Goal: Task Accomplishment & Management: Manage account settings

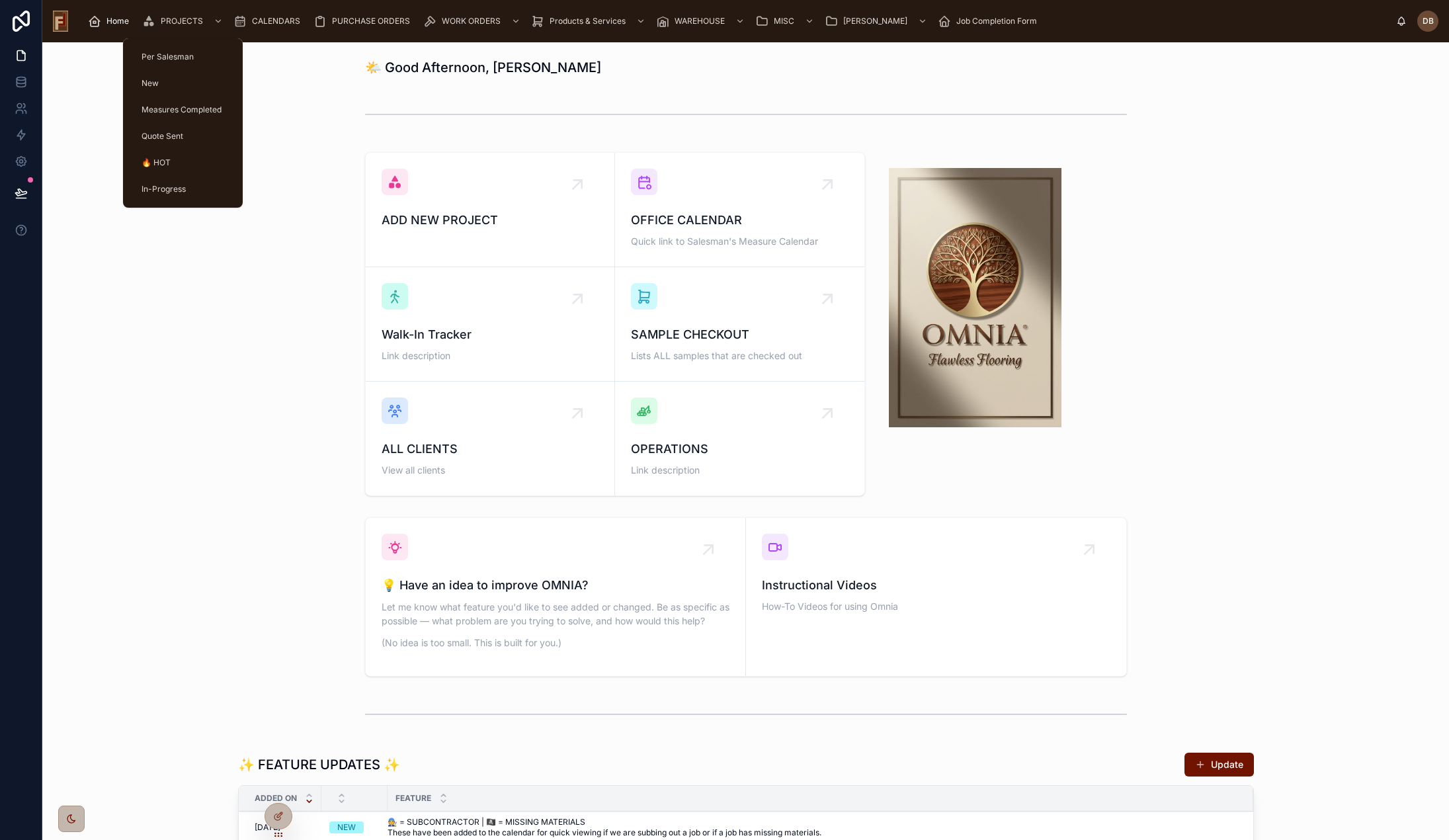
click at [183, 16] on span "PROJECTS" at bounding box center [182, 21] width 43 height 10
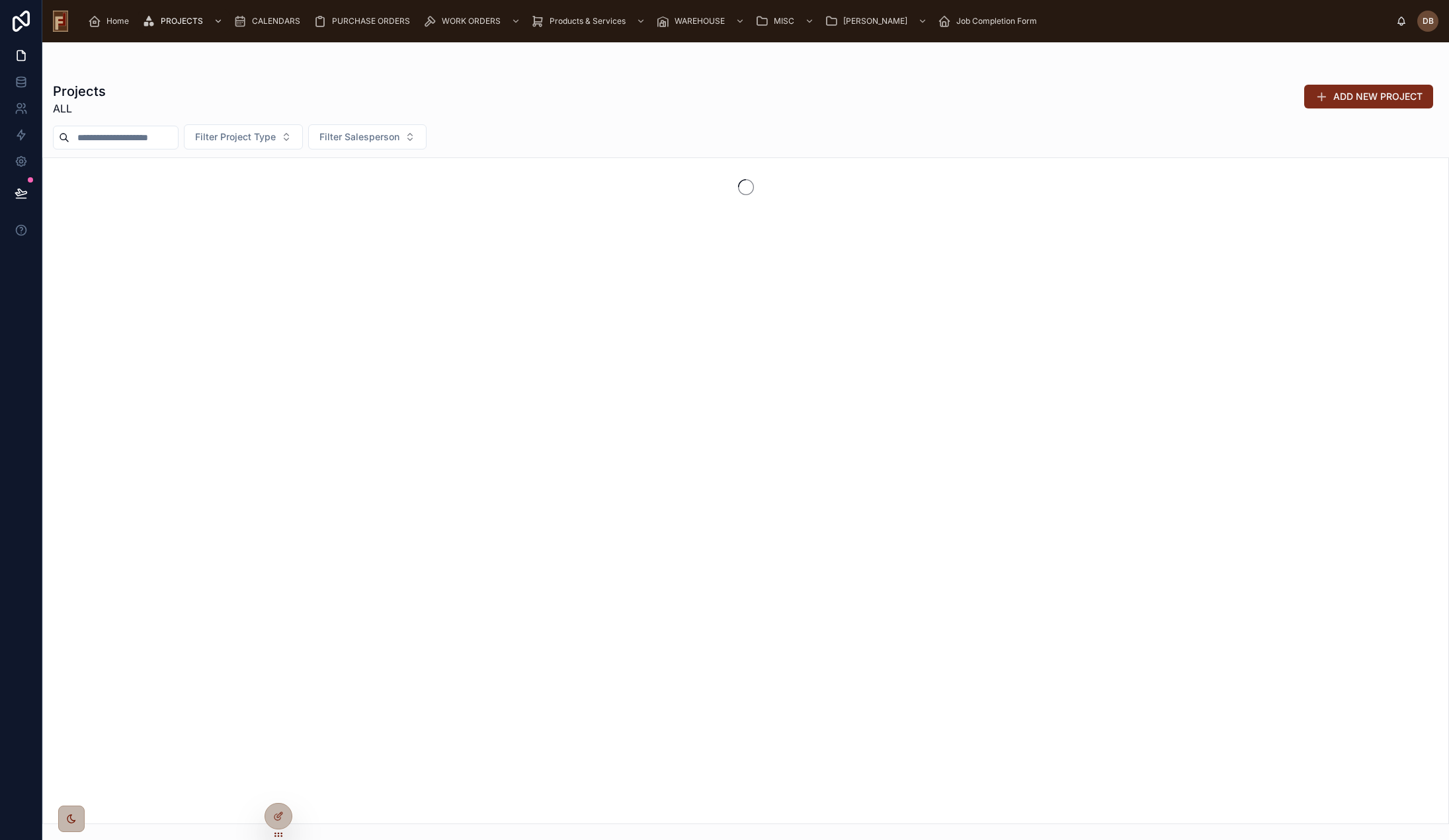
click at [1334, 98] on span "ADD NEW PROJECT" at bounding box center [1378, 96] width 89 height 13
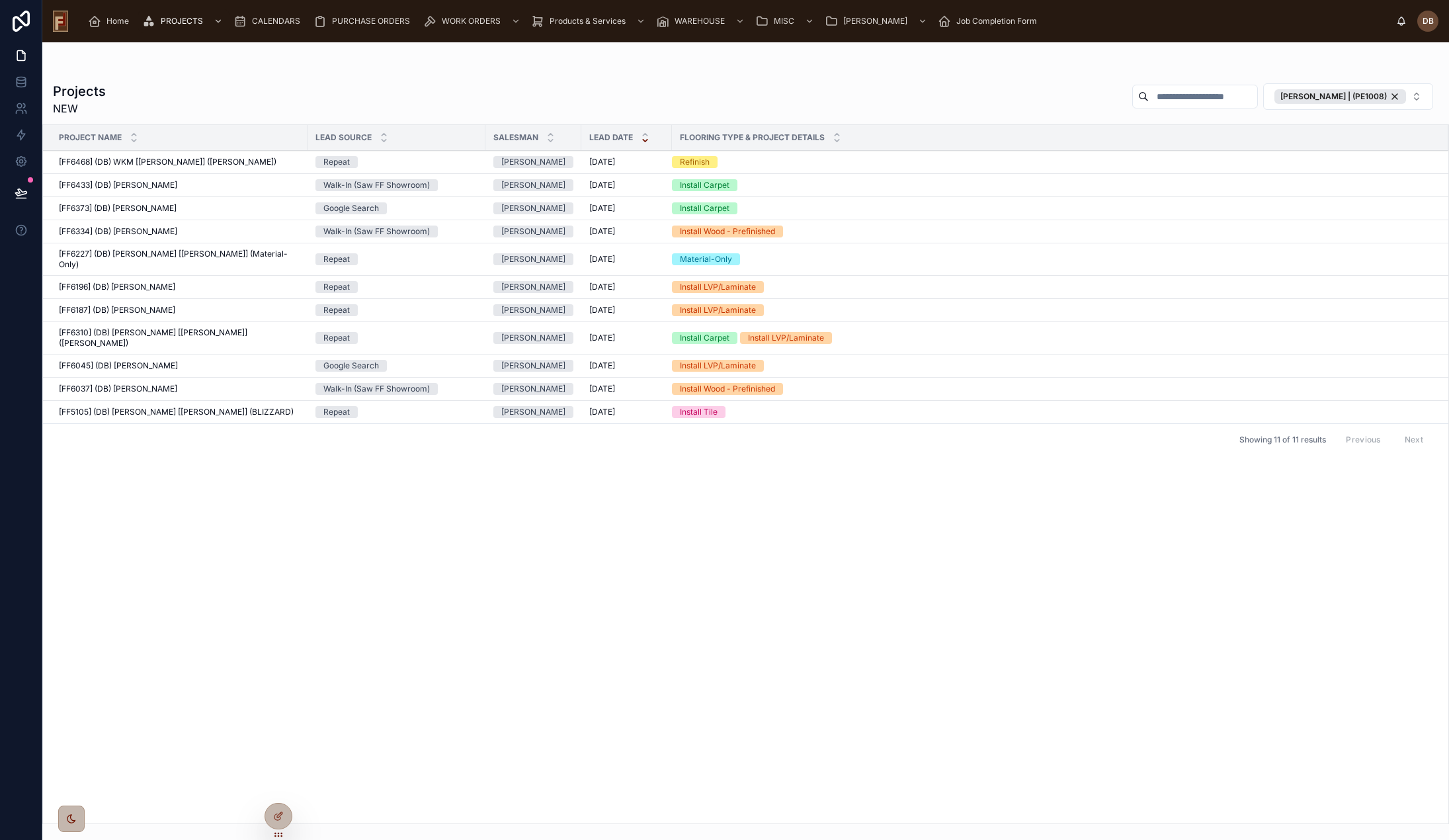
click at [172, 162] on span "[FF6468] (DB) WKM [[PERSON_NAME]] ([PERSON_NAME])" at bounding box center [167, 161] width 218 height 10
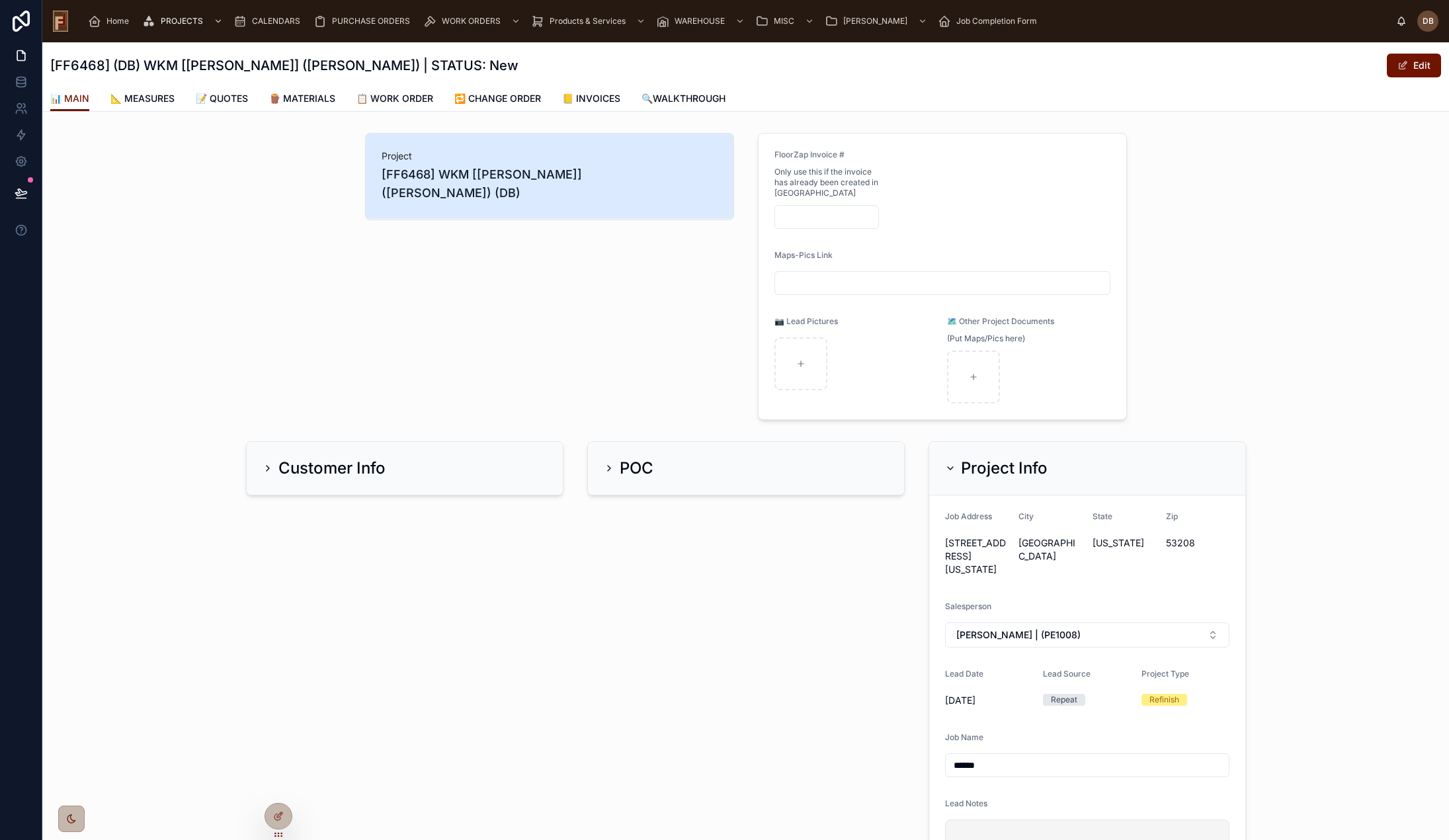
click at [234, 102] on span "📝 QUOTES" at bounding box center [222, 98] width 52 height 13
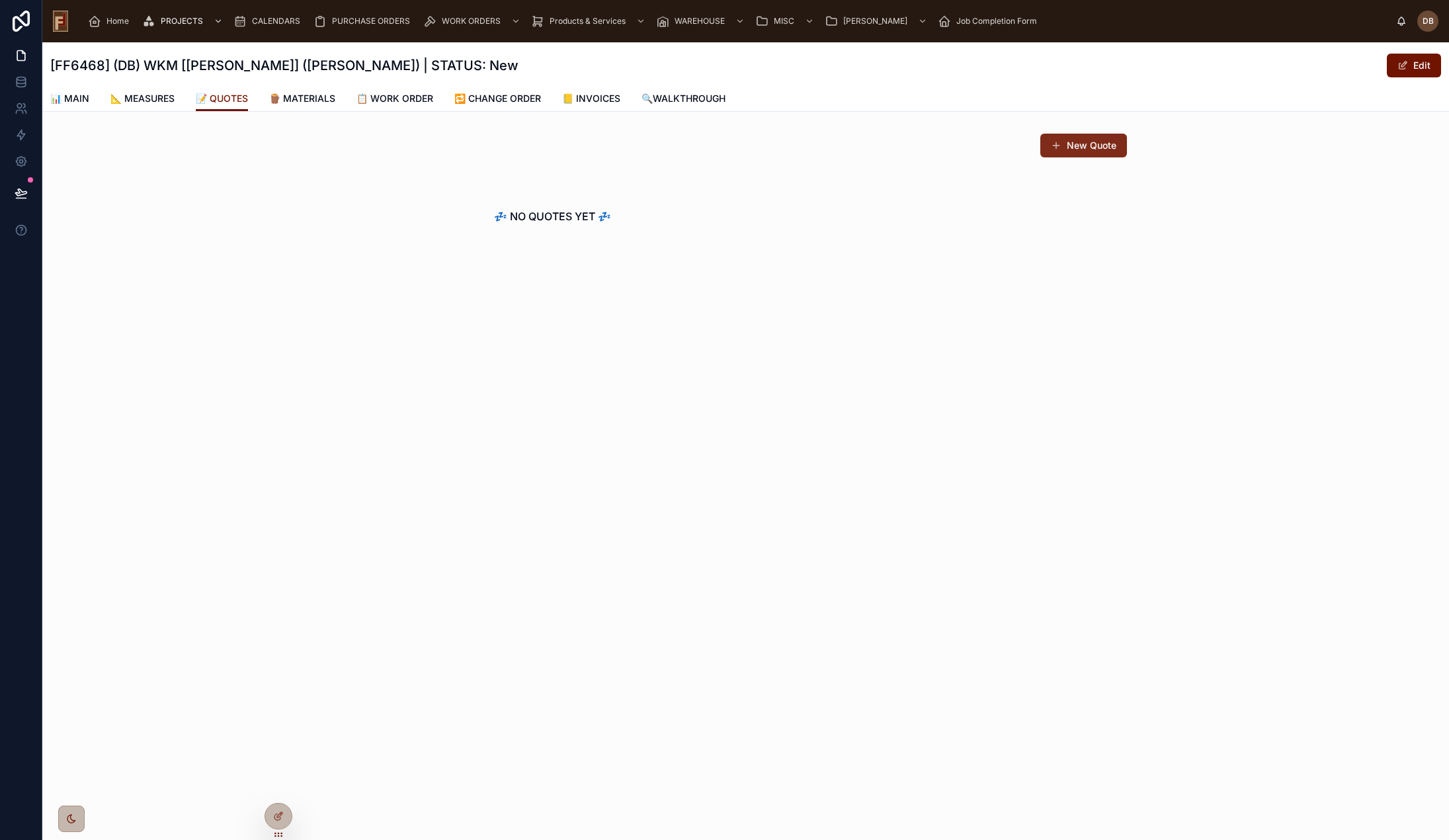
click at [1081, 147] on button "New Quote" at bounding box center [1084, 146] width 87 height 24
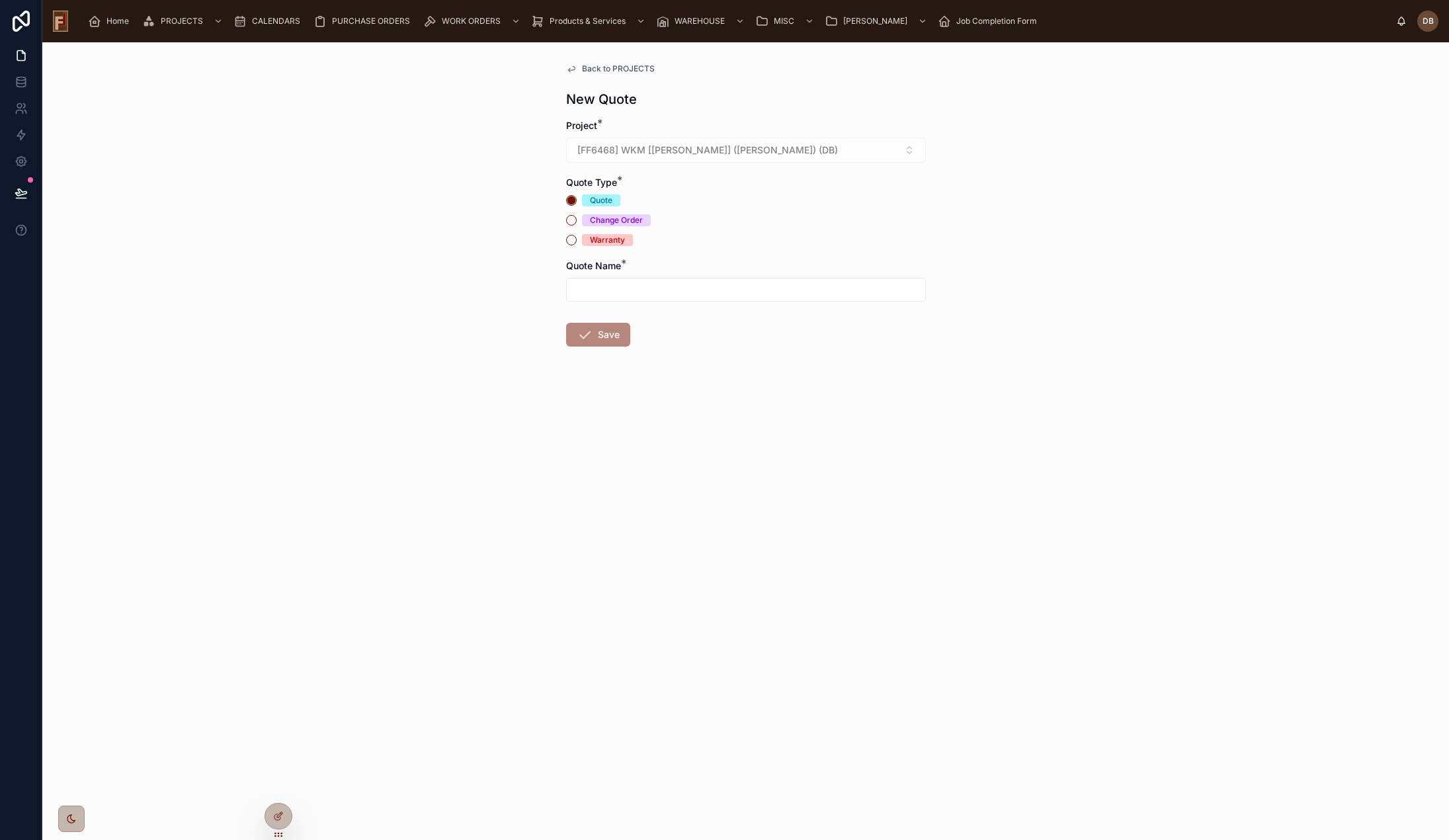
click at [651, 293] on input "text" at bounding box center [746, 289] width 358 height 18
click at [613, 315] on li "The value does not match the expected pattern" at bounding box center [746, 313] width 360 height 13
click at [581, 289] on input "******" at bounding box center [746, 289] width 358 height 18
click at [596, 321] on form "Project * [FF6468] WKM [Jessica] (O'NEIL) (DB) Quote Type * Quote Change Order …" at bounding box center [746, 284] width 360 height 330
drag, startPoint x: 573, startPoint y: 287, endPoint x: 656, endPoint y: 293, distance: 83.2
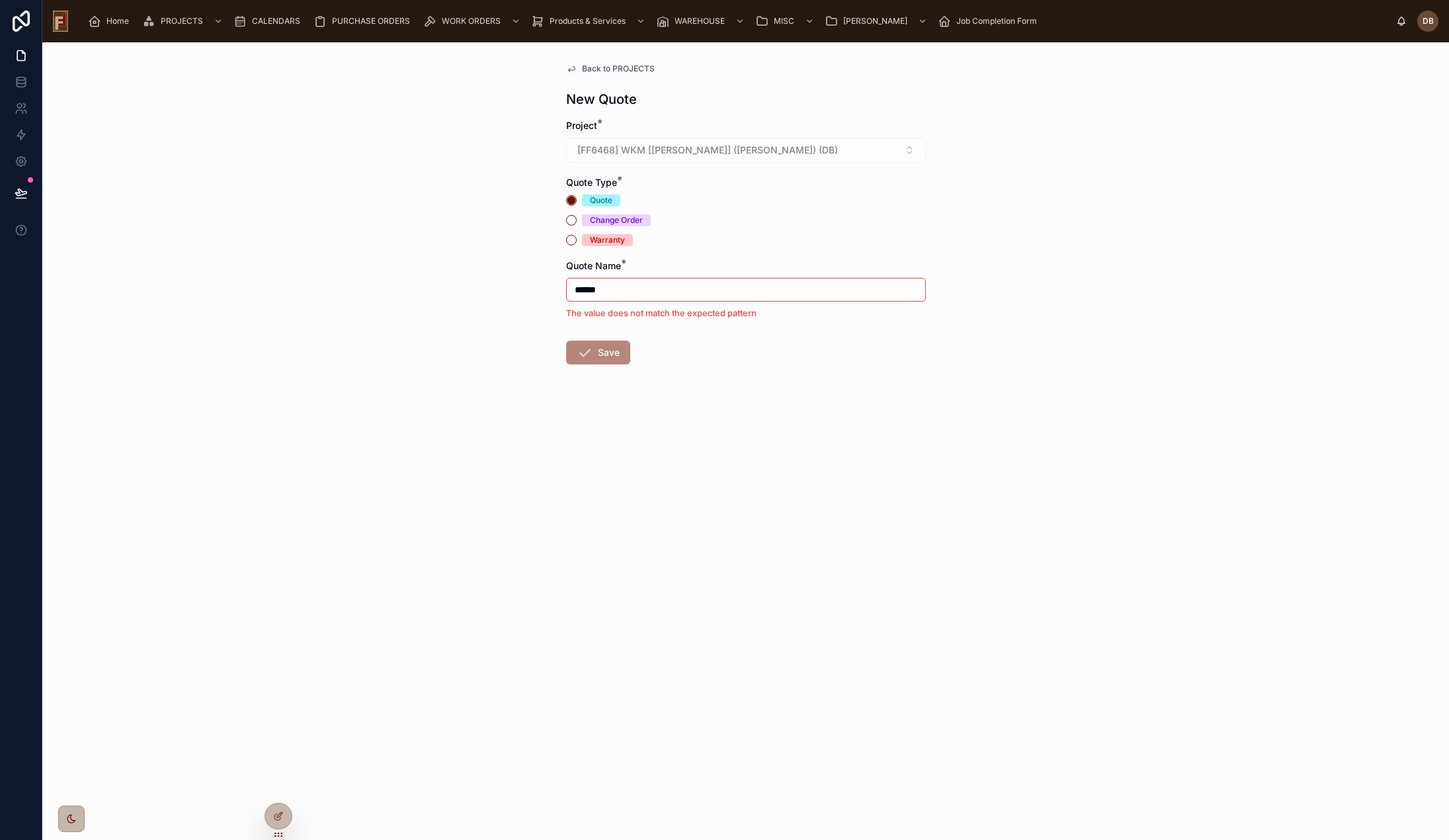
click at [656, 293] on input "******" at bounding box center [746, 289] width 358 height 18
click at [657, 293] on input "******" at bounding box center [746, 289] width 358 height 18
drag, startPoint x: 667, startPoint y: 291, endPoint x: 530, endPoint y: 293, distance: 137.0
click at [530, 293] on div "Back to PROJECTS New Quote Project * [FF6468] WKM [Jessica] (O'NEIL) (DB) Quote…" at bounding box center [746, 441] width 1407 height 797
click at [605, 355] on span "Save" at bounding box center [598, 353] width 64 height 24
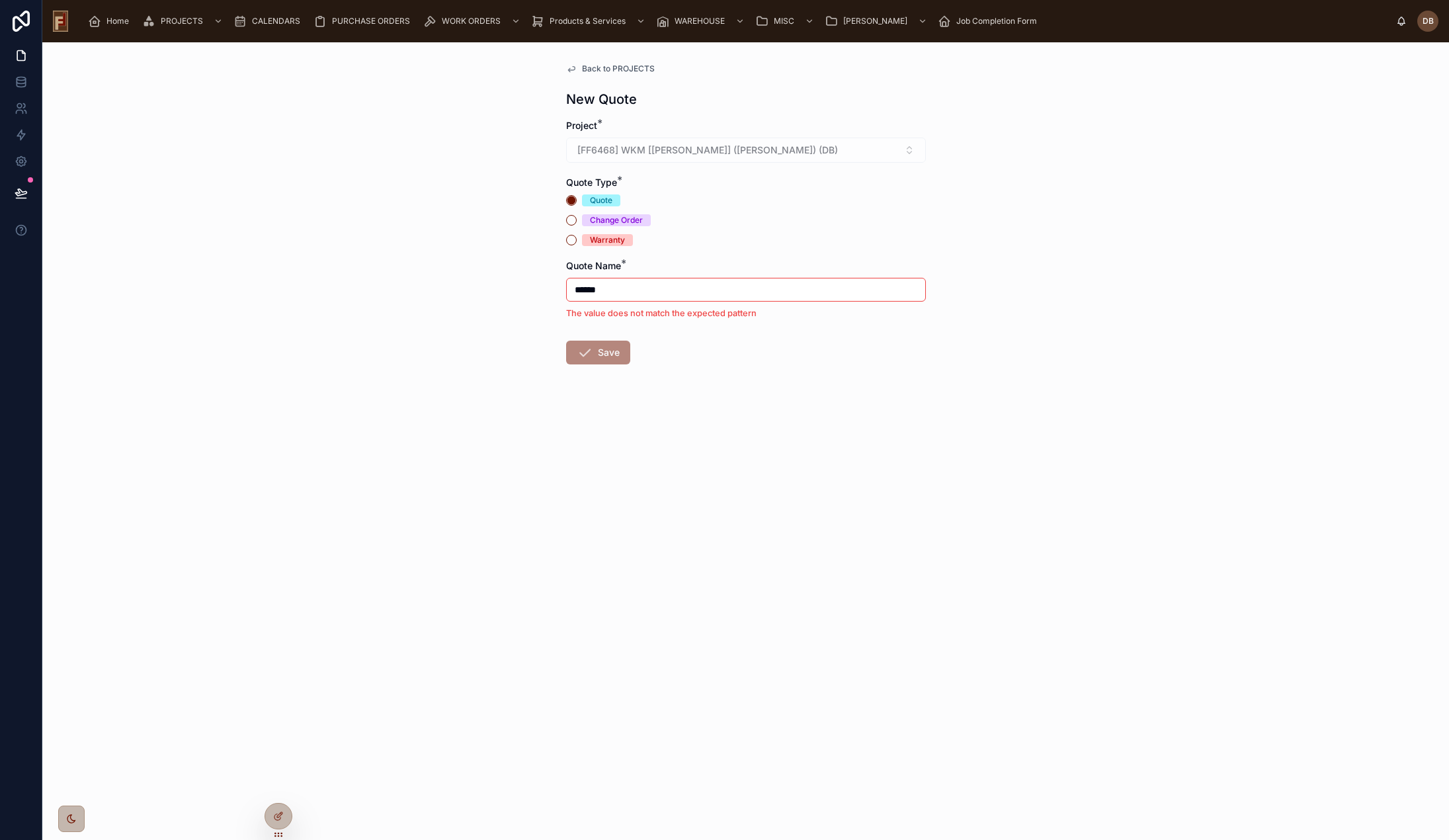
click at [585, 289] on input "******" at bounding box center [746, 289] width 358 height 18
click at [566, 323] on button "Save" at bounding box center [598, 335] width 64 height 24
type input "*****"
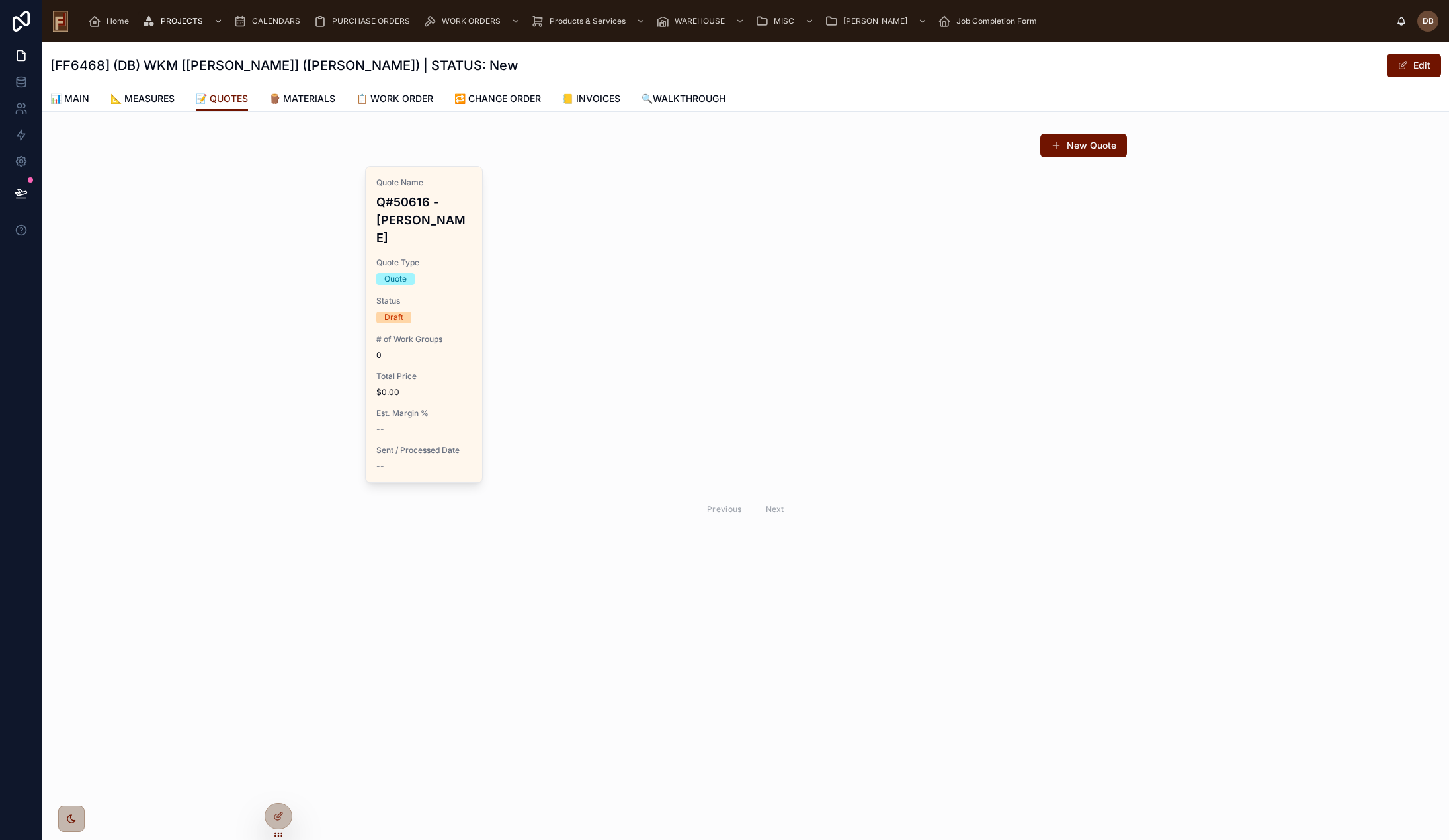
click at [432, 371] on span "Total Price" at bounding box center [424, 376] width 96 height 10
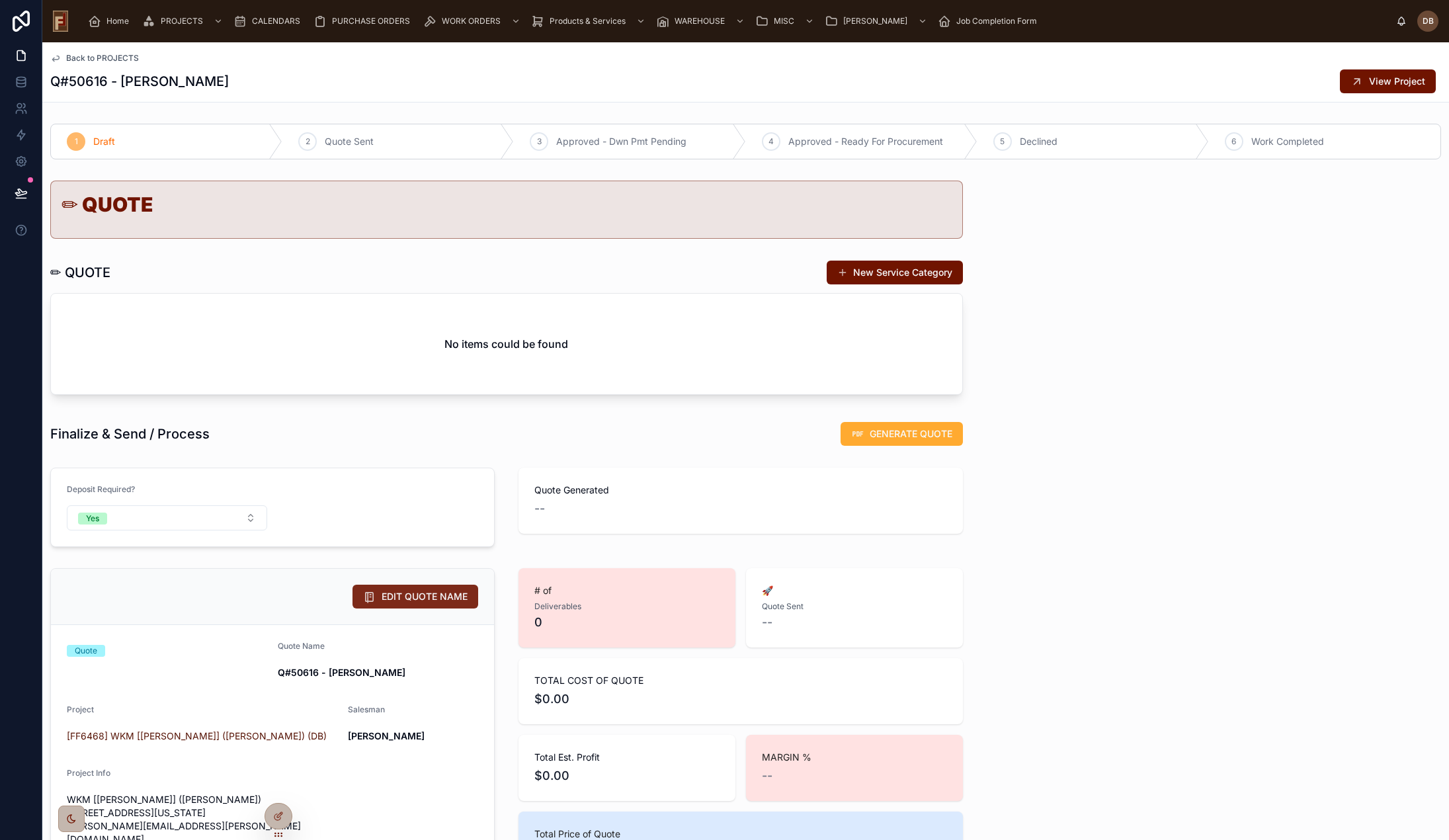
click at [403, 600] on span "EDIT QUOTE NAME" at bounding box center [425, 596] width 86 height 13
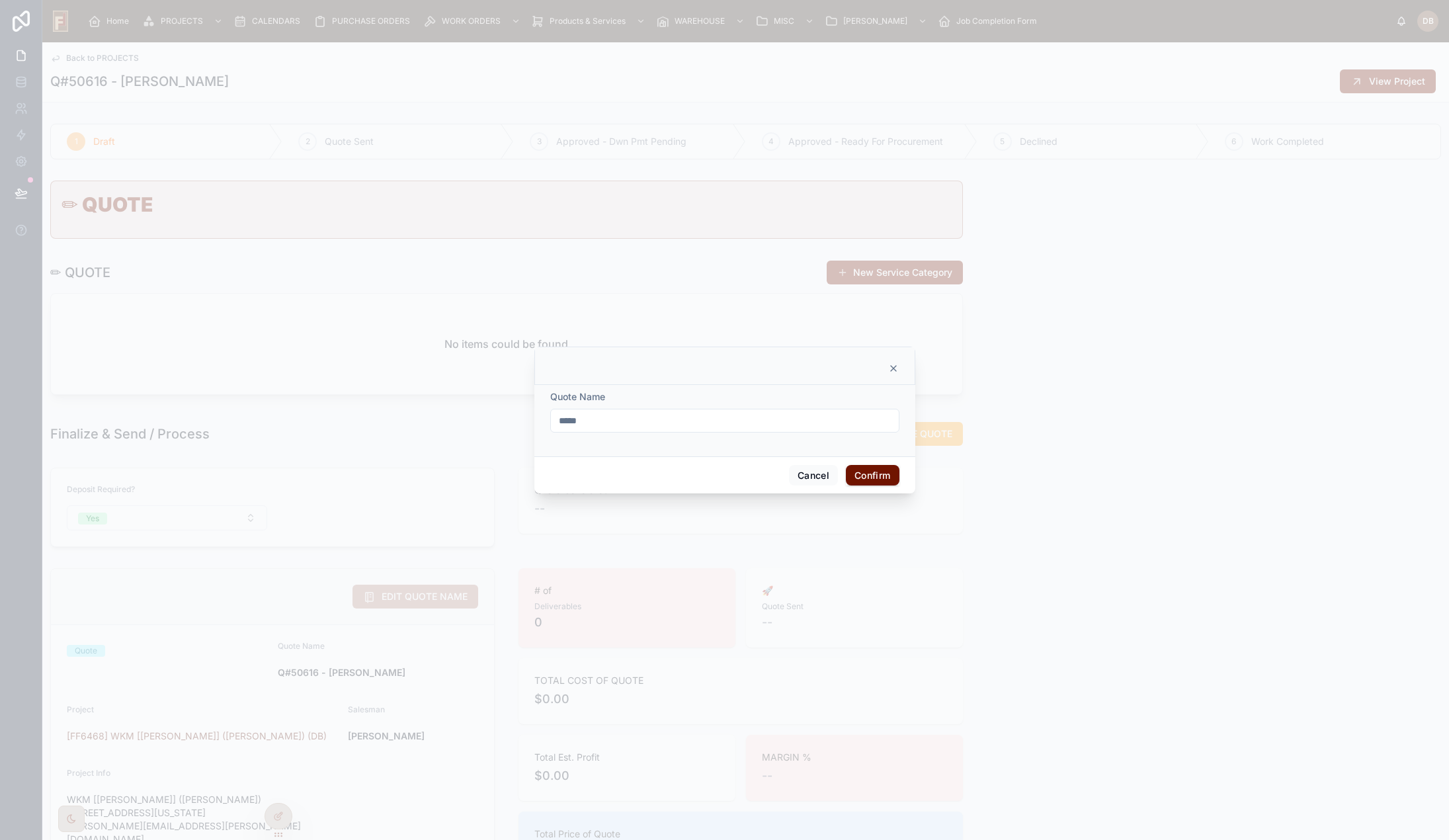
click at [565, 419] on input "*****" at bounding box center [725, 420] width 348 height 18
type input "******"
drag, startPoint x: 879, startPoint y: 478, endPoint x: 739, endPoint y: 479, distance: 140.0
click at [879, 477] on button "Confirm" at bounding box center [872, 475] width 53 height 21
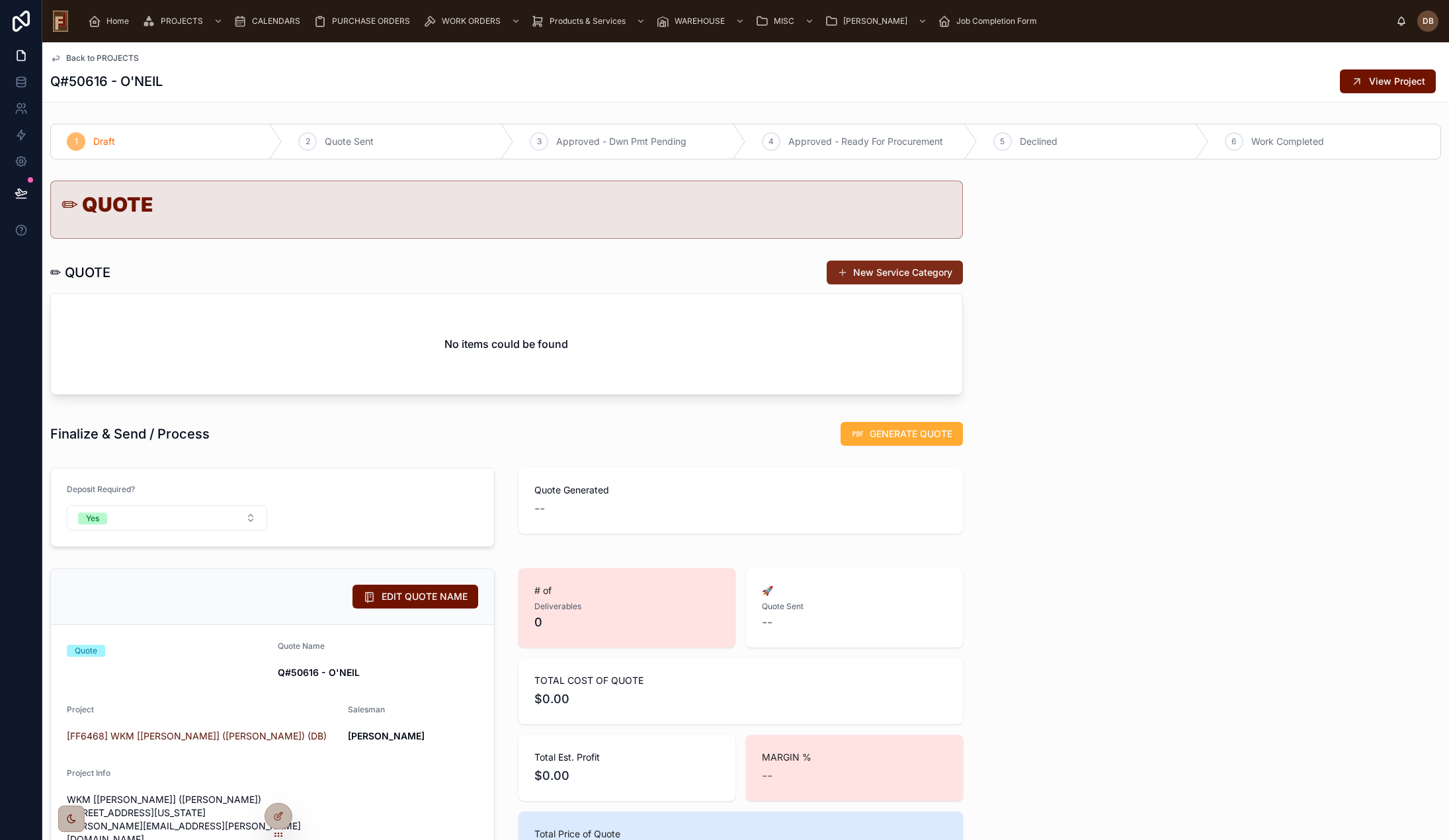
click at [887, 275] on button "New Service Category" at bounding box center [895, 272] width 136 height 24
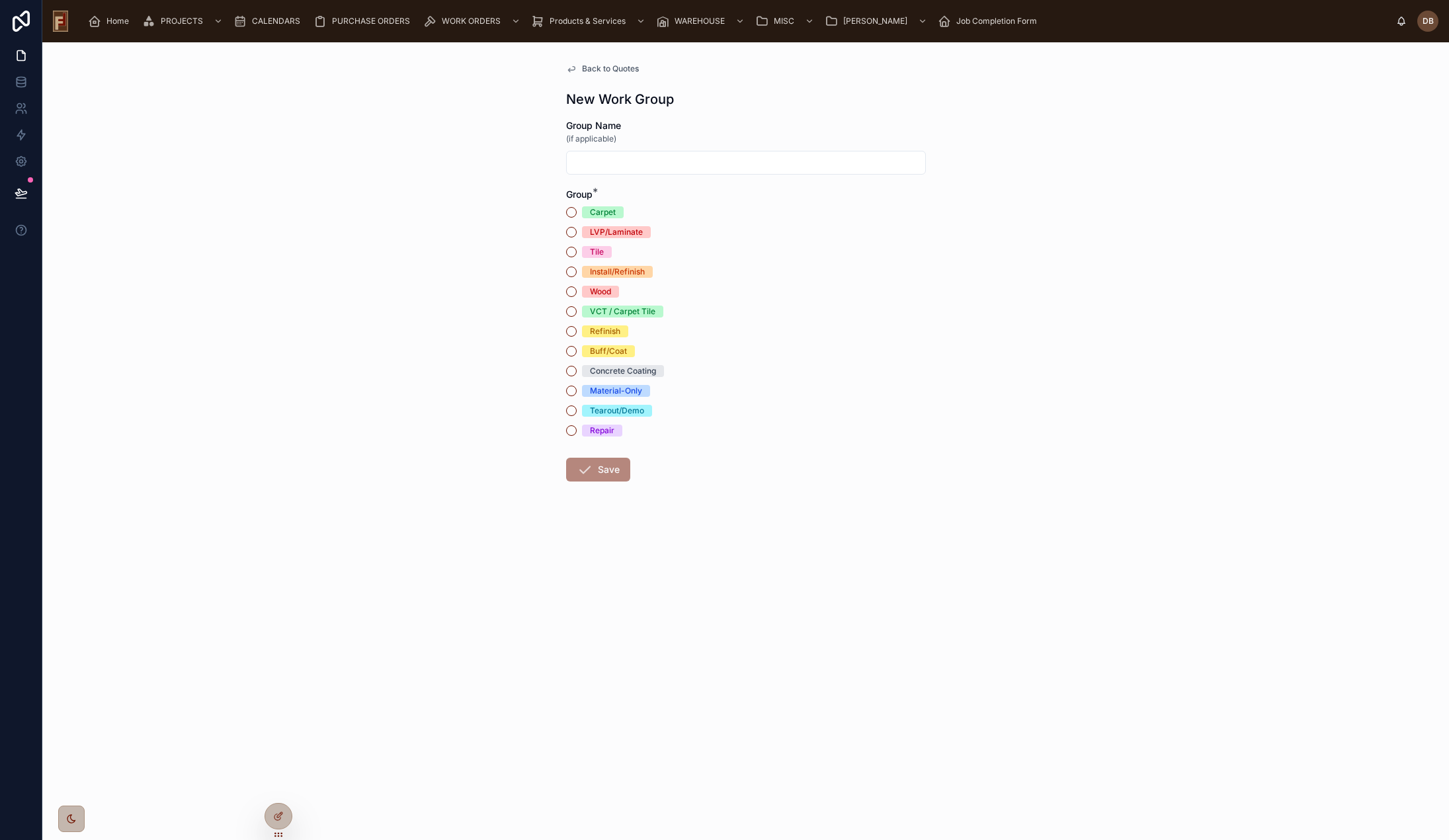
click at [612, 331] on div "Refinish" at bounding box center [605, 331] width 30 height 12
click at [577, 331] on button "Refinish" at bounding box center [571, 331] width 10 height 10
click at [608, 471] on button "Save" at bounding box center [598, 470] width 64 height 24
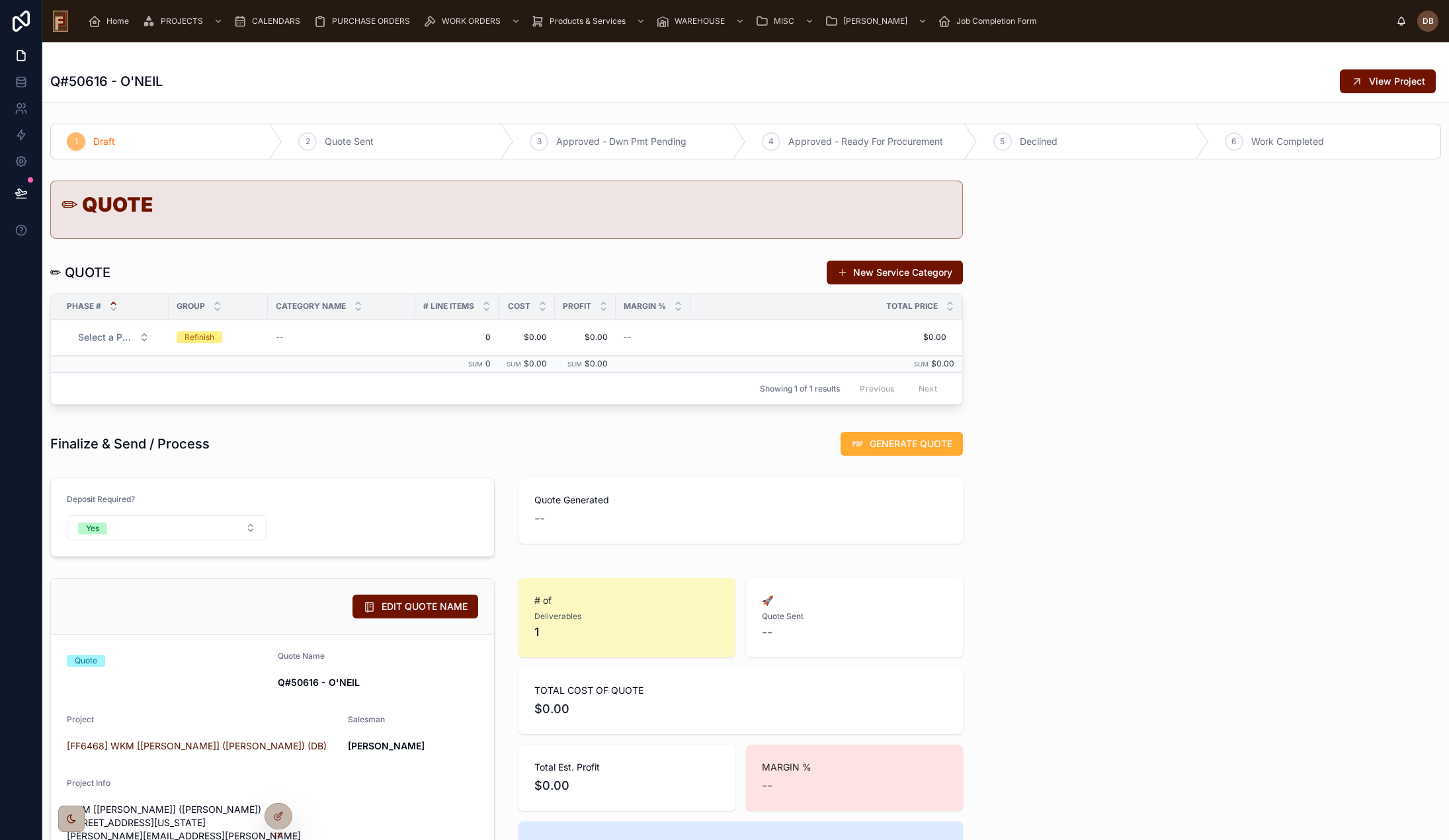
click at [199, 333] on div "Refinish" at bounding box center [199, 337] width 30 height 12
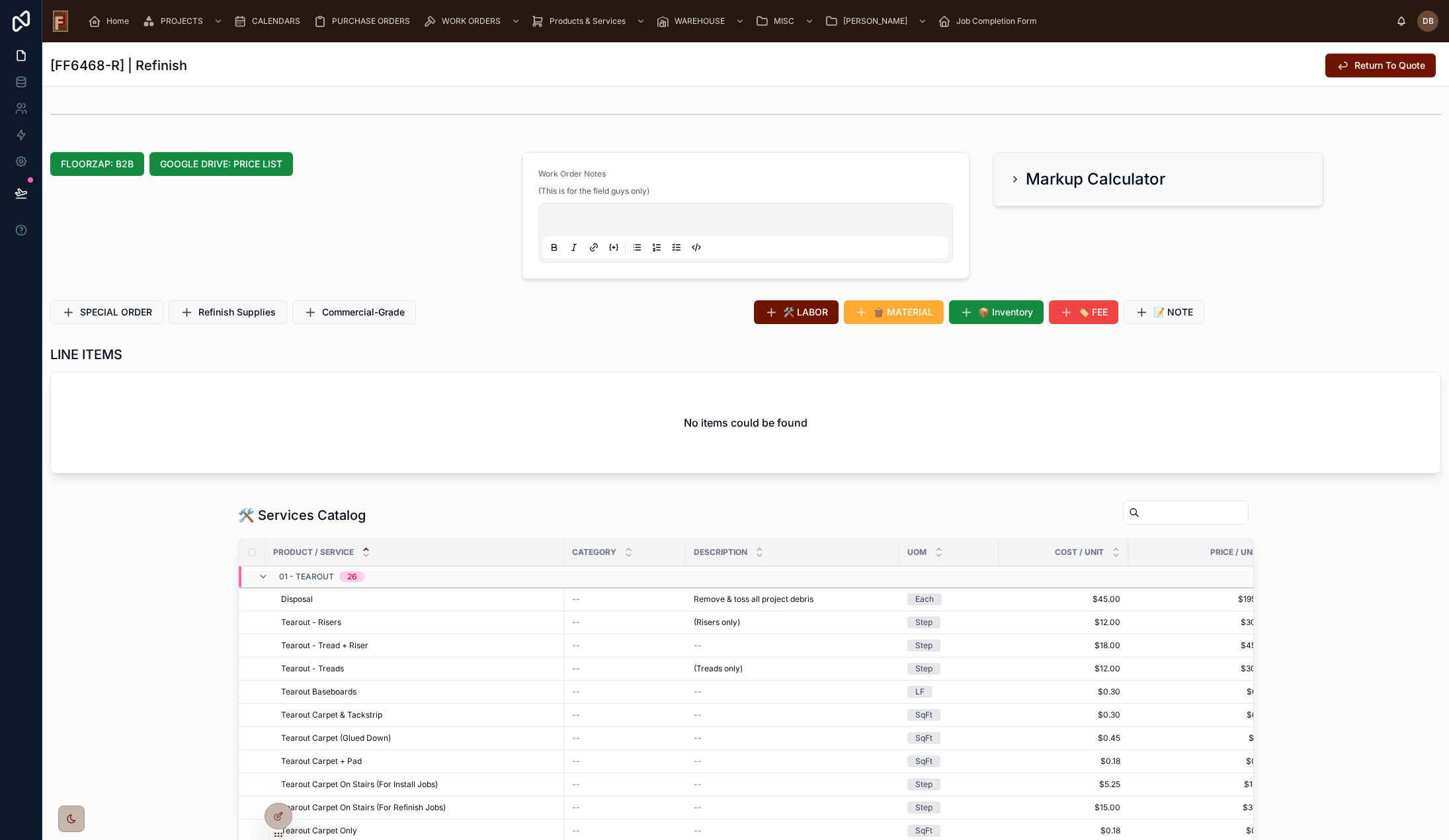
scroll to position [331, 0]
click at [796, 310] on span "🛠️ LABOR" at bounding box center [805, 311] width 45 height 13
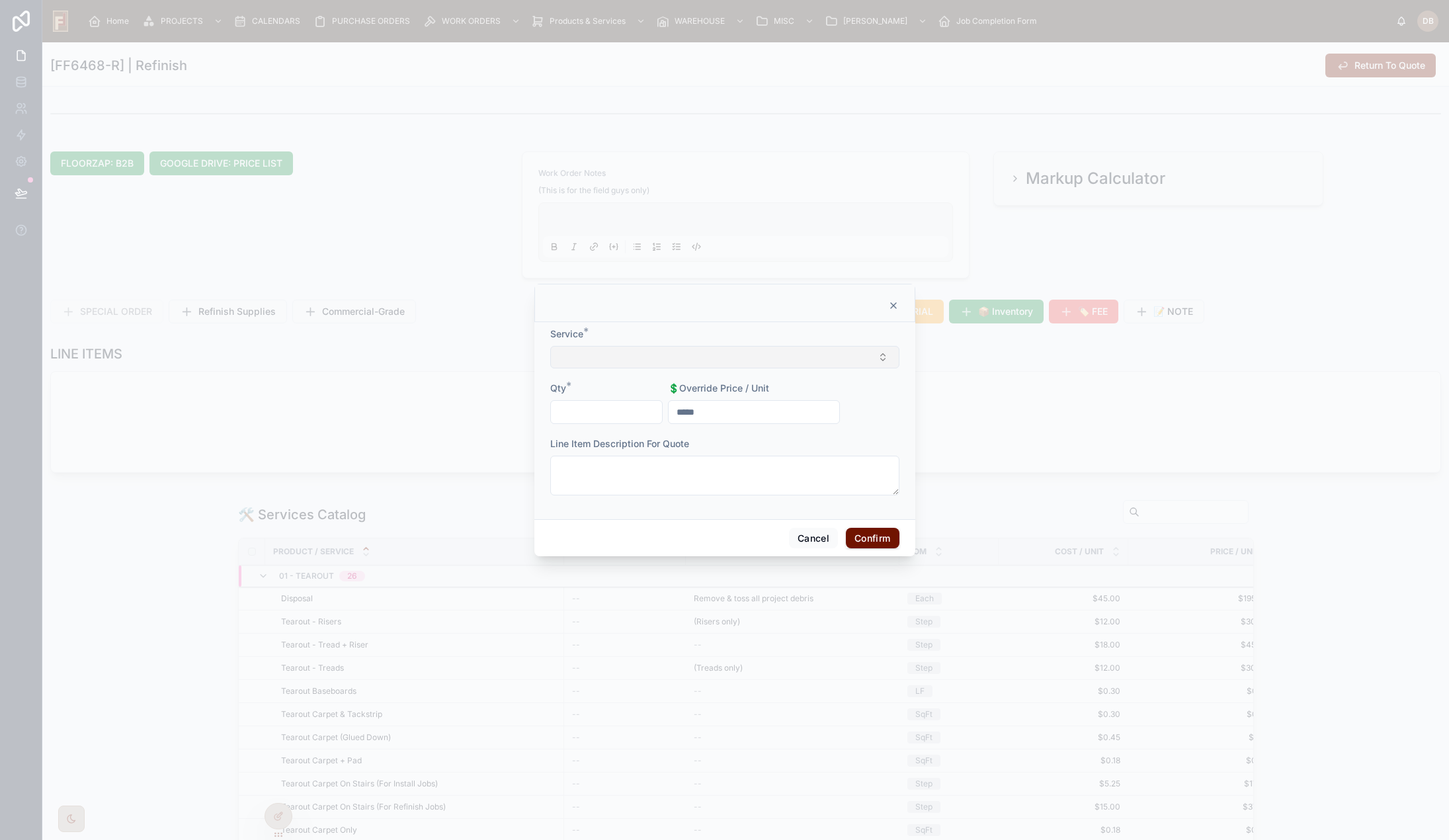
click at [739, 352] on button "Select Button" at bounding box center [725, 357] width 350 height 22
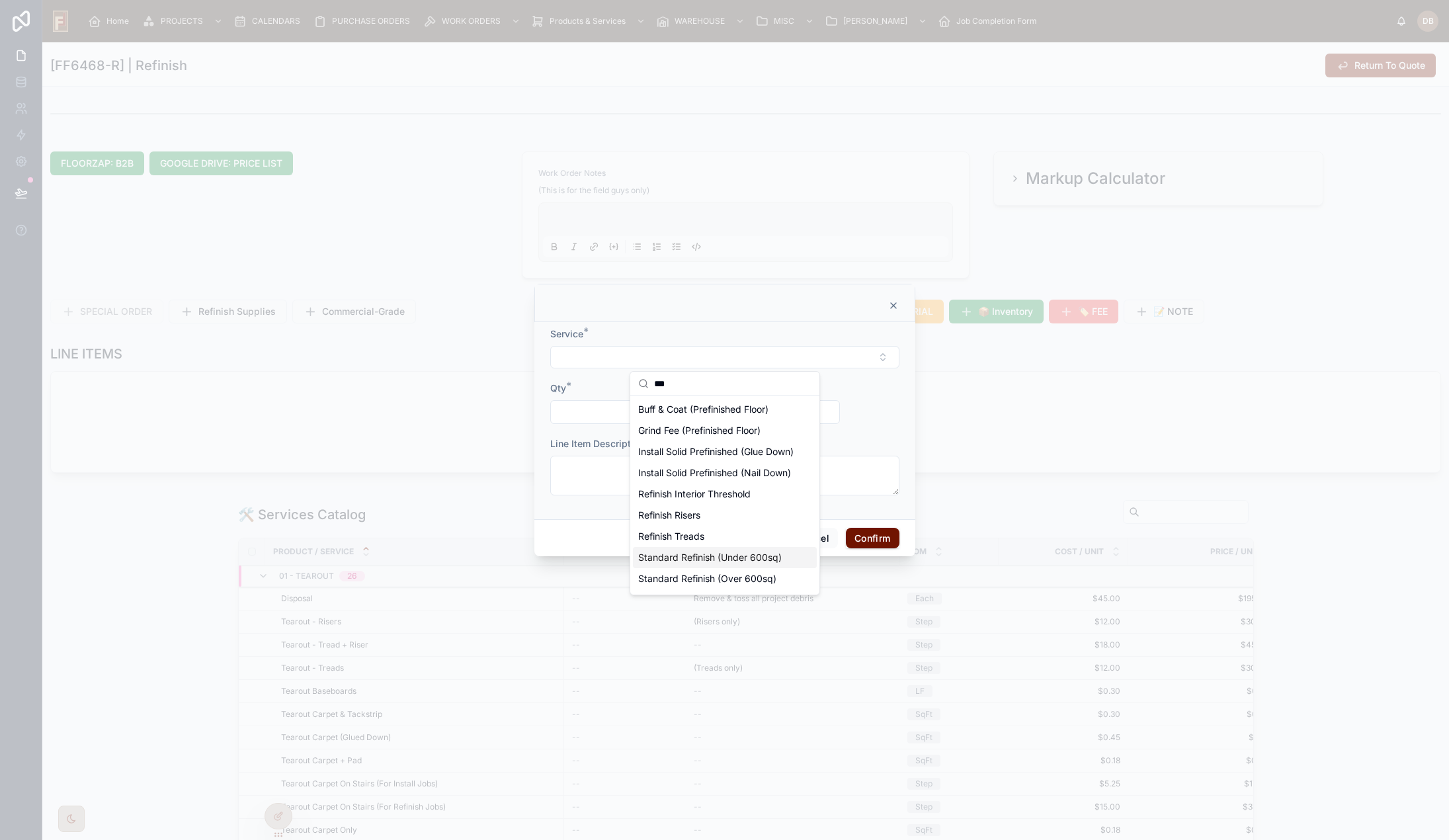
type input "***"
click at [732, 564] on span "Standard Refinish (Under 600sq)" at bounding box center [709, 558] width 143 height 13
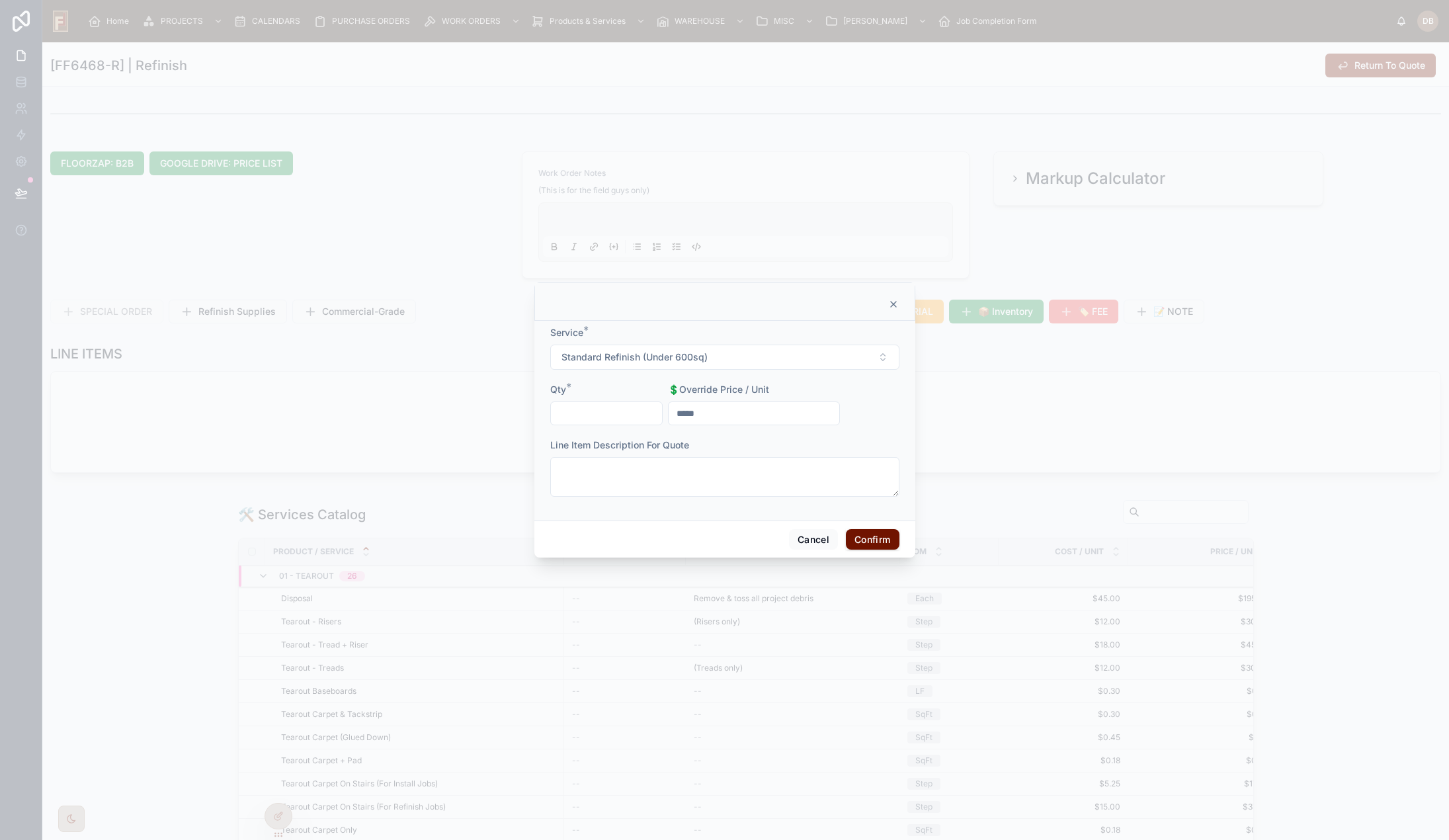
click at [622, 420] on input "text" at bounding box center [607, 413] width 112 height 18
type input "******"
click at [876, 540] on button "Confirm" at bounding box center [872, 539] width 53 height 21
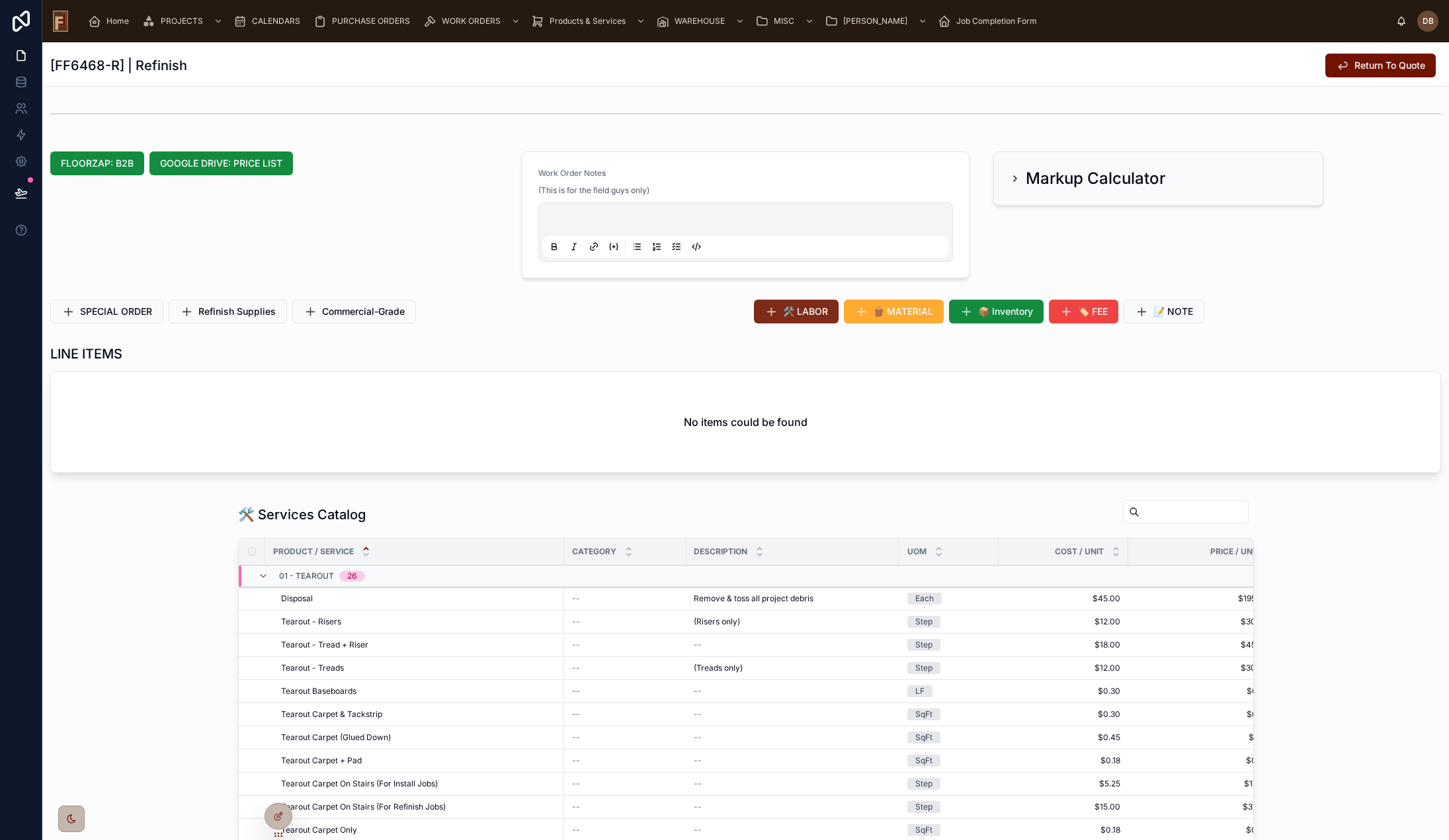
click at [806, 312] on span "🛠️ LABOR" at bounding box center [805, 311] width 45 height 13
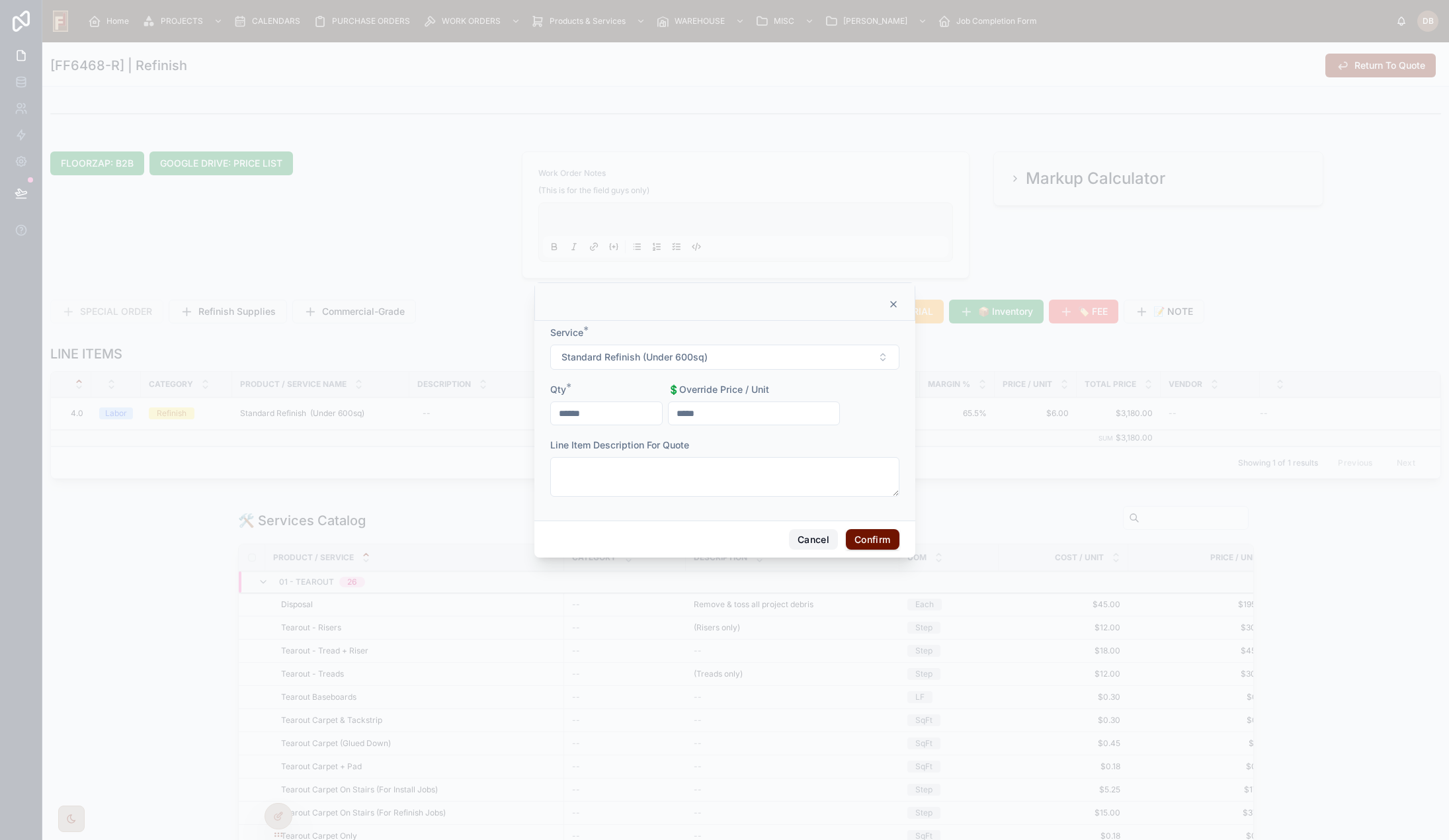
click at [806, 539] on button "Cancel" at bounding box center [814, 539] width 49 height 21
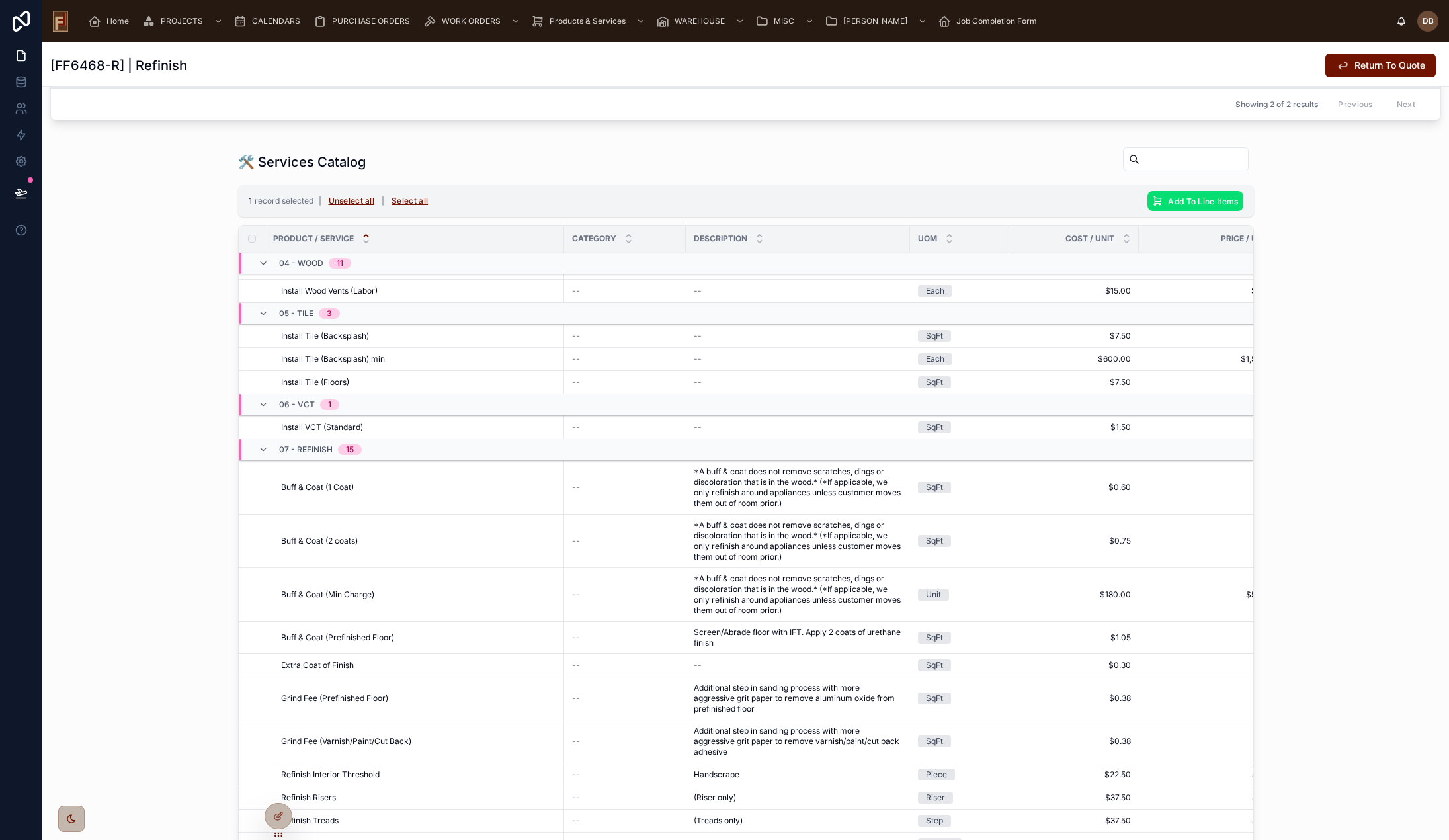
scroll to position [680, 0]
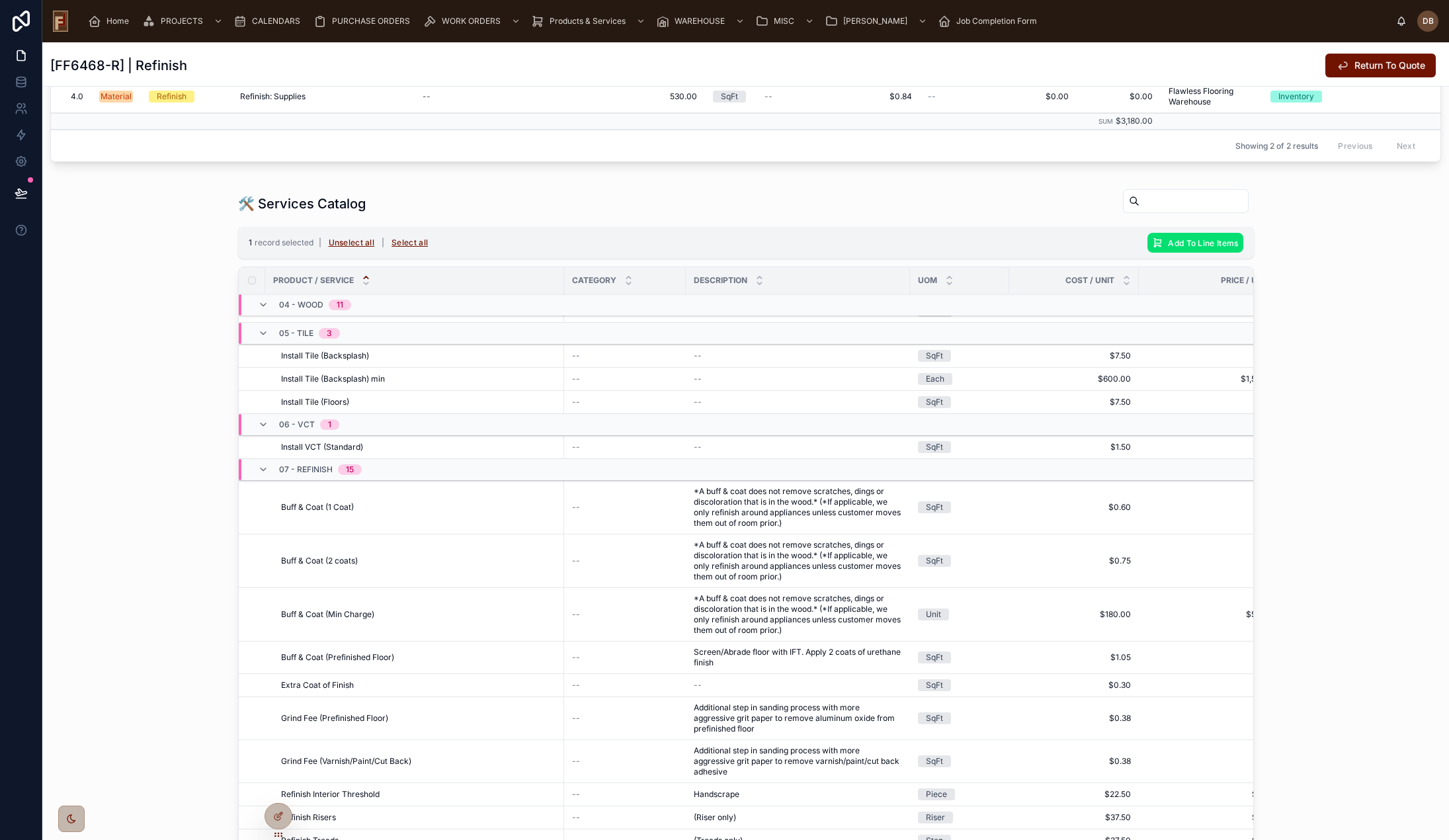
click at [1201, 248] on span "Add To Line Items" at bounding box center [1203, 243] width 70 height 10
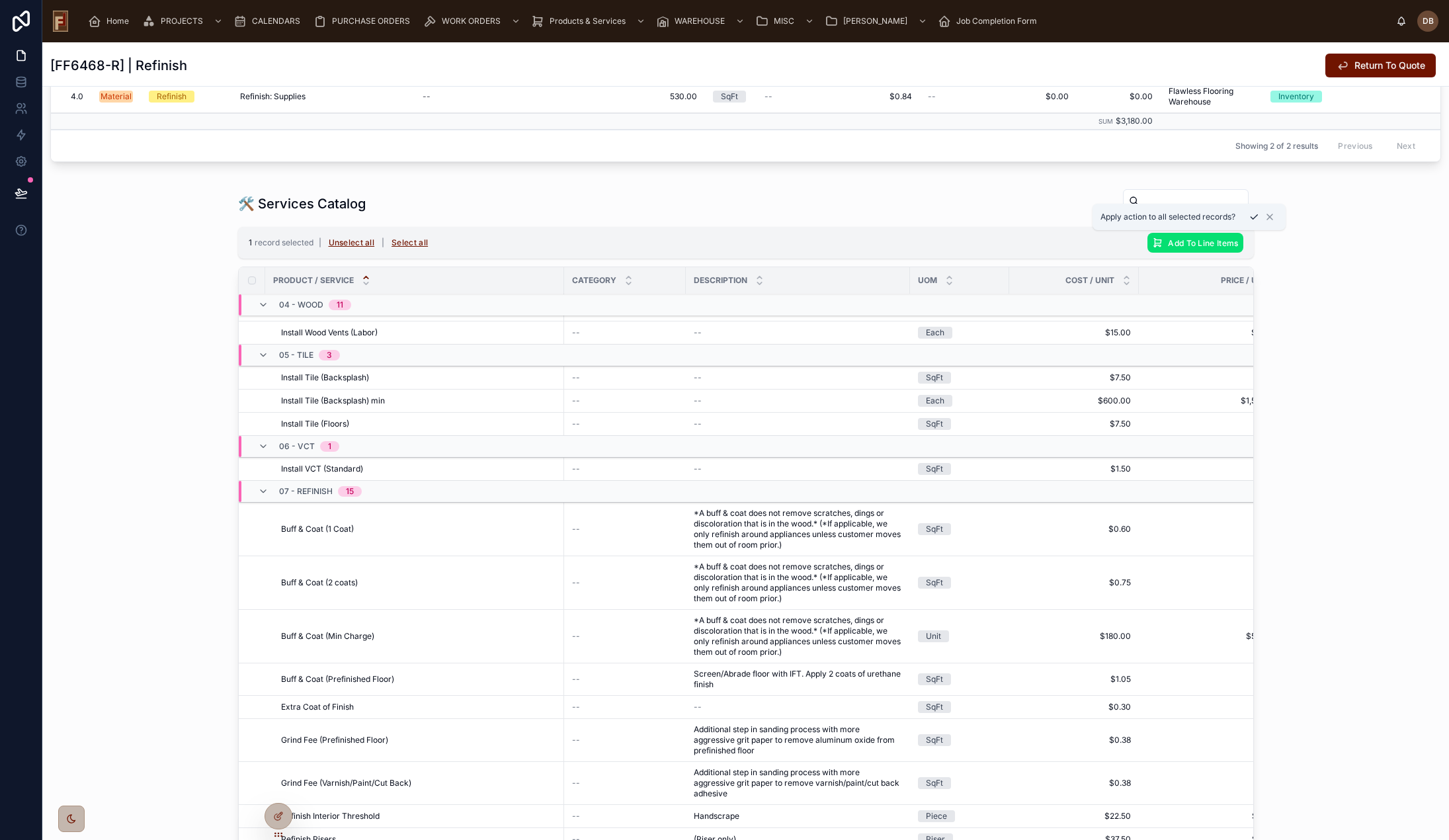
click at [1255, 216] on icon at bounding box center [1254, 217] width 10 height 10
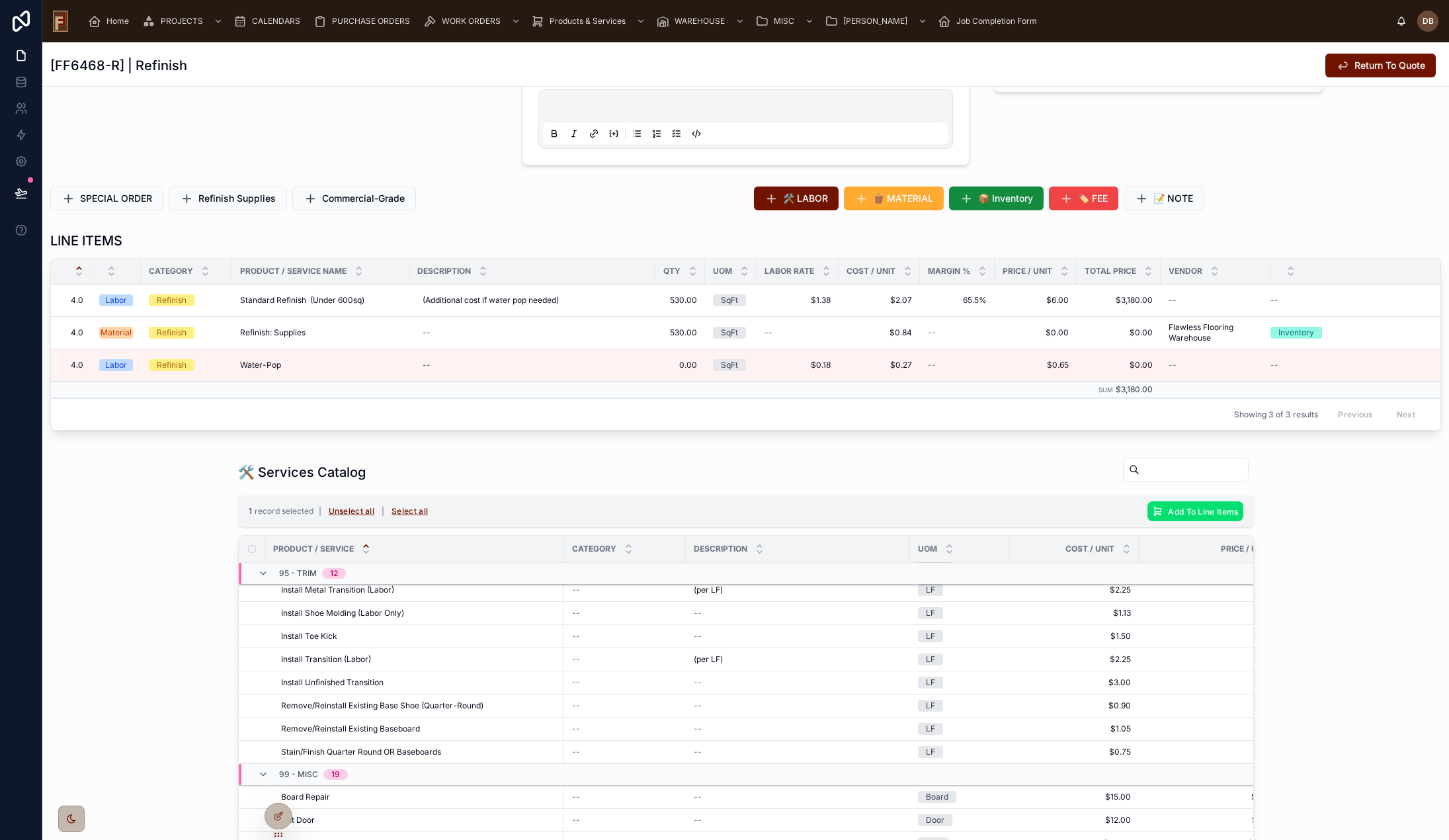
scroll to position [18, 0]
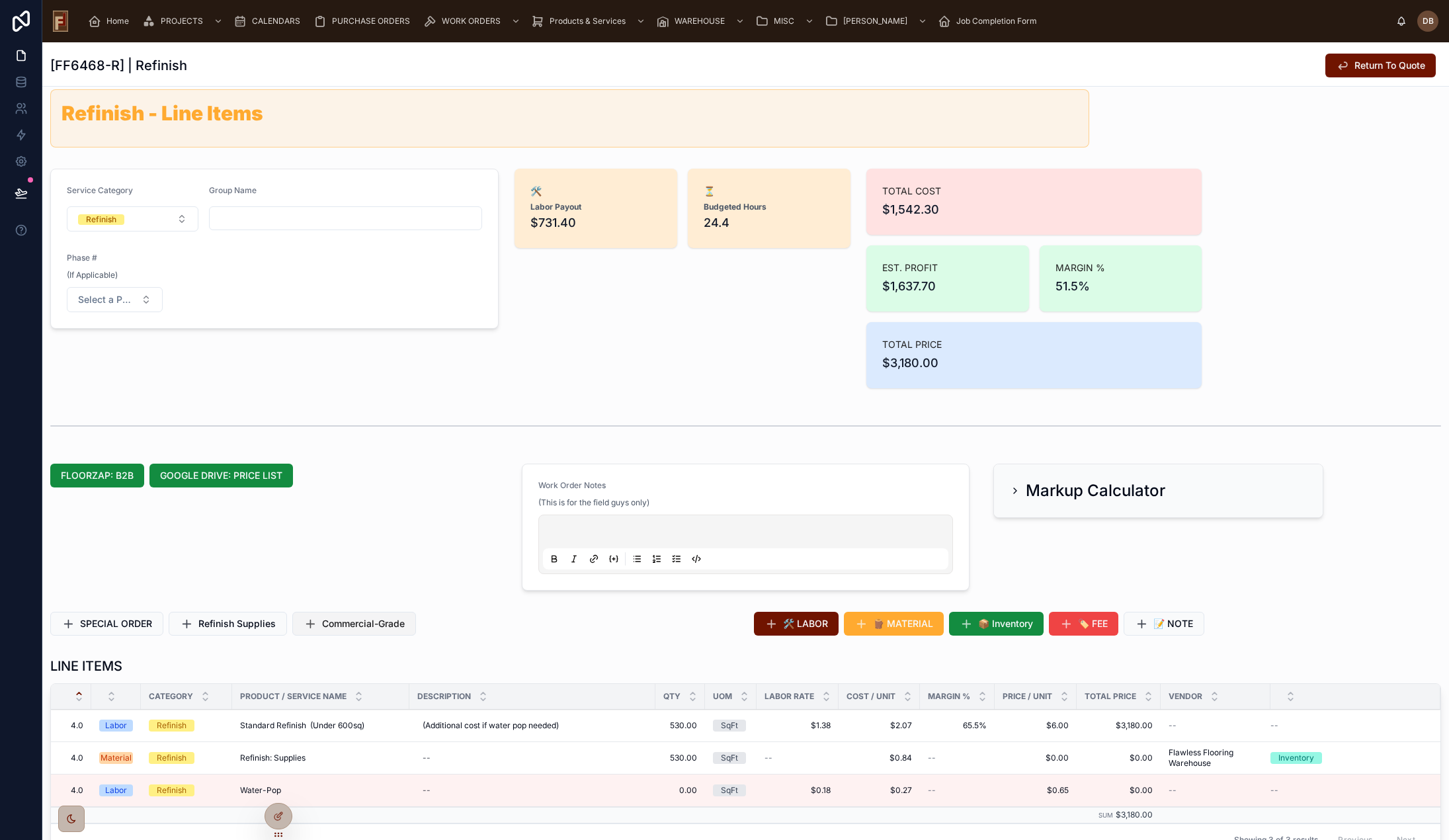
click at [333, 626] on span "Commercial-Grade" at bounding box center [363, 623] width 83 height 13
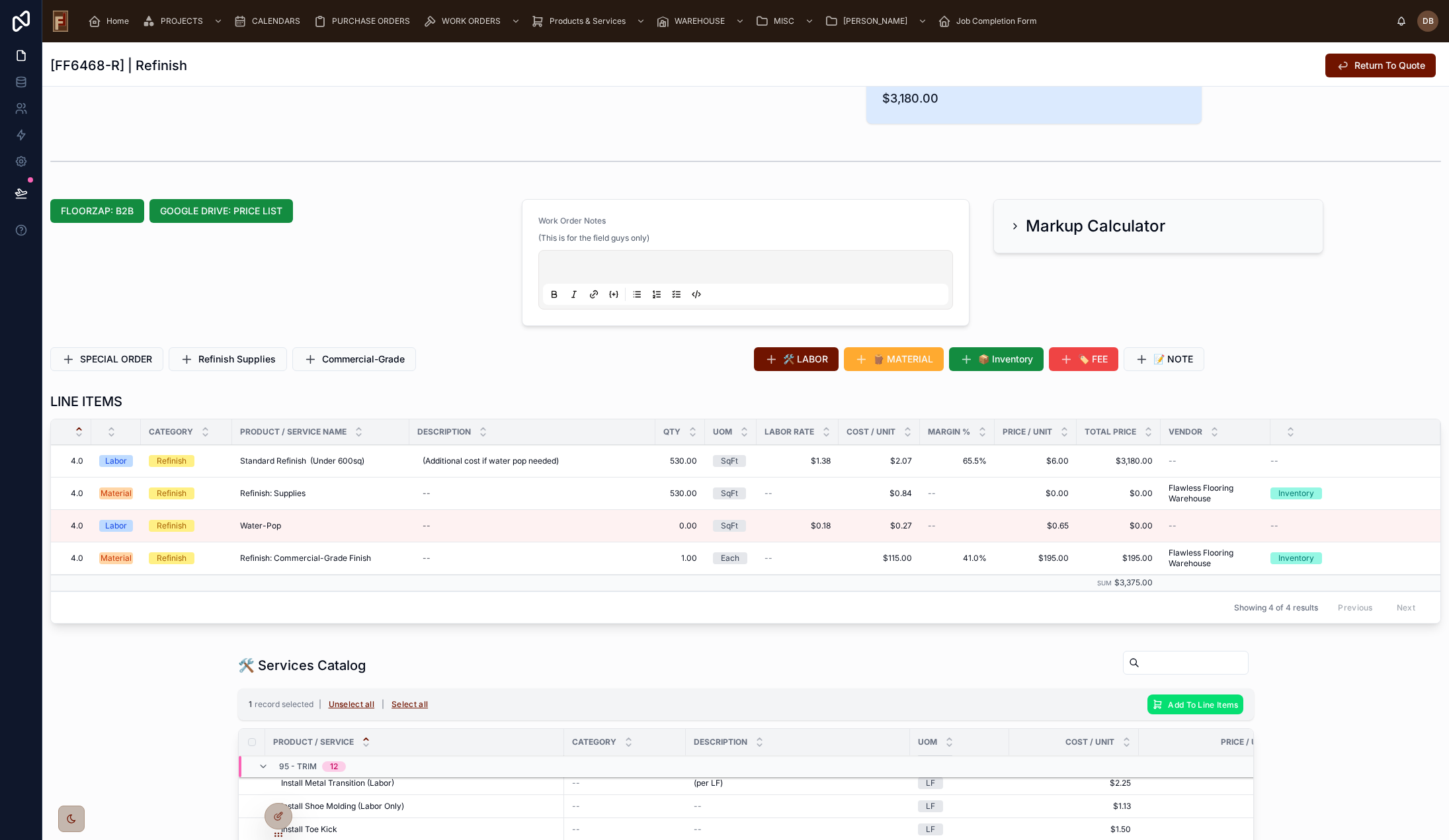
click at [0, 0] on span "EDIT" at bounding box center [0, 0] width 0 height 0
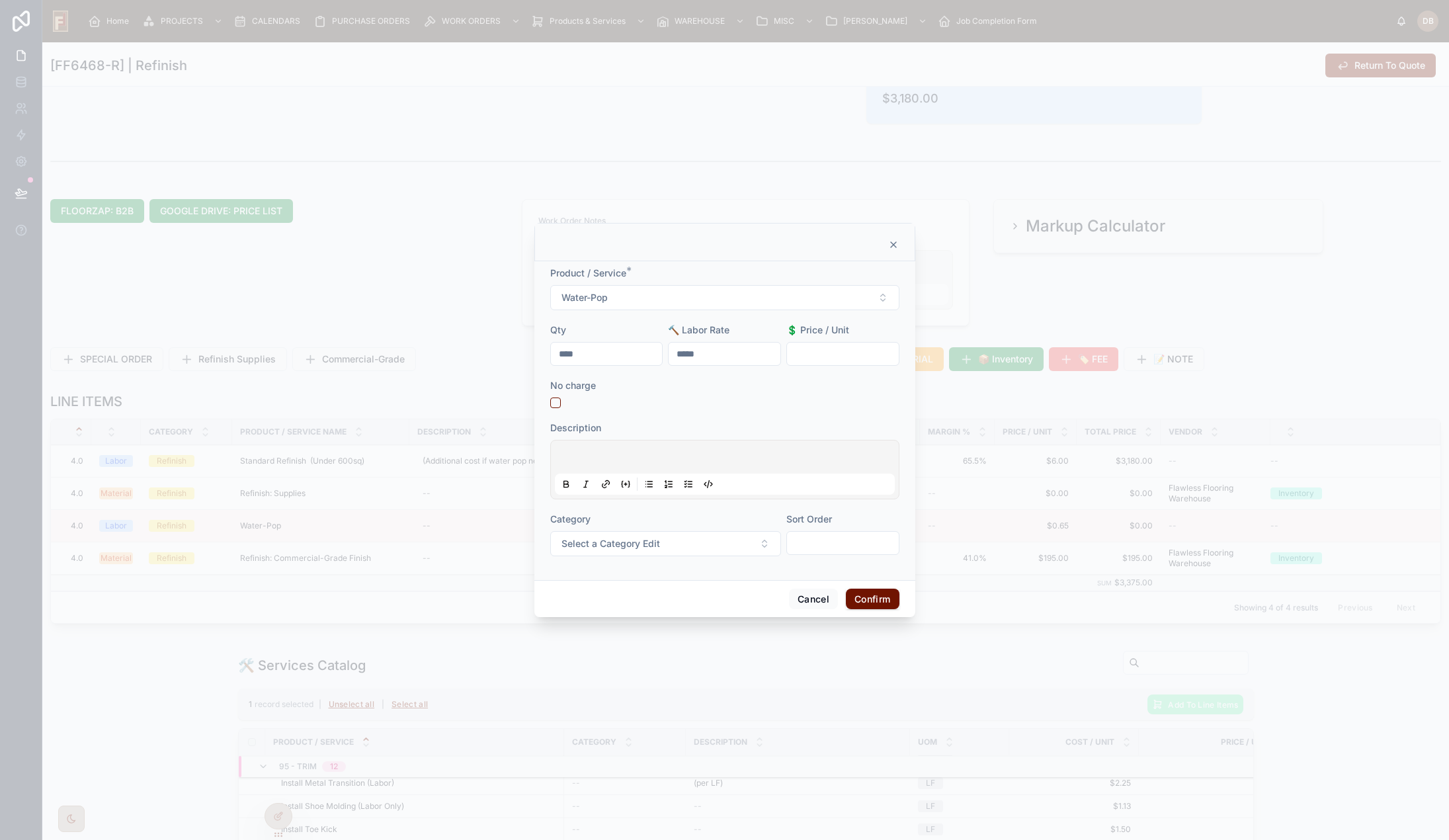
drag, startPoint x: 585, startPoint y: 347, endPoint x: 547, endPoint y: 350, distance: 38.1
click at [547, 350] on div "Product / Service * Water-Pop Qty **** 🔨 Labor Rate ***** 💲 Price / Unit No cha…" at bounding box center [725, 420] width 381 height 319
type input "******"
click at [872, 596] on button "Confirm" at bounding box center [872, 599] width 53 height 21
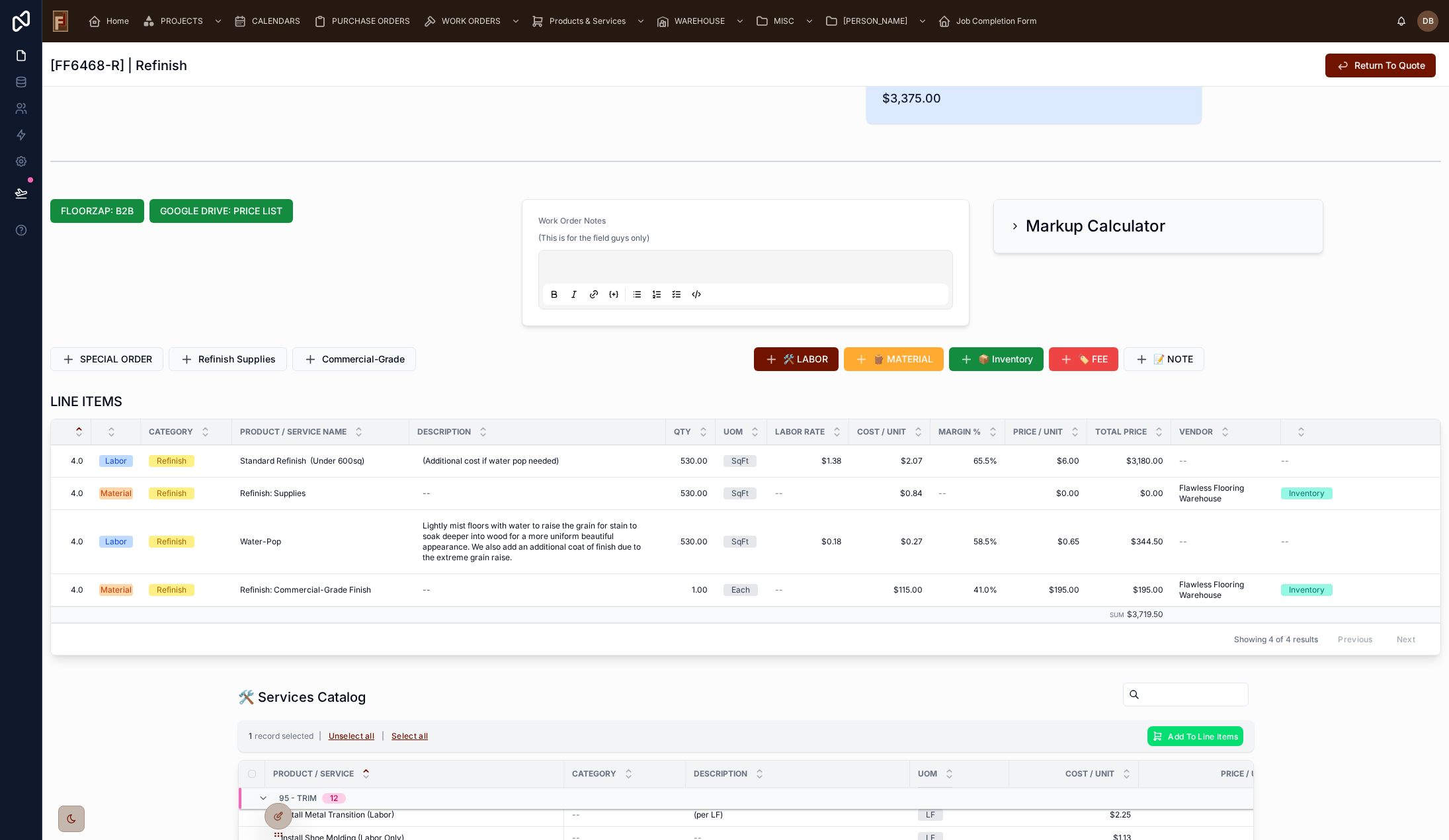
scroll to position [350, 0]
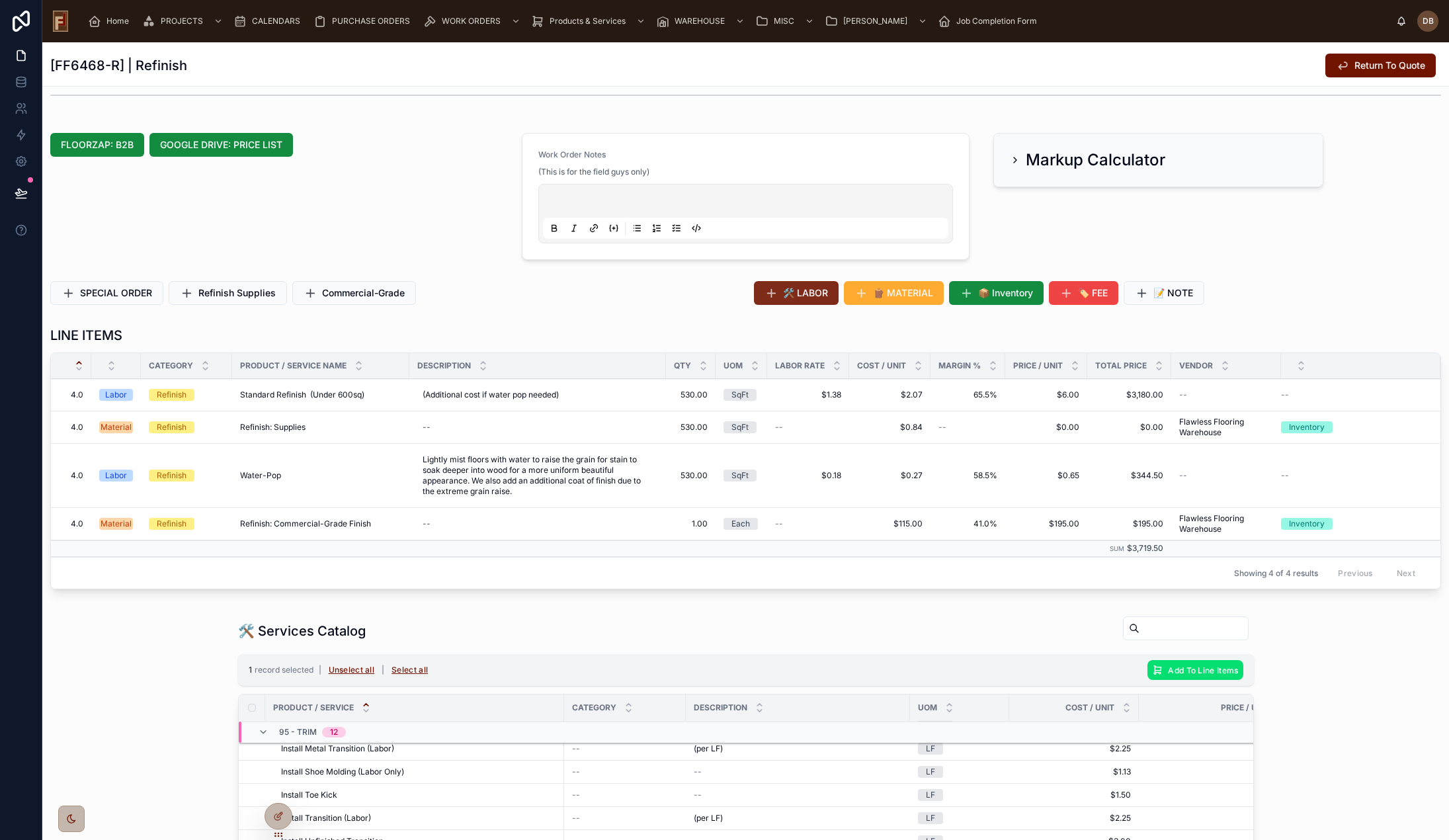
click at [804, 295] on span "🛠️ LABOR" at bounding box center [805, 293] width 45 height 13
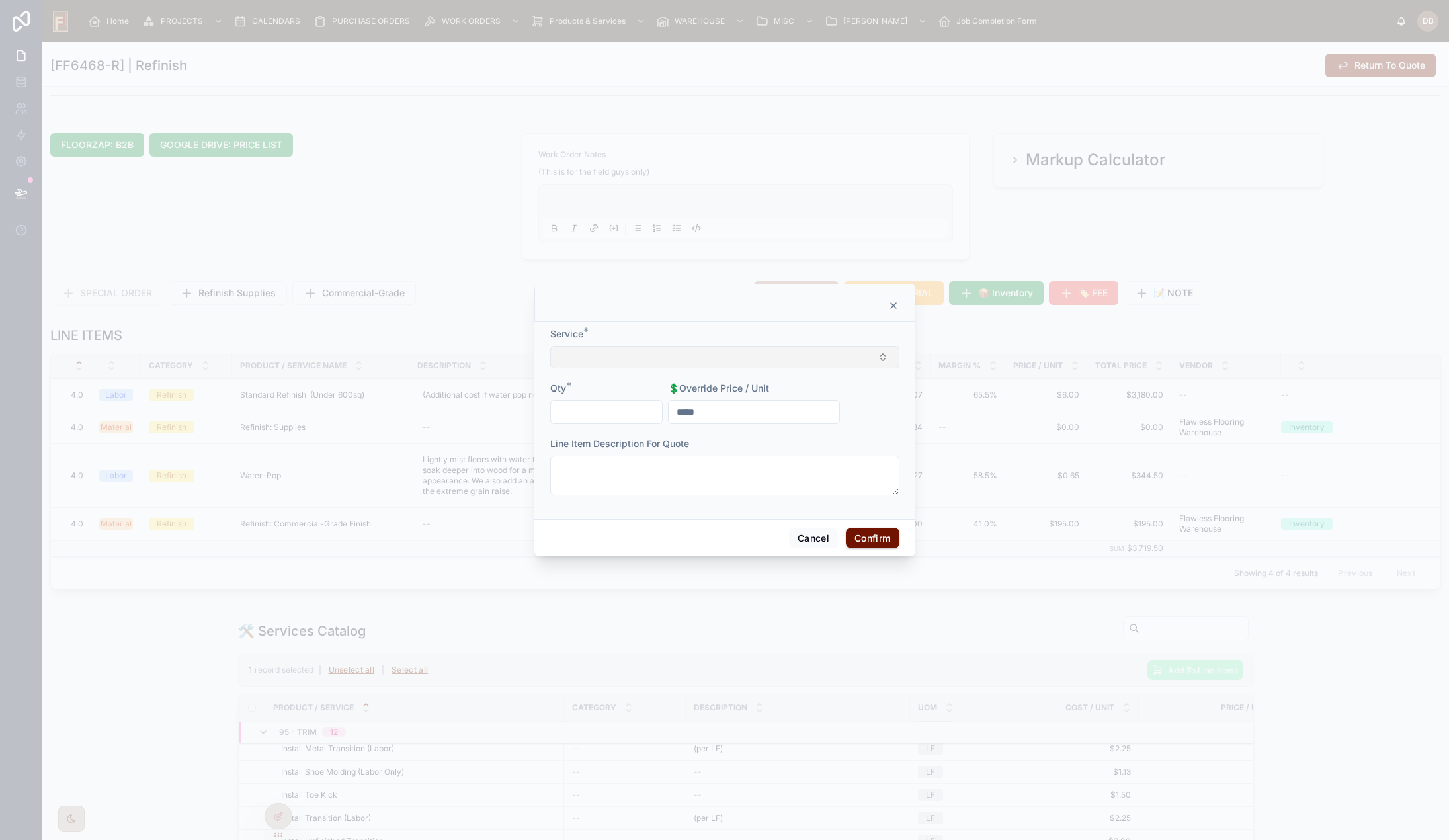
click at [736, 355] on button "Select Button" at bounding box center [725, 357] width 350 height 22
type input "*"
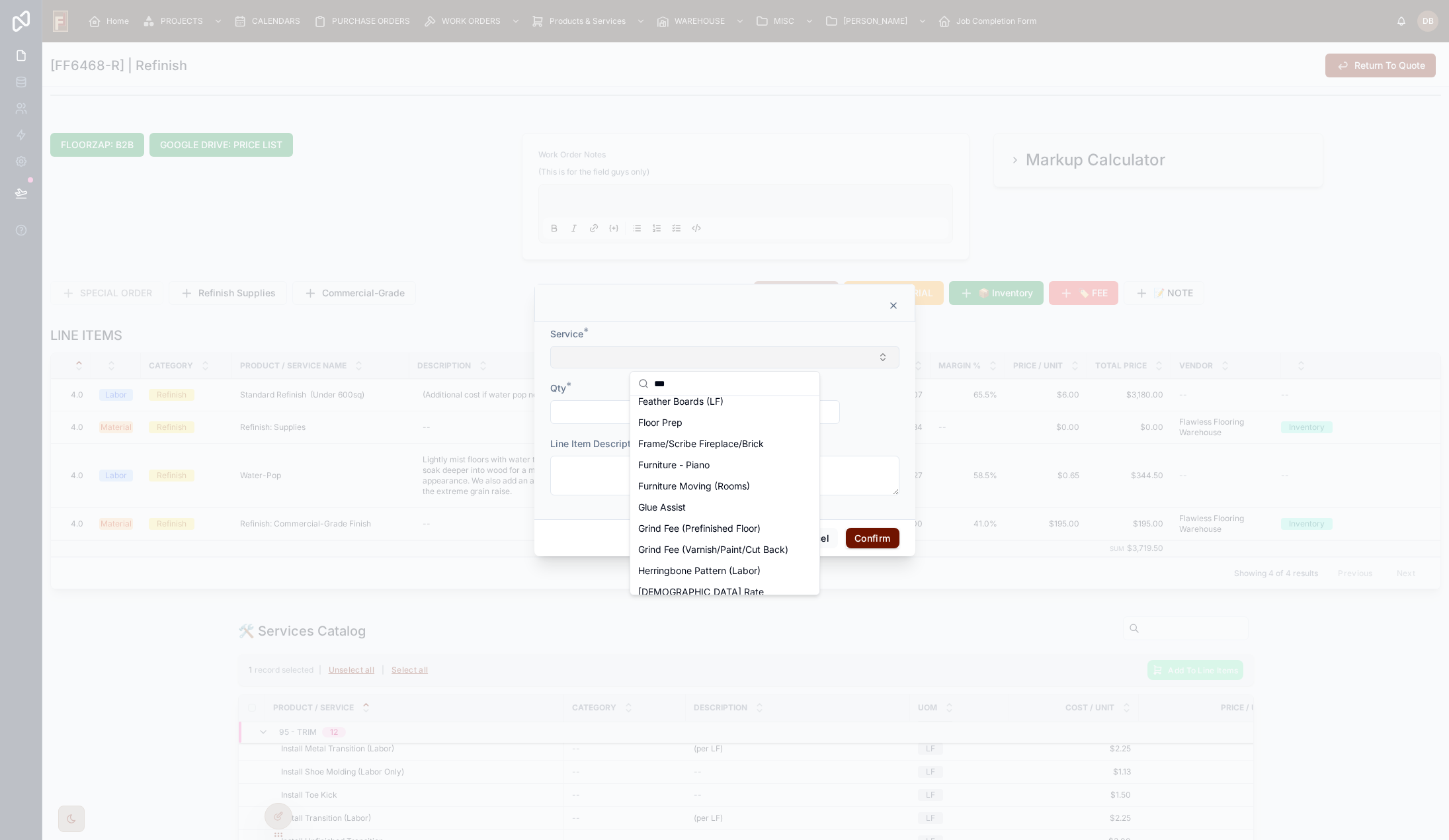
scroll to position [0, 0]
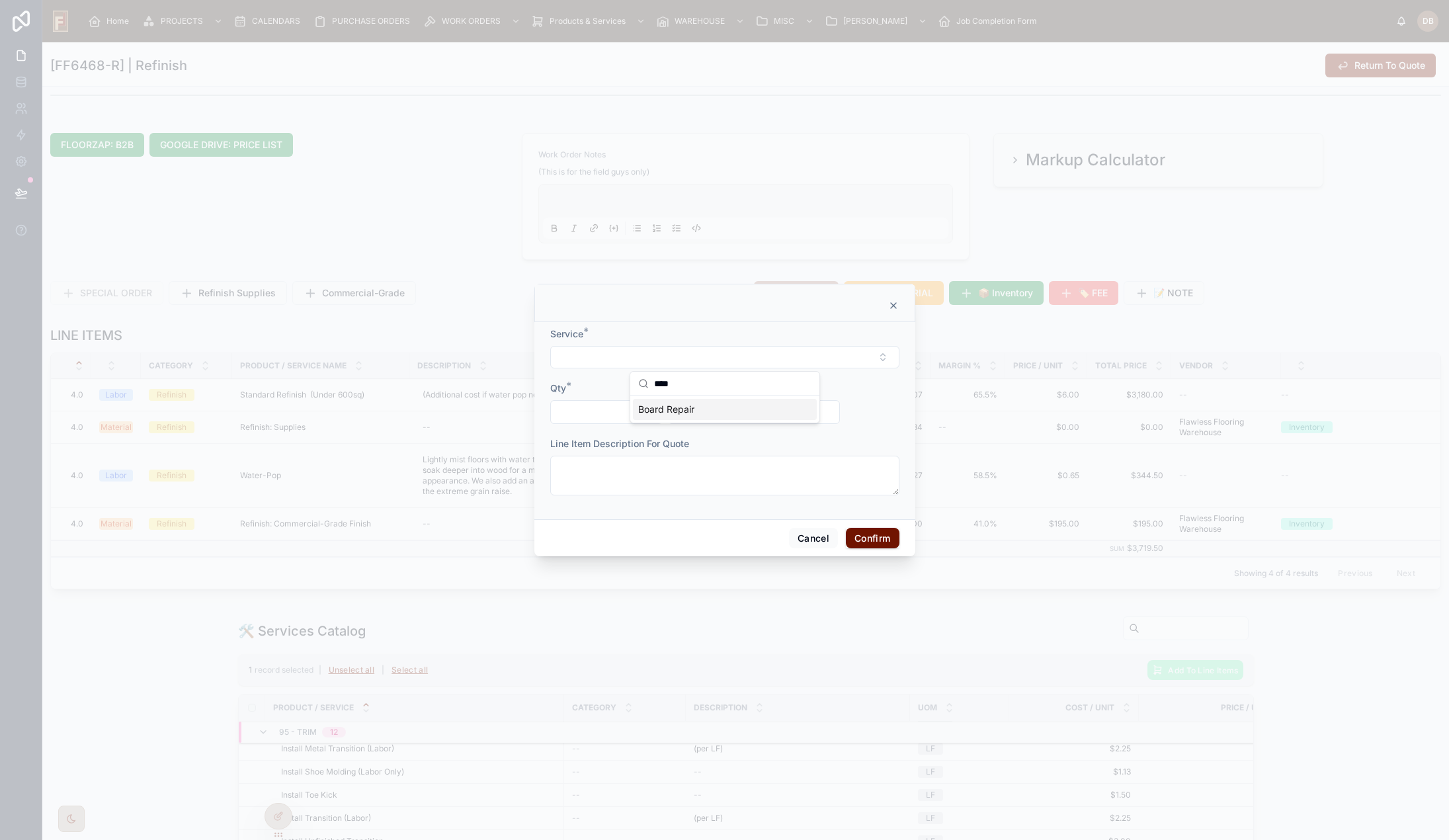
type input "****"
click at [682, 407] on span "Board Repair" at bounding box center [666, 409] width 56 height 13
click at [669, 355] on button "Board Repair" at bounding box center [725, 358] width 350 height 25
click at [894, 303] on icon at bounding box center [893, 304] width 10 height 10
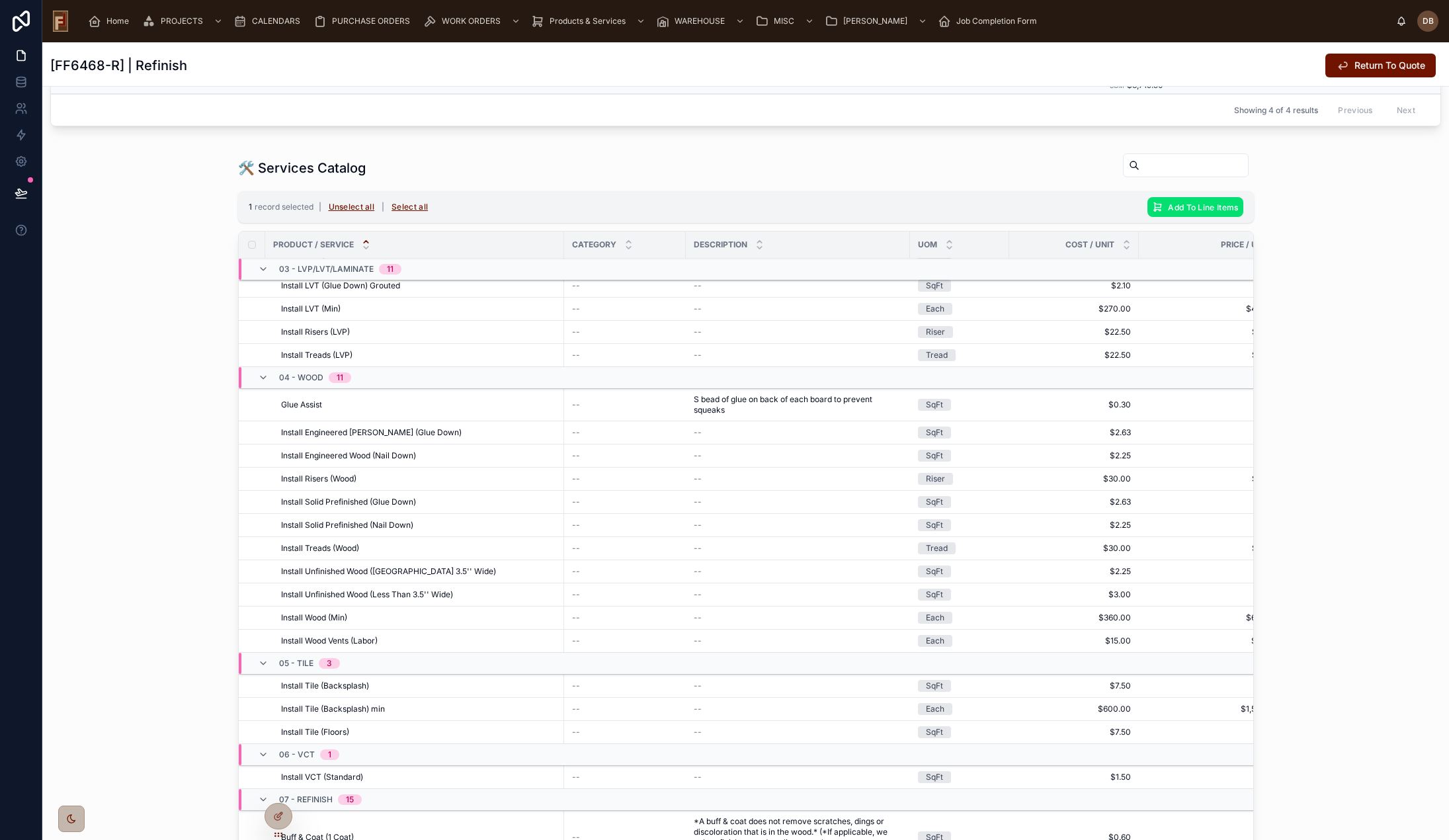
scroll to position [1058, 0]
click at [0, 0] on span "Add To Line Items" at bounding box center [0, 0] width 0 height 0
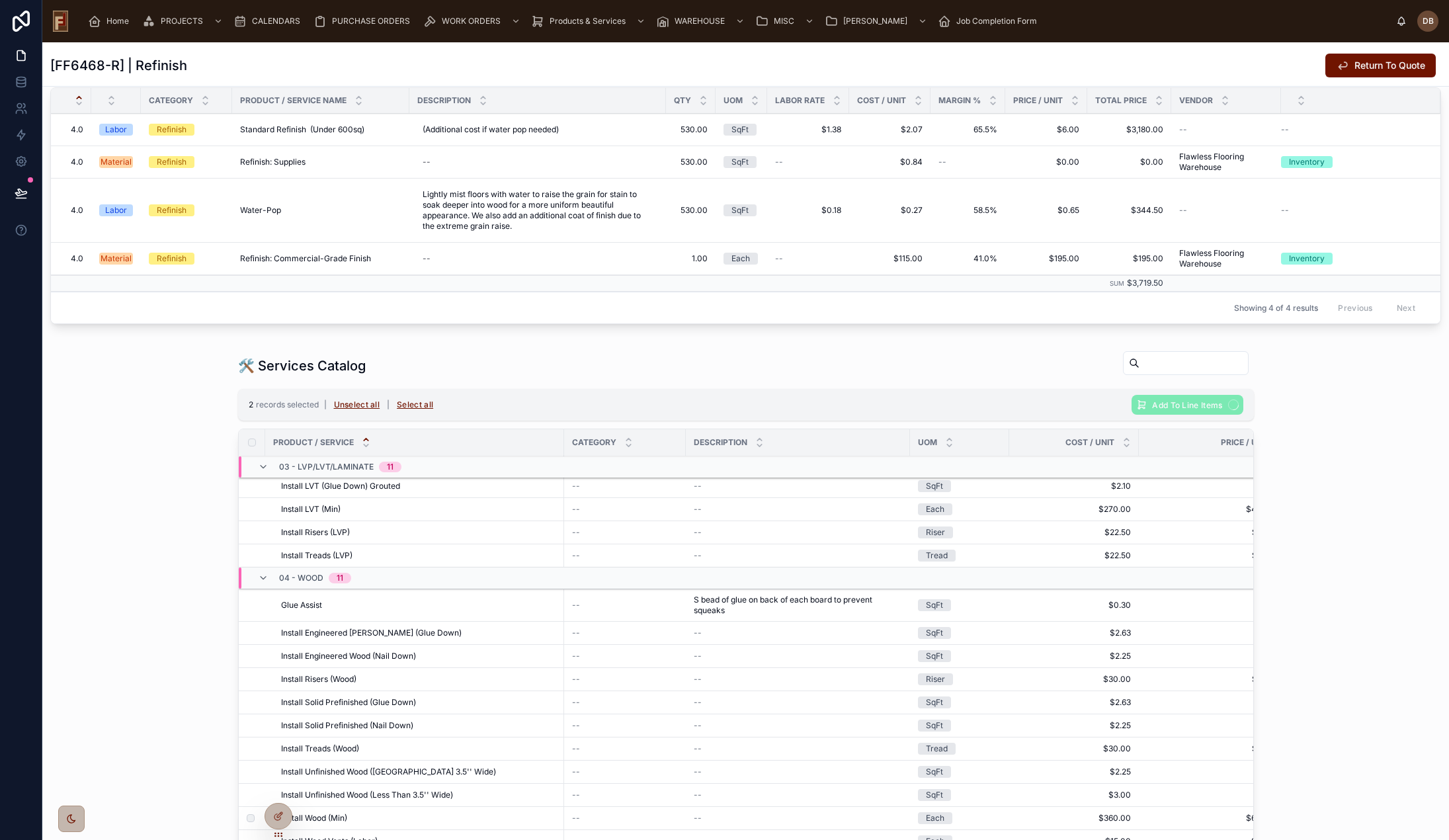
scroll to position [283, 0]
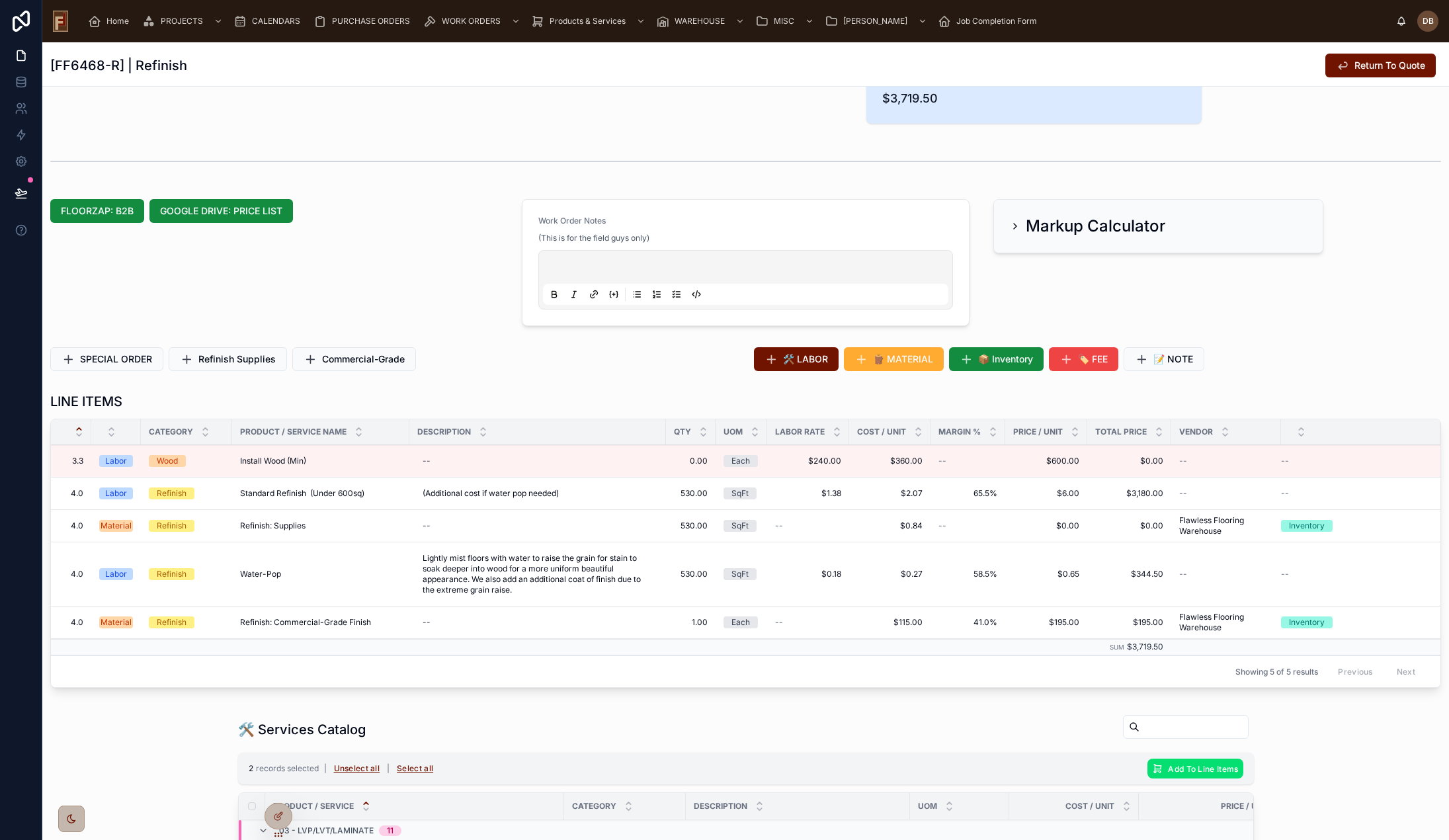
drag, startPoint x: 1281, startPoint y: 448, endPoint x: 1290, endPoint y: 446, distance: 9.2
click at [0, 0] on icon at bounding box center [0, 0] width 0 height 0
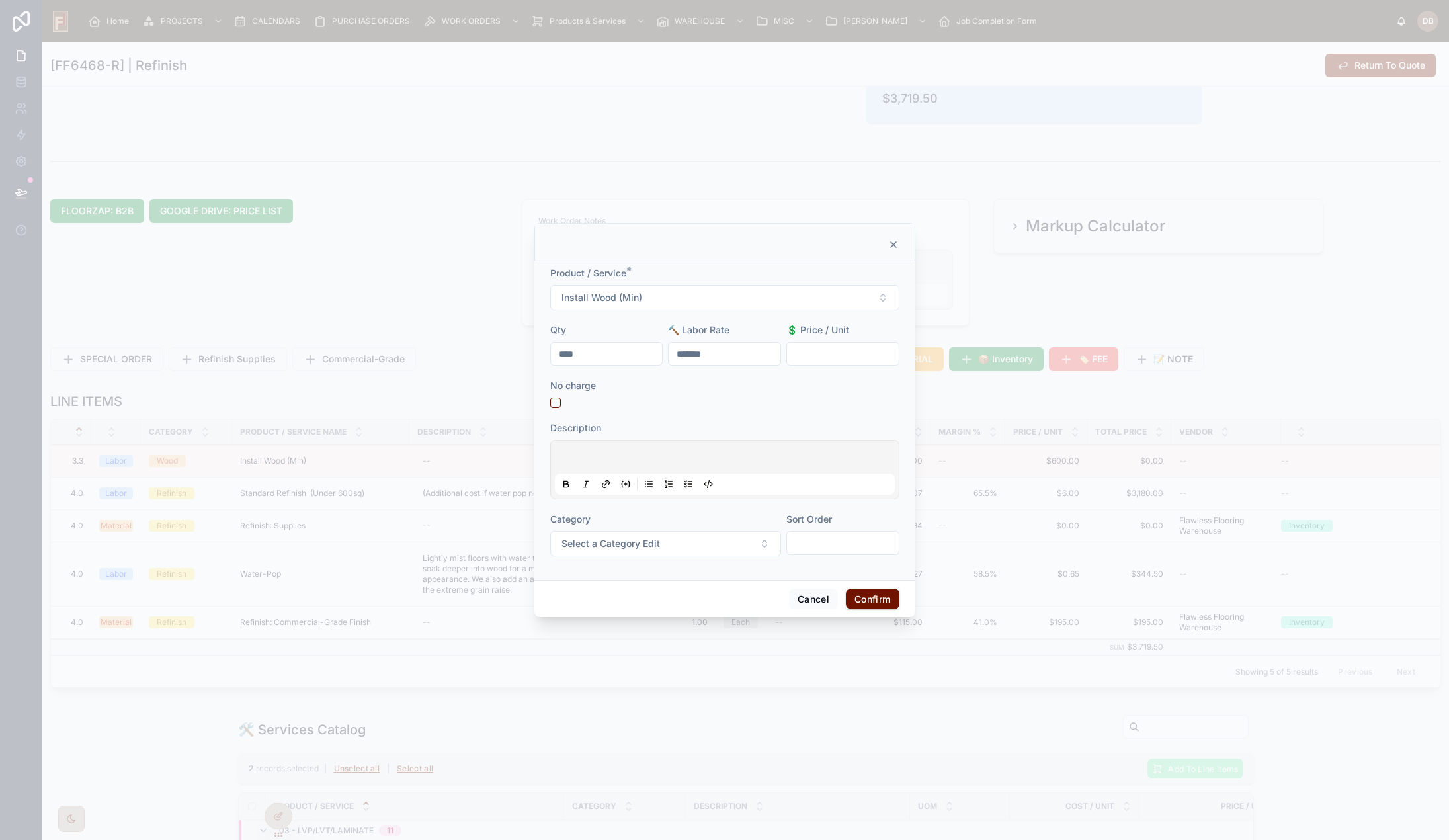
drag, startPoint x: 622, startPoint y: 358, endPoint x: 548, endPoint y: 365, distance: 74.3
click at [548, 365] on div "Product / Service * Install Wood (Min) Qty **** 🔨 Labor Rate ******* 💲 Price / …" at bounding box center [725, 420] width 381 height 319
type input "****"
click at [610, 460] on p at bounding box center [728, 459] width 340 height 13
click at [862, 602] on button "Confirm" at bounding box center [872, 599] width 53 height 21
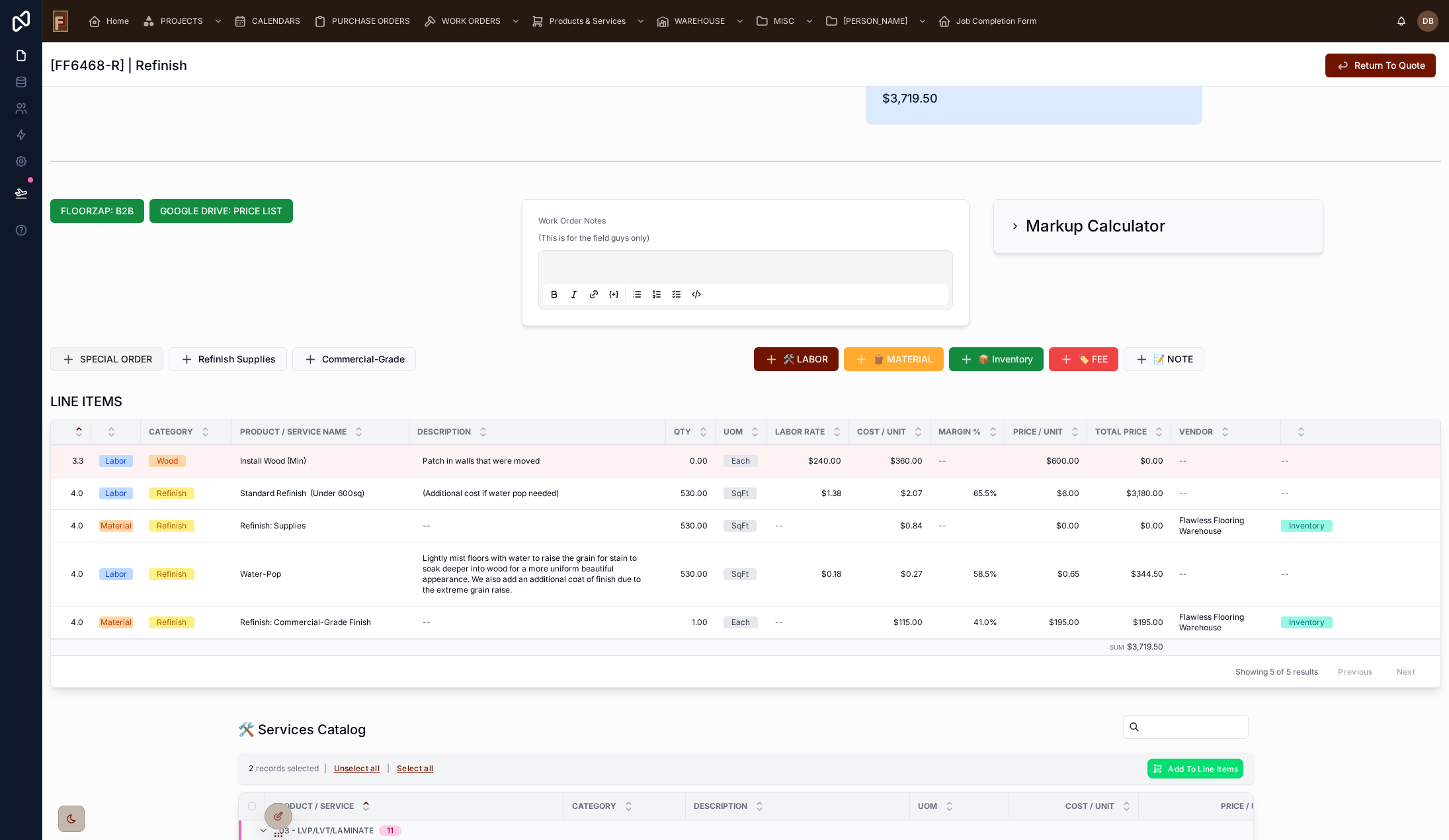
click at [132, 358] on span "SPECIAL ORDER" at bounding box center [115, 359] width 72 height 13
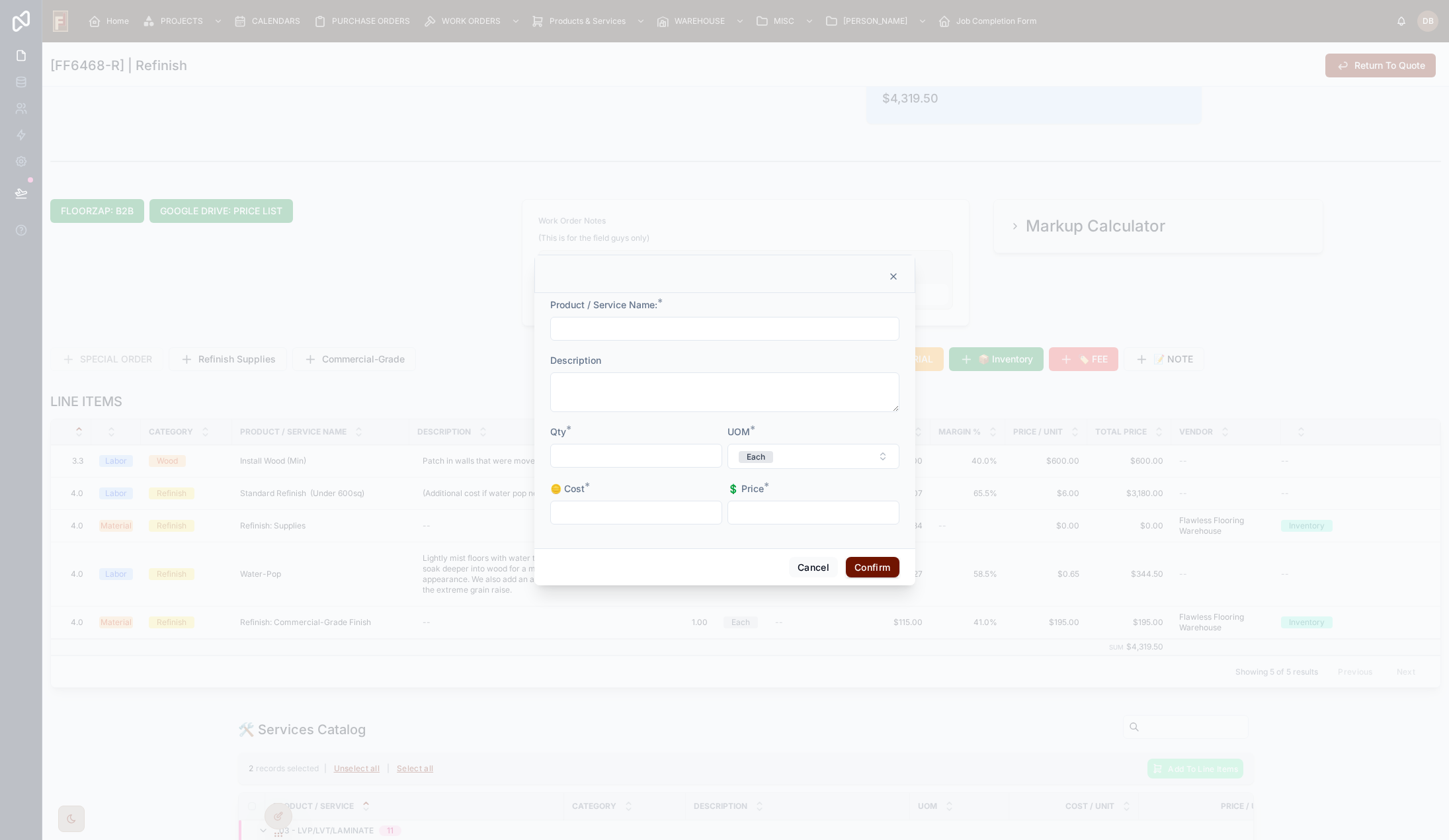
click at [672, 329] on input "text" at bounding box center [725, 328] width 348 height 18
type input "**********"
click at [625, 392] on textarea at bounding box center [725, 392] width 350 height 40
type textarea "**********"
click at [653, 463] on input "text" at bounding box center [637, 461] width 171 height 18
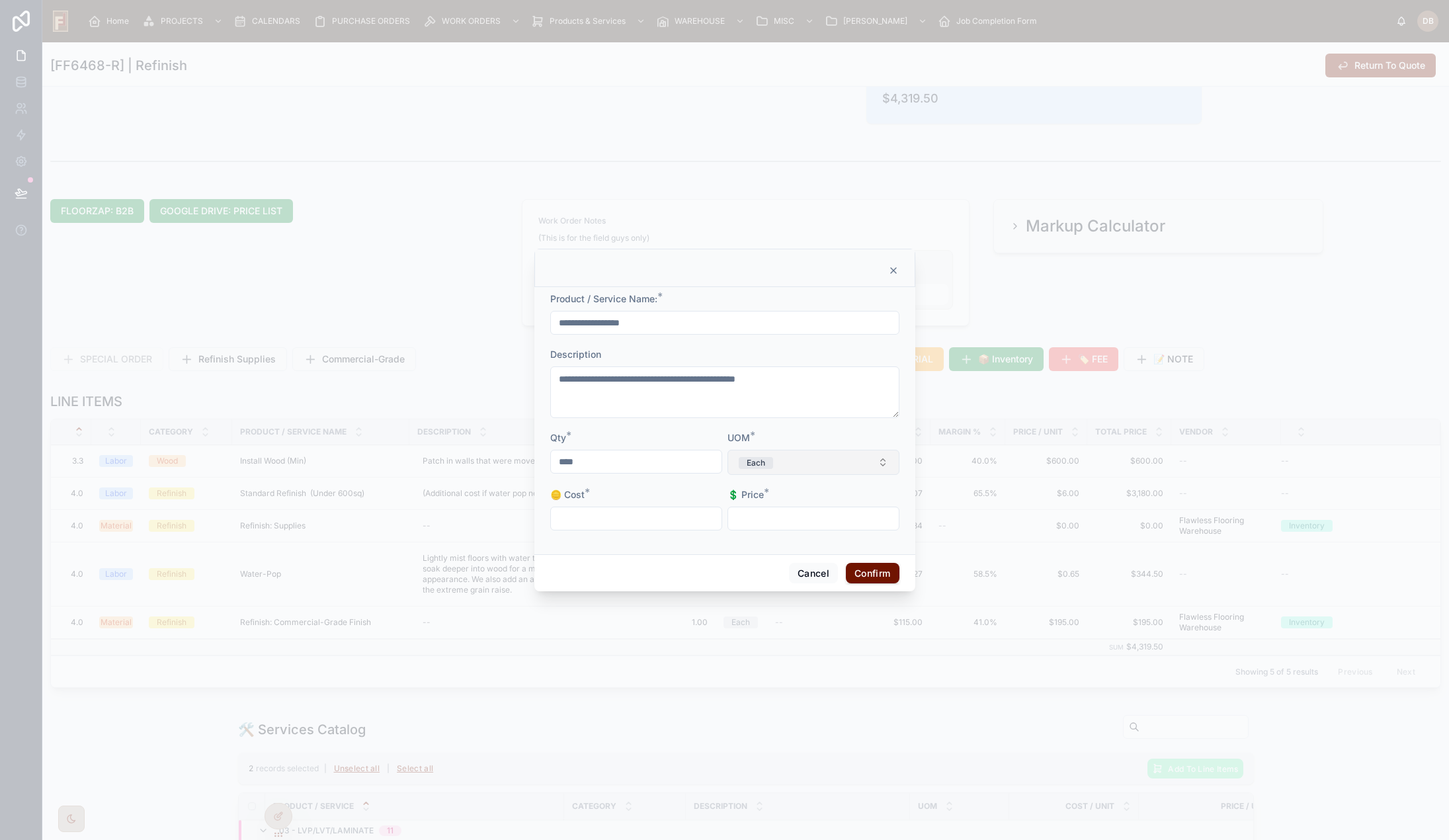
type input "****"
click at [789, 460] on button "Each" at bounding box center [813, 463] width 172 height 25
drag, startPoint x: 766, startPoint y: 490, endPoint x: 731, endPoint y: 492, distance: 35.1
click at [731, 492] on div "**" at bounding box center [813, 490] width 189 height 25
type input "**"
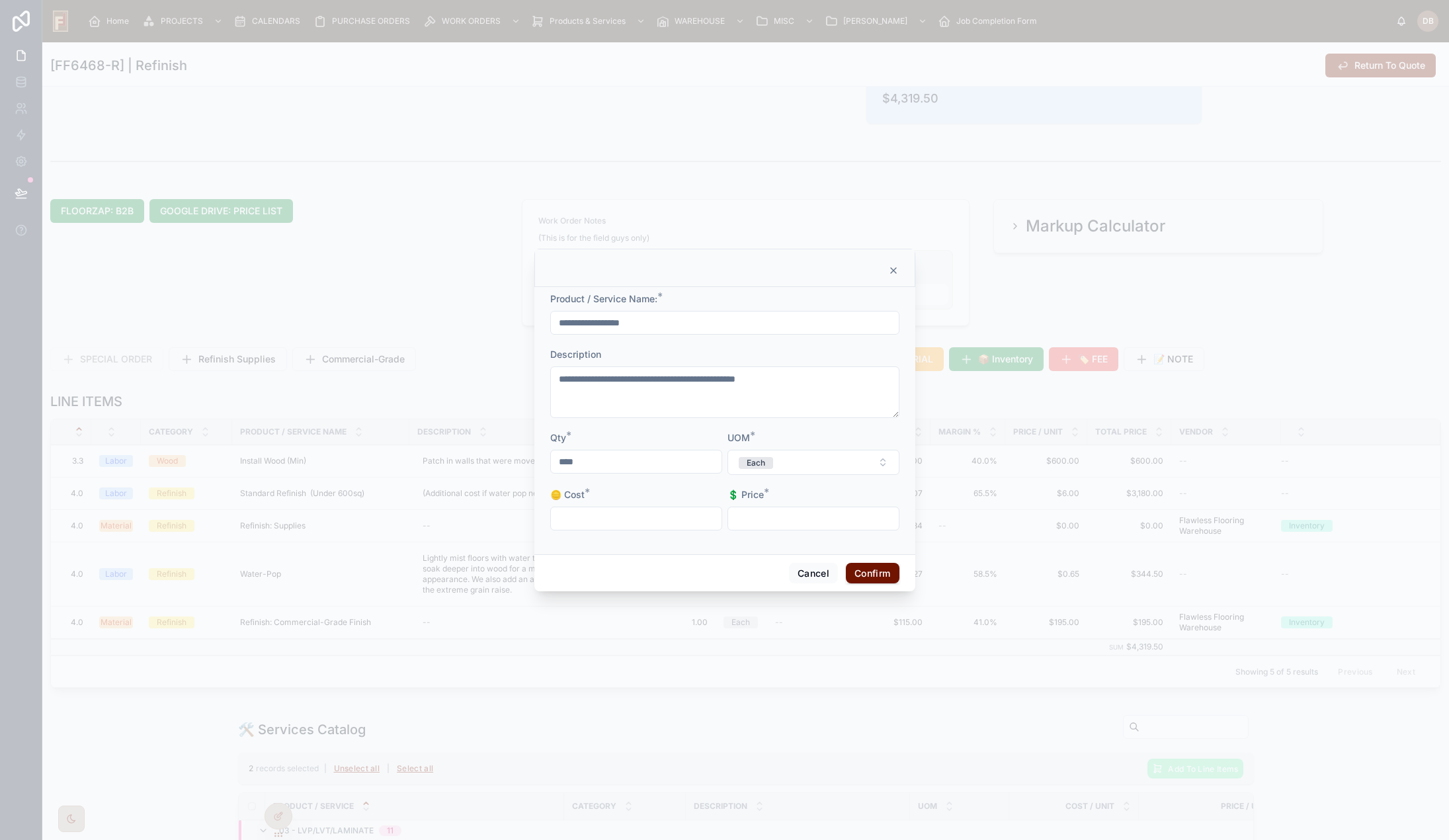
drag, startPoint x: 601, startPoint y: 460, endPoint x: 550, endPoint y: 463, distance: 51.1
click at [551, 463] on input "****" at bounding box center [637, 461] width 171 height 18
click at [768, 466] on span "Each" at bounding box center [755, 463] width 34 height 12
type input "**"
click at [783, 463] on button "Each" at bounding box center [813, 463] width 172 height 25
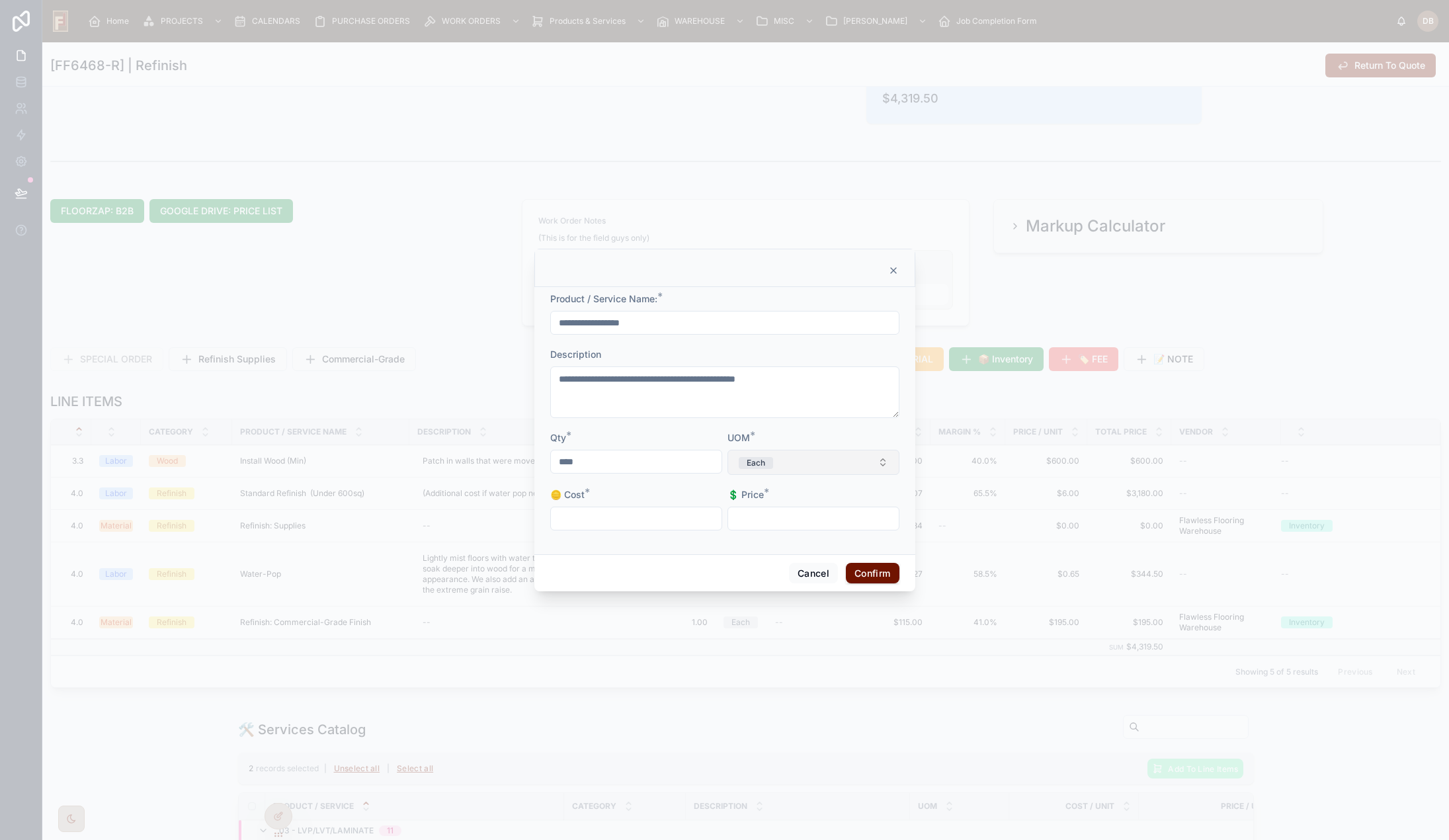
click at [783, 463] on button "Each" at bounding box center [813, 463] width 172 height 25
type input "**"
click at [768, 515] on div "SqFt" at bounding box center [813, 515] width 183 height 20
drag, startPoint x: 597, startPoint y: 460, endPoint x: 543, endPoint y: 461, distance: 54.0
click at [543, 462] on div "**********" at bounding box center [725, 421] width 381 height 267
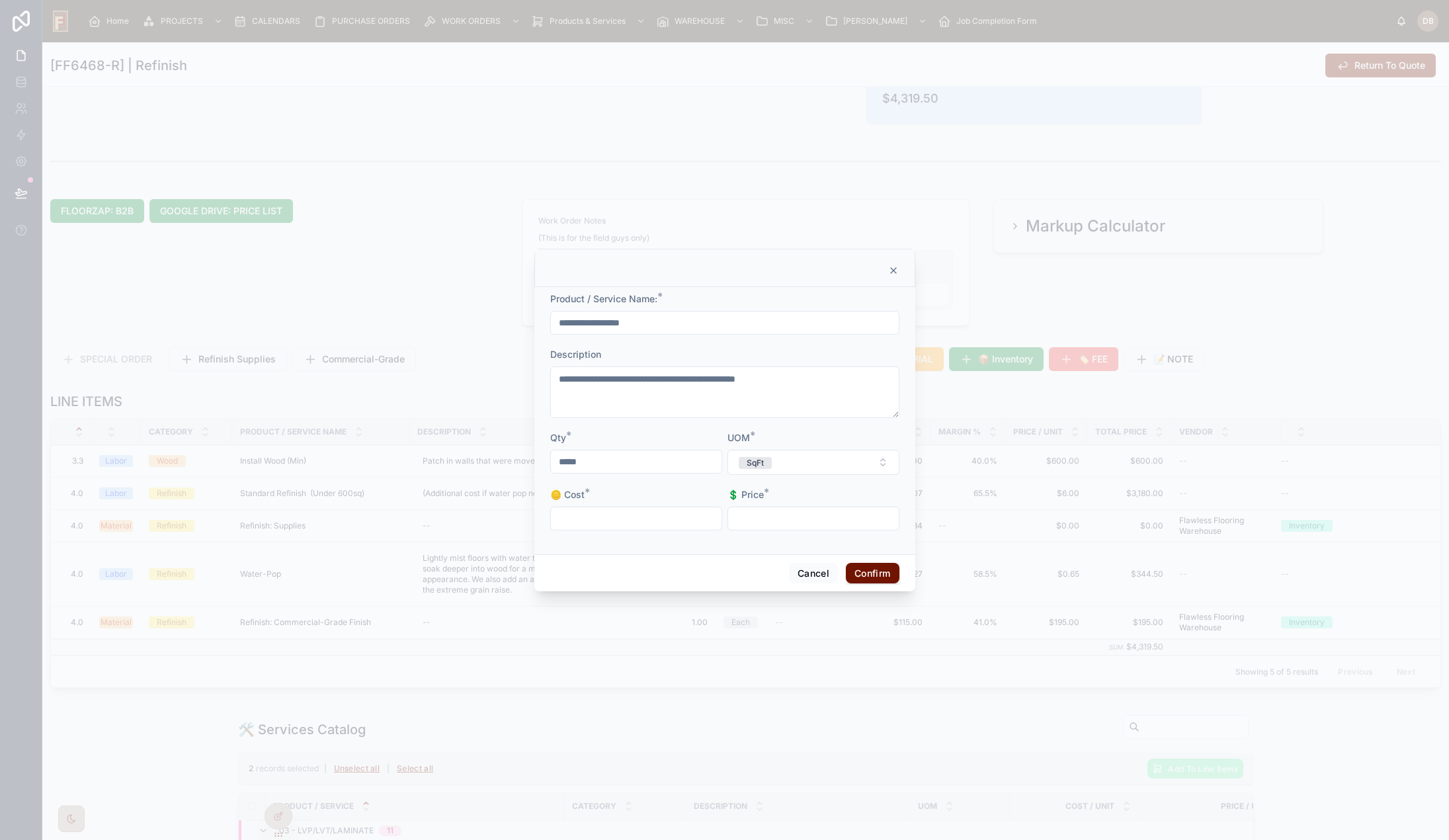
type input "*****"
click at [624, 519] on input "text" at bounding box center [637, 518] width 171 height 18
click at [558, 380] on textarea "**********" at bounding box center [725, 392] width 350 height 51
click at [588, 373] on textarea "**********" at bounding box center [725, 392] width 350 height 65
click at [588, 373] on textarea "**********" at bounding box center [725, 392] width 350 height 65
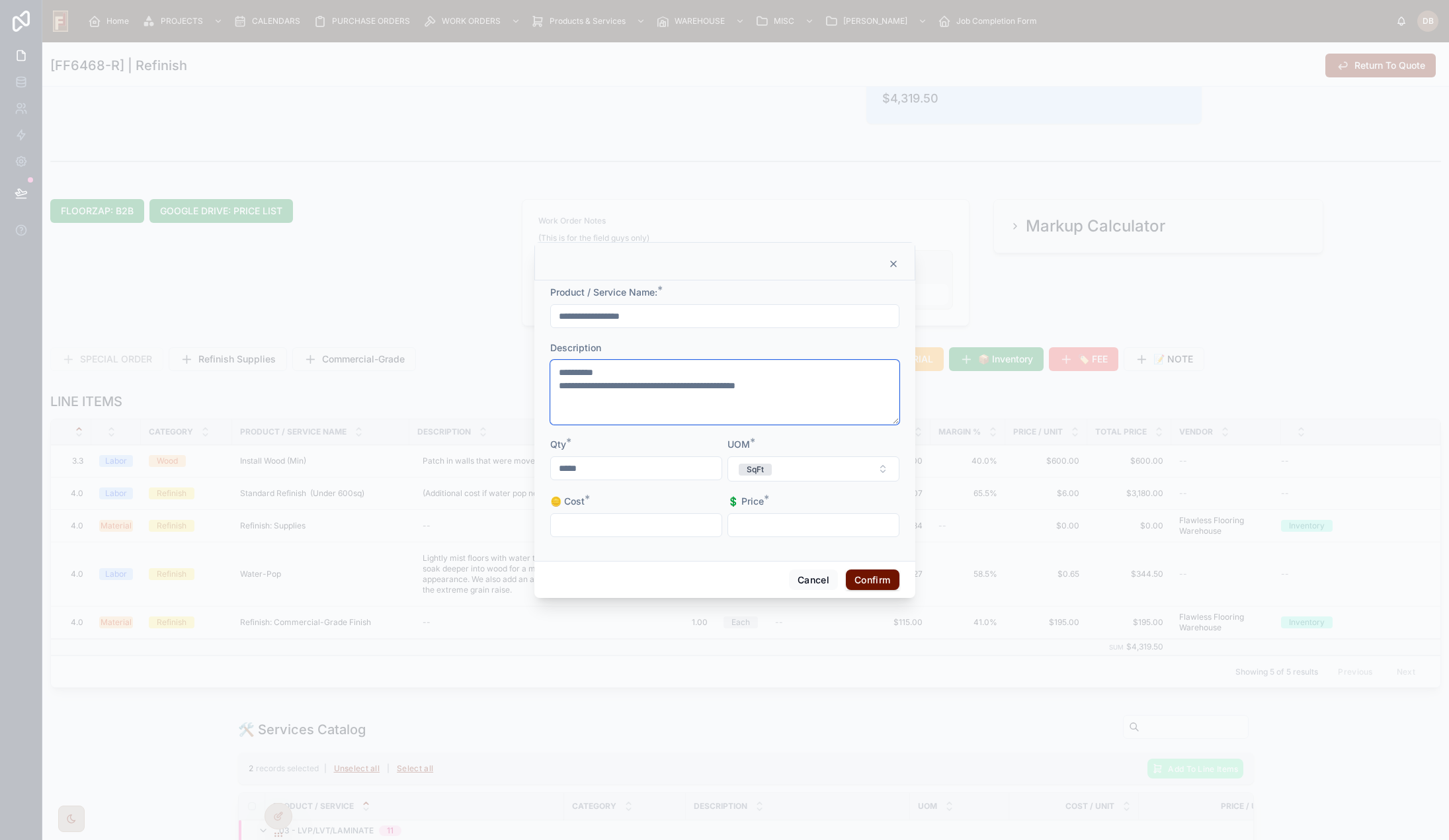
type textarea "**********"
click at [649, 520] on input "text" at bounding box center [637, 524] width 171 height 18
type input "*****"
click at [777, 524] on input "text" at bounding box center [814, 524] width 171 height 18
type input "*****"
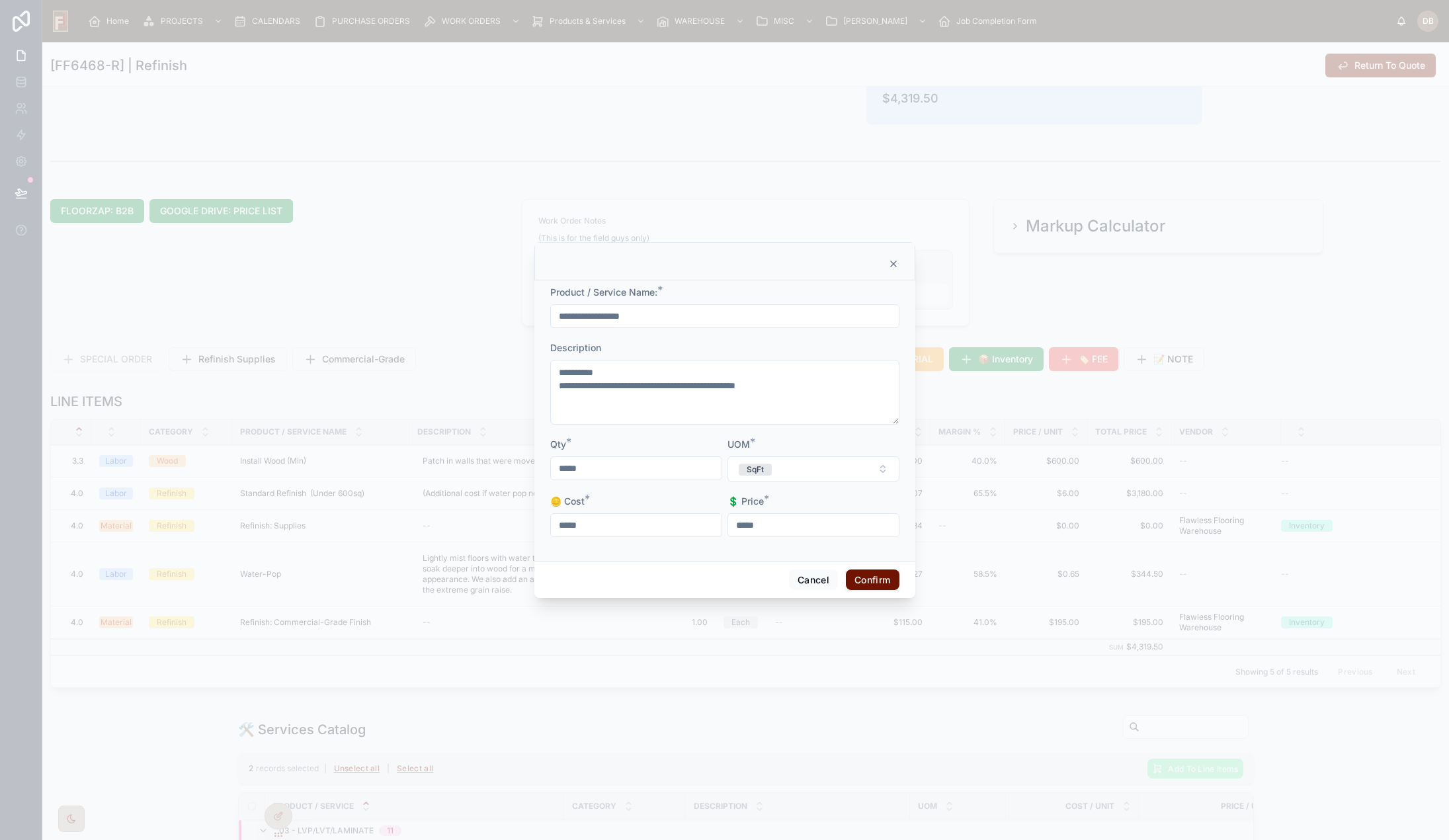
click at [867, 582] on button "Confirm" at bounding box center [872, 580] width 53 height 21
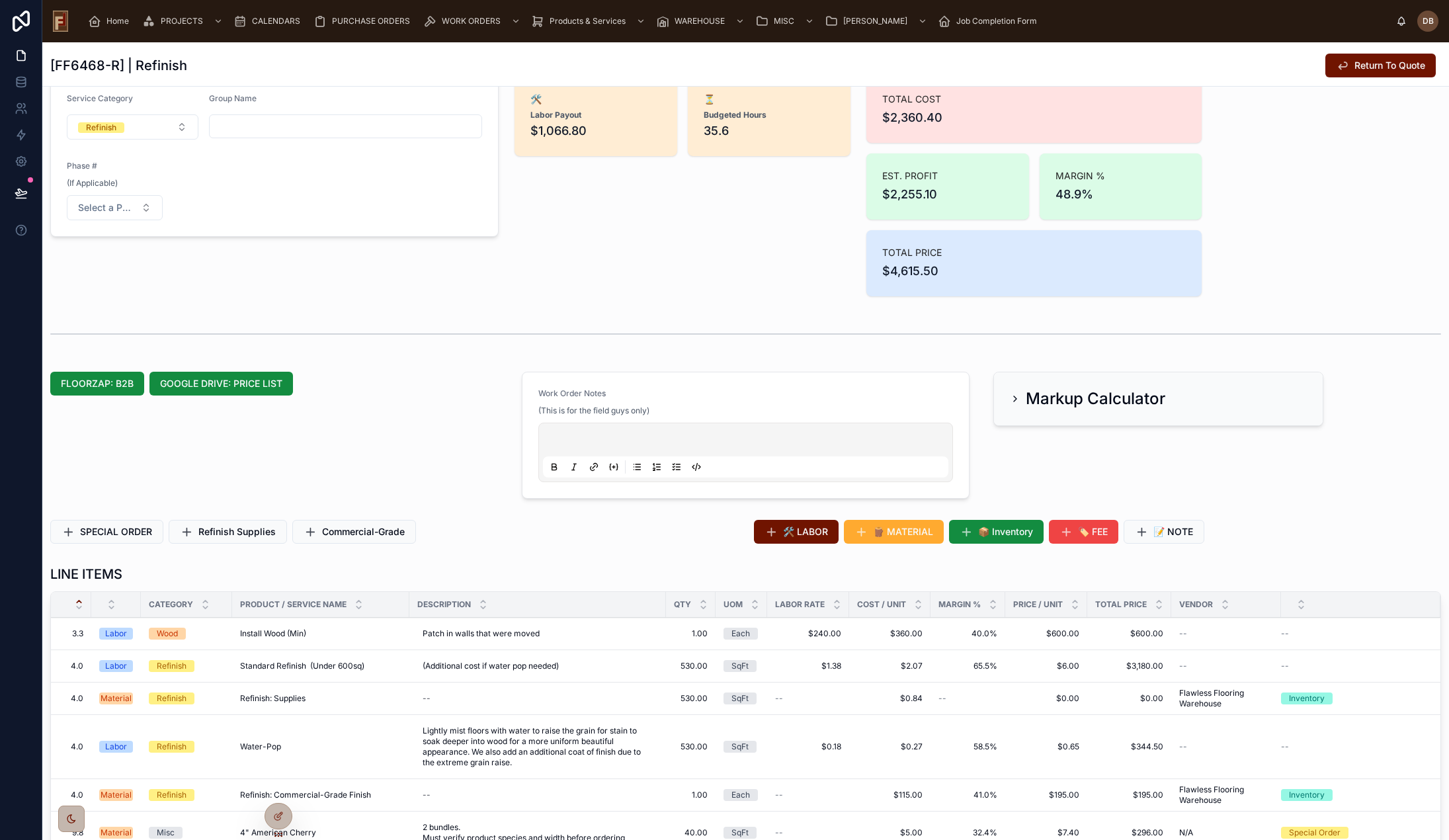
scroll to position [0, 0]
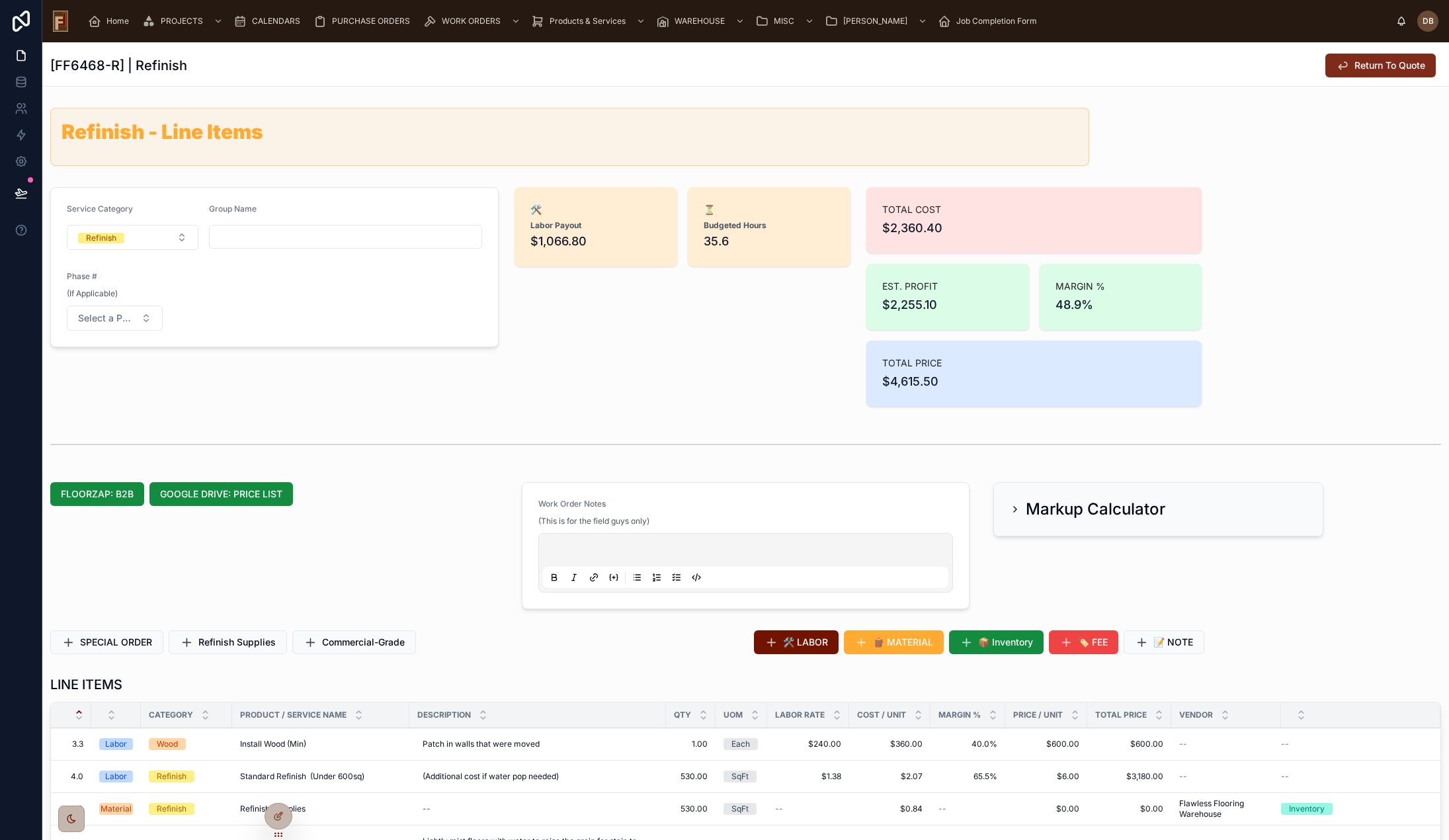
click at [1337, 63] on icon at bounding box center [1342, 65] width 13 height 13
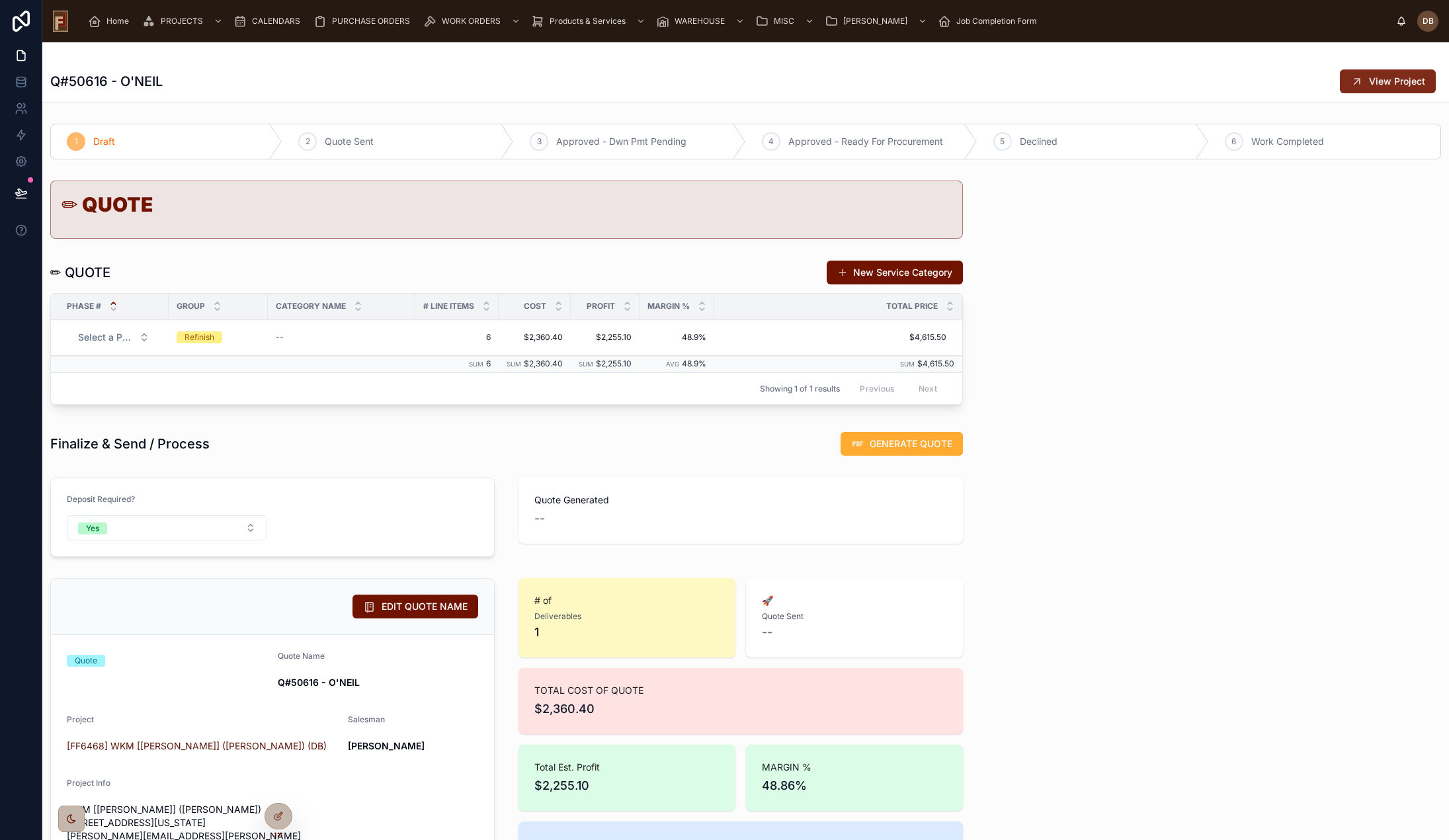
click at [1387, 75] on span "View Project" at bounding box center [1397, 81] width 56 height 13
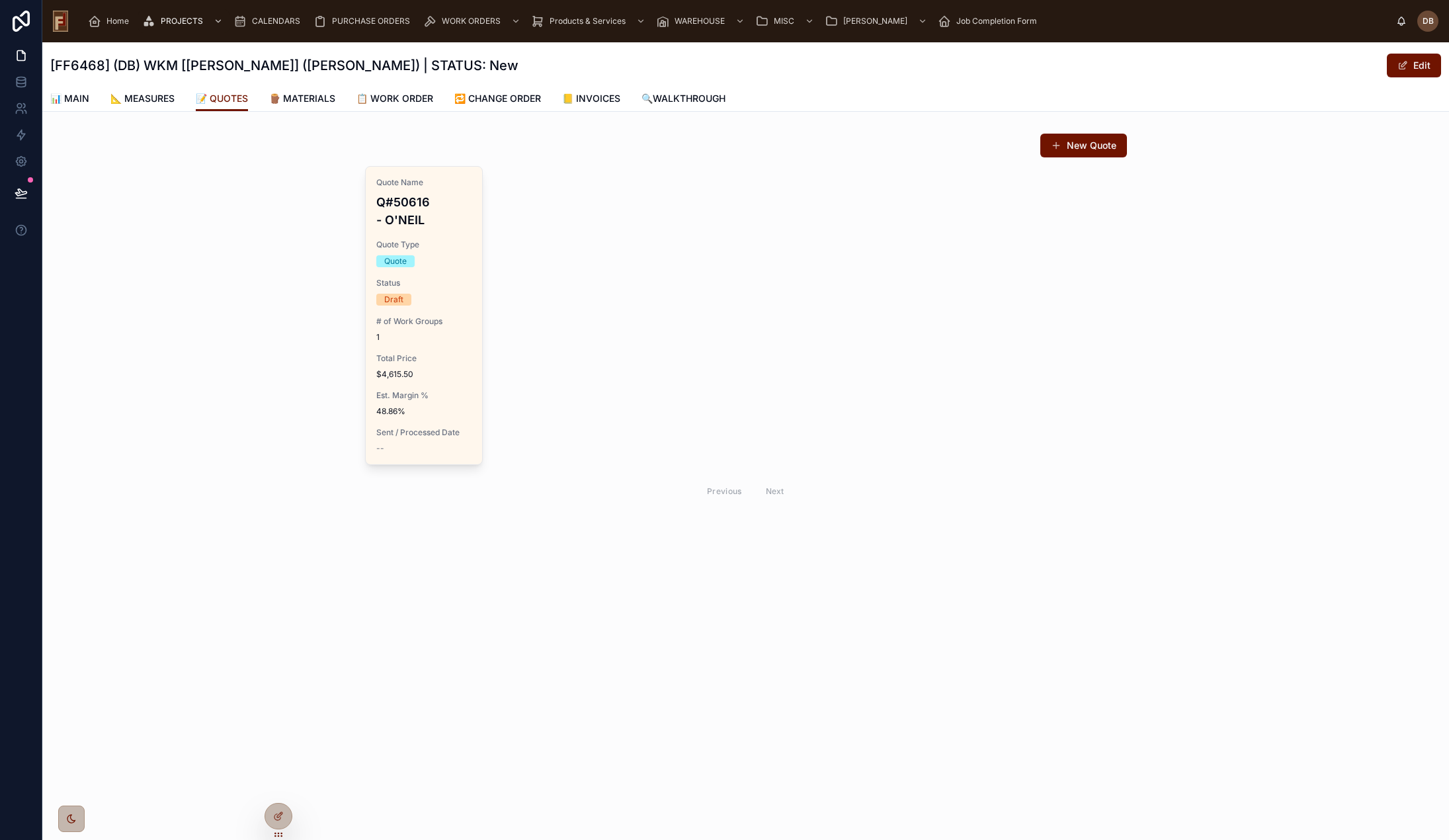
click at [78, 102] on span "📊 MAIN" at bounding box center [70, 98] width 39 height 13
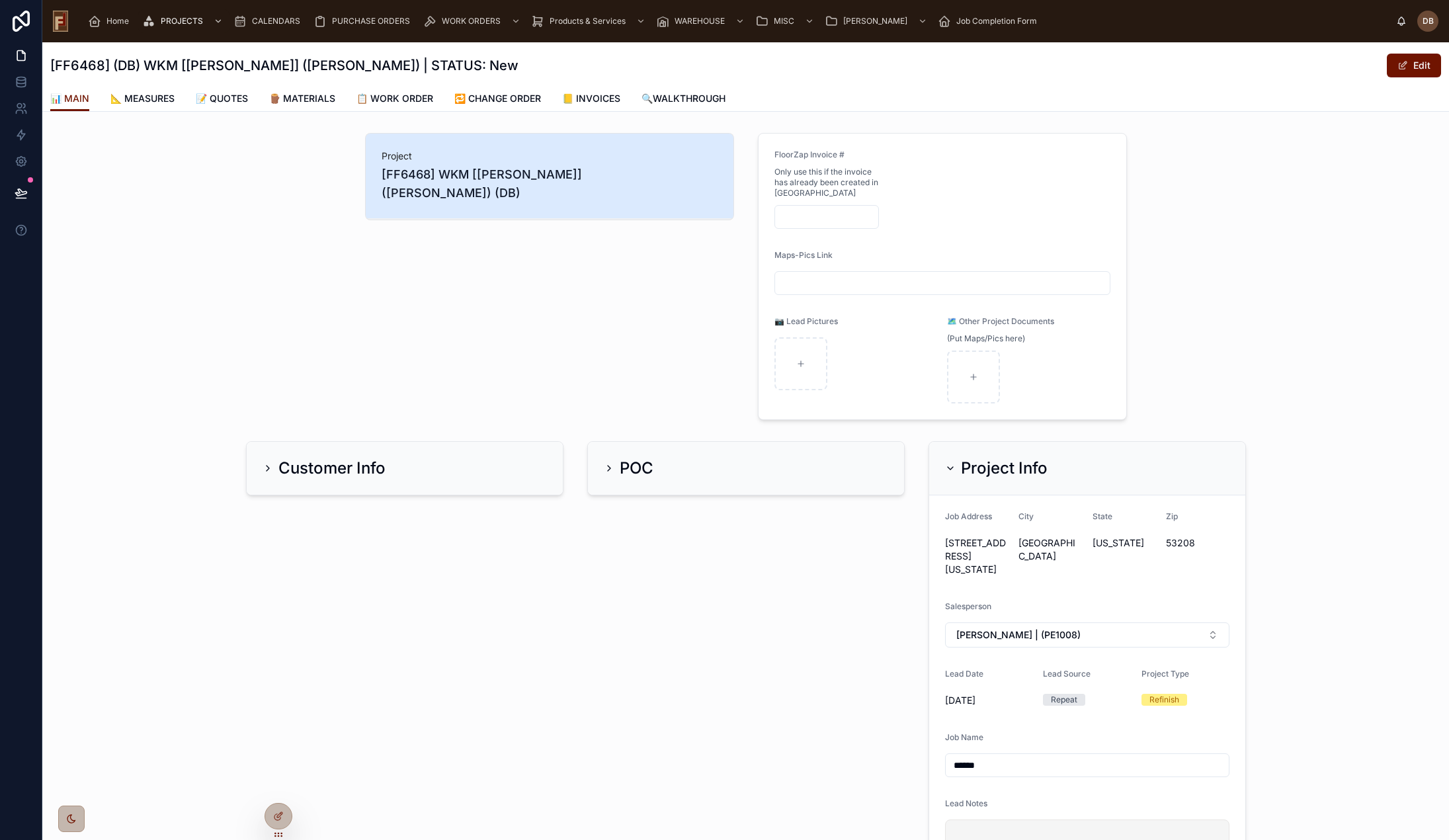
click at [702, 467] on div "POC" at bounding box center [746, 468] width 285 height 21
click at [1408, 66] on button "Edit" at bounding box center [1414, 66] width 55 height 24
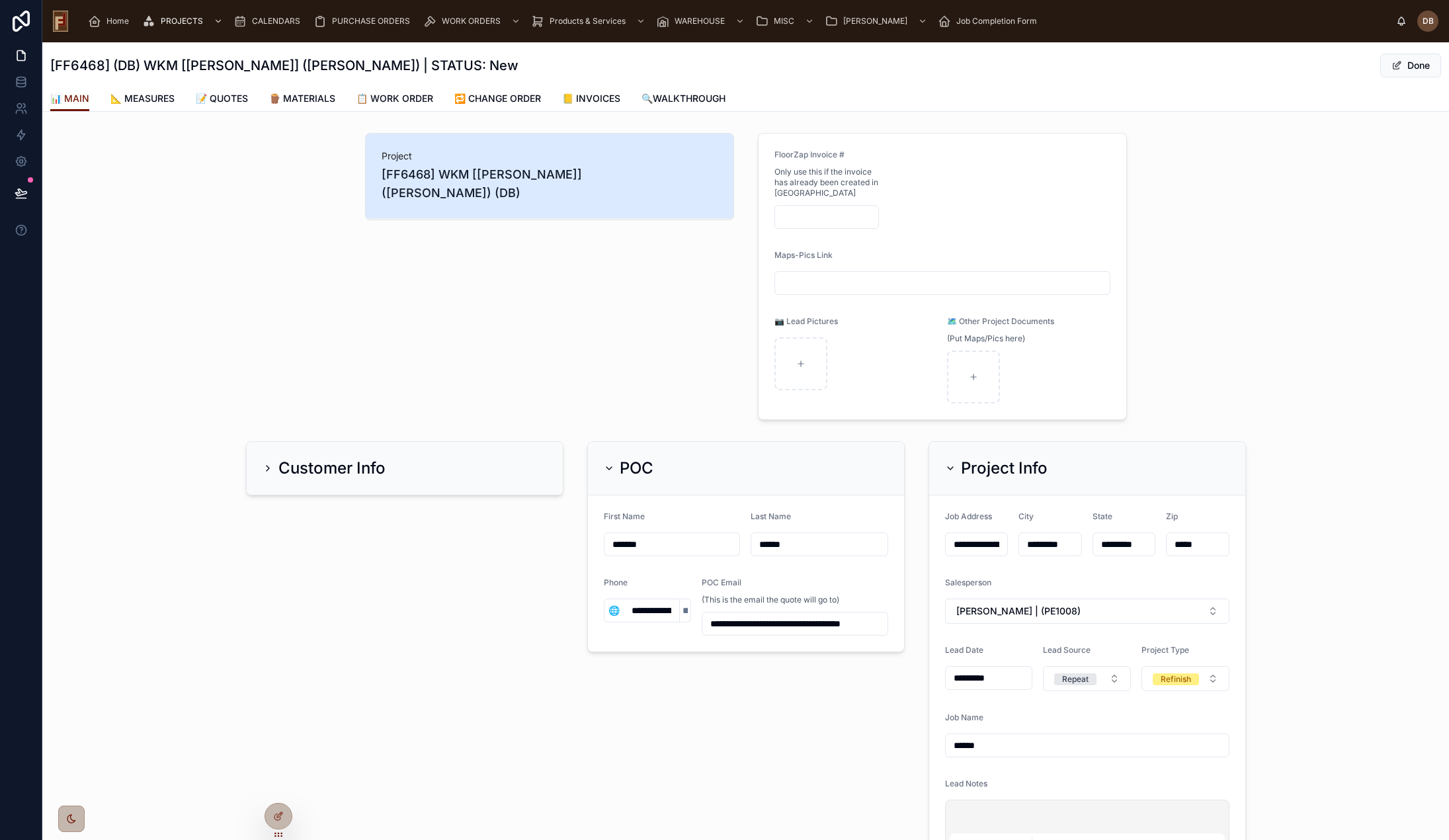
click at [638, 615] on input "**********" at bounding box center [652, 610] width 56 height 18
click at [645, 613] on input "**********" at bounding box center [652, 610] width 56 height 18
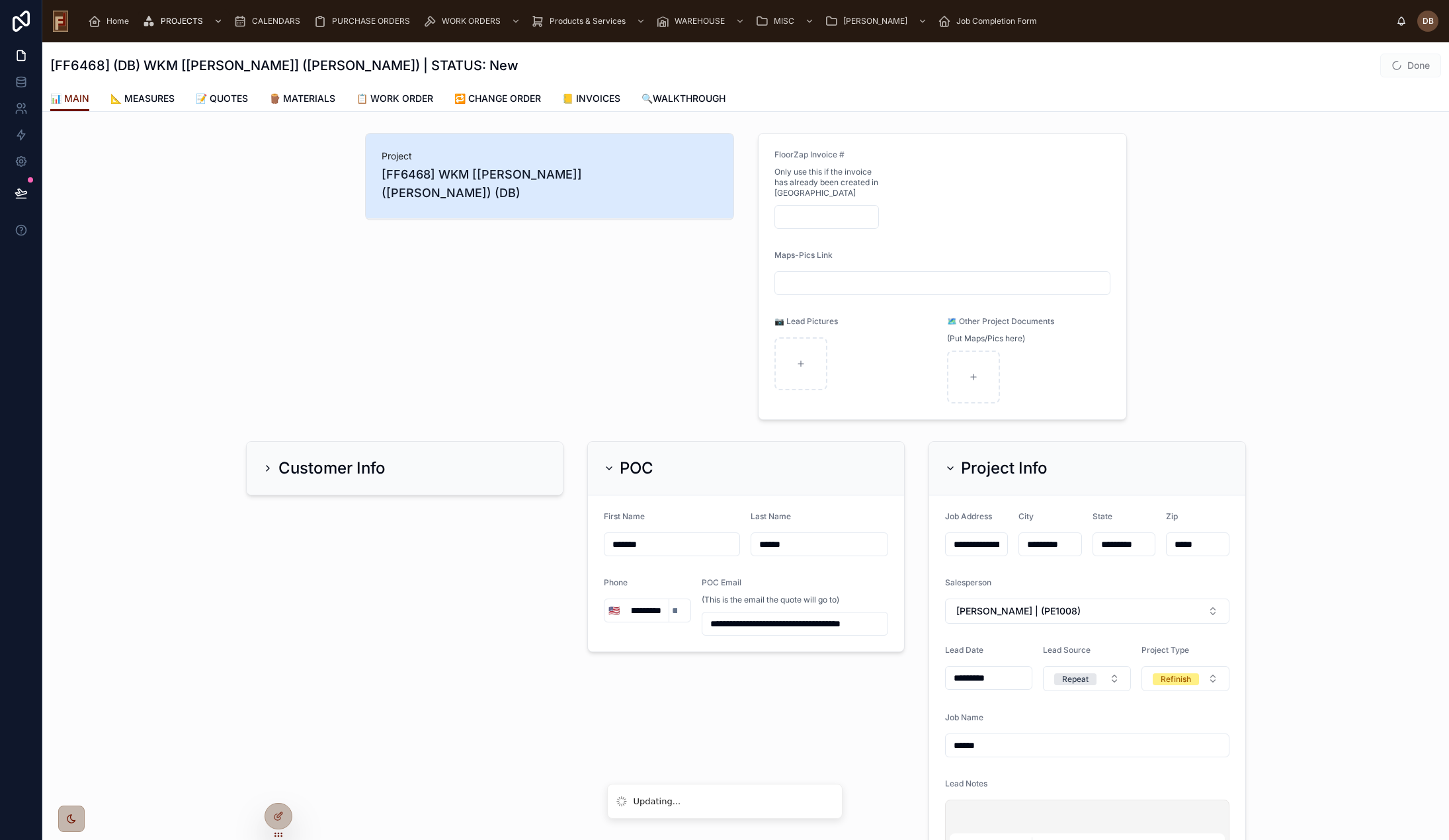
scroll to position [0, 39]
type input "**********"
click at [491, 650] on div "Customer Info" at bounding box center [404, 658] width 333 height 445
click at [679, 471] on div "POC" at bounding box center [746, 468] width 285 height 21
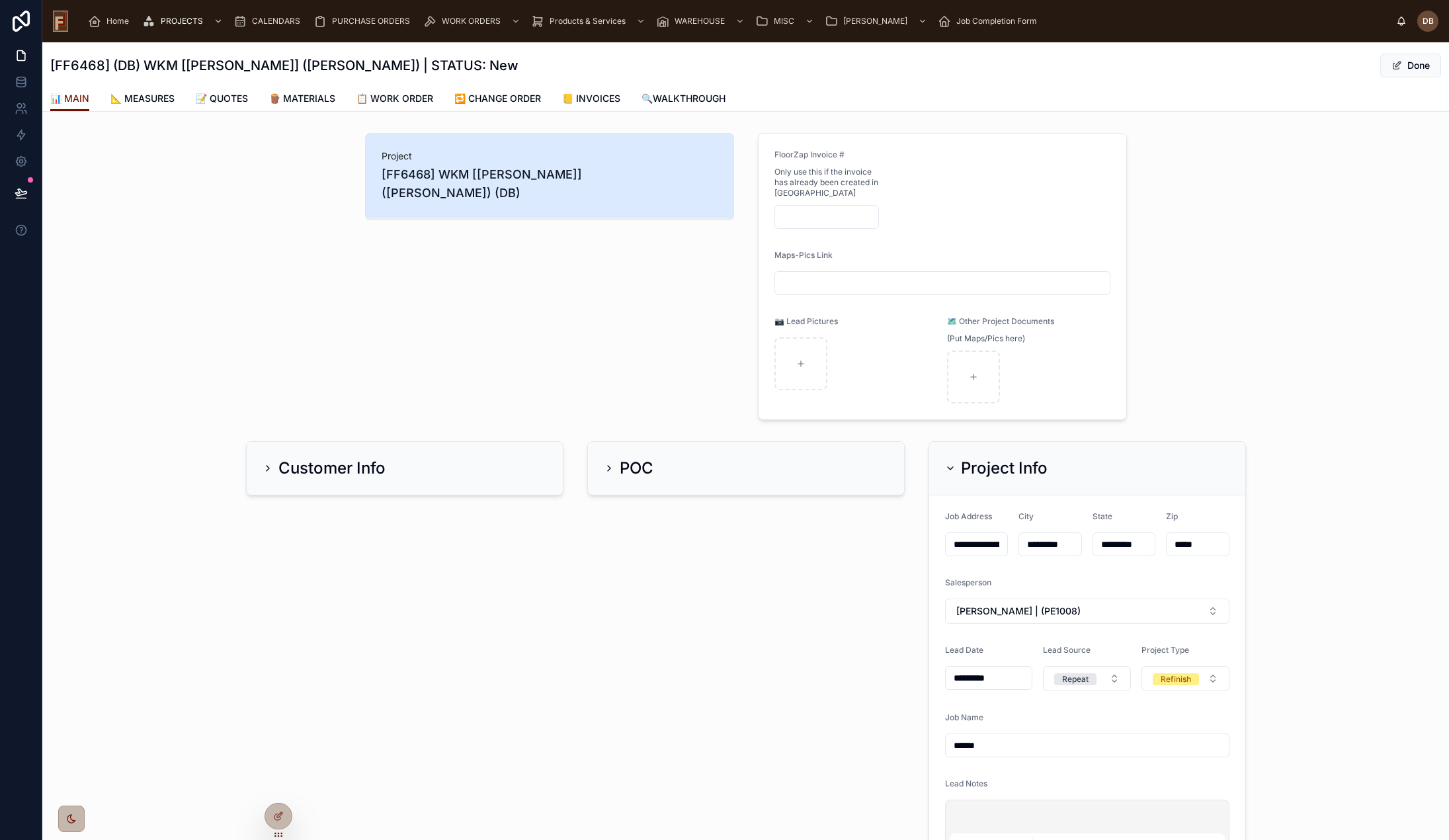
click at [1117, 479] on div "Project Info" at bounding box center [1088, 469] width 316 height 54
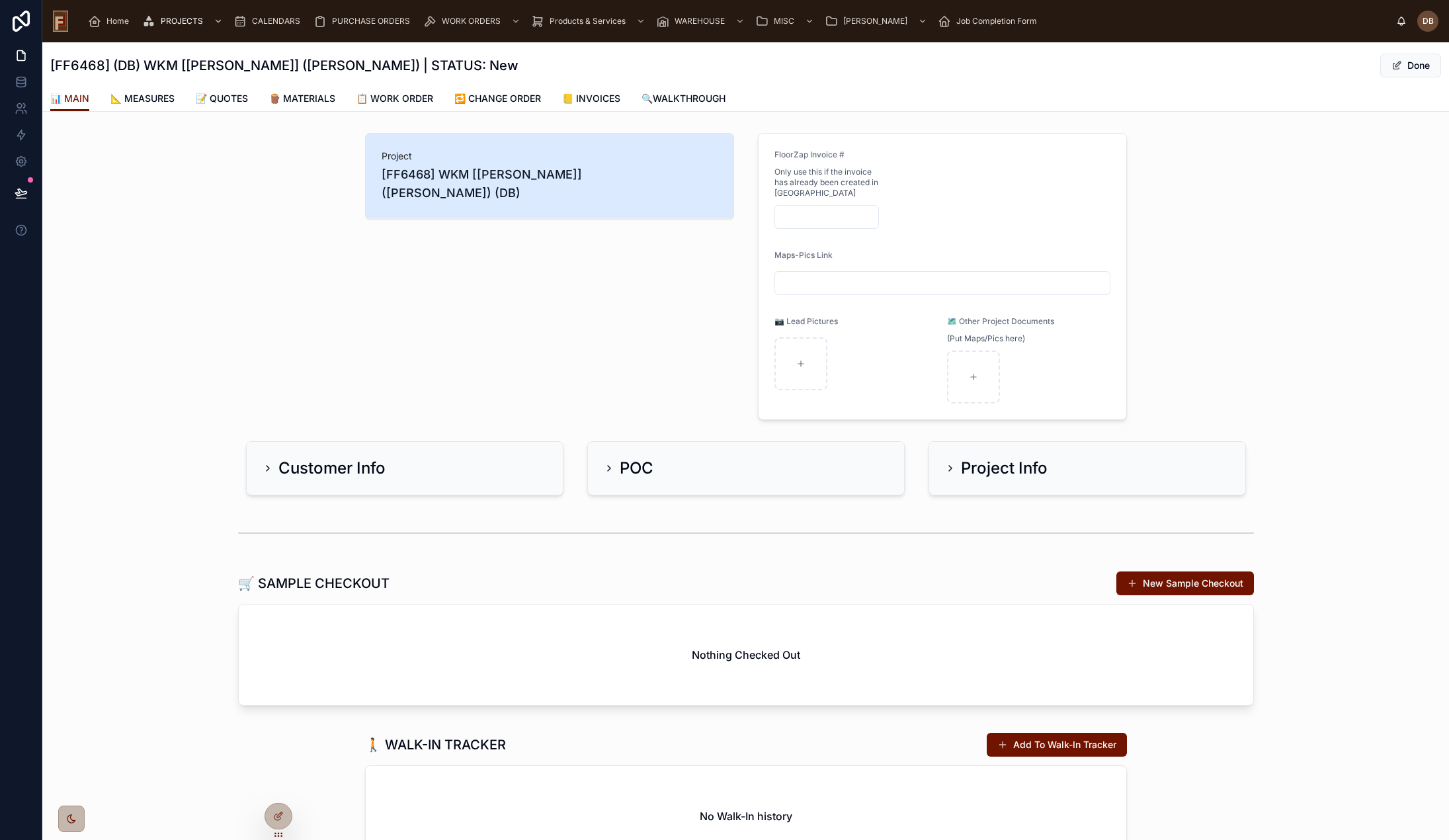
click at [429, 458] on div "Customer Info" at bounding box center [405, 468] width 285 height 21
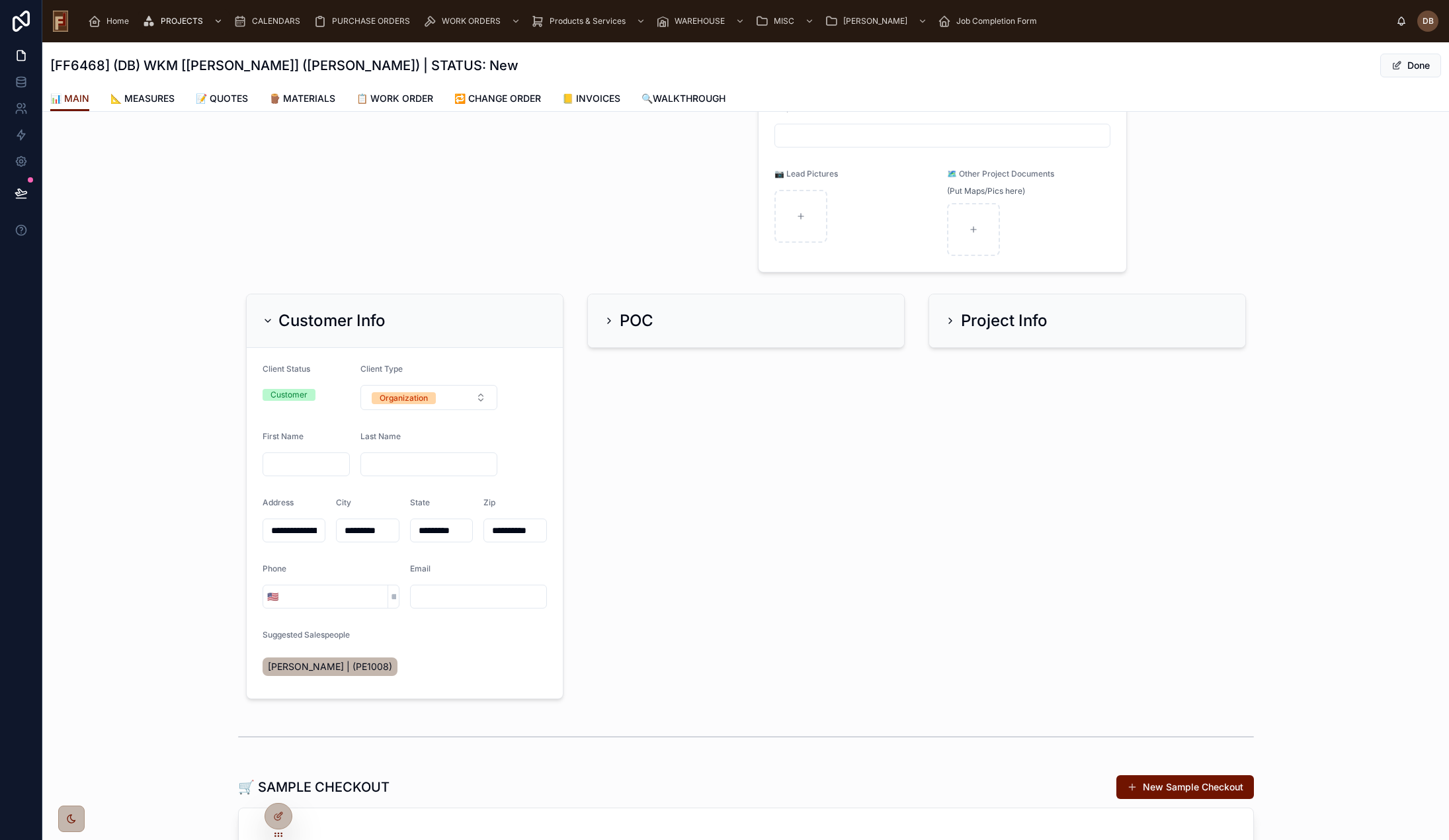
scroll to position [132, 0]
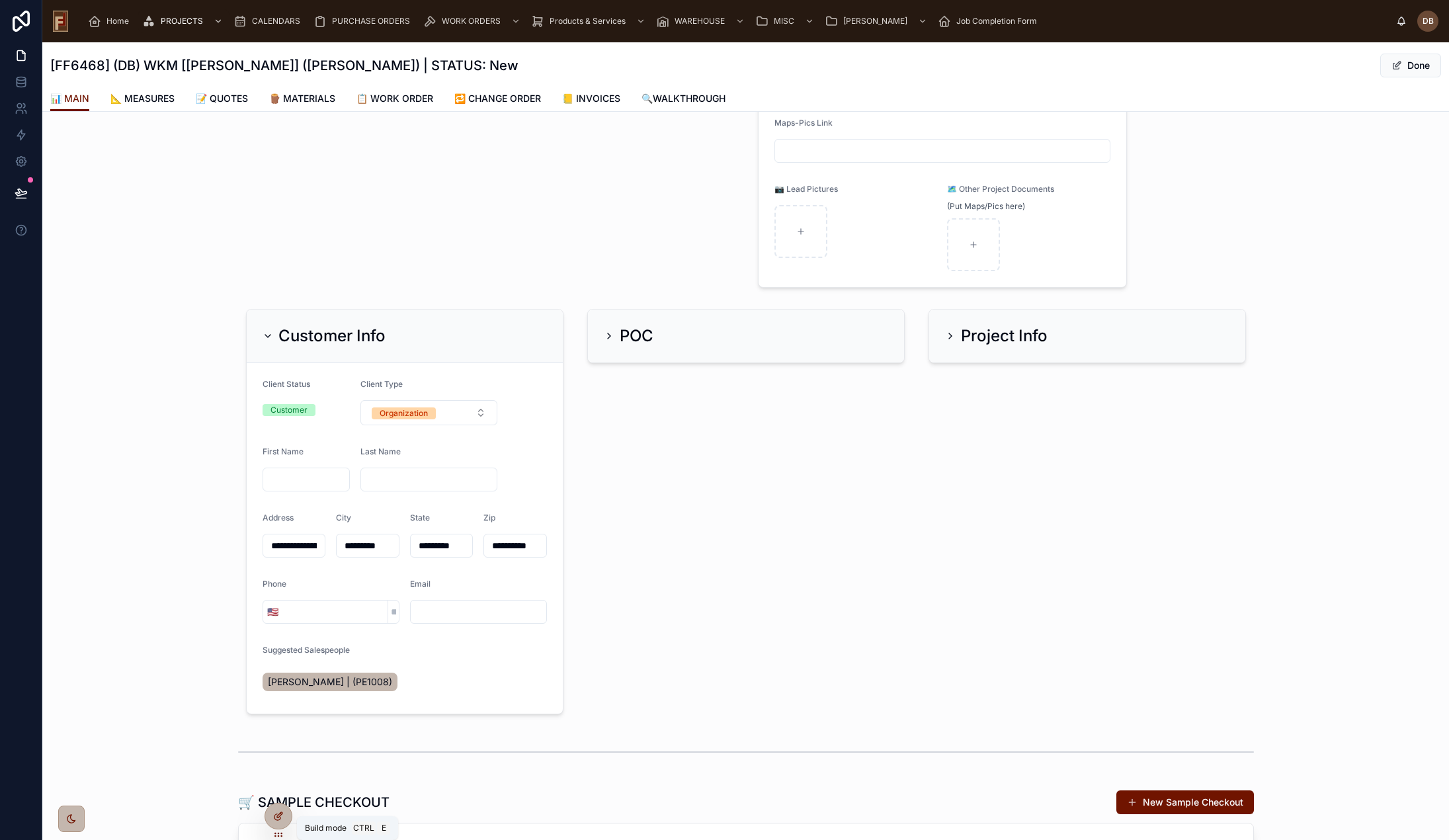
click at [280, 819] on icon at bounding box center [278, 817] width 6 height 6
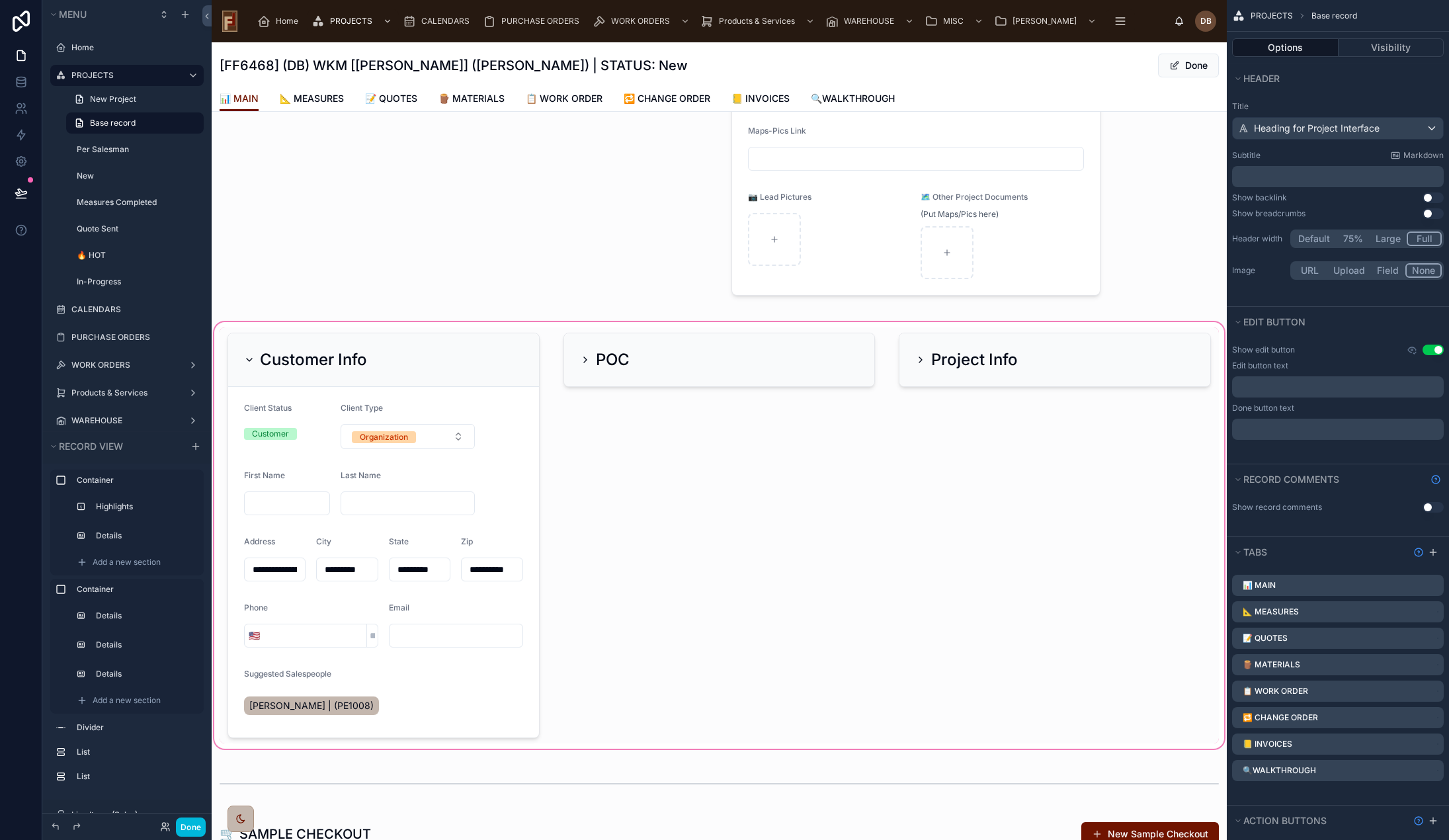
click at [482, 349] on div at bounding box center [720, 535] width 1016 height 432
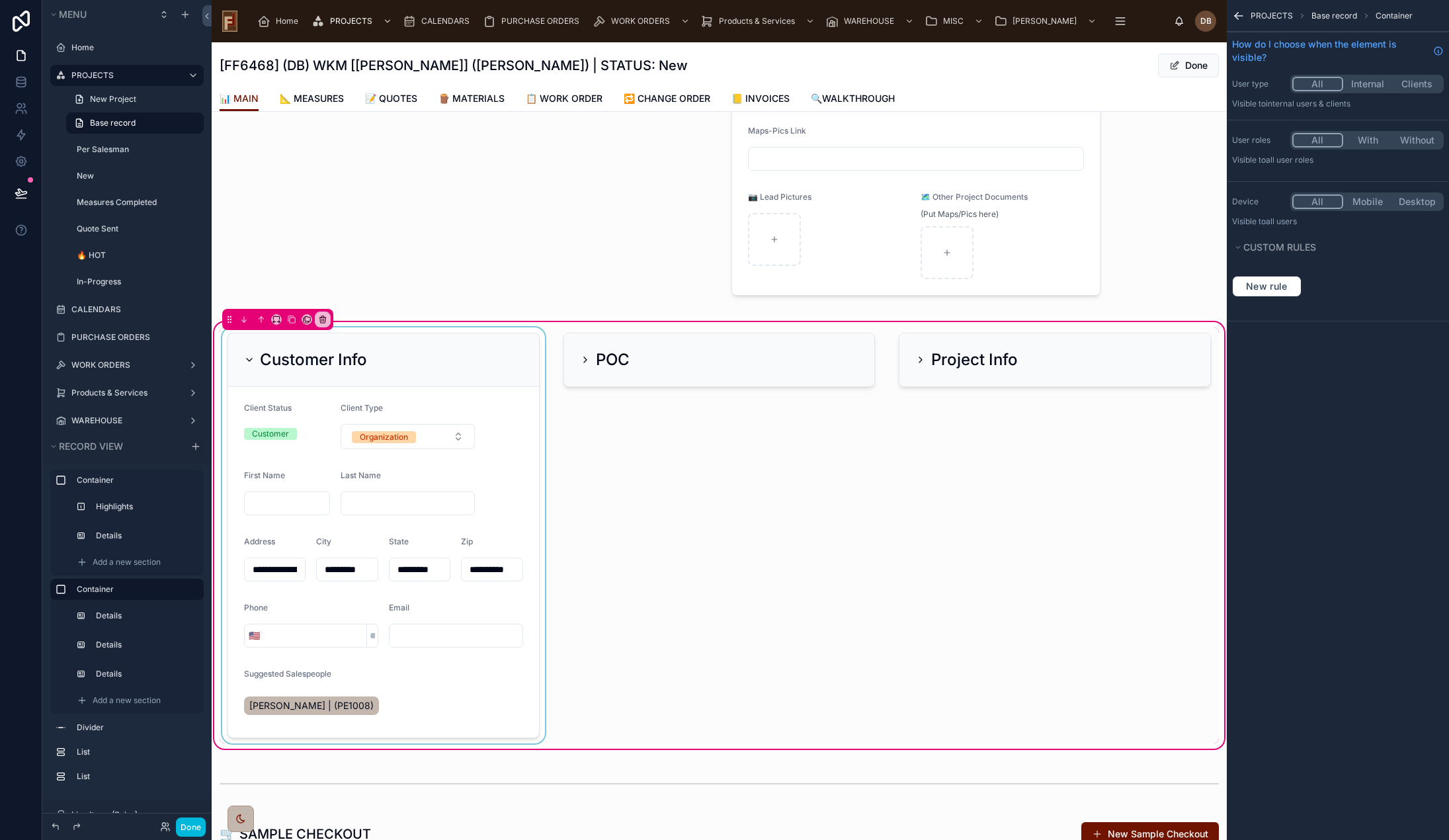
click at [479, 349] on div at bounding box center [384, 535] width 328 height 416
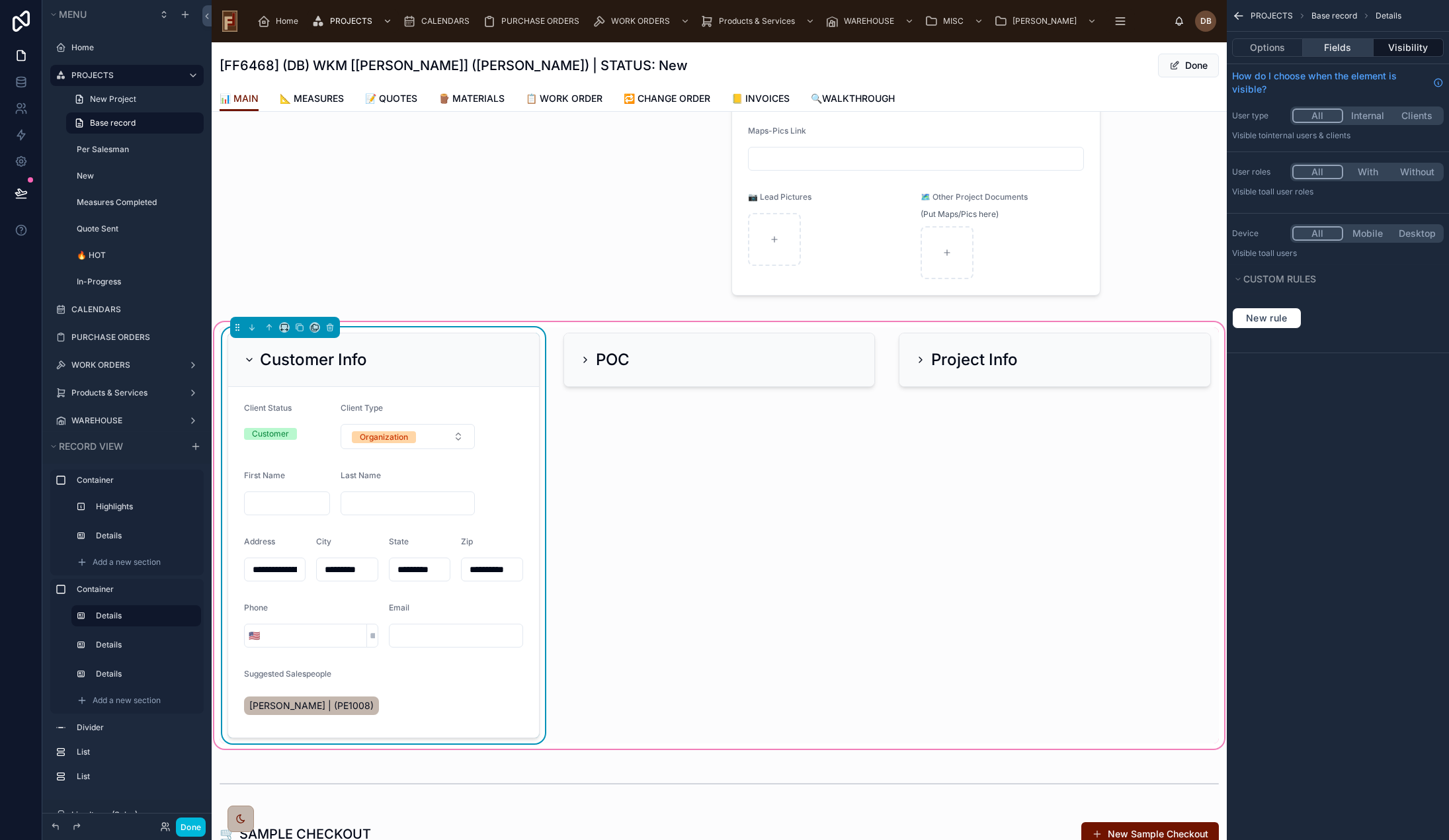
click at [1340, 50] on button "Fields" at bounding box center [1337, 47] width 70 height 18
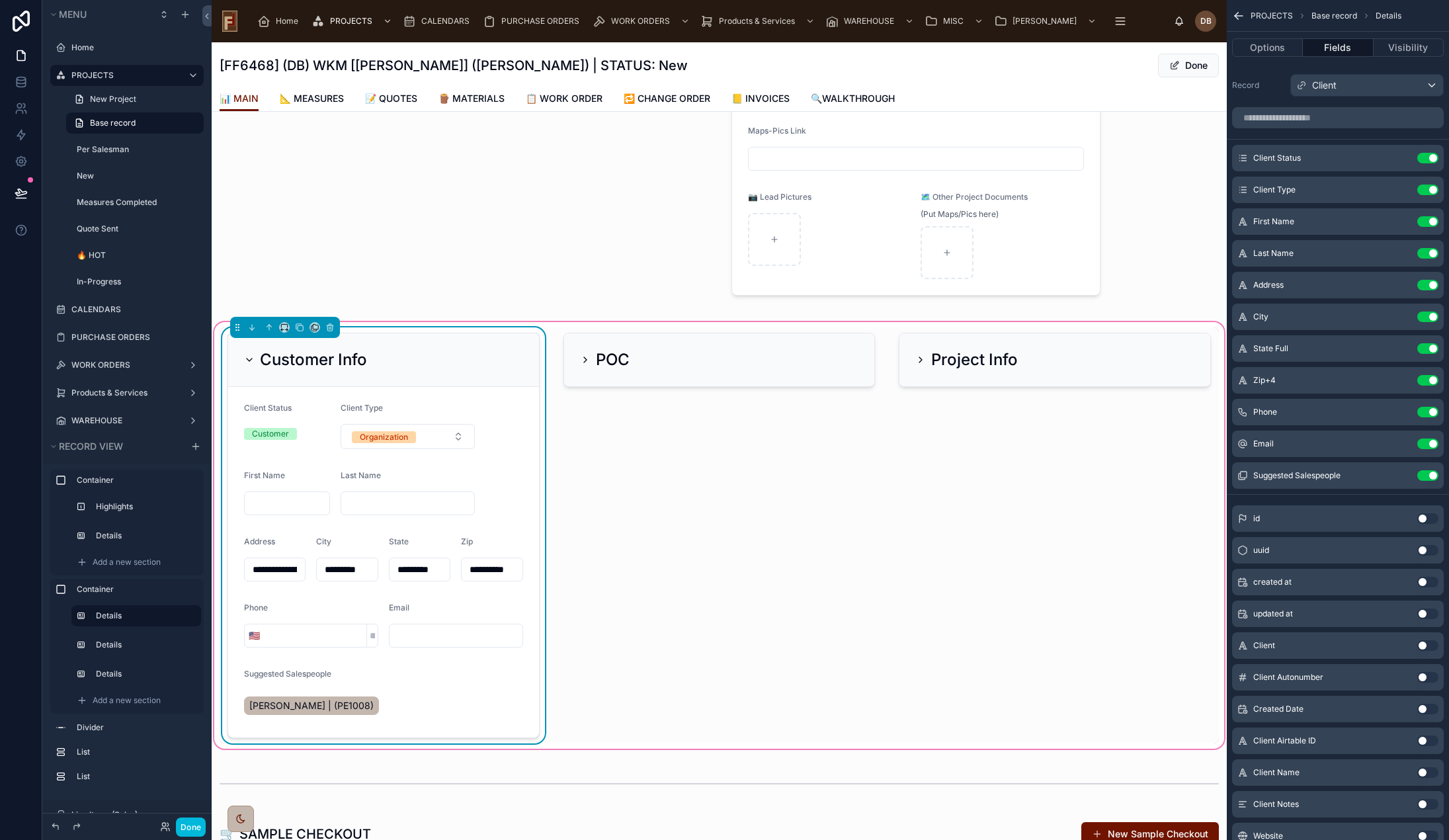
click at [0, 0] on icon "scrollable content" at bounding box center [0, 0] width 0 height 0
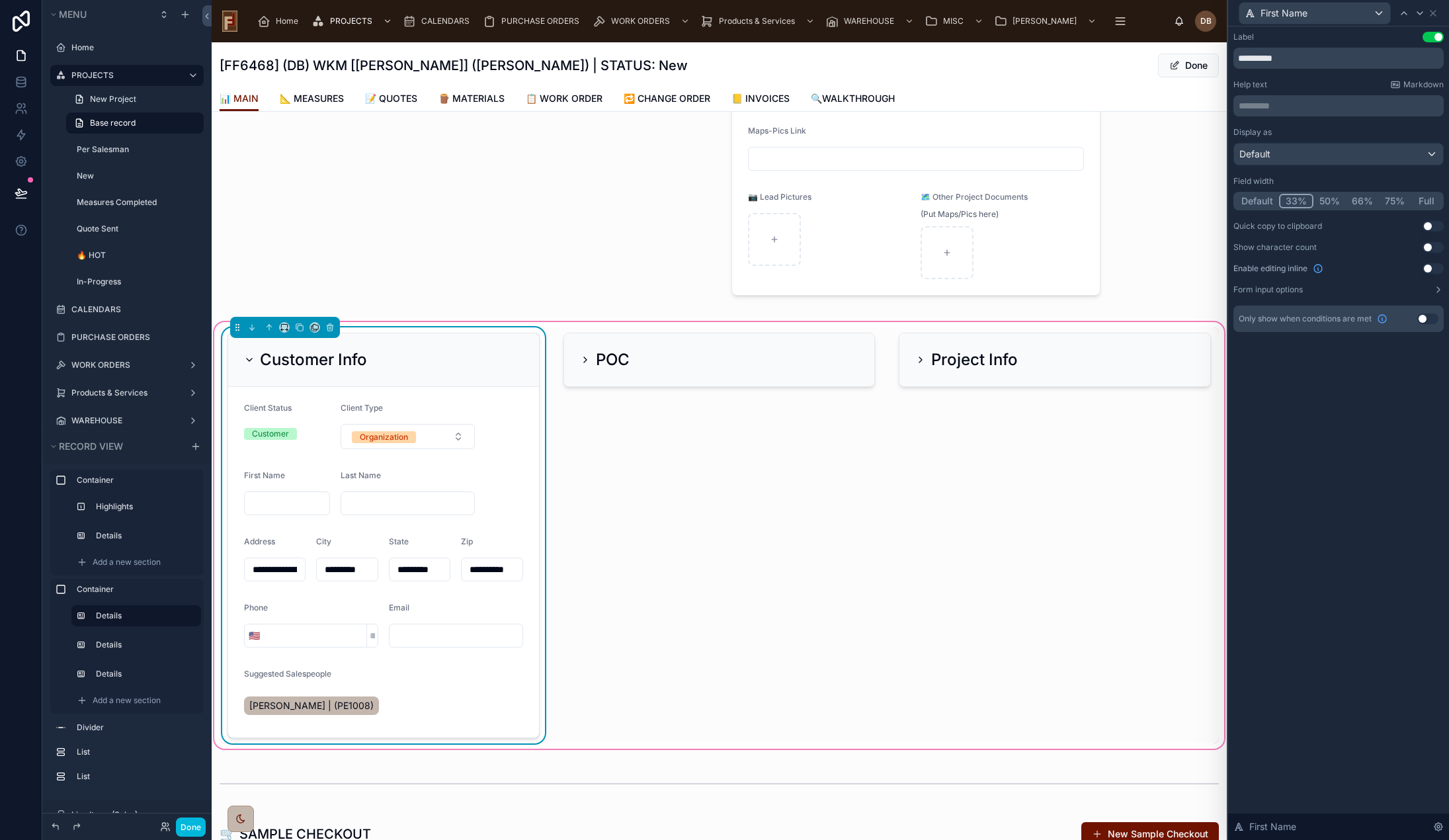
click at [1424, 320] on button "Use setting" at bounding box center [1428, 318] width 21 height 10
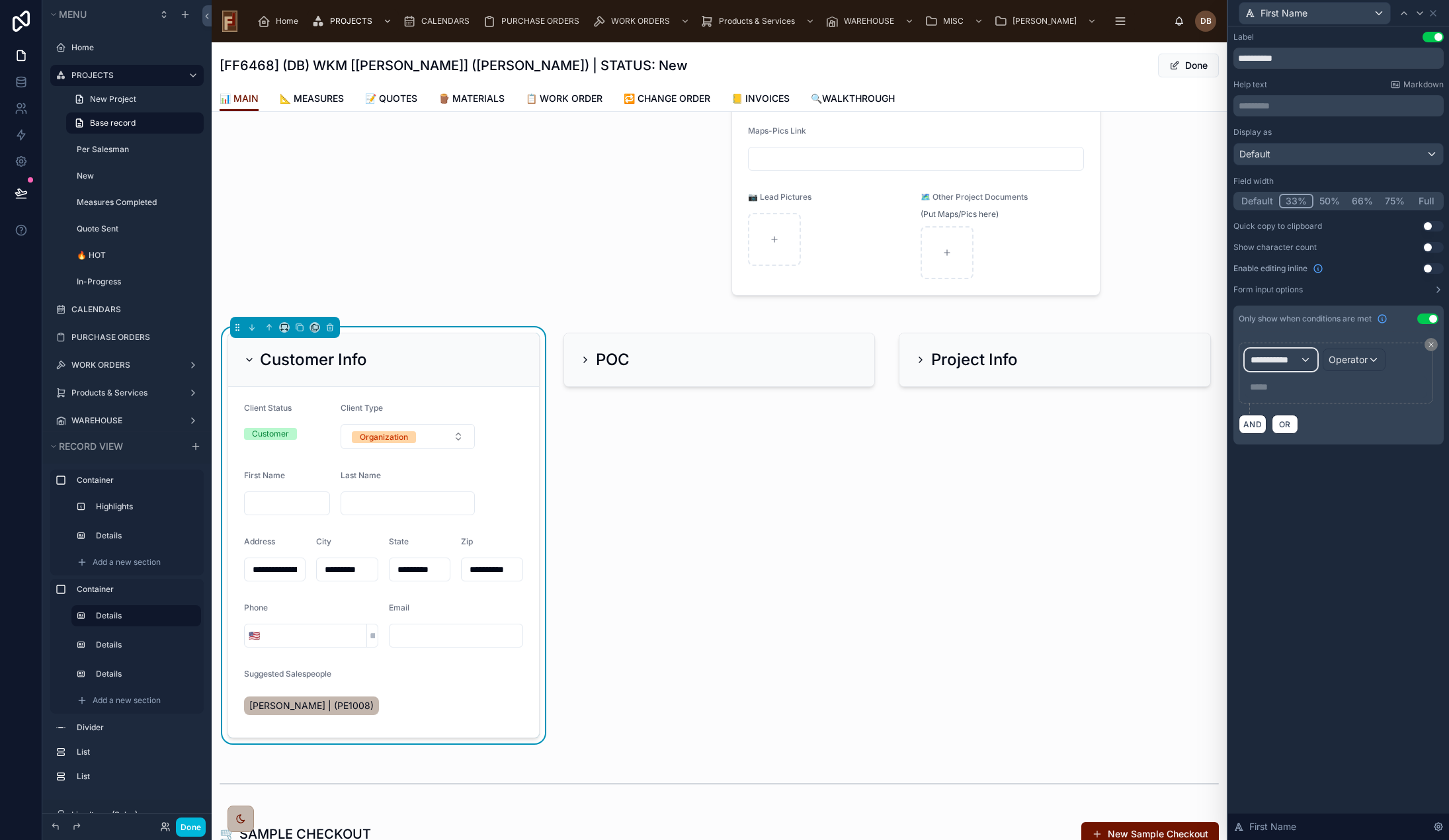
click at [1288, 358] on span "**********" at bounding box center [1275, 360] width 49 height 13
click at [1296, 393] on input "text" at bounding box center [1318, 392] width 137 height 21
type input "****"
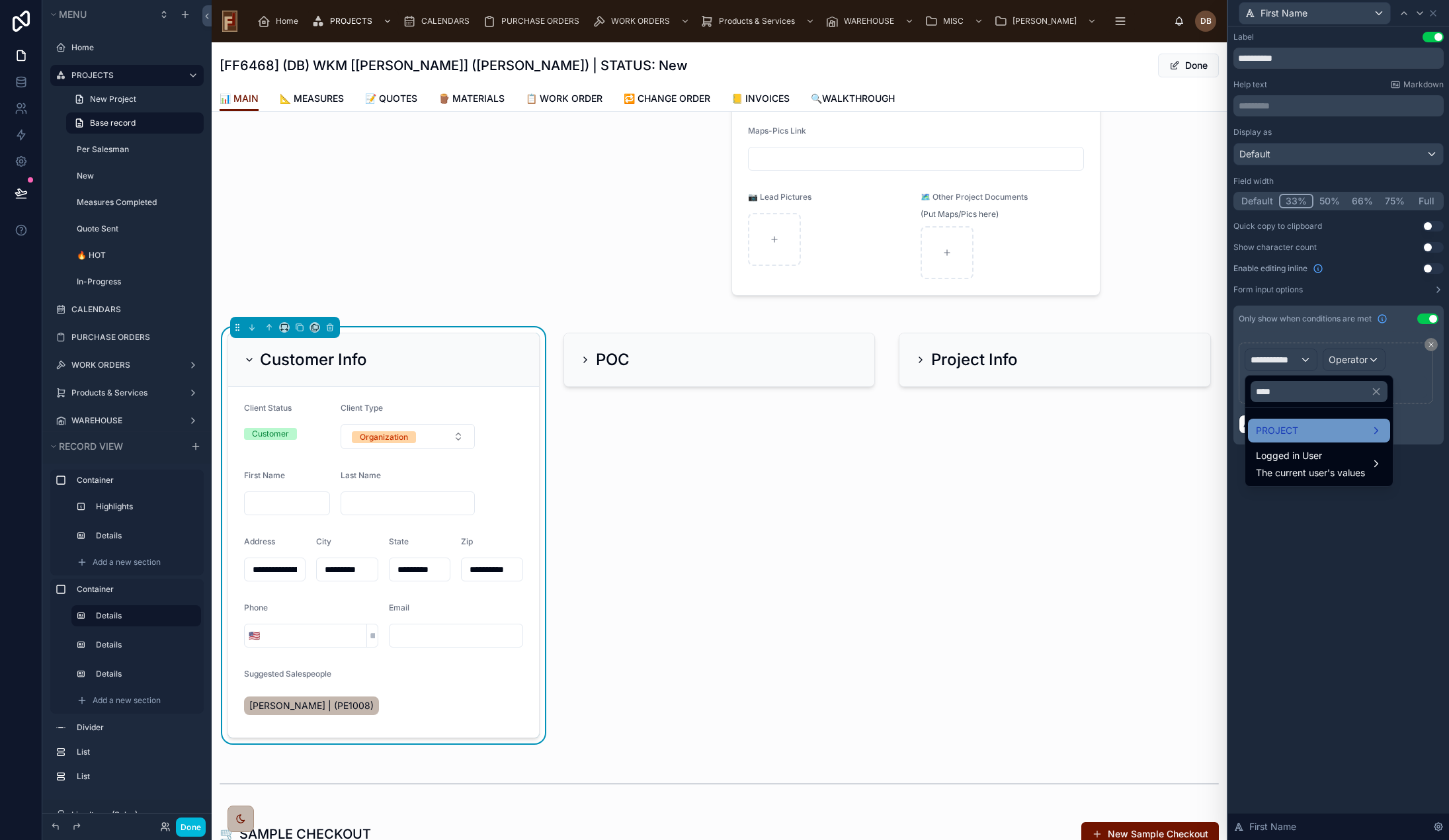
click at [1294, 440] on div "PROJECT" at bounding box center [1319, 430] width 142 height 24
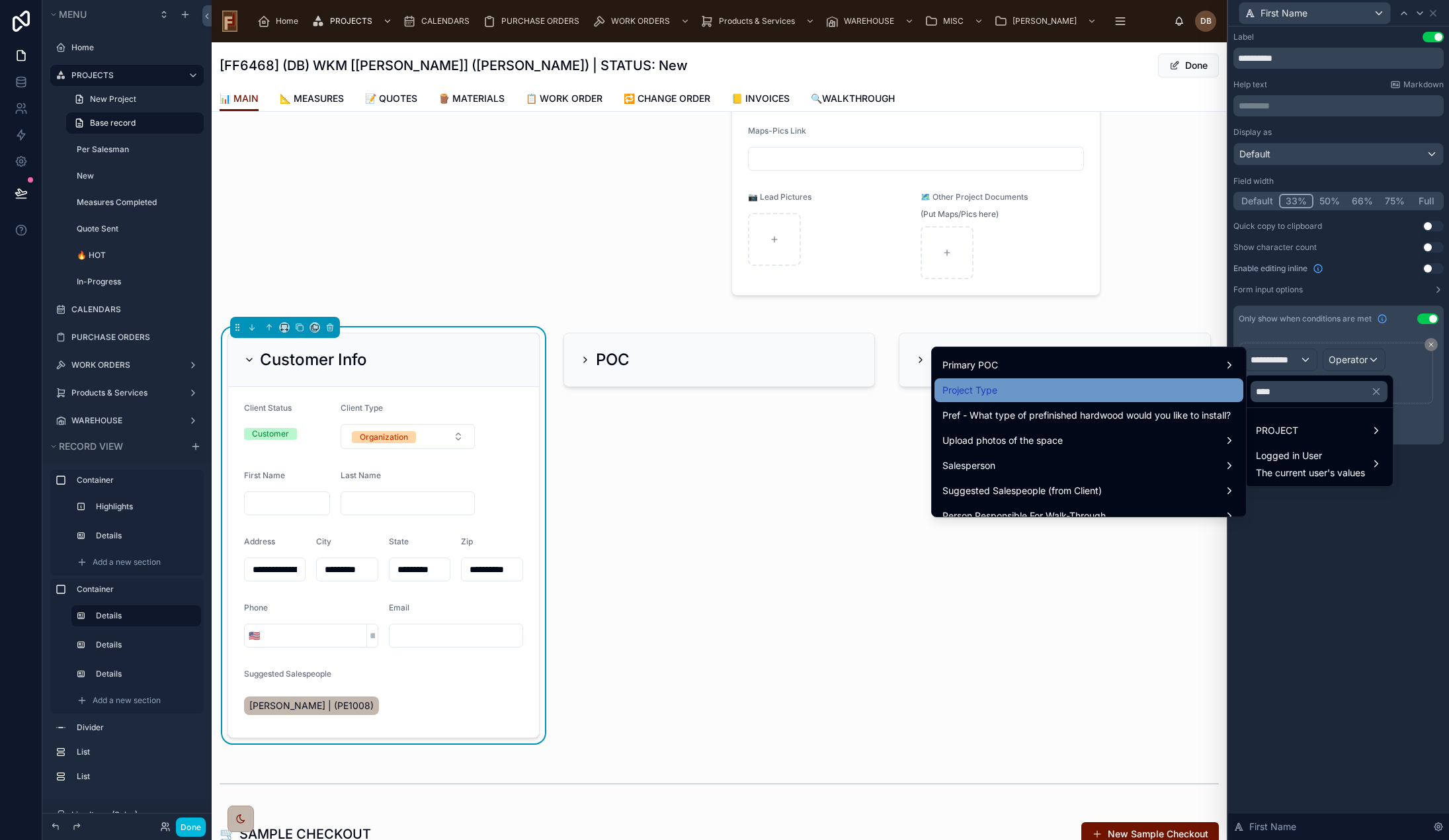
scroll to position [0, 0]
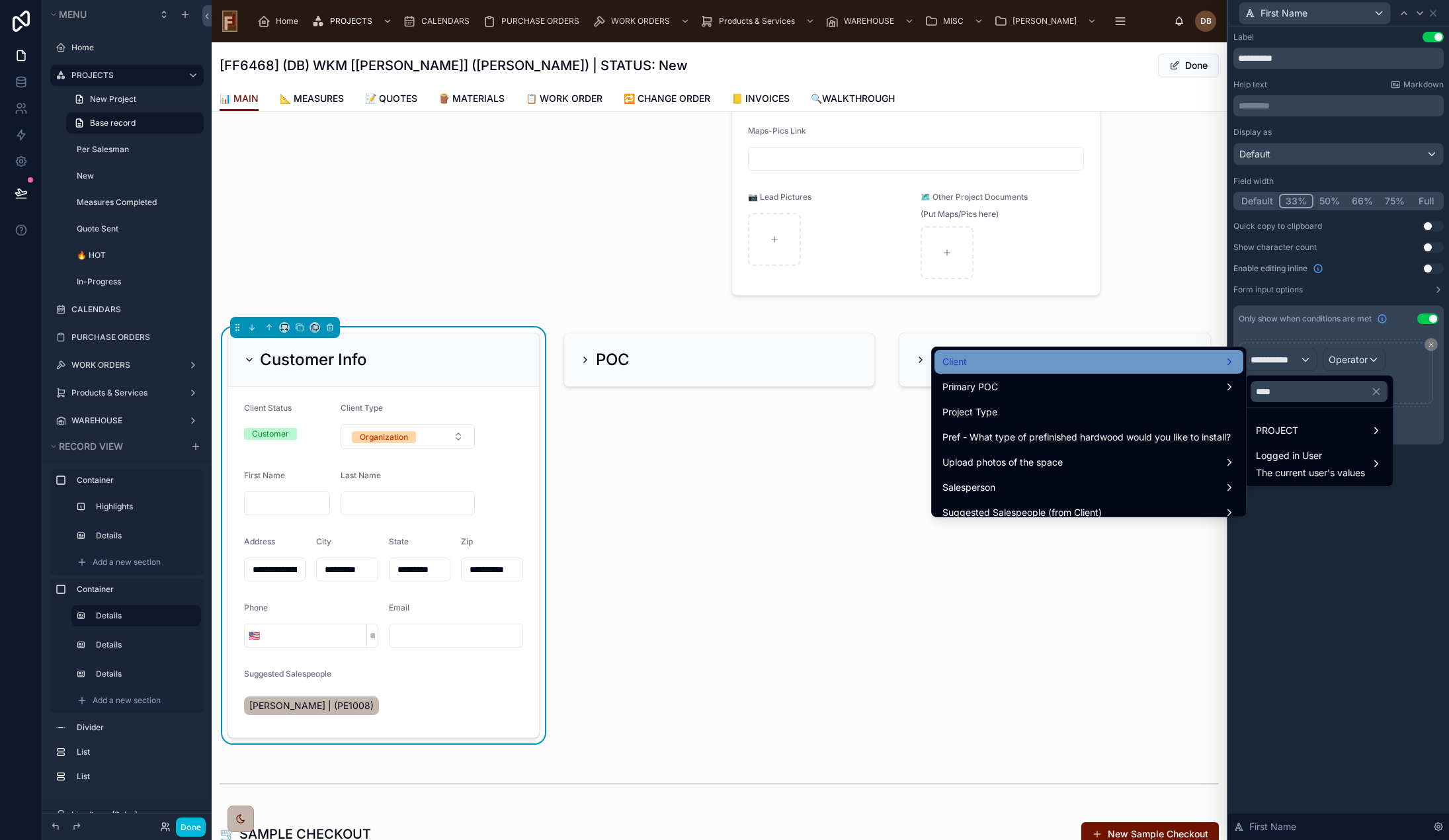
click at [1108, 357] on div "Client" at bounding box center [1089, 361] width 293 height 16
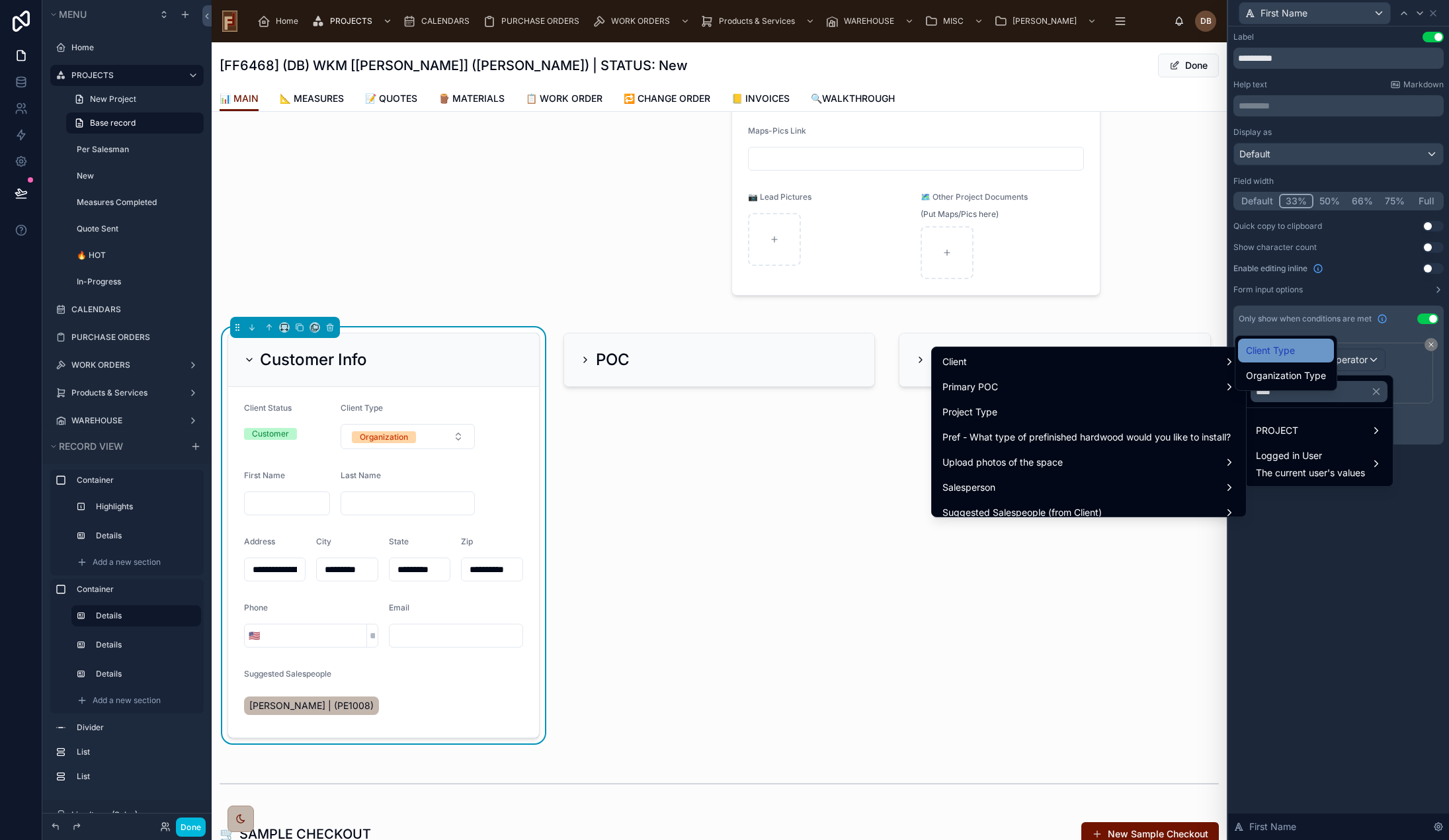
click at [1287, 349] on span "Client Type" at bounding box center [1270, 350] width 49 height 16
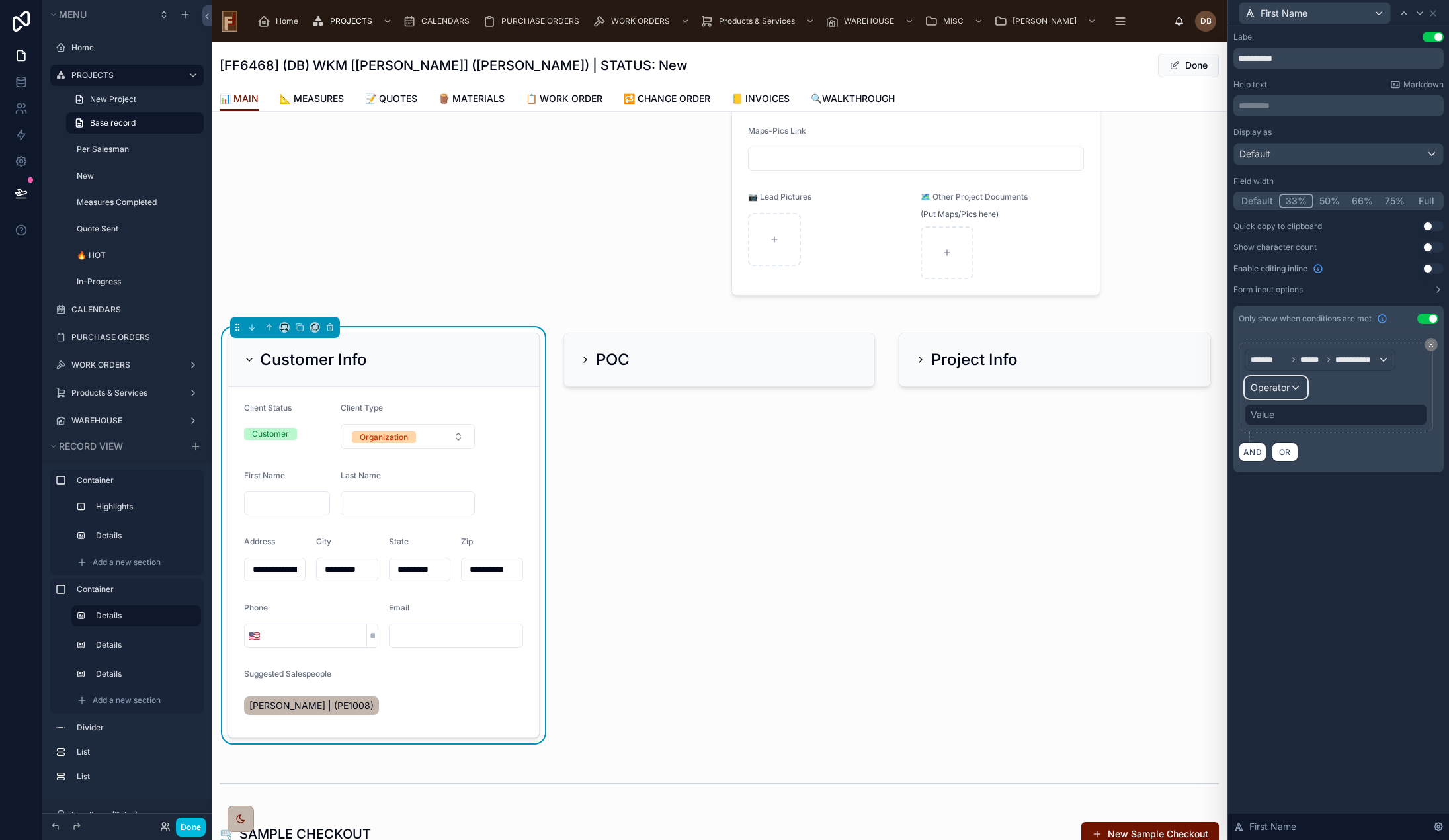
click at [1292, 389] on div "Operator" at bounding box center [1277, 388] width 62 height 21
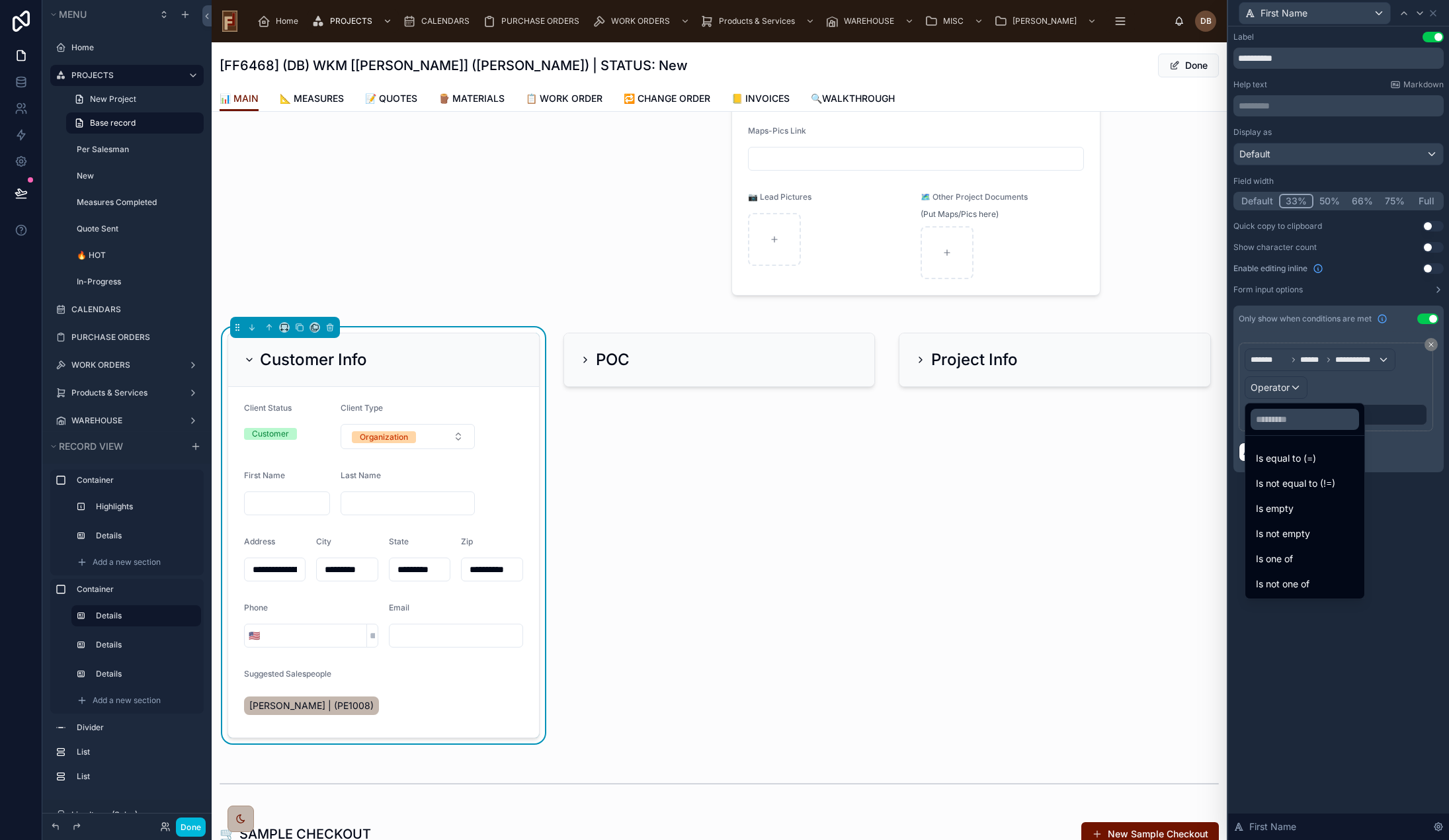
click at [1317, 452] on div "Is equal to (=)" at bounding box center [1305, 458] width 98 height 16
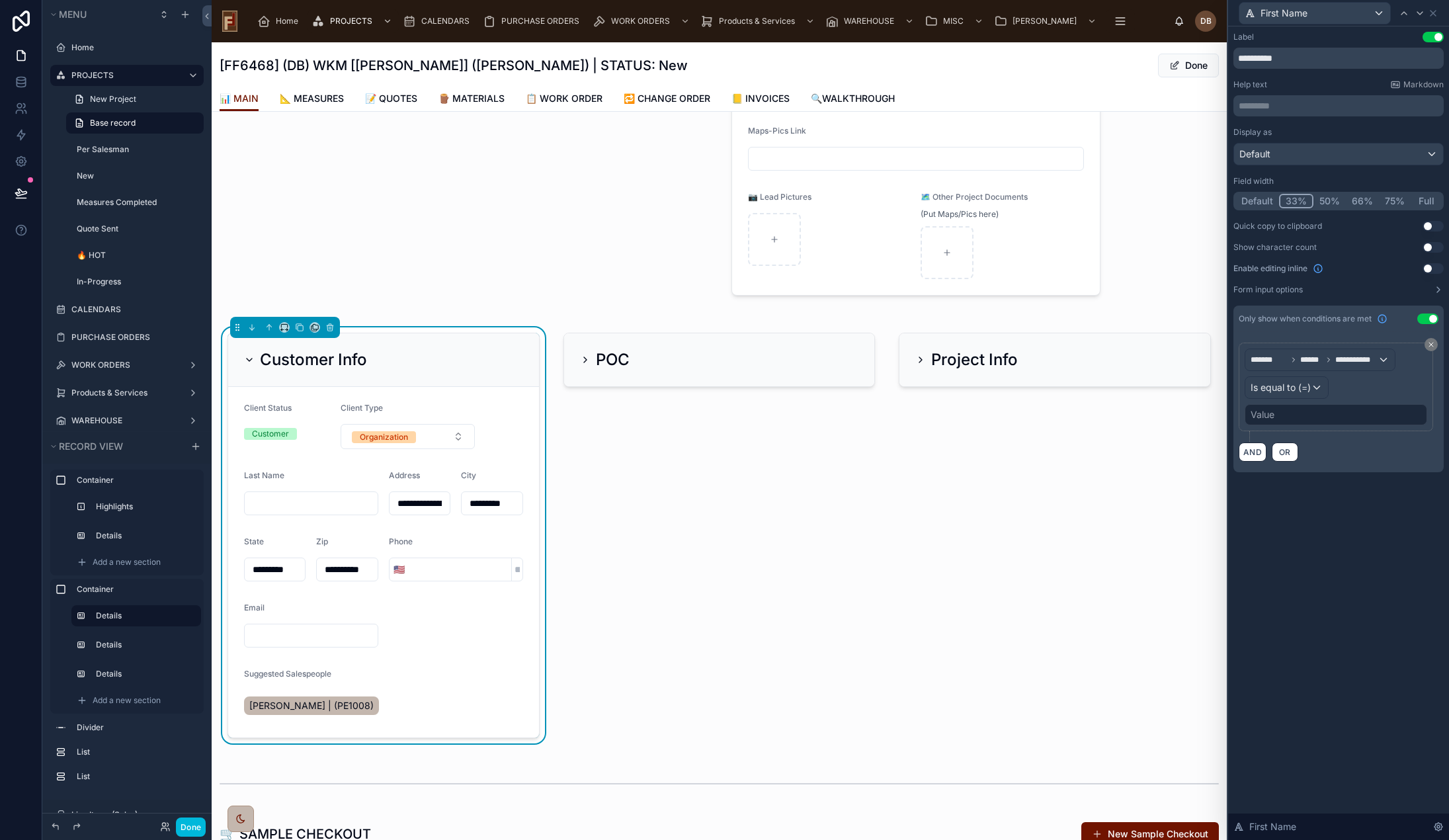
click at [1312, 414] on div "Value" at bounding box center [1336, 414] width 183 height 21
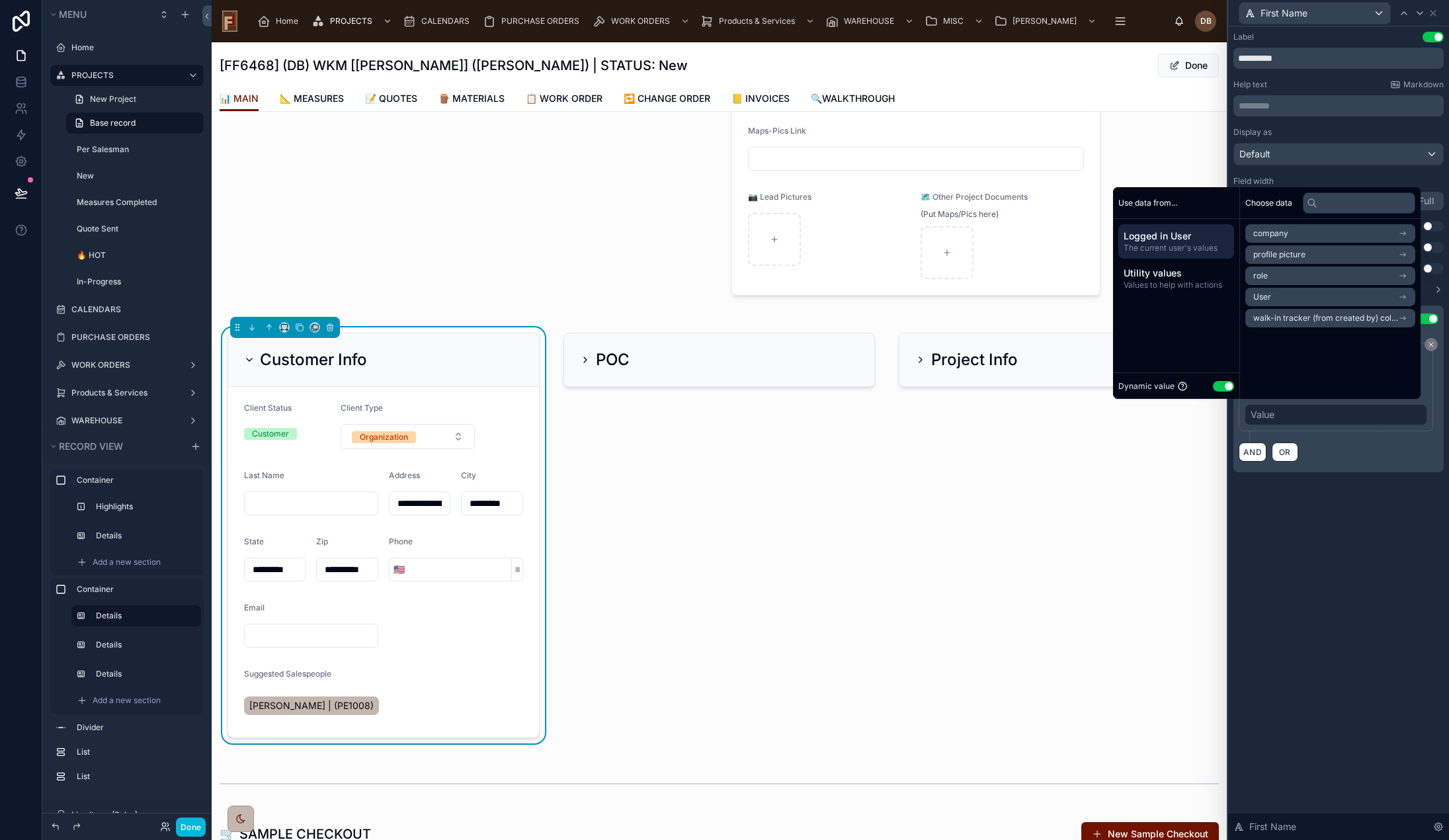
click at [1213, 382] on button "Use setting" at bounding box center [1224, 386] width 21 height 10
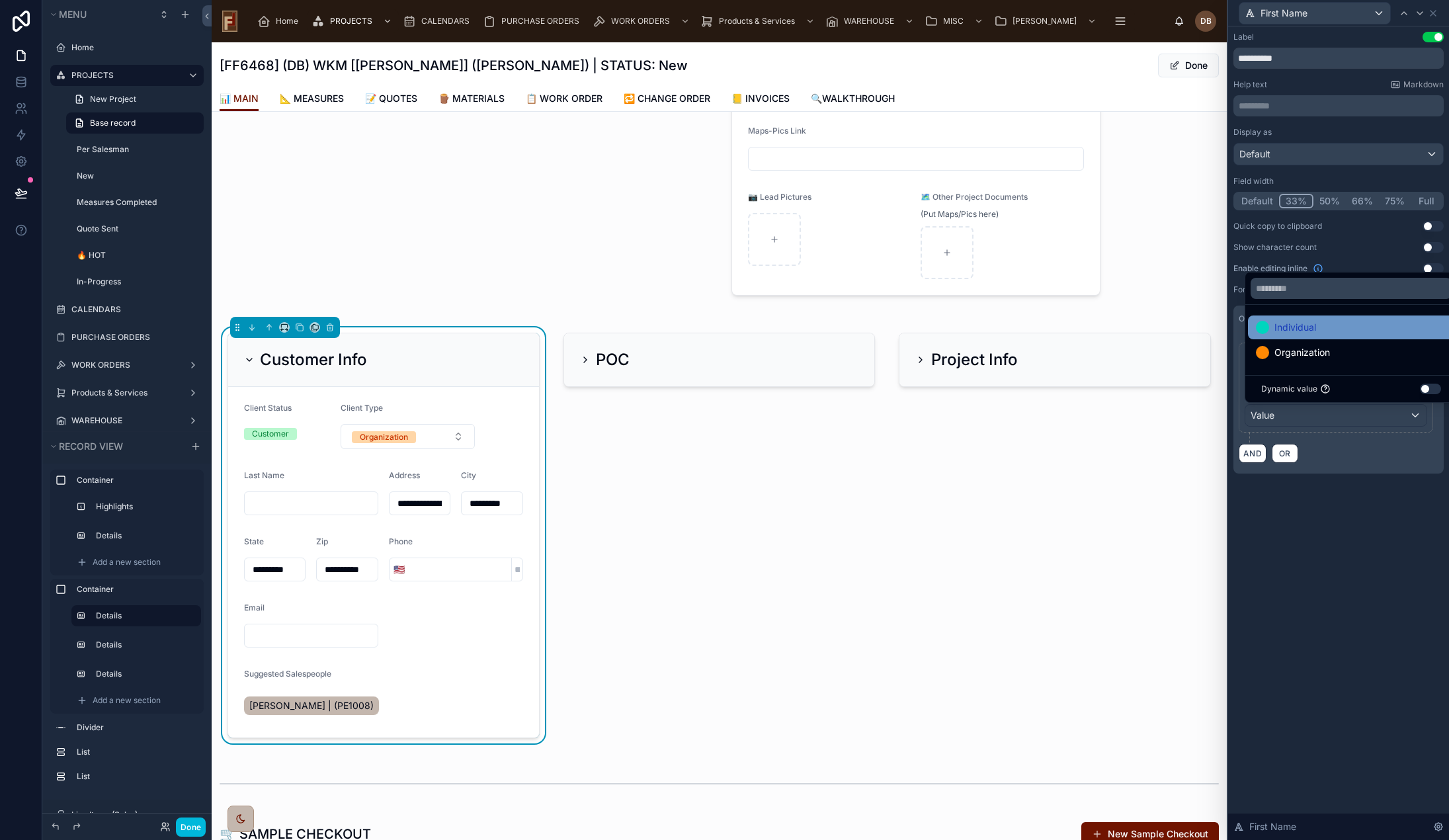
click at [1333, 325] on div "Individual" at bounding box center [1351, 327] width 191 height 16
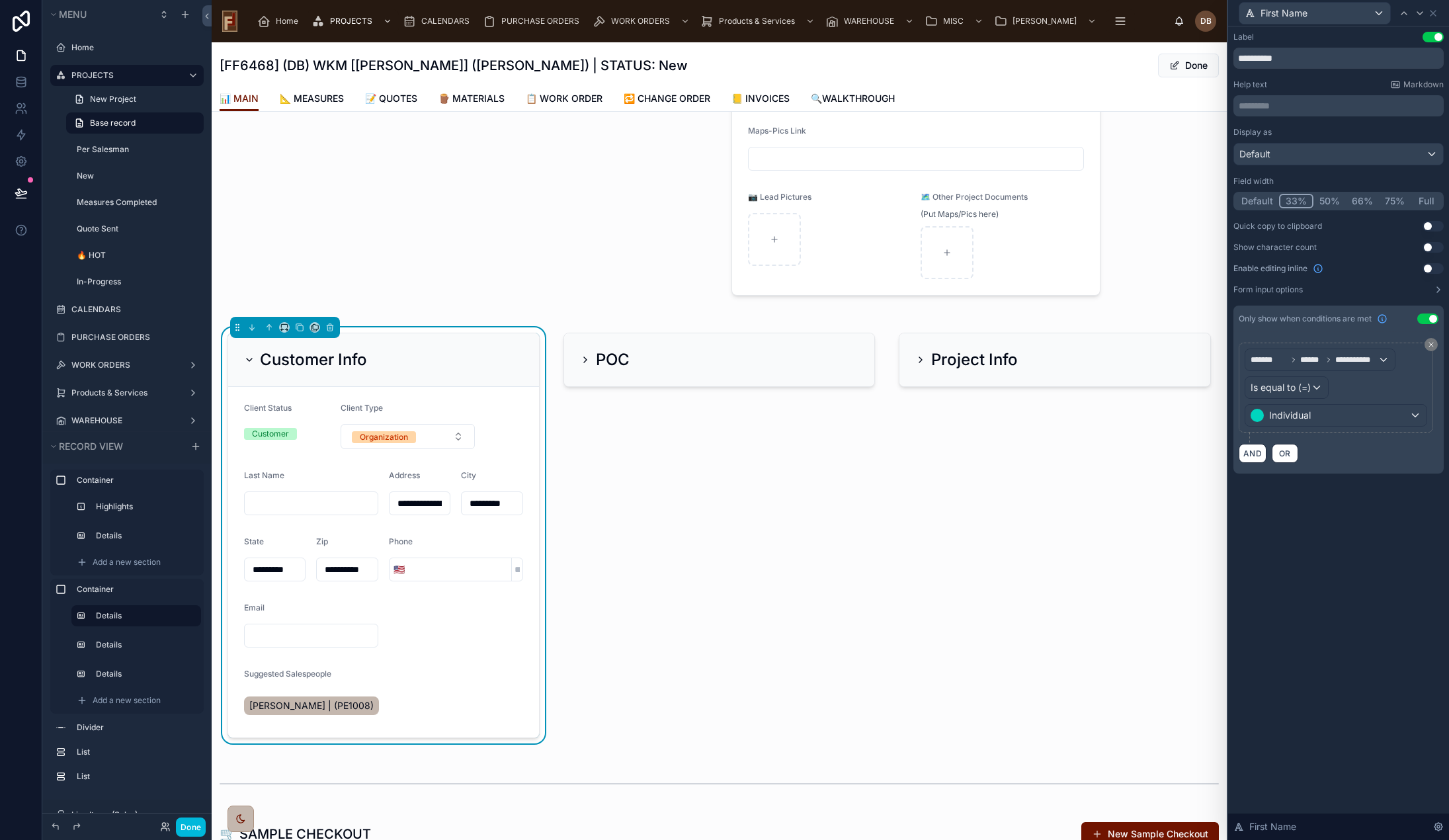
click at [1361, 535] on div "**********" at bounding box center [1338, 433] width 221 height 814
click at [1305, 17] on span "First Name" at bounding box center [1284, 13] width 47 height 13
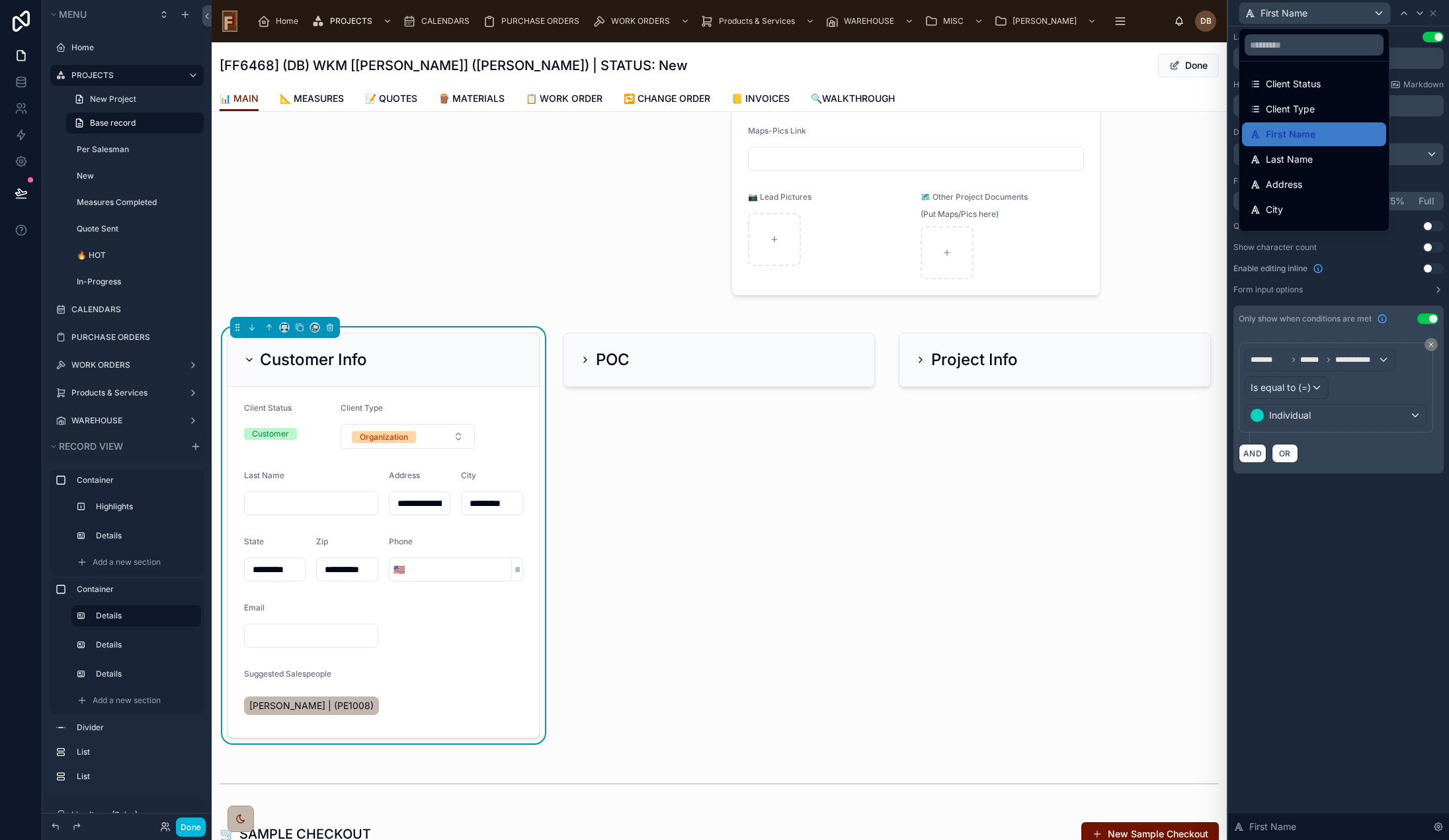
click at [1303, 154] on span "Last Name" at bounding box center [1289, 159] width 47 height 16
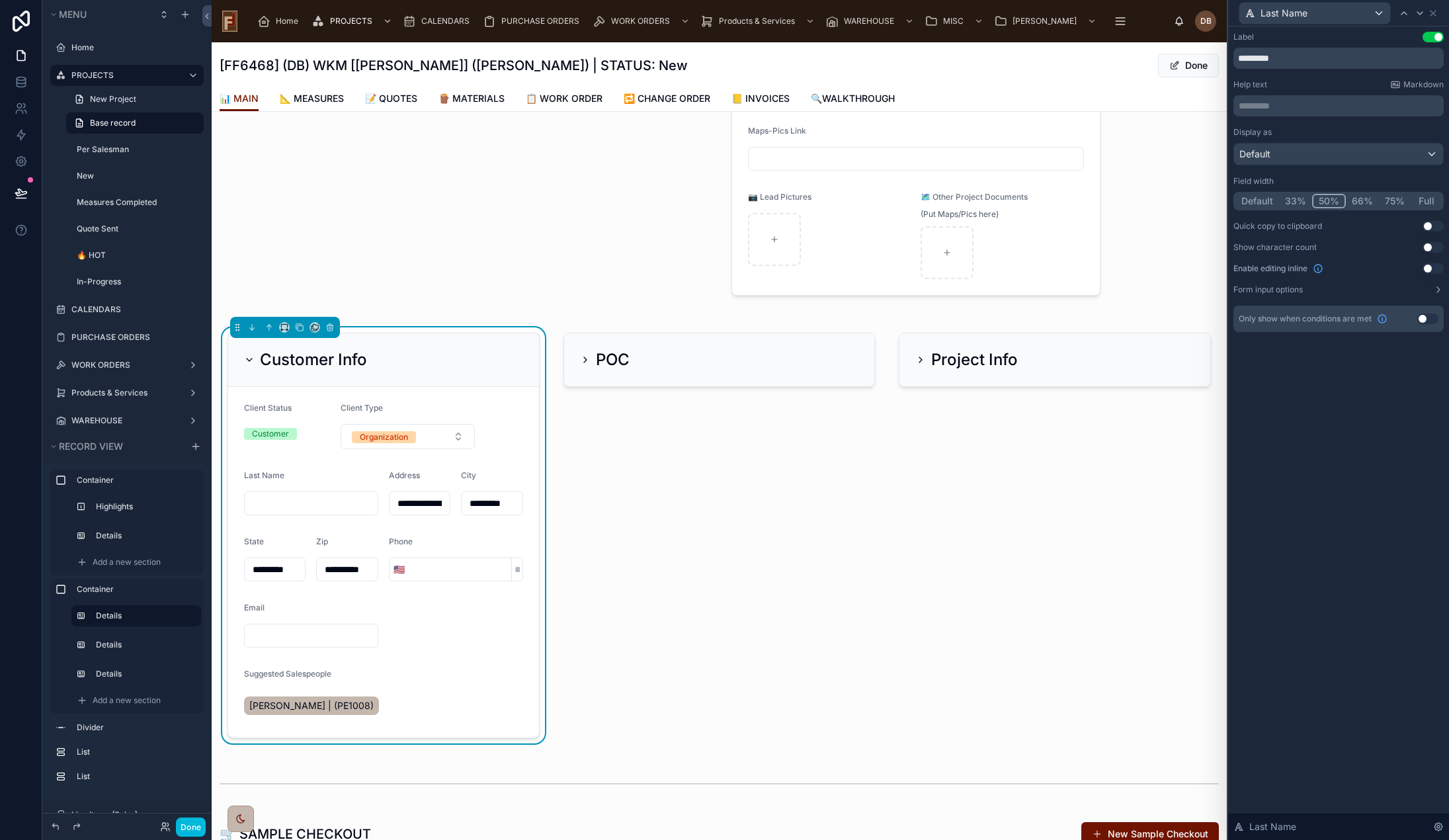
click at [1421, 320] on button "Use setting" at bounding box center [1428, 318] width 21 height 10
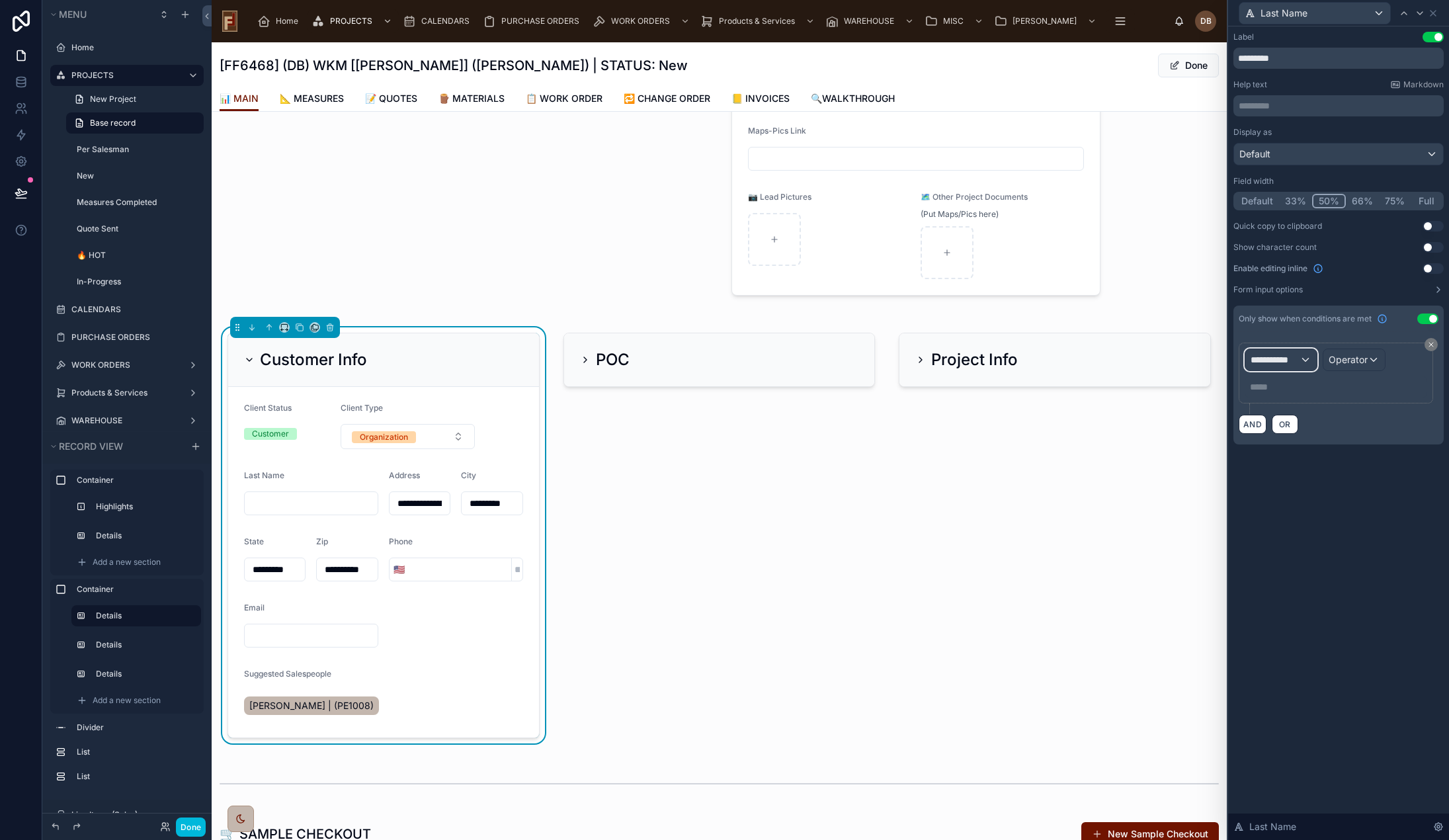
click at [1303, 361] on div "**********" at bounding box center [1281, 360] width 71 height 21
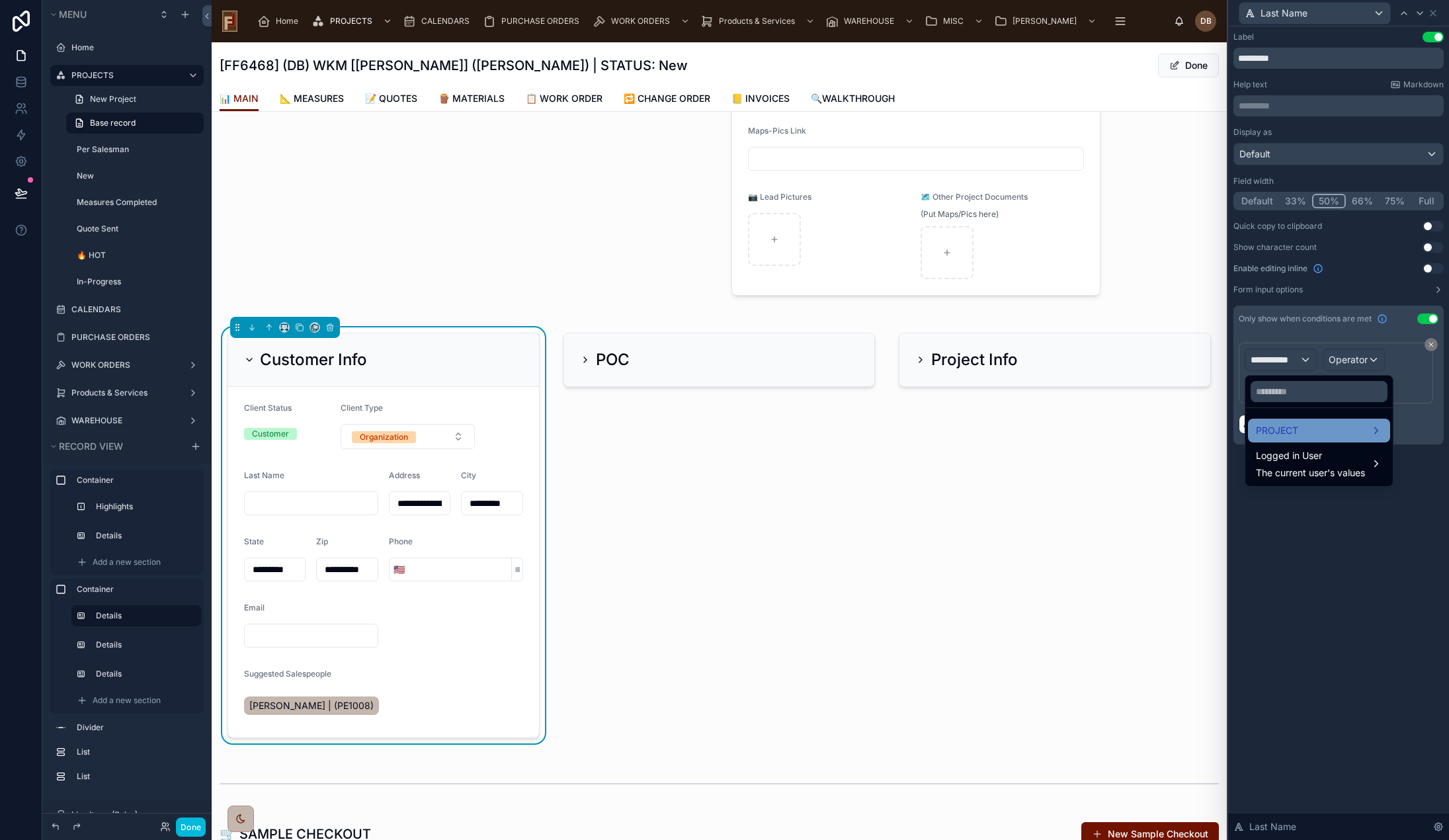
click at [1308, 422] on div "PROJECT" at bounding box center [1319, 430] width 127 height 16
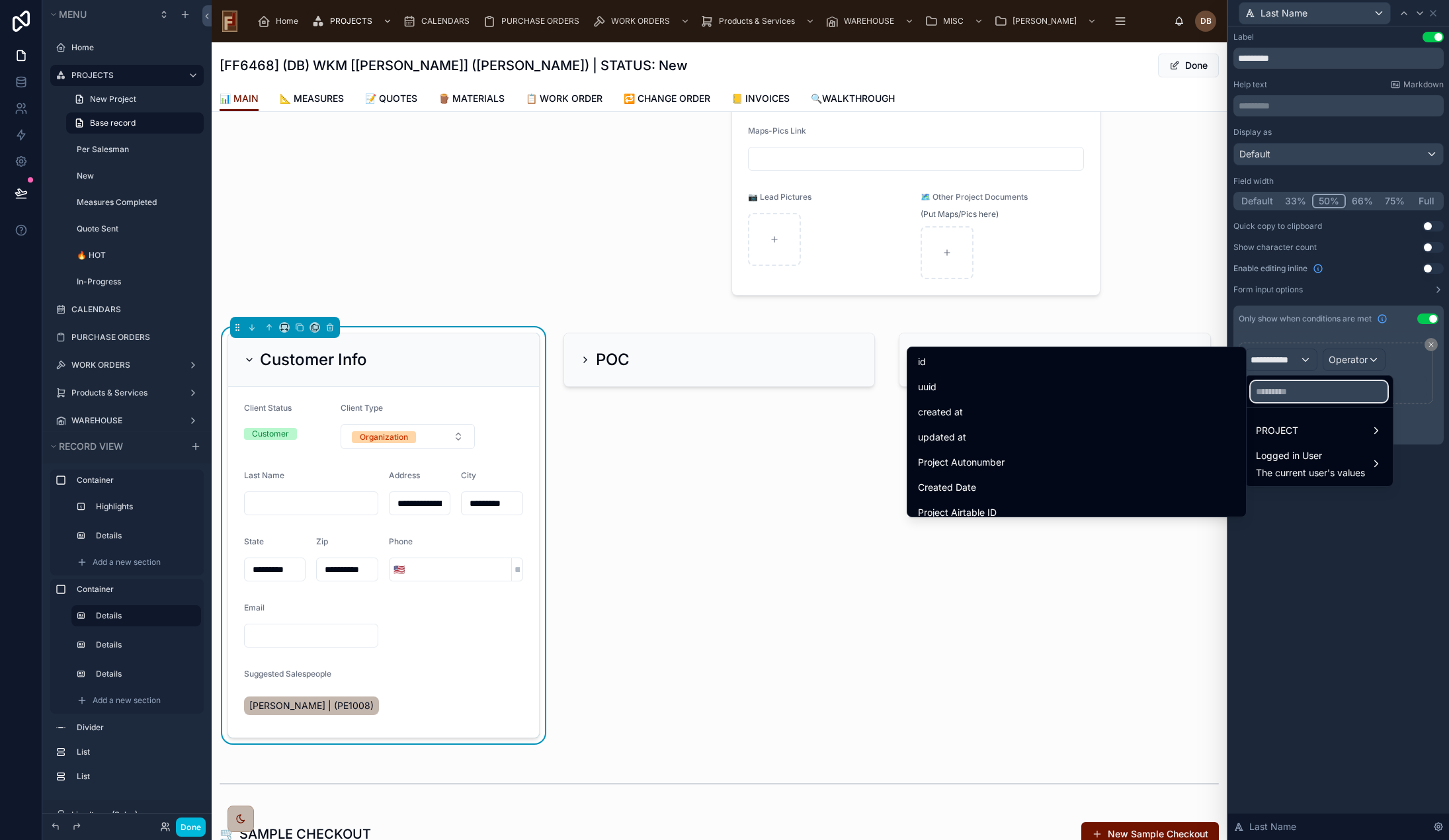
click at [1295, 386] on input "text" at bounding box center [1318, 392] width 137 height 21
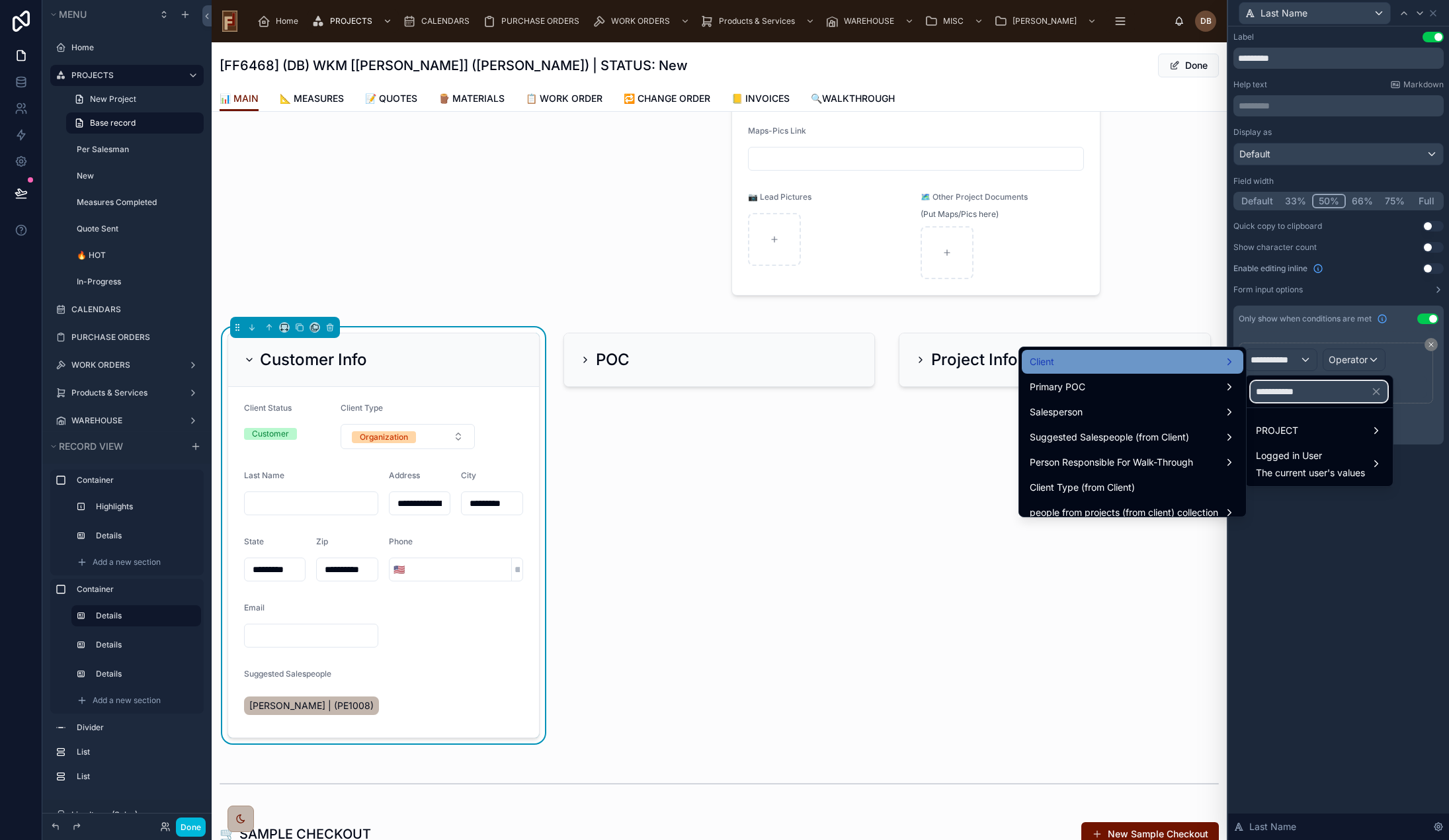
type input "**********"
click at [1197, 360] on div "Client" at bounding box center [1133, 361] width 206 height 16
click at [1273, 356] on span "Client Type" at bounding box center [1270, 363] width 49 height 16
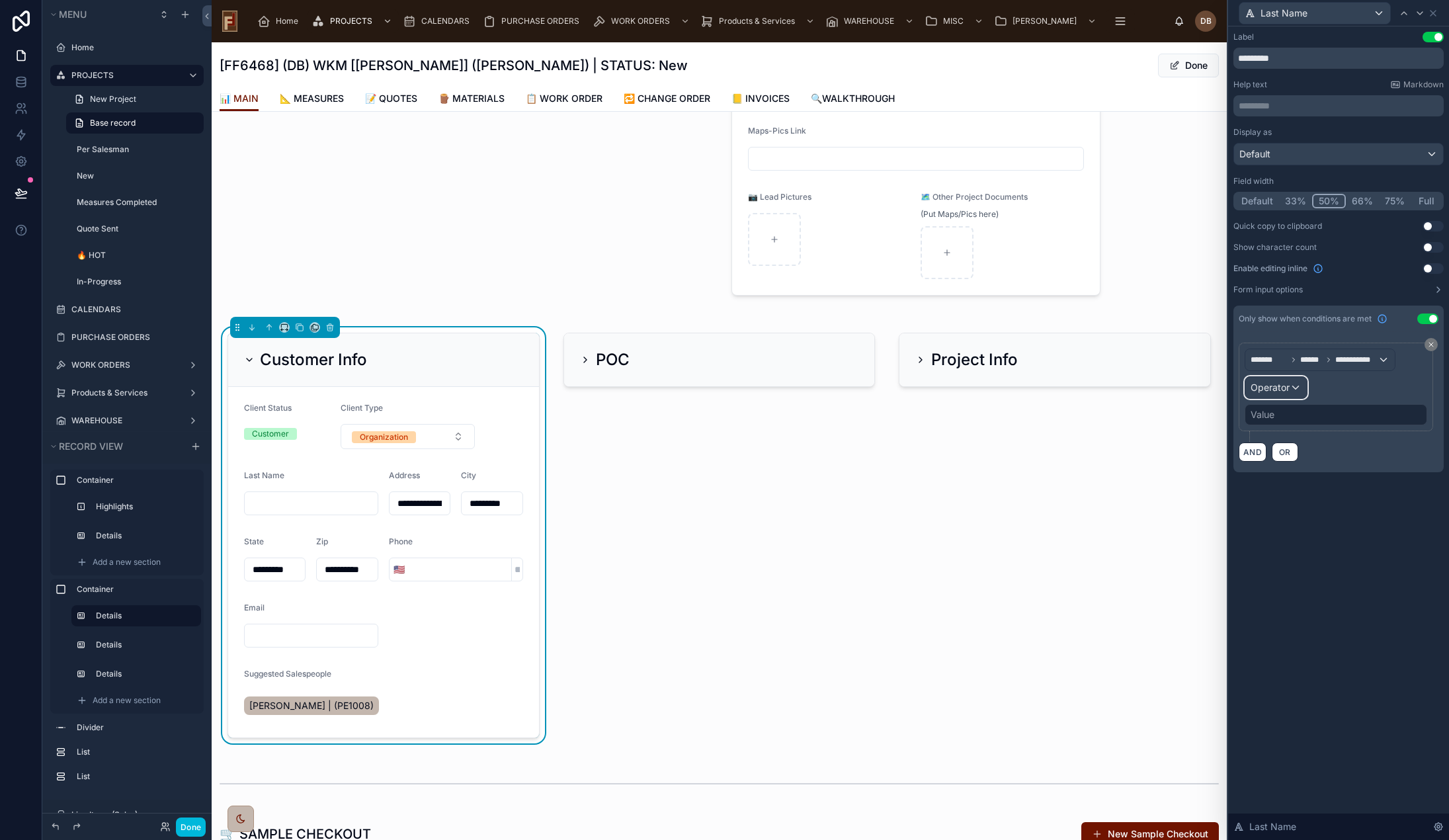
click at [1282, 389] on span "Operator" at bounding box center [1269, 388] width 39 height 11
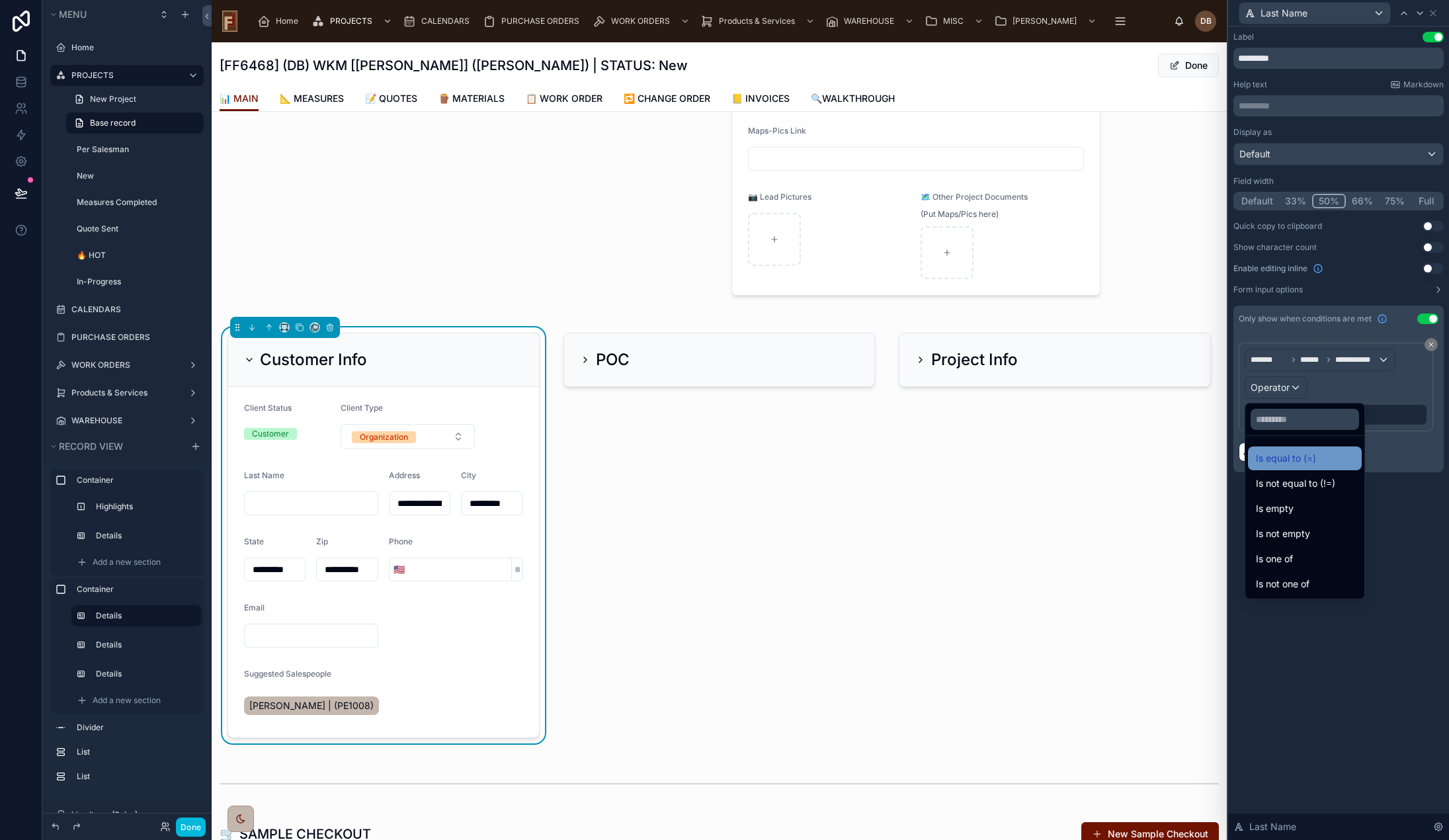
click at [1311, 463] on span "Is equal to (=)" at bounding box center [1286, 458] width 60 height 16
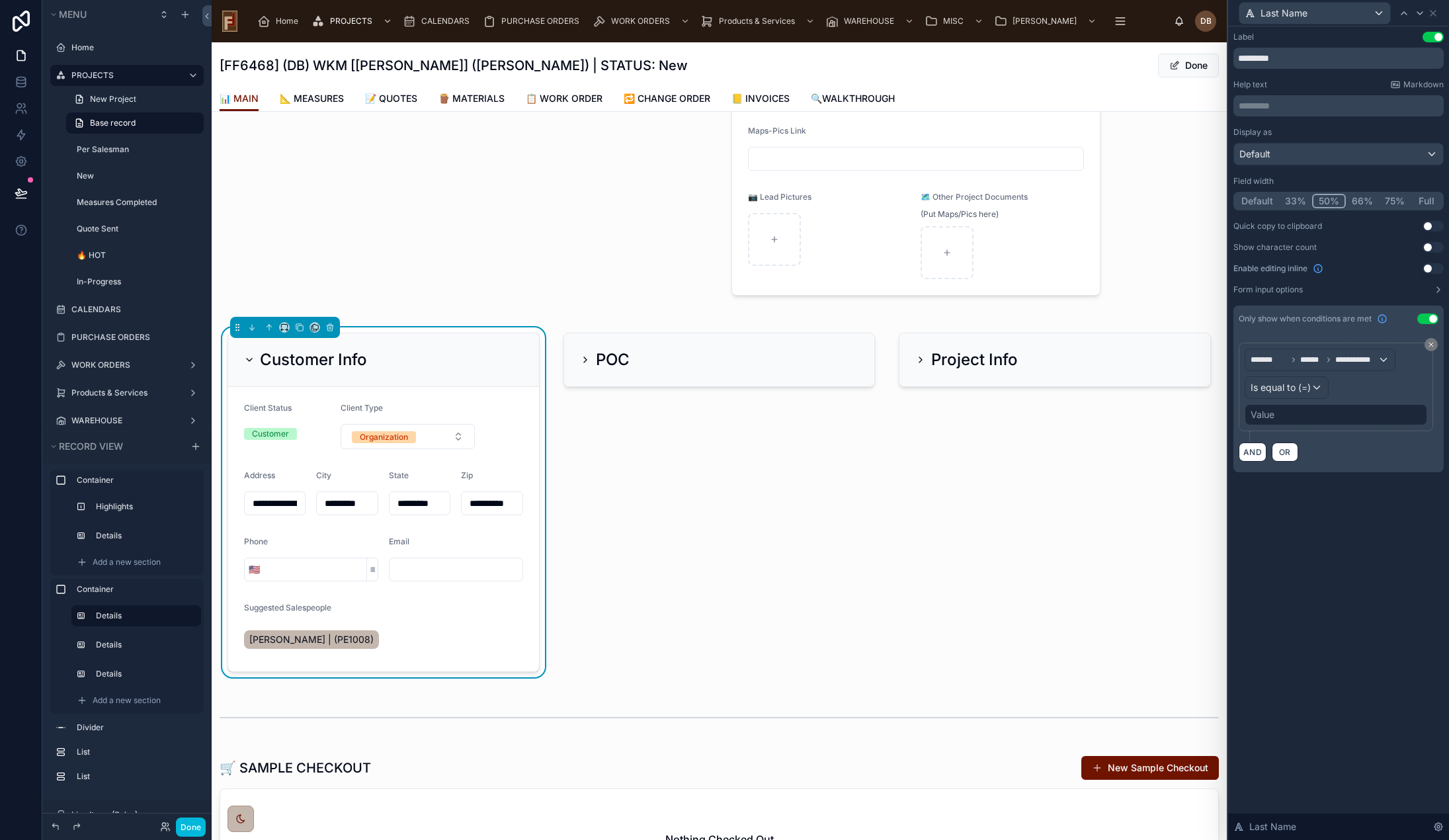
click at [1307, 418] on div "Value" at bounding box center [1336, 414] width 183 height 21
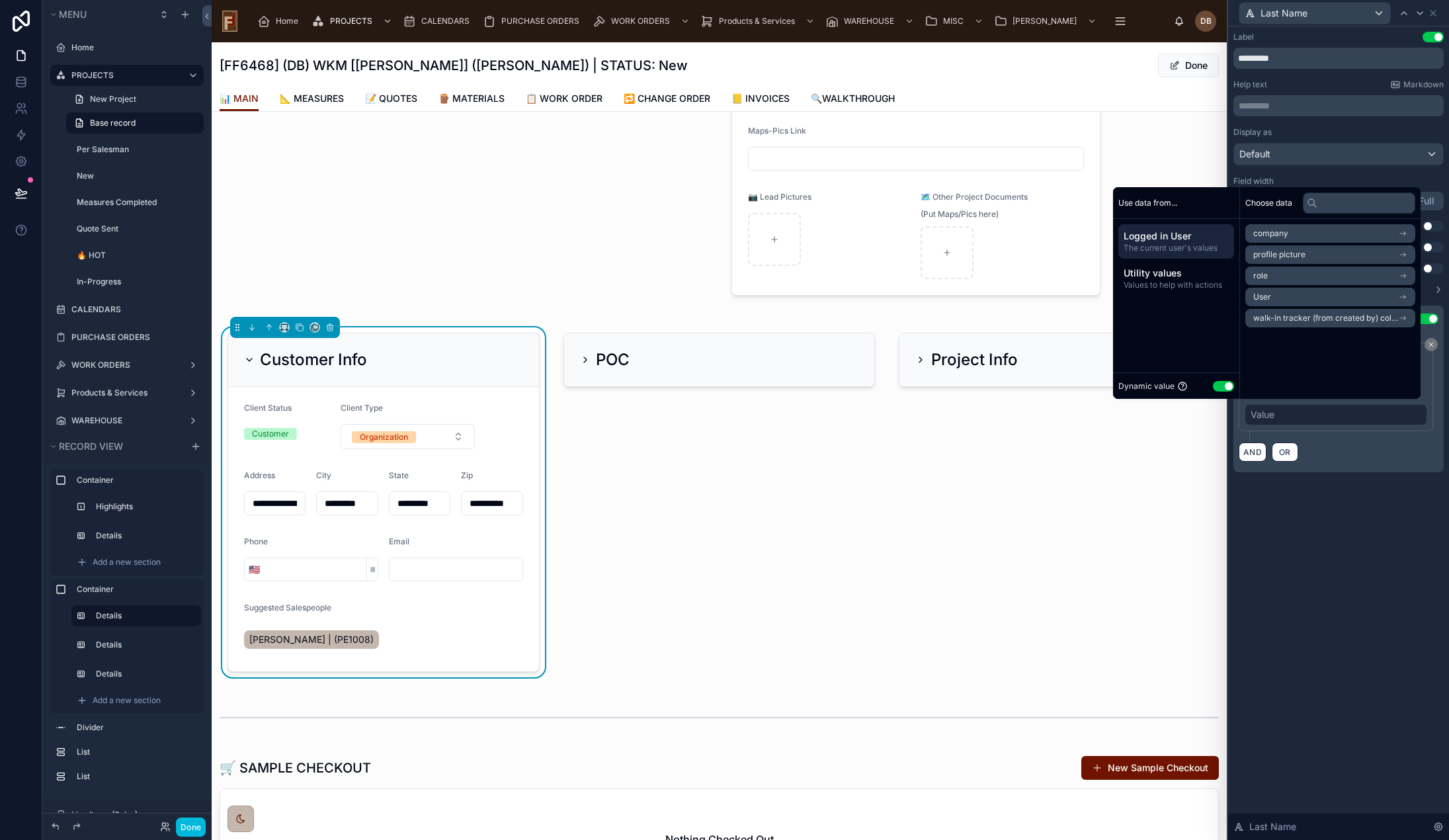
click at [1218, 383] on button "Use setting" at bounding box center [1224, 386] width 21 height 10
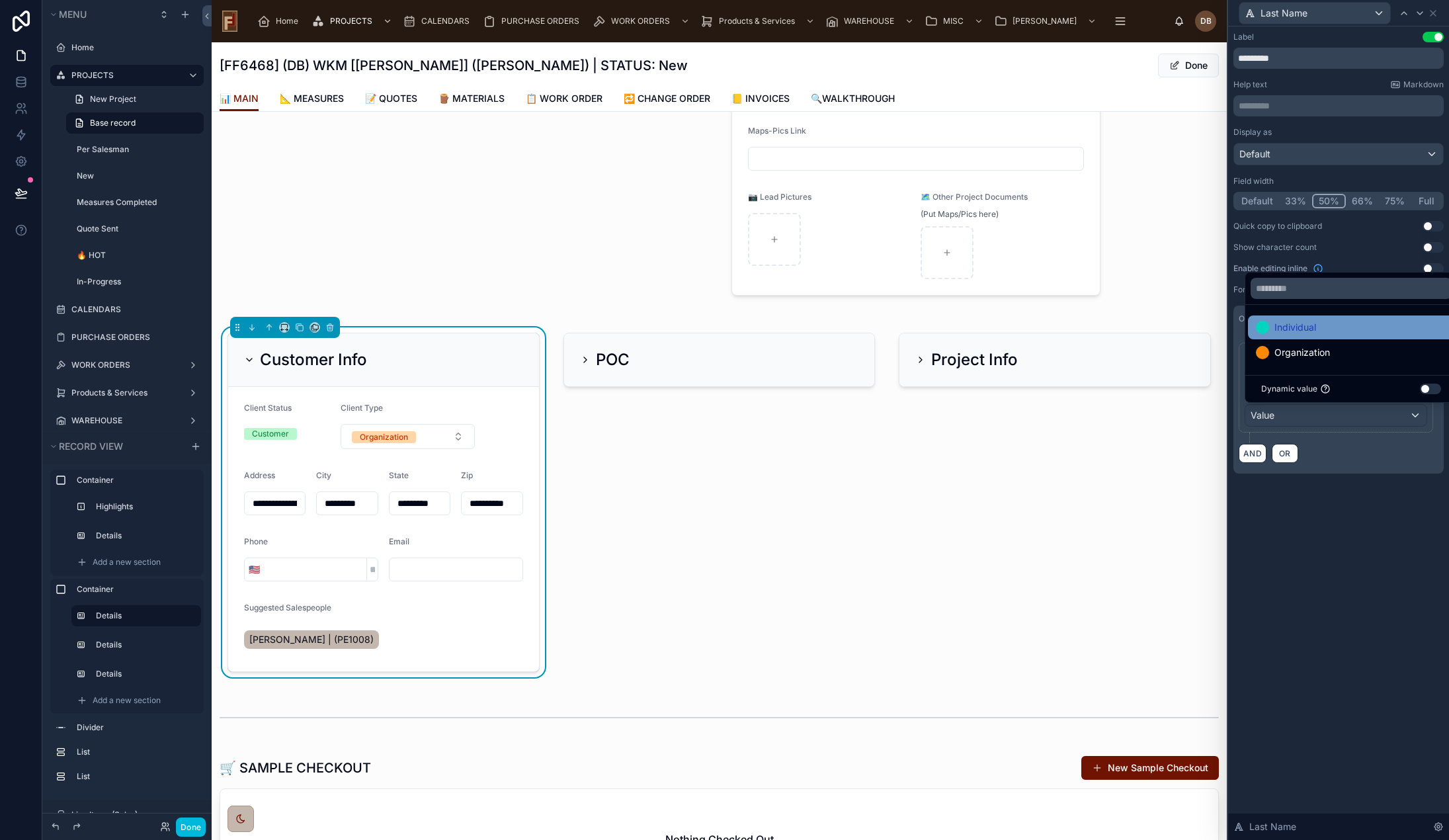
click at [1333, 331] on div "Individual" at bounding box center [1351, 327] width 191 height 16
click at [1368, 567] on div "**********" at bounding box center [1338, 433] width 221 height 814
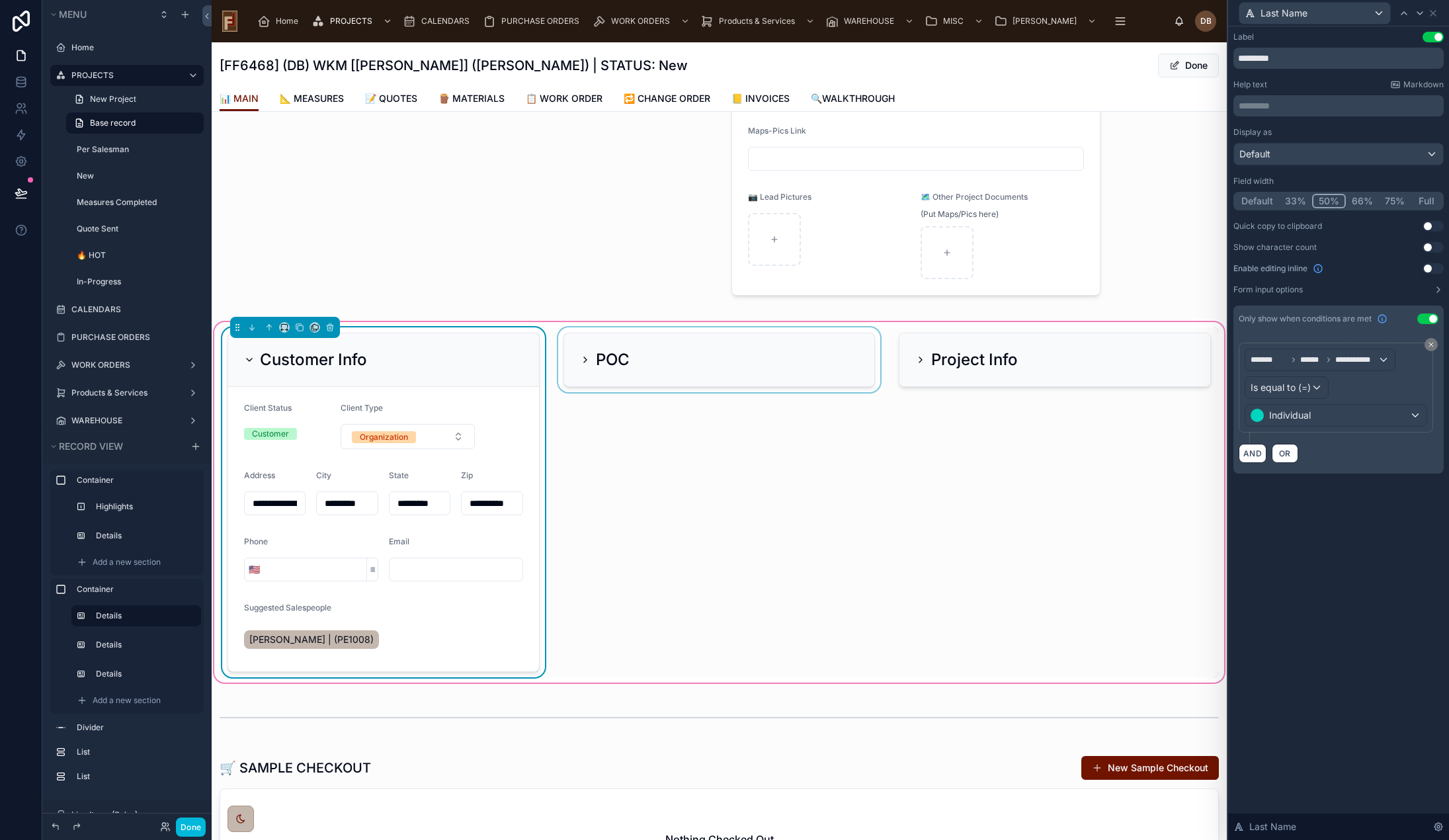
click at [660, 360] on div at bounding box center [719, 502] width 328 height 350
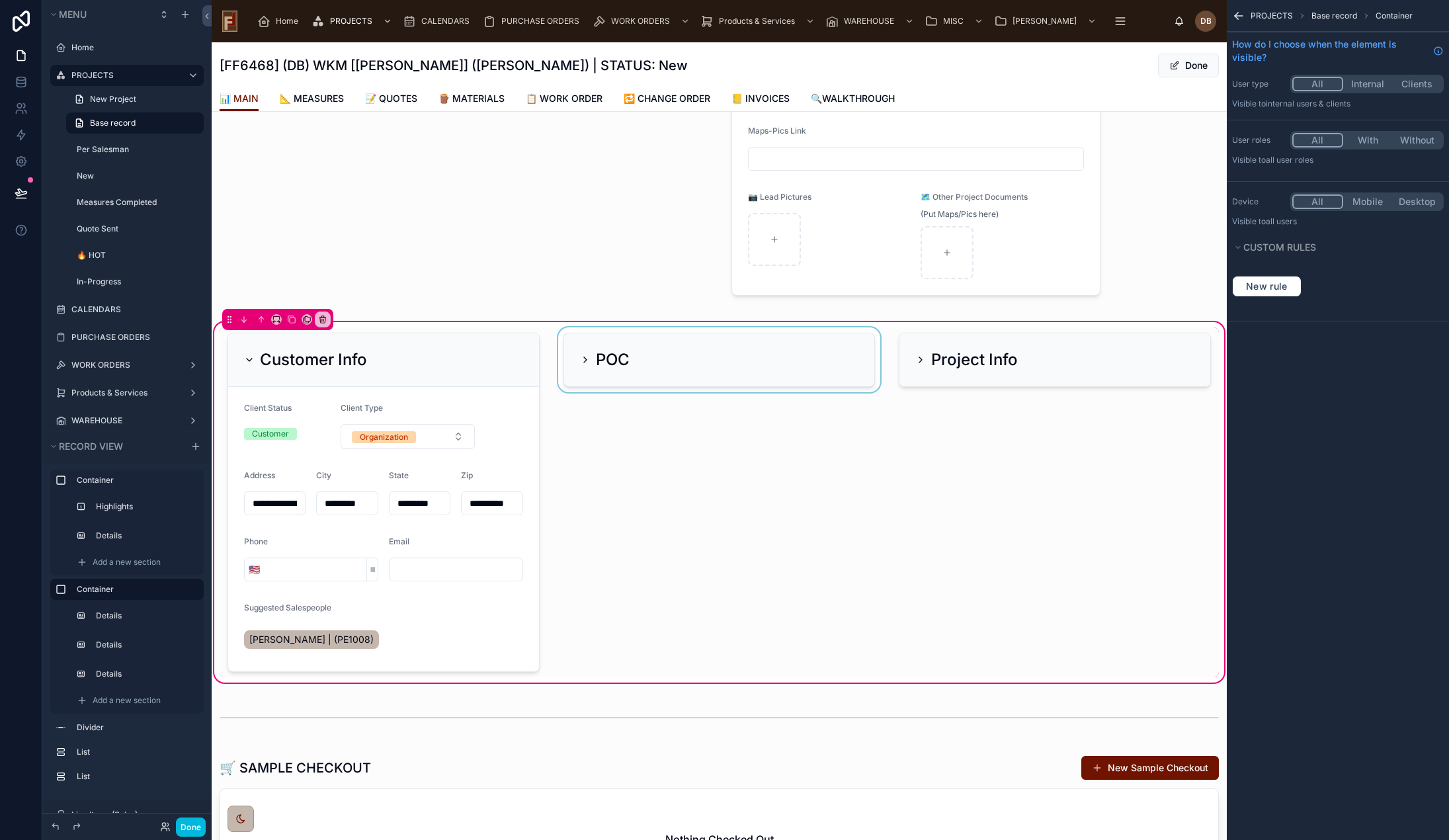
click at [657, 361] on div at bounding box center [719, 502] width 328 height 350
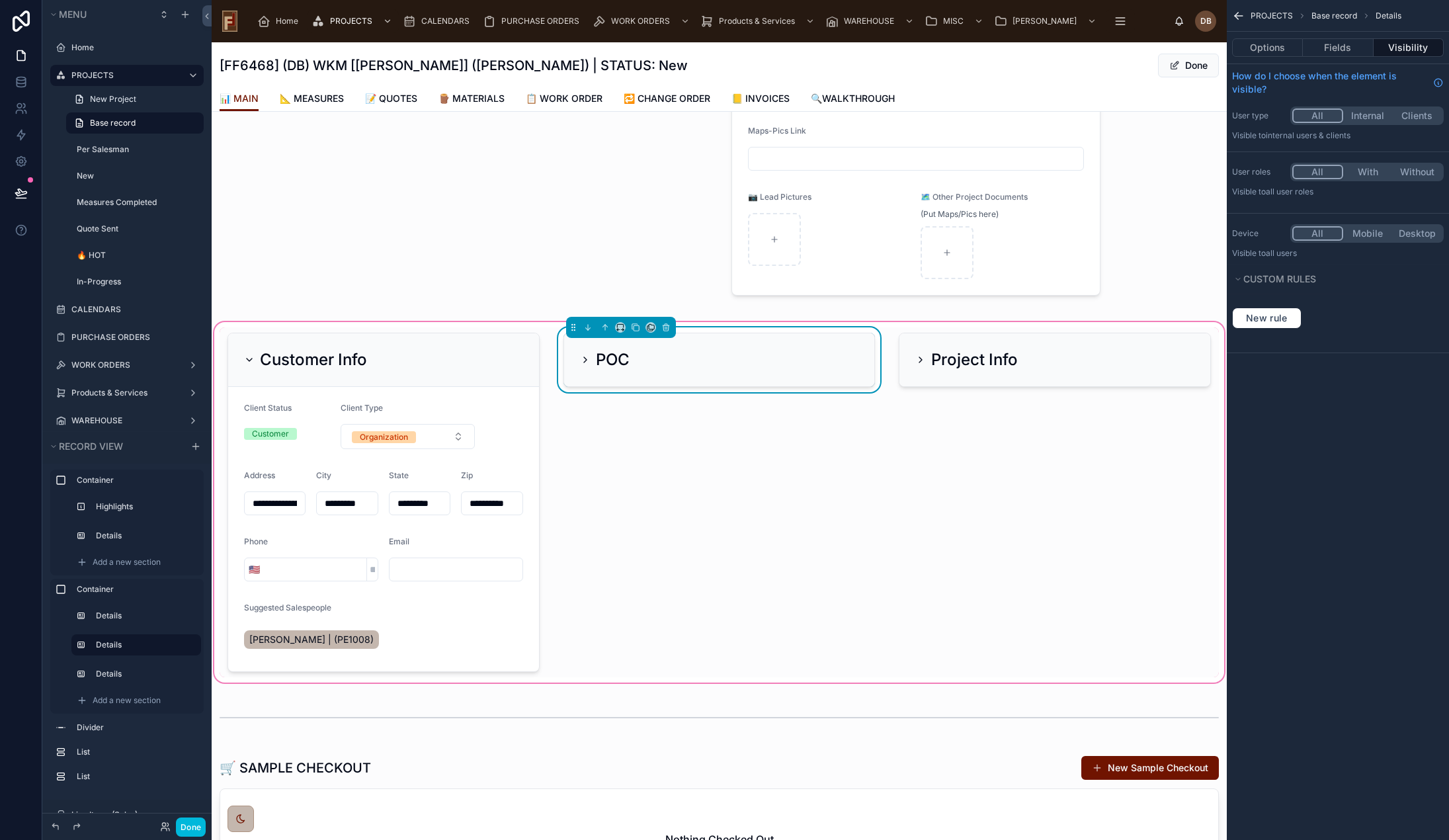
click at [657, 361] on div "POC" at bounding box center [719, 360] width 279 height 21
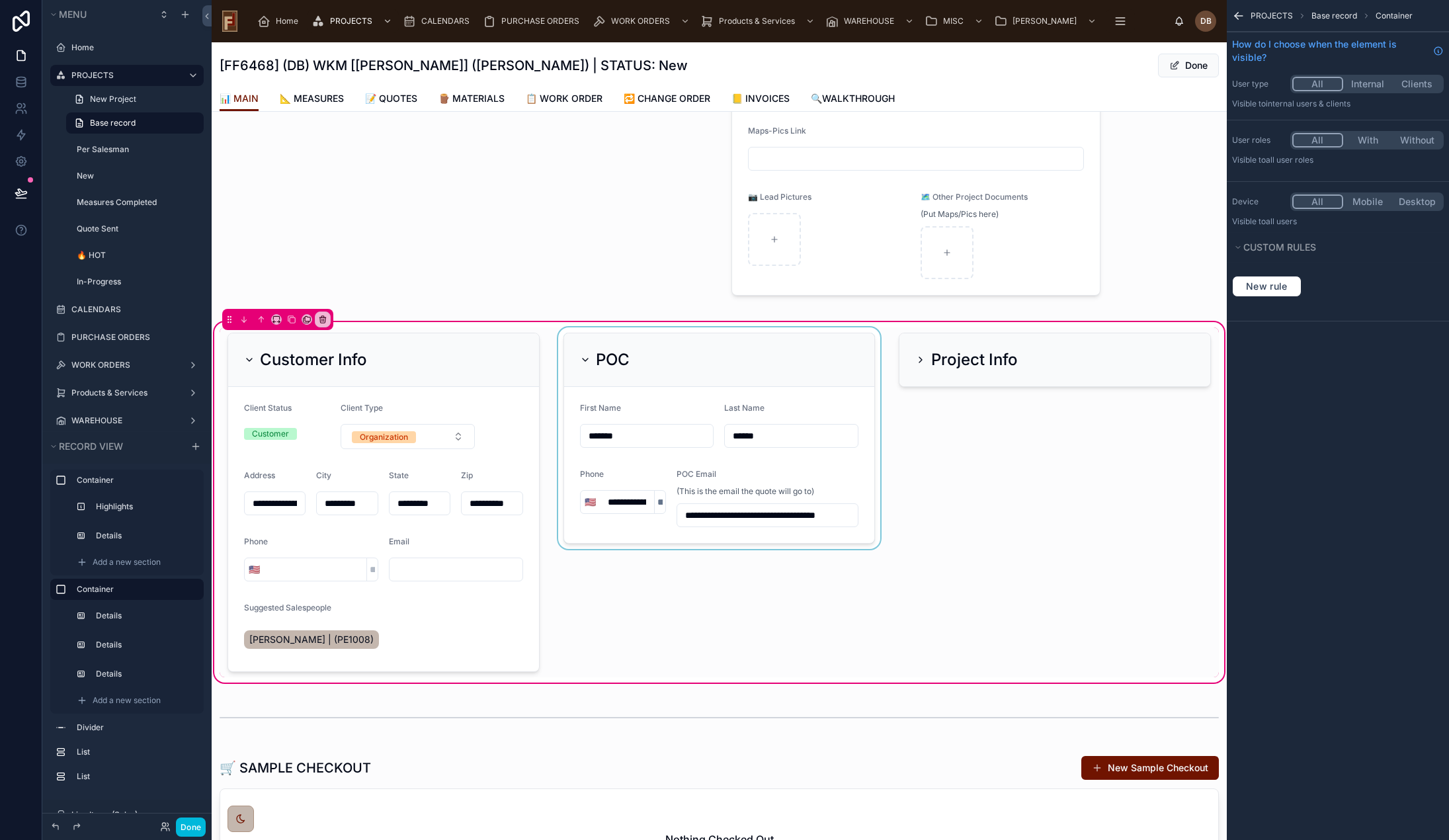
click at [770, 361] on div at bounding box center [719, 502] width 328 height 350
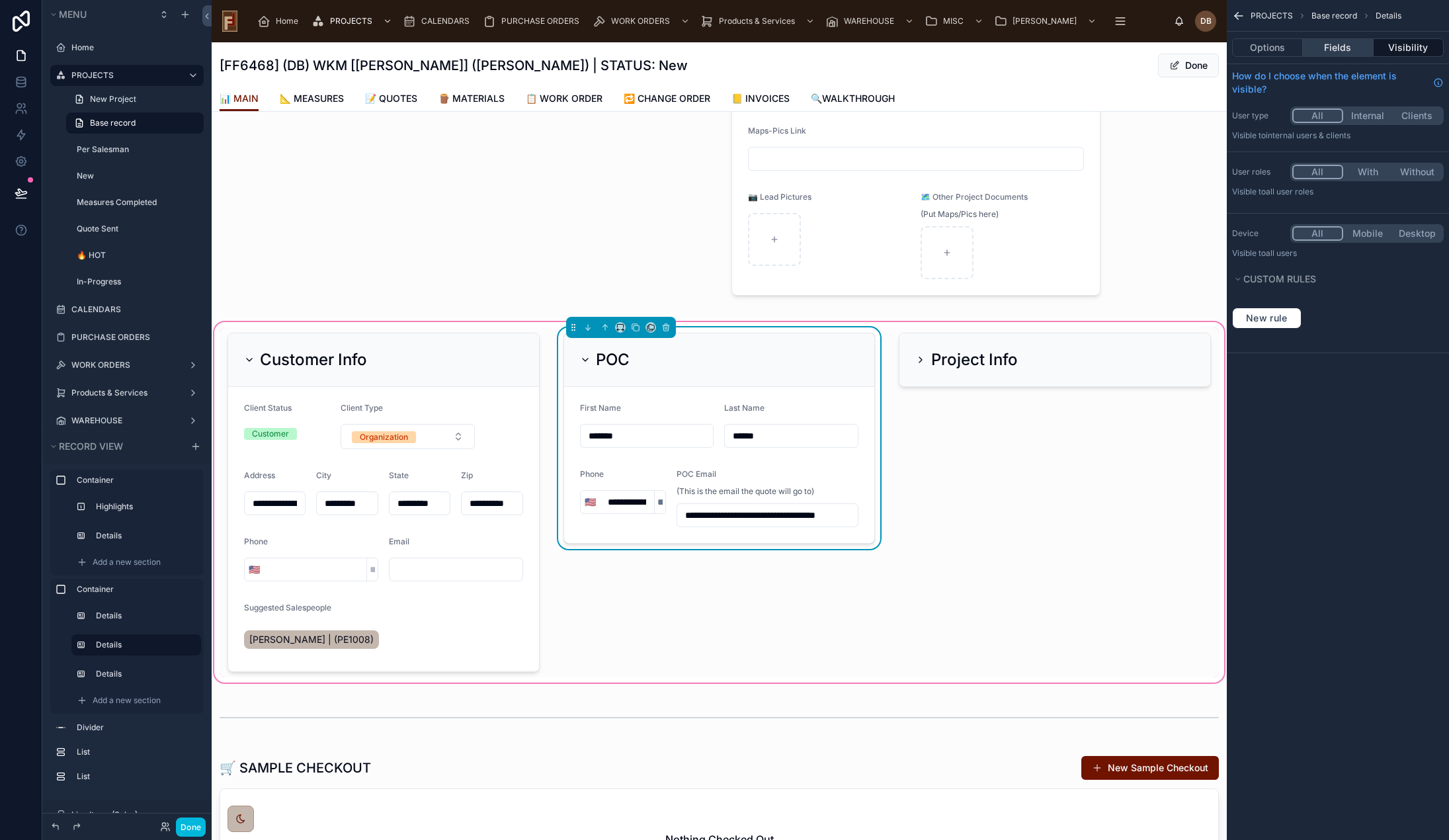
click at [1339, 43] on button "Fields" at bounding box center [1337, 47] width 70 height 18
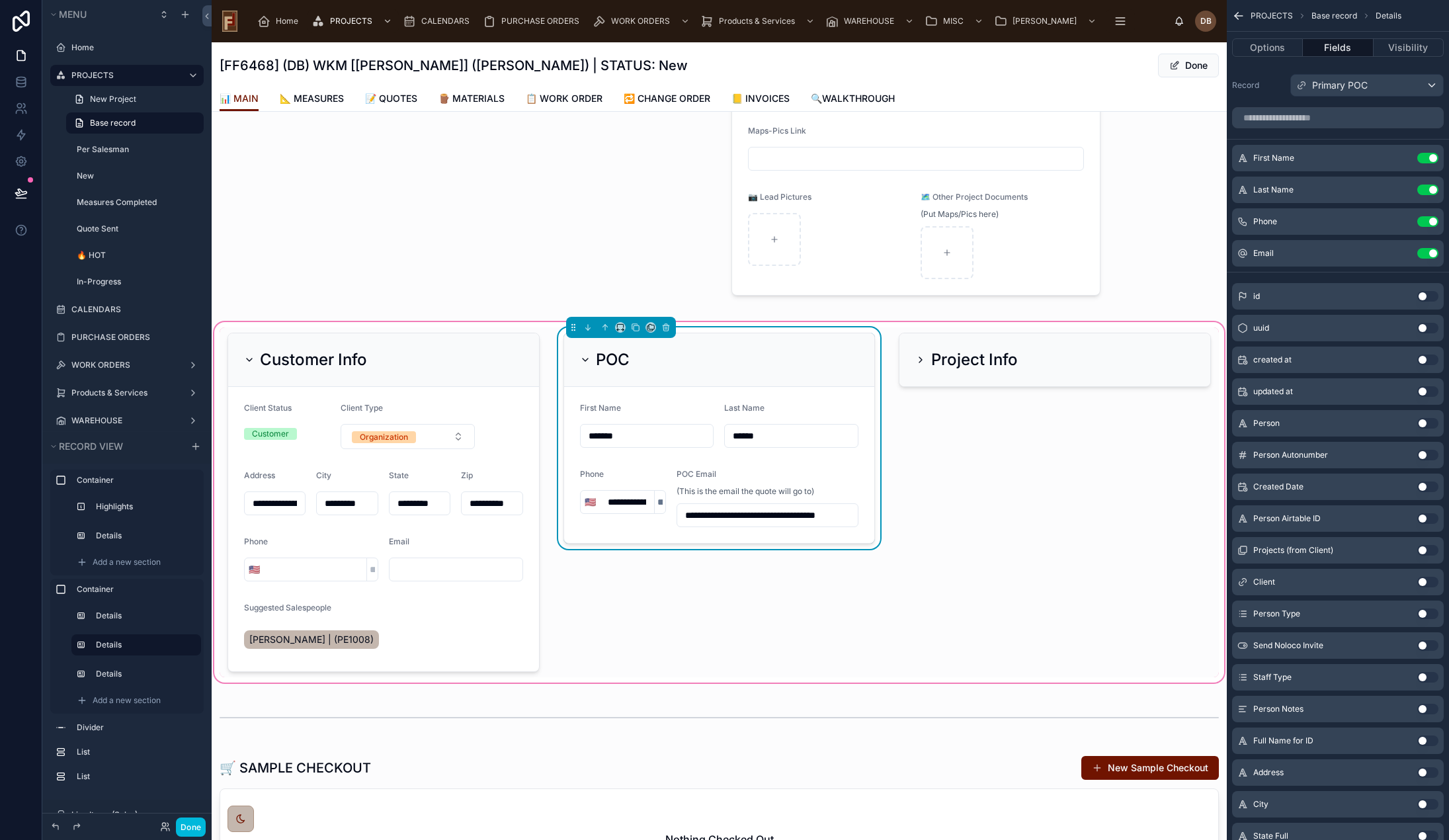
click at [0, 0] on icon "scrollable content" at bounding box center [0, 0] width 0 height 0
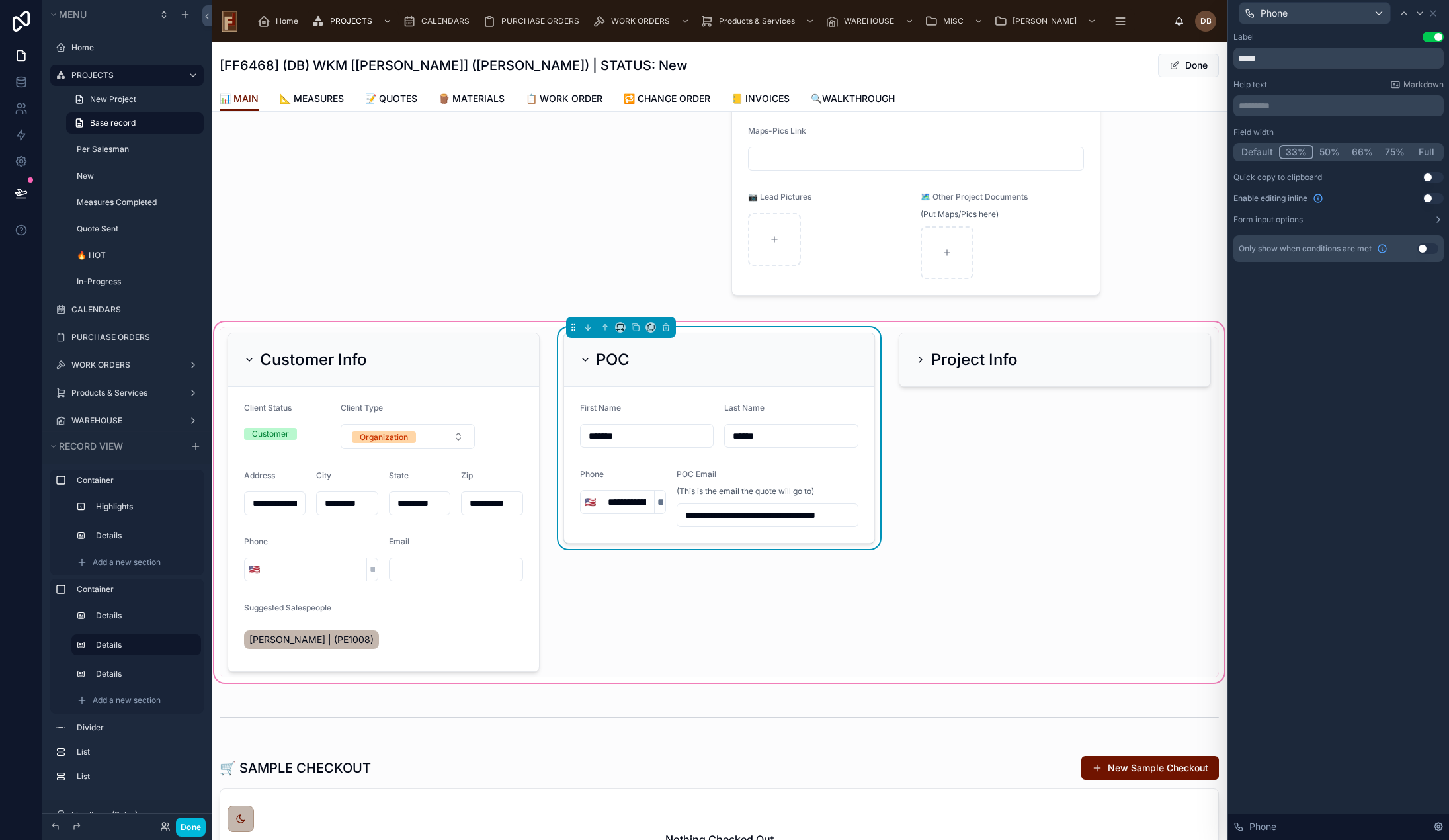
click at [1426, 151] on button "Full" at bounding box center [1426, 152] width 31 height 14
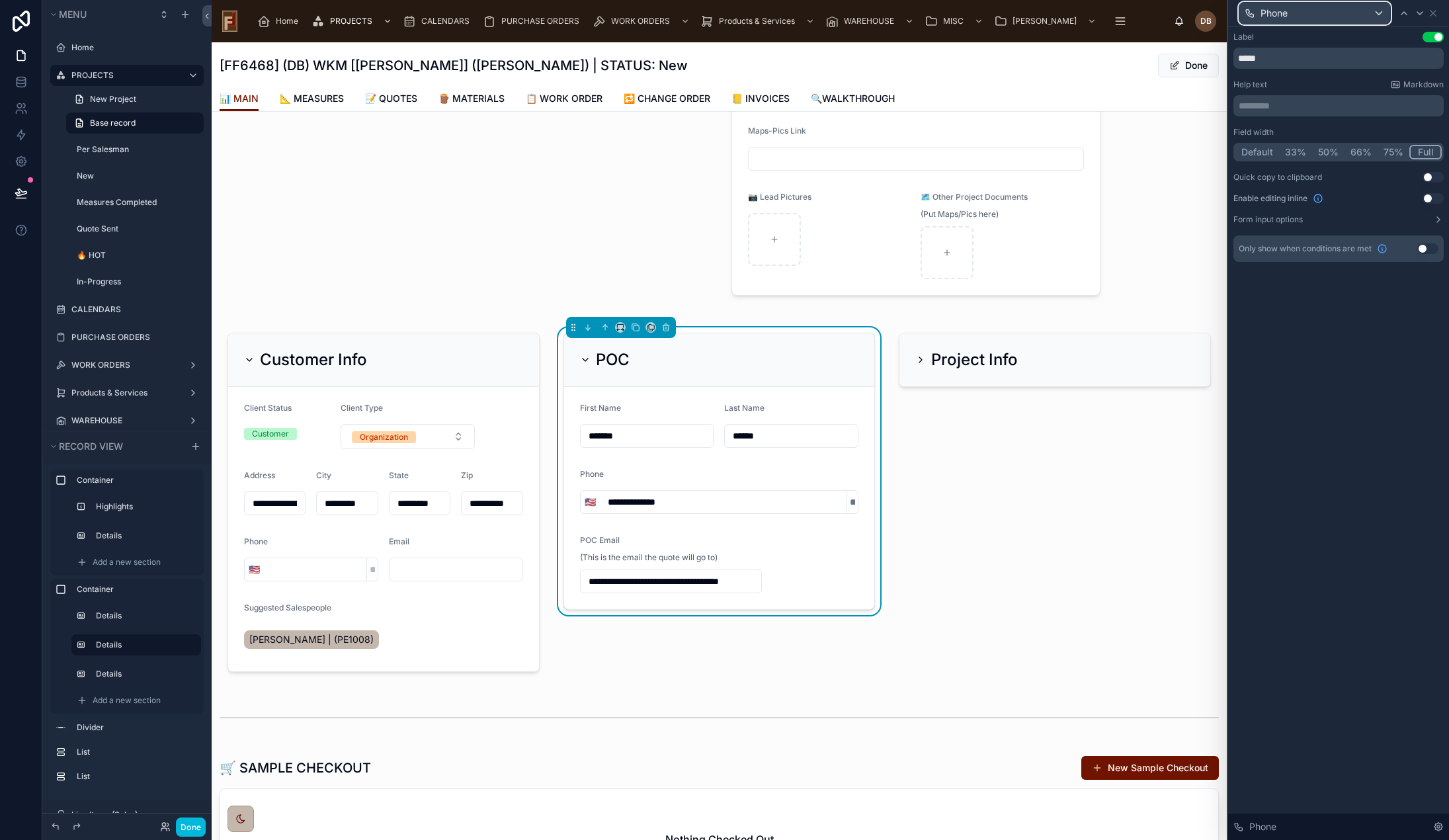
click at [1338, 15] on div "Phone" at bounding box center [1315, 13] width 151 height 21
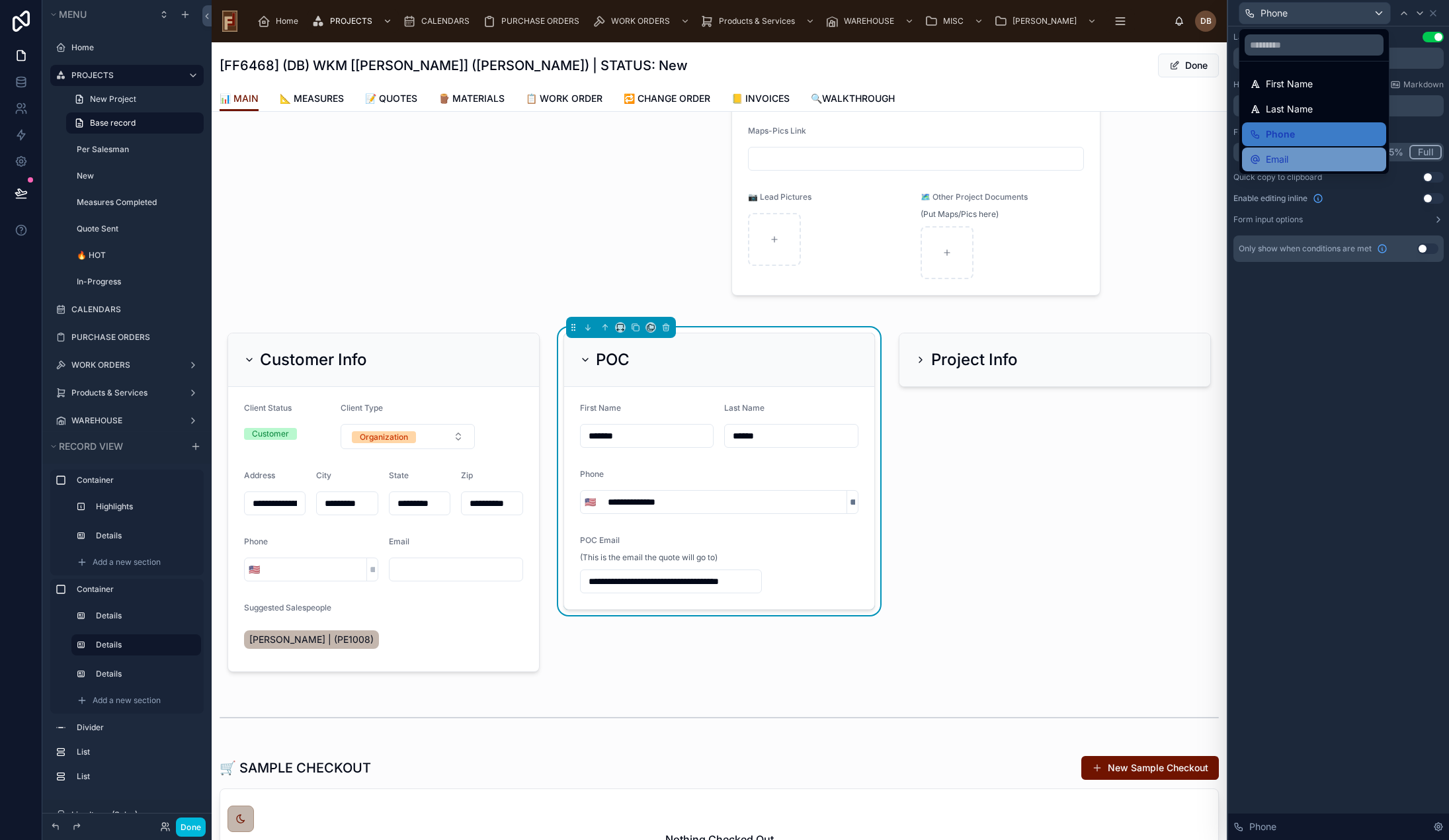
click at [1315, 156] on div "Email" at bounding box center [1314, 159] width 128 height 16
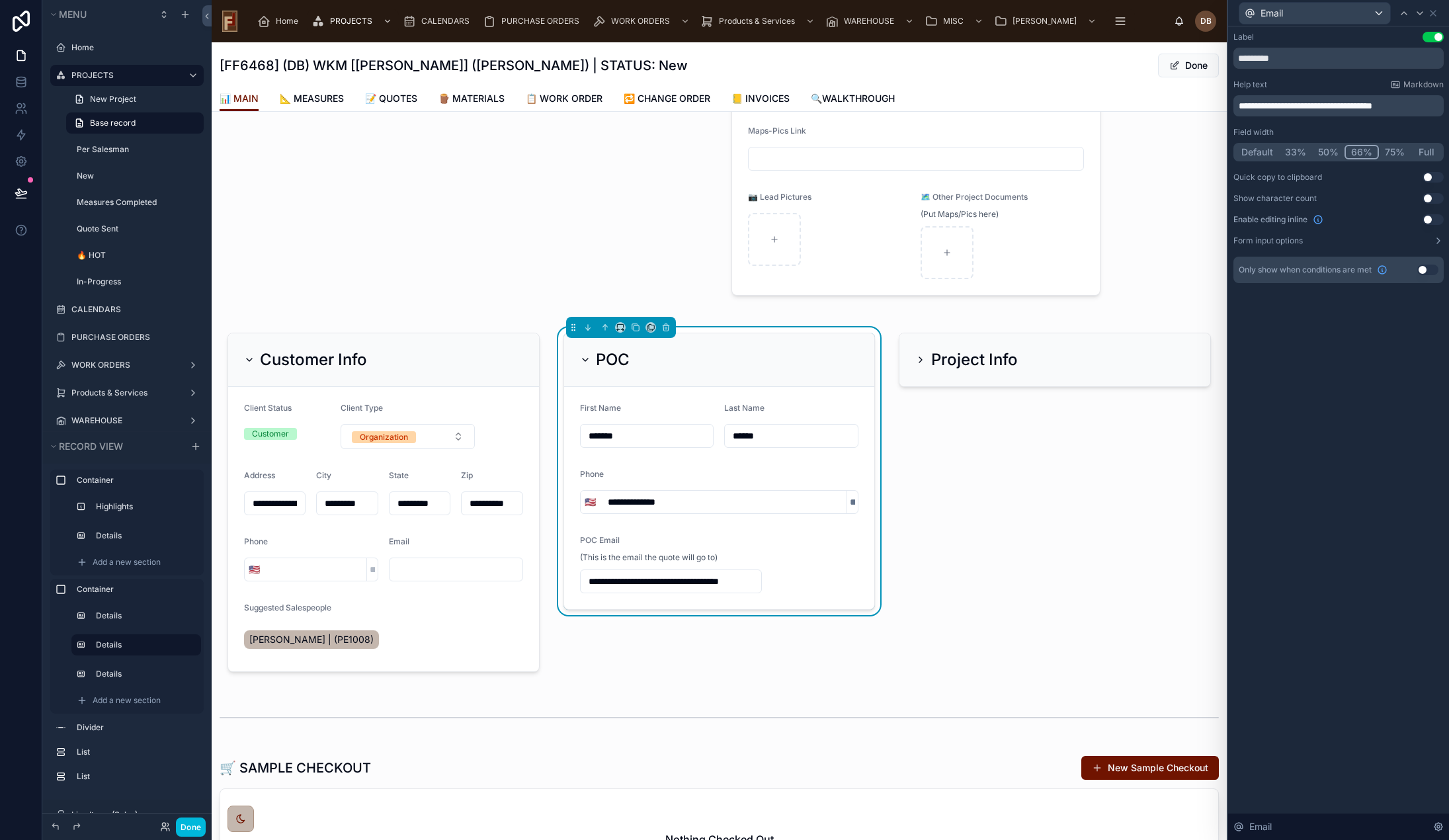
click at [1393, 152] on button "75%" at bounding box center [1395, 152] width 32 height 14
click at [1428, 151] on button "Full" at bounding box center [1426, 152] width 31 height 14
click at [1337, 17] on div "Email" at bounding box center [1315, 13] width 151 height 21
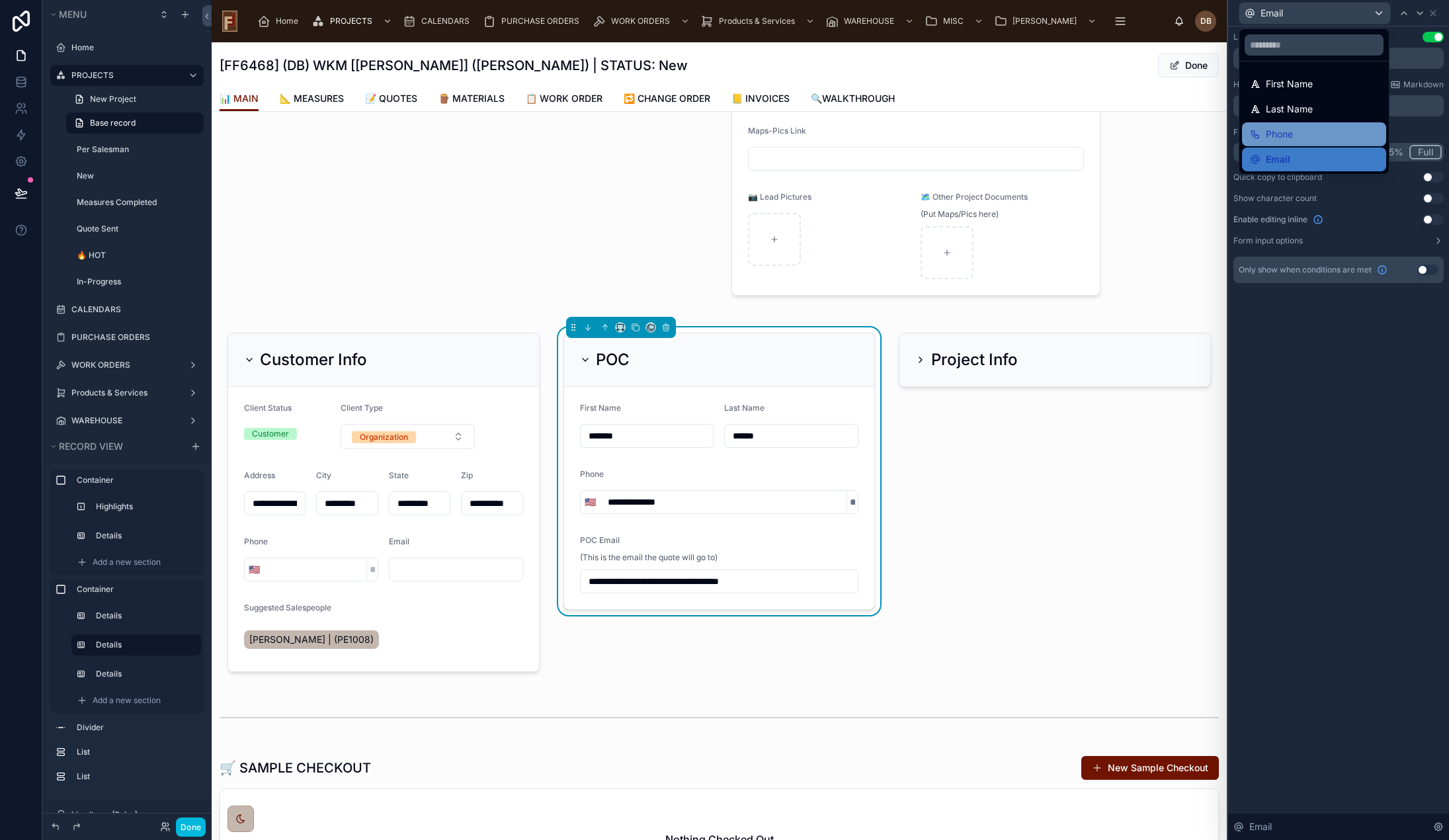
click at [1322, 127] on div "Phone" at bounding box center [1314, 134] width 128 height 16
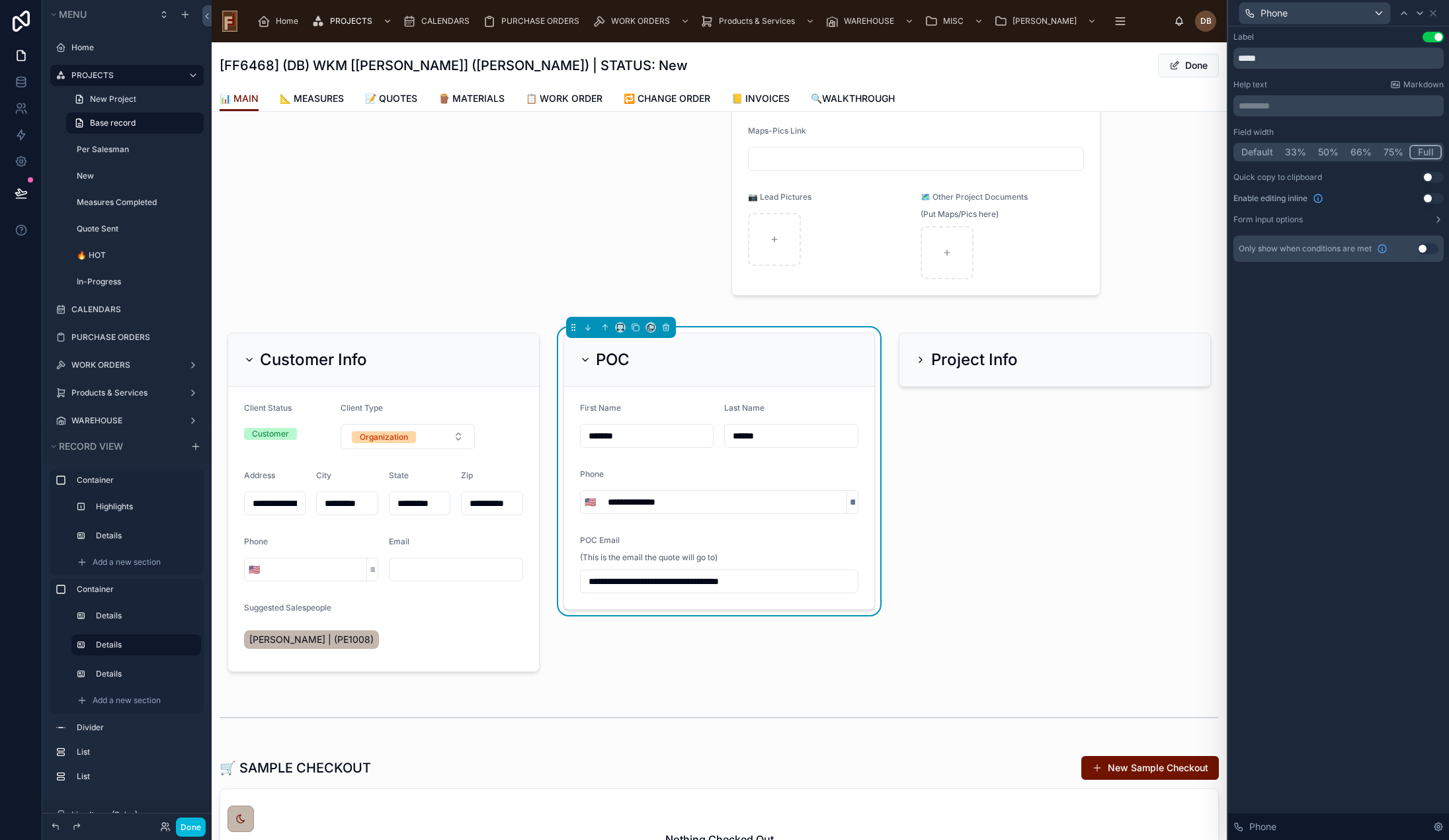
click at [1361, 152] on button "66%" at bounding box center [1361, 152] width 33 height 14
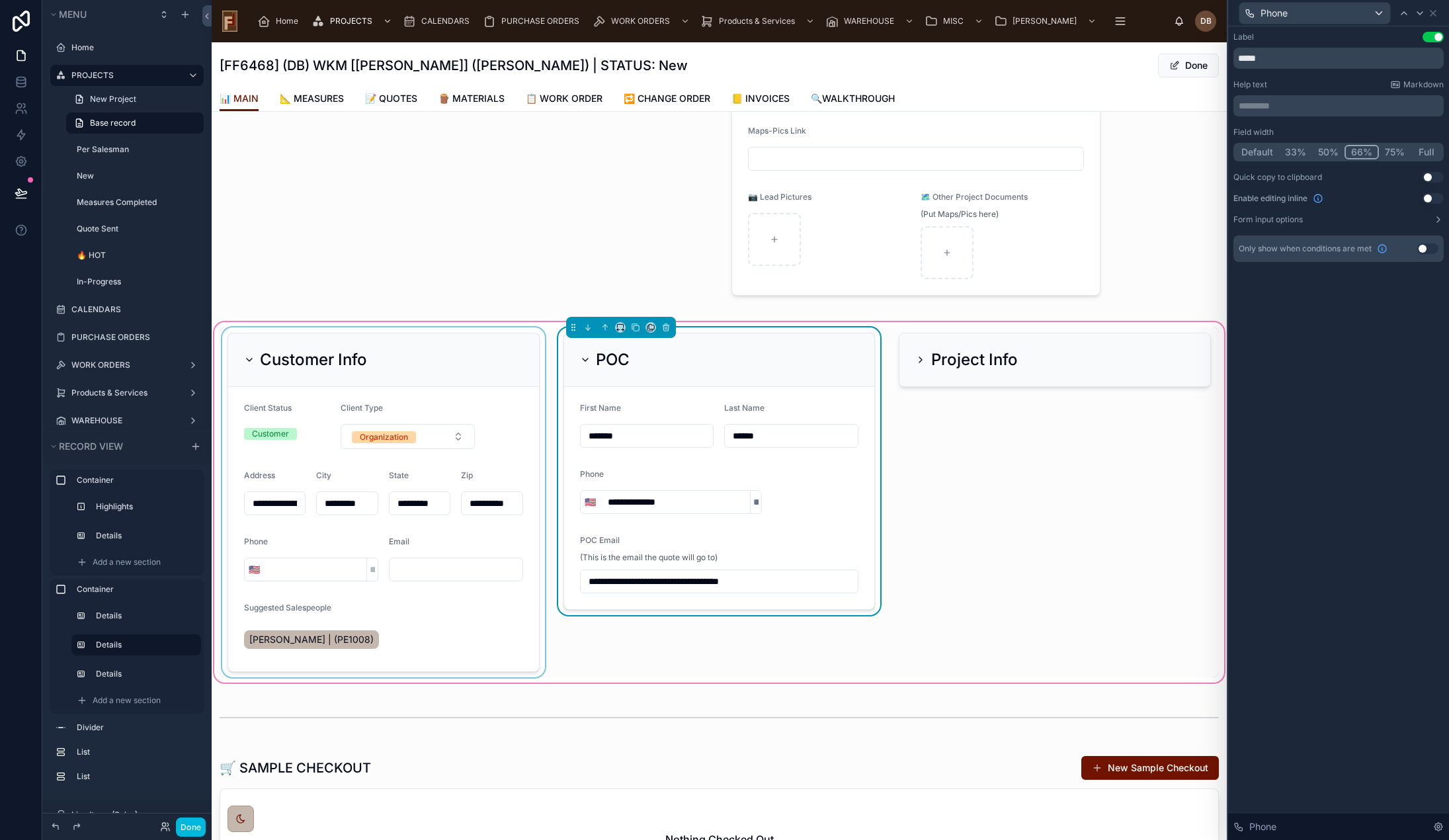
click at [452, 357] on div at bounding box center [384, 502] width 328 height 350
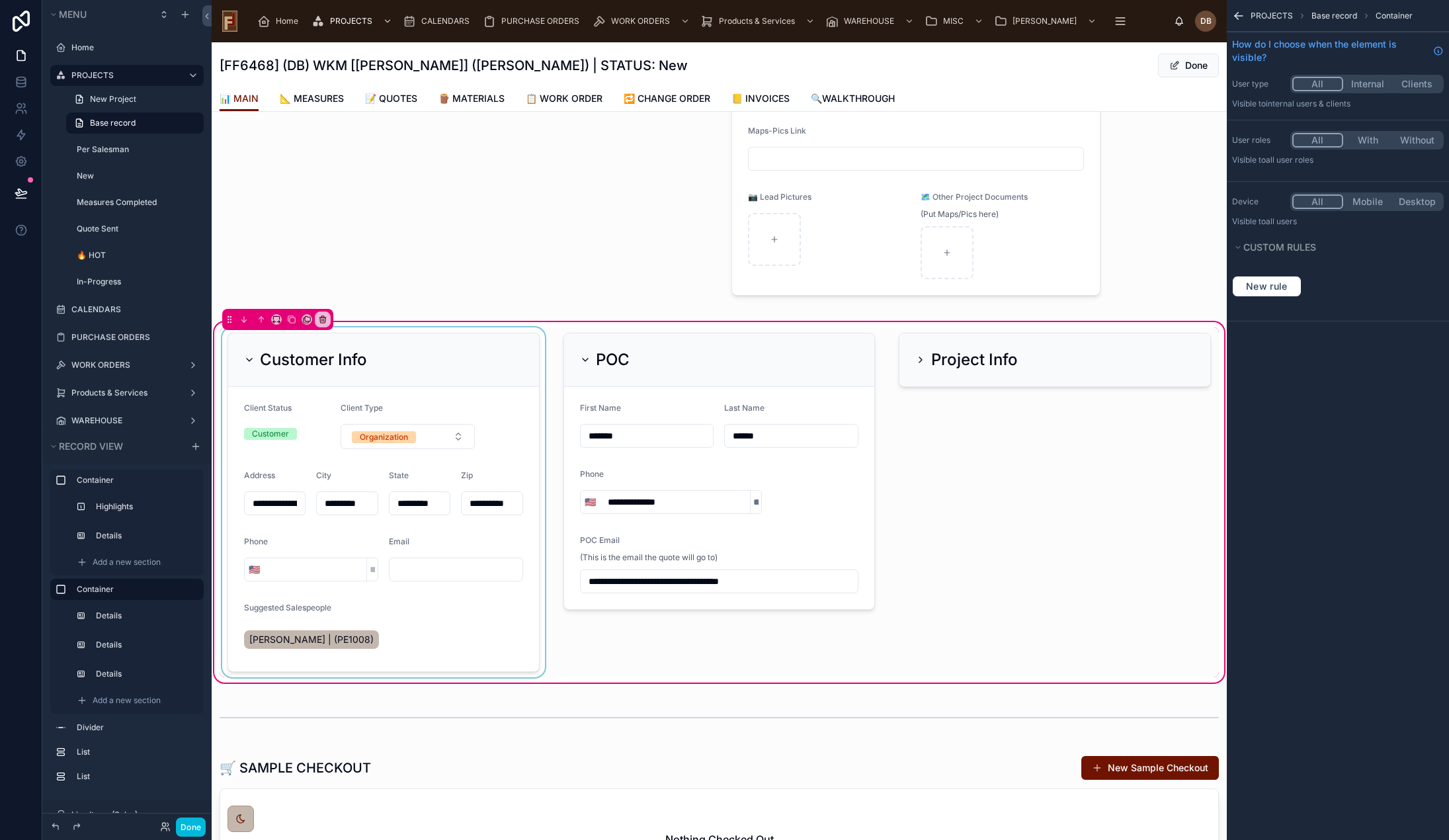
click at [456, 361] on div at bounding box center [384, 502] width 328 height 350
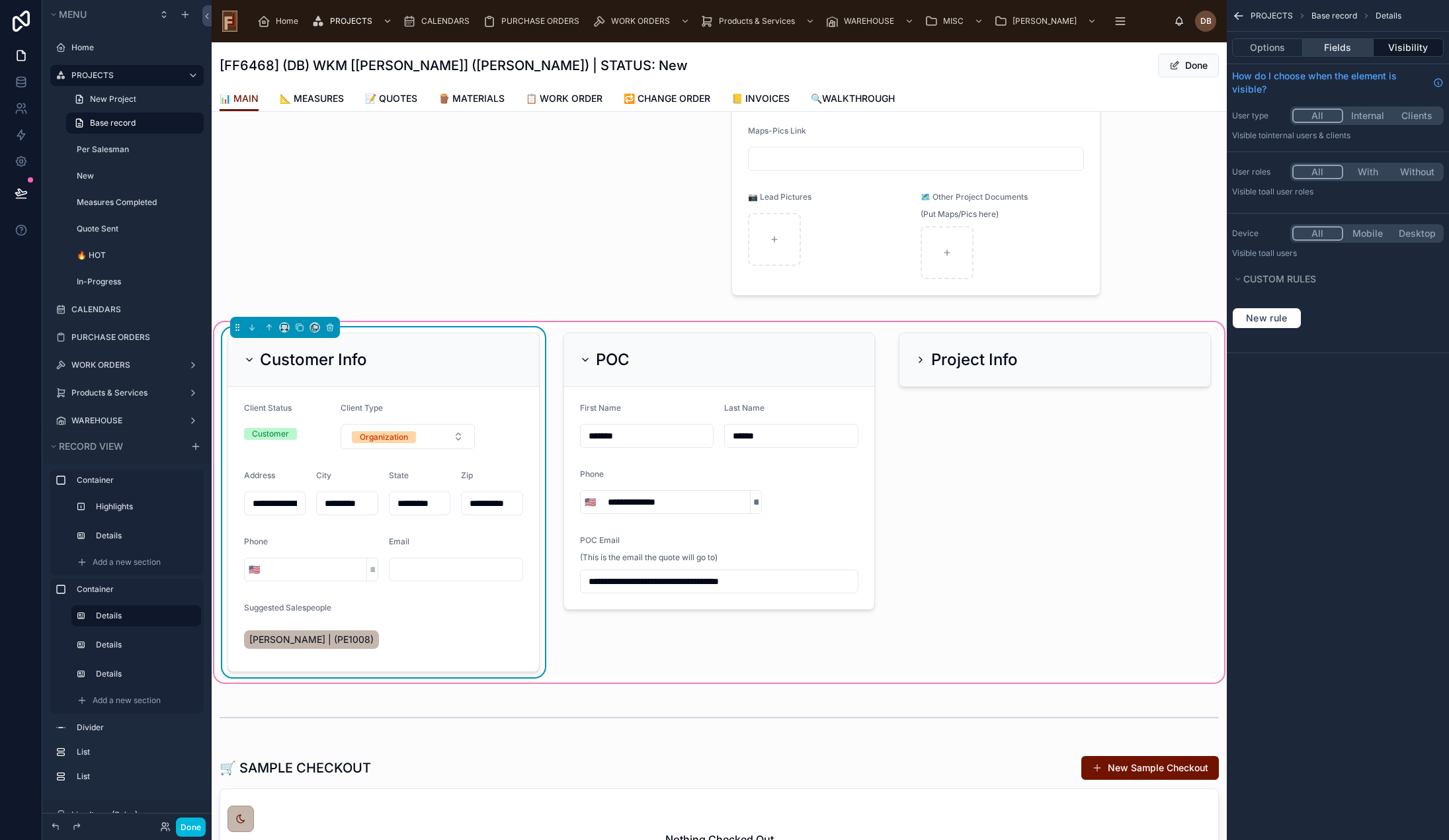
click at [1337, 48] on button "Fields" at bounding box center [1337, 47] width 70 height 18
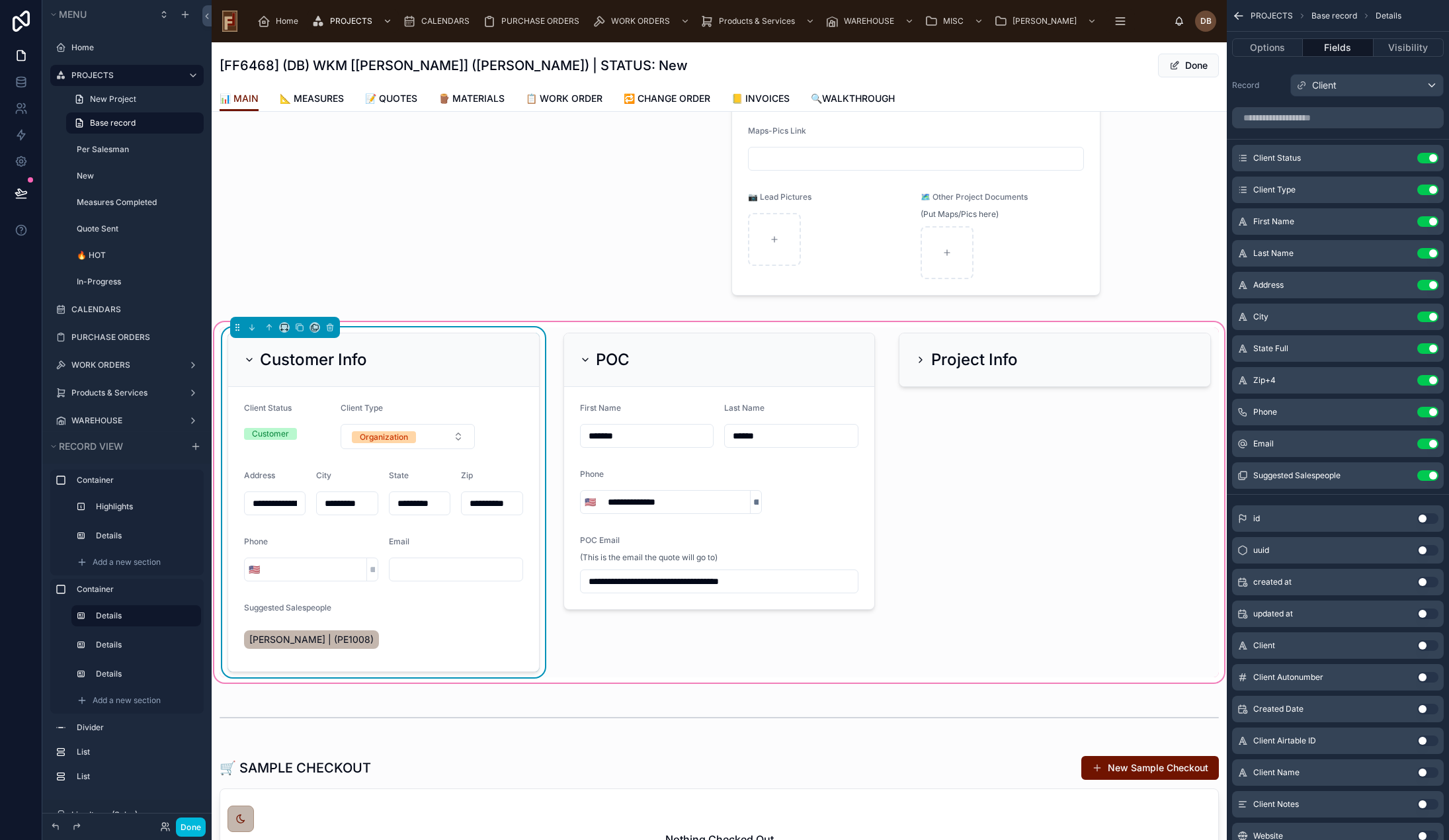
click at [0, 0] on icon "scrollable content" at bounding box center [0, 0] width 0 height 0
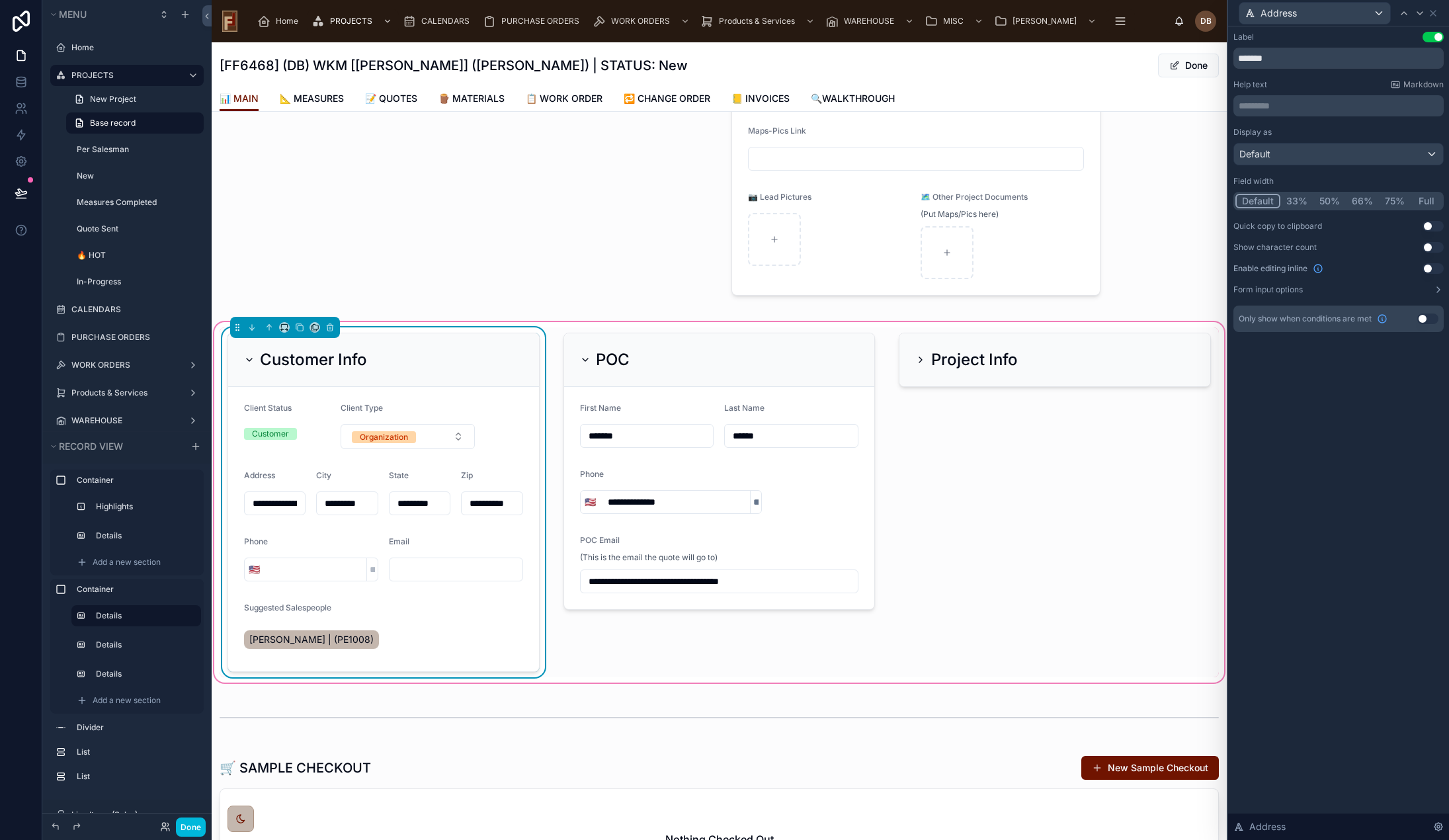
click at [1330, 201] on button "50%" at bounding box center [1330, 201] width 32 height 14
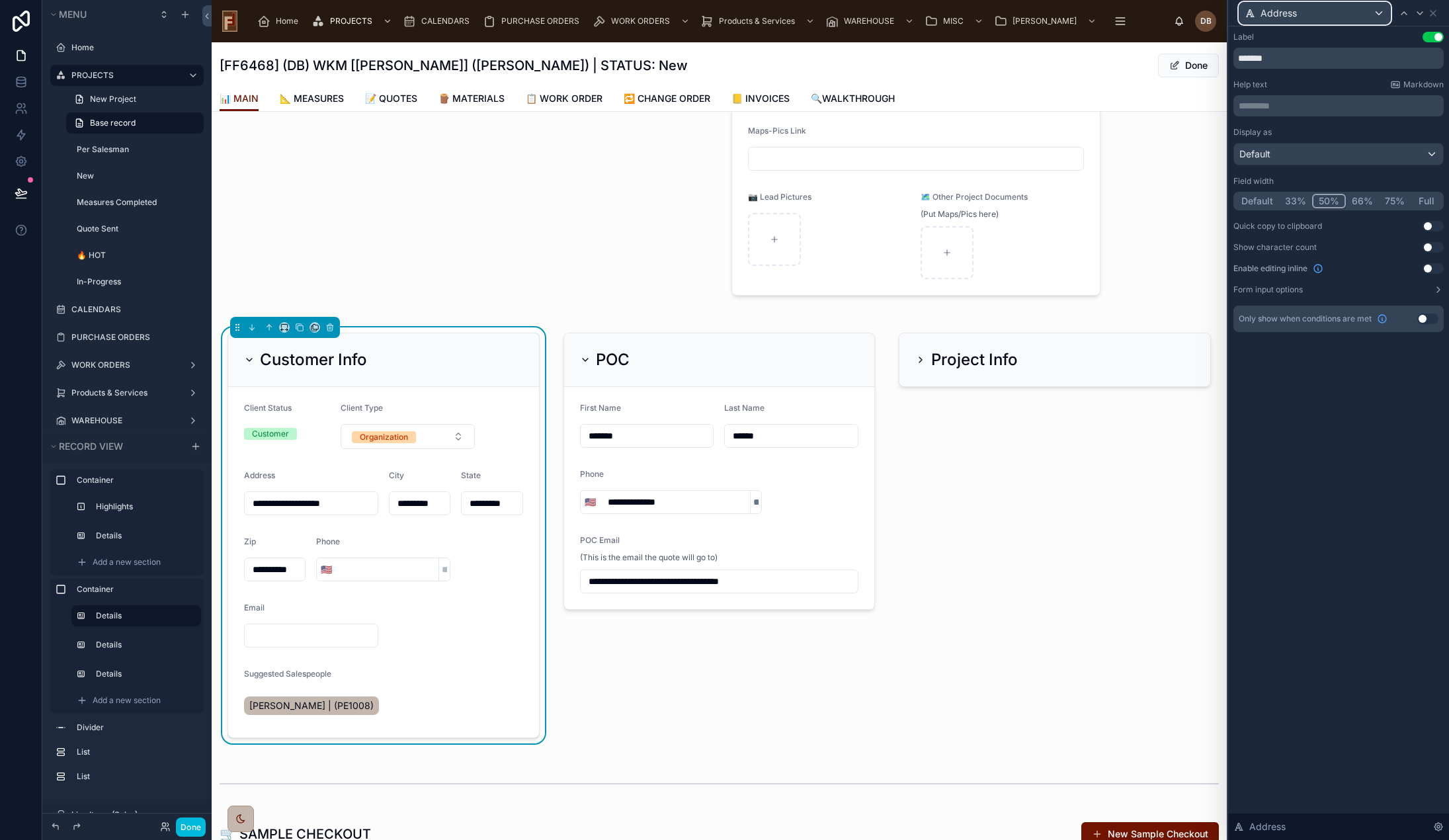
click at [1335, 10] on div "Address" at bounding box center [1315, 13] width 151 height 21
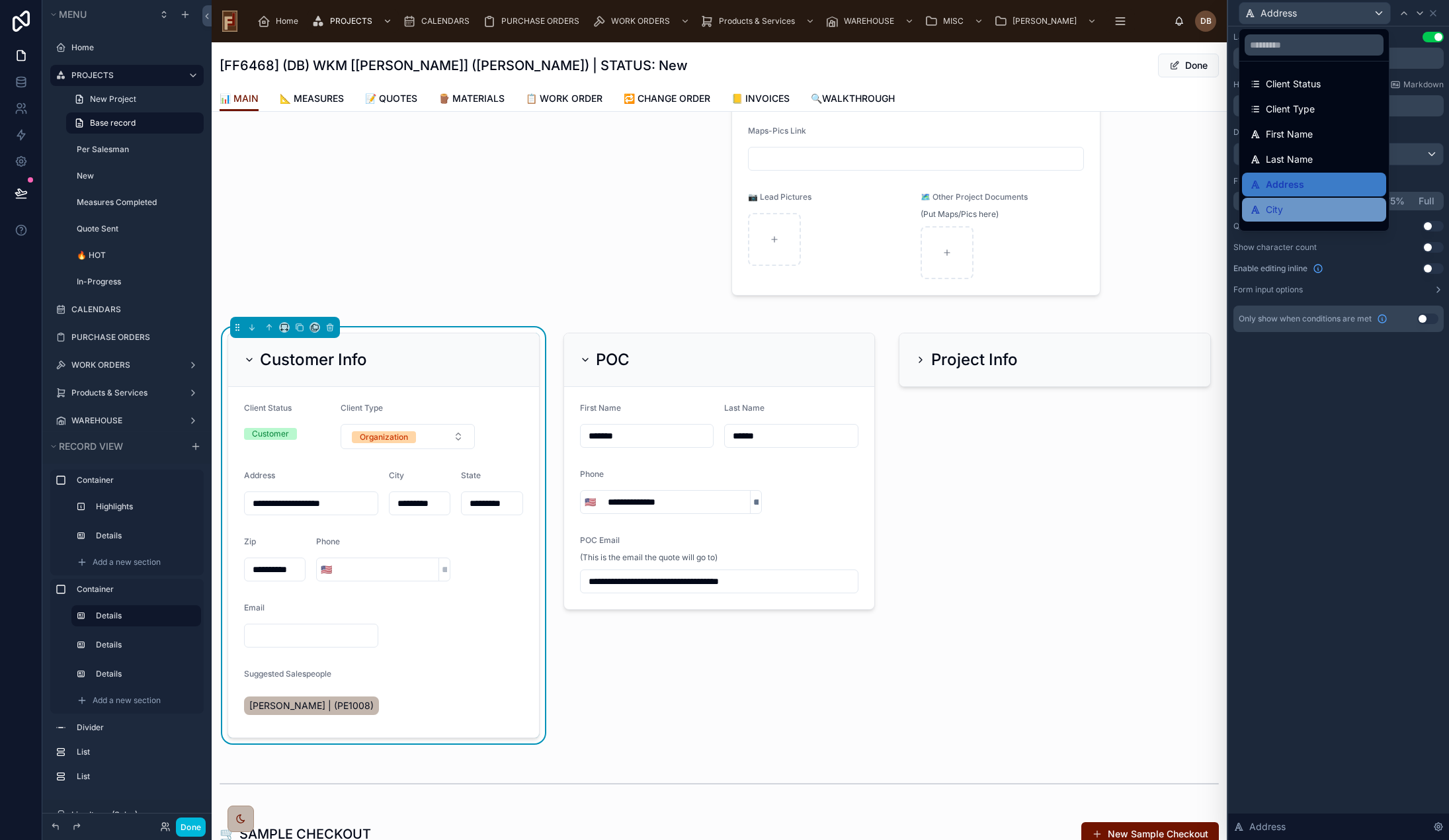
click at [1303, 204] on div "City" at bounding box center [1314, 210] width 128 height 16
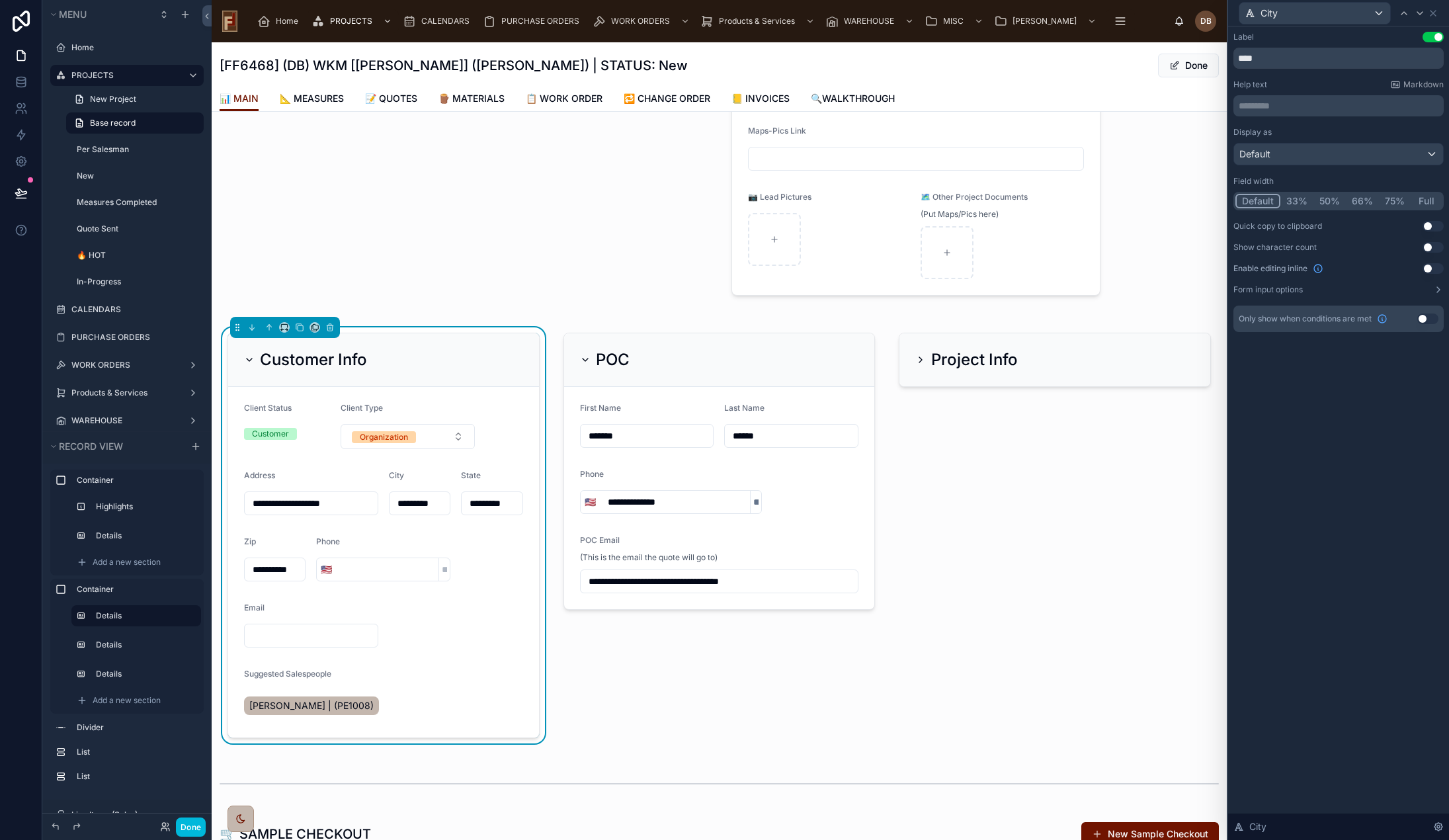
click at [1328, 200] on button "50%" at bounding box center [1330, 201] width 32 height 14
click at [1330, 17] on div "City" at bounding box center [1315, 13] width 151 height 21
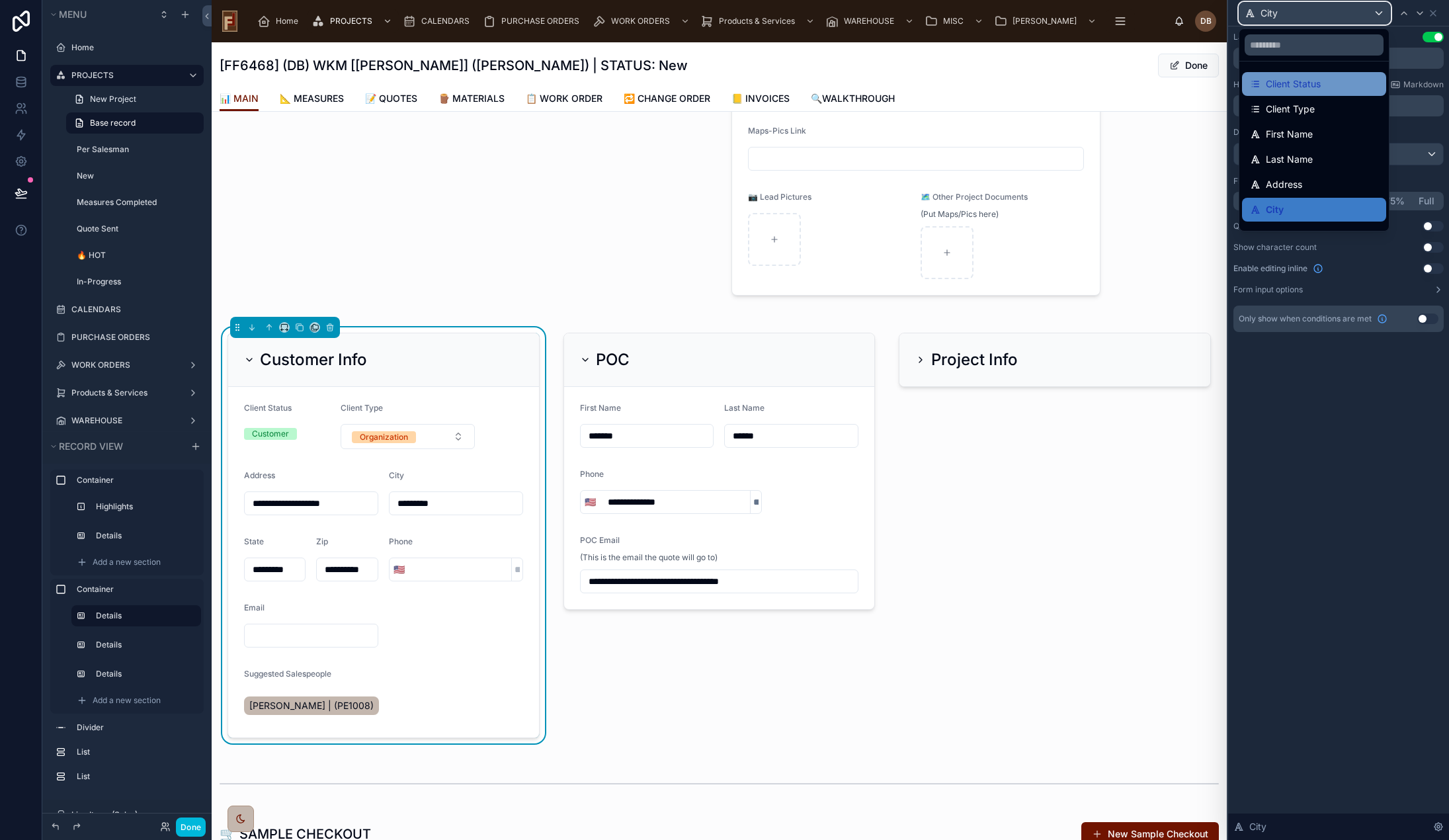
scroll to position [66, 0]
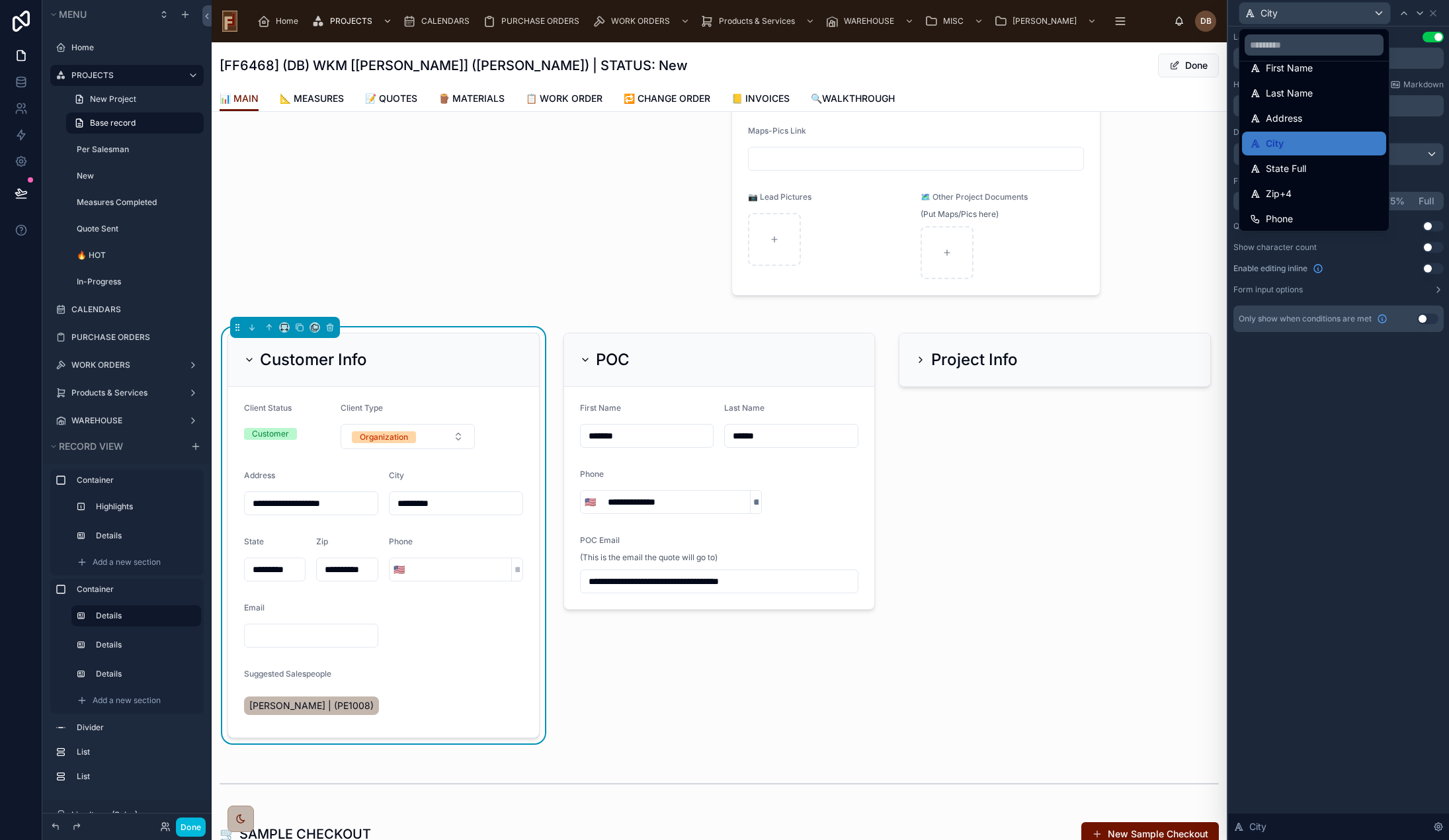
click at [1317, 163] on div "State Full" at bounding box center [1314, 168] width 128 height 16
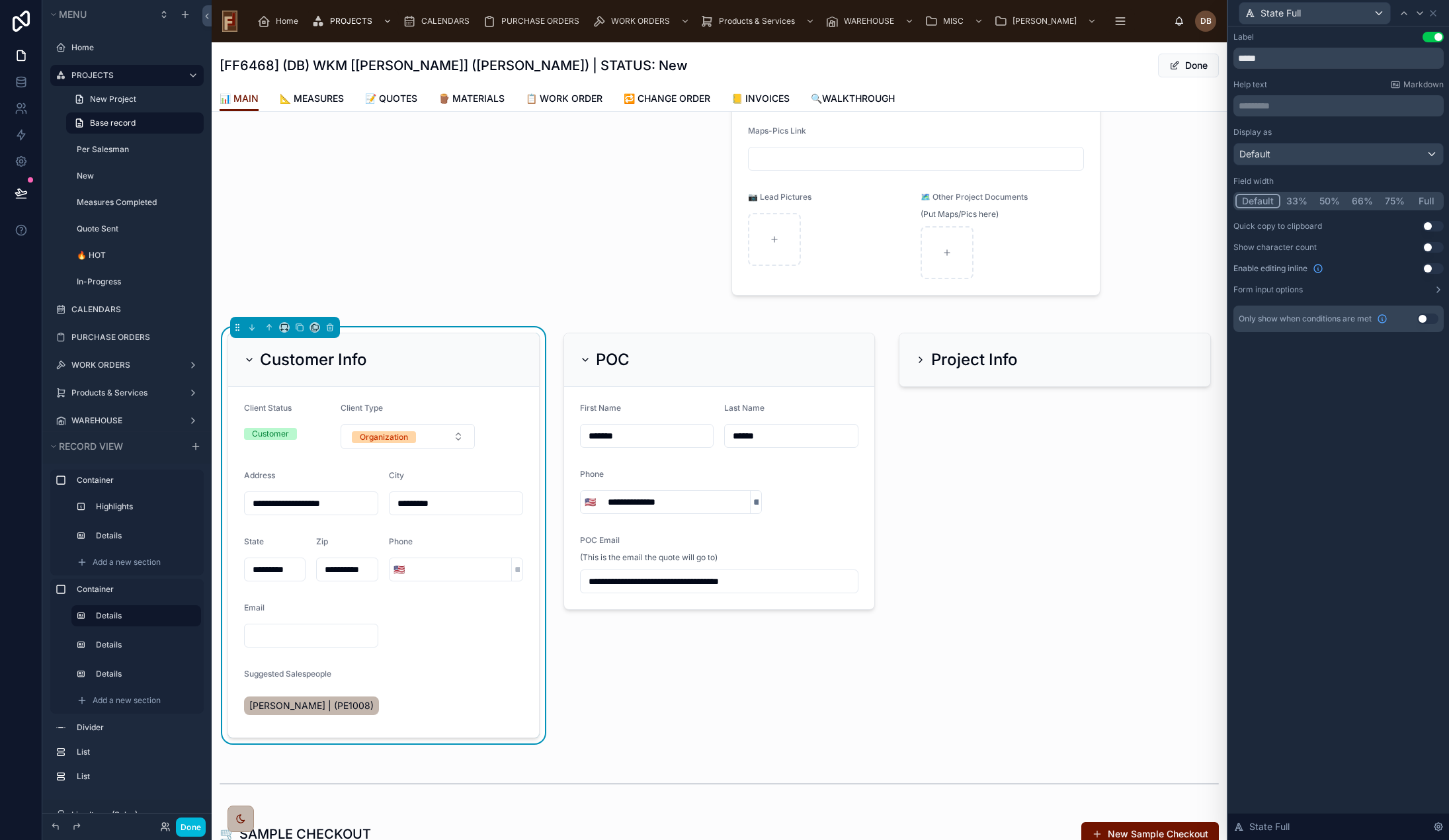
click at [1330, 204] on button "50%" at bounding box center [1330, 201] width 32 height 14
click at [1330, 17] on div "State Full" at bounding box center [1315, 13] width 151 height 21
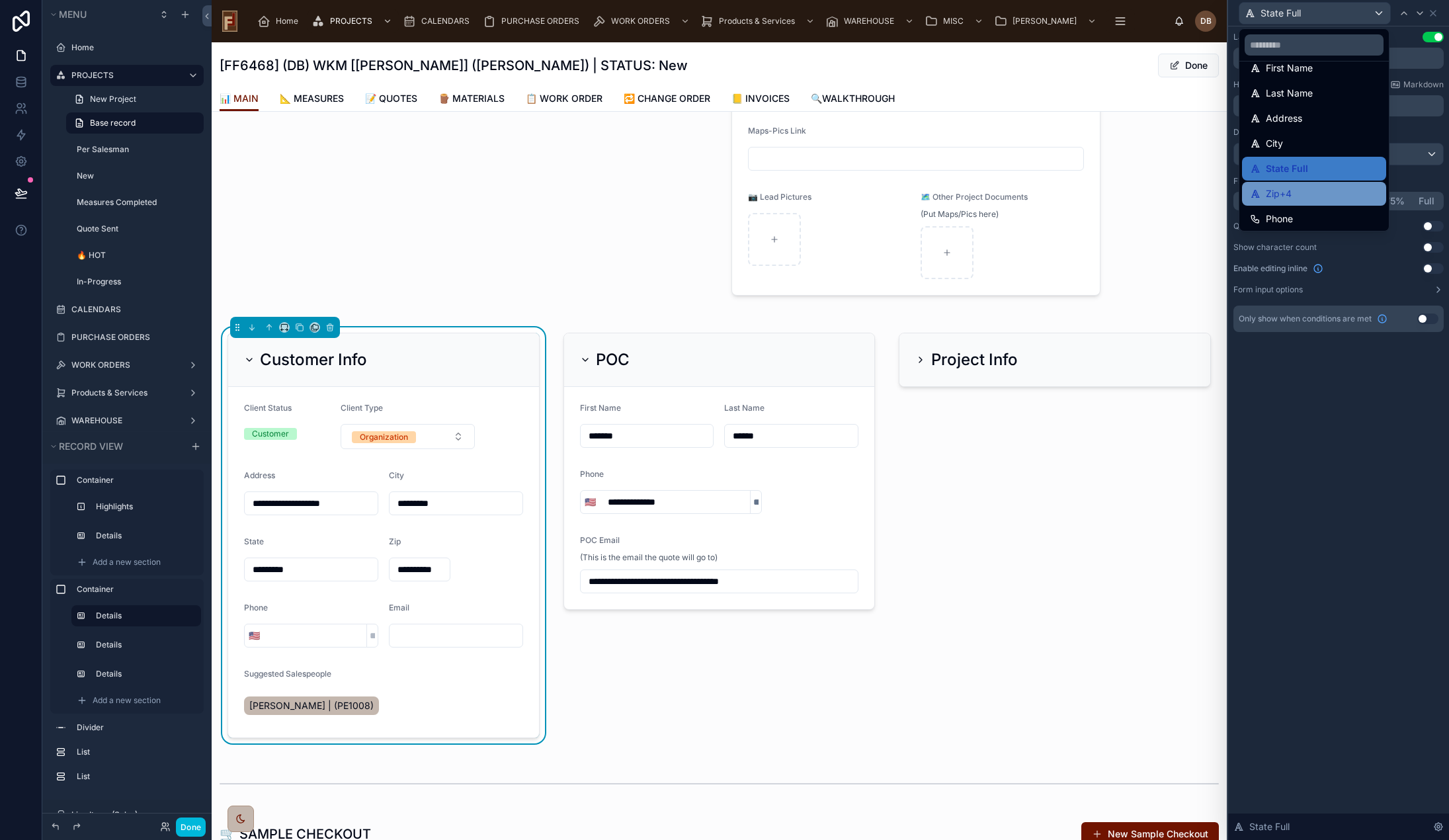
click at [1305, 198] on div "Zip+4" at bounding box center [1314, 194] width 128 height 16
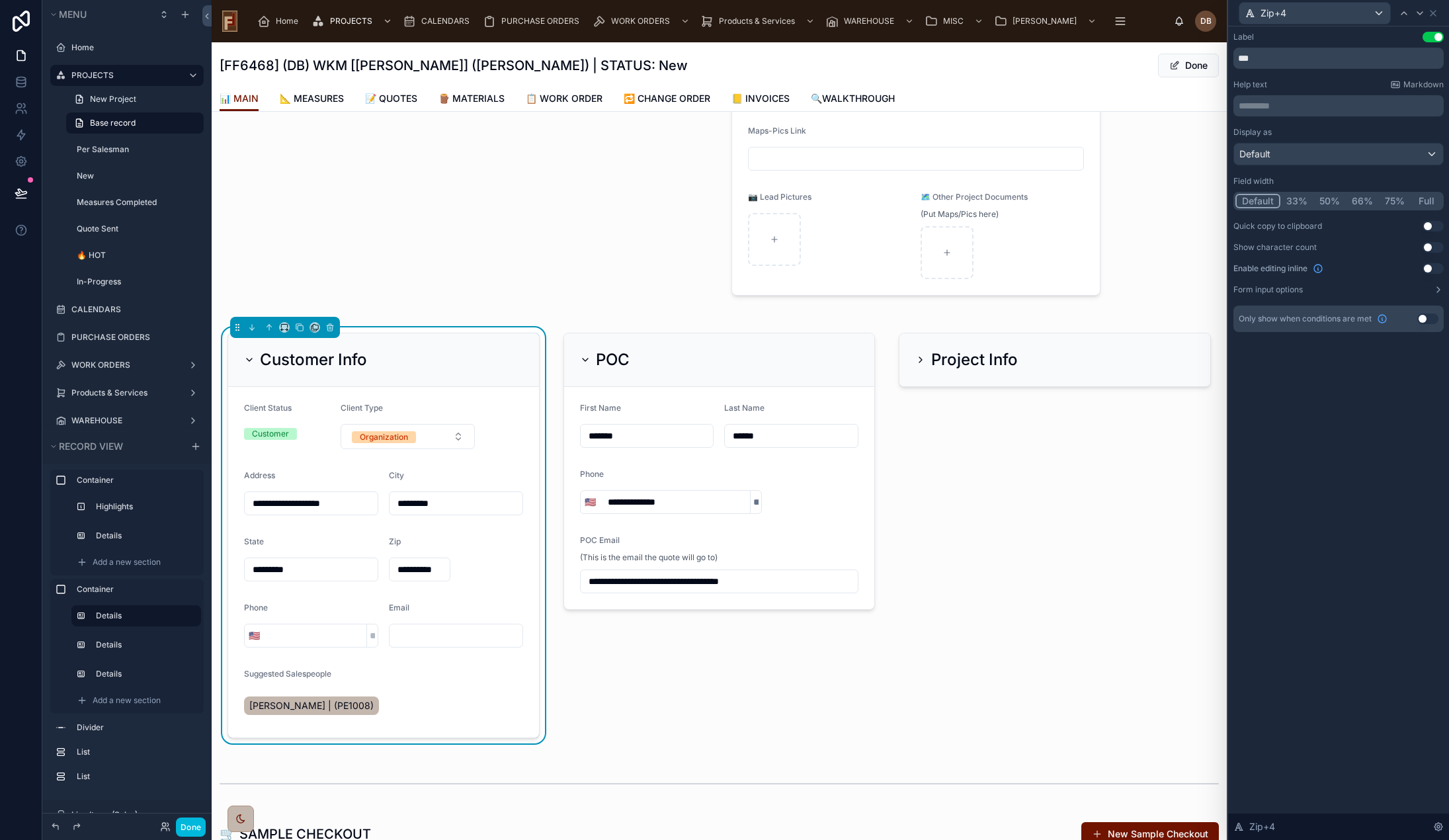
click at [1330, 199] on button "50%" at bounding box center [1330, 201] width 32 height 14
click at [972, 346] on div at bounding box center [1054, 535] width 328 height 416
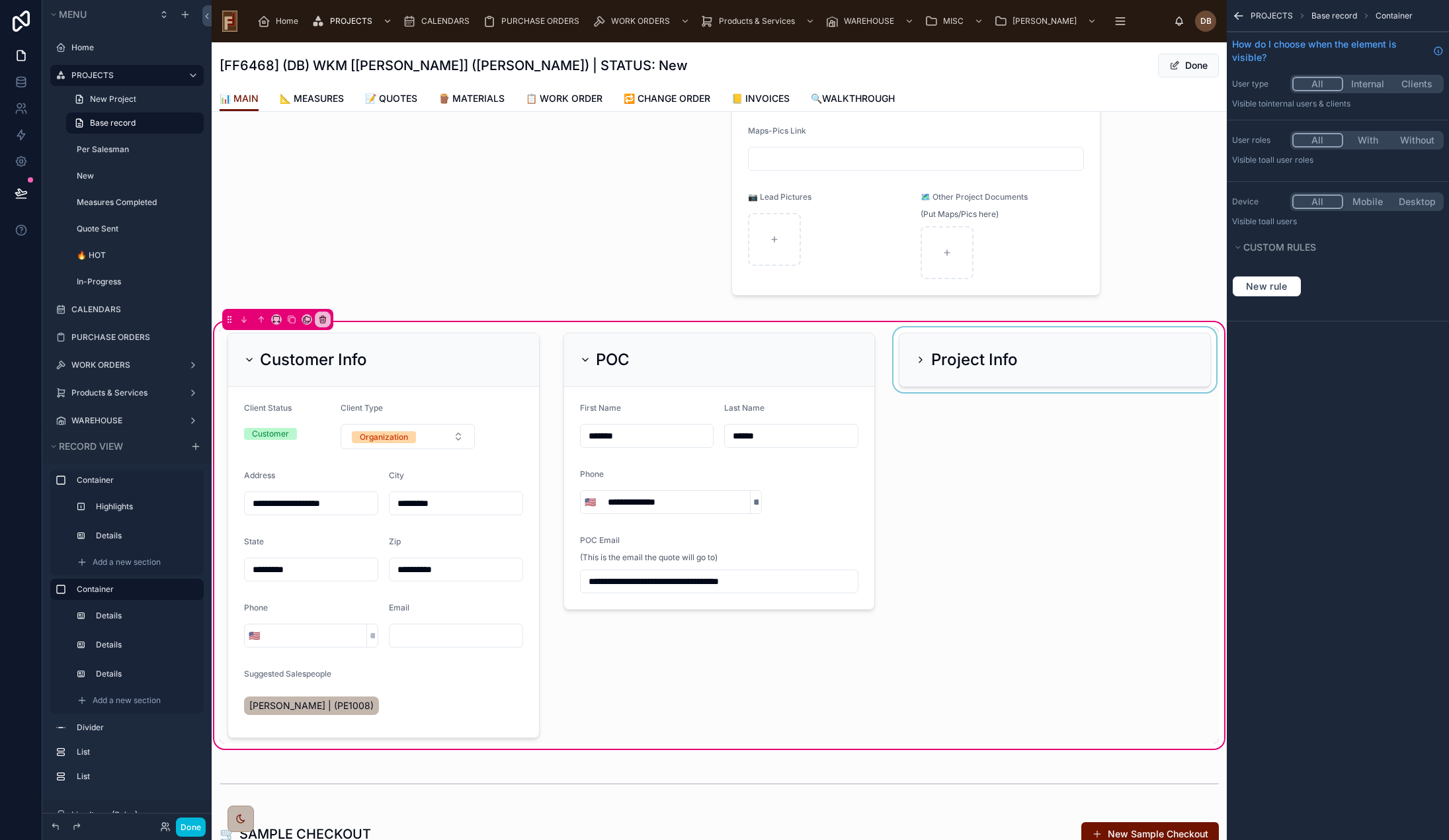
click at [977, 353] on div at bounding box center [1054, 535] width 328 height 416
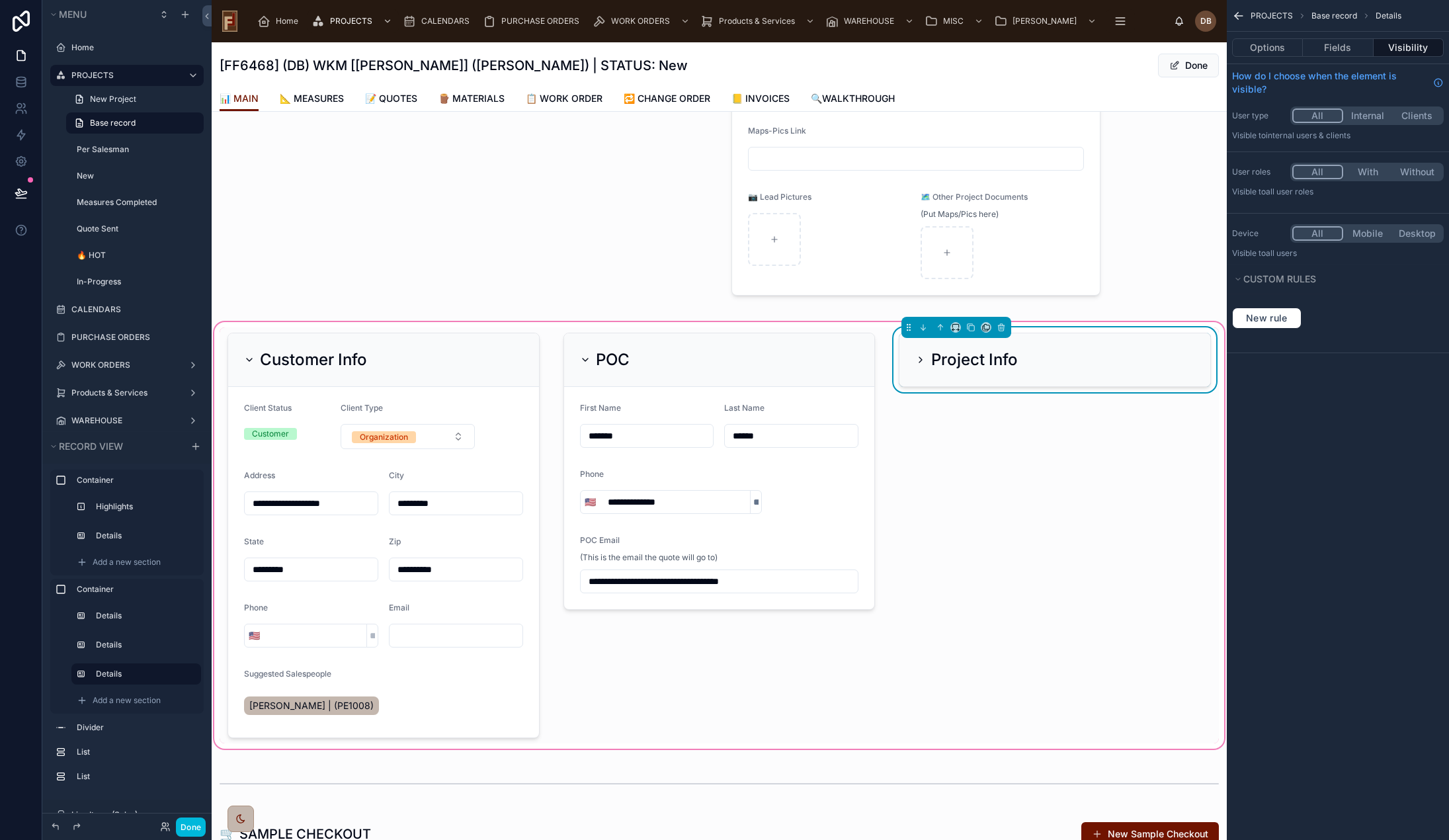
click at [977, 353] on h2 "Project Info" at bounding box center [974, 360] width 87 height 21
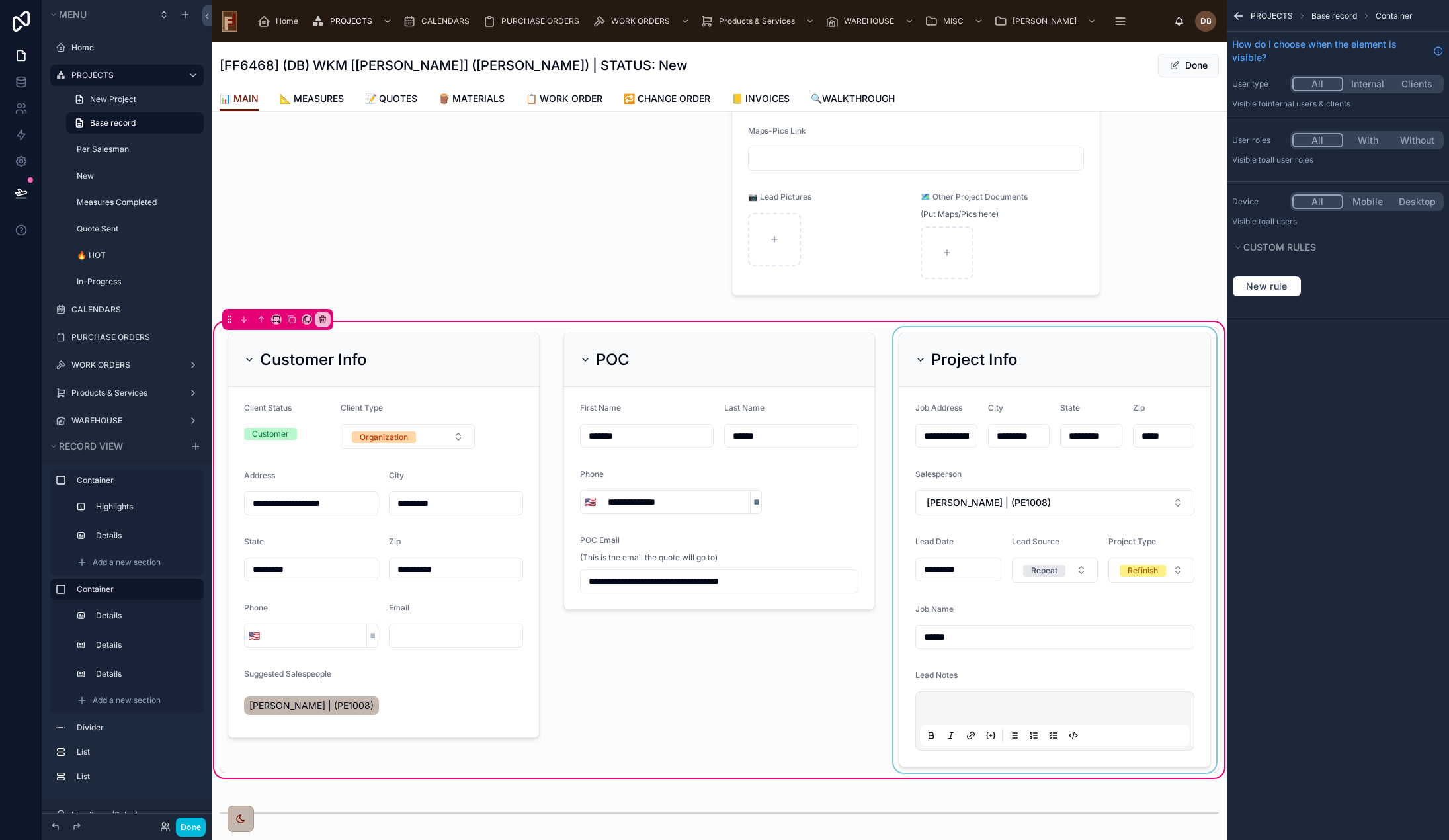
click at [1151, 365] on div at bounding box center [1054, 550] width 328 height 445
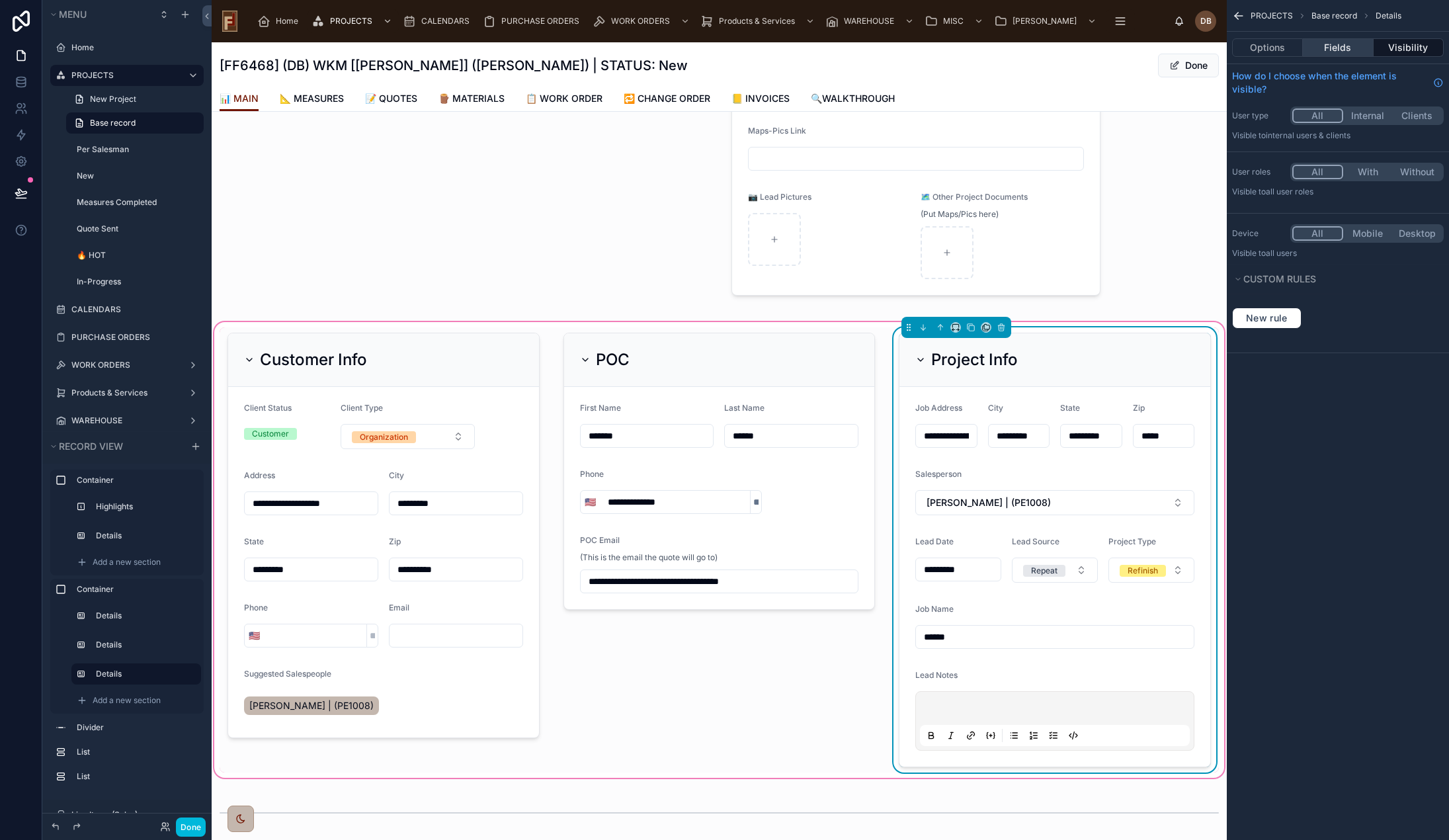
click at [1343, 43] on button "Fields" at bounding box center [1337, 47] width 70 height 18
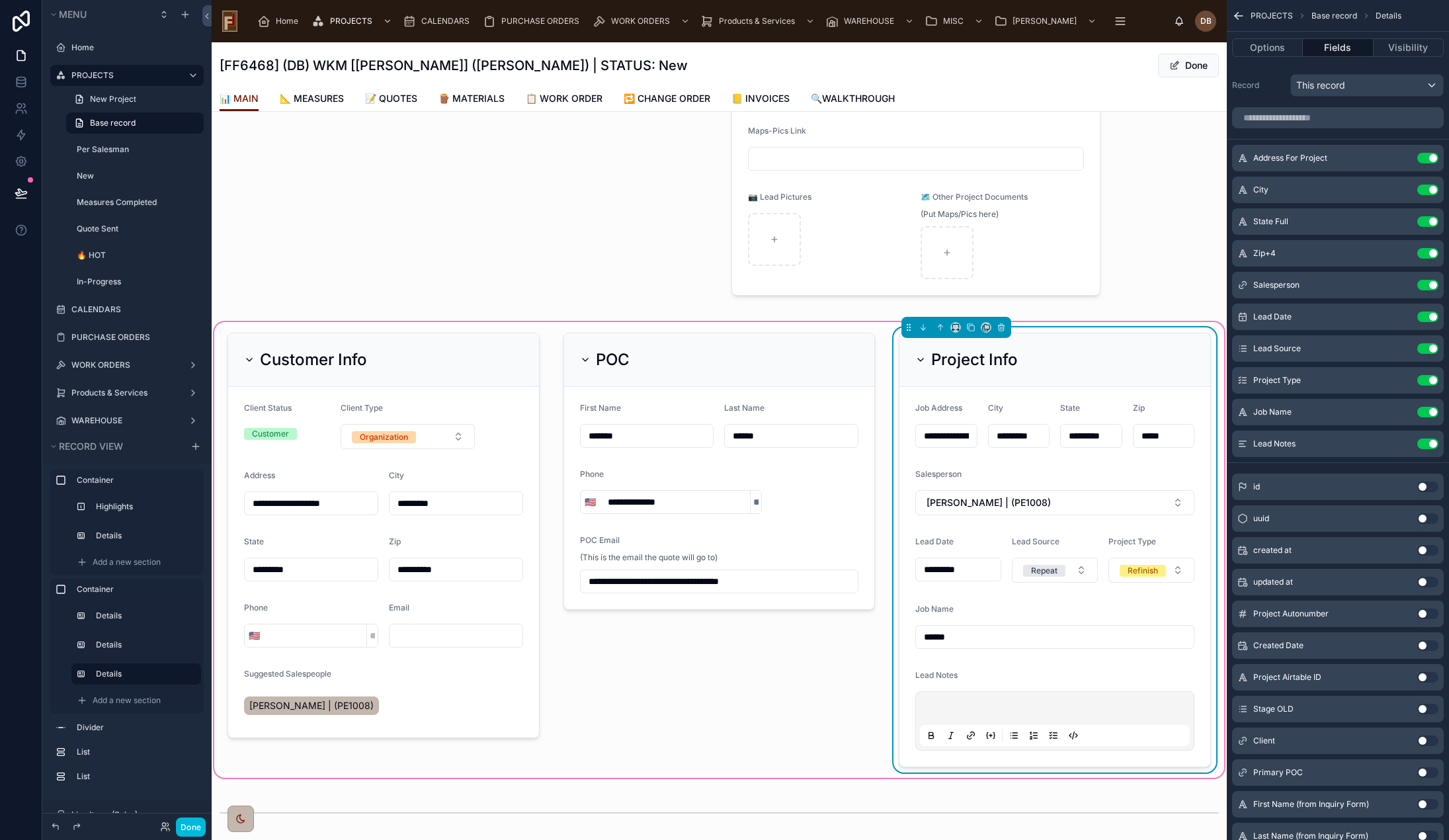
click at [0, 0] on icon "scrollable content" at bounding box center [0, 0] width 0 height 0
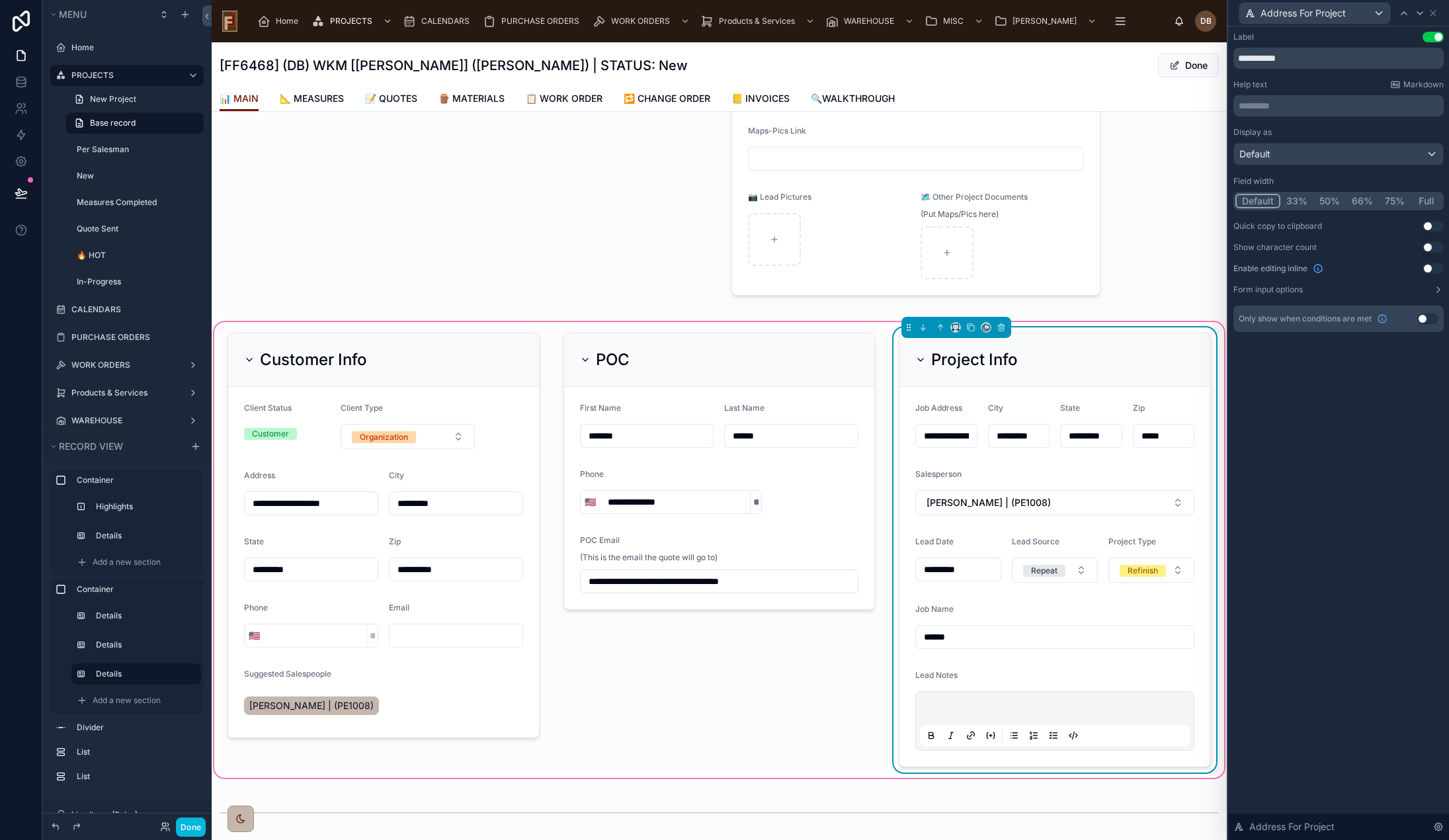
click at [1326, 201] on button "50%" at bounding box center [1330, 201] width 32 height 14
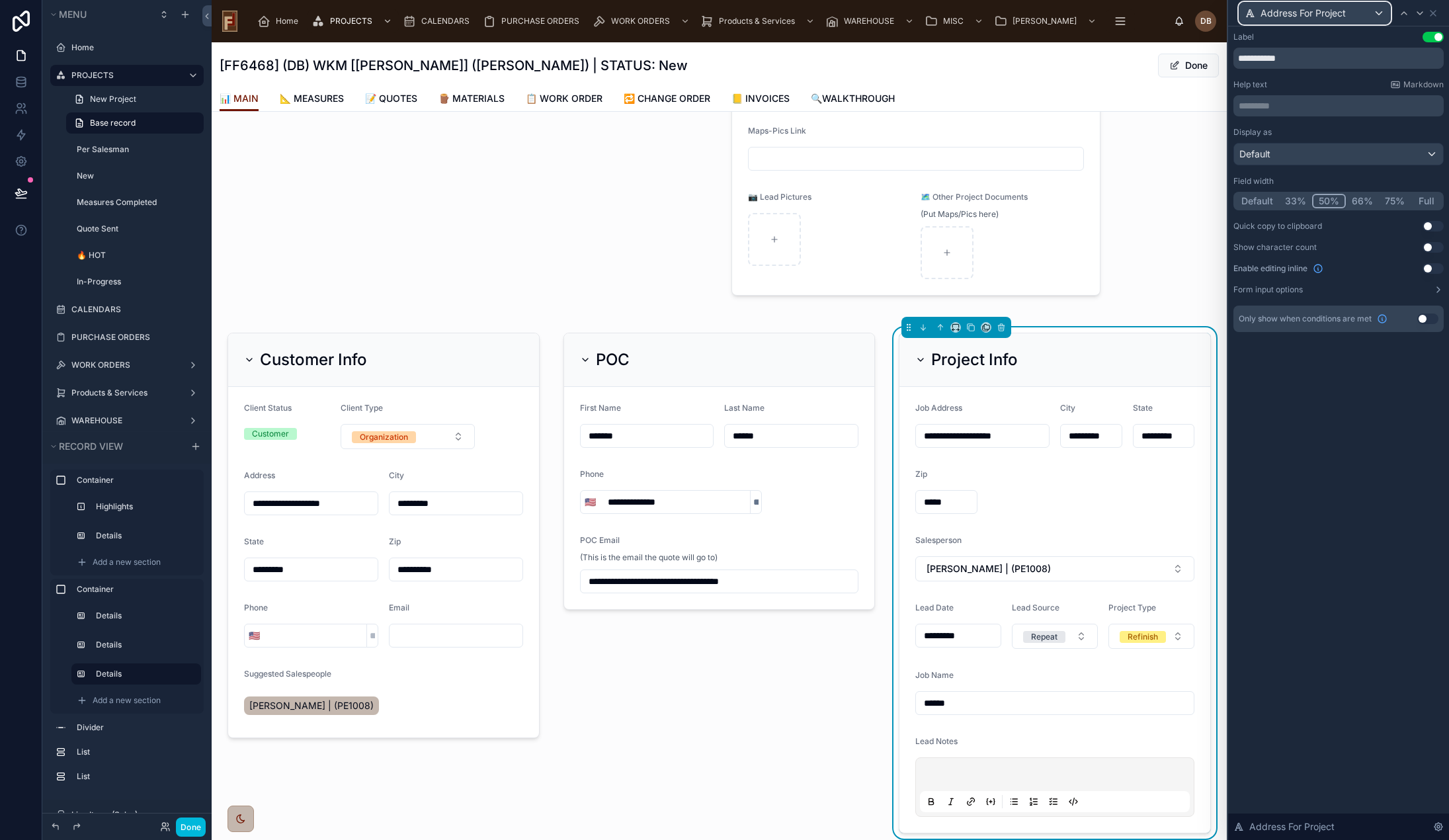
click at [1349, 13] on div "Address For Project" at bounding box center [1315, 13] width 151 height 21
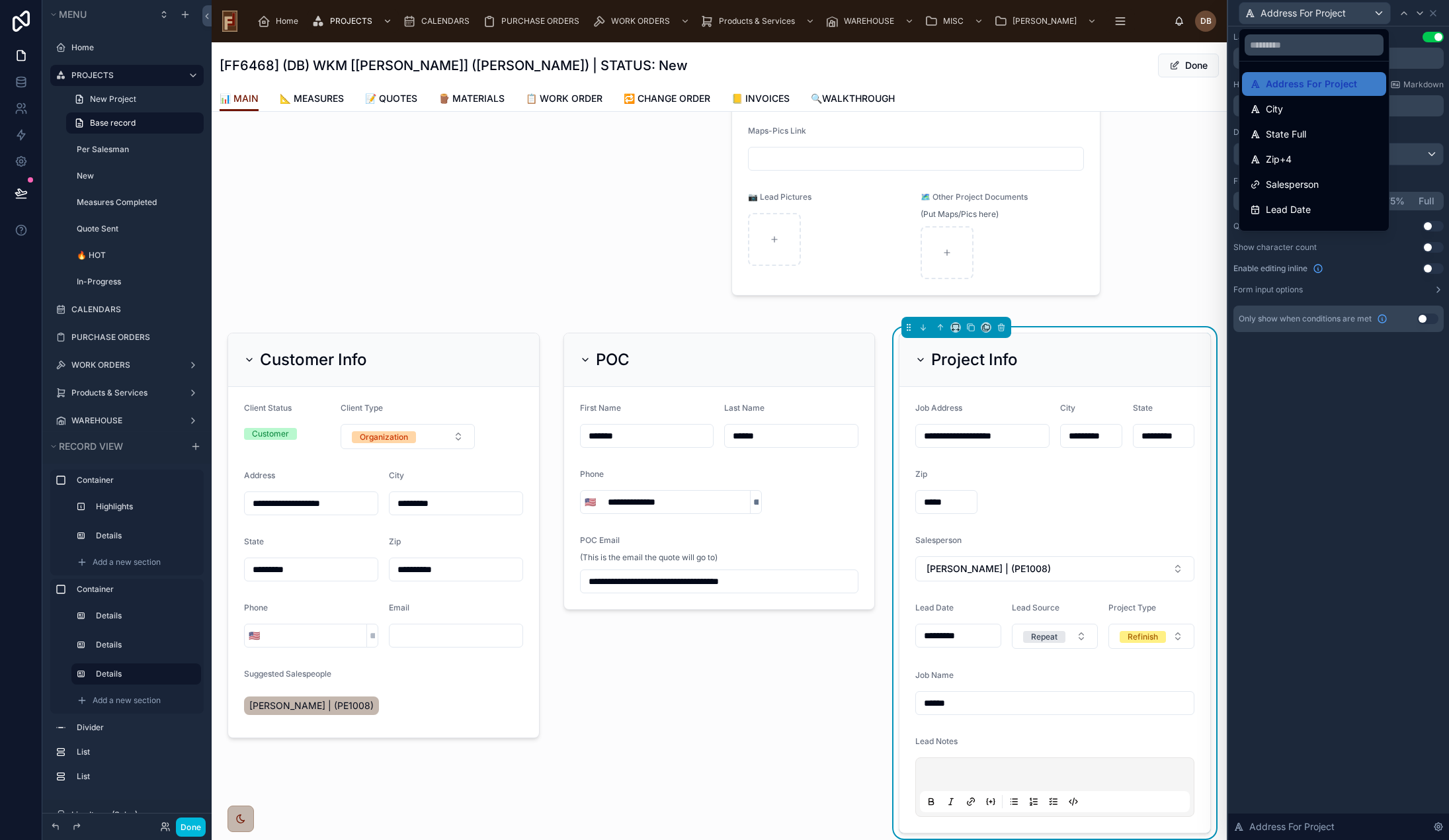
click at [1307, 107] on div "City" at bounding box center [1314, 109] width 128 height 16
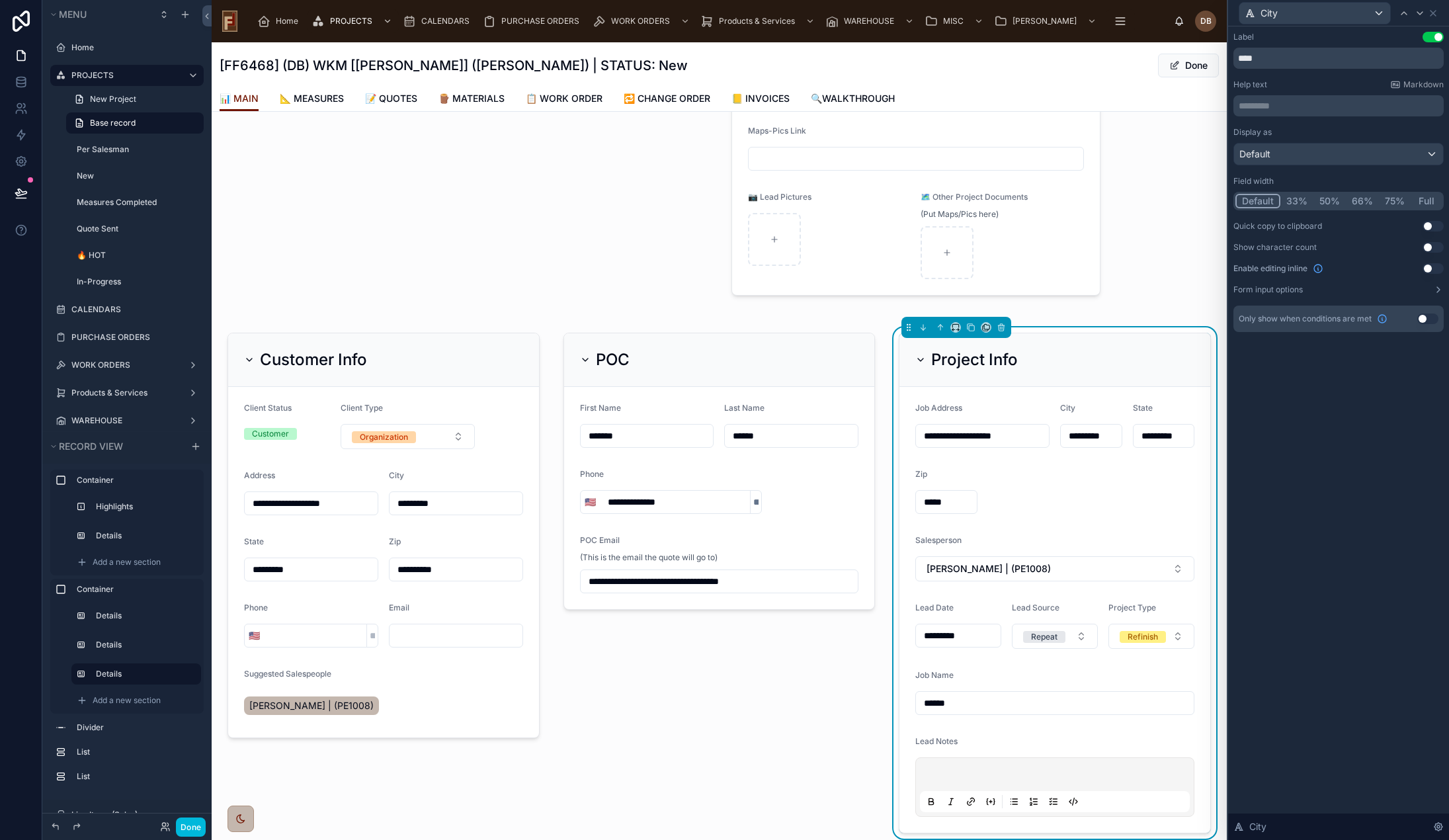
click at [1328, 201] on button "50%" at bounding box center [1330, 201] width 32 height 14
click at [1315, 6] on div "City" at bounding box center [1315, 13] width 151 height 21
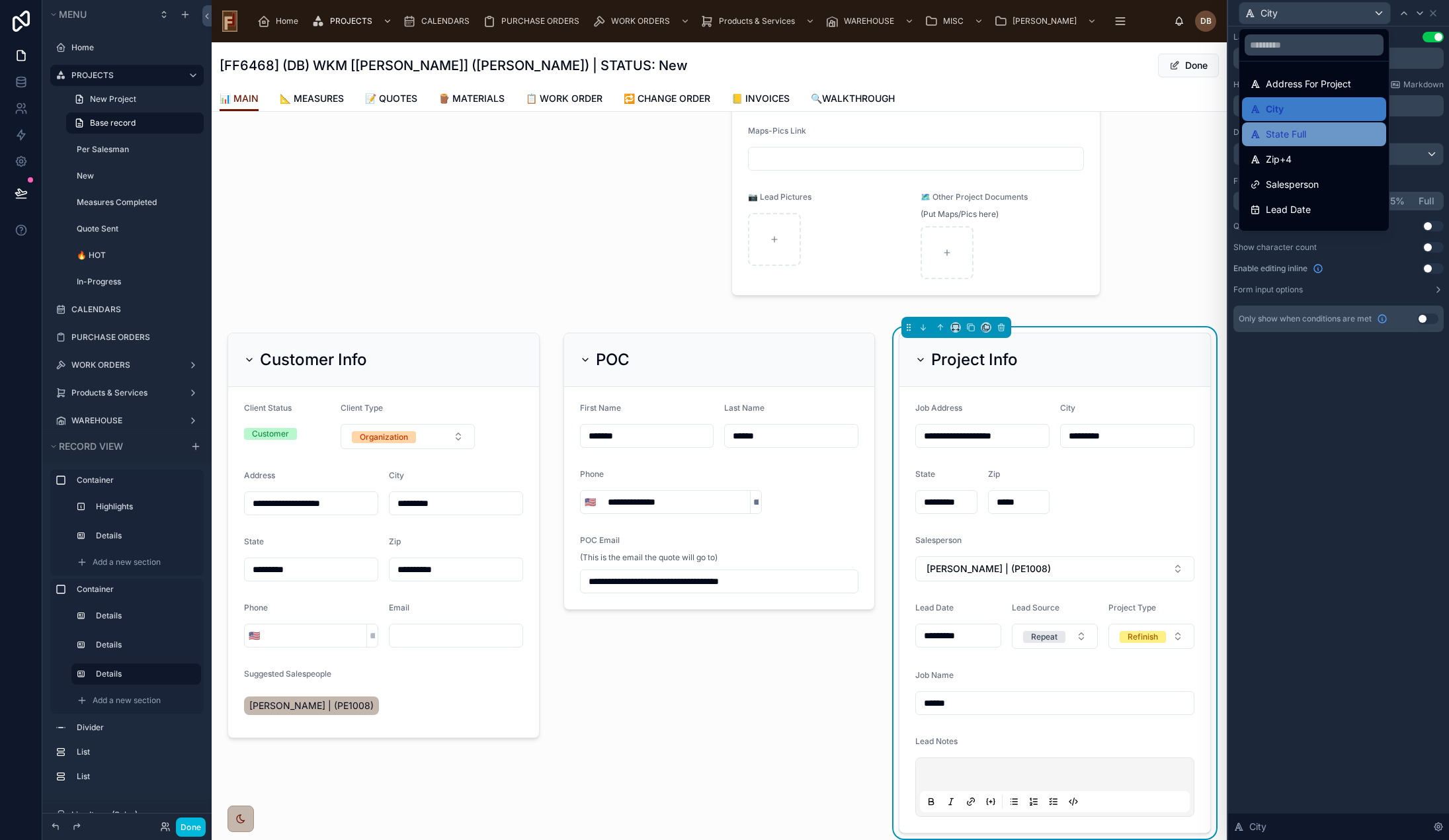
click at [1307, 128] on div "State Full" at bounding box center [1314, 134] width 128 height 16
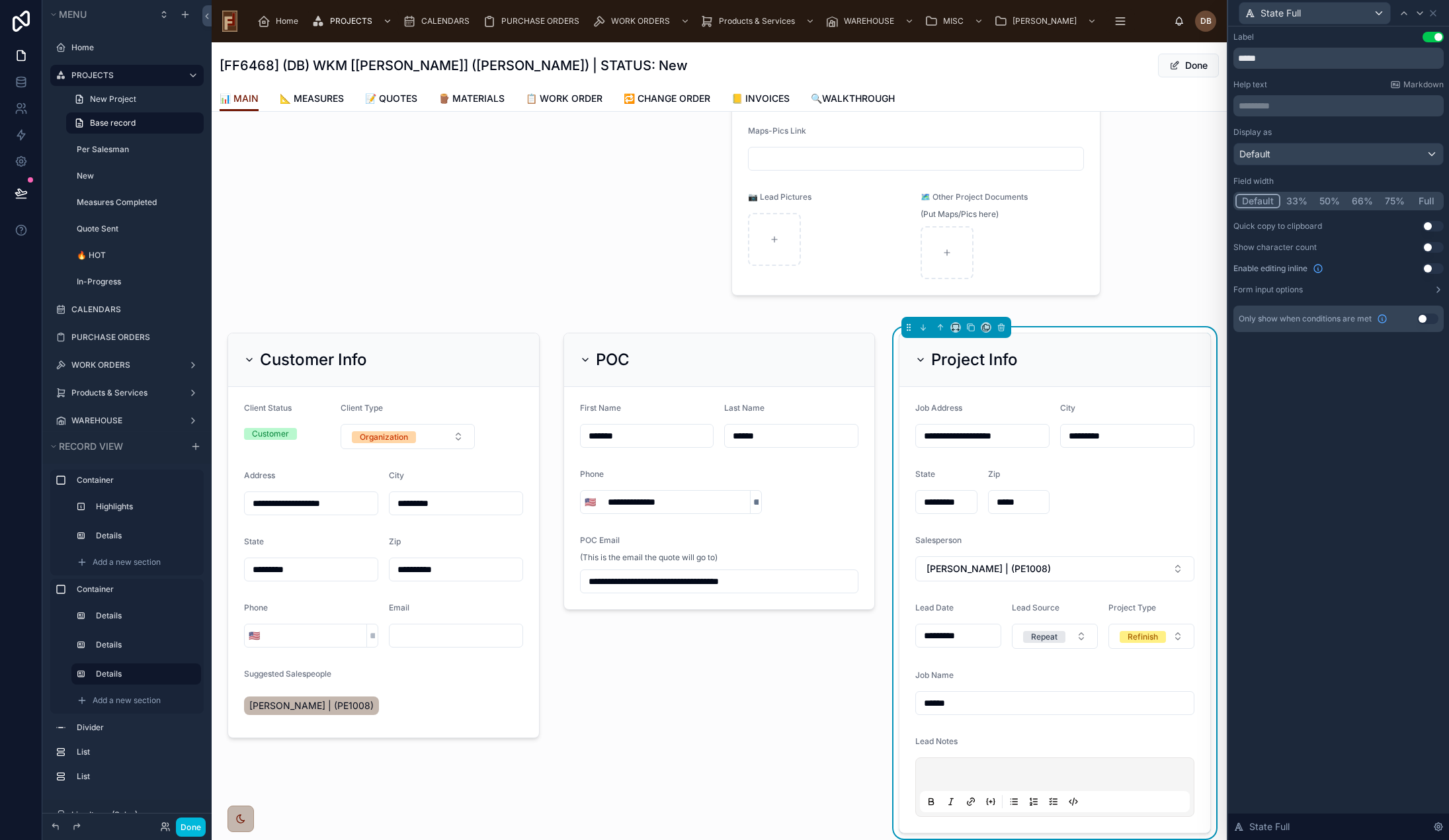
click at [1326, 199] on button "50%" at bounding box center [1330, 201] width 32 height 14
click at [1333, 14] on div "State Full" at bounding box center [1315, 13] width 151 height 21
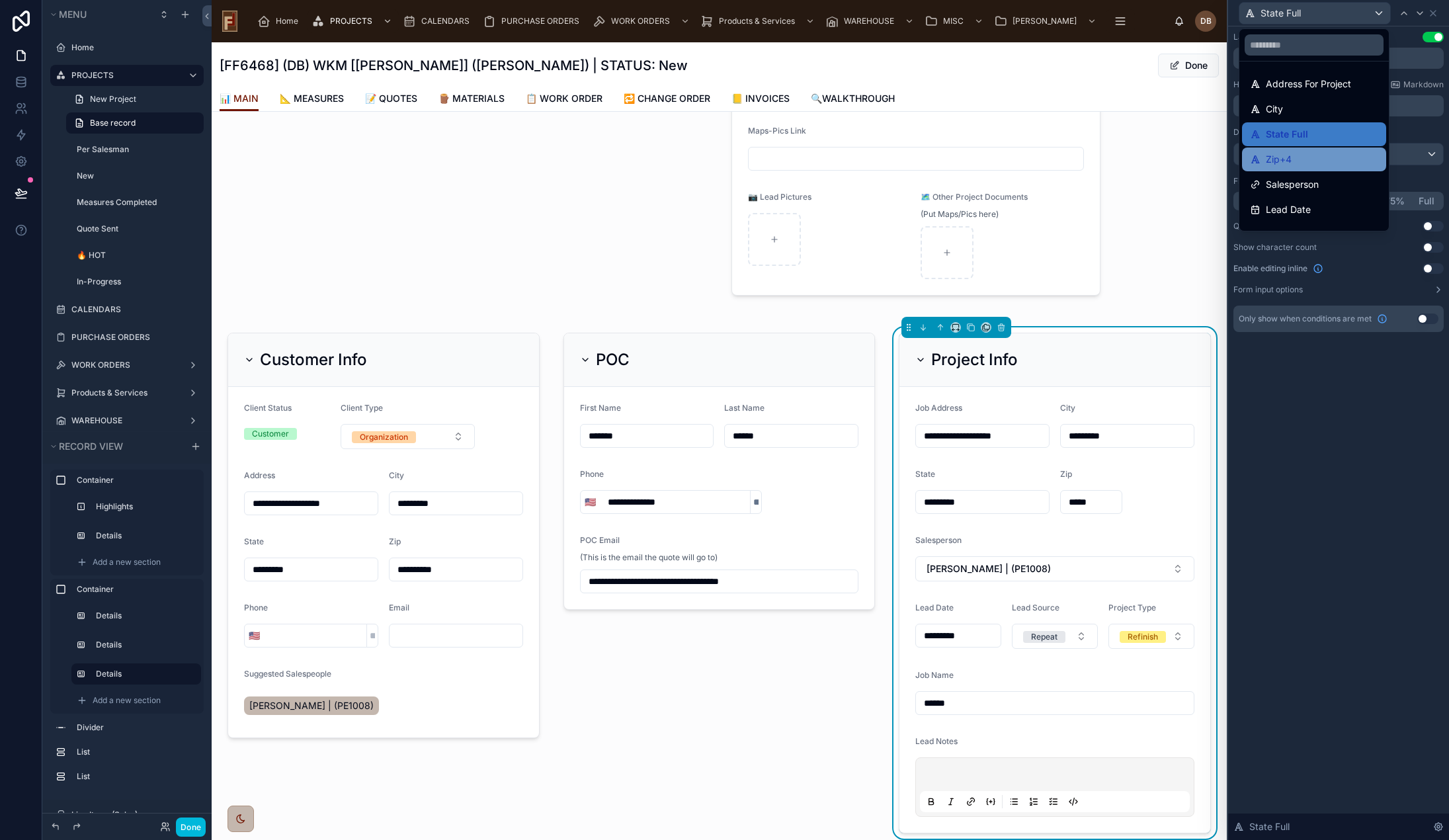
click at [1310, 158] on div "Zip+4" at bounding box center [1314, 159] width 128 height 16
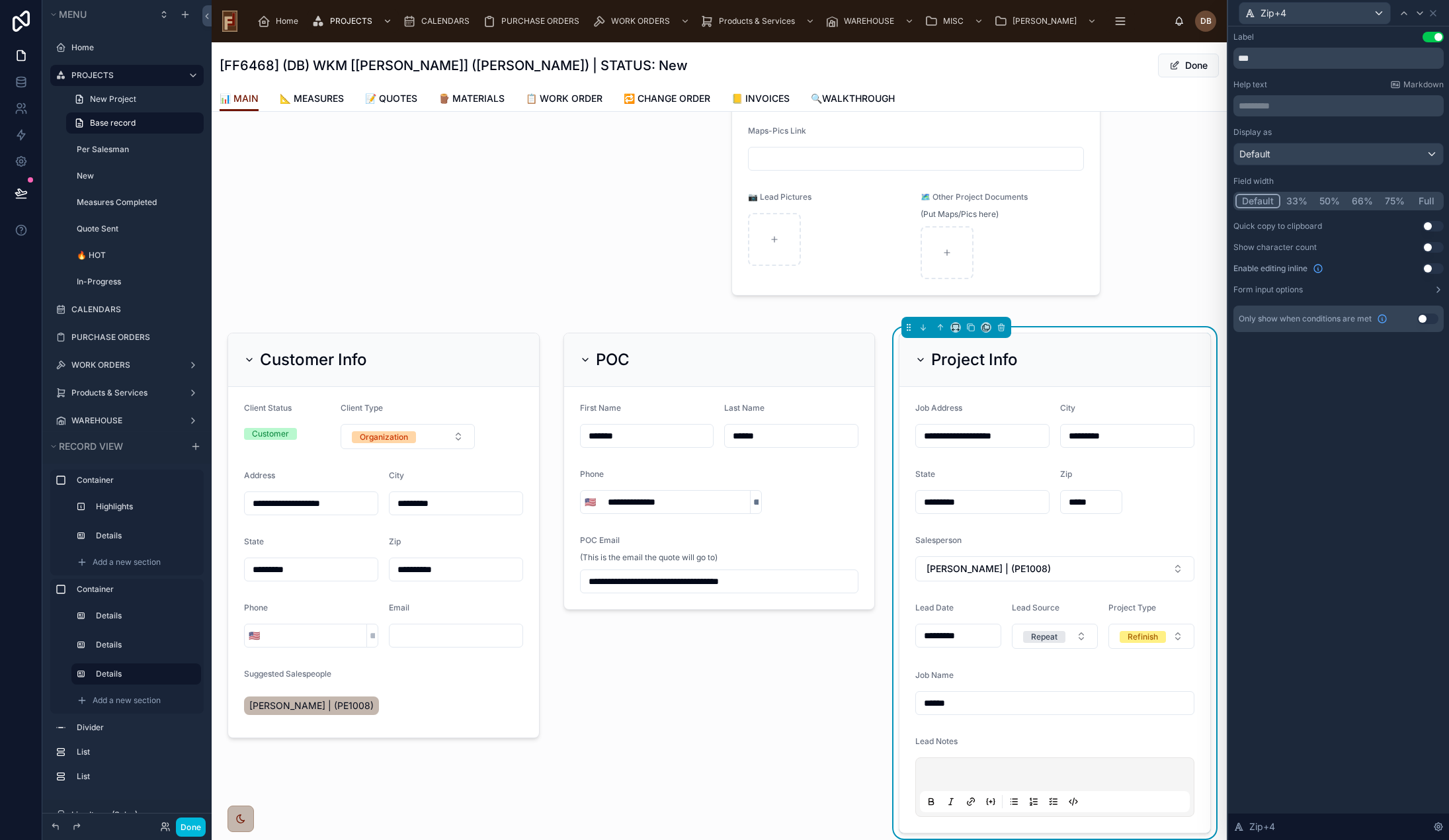
click at [1326, 202] on button "50%" at bounding box center [1330, 201] width 32 height 14
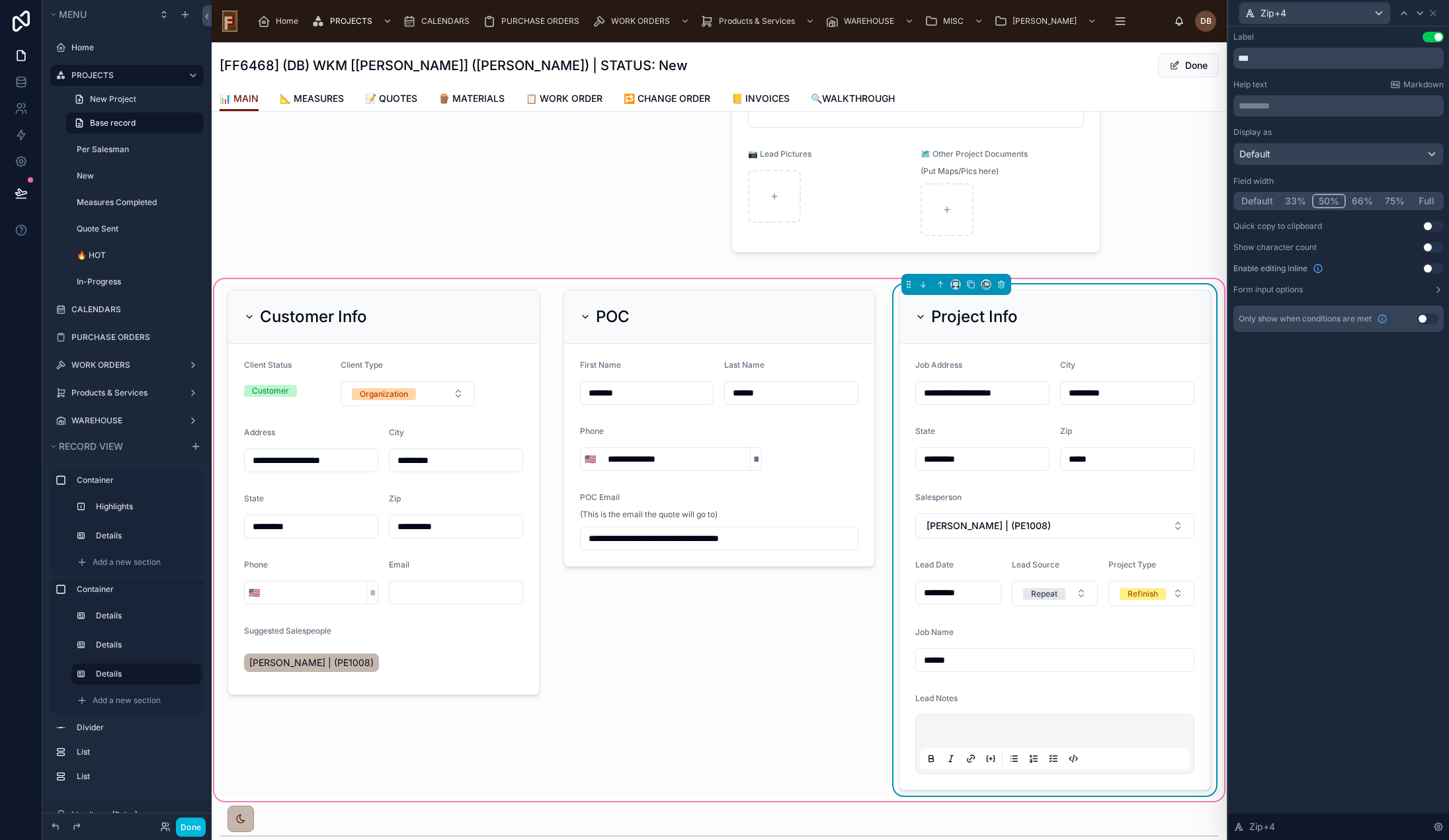
scroll to position [199, 0]
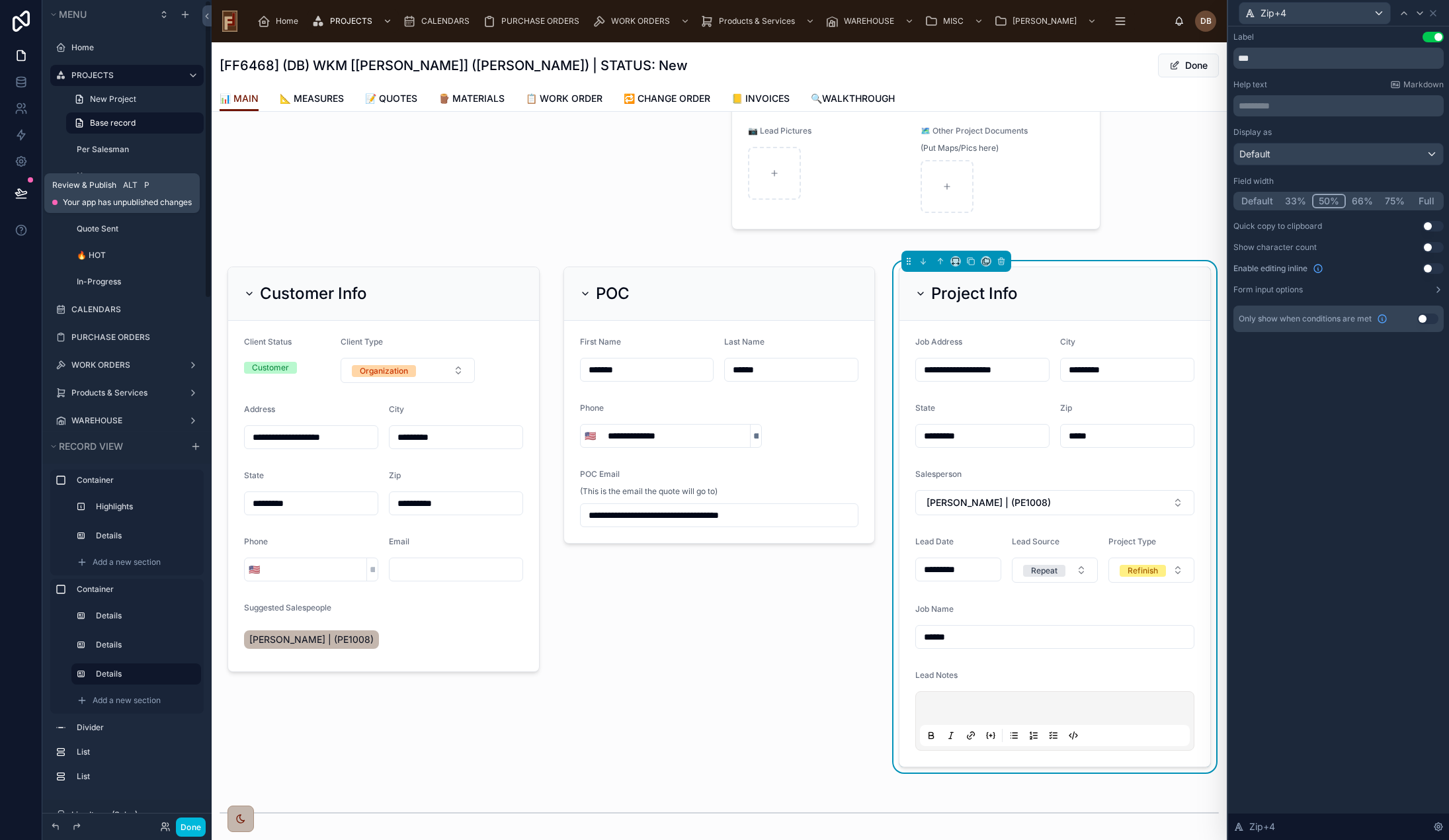
click at [21, 190] on icon at bounding box center [21, 192] width 11 height 6
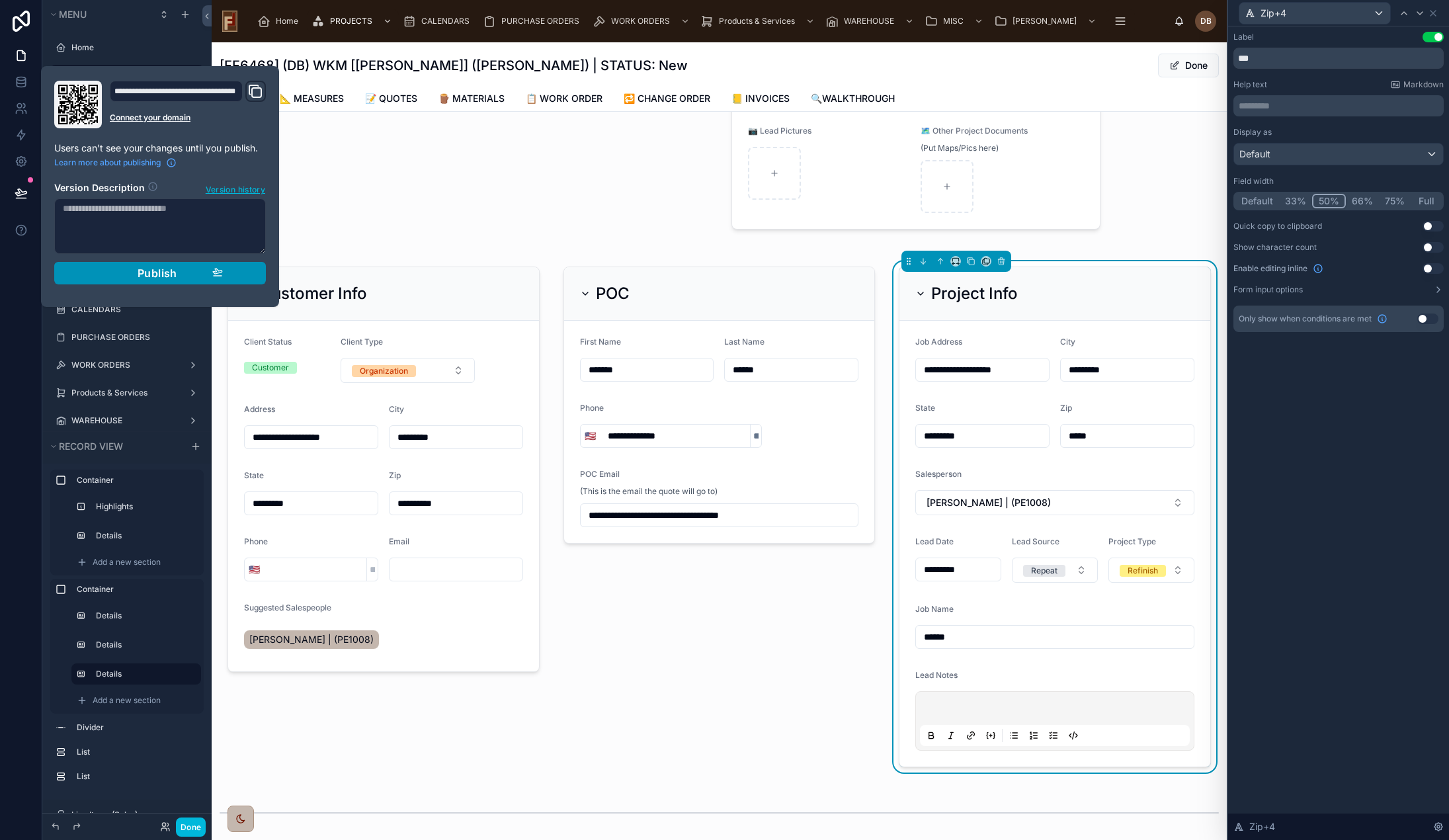
click at [149, 269] on span "Publish" at bounding box center [157, 273] width 40 height 13
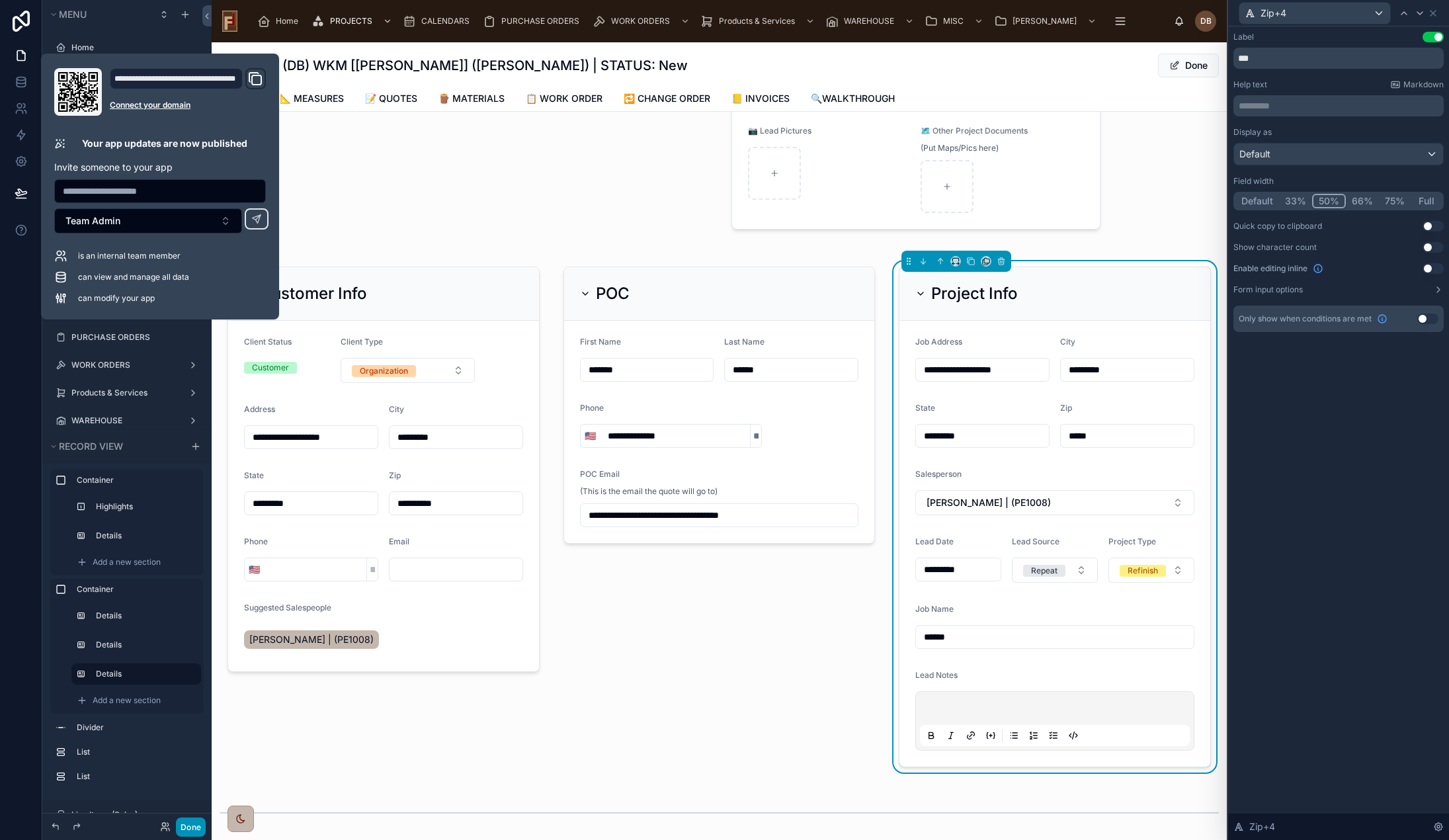
click at [186, 831] on button "Done" at bounding box center [191, 827] width 30 height 19
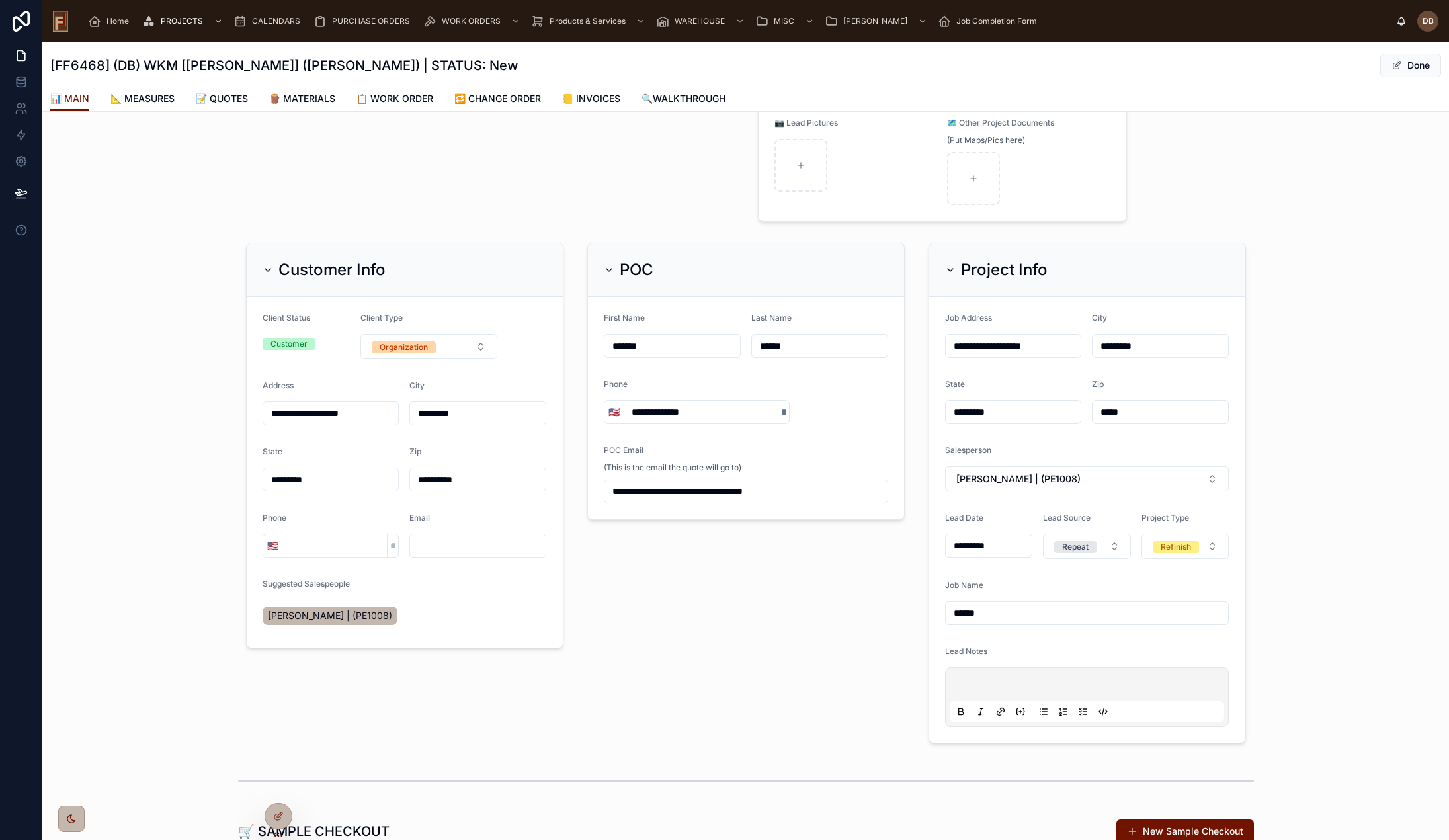
drag, startPoint x: 330, startPoint y: 280, endPoint x: 568, endPoint y: 289, distance: 238.2
click at [331, 277] on h2 "Customer Info" at bounding box center [331, 270] width 107 height 21
drag, startPoint x: 725, startPoint y: 285, endPoint x: 914, endPoint y: 255, distance: 191.4
click at [725, 284] on div "POC" at bounding box center [746, 271] width 316 height 54
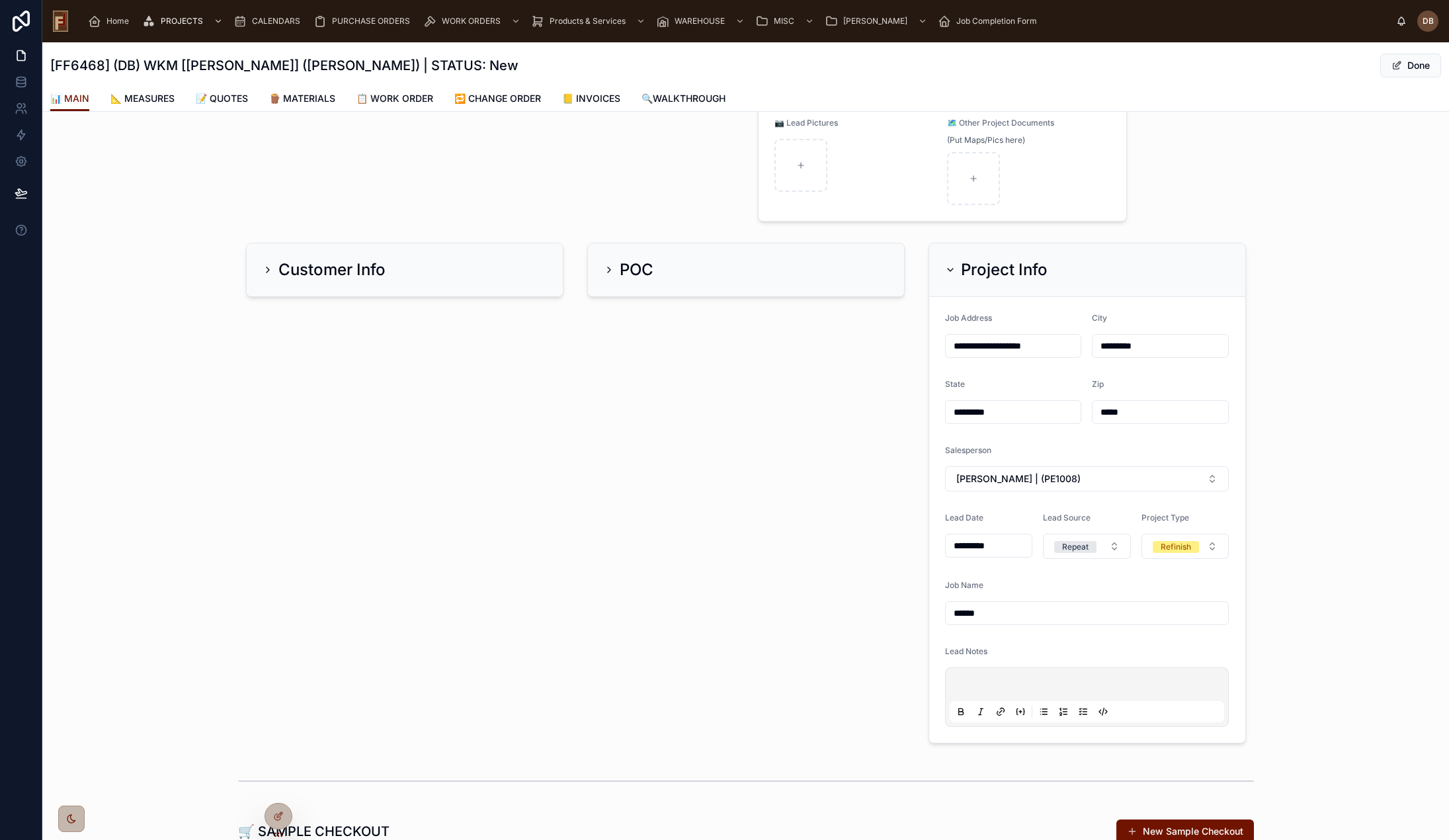
click at [992, 263] on h2 "Project Info" at bounding box center [1004, 270] width 87 height 21
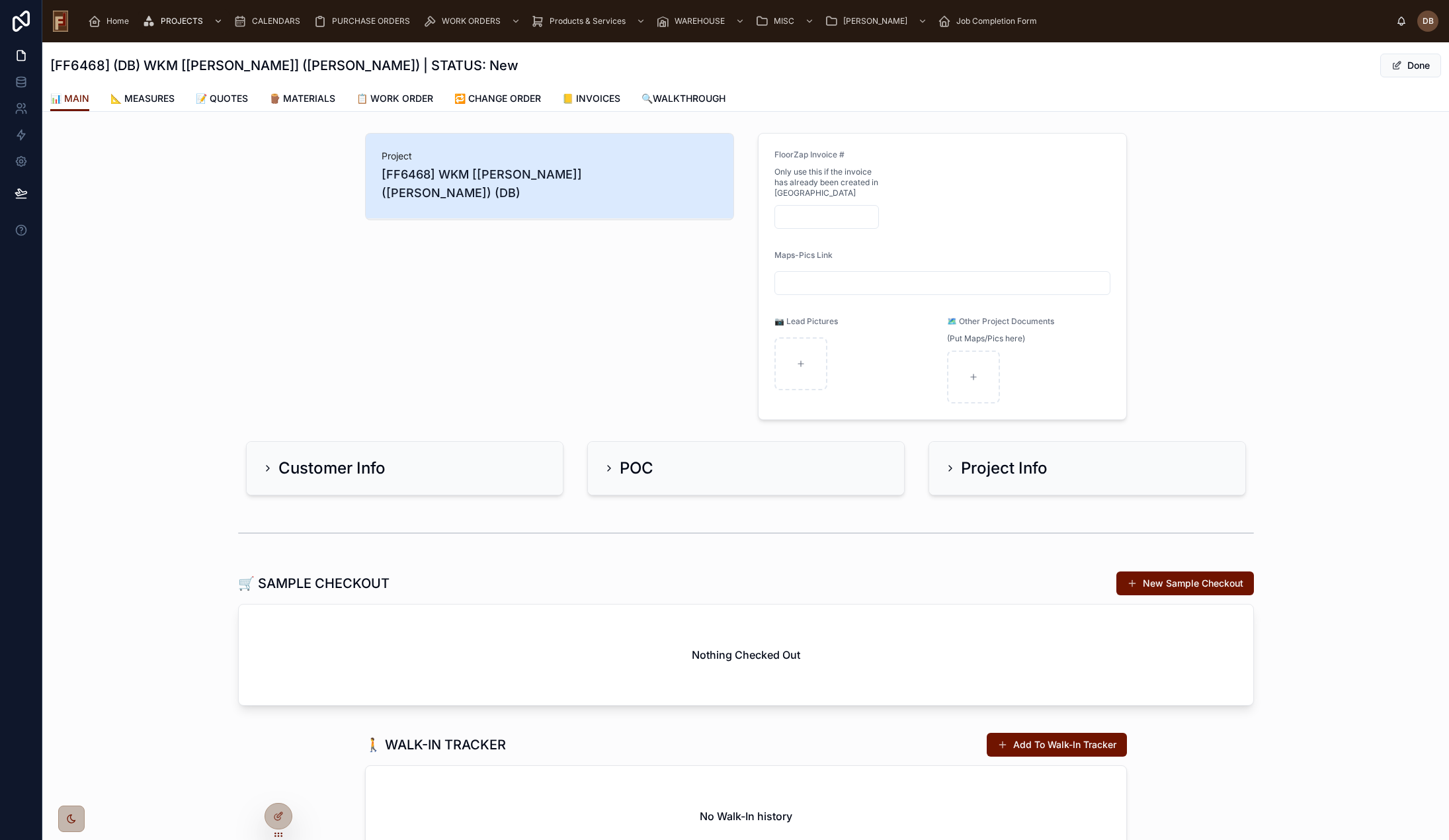
click at [225, 97] on span "📝 QUOTES" at bounding box center [222, 98] width 52 height 13
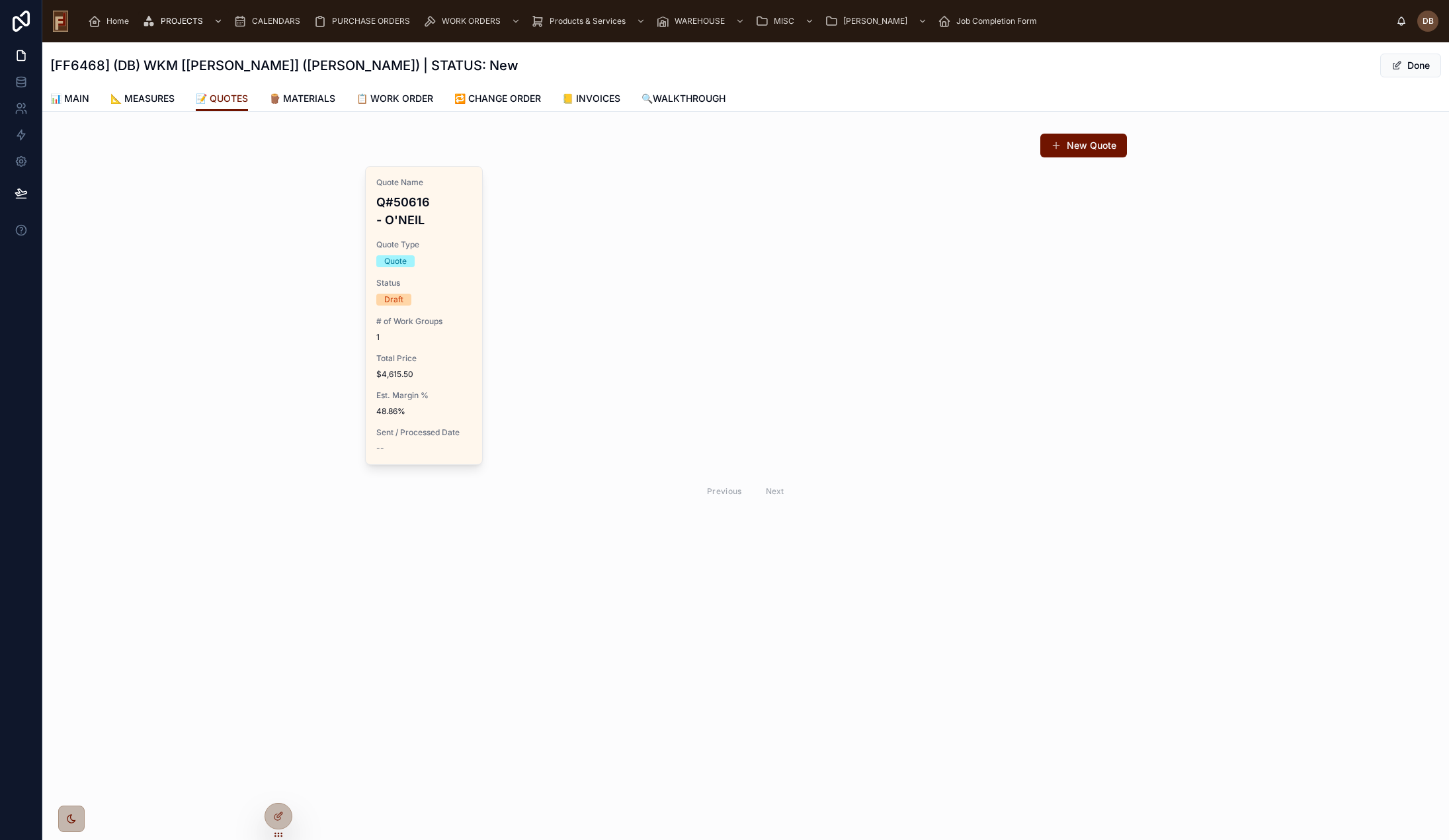
click at [76, 99] on span "📊 MAIN" at bounding box center [70, 98] width 39 height 13
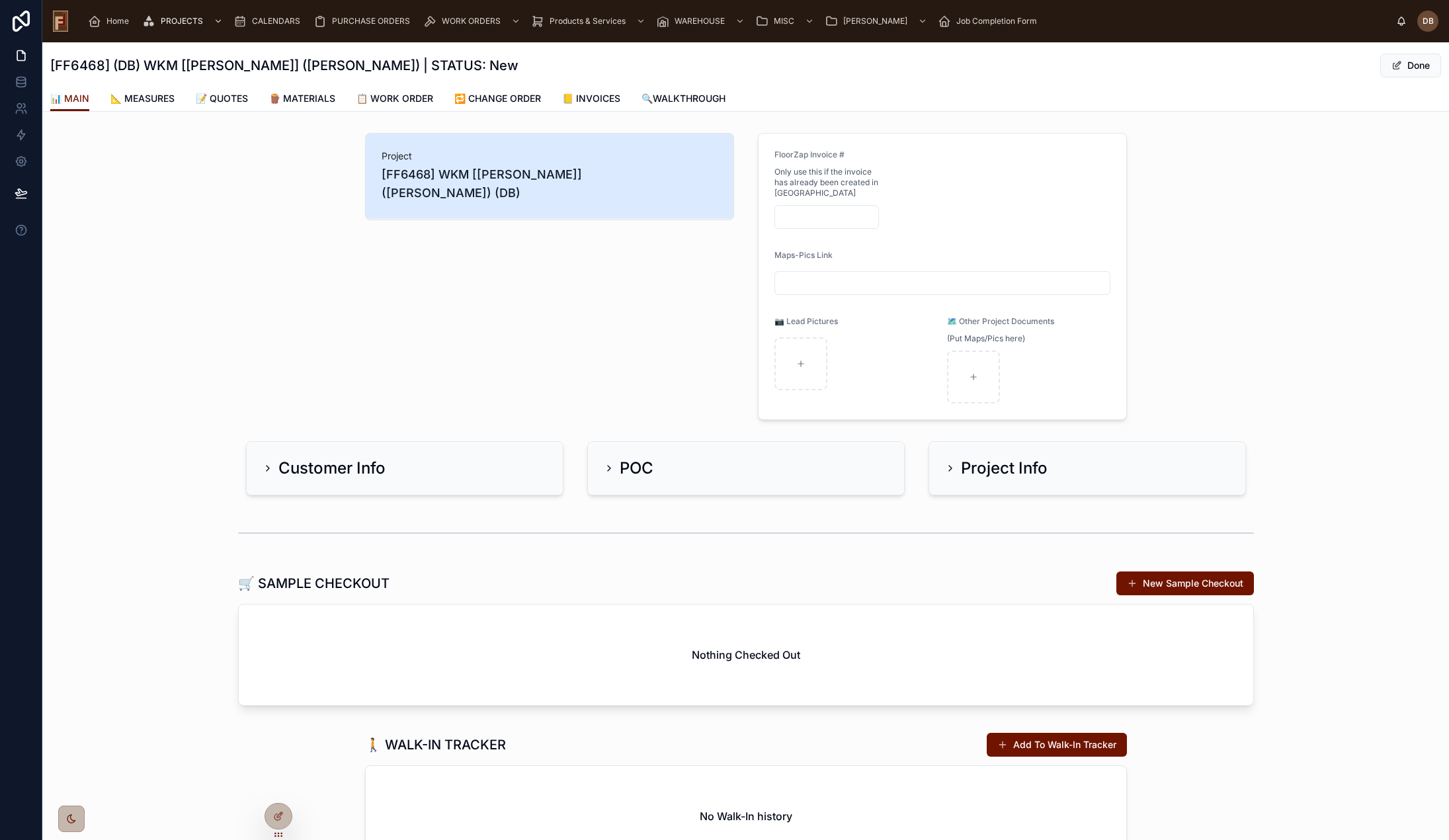
click at [223, 95] on span "📝 QUOTES" at bounding box center [222, 98] width 52 height 13
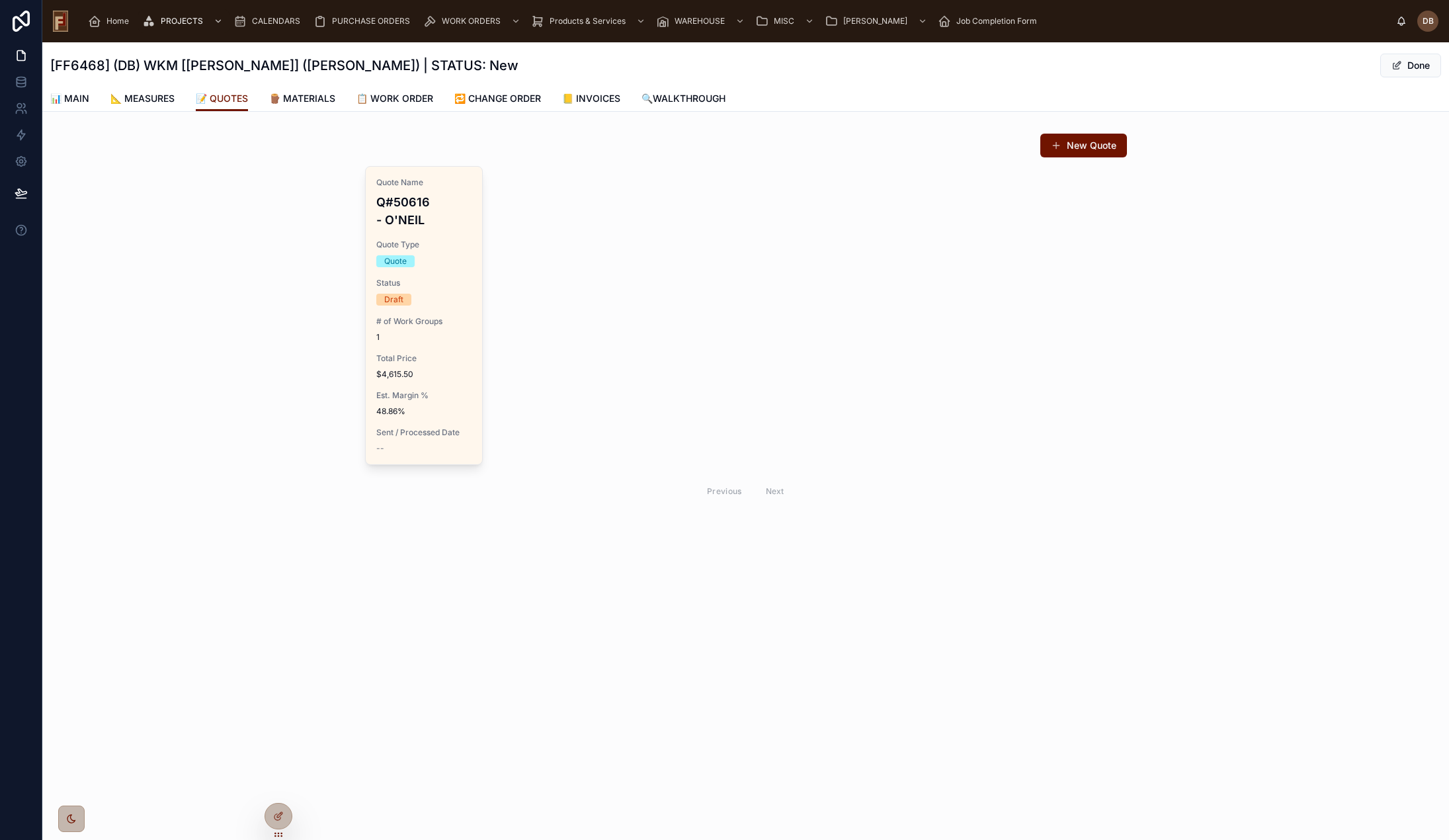
click at [434, 350] on div "Quote Name Q#50616 - O'NEIL Quote Type Quote Status Draft # of Work Groups 1 To…" at bounding box center [424, 316] width 117 height 297
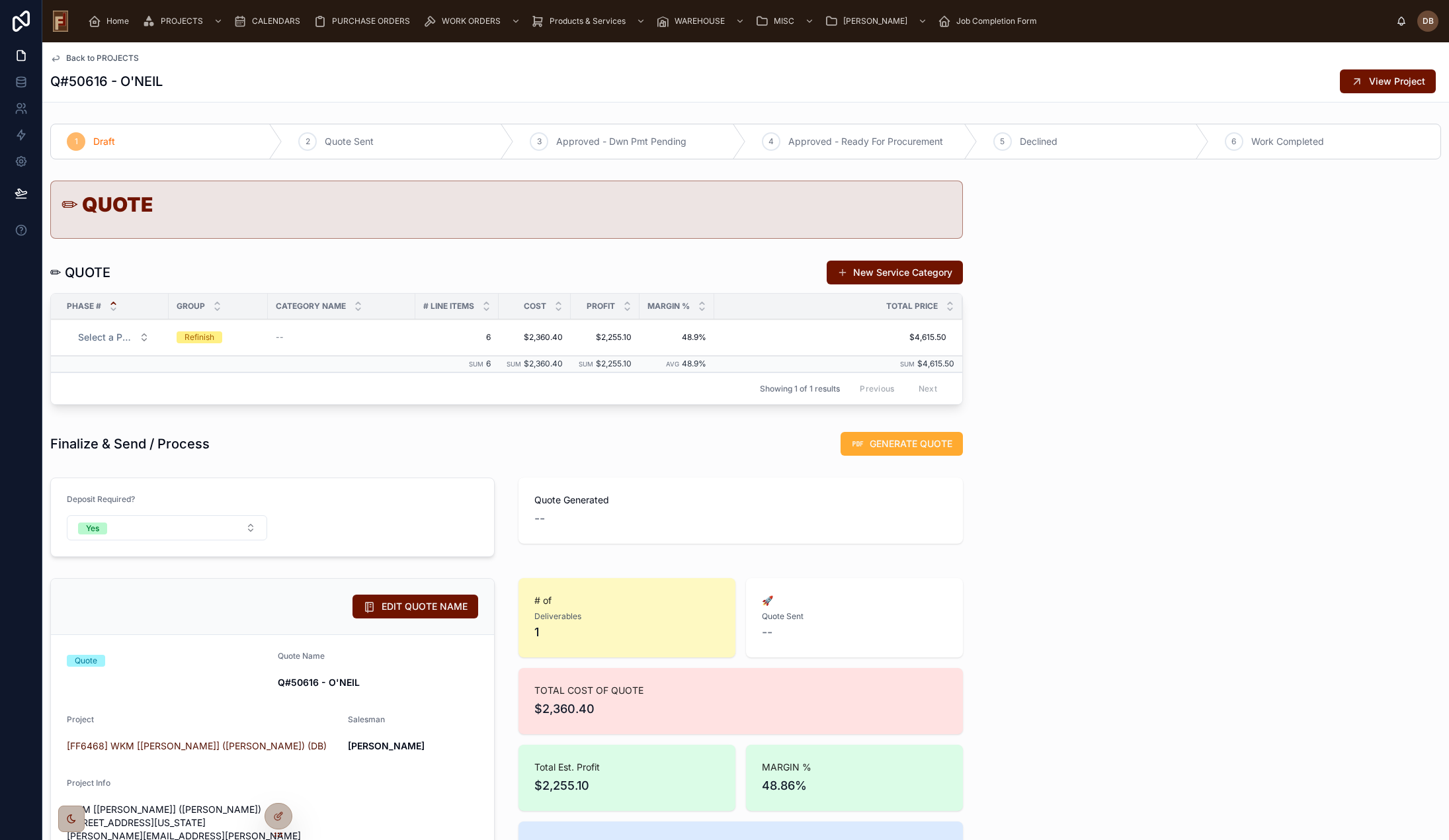
drag, startPoint x: 353, startPoint y: 447, endPoint x: 365, endPoint y: 515, distance: 69.1
click at [358, 446] on div "Finalize & Send / Process GENERATE QUOTE" at bounding box center [507, 444] width 913 height 25
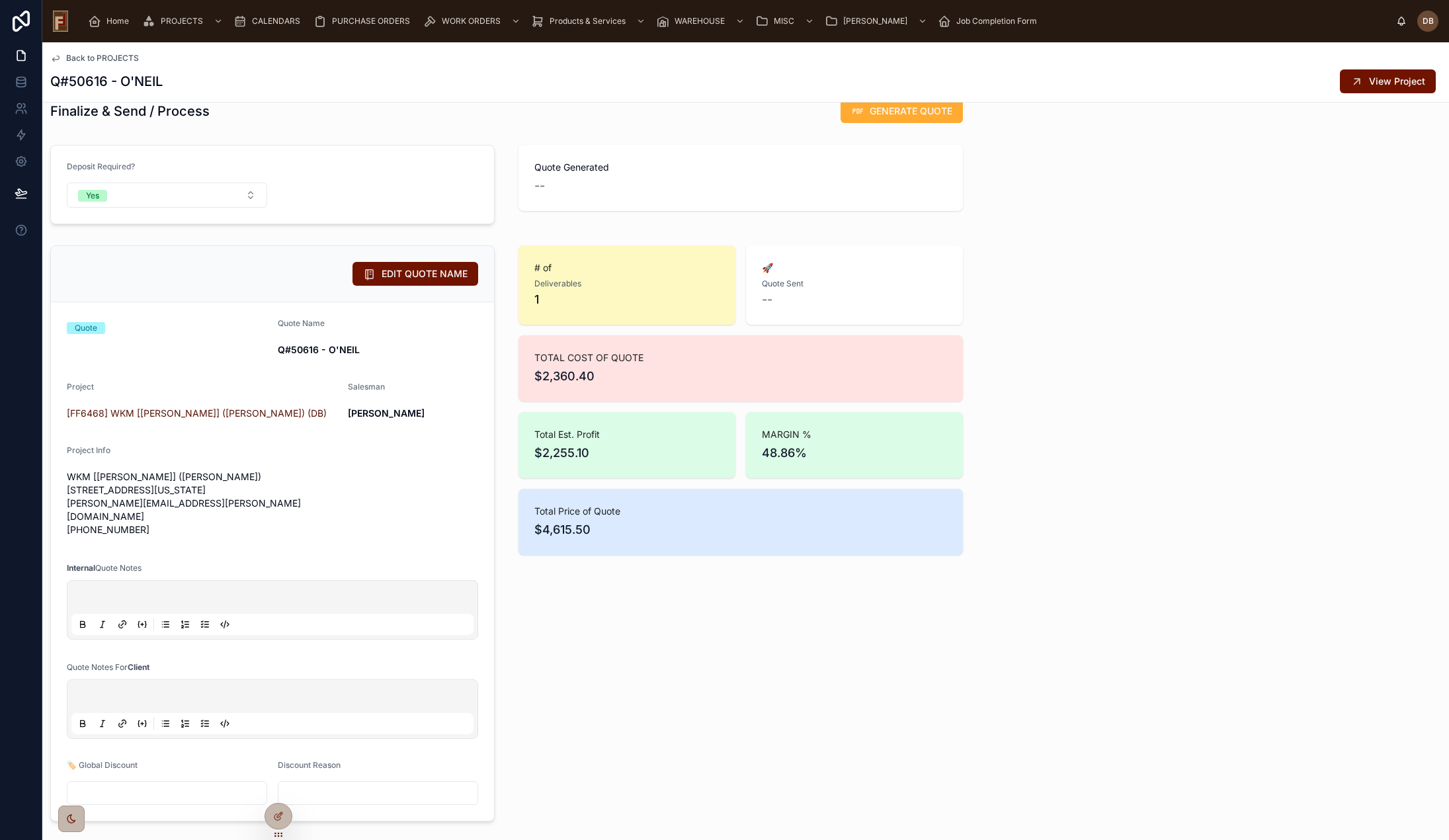
scroll to position [397, 0]
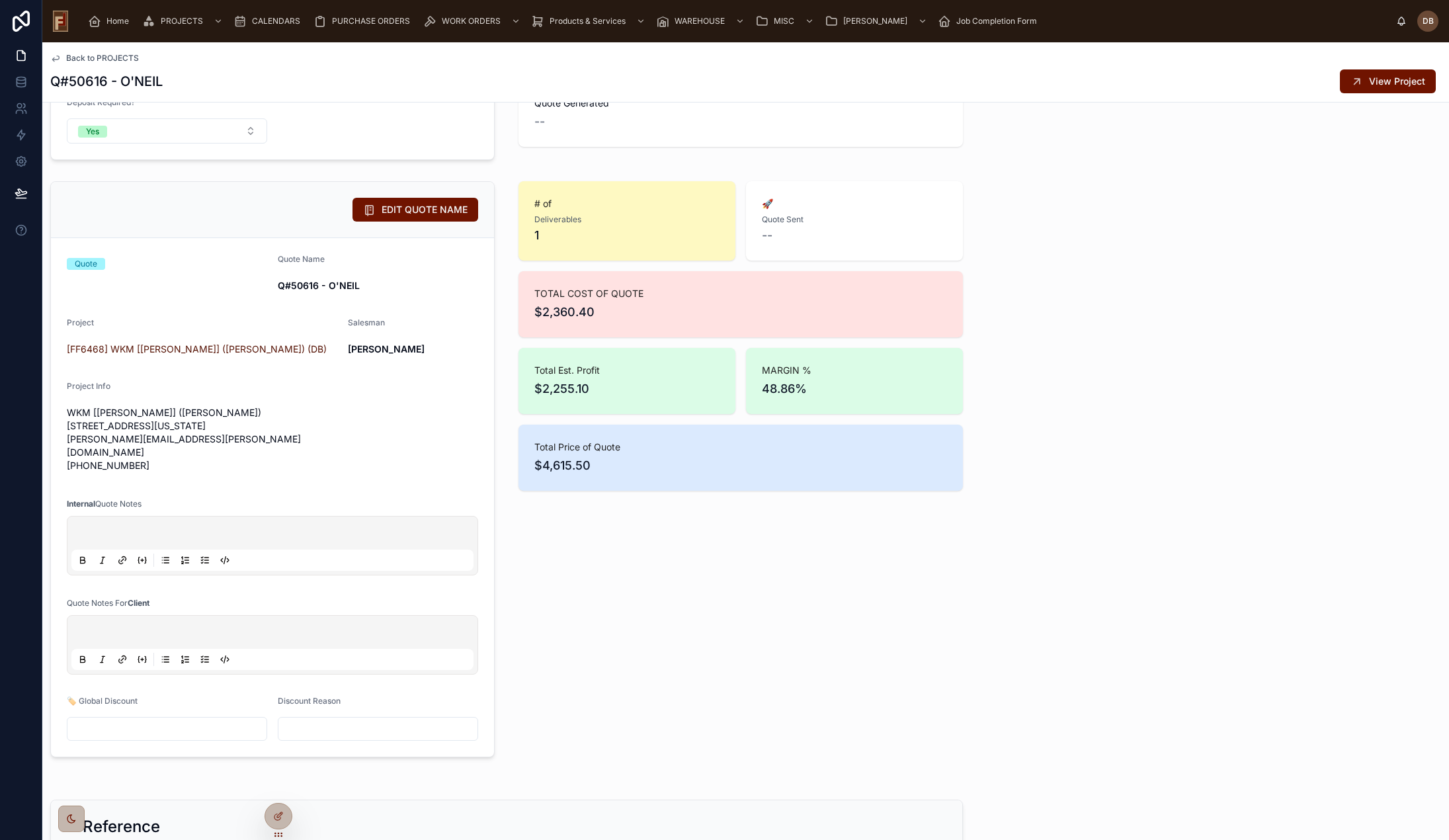
click at [116, 726] on input "text" at bounding box center [167, 728] width 199 height 18
paste input "*******"
type input "*******"
click at [894, 654] on div "# of Deliverables 1 🚀 Quote Sent -- TOTAL COST OF QUOTE $2,360.40 Total Est. Pr…" at bounding box center [741, 469] width 460 height 587
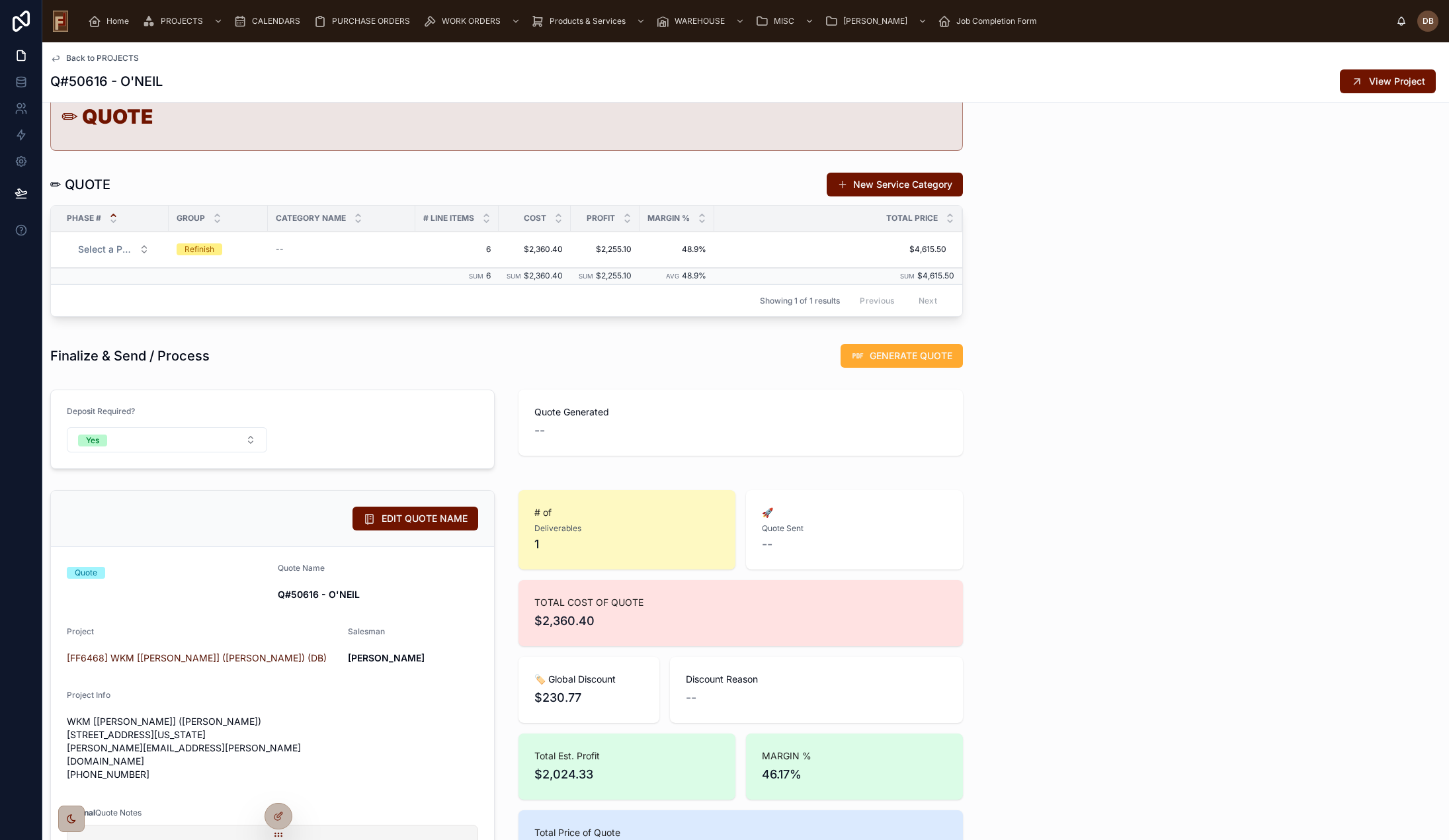
scroll to position [0, 0]
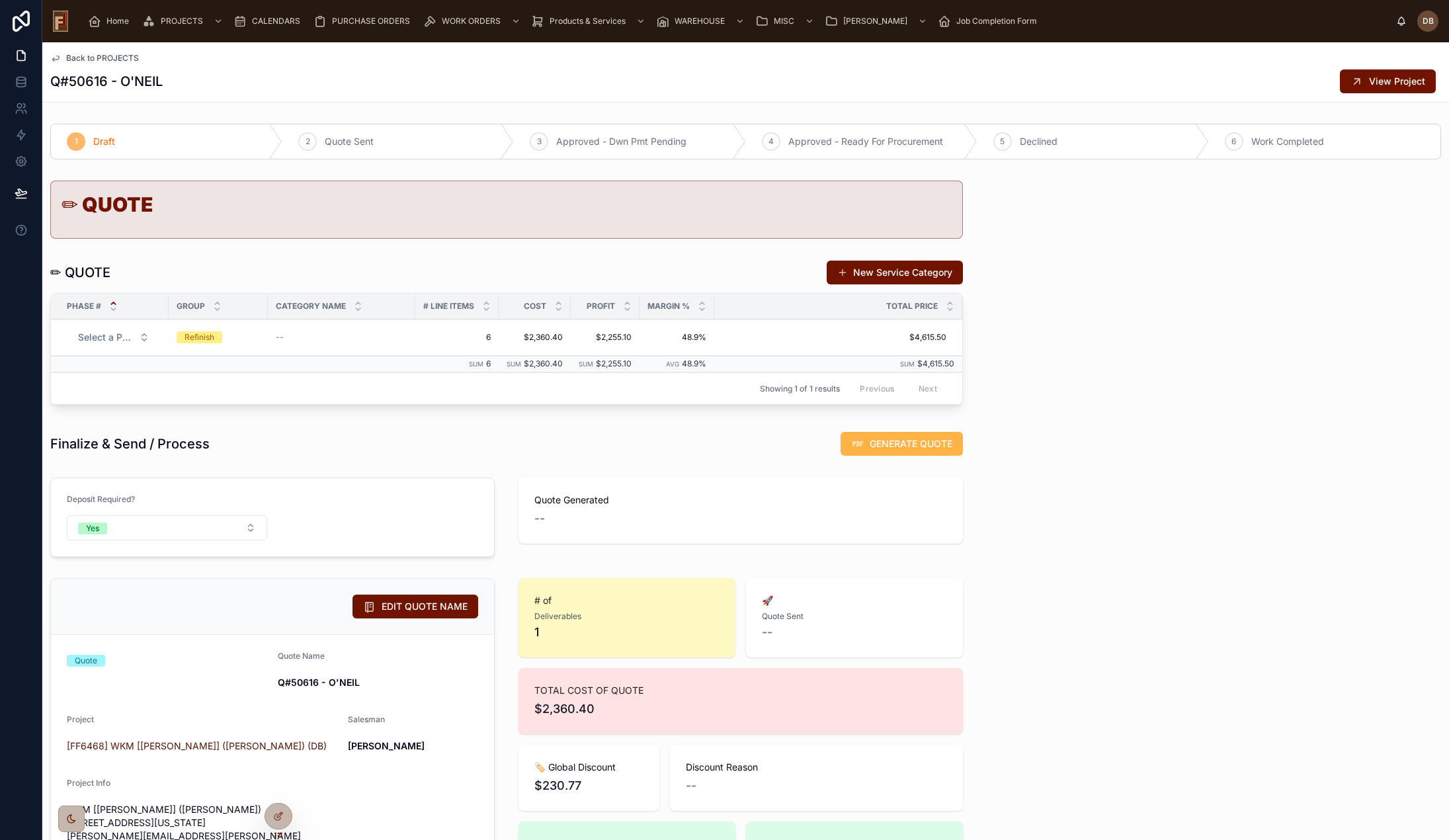
click at [902, 443] on span "GENERATE QUOTE" at bounding box center [911, 444] width 83 height 13
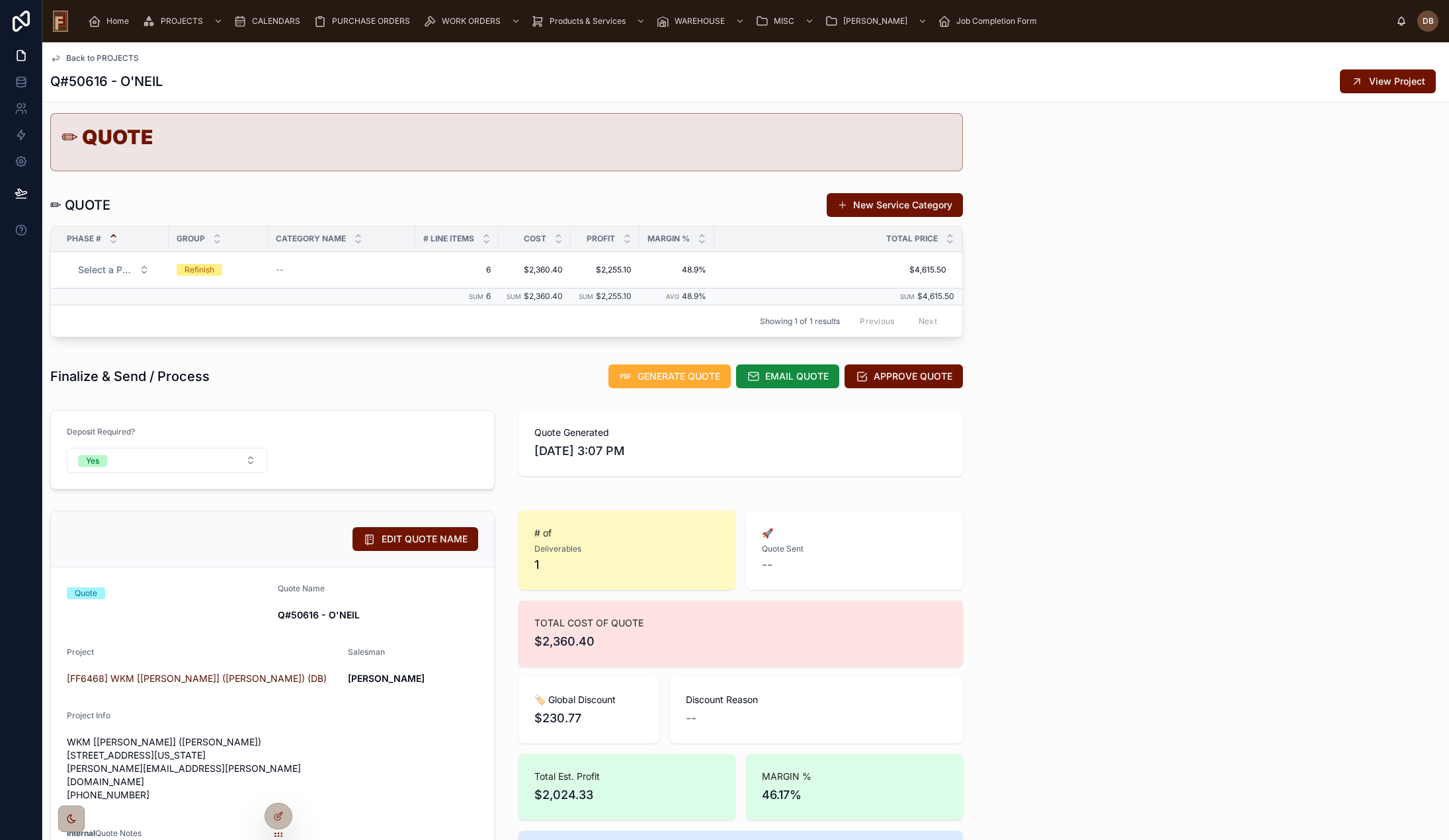
scroll to position [66, 0]
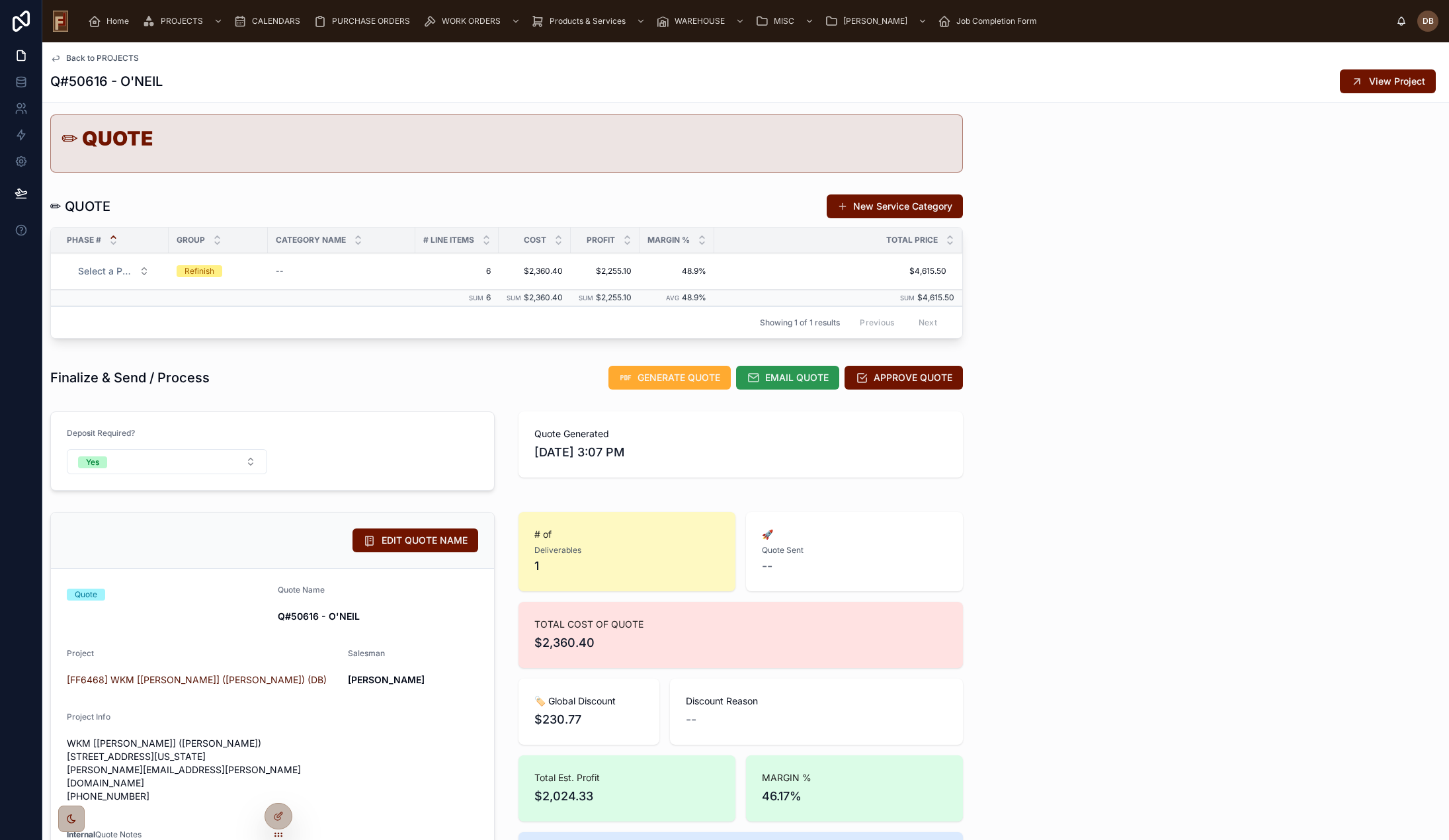
click at [785, 374] on span "EMAIL QUOTE" at bounding box center [797, 377] width 63 height 13
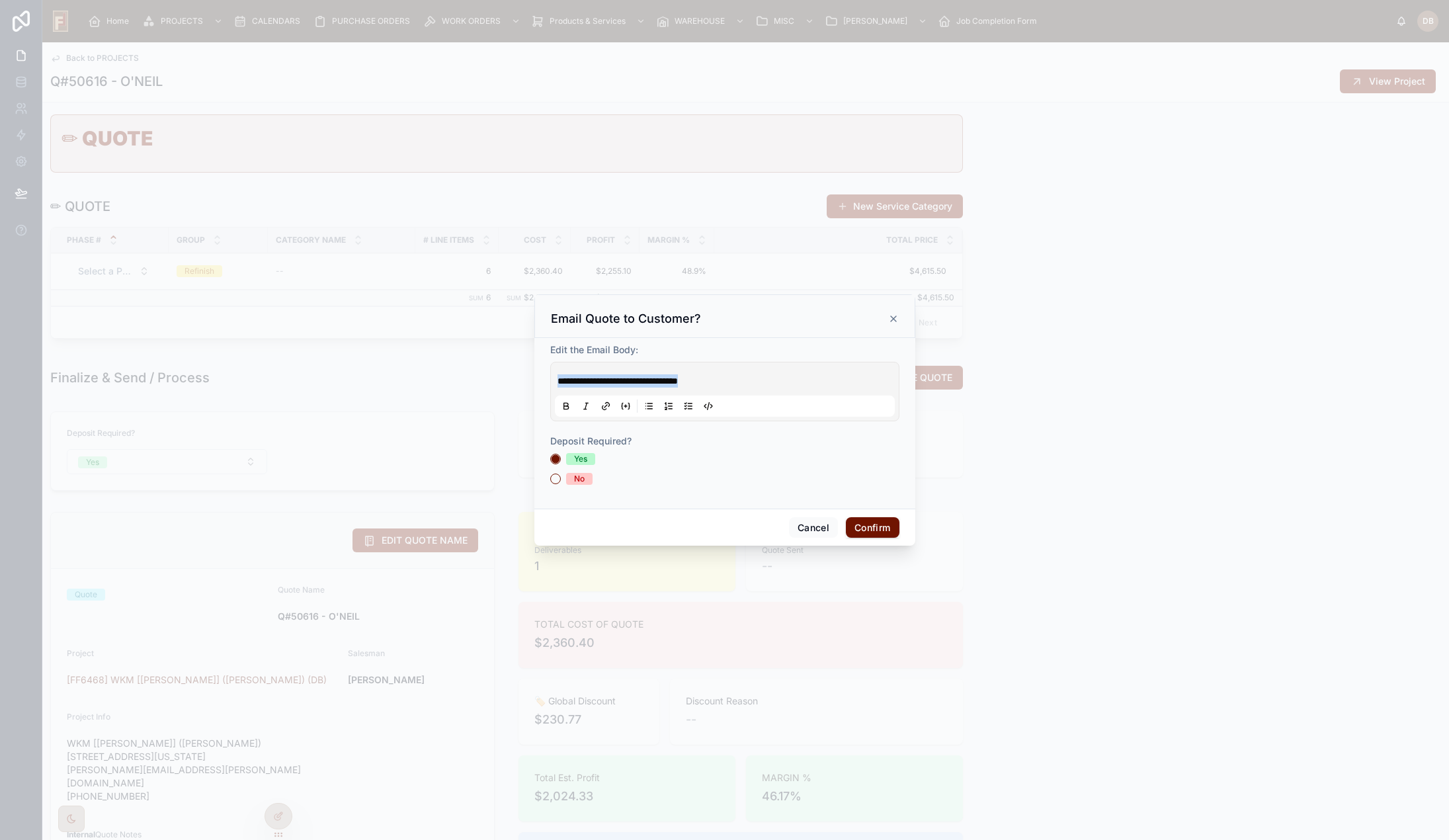
drag, startPoint x: 736, startPoint y: 380, endPoint x: 543, endPoint y: 379, distance: 193.0
click at [543, 379] on div "**********" at bounding box center [725, 423] width 381 height 171
click at [577, 481] on div "No" at bounding box center [579, 479] width 10 height 12
click at [561, 481] on button "No" at bounding box center [555, 479] width 10 height 10
click at [870, 531] on button "Confirm" at bounding box center [872, 528] width 53 height 21
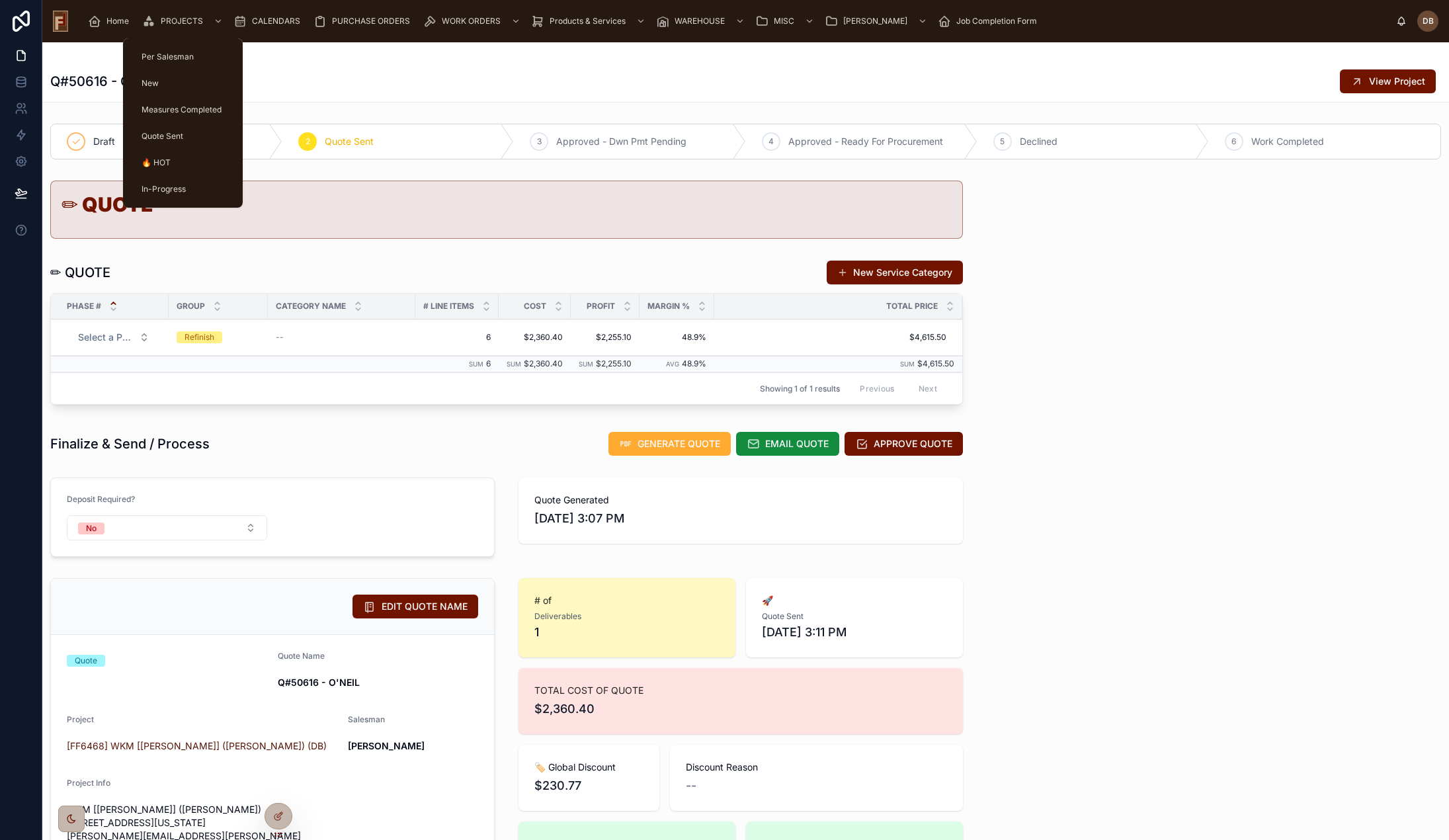
click at [199, 20] on span "PROJECTS" at bounding box center [182, 21] width 43 height 10
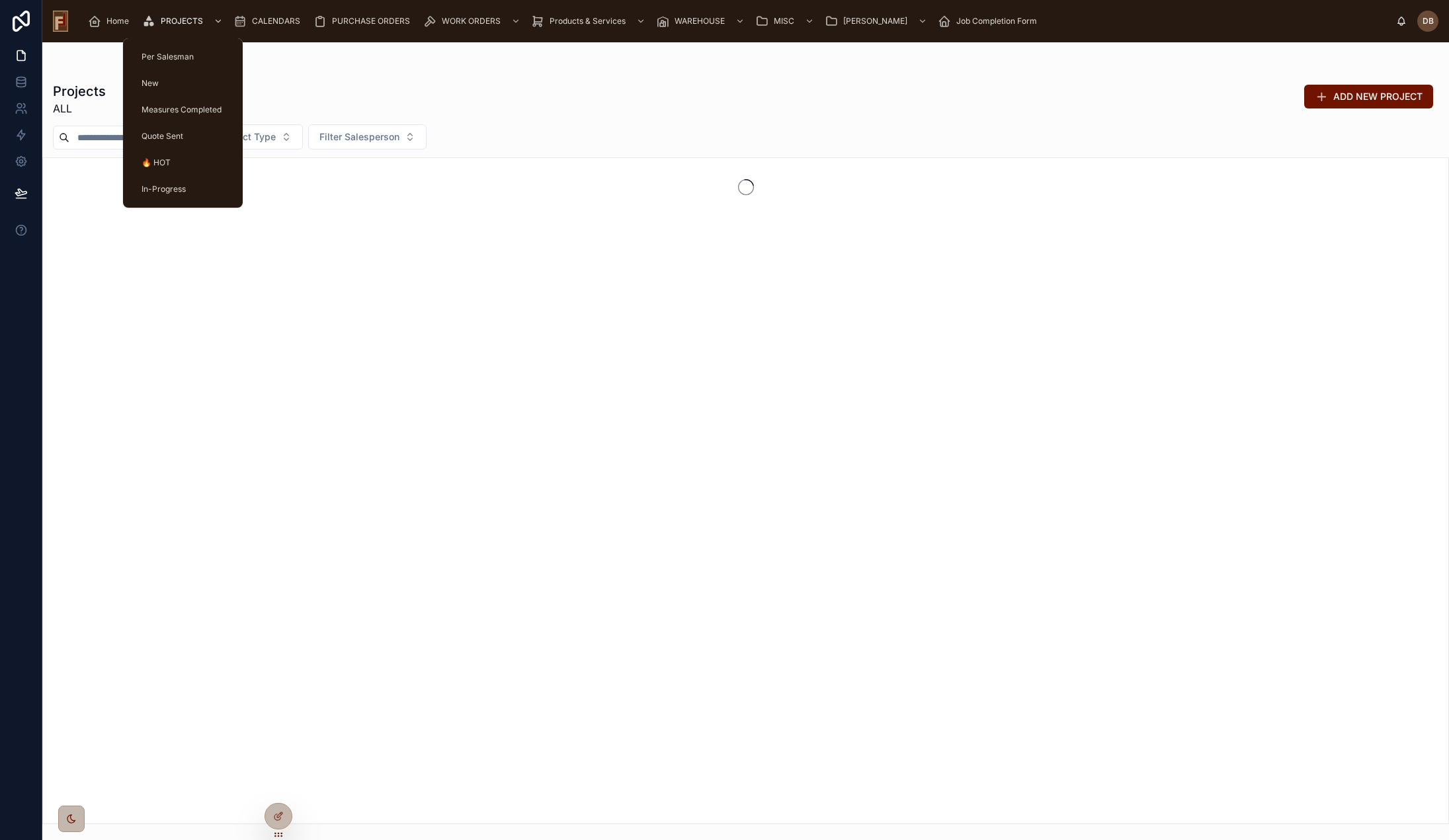
click at [188, 109] on span "Measures Completed" at bounding box center [181, 109] width 80 height 10
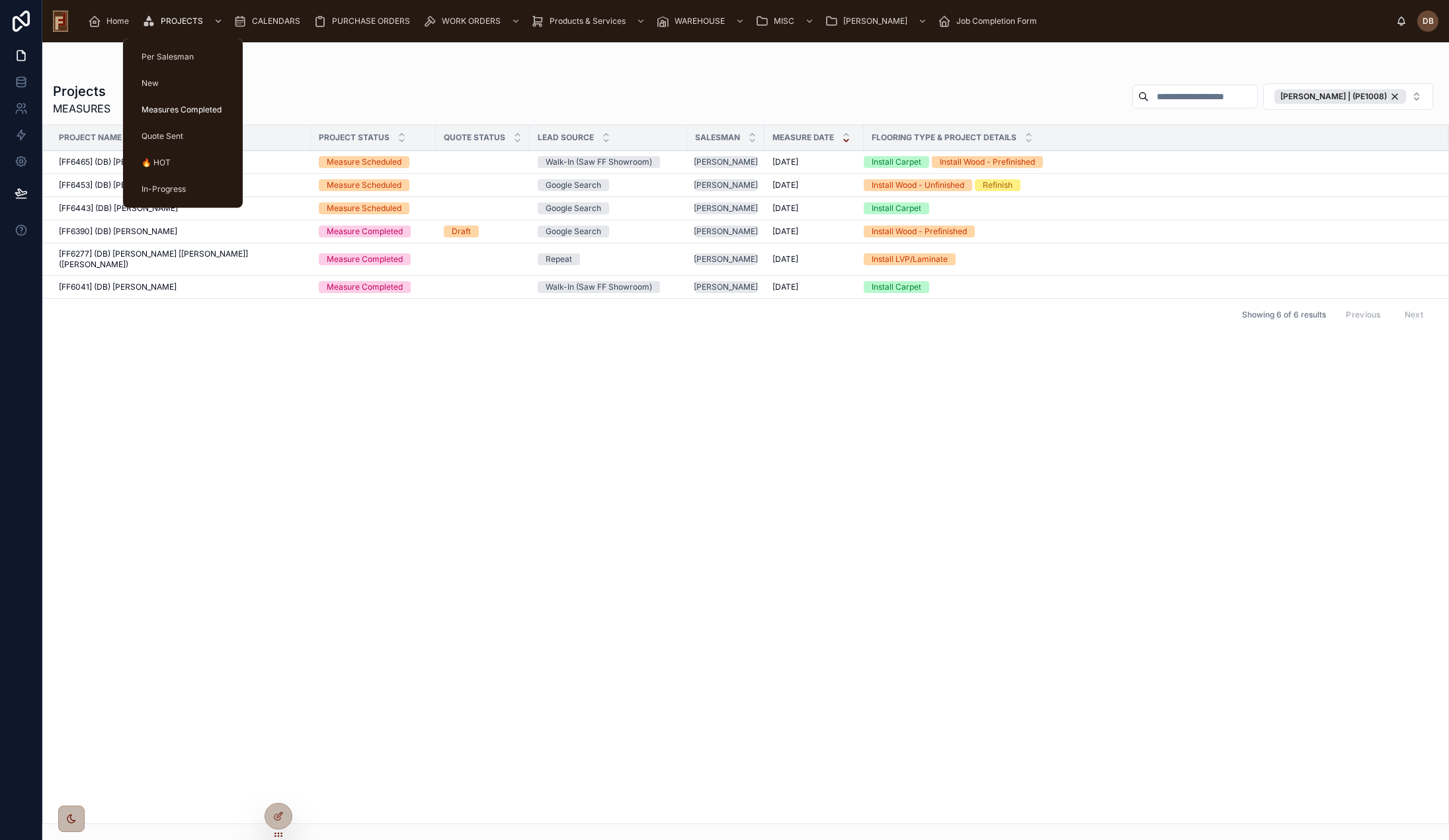
click at [413, 87] on div "Projects MEASURES David Braunsdorf | (PE1008)" at bounding box center [746, 99] width 1386 height 34
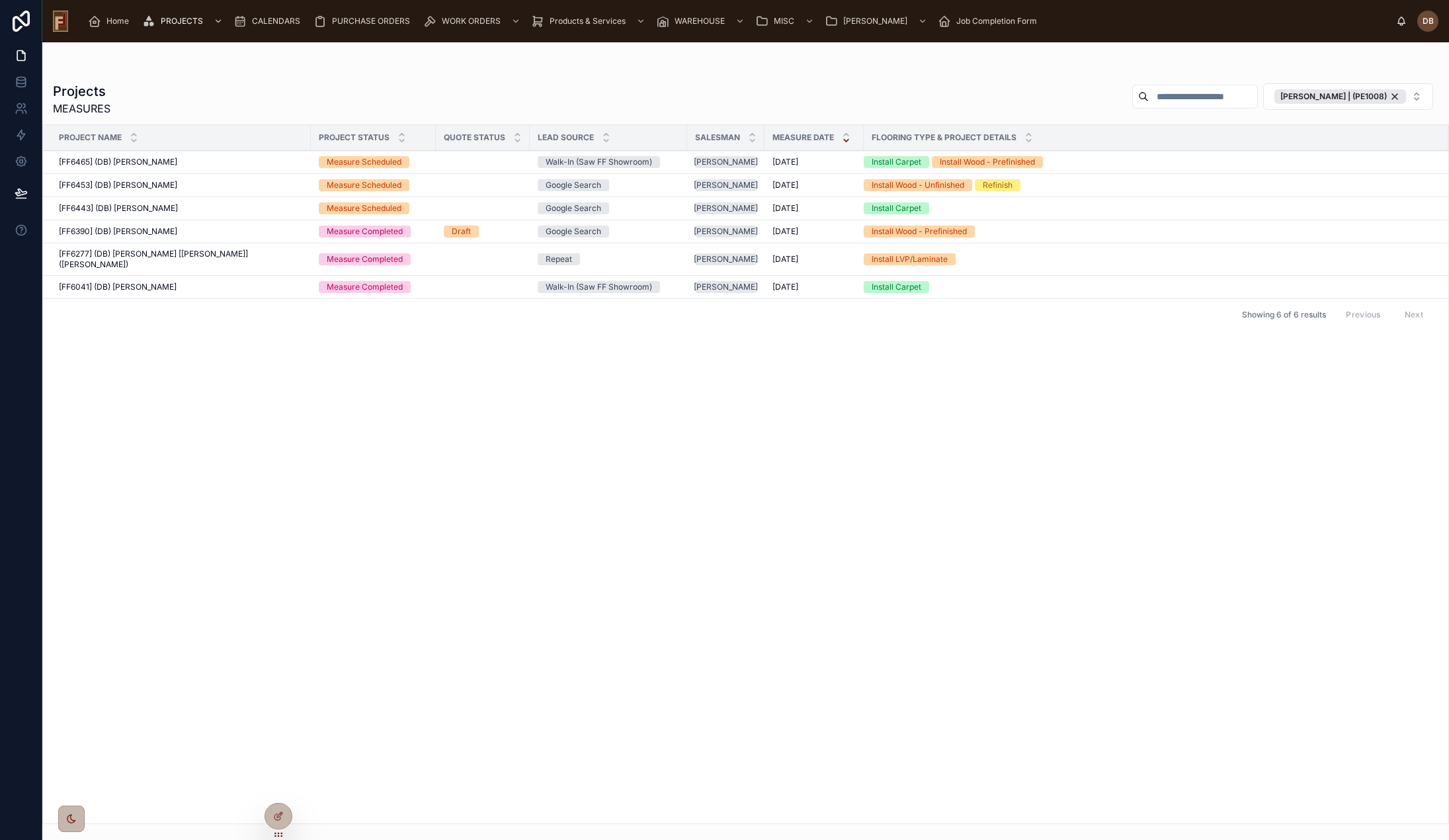
click at [144, 230] on span "[FF6390] (DB) Wendy Beyer" at bounding box center [118, 231] width 119 height 10
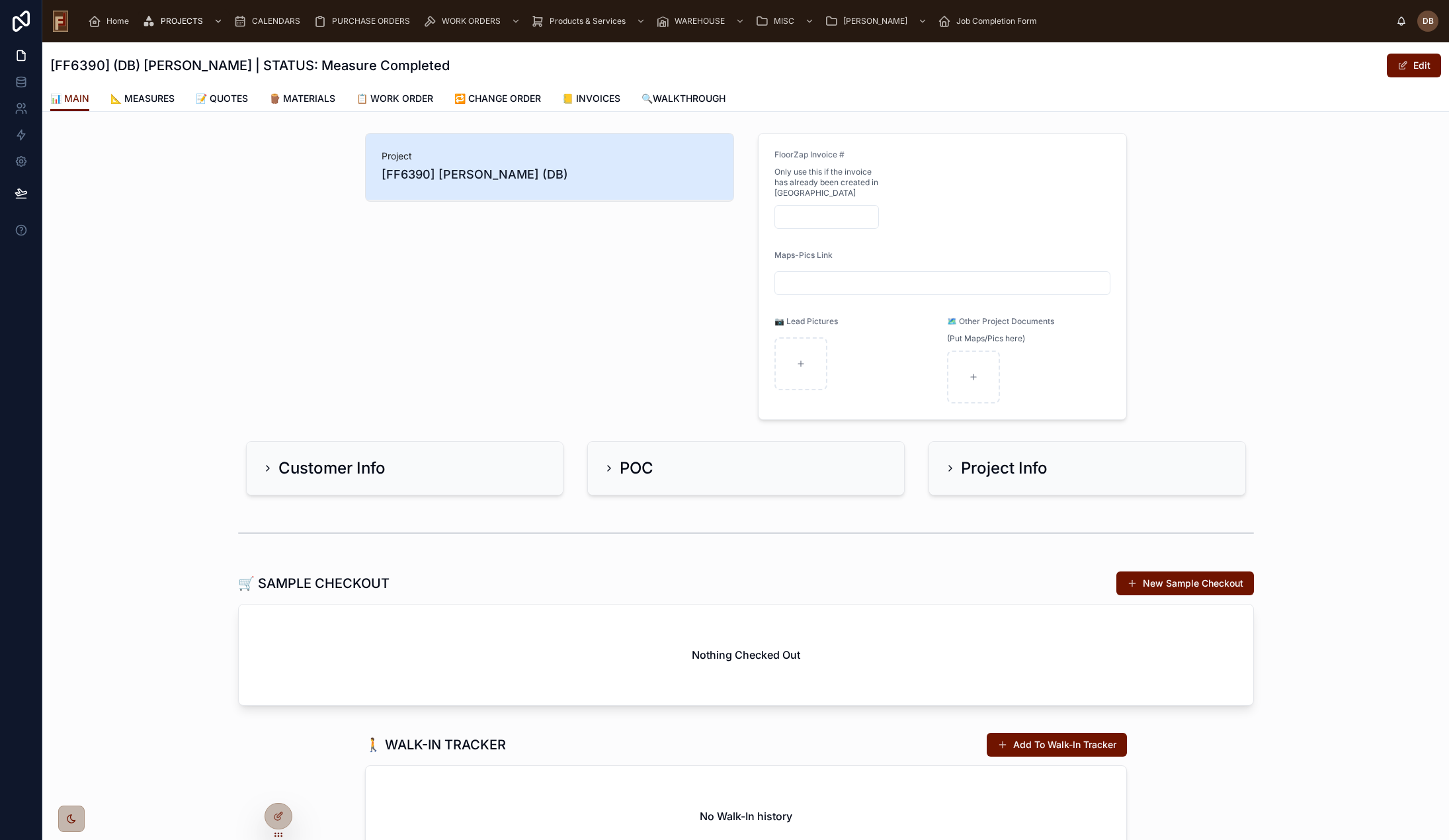
drag, startPoint x: 228, startPoint y: 97, endPoint x: 202, endPoint y: 127, distance: 39.7
click at [228, 96] on span "📝 QUOTES" at bounding box center [222, 98] width 52 height 13
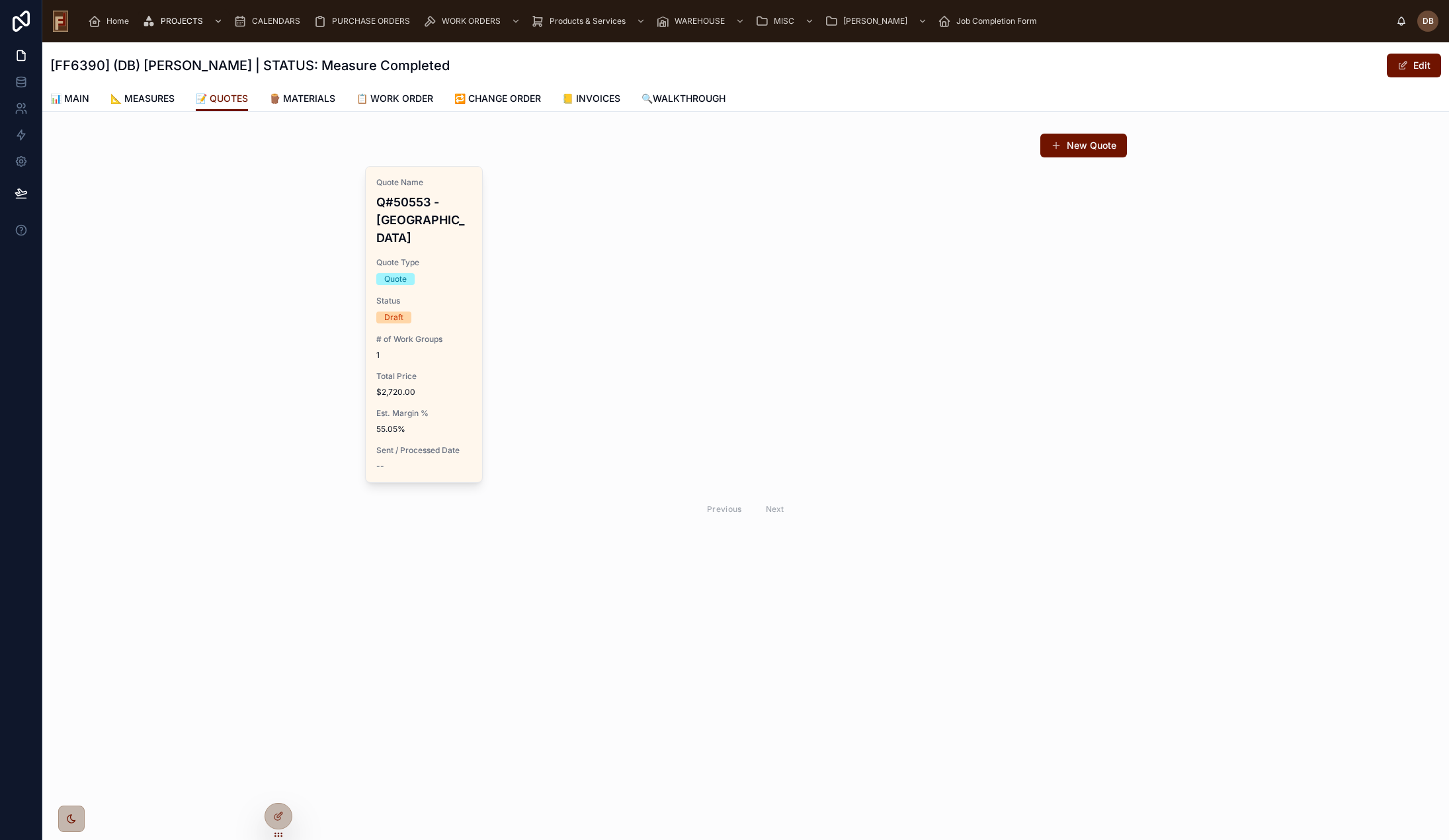
click at [431, 371] on div "Total Price $2,720.00" at bounding box center [424, 384] width 96 height 26
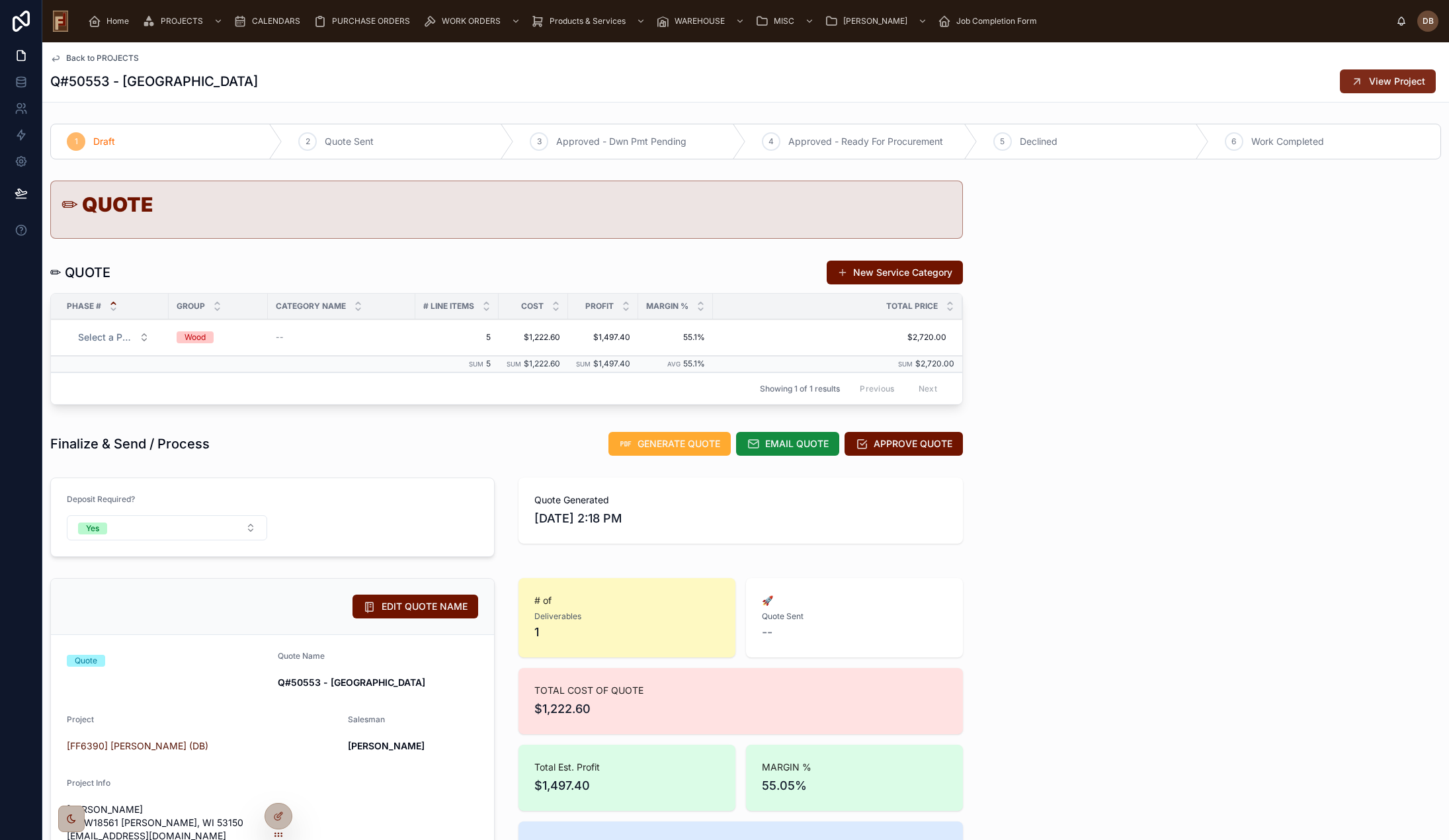
click at [1351, 79] on icon at bounding box center [1357, 81] width 13 height 13
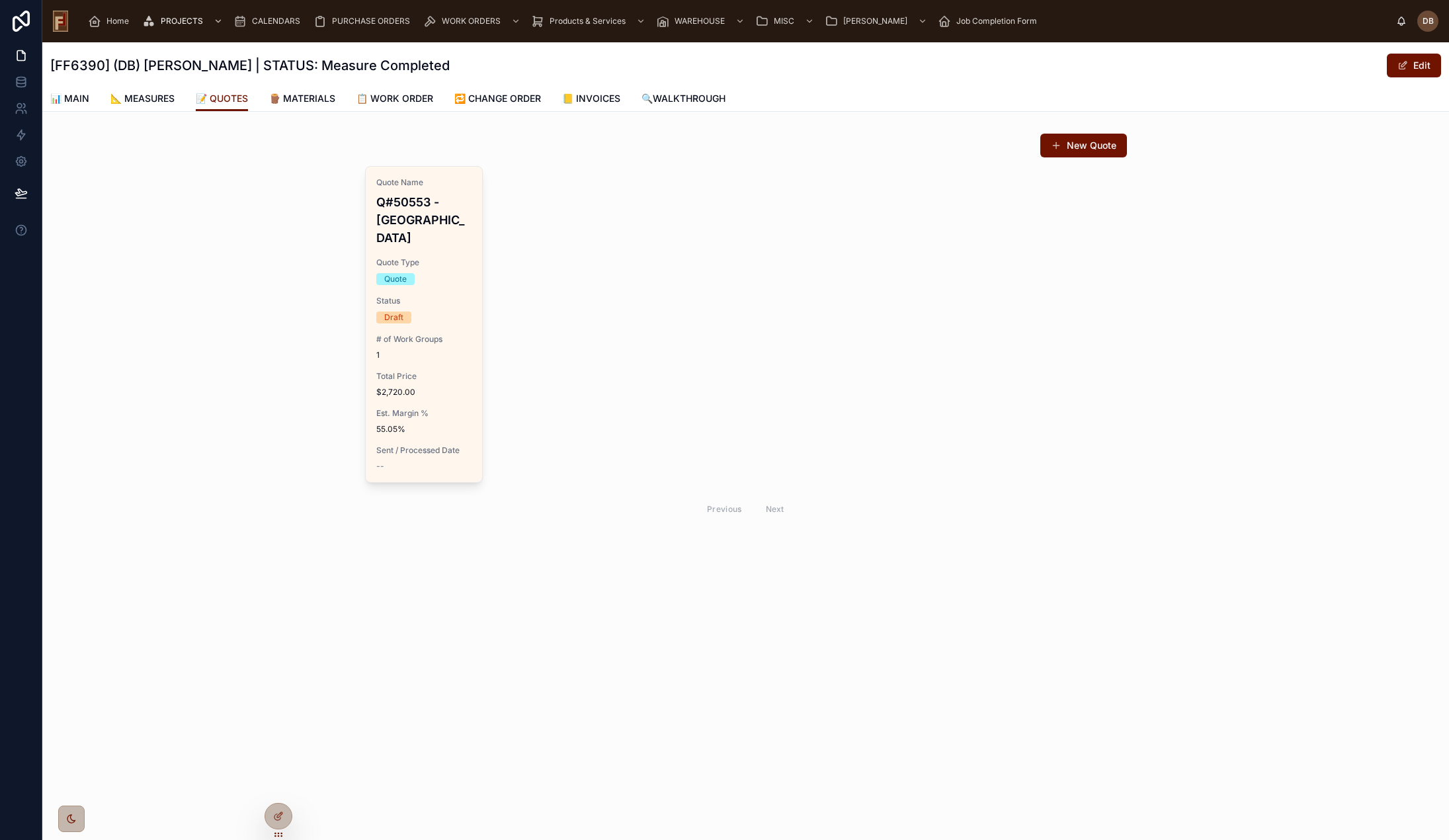
click at [435, 350] on span "1" at bounding box center [424, 354] width 96 height 10
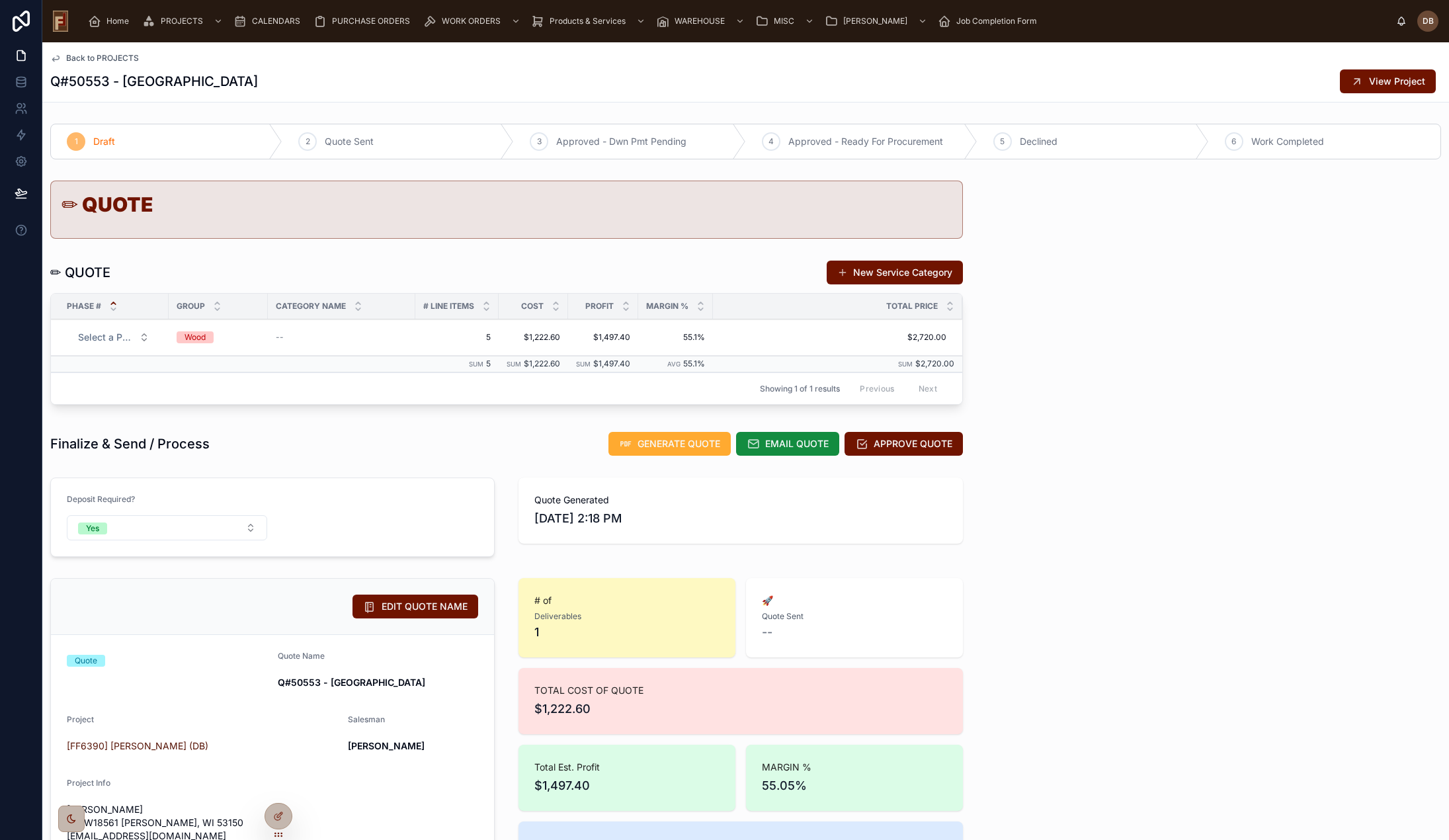
click at [206, 338] on div "Wood" at bounding box center [195, 337] width 21 height 12
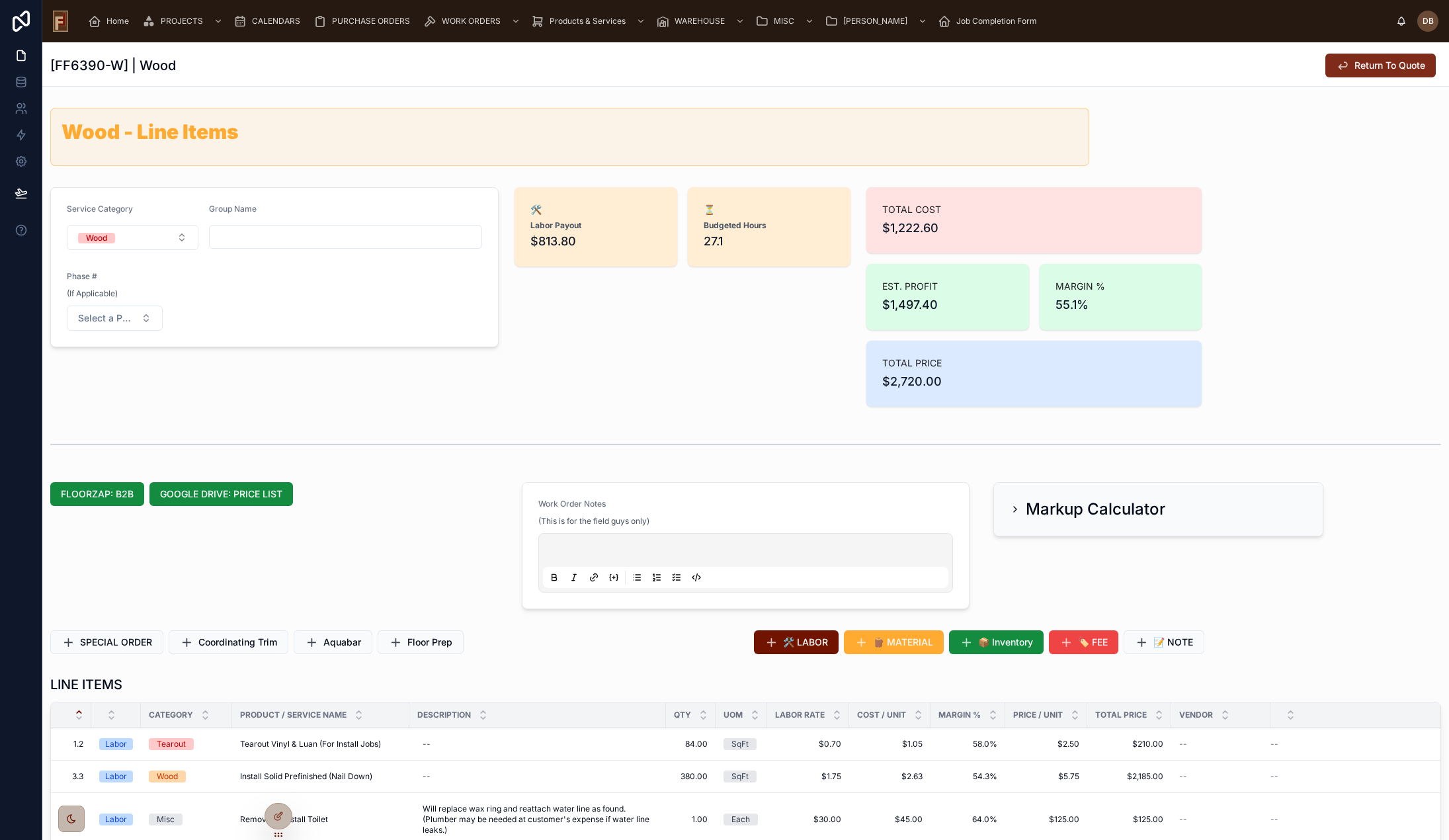
click at [1376, 71] on span "Return To Quote" at bounding box center [1390, 65] width 70 height 13
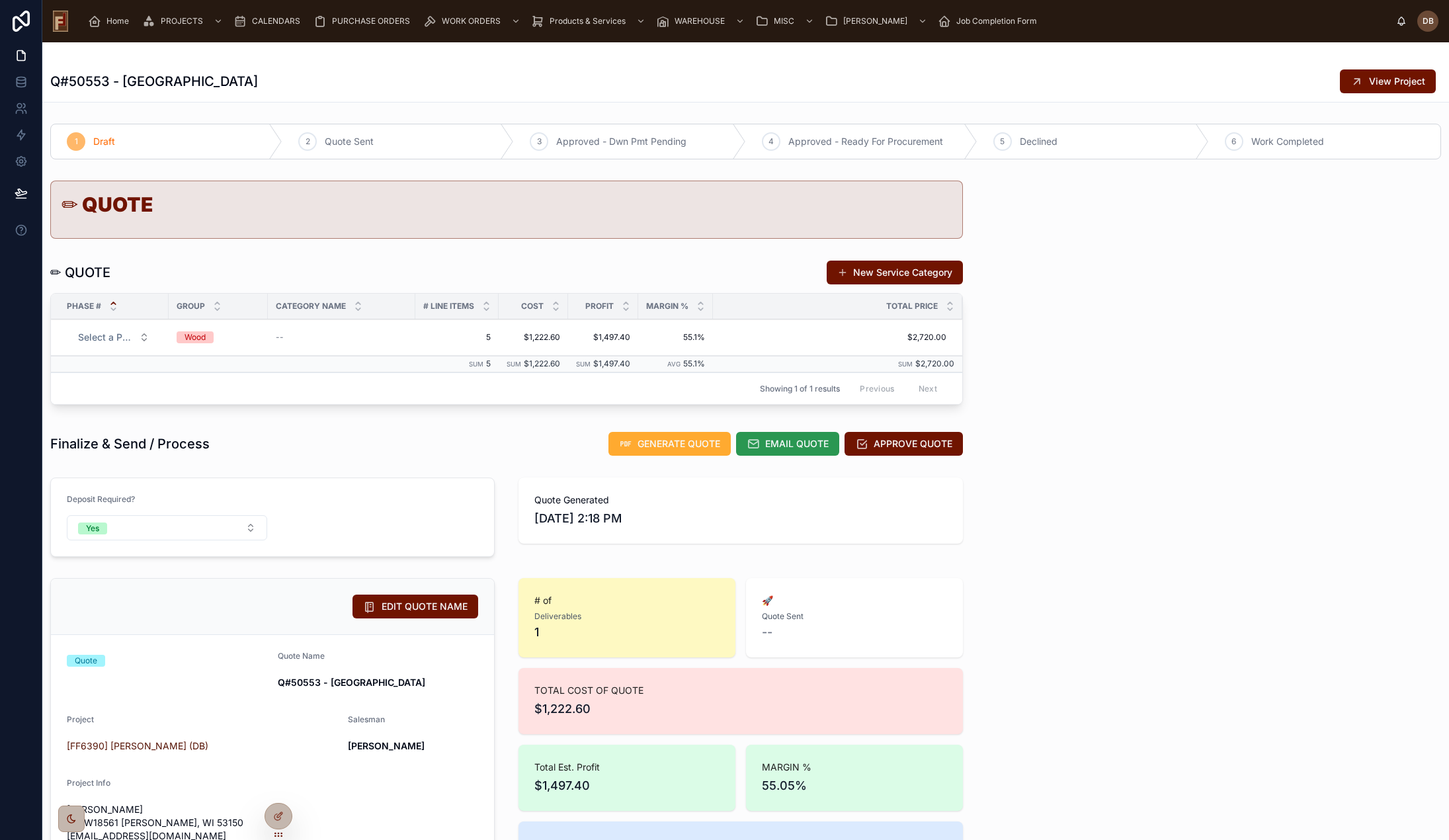
click at [787, 448] on span "EMAIL QUOTE" at bounding box center [797, 444] width 63 height 13
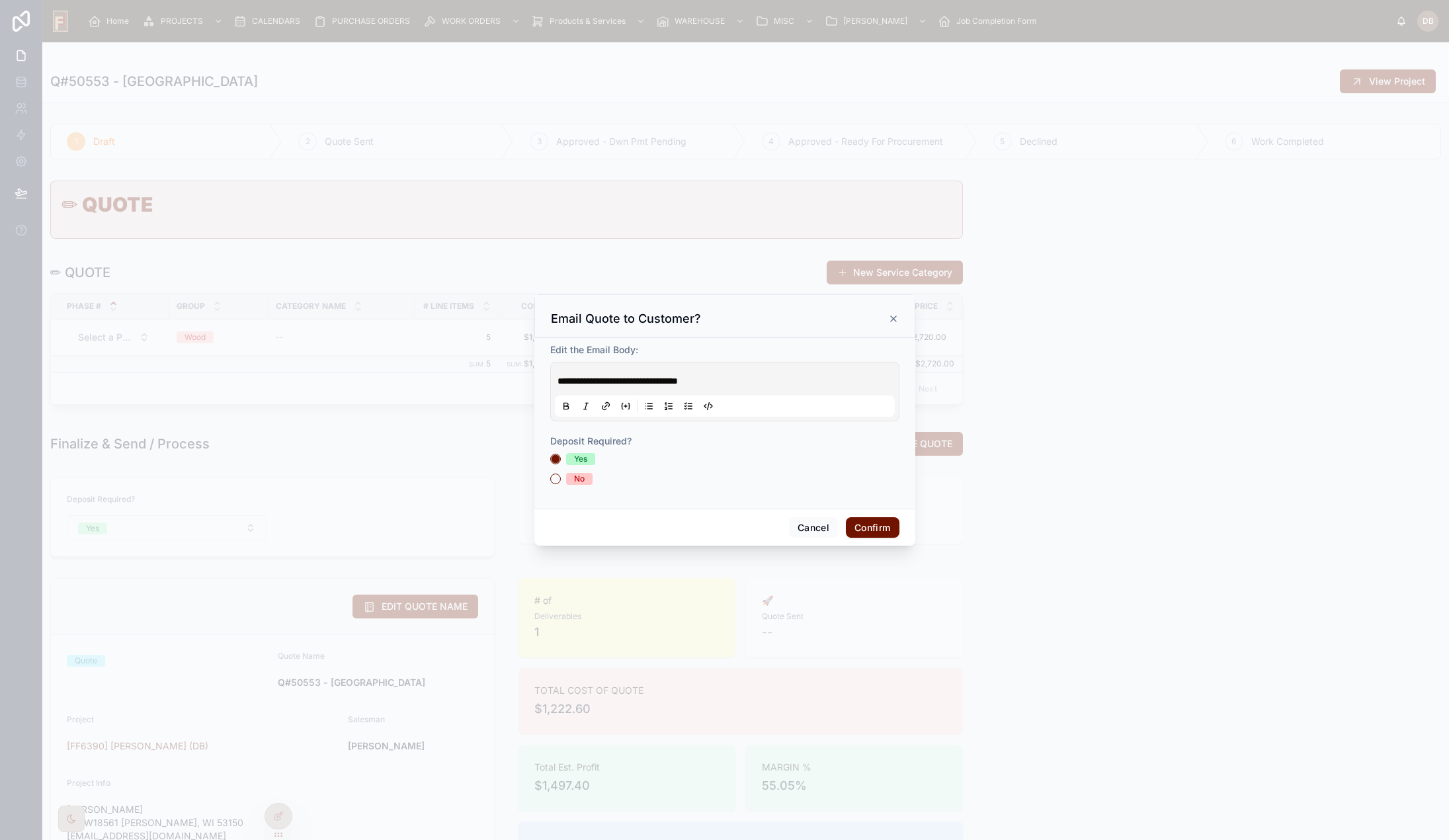
click at [881, 530] on button "Confirm" at bounding box center [872, 528] width 53 height 21
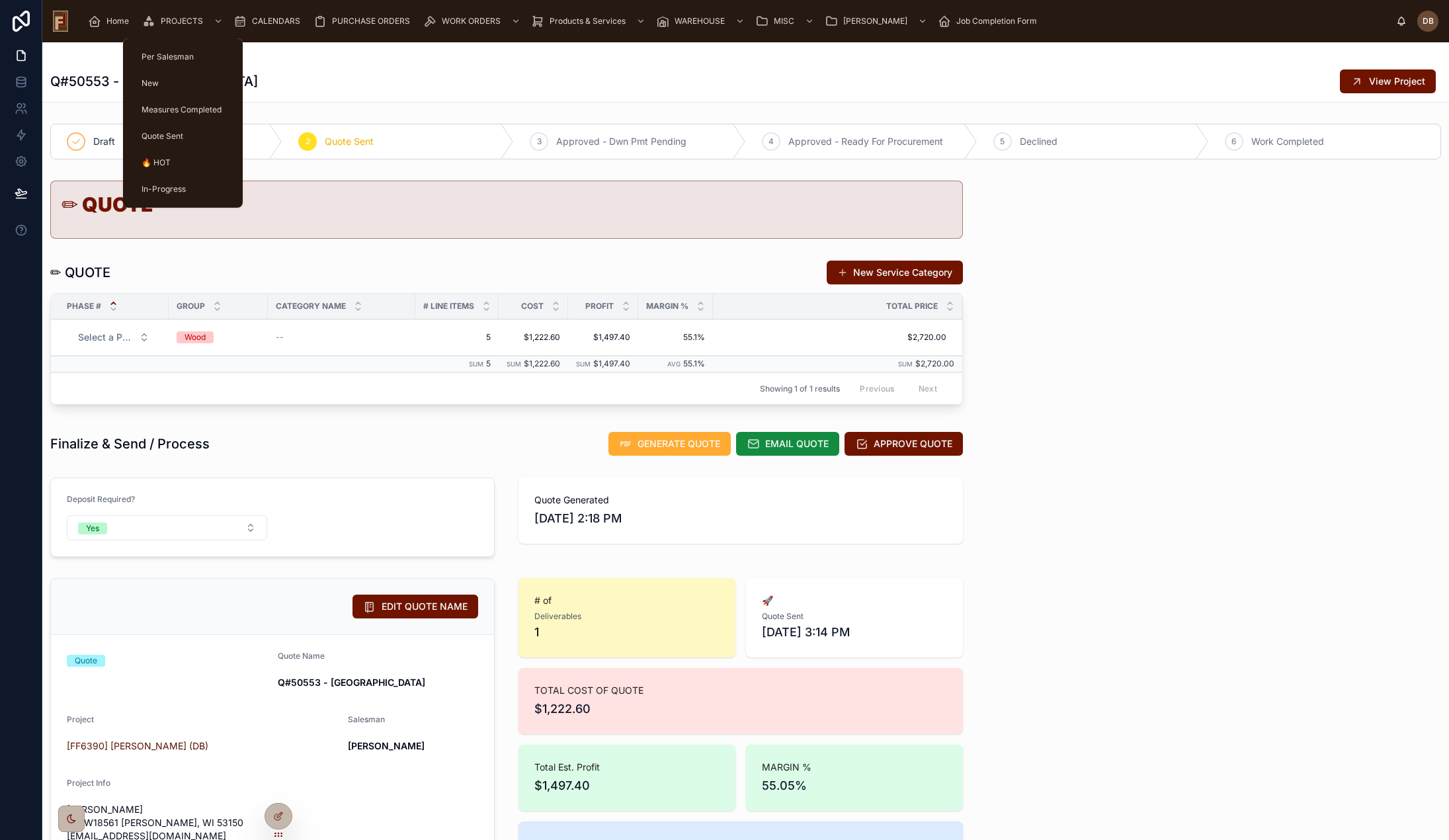
click at [182, 22] on span "PROJECTS" at bounding box center [182, 21] width 43 height 10
click at [176, 19] on span "PROJECTS" at bounding box center [182, 21] width 43 height 10
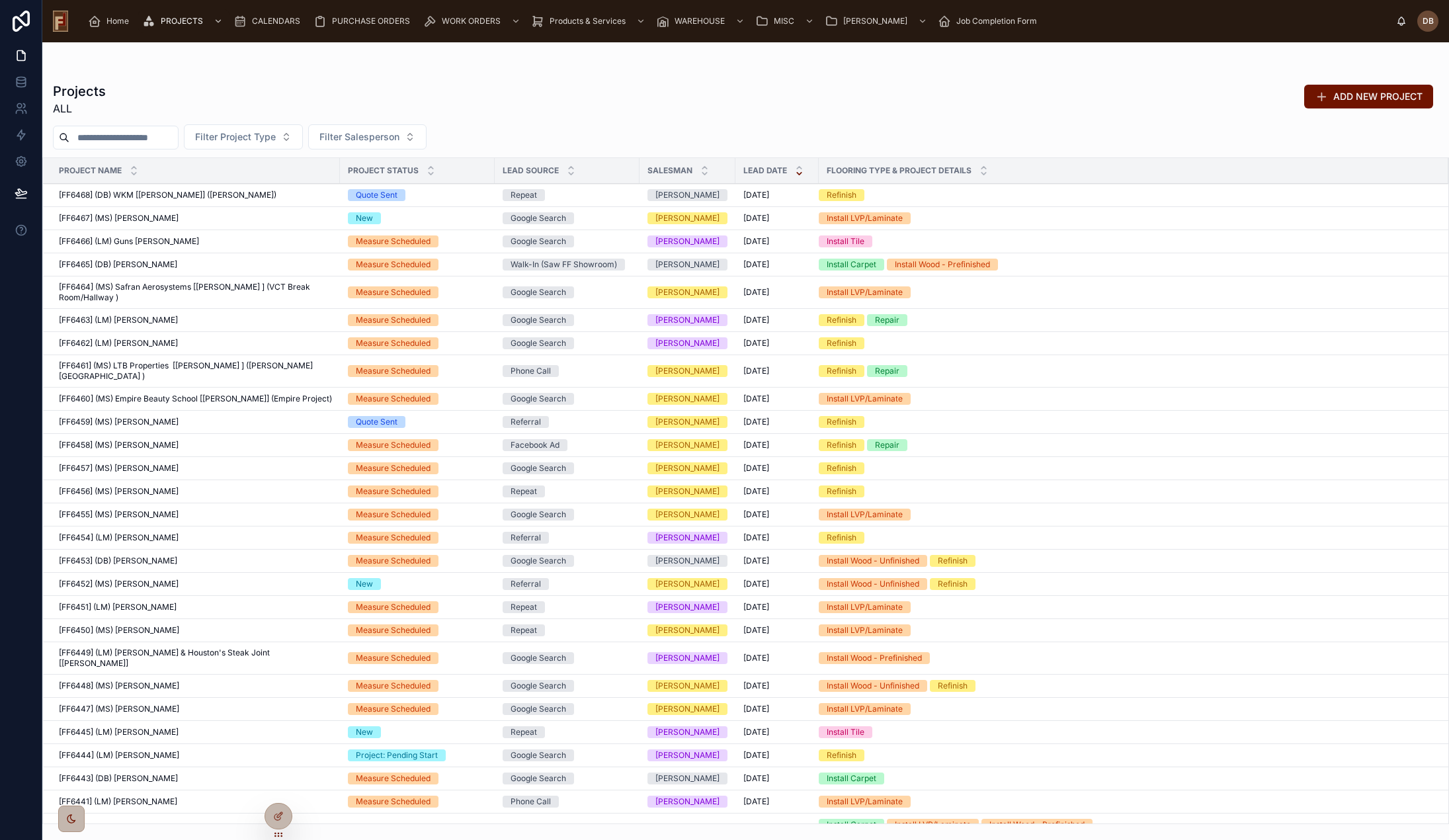
click at [589, 100] on div "Projects ALL ADD NEW PROJECT" at bounding box center [746, 99] width 1386 height 34
click at [725, 101] on div "Projects ALL ADD NEW PROJECT" at bounding box center [746, 99] width 1386 height 34
click at [899, 106] on div "Projects ALL ADD NEW PROJECT" at bounding box center [746, 99] width 1386 height 34
click at [847, 91] on div "Projects ALL ADD NEW PROJECT" at bounding box center [746, 99] width 1386 height 34
click at [872, 102] on div "Projects ALL ADD NEW PROJECT" at bounding box center [746, 99] width 1386 height 34
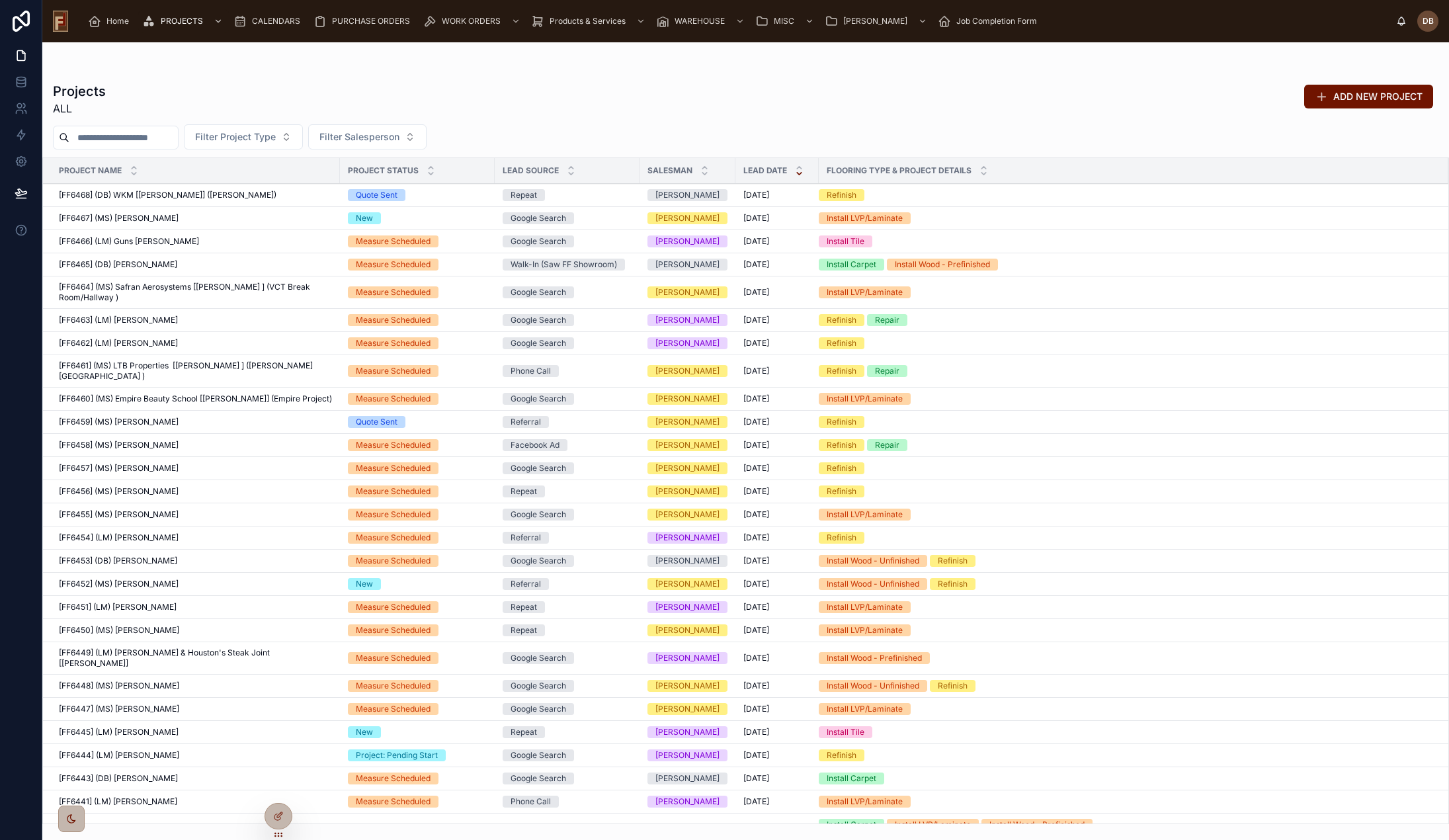
click at [119, 24] on span "Home" at bounding box center [118, 21] width 22 height 10
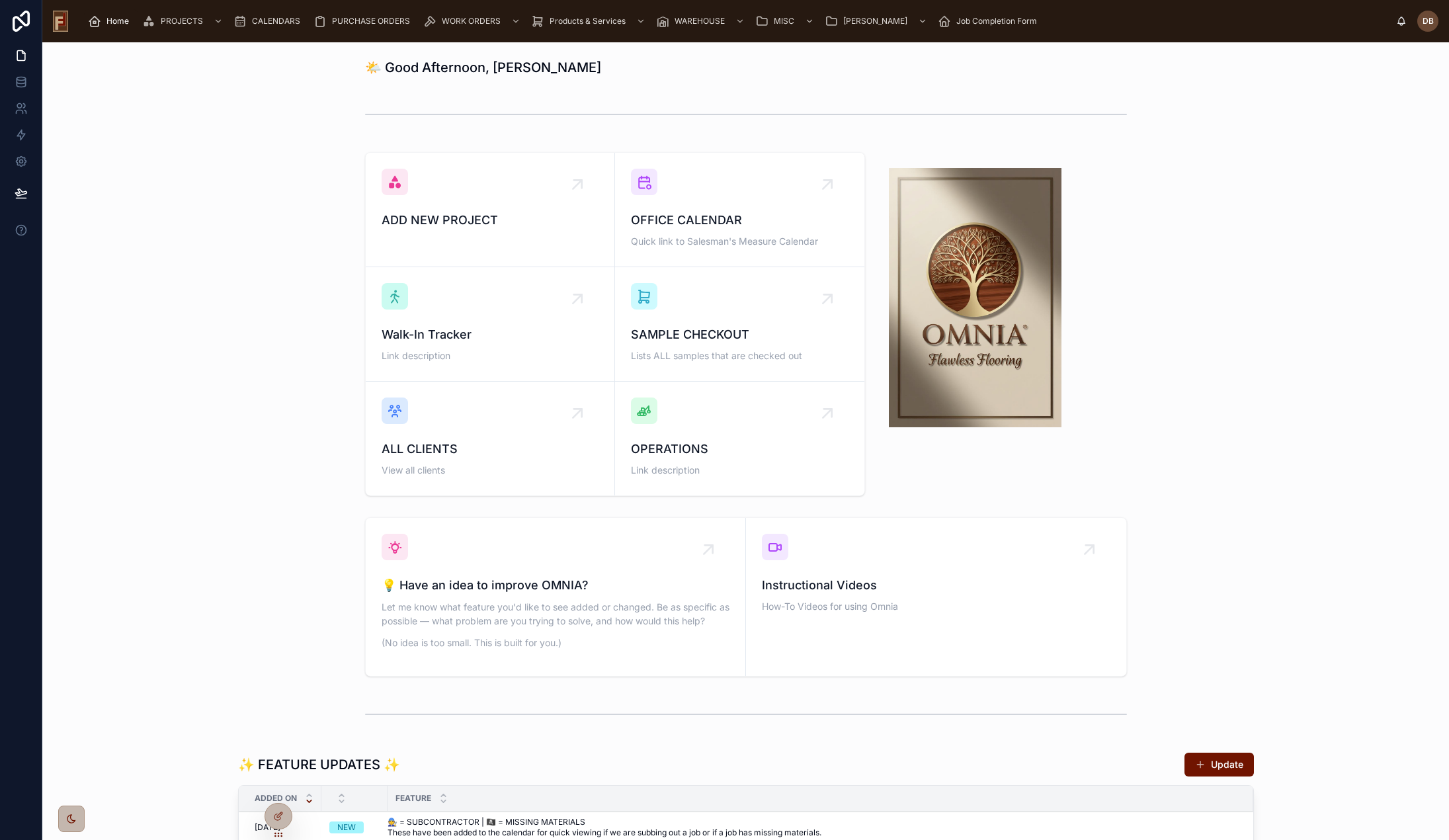
click at [115, 19] on span "Home" at bounding box center [118, 21] width 22 height 10
drag, startPoint x: 317, startPoint y: 267, endPoint x: 314, endPoint y: 276, distance: 9.5
click at [317, 267] on div "ADD NEW PROJECT OFFICE CALENDAR Quick link to Salesman's Measure Calendar Walk-…" at bounding box center [746, 324] width 1386 height 354
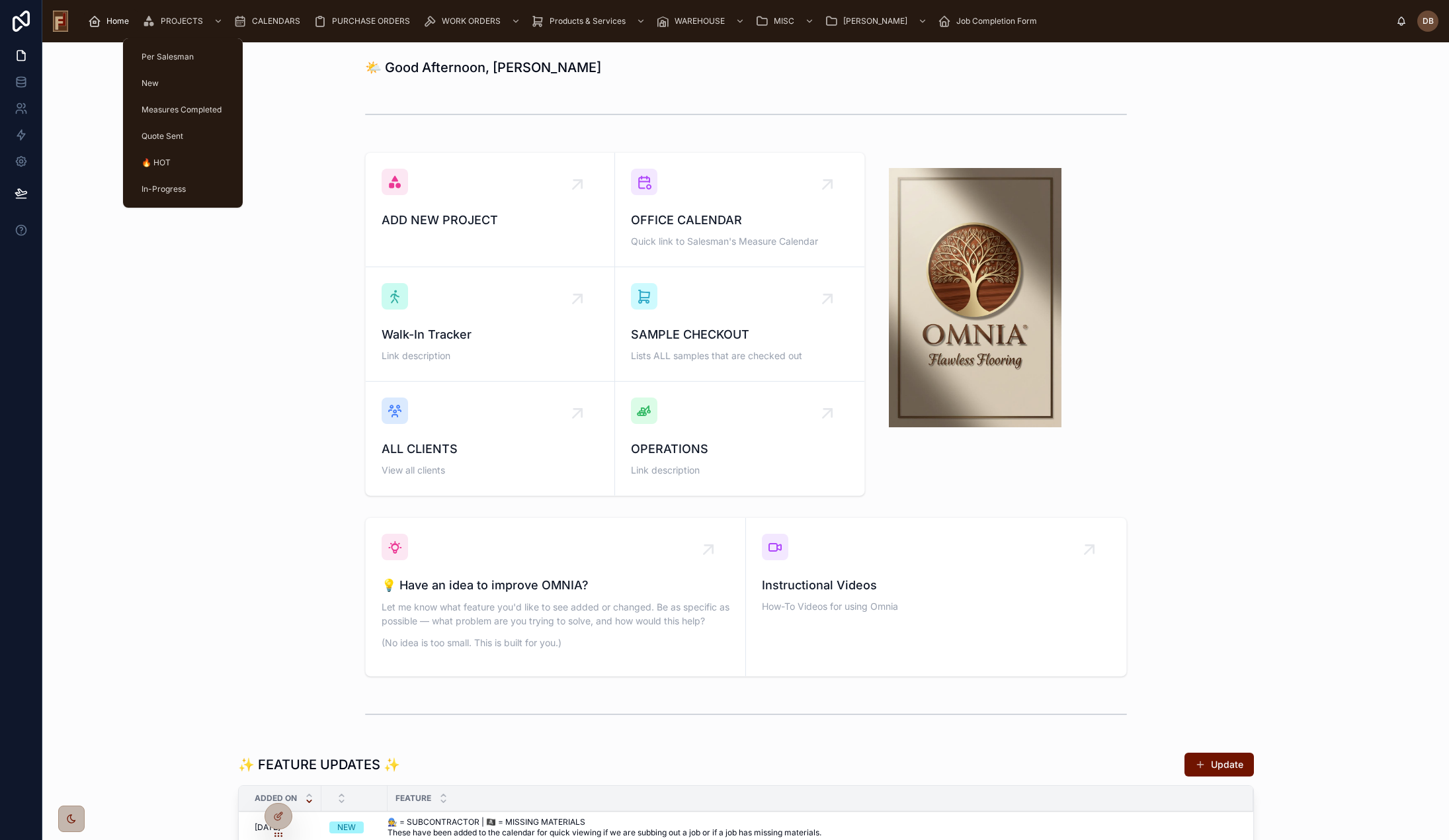
drag, startPoint x: 180, startPoint y: 22, endPoint x: 183, endPoint y: 28, distance: 6.7
click at [180, 22] on span "PROJECTS" at bounding box center [182, 21] width 43 height 10
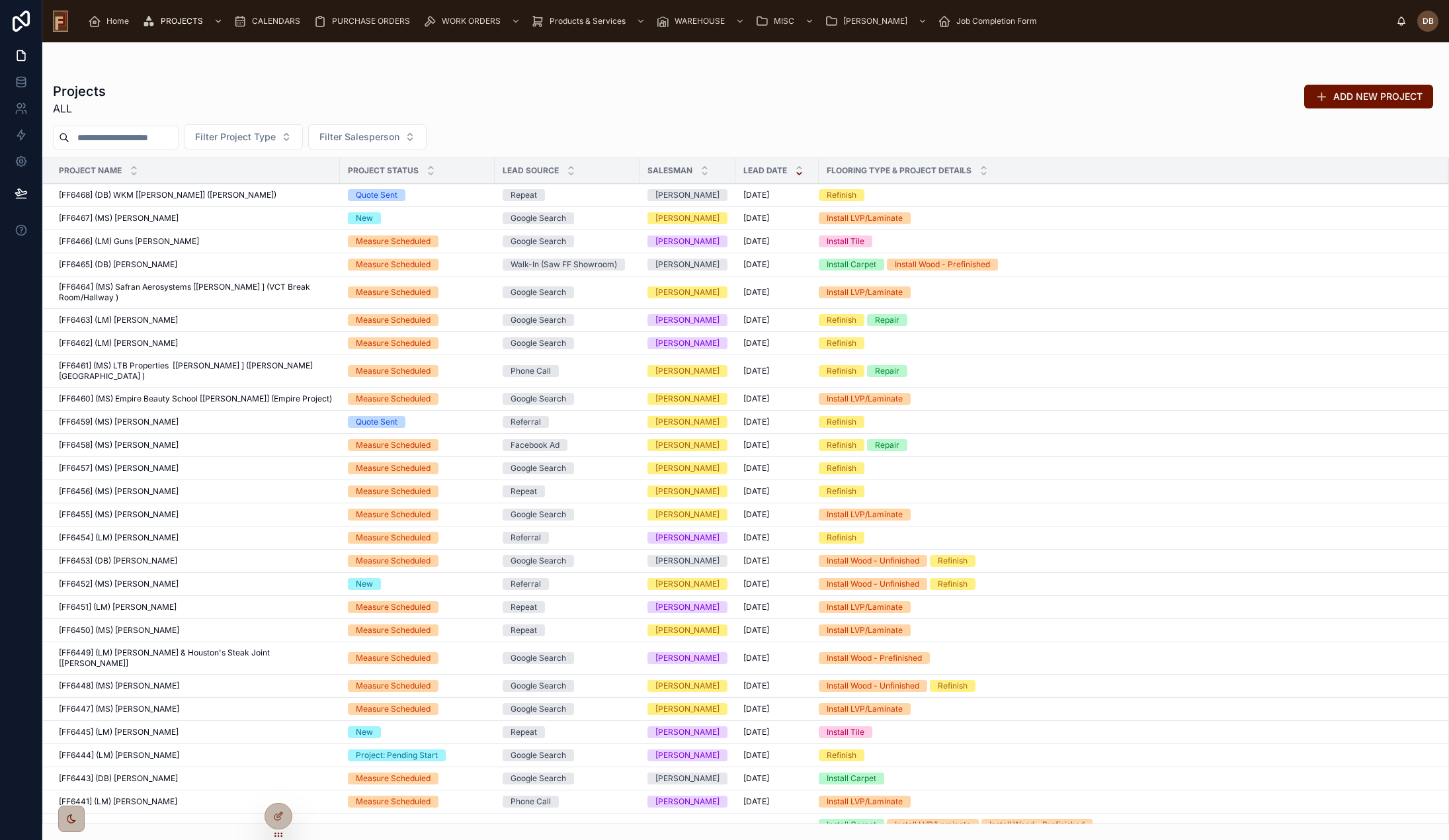
click at [129, 139] on input "text" at bounding box center [123, 137] width 108 height 18
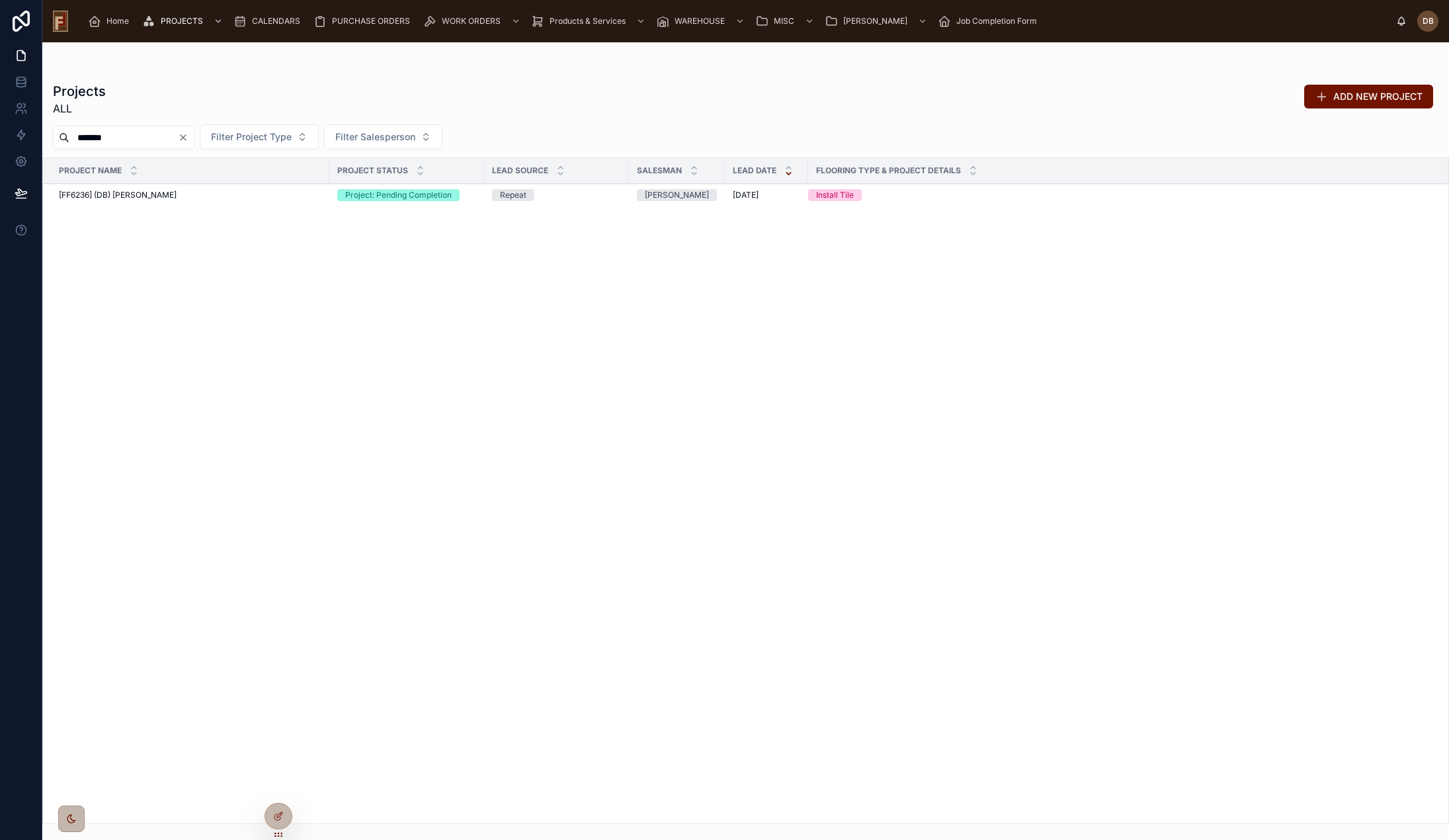
type input "*******"
click at [134, 192] on span "[FF6236] (DB) [PERSON_NAME]" at bounding box center [117, 195] width 118 height 10
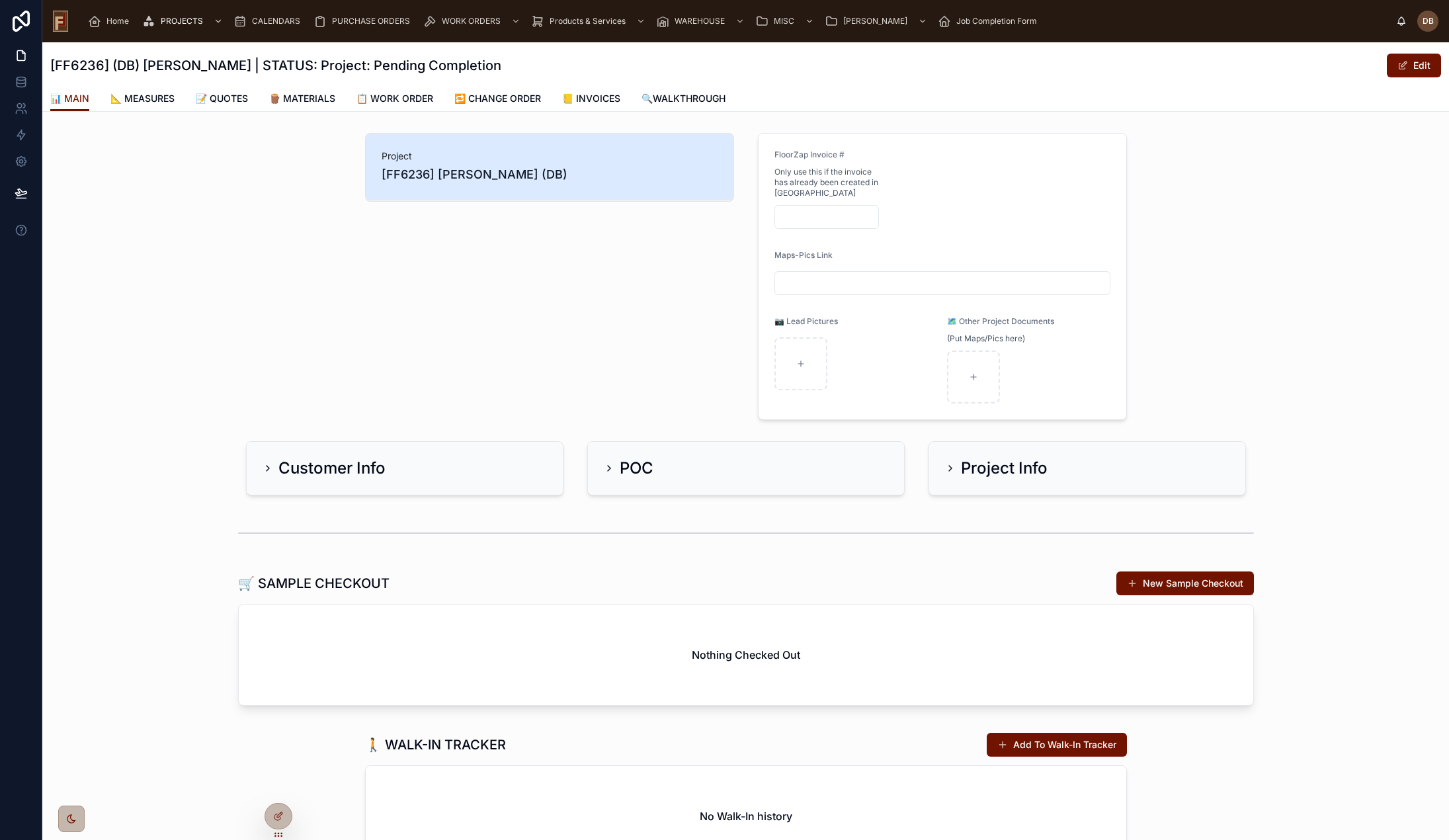
click at [499, 173] on span "[FF6236] [PERSON_NAME] (DB)" at bounding box center [550, 174] width 336 height 18
drag, startPoint x: 433, startPoint y: 172, endPoint x: 528, endPoint y: 178, distance: 95.2
click at [528, 178] on span "[FF6236] [PERSON_NAME] (DB)" at bounding box center [550, 174] width 336 height 18
click at [499, 172] on span "[FF6236] [PERSON_NAME] (DB)" at bounding box center [550, 174] width 336 height 18
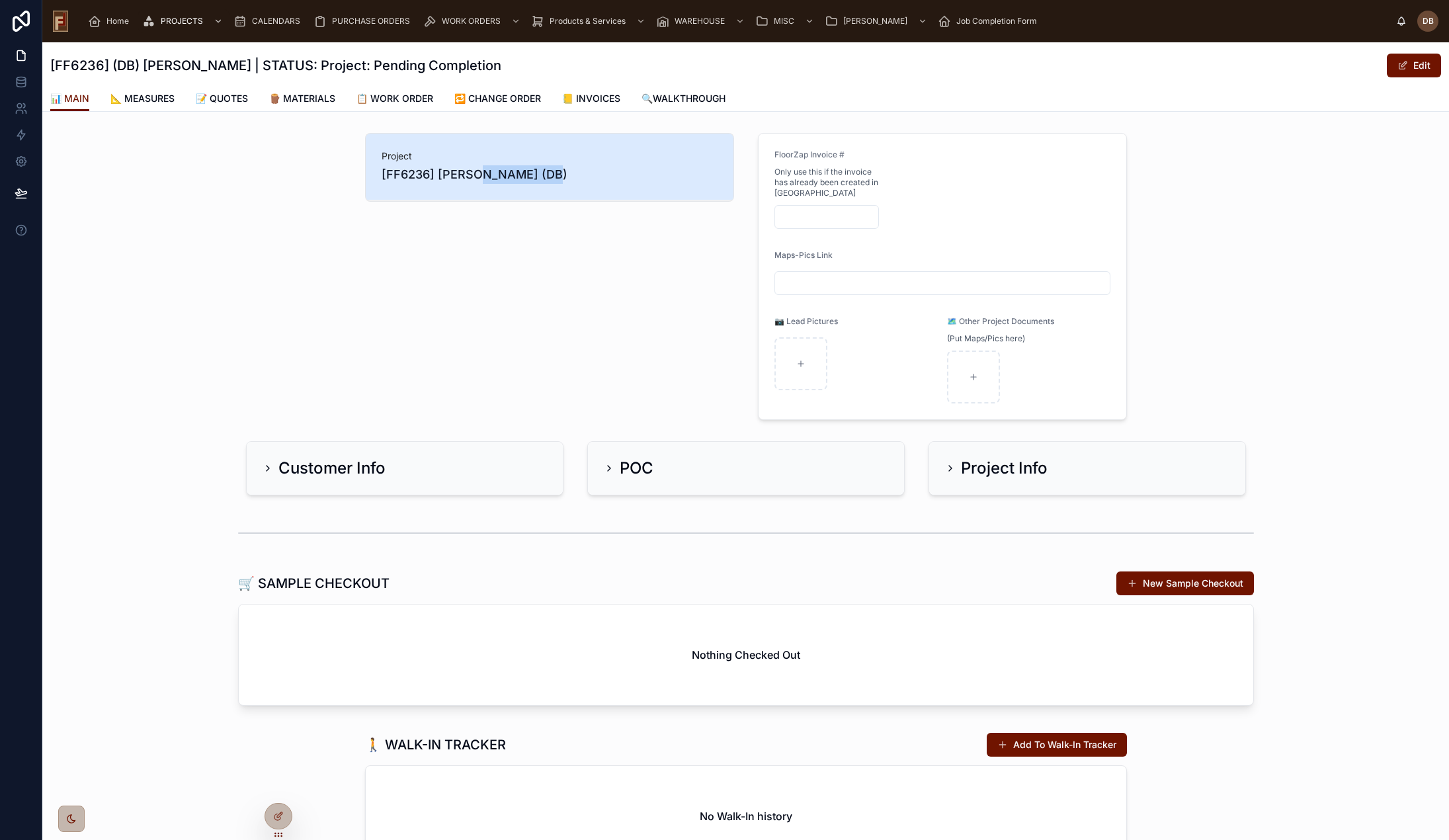
click at [499, 172] on span "[FF6236] [PERSON_NAME] (DB)" at bounding box center [550, 174] width 336 height 18
click at [446, 174] on span "[FF6236] [PERSON_NAME] (DB)" at bounding box center [550, 174] width 336 height 18
drag, startPoint x: 446, startPoint y: 174, endPoint x: 472, endPoint y: 172, distance: 26.1
click at [472, 172] on span "[FF6236] [PERSON_NAME] (DB)" at bounding box center [550, 174] width 336 height 18
click at [449, 176] on span "[FF6236] [PERSON_NAME] (DB)" at bounding box center [550, 174] width 336 height 18
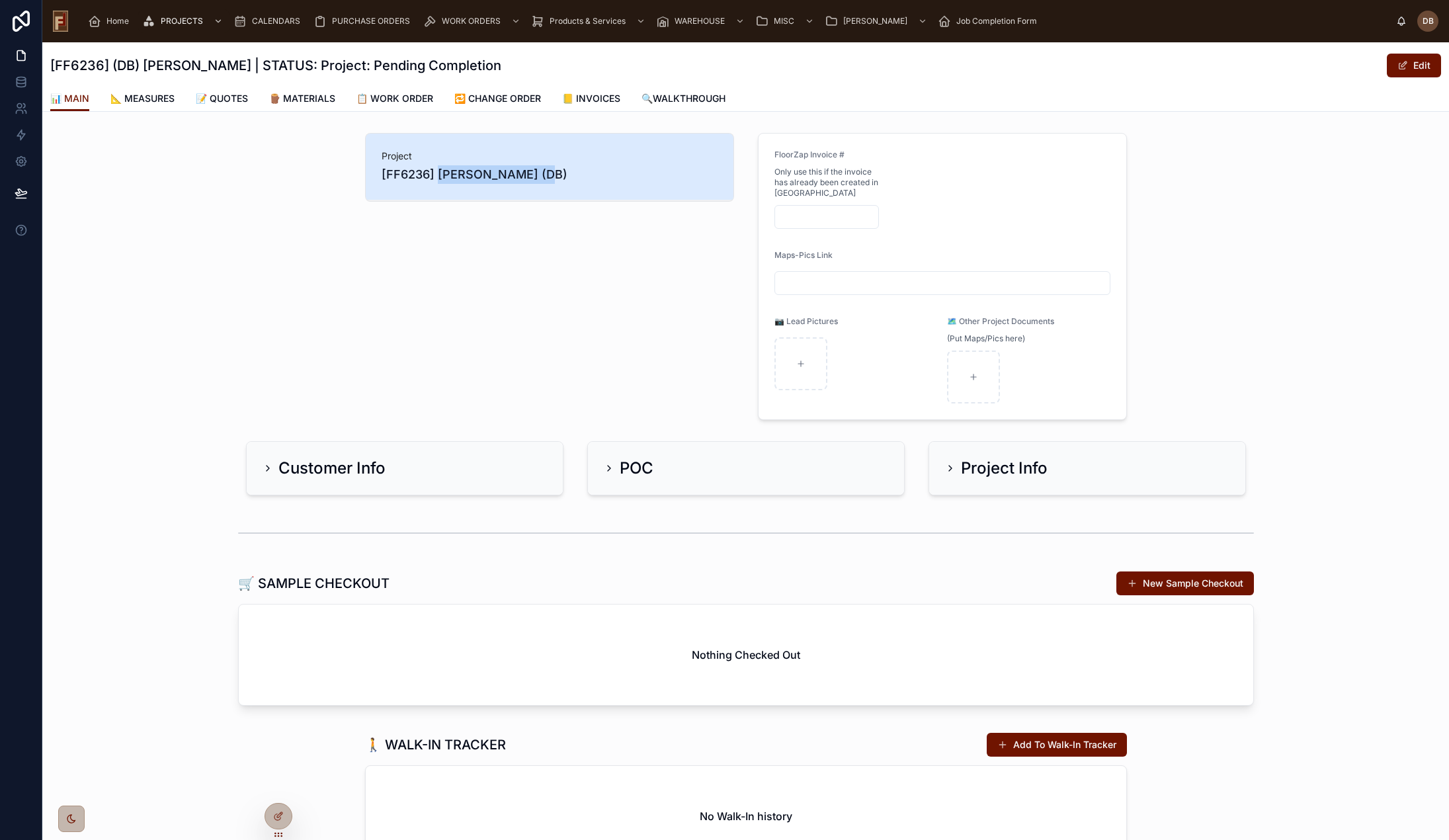
drag, startPoint x: 449, startPoint y: 176, endPoint x: 471, endPoint y: 176, distance: 22.0
click at [471, 176] on span "[FF6236] [PERSON_NAME] (DB)" at bounding box center [550, 174] width 336 height 18
click at [500, 175] on span "[FF6236] [PERSON_NAME] (DB)" at bounding box center [550, 174] width 336 height 18
click at [499, 176] on span "[FF6236] [PERSON_NAME] (DB)" at bounding box center [550, 174] width 336 height 18
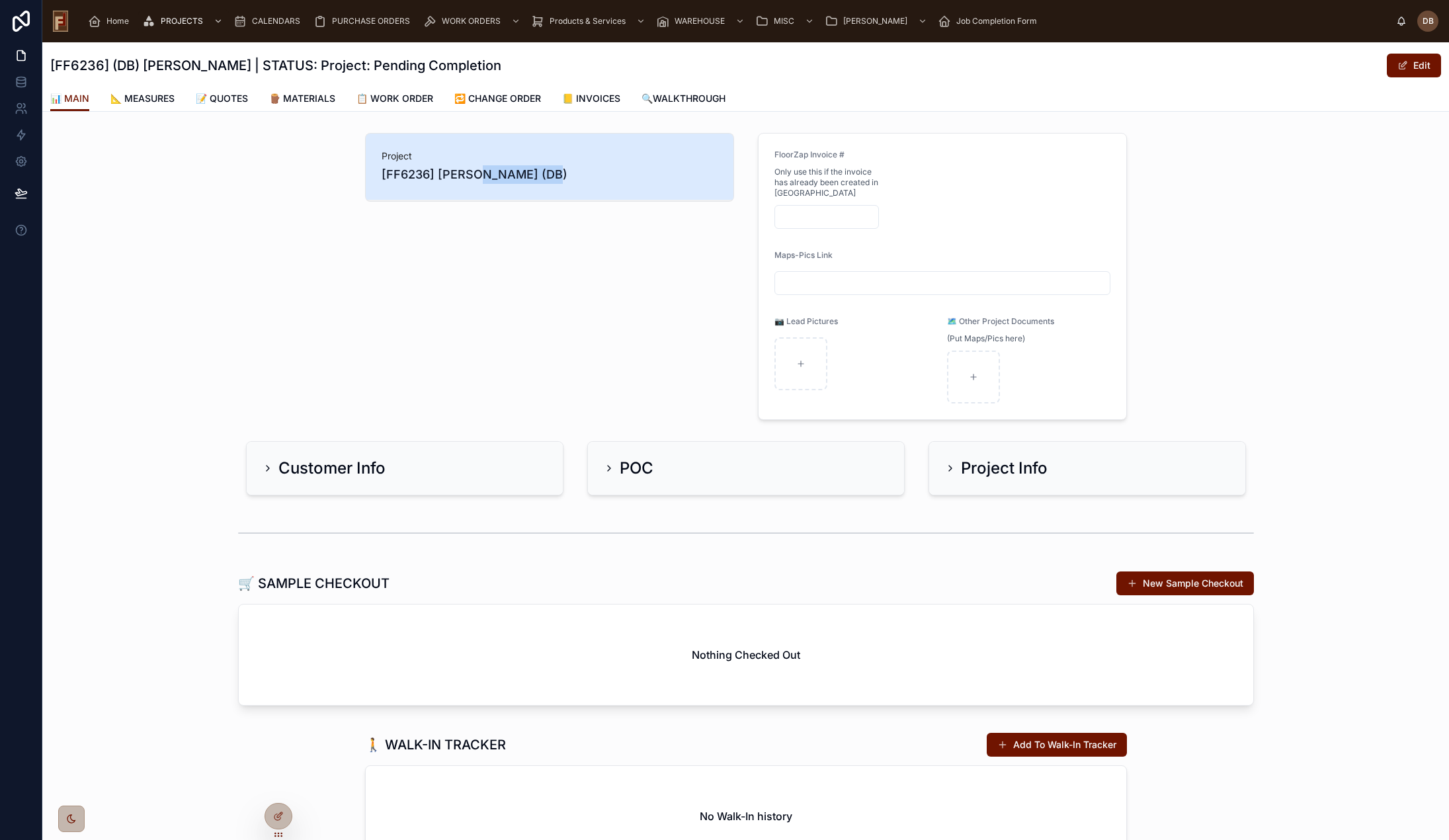
click at [499, 176] on span "[FF6236] [PERSON_NAME] (DB)" at bounding box center [550, 174] width 336 height 18
drag, startPoint x: 433, startPoint y: 176, endPoint x: 528, endPoint y: 172, distance: 95.1
click at [528, 172] on span "[FF6236] [PERSON_NAME] (DB)" at bounding box center [550, 174] width 336 height 18
click at [601, 96] on span "📒 INVOICES" at bounding box center [592, 98] width 59 height 13
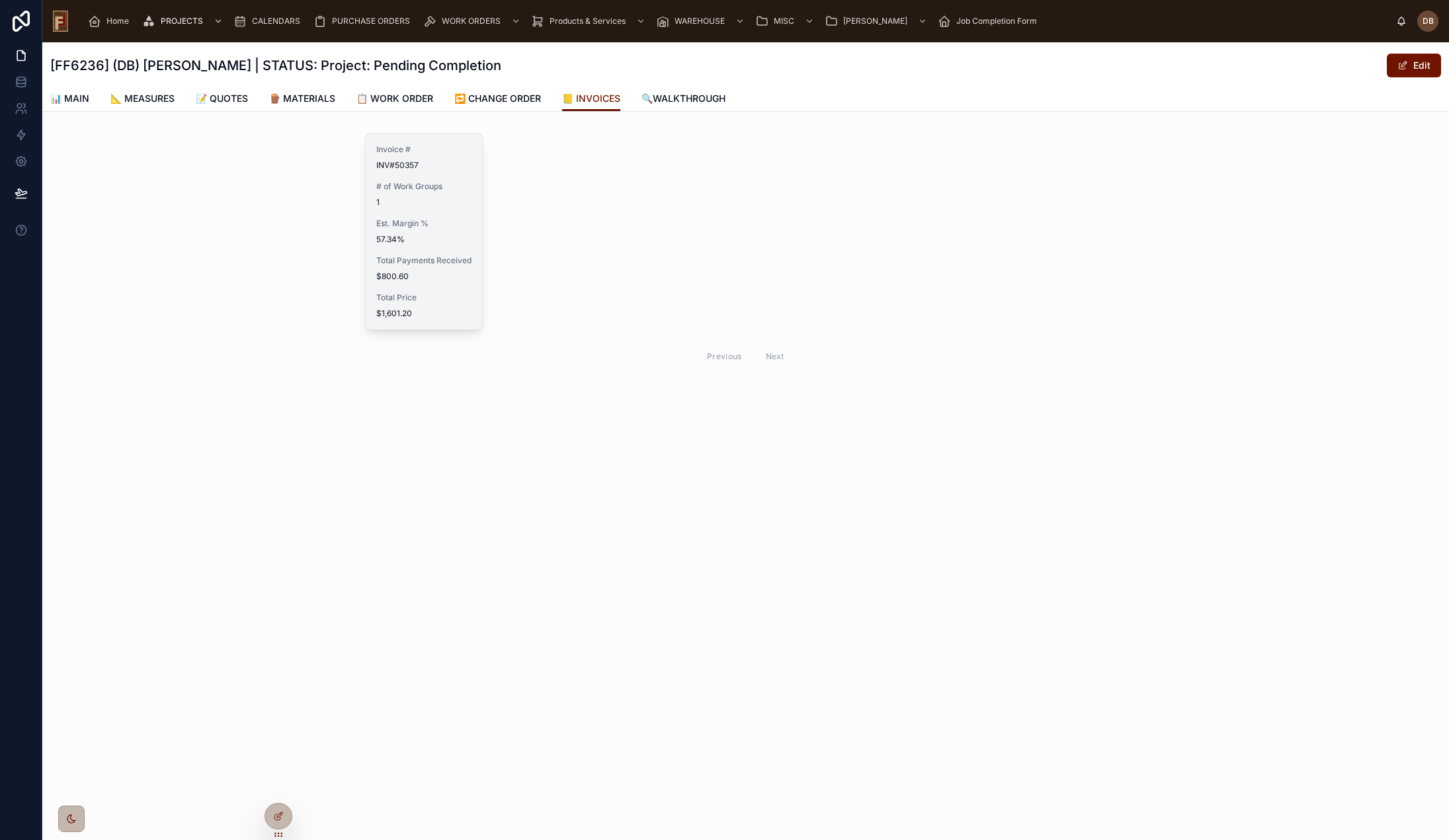
click at [434, 285] on div "Invoice # INV#50357 # of Work Groups 1 Est. Margin % 57.34% Total Payments Rece…" at bounding box center [424, 232] width 117 height 196
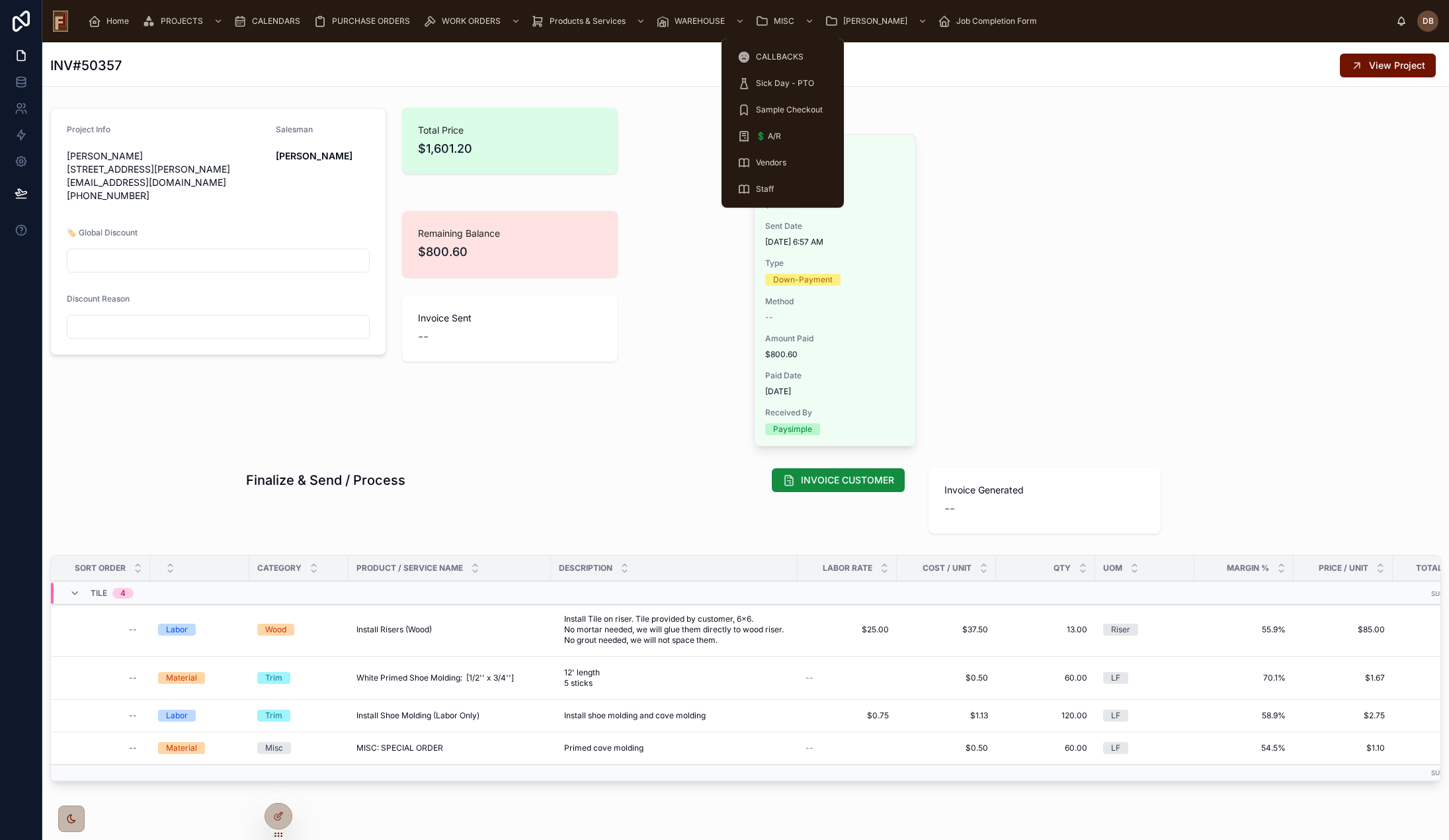
click at [775, 59] on span "CALLBACKS" at bounding box center [780, 56] width 47 height 10
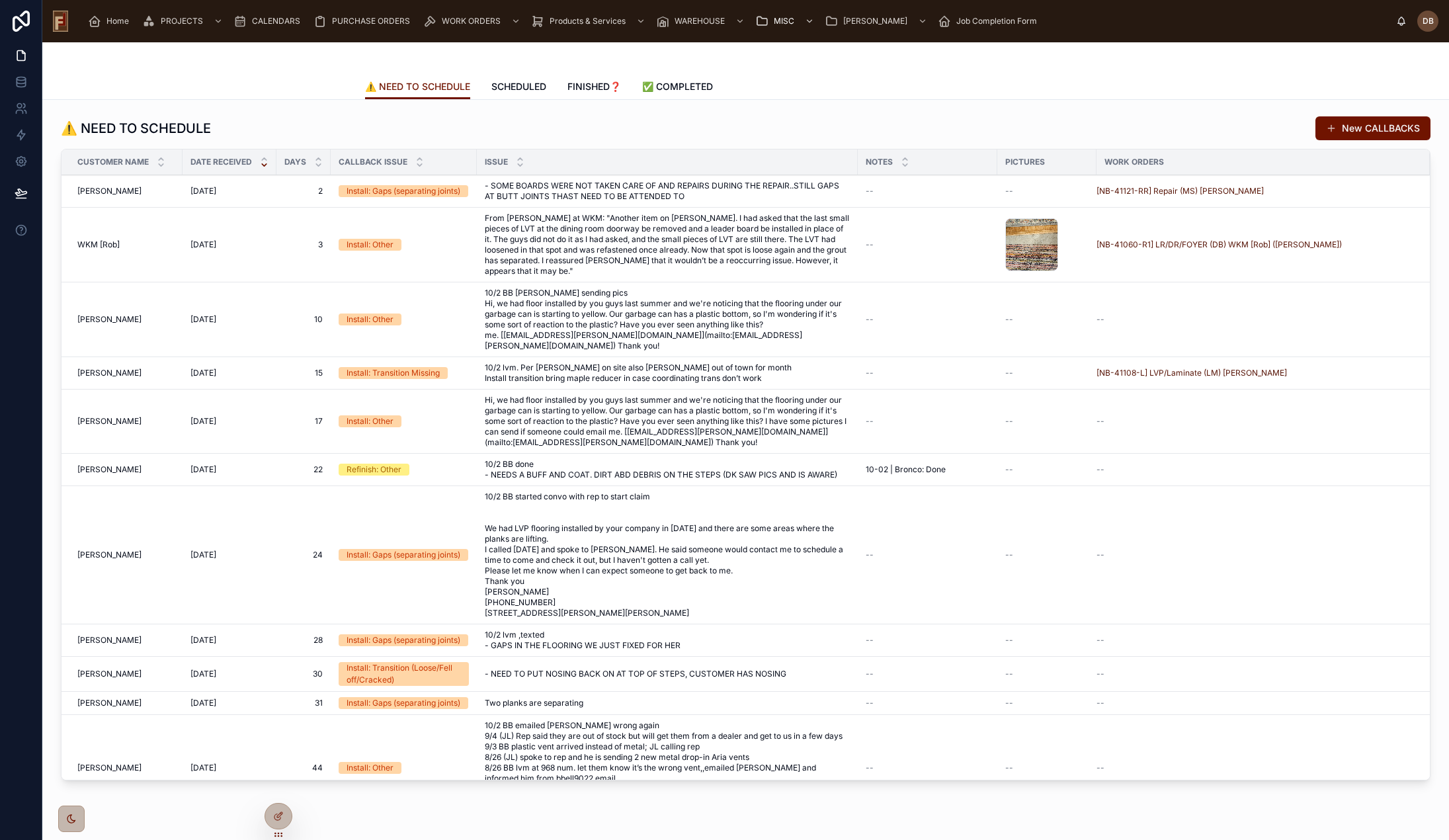
click at [588, 87] on span "FINISHED❓" at bounding box center [594, 86] width 54 height 13
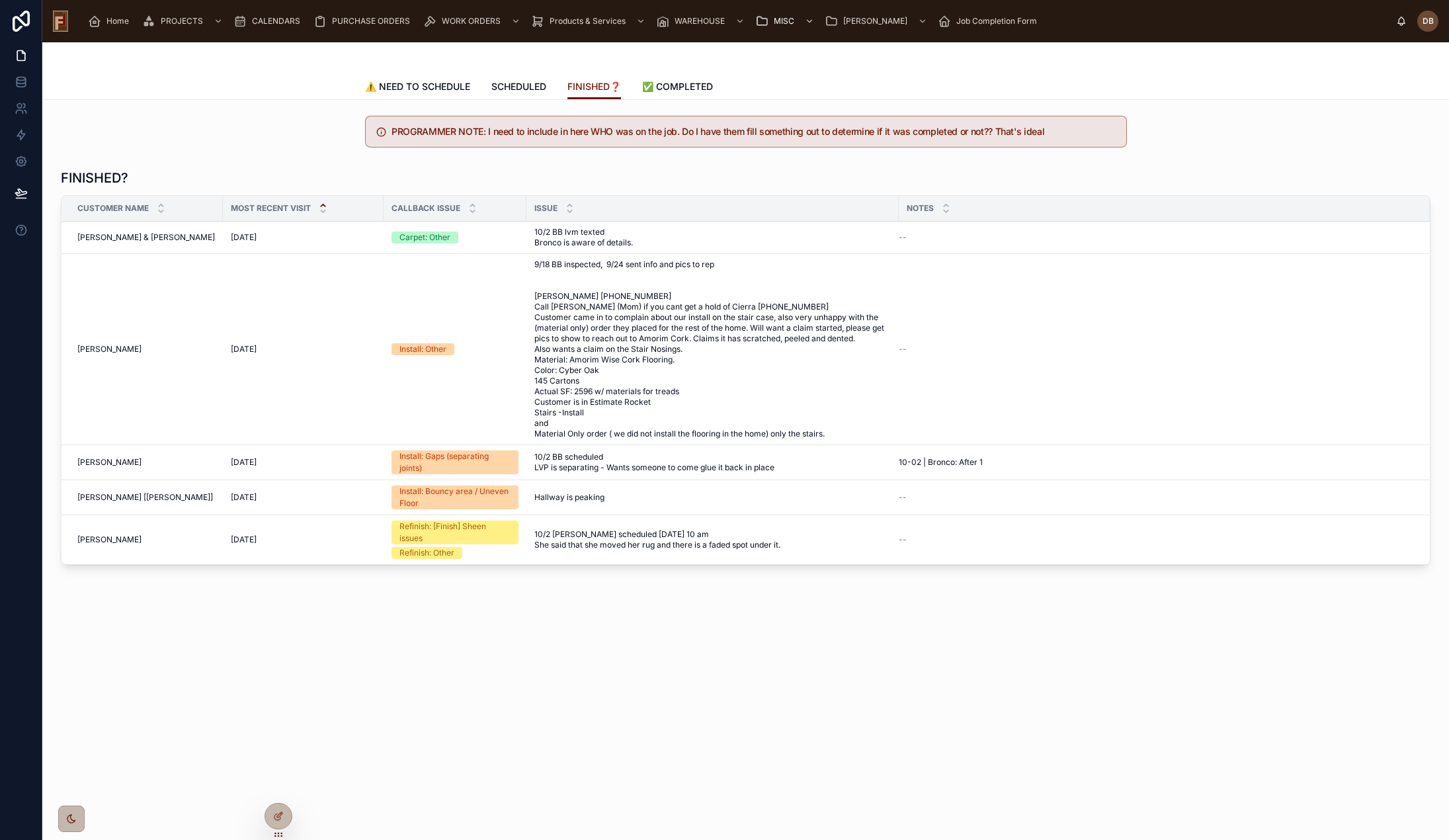
click at [425, 86] on span "⚠️ NEED TO SCHEDULE" at bounding box center [418, 86] width 105 height 13
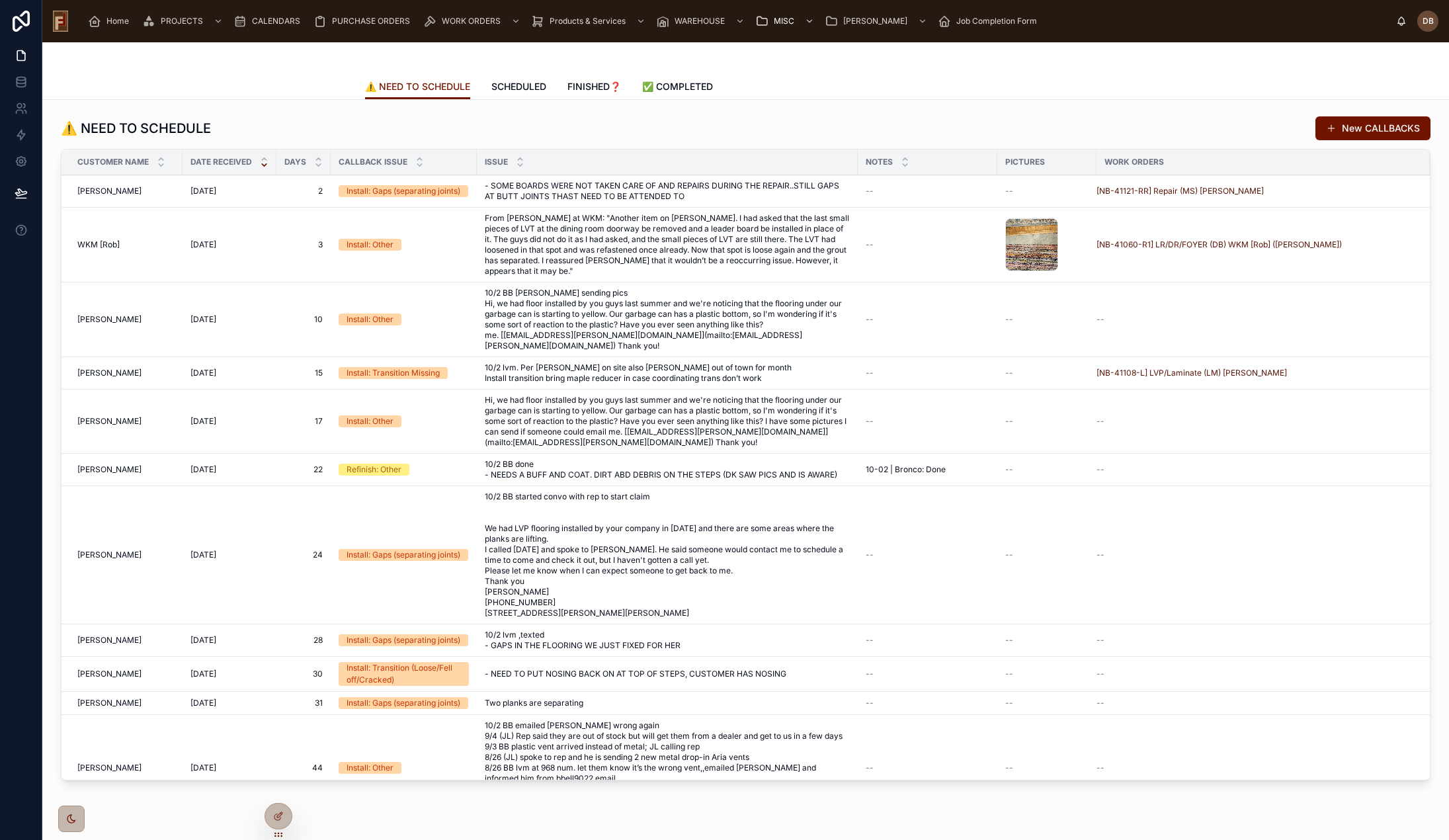
click at [688, 81] on span "✅ COMPLETED" at bounding box center [677, 86] width 70 height 13
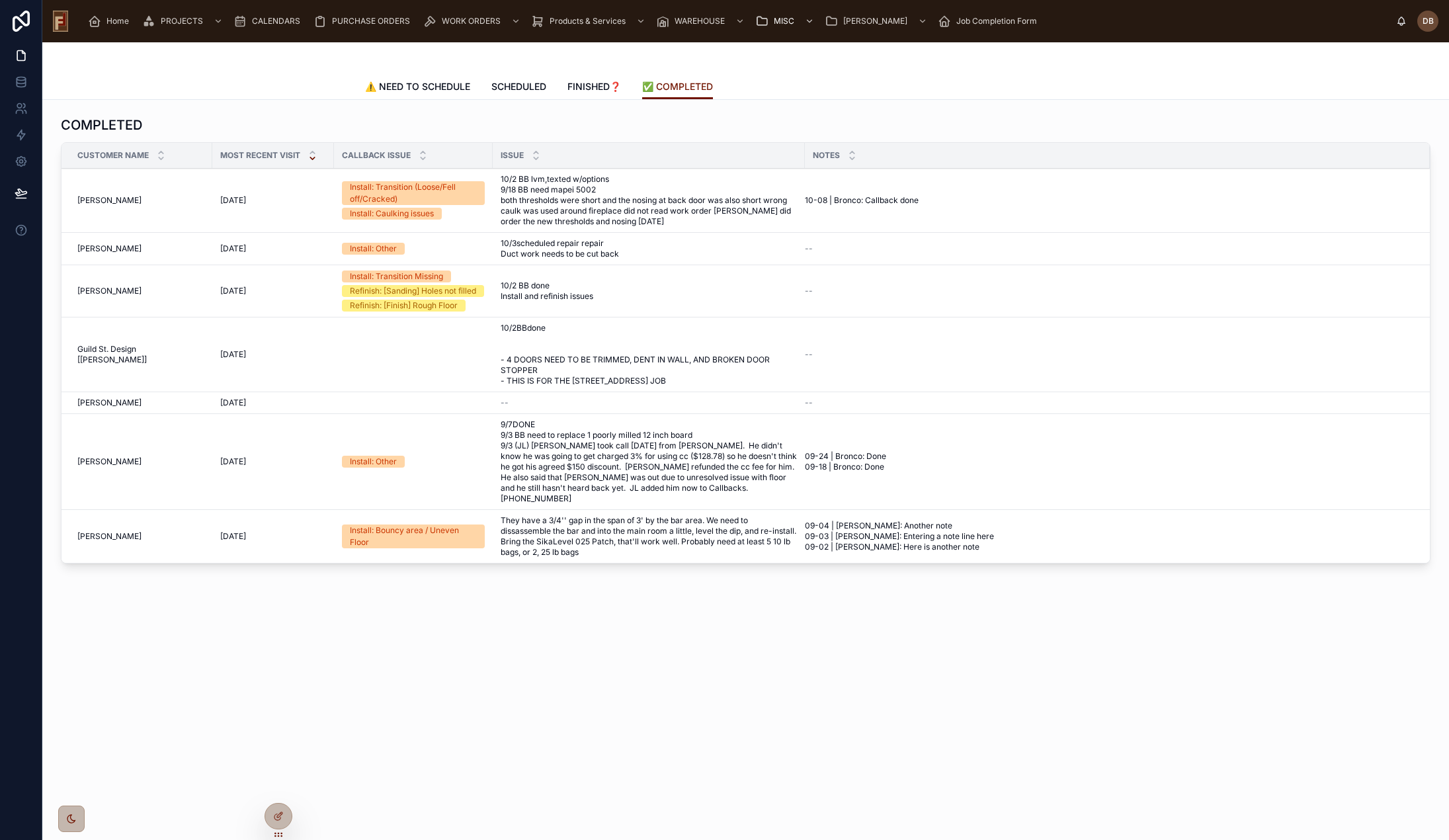
click at [434, 93] on link "⚠️ NEED TO SCHEDULE" at bounding box center [418, 87] width 105 height 26
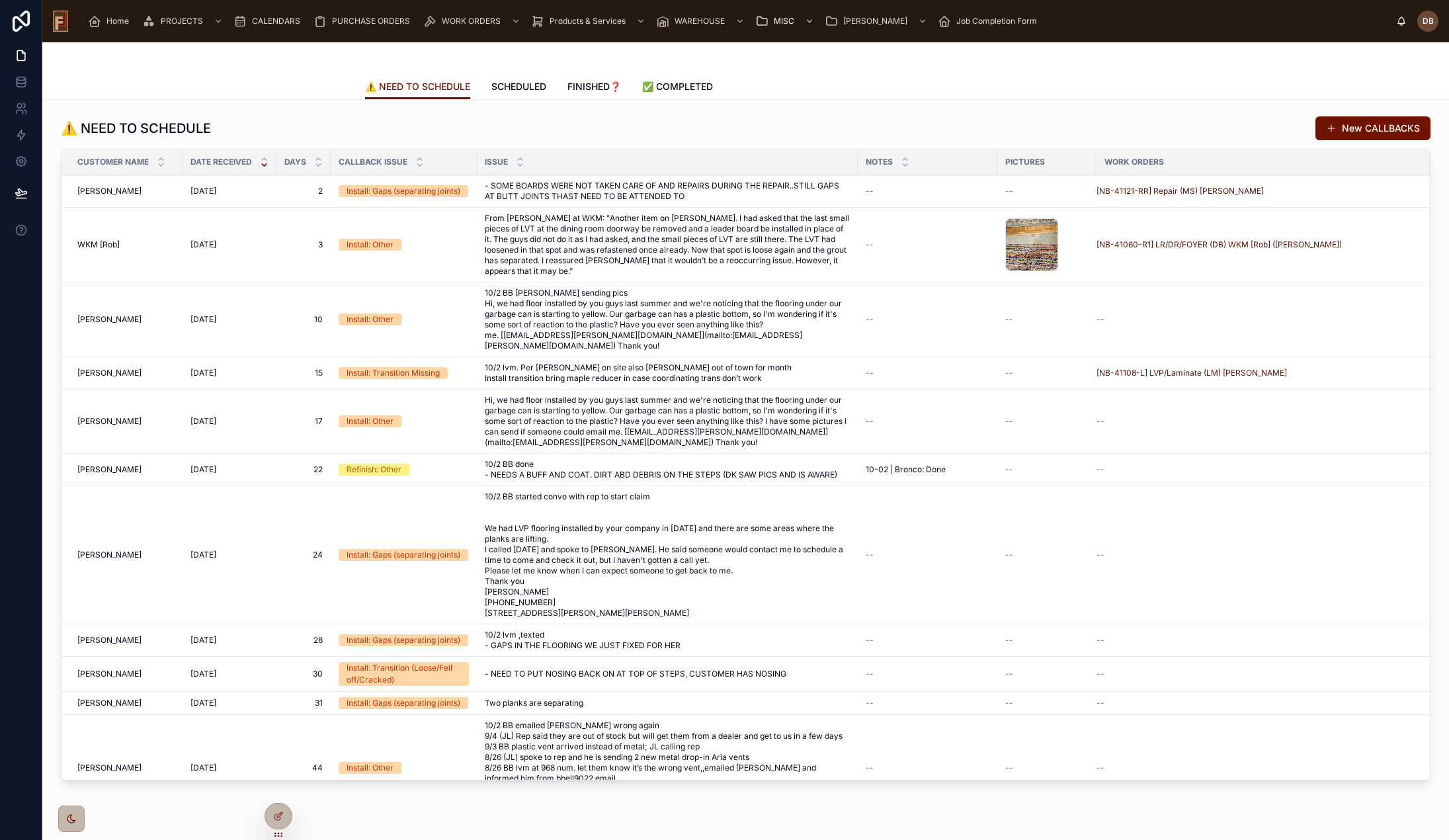
click at [509, 89] on span "SCHEDULED" at bounding box center [518, 86] width 55 height 13
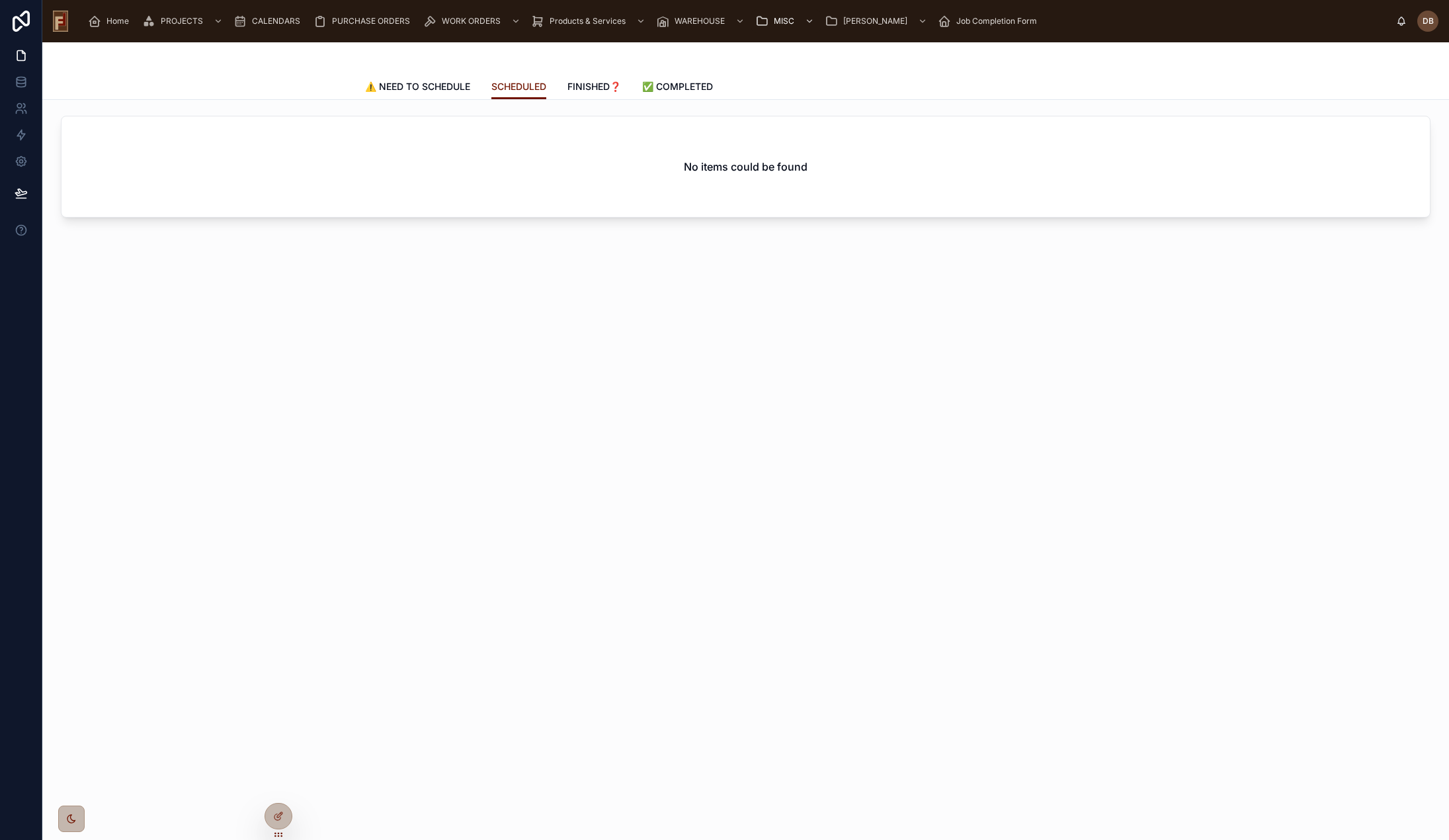
click at [603, 87] on span "FINISHED❓" at bounding box center [594, 86] width 54 height 13
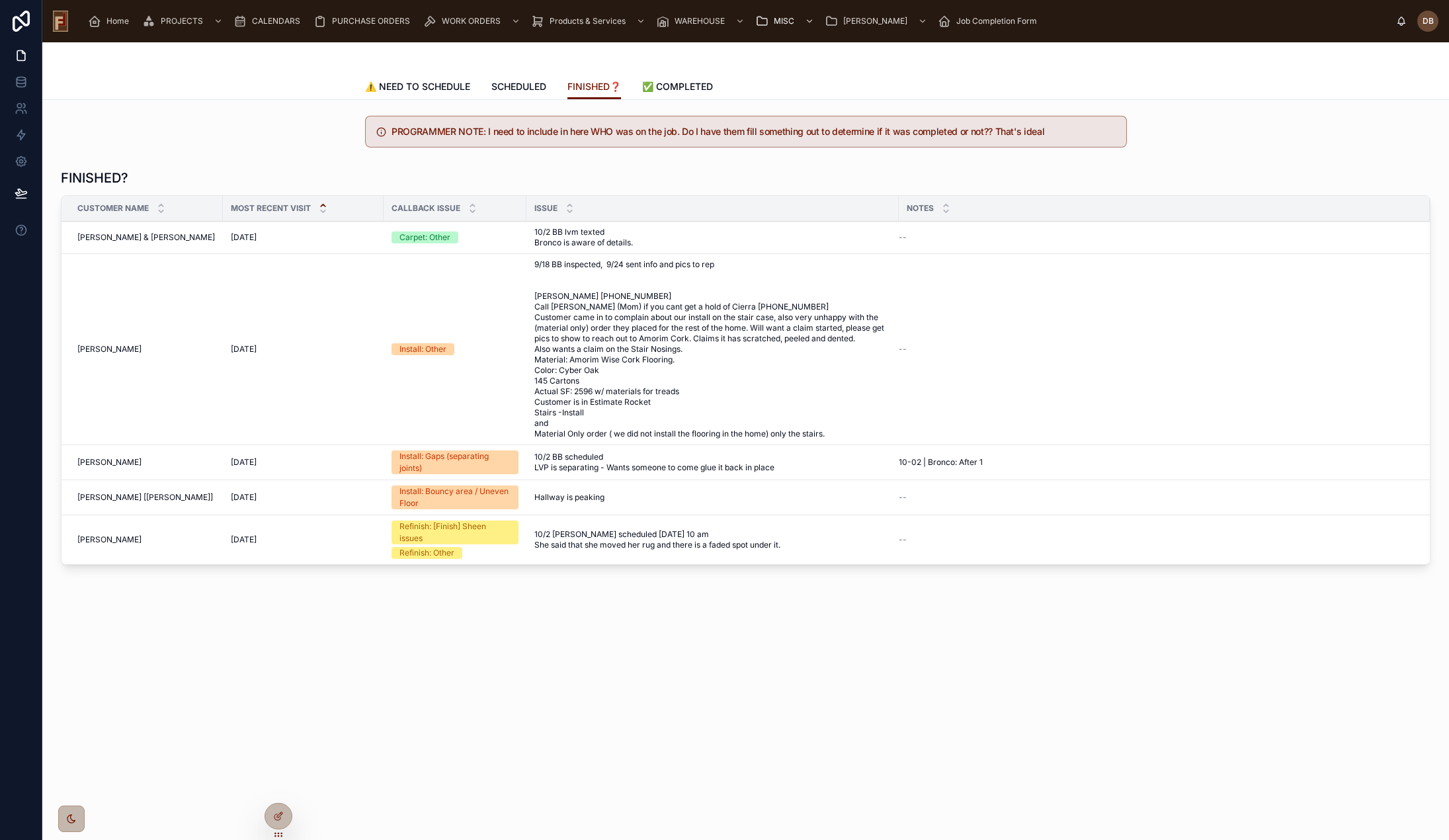
click at [523, 84] on span "SCHEDULED" at bounding box center [518, 86] width 55 height 13
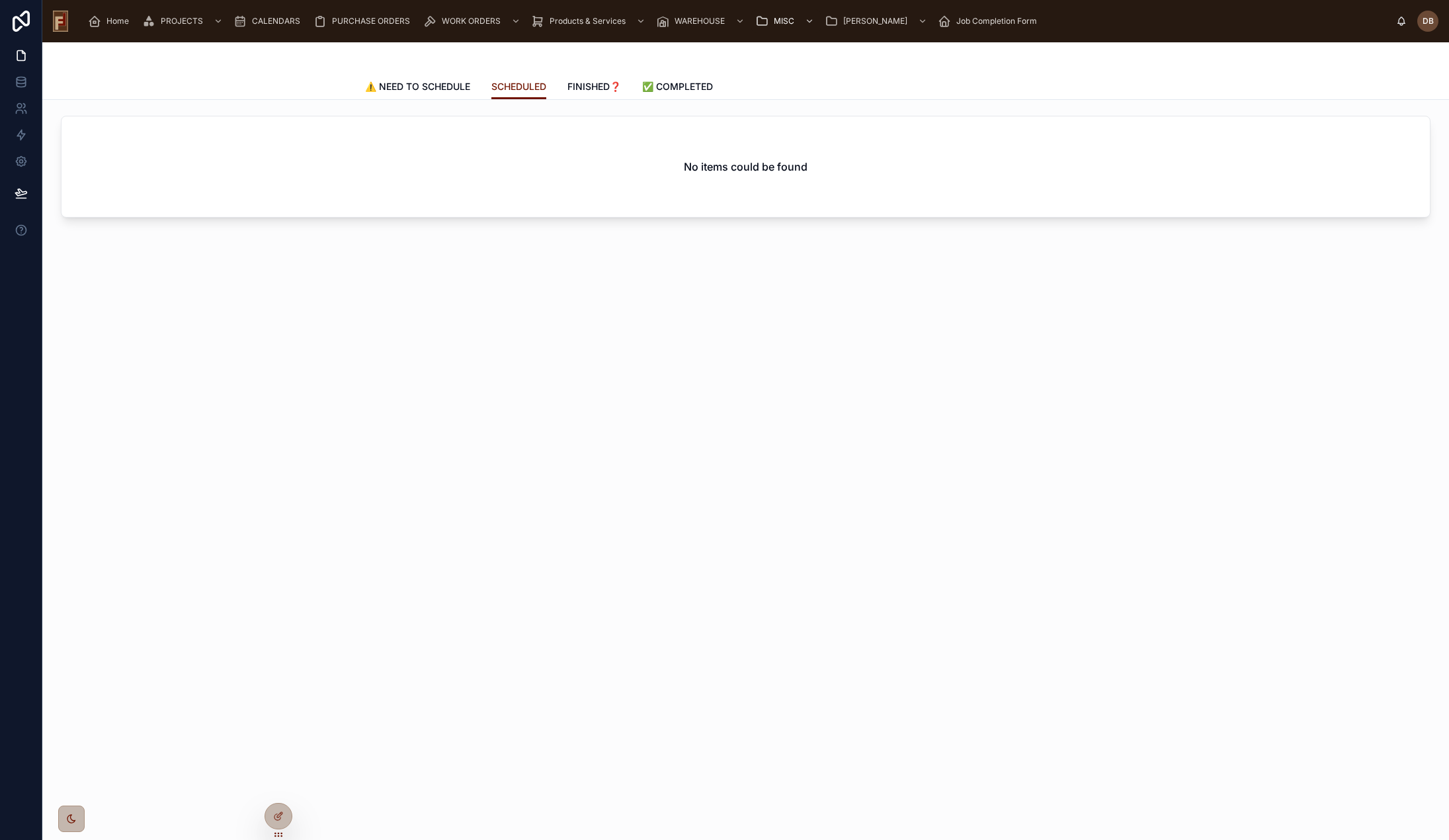
click at [595, 87] on span "FINISHED❓" at bounding box center [594, 86] width 54 height 13
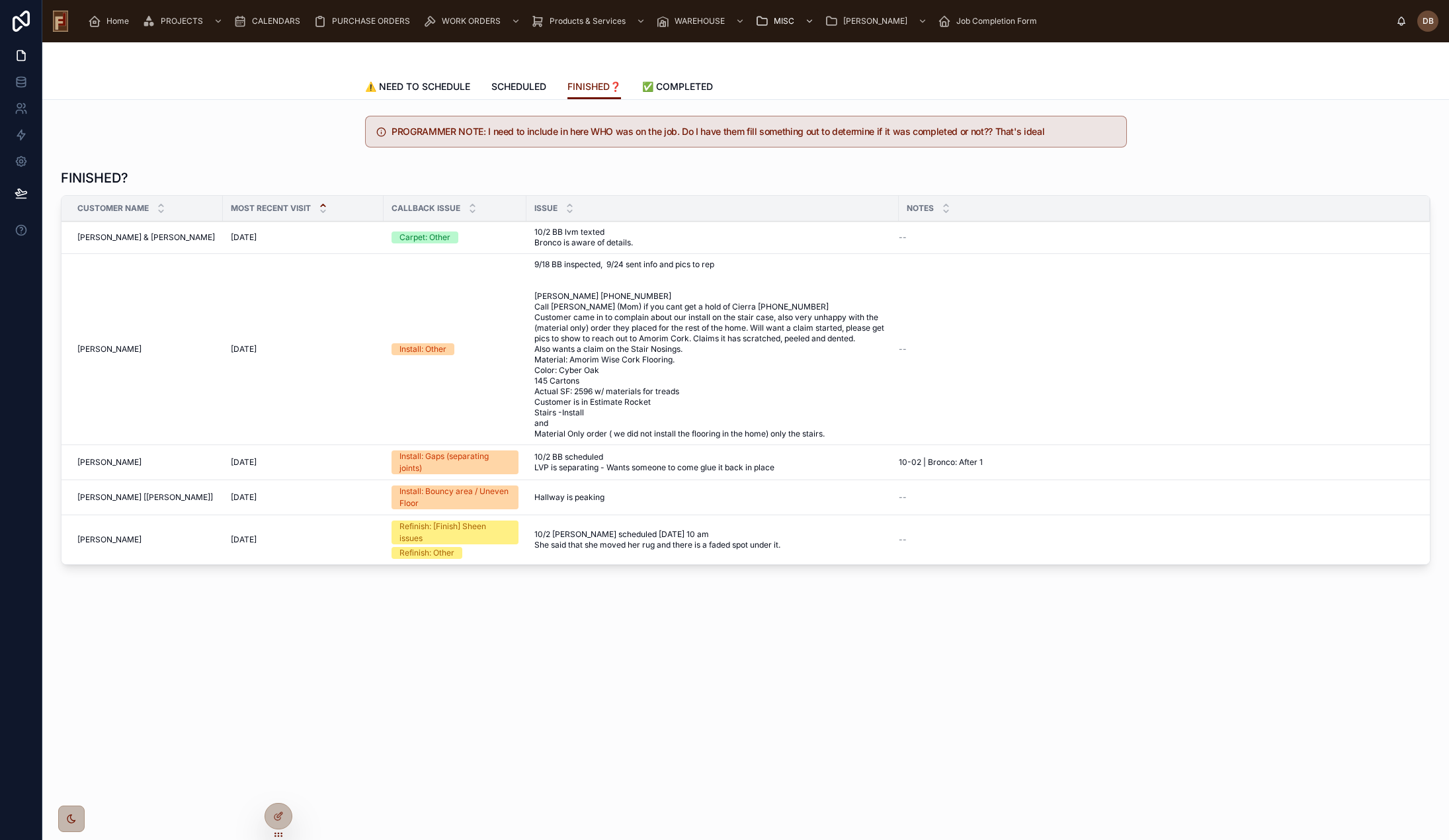
click at [680, 88] on span "✅ COMPLETED" at bounding box center [677, 86] width 70 height 13
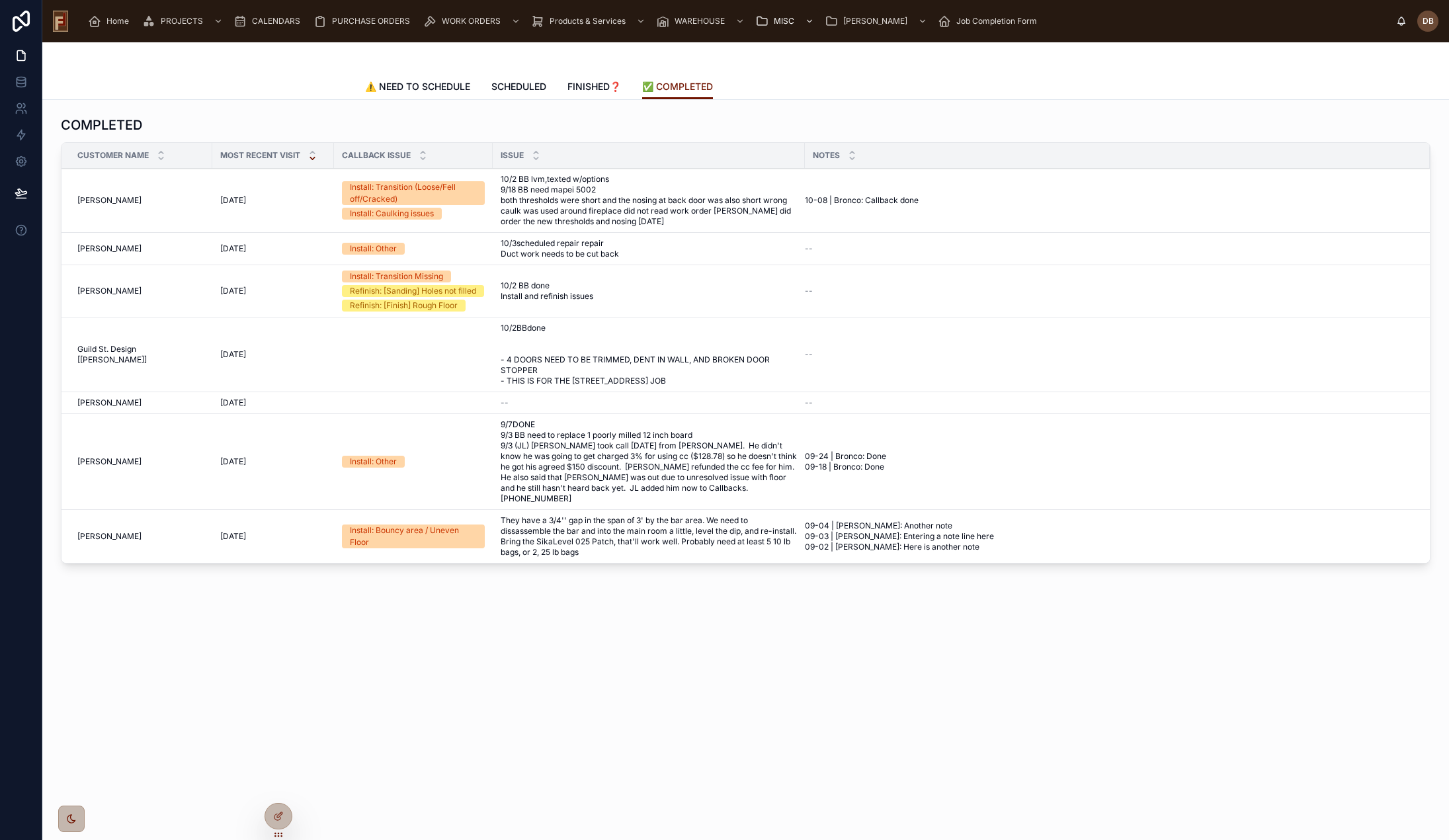
click at [592, 85] on span "FINISHED❓" at bounding box center [594, 86] width 54 height 13
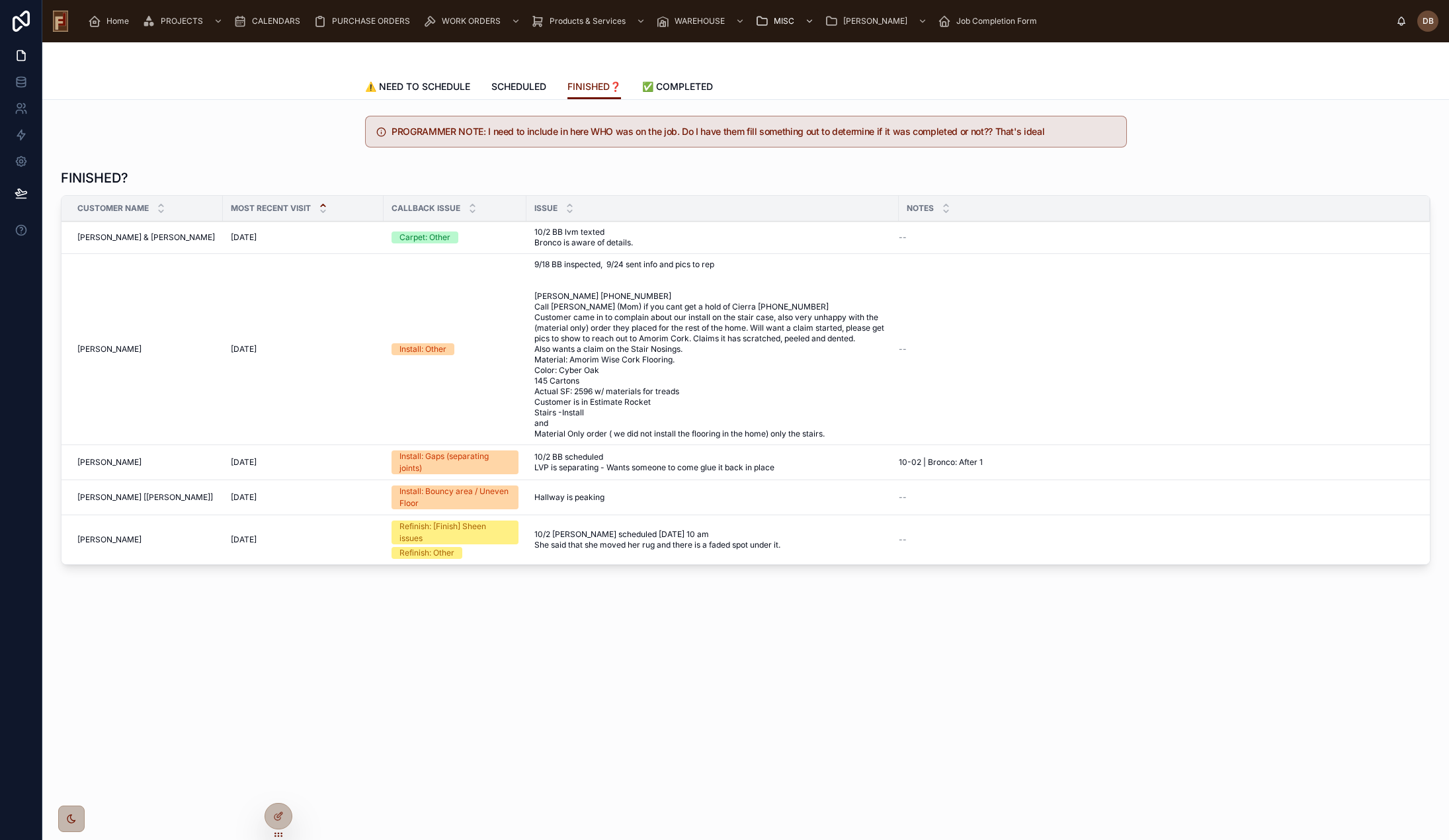
drag, startPoint x: 600, startPoint y: 88, endPoint x: 590, endPoint y: 66, distance: 24.2
click at [590, 66] on div at bounding box center [746, 59] width 762 height 32
click at [678, 467] on span "10/2 BB scheduled LVP is separating - Wants someone to come glue it back in pla…" at bounding box center [690, 462] width 311 height 21
drag, startPoint x: 776, startPoint y: 466, endPoint x: 532, endPoint y: 471, distance: 244.1
click at [535, 471] on span "10/2 BB scheduled LVP is separating - Wants someone to come glue it back in pla…" at bounding box center [690, 462] width 311 height 21
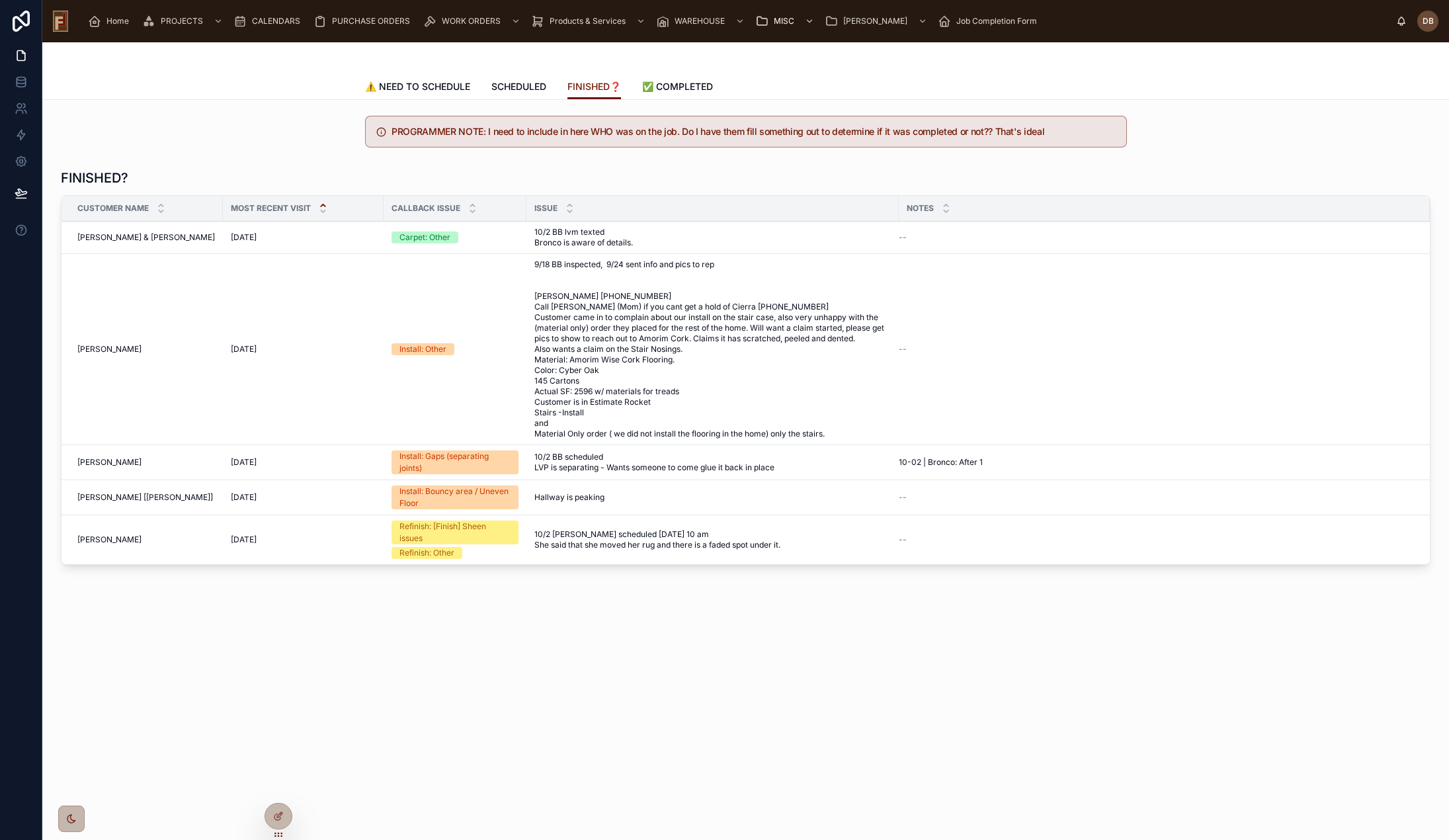
click at [608, 610] on div "PROGRAMMER NOTE: I need to include in here WHO was on the job. Do I have them f…" at bounding box center [746, 380] width 1407 height 560
click at [603, 535] on span "10/2 [PERSON_NAME] scheduled [DATE] 10 am She said that she moved her rug and t…" at bounding box center [713, 539] width 357 height 21
click at [606, 574] on div "FINISHED? Customer Name Most recent Visit Callback Issue ISSUE Notes [PERSON_NA…" at bounding box center [746, 369] width 1386 height 412
click at [614, 572] on div "FINISHED? Customer Name Most recent Visit Callback Issue ISSUE Notes [PERSON_NA…" at bounding box center [746, 369] width 1386 height 412
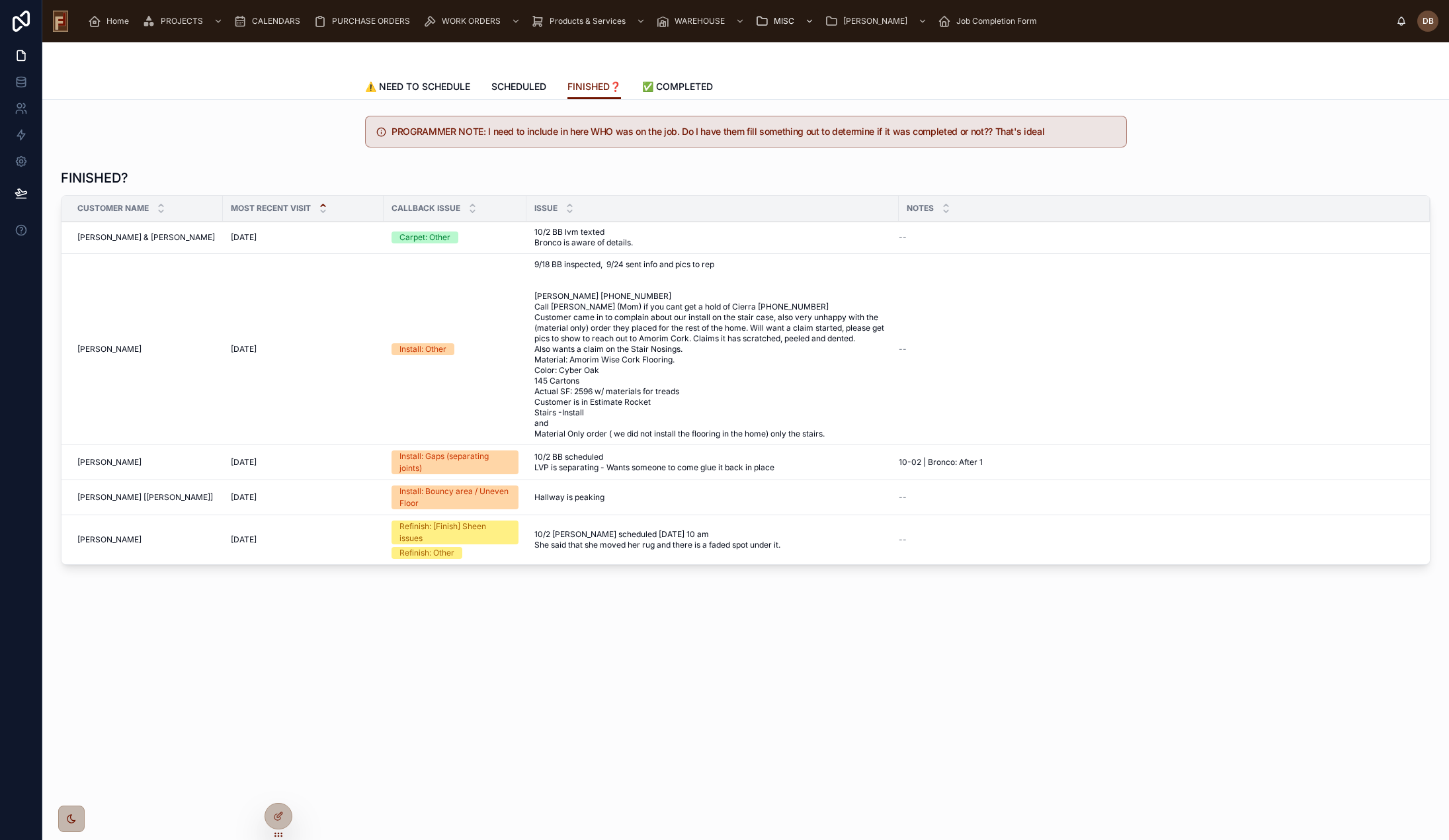
click at [603, 534] on span "10/2 [PERSON_NAME] scheduled [DATE] 10 am She said that she moved her rug and t…" at bounding box center [713, 539] width 357 height 21
click at [603, 534] on span "10/2 [PERSON_NAME] scheduled [DATE] 10 am She said that she moved her rug and t…" at bounding box center [713, 539] width 357 height 21
drag, startPoint x: 599, startPoint y: 573, endPoint x: 607, endPoint y: 556, distance: 18.8
click at [599, 574] on div "FINISHED? Customer Name Most recent Visit Callback Issue ISSUE Notes [PERSON_NA…" at bounding box center [746, 369] width 1386 height 412
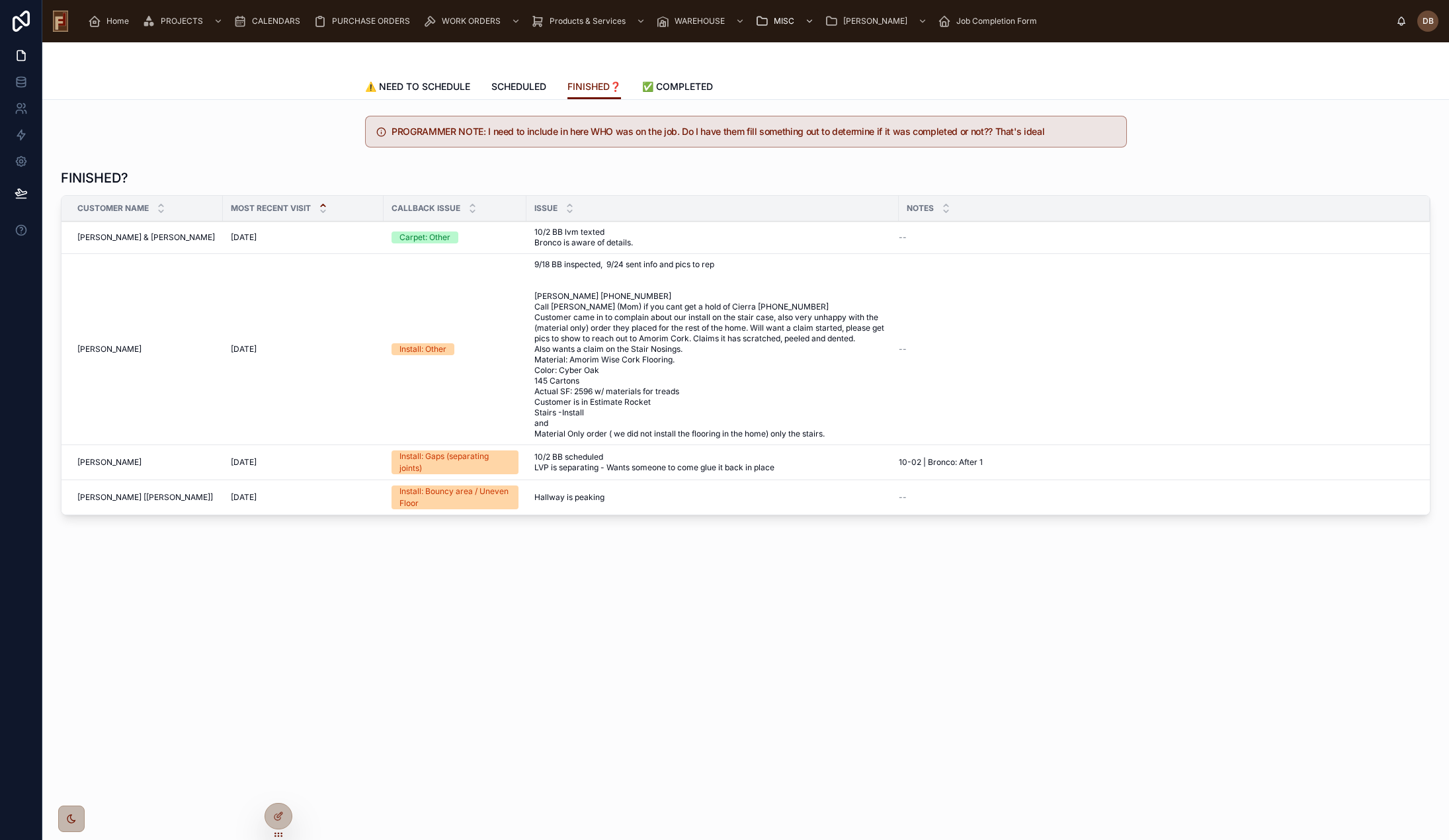
click at [676, 85] on span "✅ COMPLETED" at bounding box center [677, 86] width 70 height 13
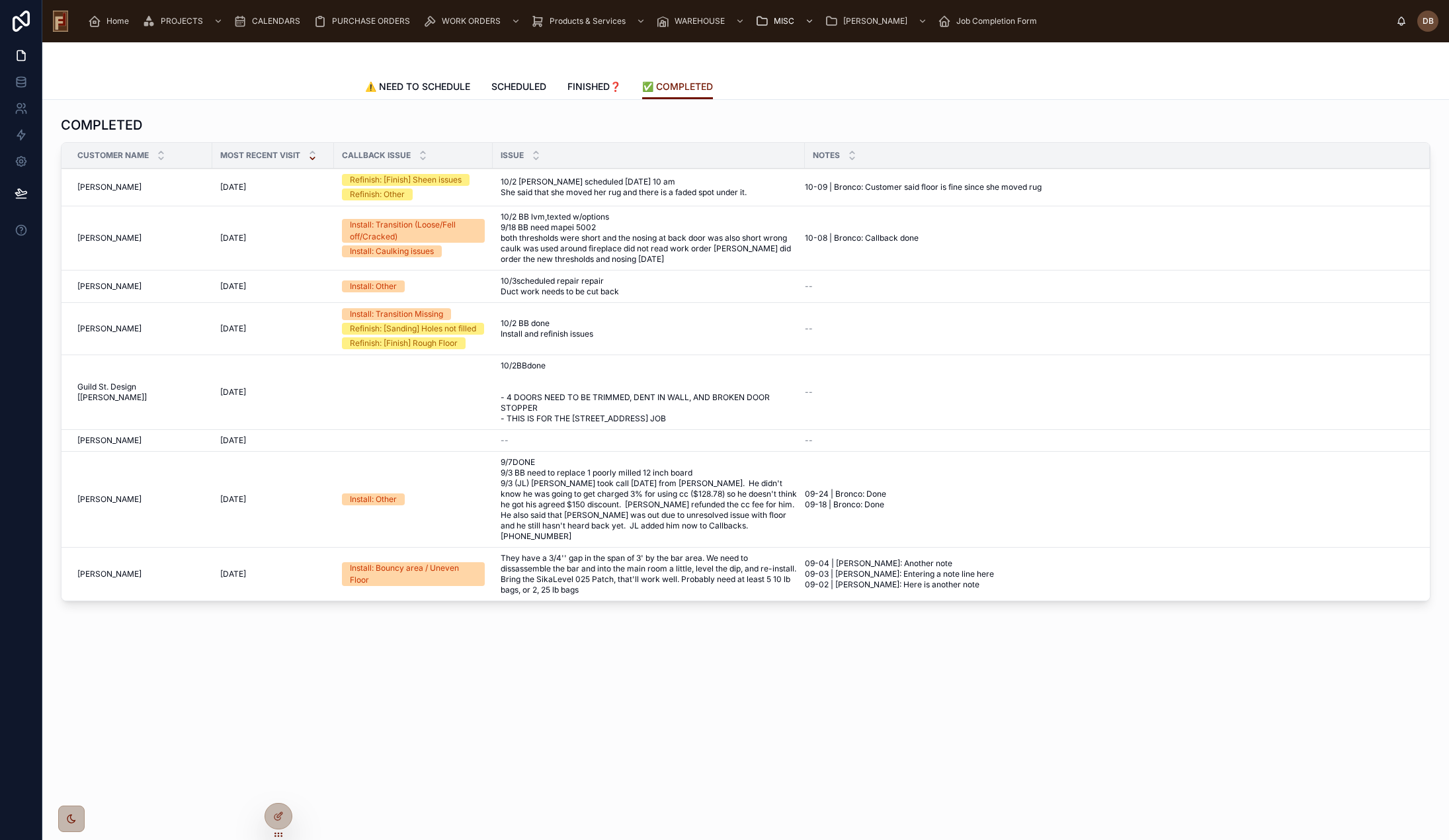
click at [600, 91] on span "FINISHED❓" at bounding box center [594, 86] width 54 height 13
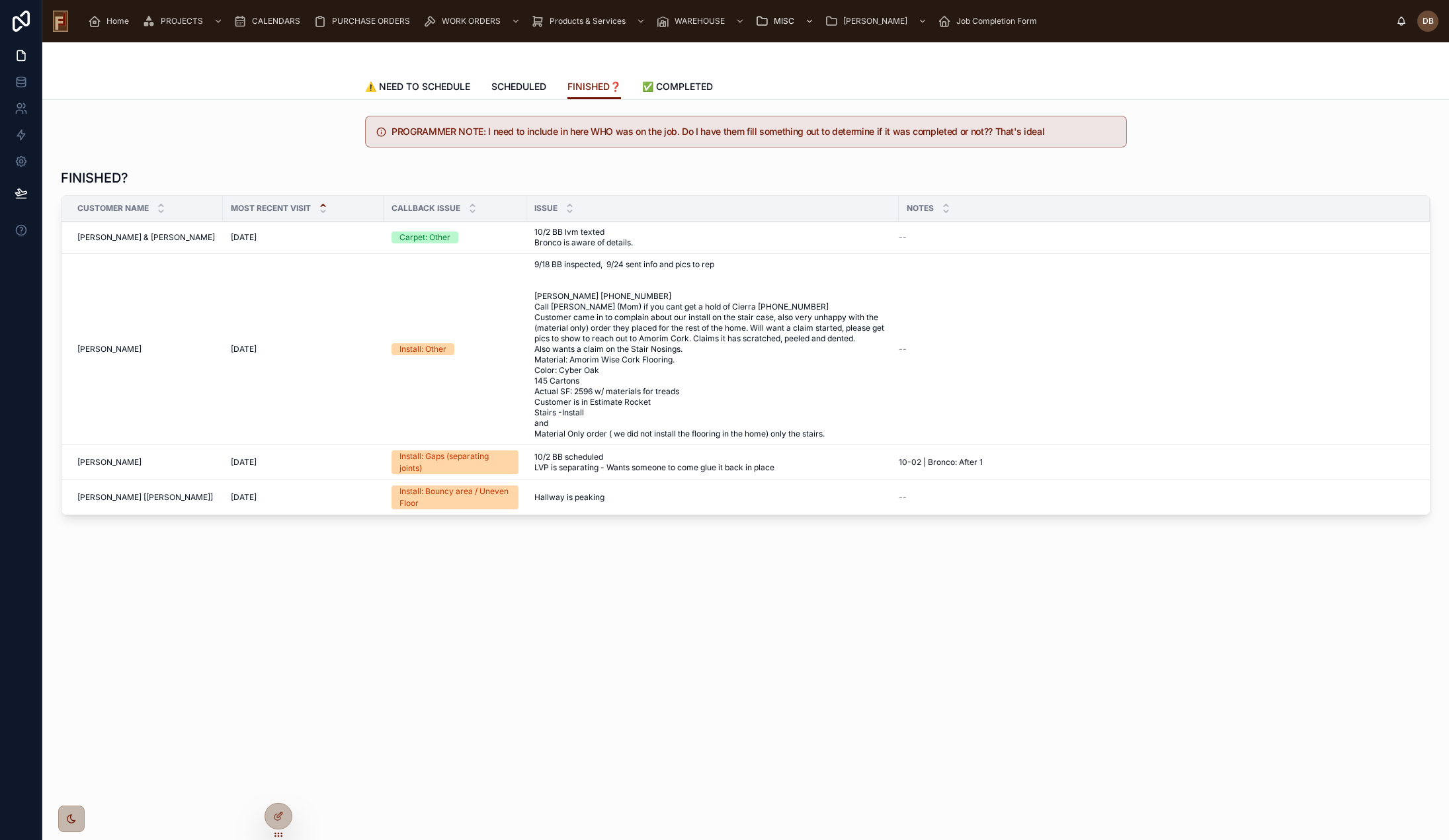
click at [529, 83] on span "SCHEDULED" at bounding box center [518, 86] width 55 height 13
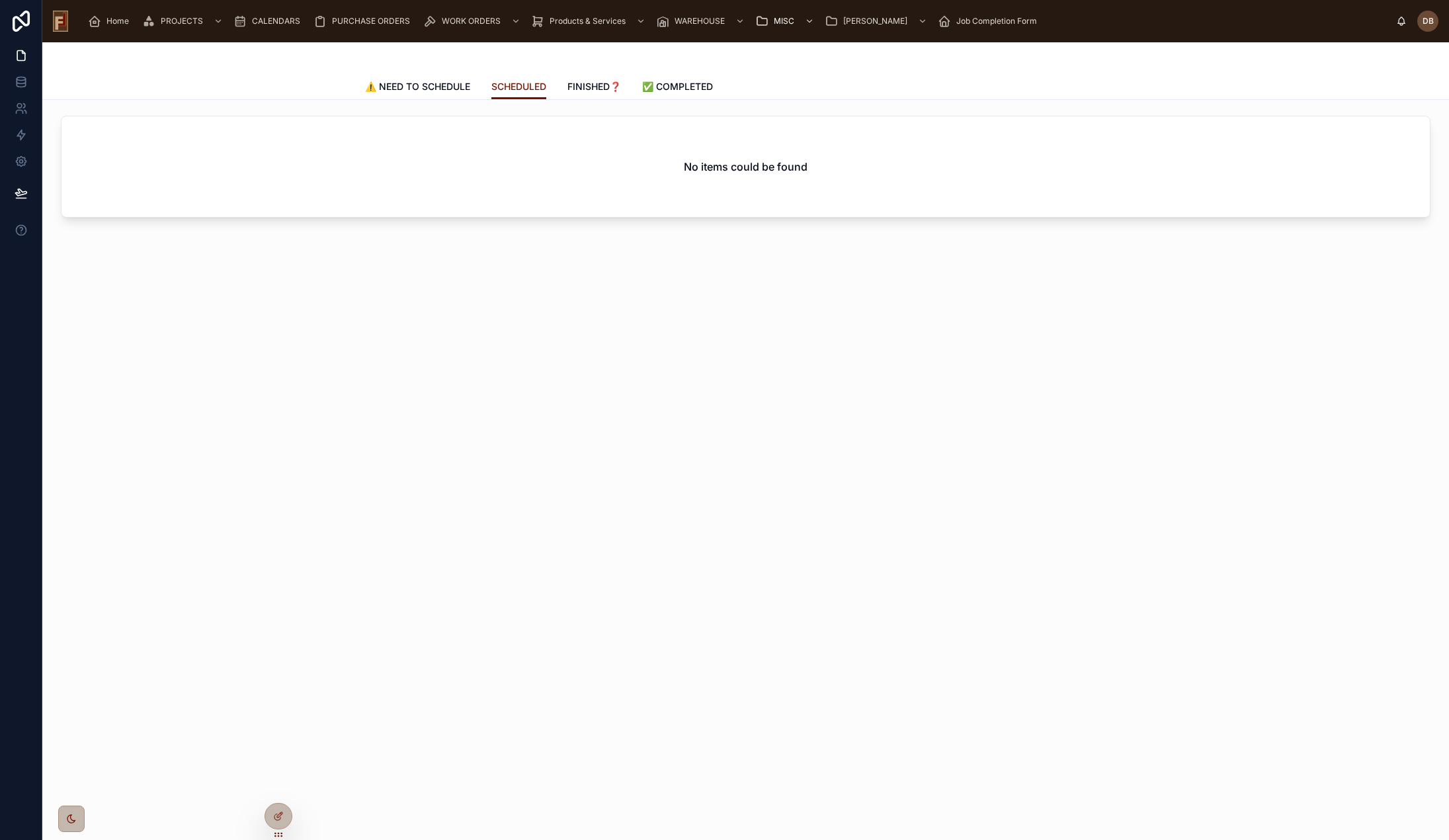
click at [434, 87] on span "⚠️ NEED TO SCHEDULE" at bounding box center [418, 86] width 105 height 13
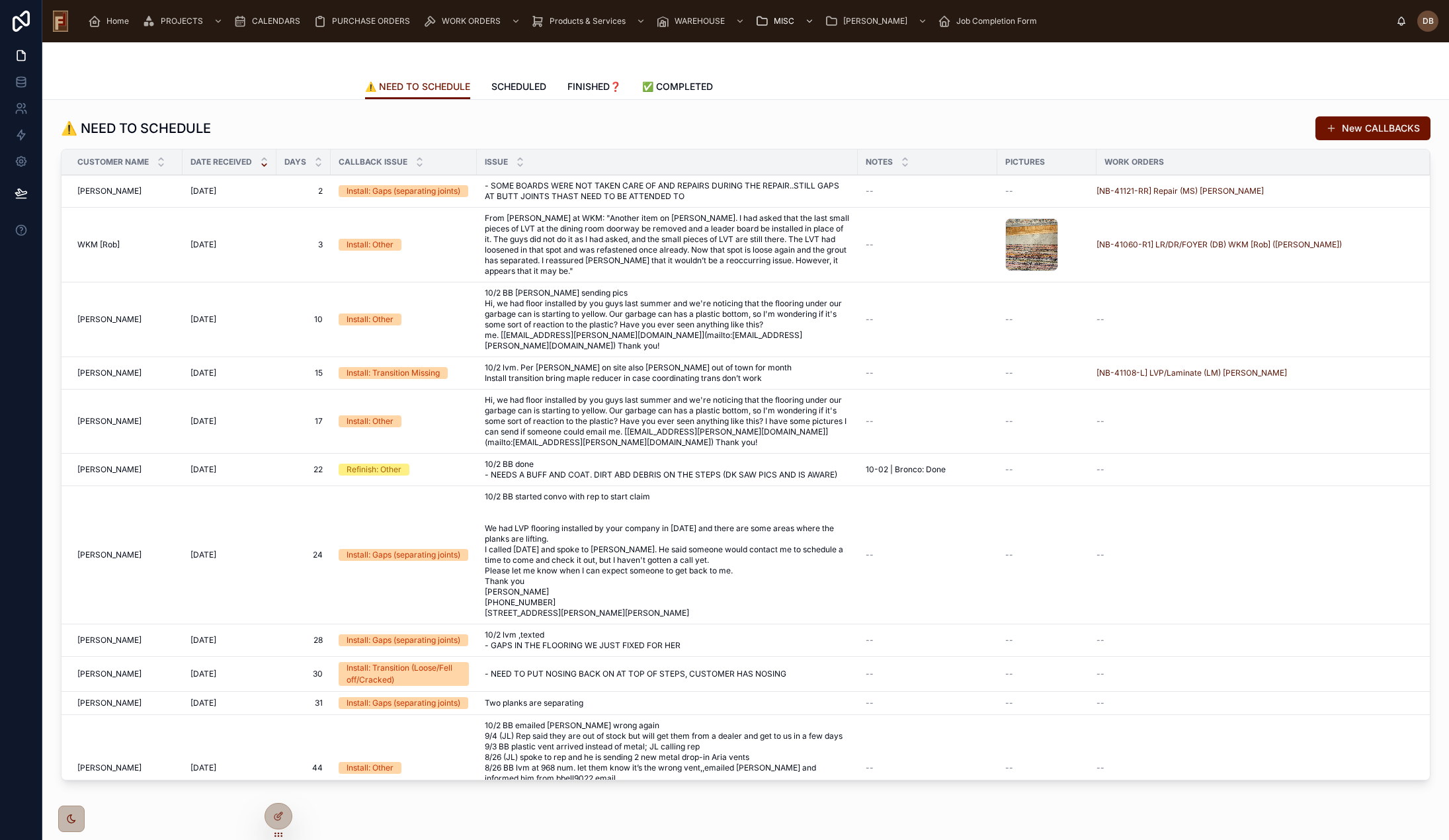
click at [0, 0] on span "Schedule" at bounding box center [0, 0] width 0 height 0
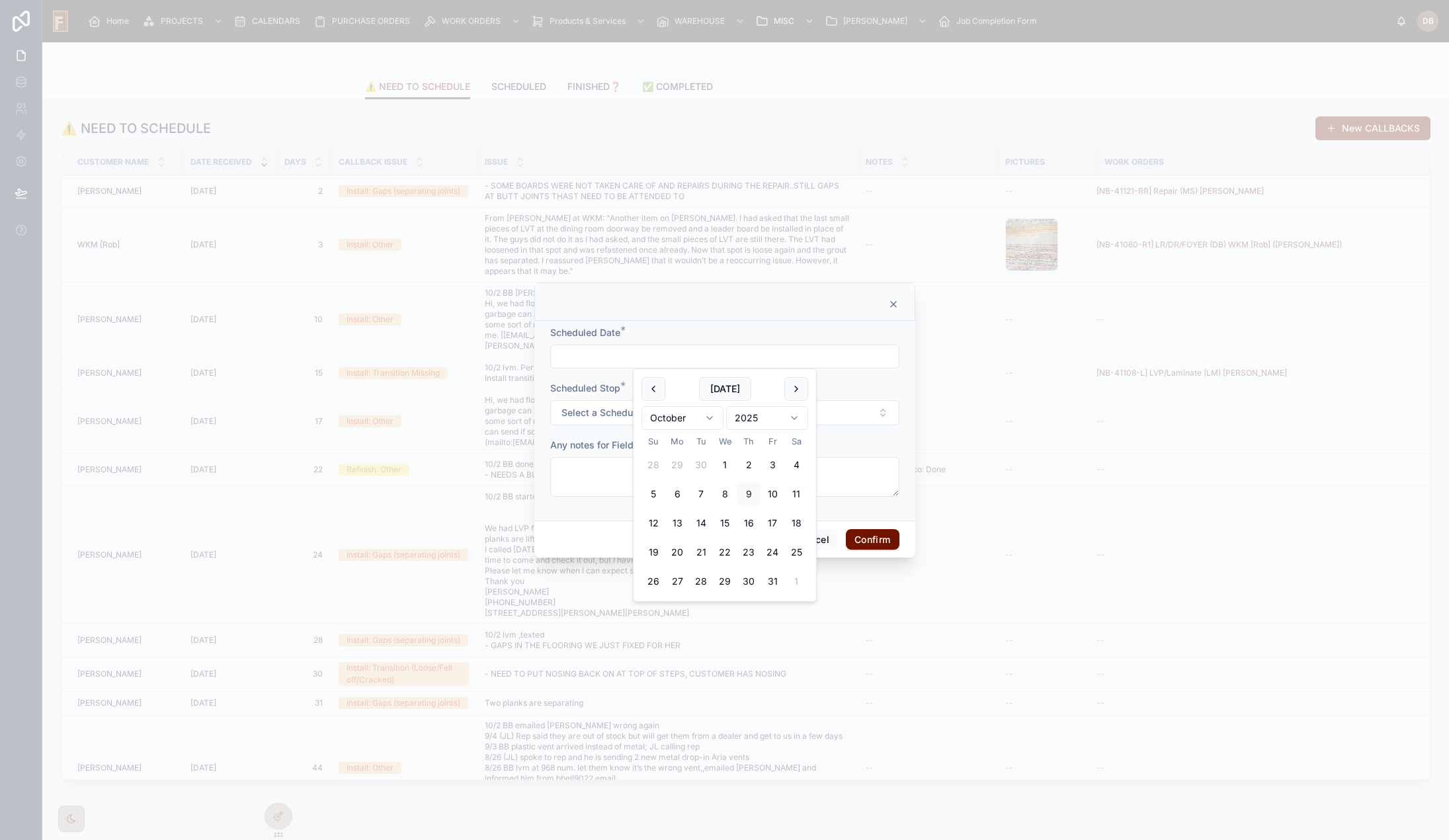
click at [665, 354] on input "text" at bounding box center [725, 356] width 348 height 18
click at [893, 301] on icon at bounding box center [893, 304] width 10 height 10
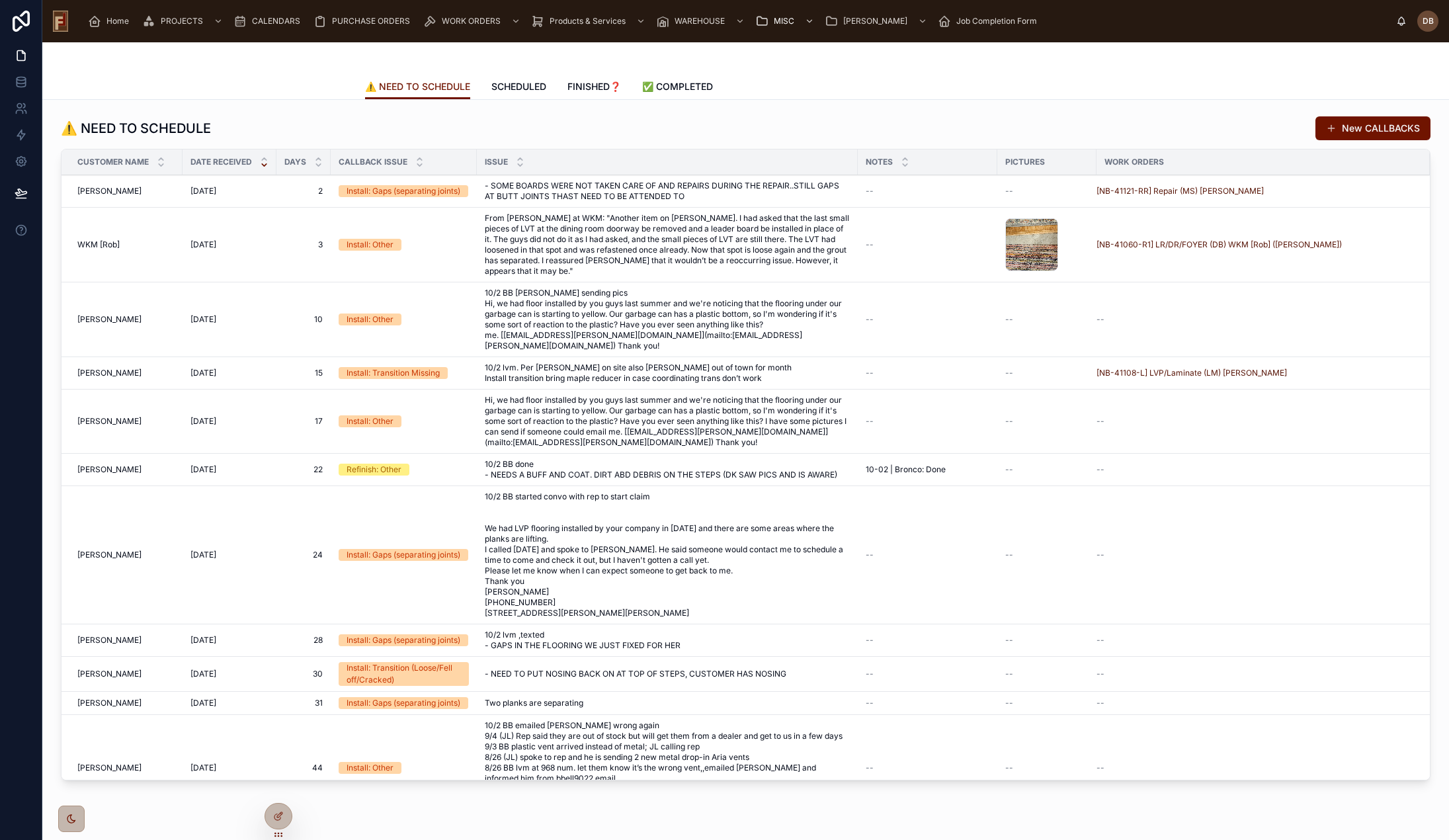
click at [0, 0] on span "Schedule" at bounding box center [0, 0] width 0 height 0
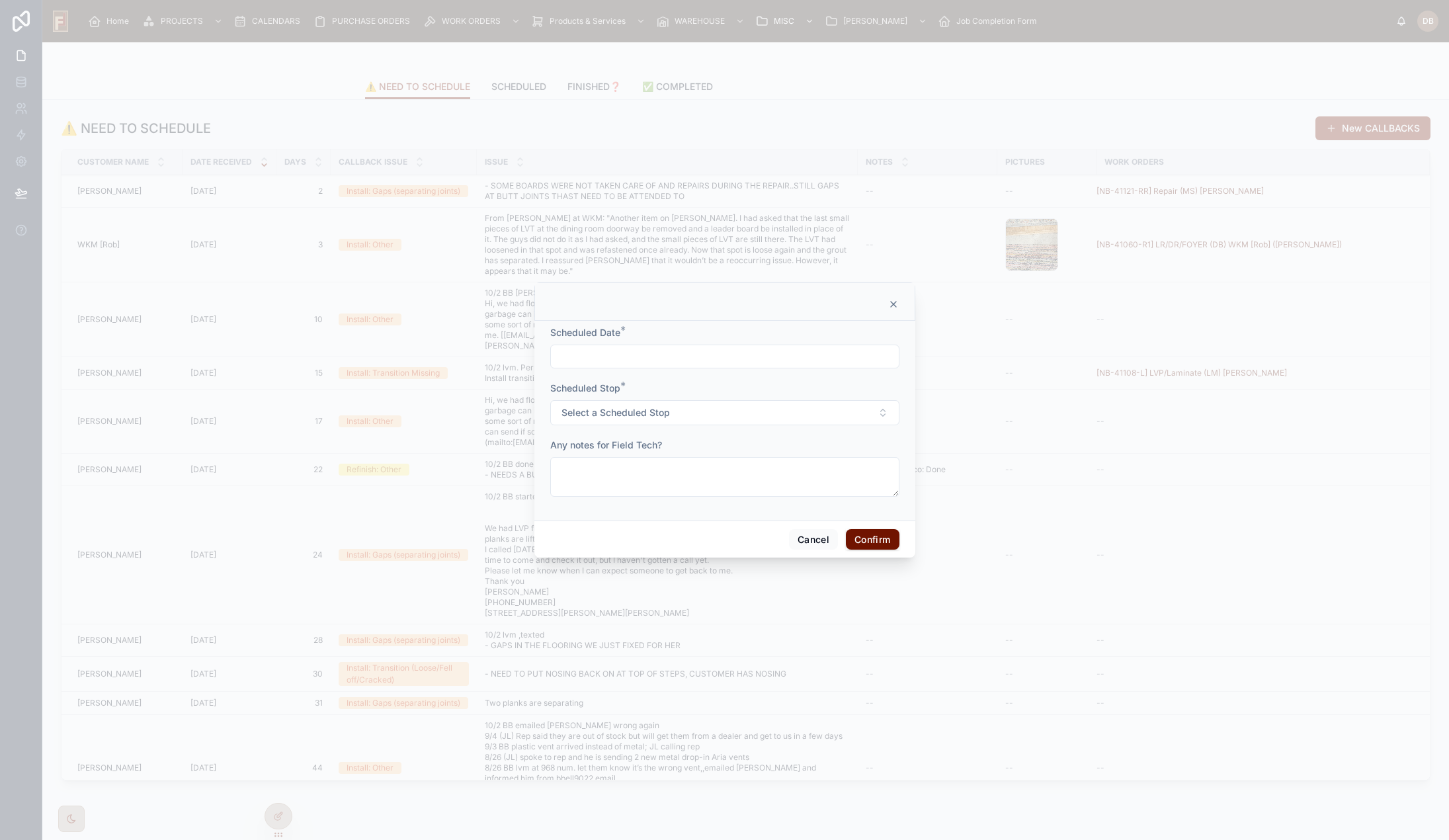
click at [632, 361] on input "text" at bounding box center [725, 356] width 348 height 18
click at [722, 387] on button "[DATE]" at bounding box center [725, 389] width 52 height 24
click at [774, 497] on button "10" at bounding box center [773, 494] width 24 height 24
type input "**********"
click at [603, 414] on span "Select a Scheduled Stop" at bounding box center [615, 412] width 108 height 13
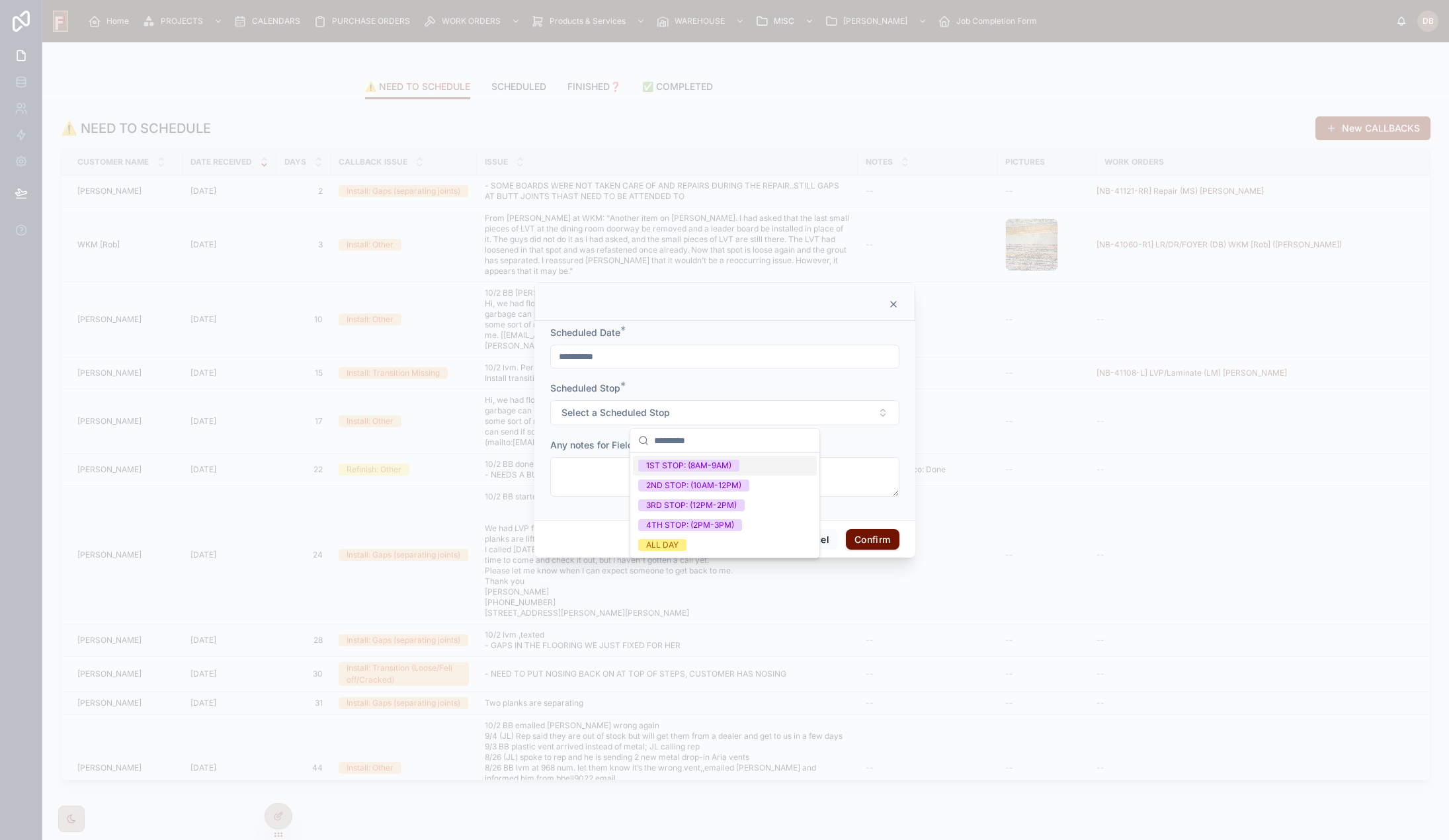
click at [891, 306] on icon at bounding box center [893, 304] width 6 height 6
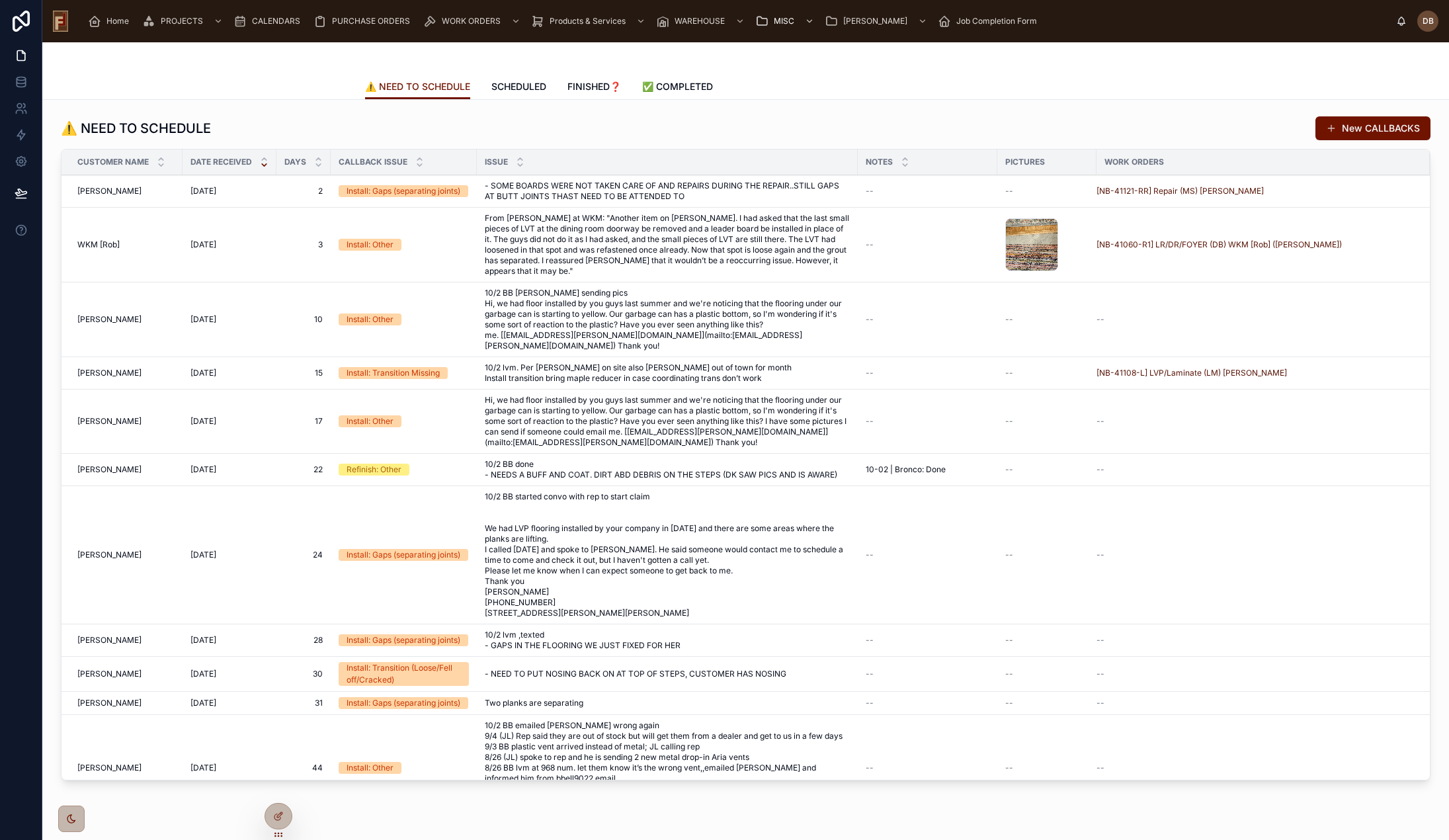
click at [669, 245] on span "From [PERSON_NAME] at WKM: "Another item on [PERSON_NAME]. I had asked that the…" at bounding box center [668, 244] width 365 height 63
click at [669, 246] on span "From [PERSON_NAME] at WKM: "Another item on [PERSON_NAME]. I had asked that the…" at bounding box center [668, 244] width 365 height 63
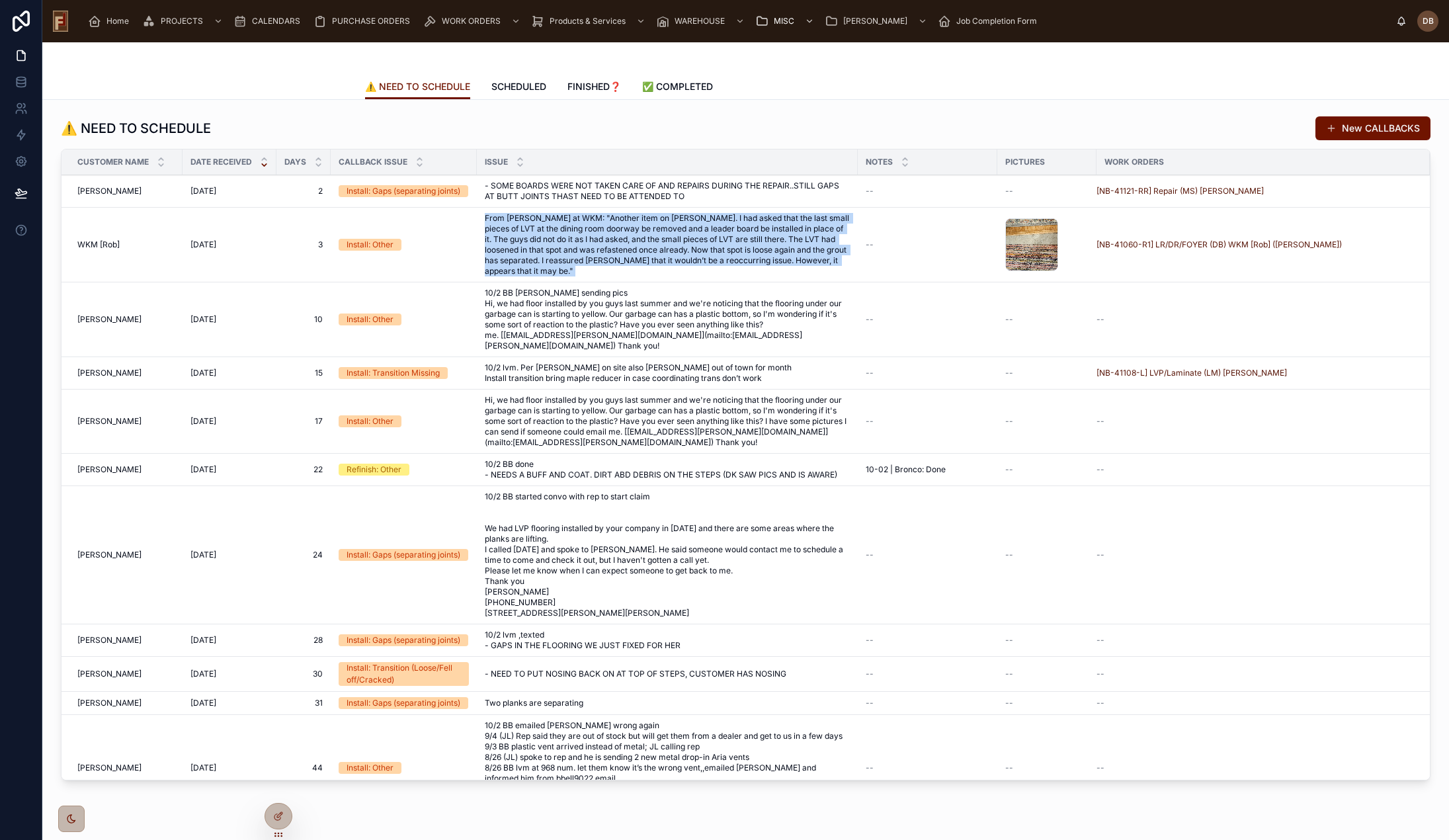
click at [669, 246] on span "From [PERSON_NAME] at WKM: "Another item on [PERSON_NAME]. I had asked that the…" at bounding box center [668, 244] width 365 height 63
click at [766, 230] on span "From Rob at WKM: "Another item on Sanders. I had asked that the last small piec…" at bounding box center [668, 244] width 365 height 63
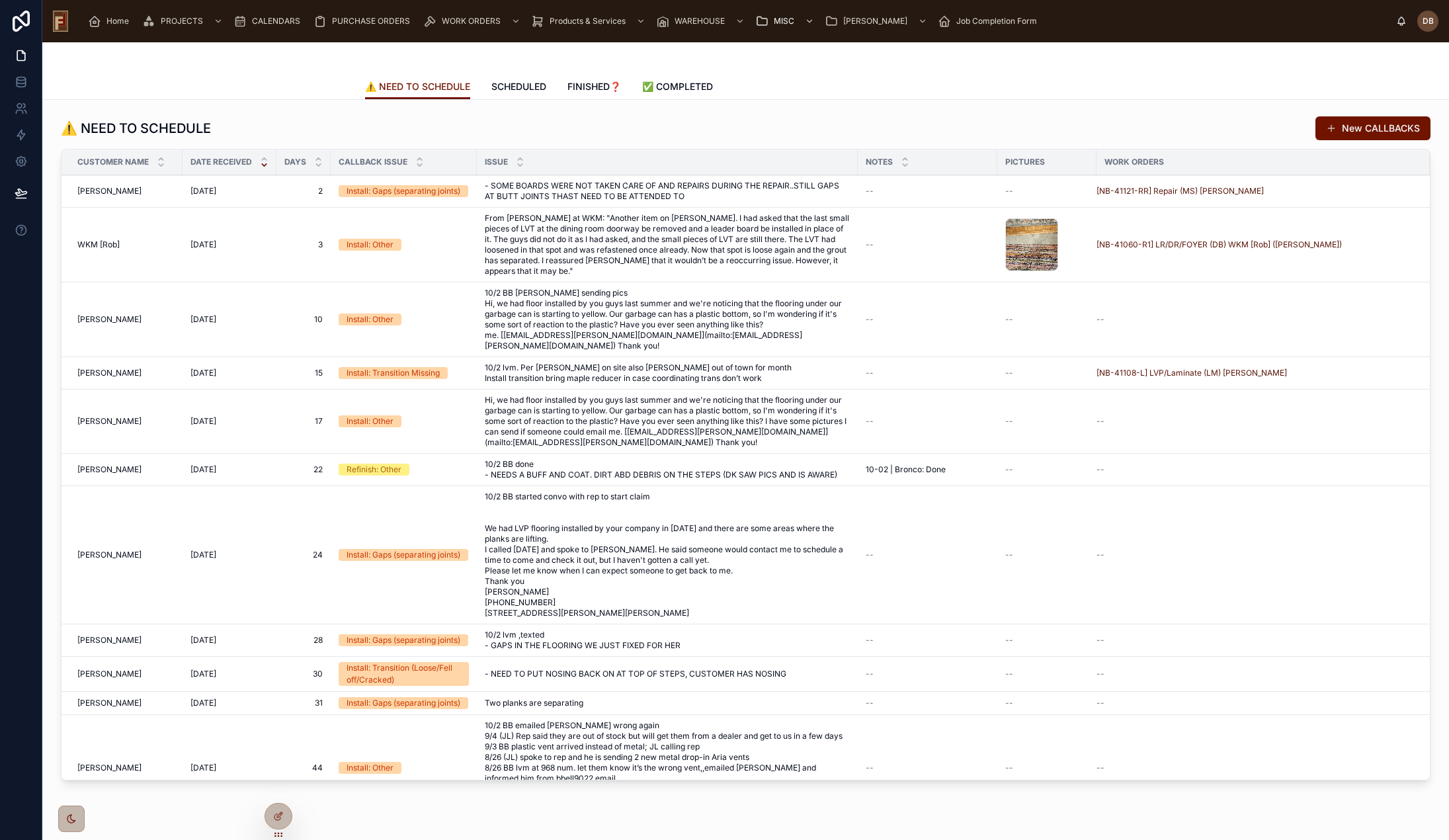
click at [620, 236] on span "From Rob at WKM: "Another item on Sanders. I had asked that the last small piec…" at bounding box center [668, 244] width 365 height 63
click at [636, 238] on span "From Rob at WKM: "Another item on Sanders. I had asked that the last small piec…" at bounding box center [668, 244] width 365 height 63
click at [670, 241] on span "From Rob at WKM: "Another item on Sanders. I had asked that the last small piec…" at bounding box center [668, 244] width 365 height 63
click at [706, 250] on span "From Rob at WKM: "Another item on Sanders. I had asked that the last small piec…" at bounding box center [668, 244] width 365 height 63
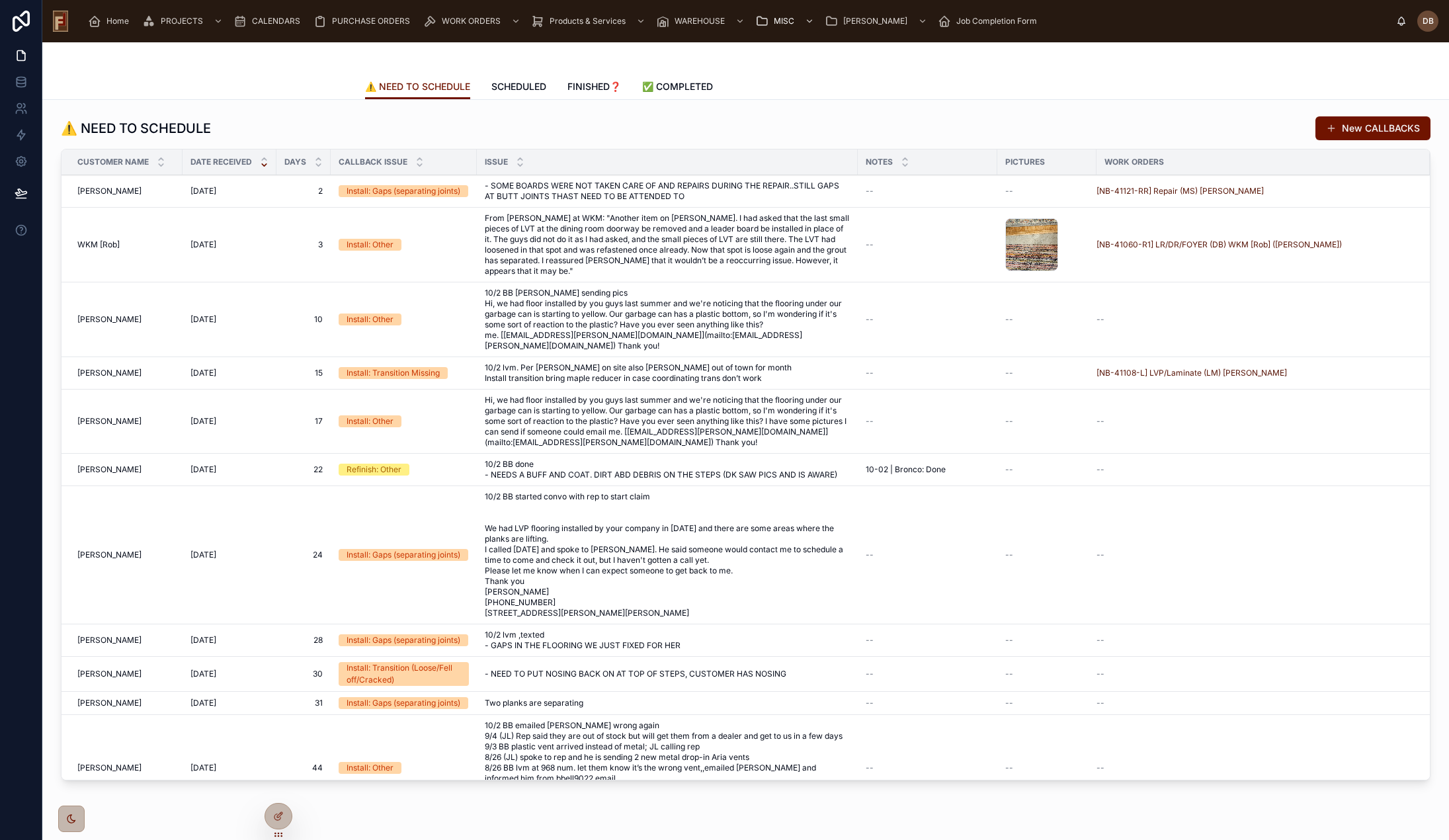
click at [0, 0] on span "Schedule" at bounding box center [0, 0] width 0 height 0
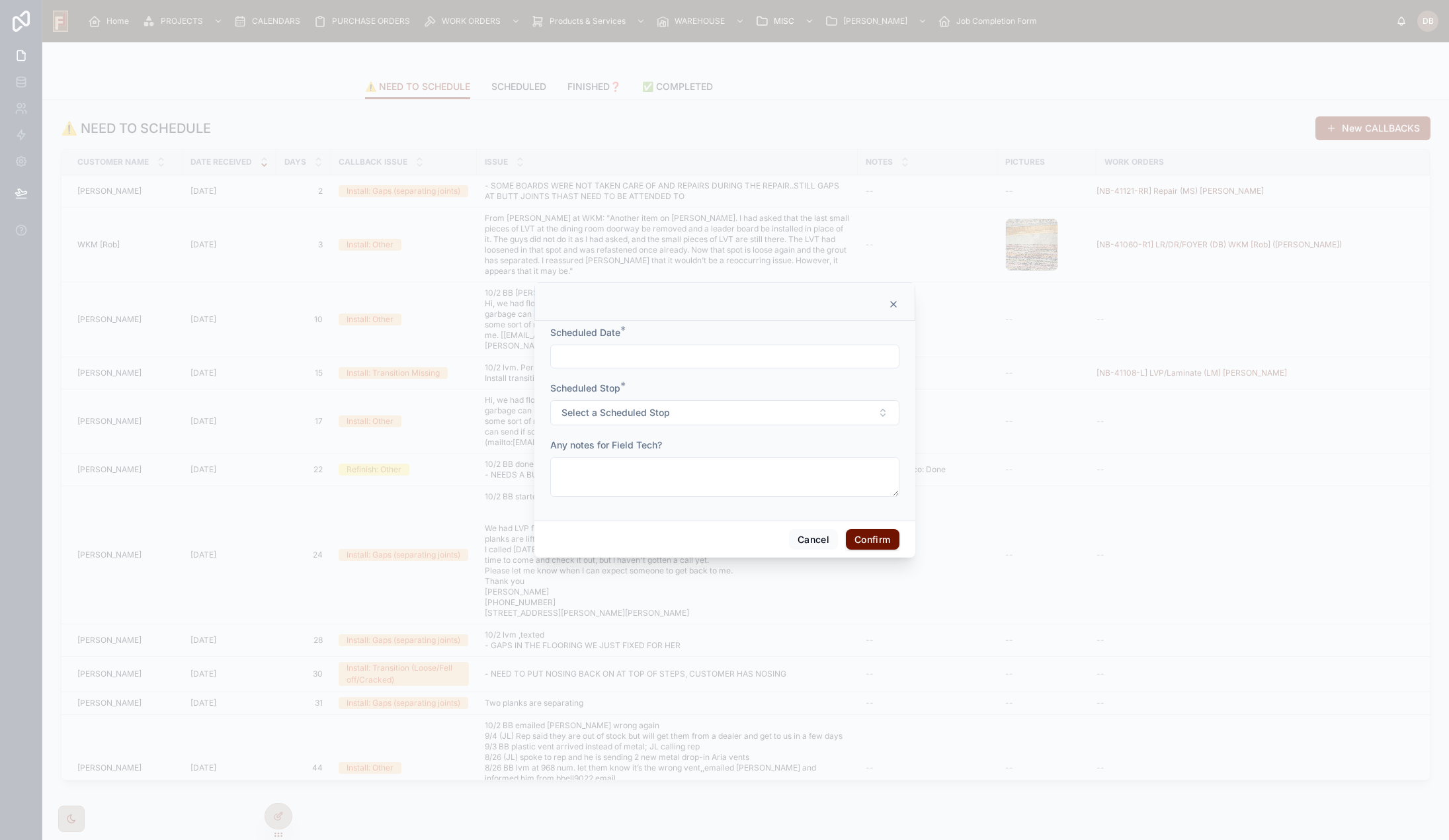
click at [895, 303] on icon at bounding box center [893, 304] width 6 height 6
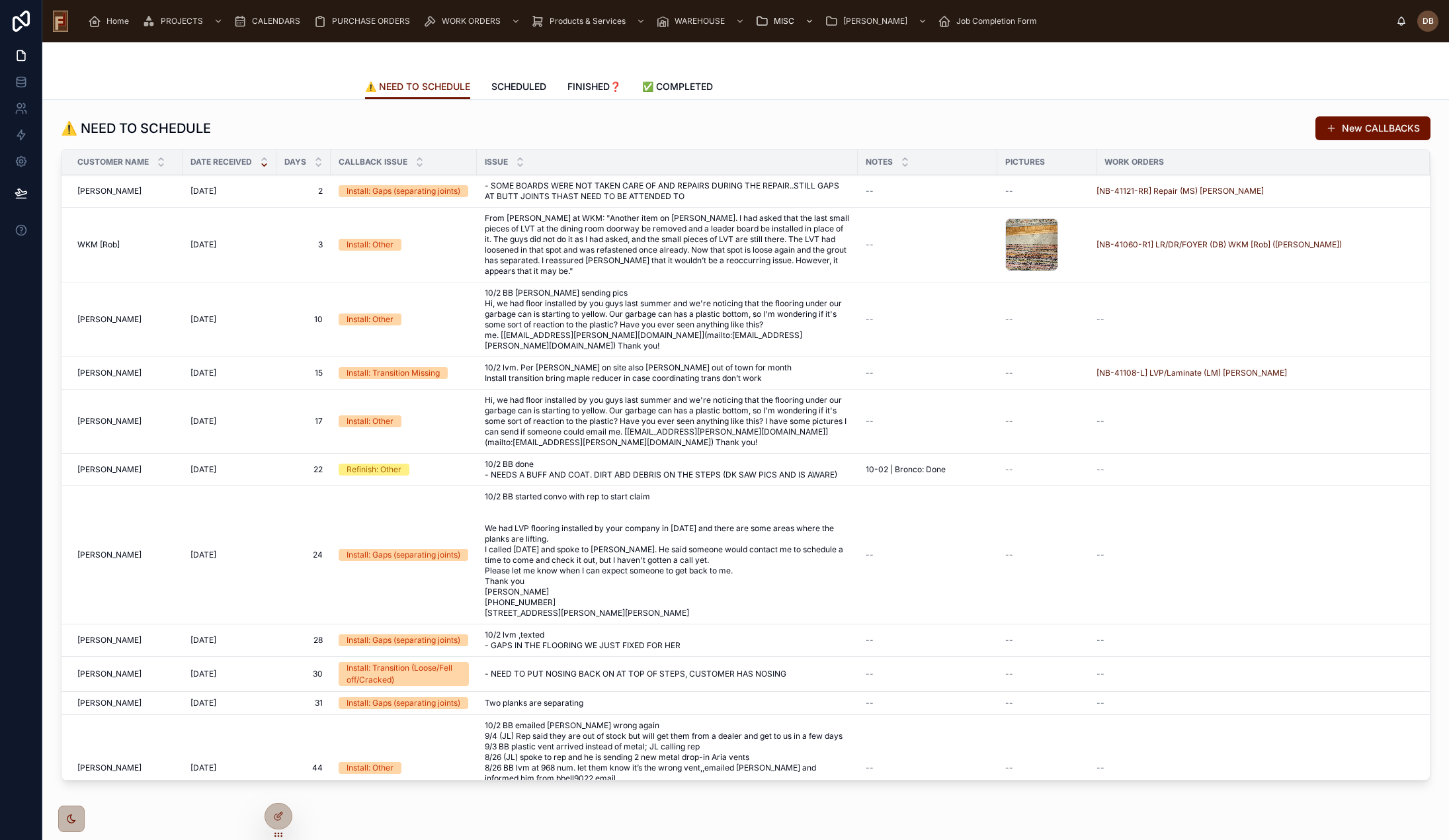
click at [0, 0] on span "Schedule" at bounding box center [0, 0] width 0 height 0
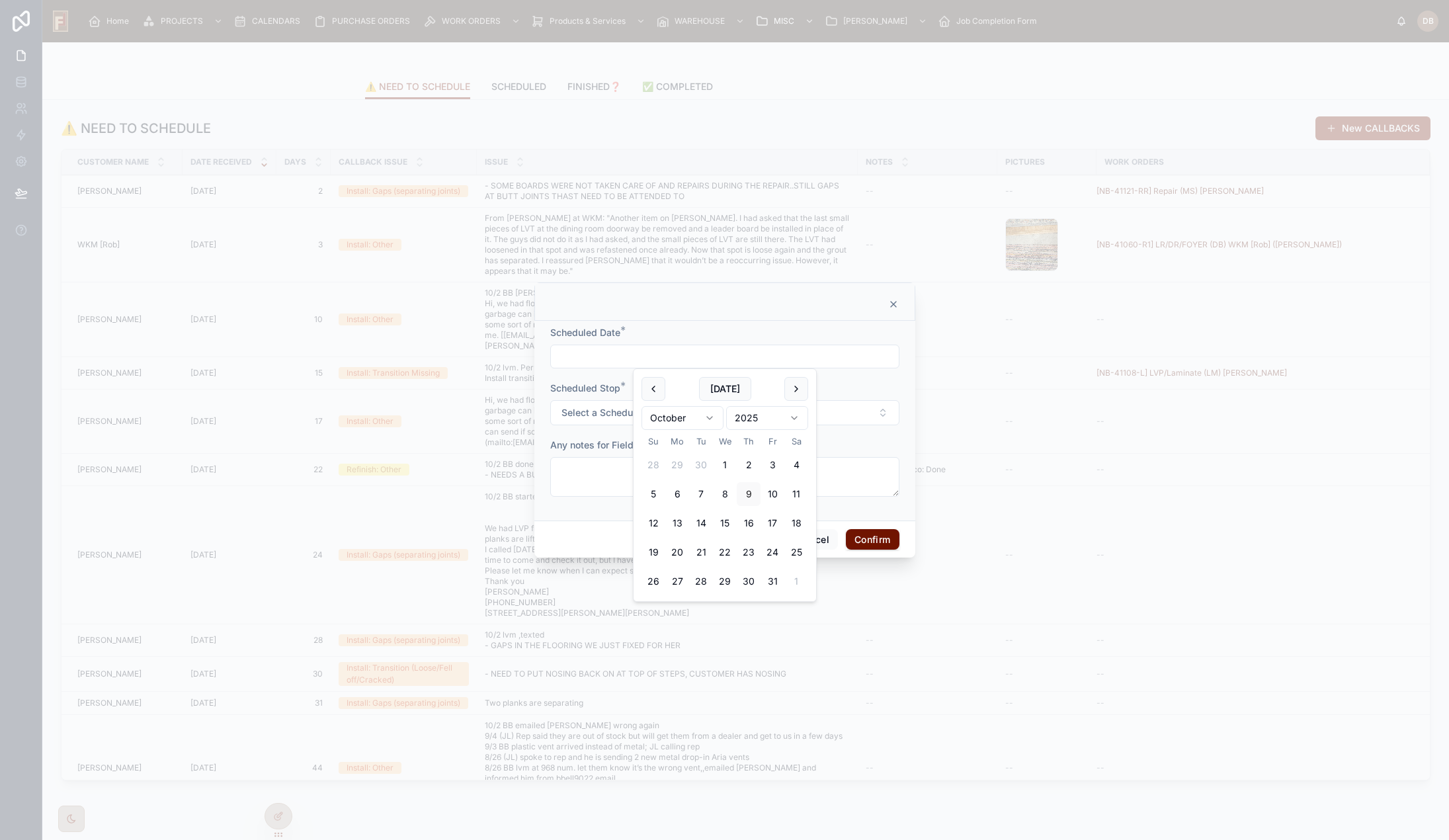
click at [787, 365] on input "text" at bounding box center [725, 356] width 348 height 18
click at [733, 385] on button "Today" at bounding box center [725, 389] width 52 height 24
type input "*********"
click at [728, 329] on div "Scheduled Date *" at bounding box center [725, 332] width 350 height 13
click at [660, 407] on span "Select a Scheduled Stop" at bounding box center [615, 412] width 108 height 13
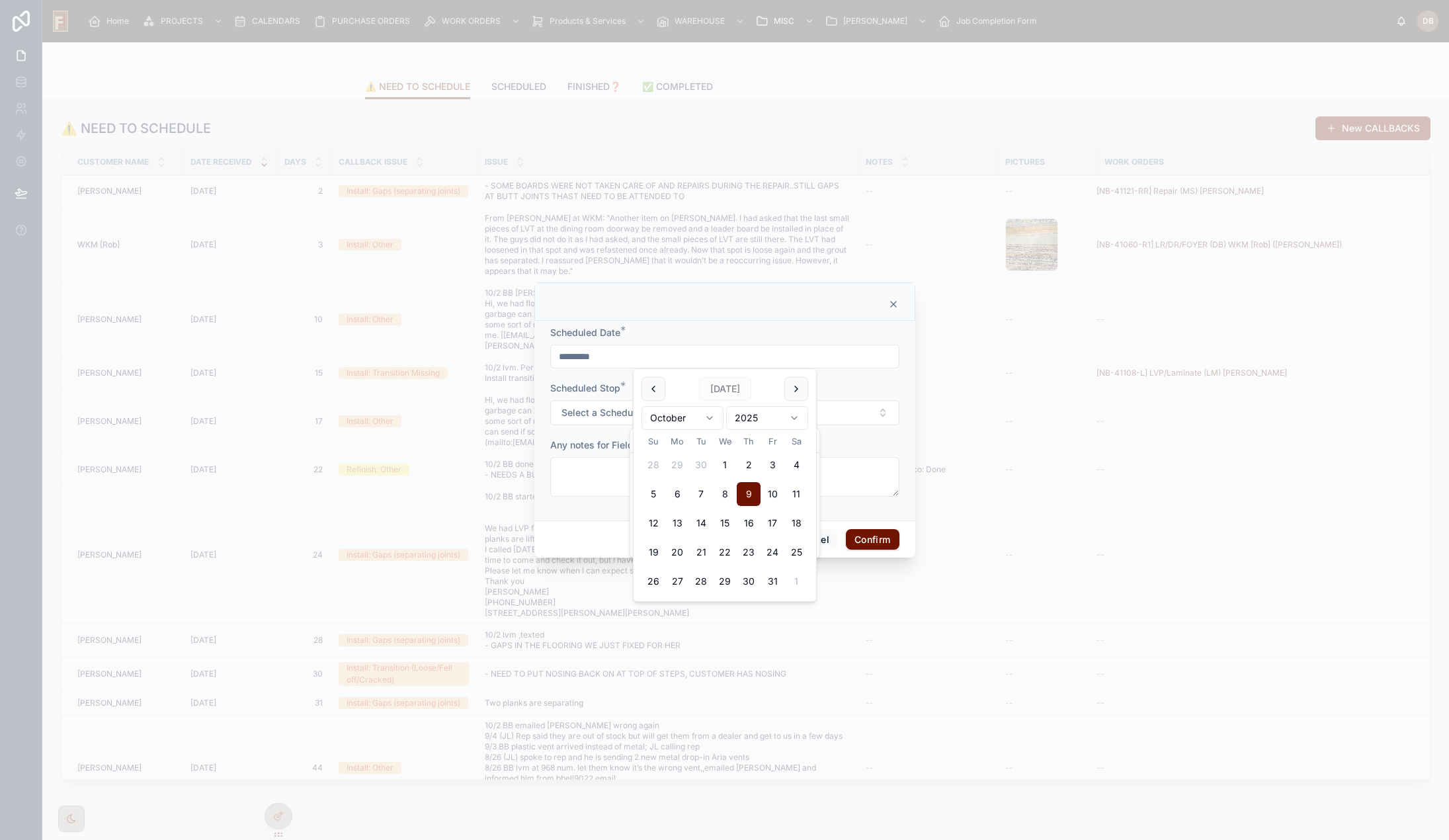
click at [679, 353] on input "*********" at bounding box center [725, 356] width 348 height 18
click at [722, 391] on span "Today" at bounding box center [725, 389] width 52 height 24
click at [735, 331] on div "Scheduled Date *" at bounding box center [725, 332] width 350 height 13
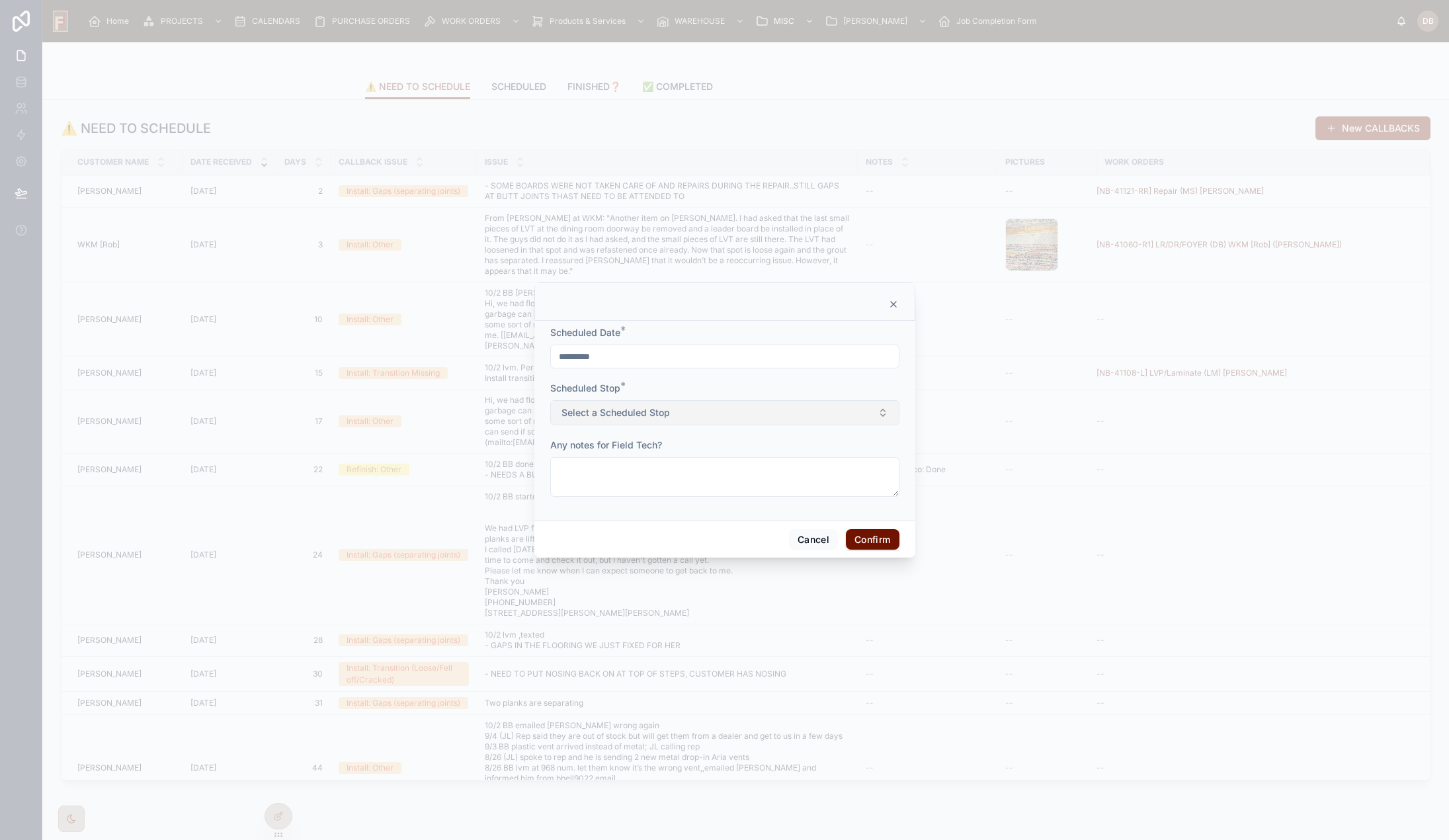
click at [696, 407] on button "Select a Scheduled Stop" at bounding box center [725, 413] width 350 height 25
click at [895, 303] on icon at bounding box center [893, 304] width 6 height 6
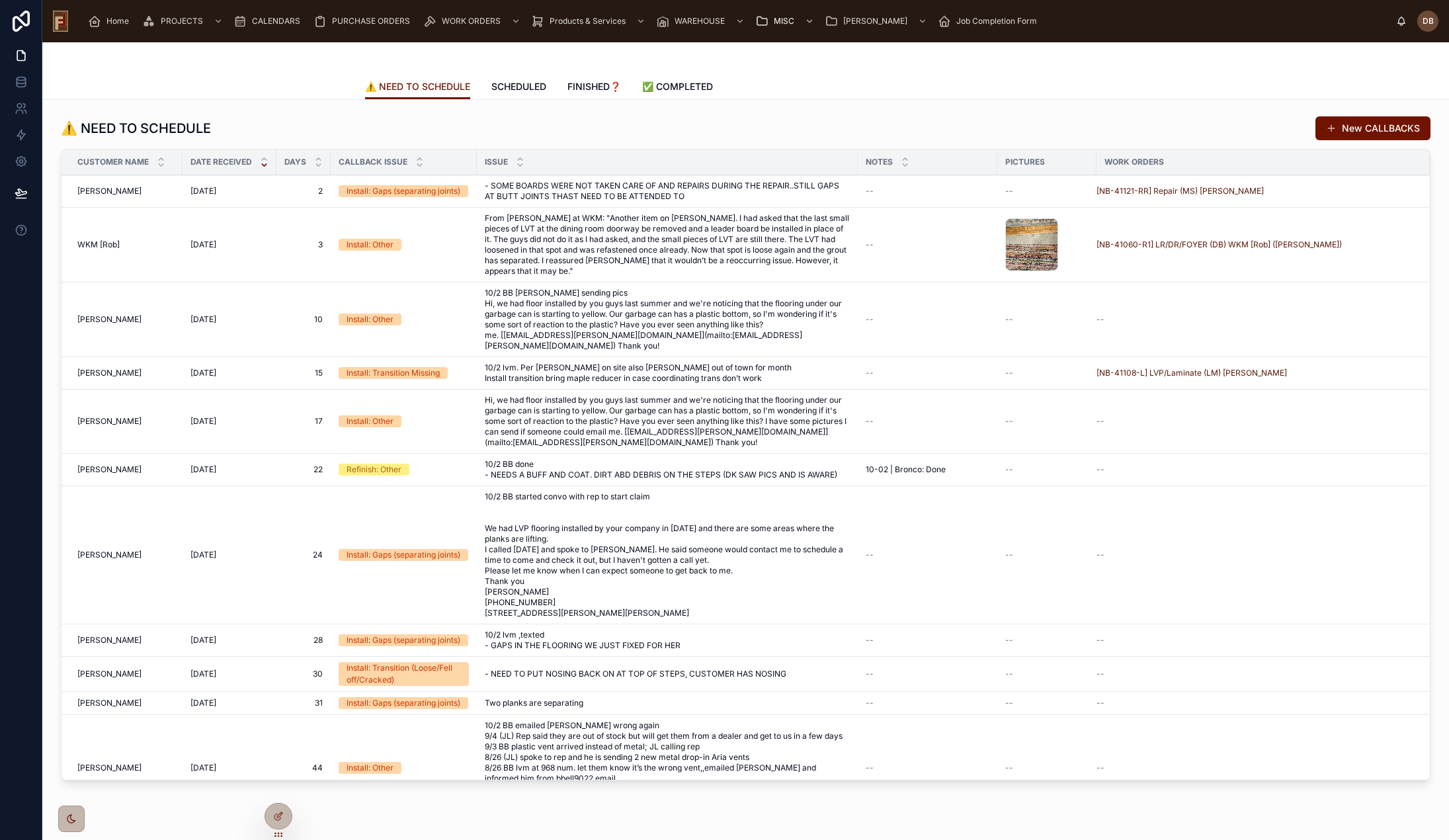
click at [0, 0] on span "Schedule" at bounding box center [0, 0] width 0 height 0
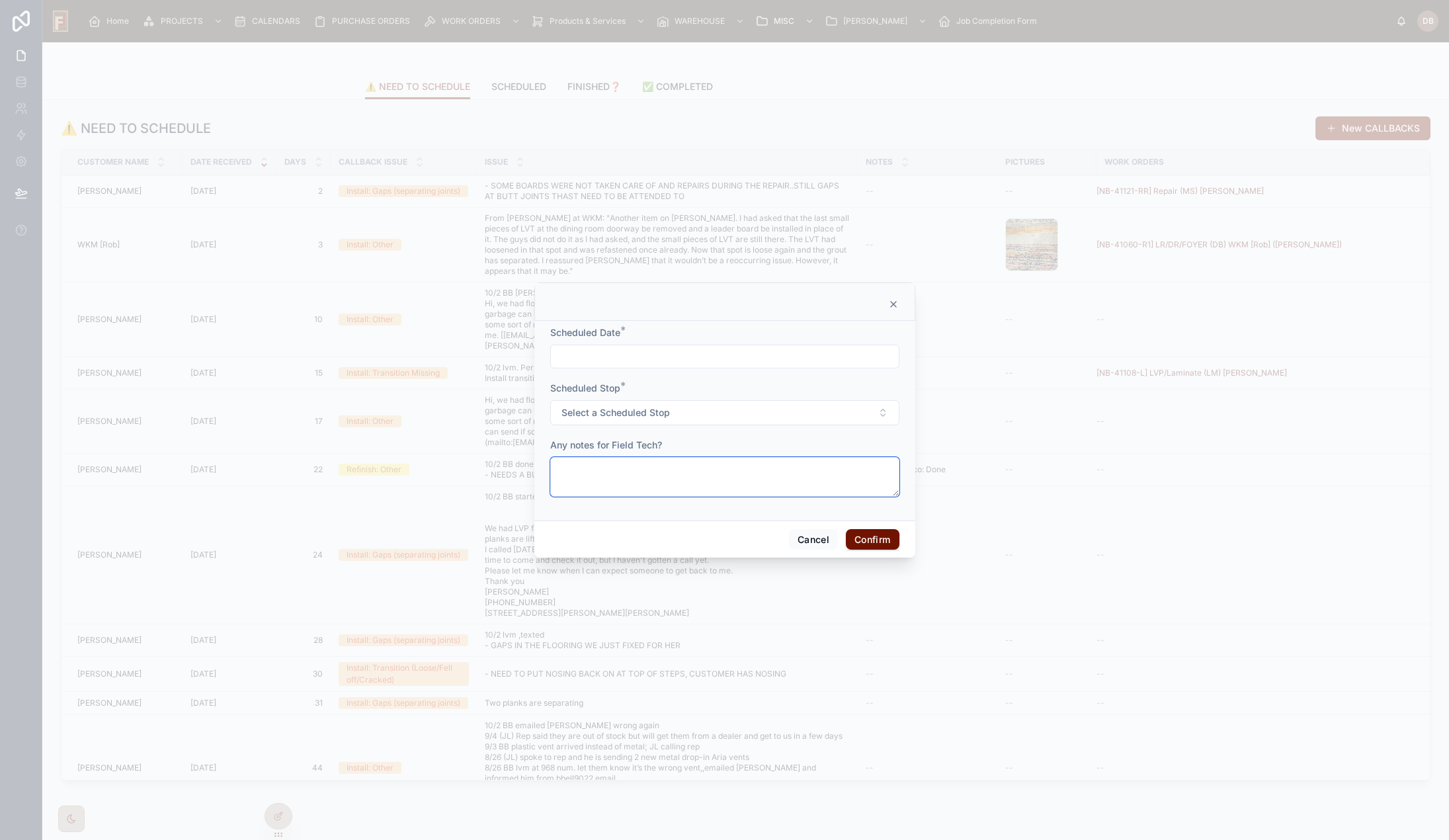
click at [668, 472] on textarea at bounding box center [725, 477] width 350 height 40
click at [895, 305] on icon at bounding box center [893, 304] width 10 height 10
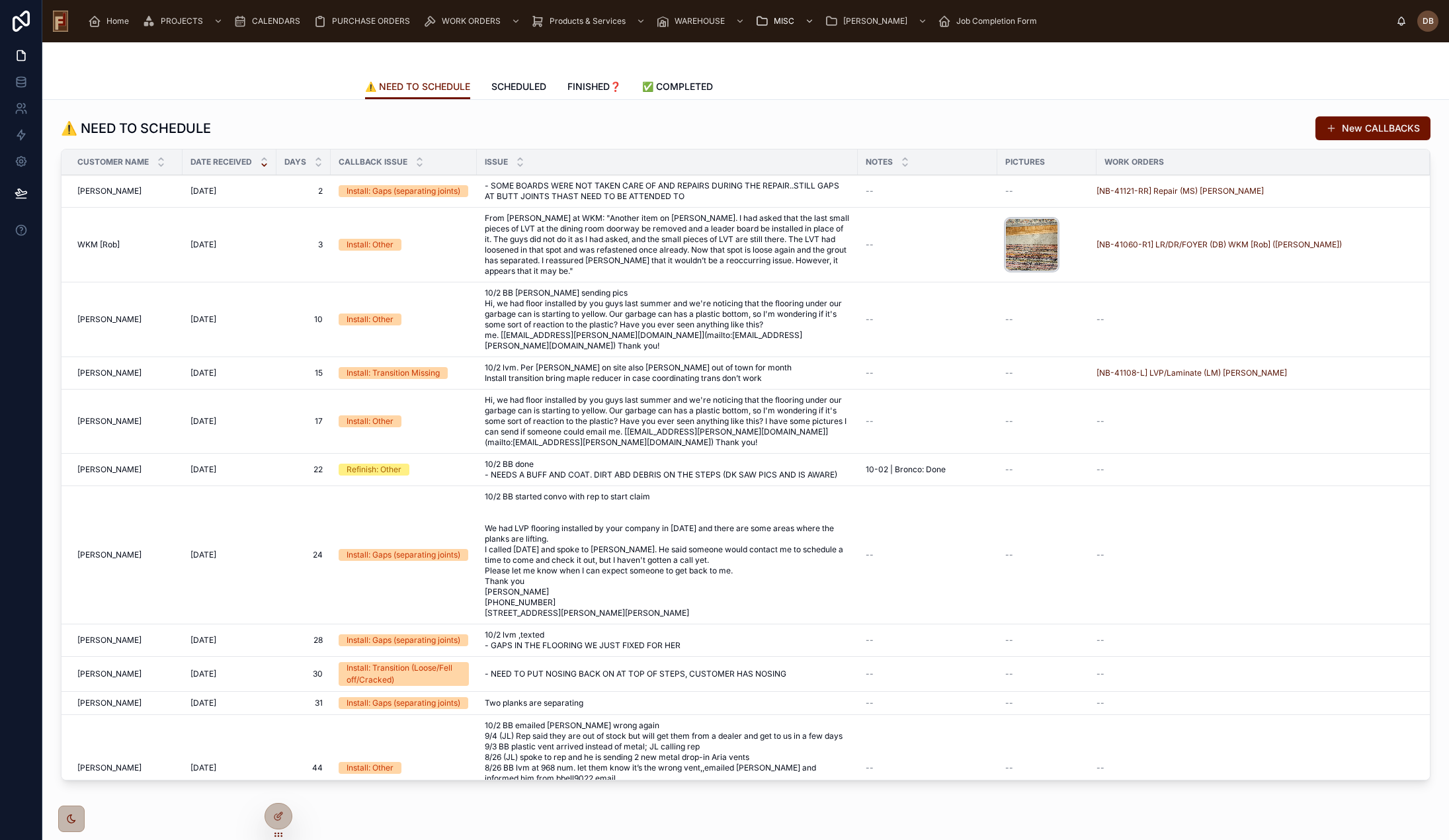
click at [1020, 244] on div "20251002_160954-(1) .jpg" at bounding box center [1031, 244] width 53 height 53
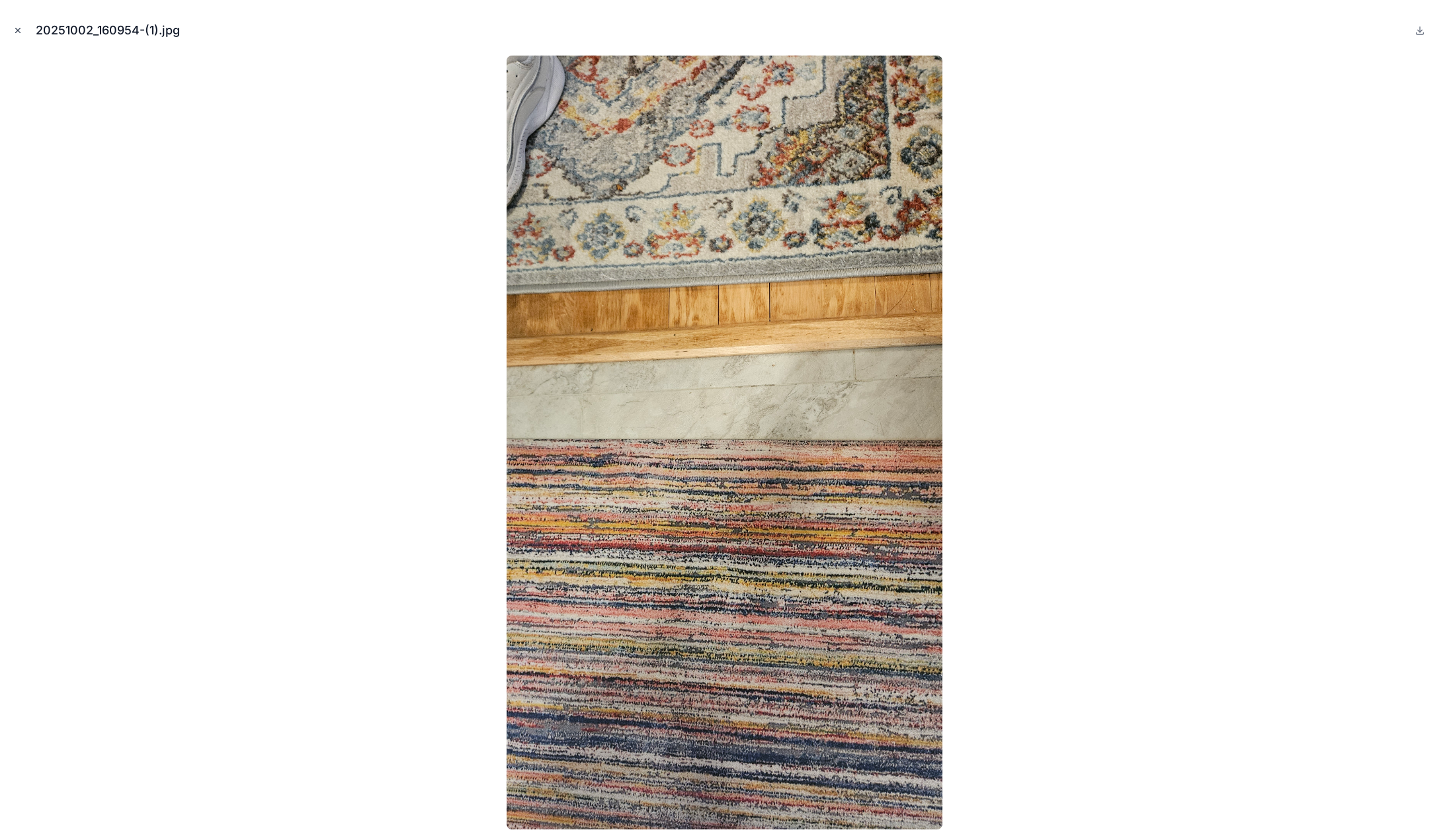
click at [18, 30] on icon "Close modal" at bounding box center [18, 31] width 9 height 9
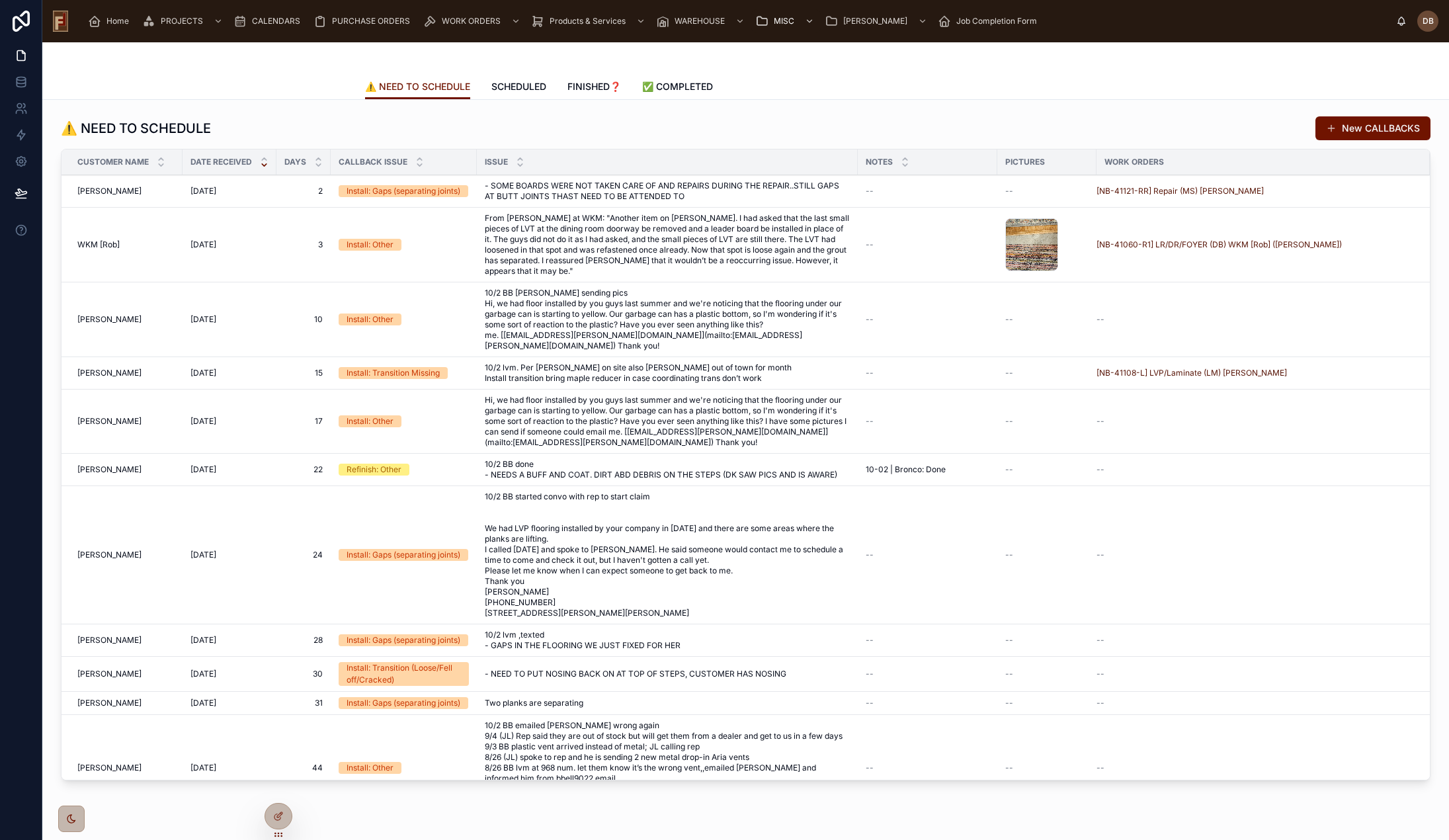
click at [656, 241] on span "From Rob at WKM: "Another item on Sanders. I had asked that the last small piec…" at bounding box center [668, 244] width 365 height 63
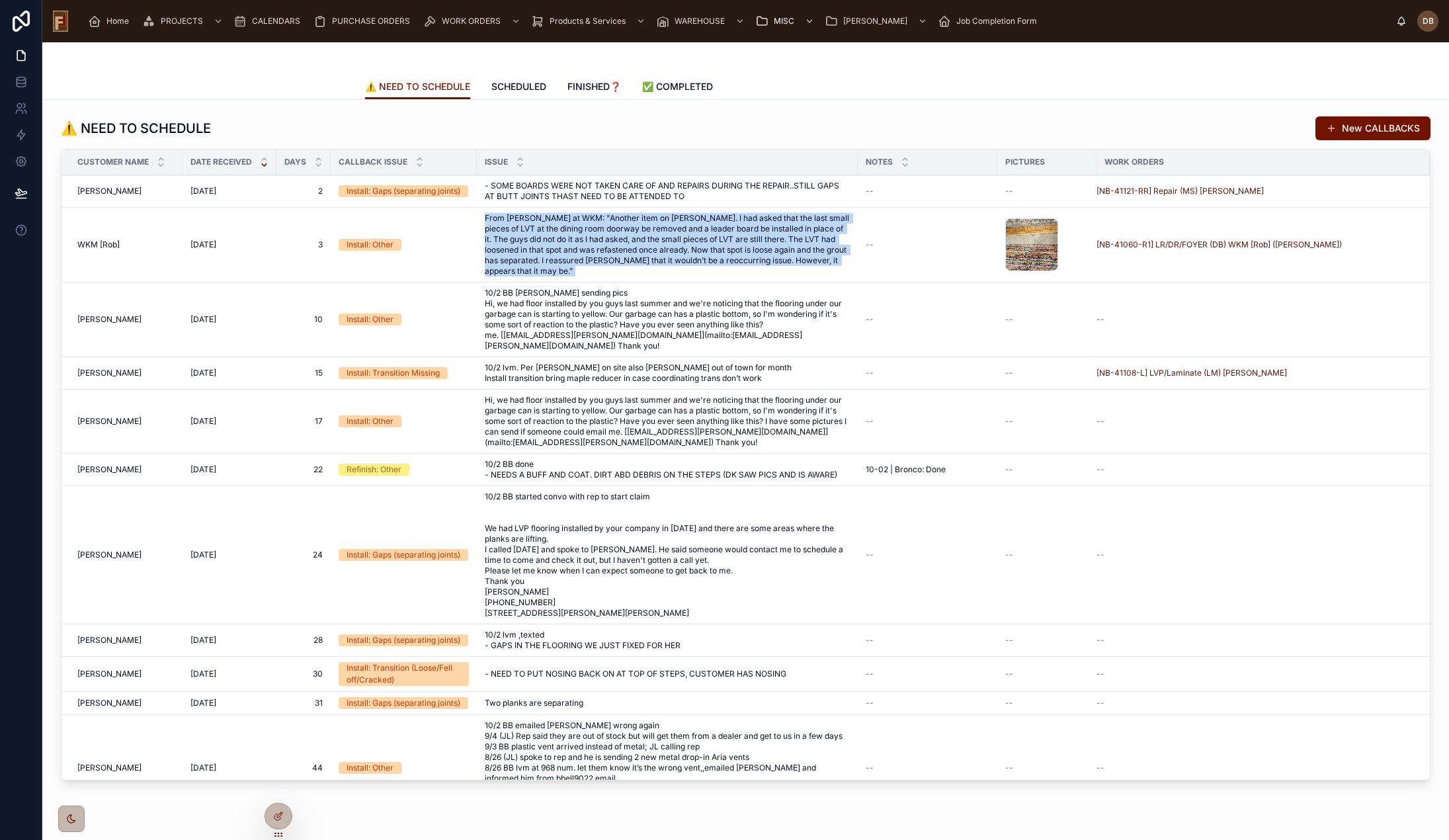
click at [656, 241] on span "From Rob at WKM: "Another item on Sanders. I had asked that the last small piec…" at bounding box center [668, 244] width 365 height 63
click at [659, 241] on span "From Rob at WKM: "Another item on Sanders. I had asked that the last small piec…" at bounding box center [668, 244] width 365 height 63
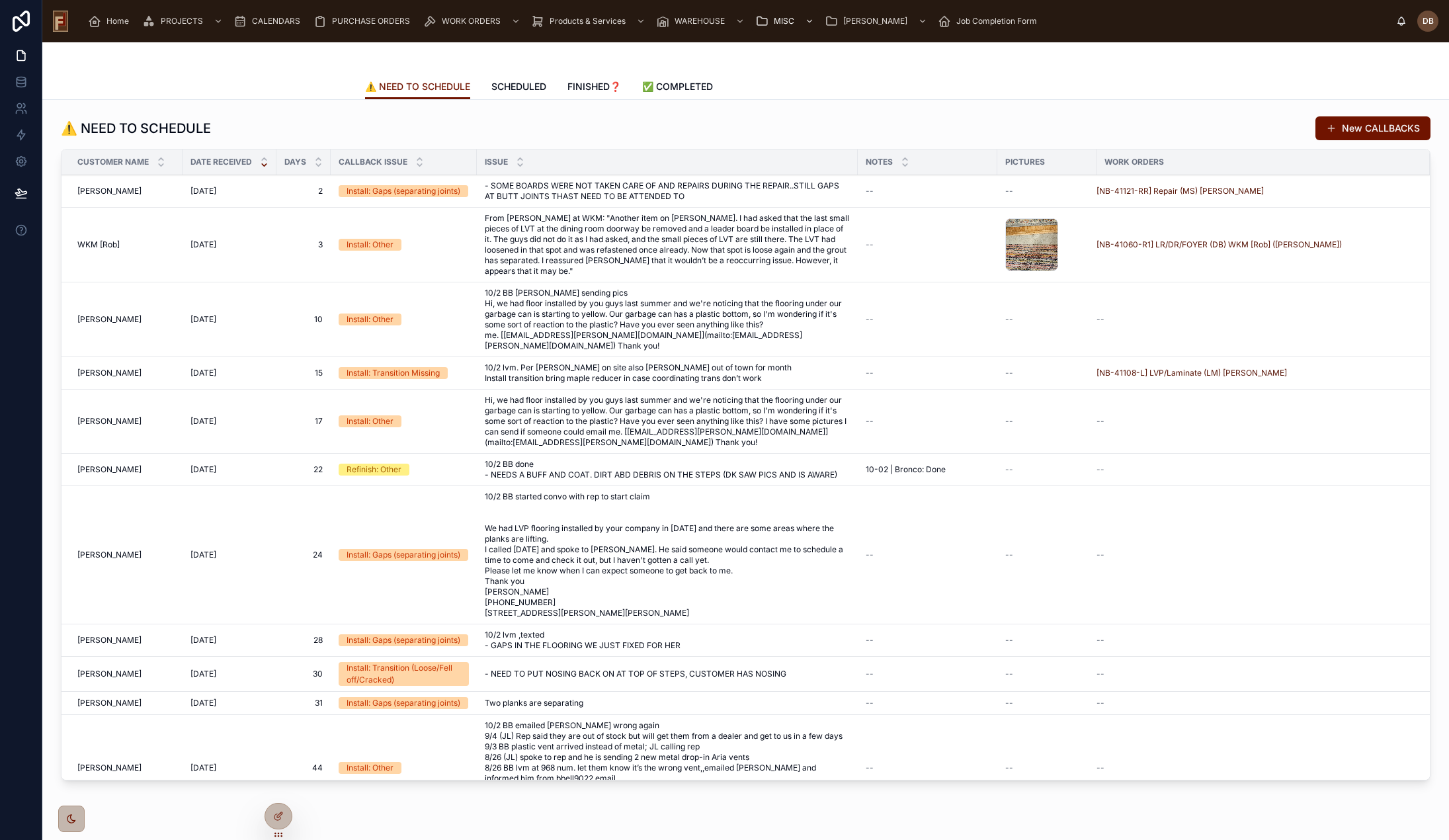
click at [637, 320] on span "10/2 BB Megan sending pics Hi, we had floor installed by you guys last summer a…" at bounding box center [668, 320] width 365 height 63
click at [656, 317] on span "10/2 BB Megan sending pics Hi, we had floor installed by you guys last summer a…" at bounding box center [668, 320] width 365 height 63
click at [654, 317] on span "10/2 BB Megan sending pics Hi, we had floor installed by you guys last summer a…" at bounding box center [668, 320] width 365 height 63
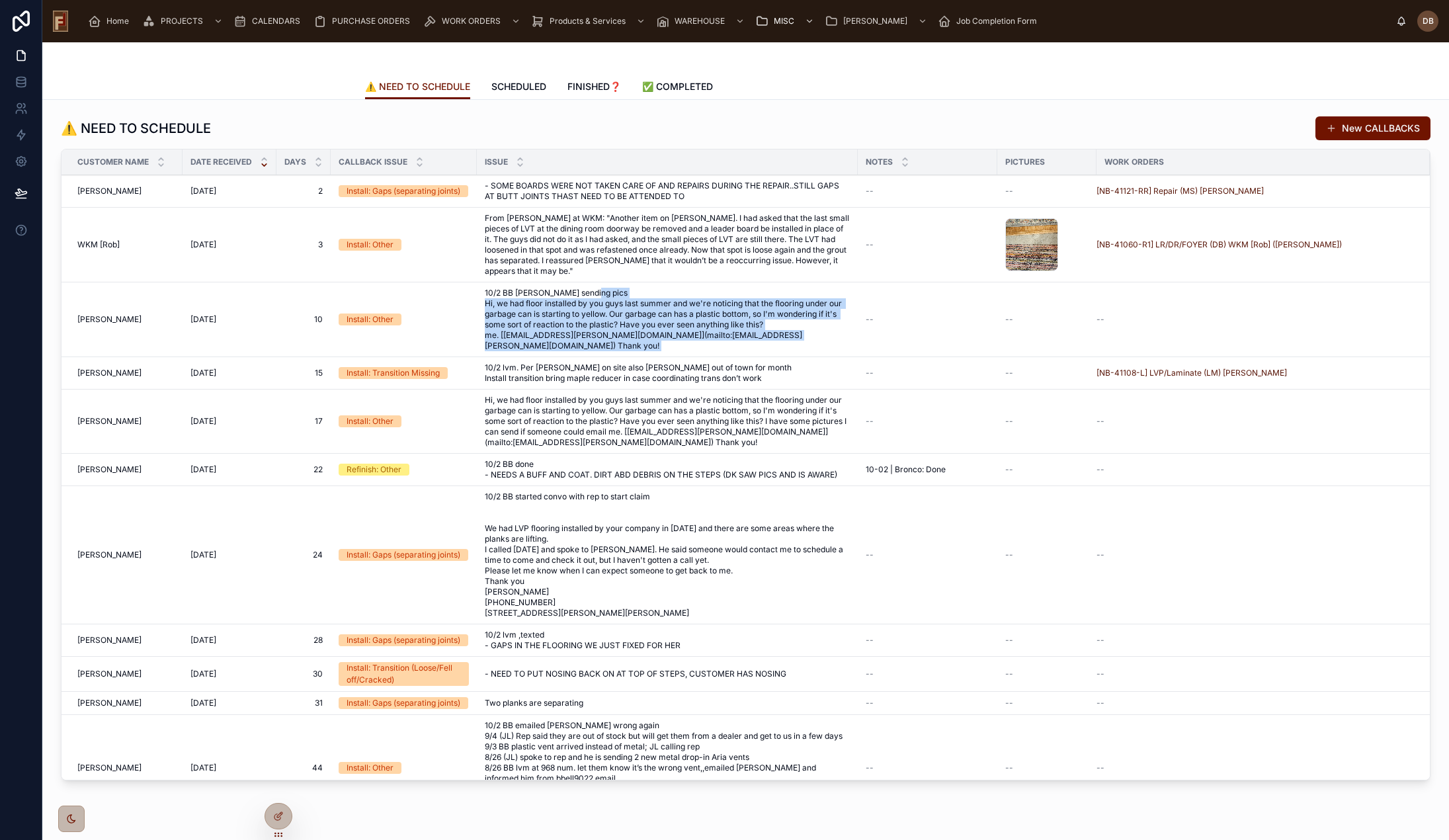
click at [654, 317] on span "10/2 BB Megan sending pics Hi, we had floor installed by you guys last summer a…" at bounding box center [668, 320] width 365 height 63
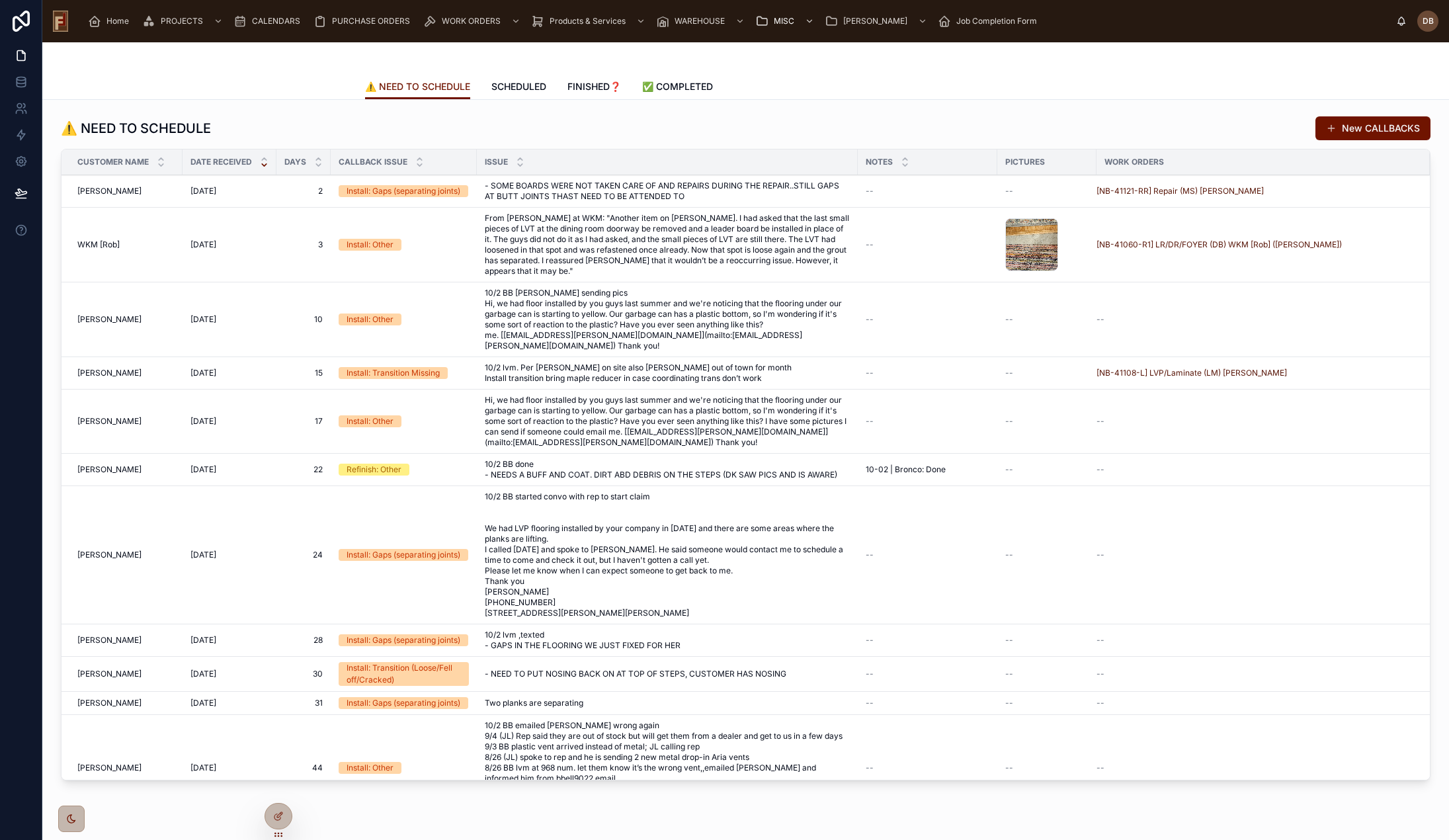
click at [640, 234] on span "From Rob at WKM: "Another item on Sanders. I had asked that the last small piec…" at bounding box center [668, 244] width 365 height 63
click at [664, 317] on span "10/2 BB Megan sending pics Hi, we had floor installed by you guys last summer a…" at bounding box center [668, 320] width 365 height 63
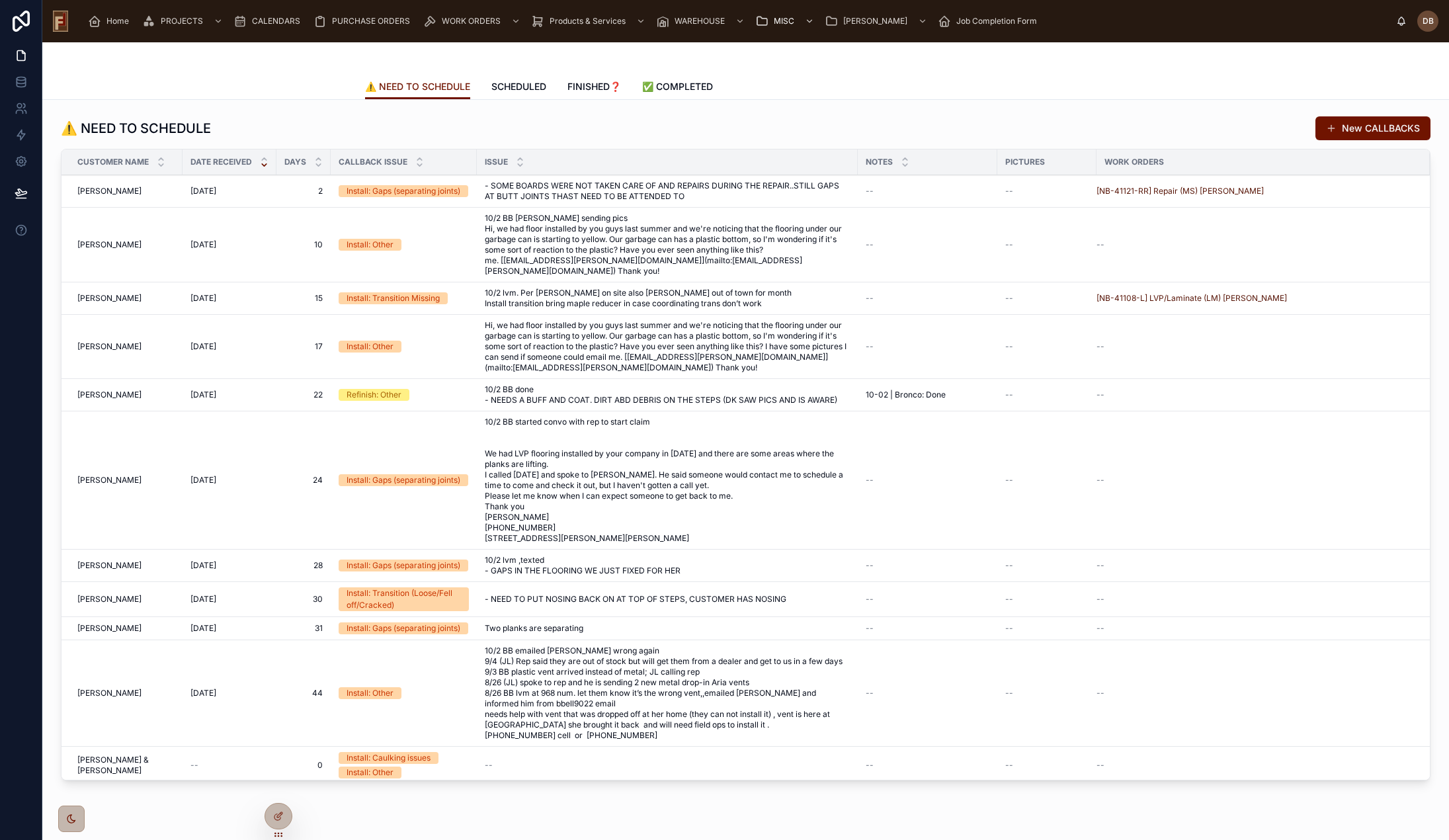
click at [513, 85] on span "SCHEDULED" at bounding box center [518, 86] width 55 height 13
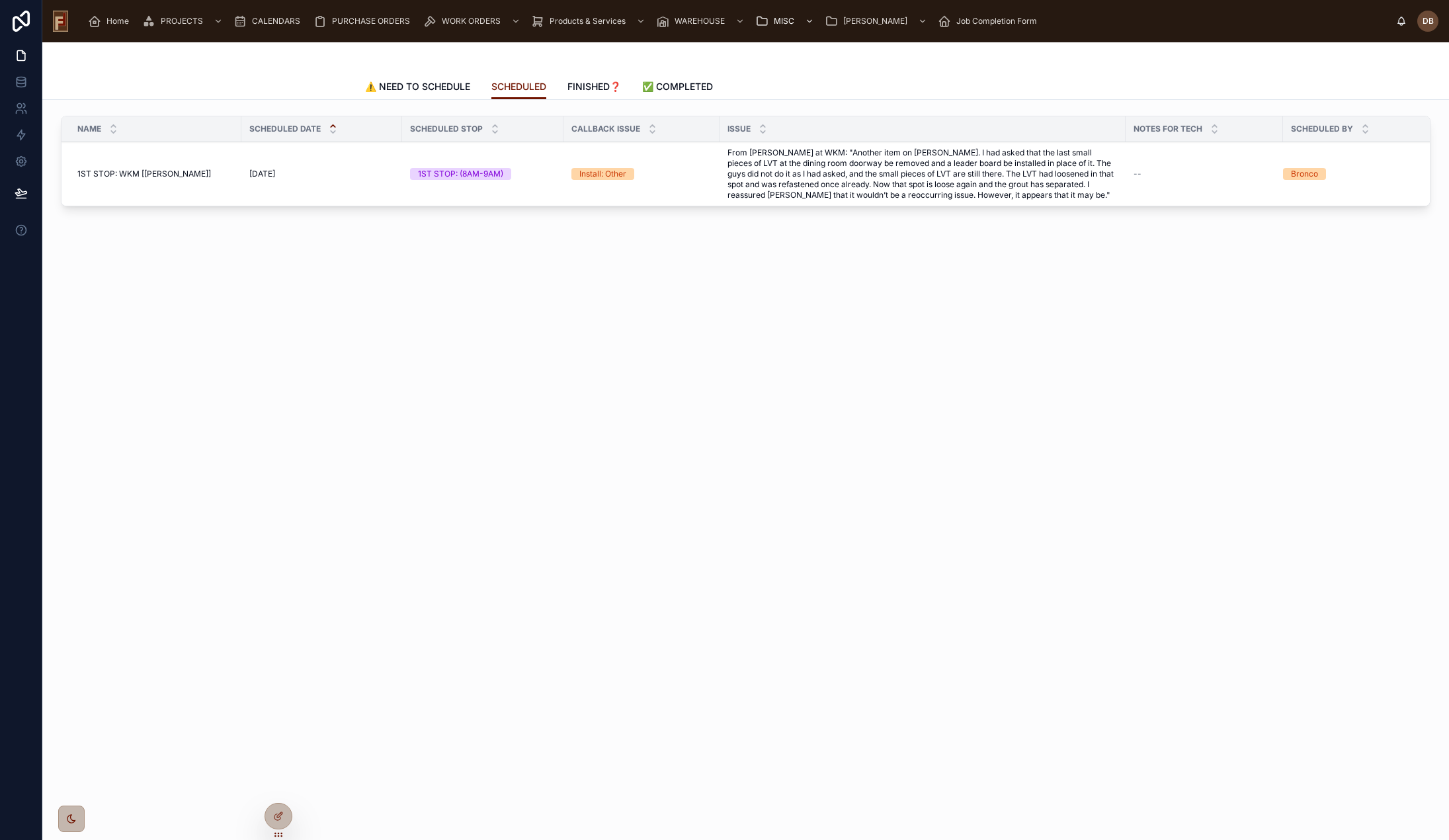
click at [423, 87] on span "⚠️ NEED TO SCHEDULE" at bounding box center [418, 86] width 105 height 13
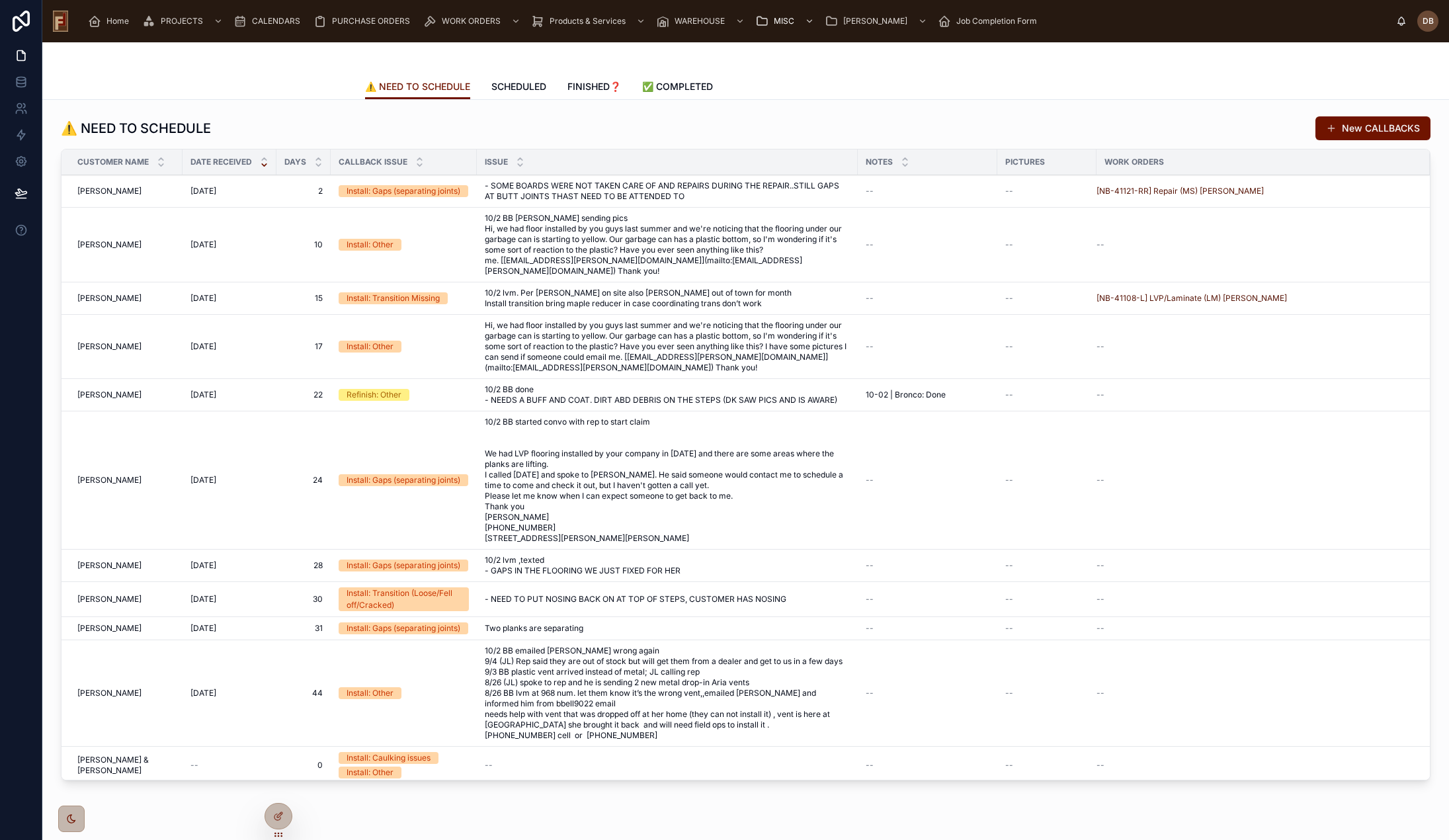
click at [507, 86] on span "SCHEDULED" at bounding box center [518, 86] width 55 height 13
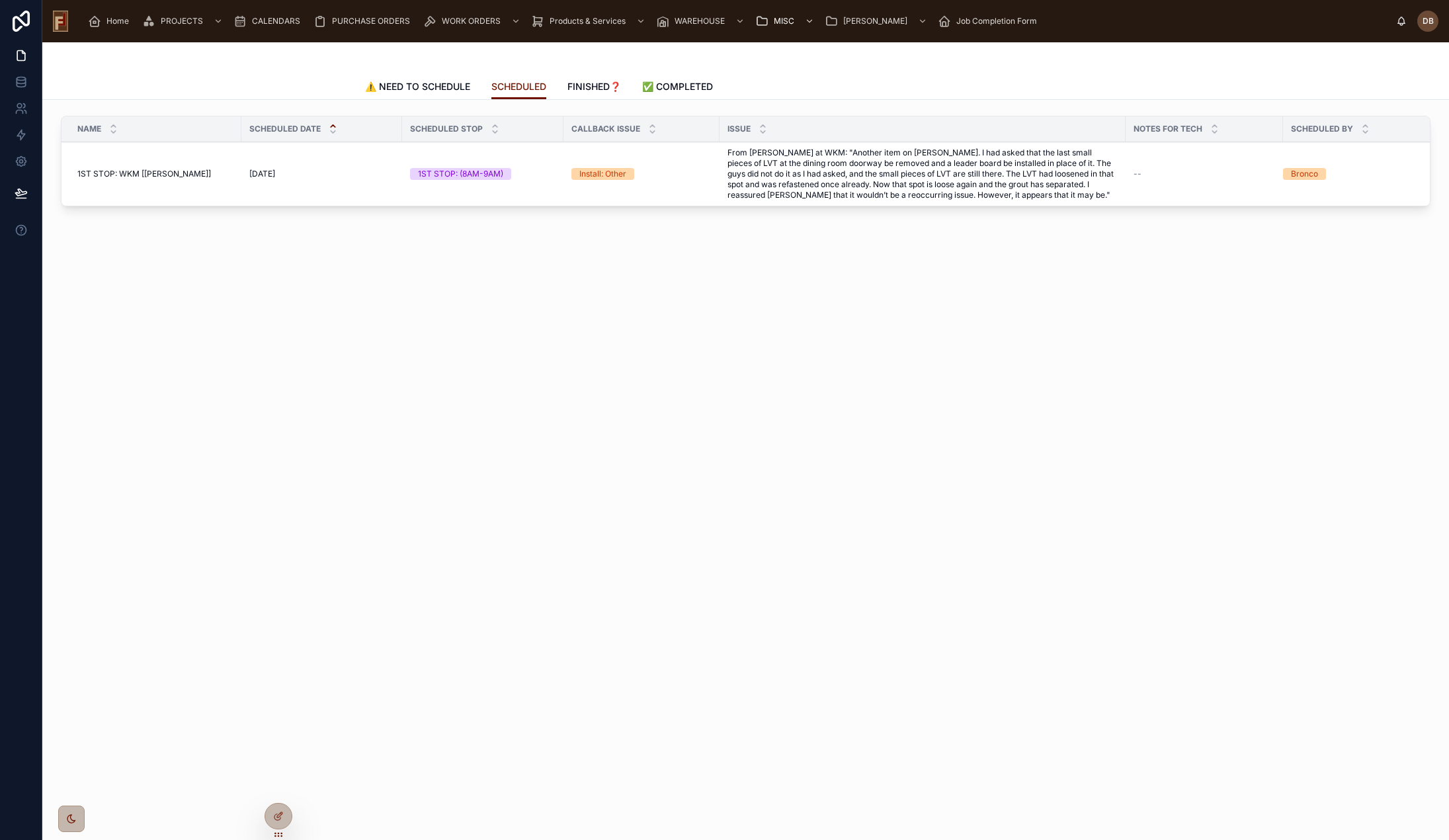
click at [437, 85] on span "⚠️ NEED TO SCHEDULE" at bounding box center [418, 86] width 105 height 13
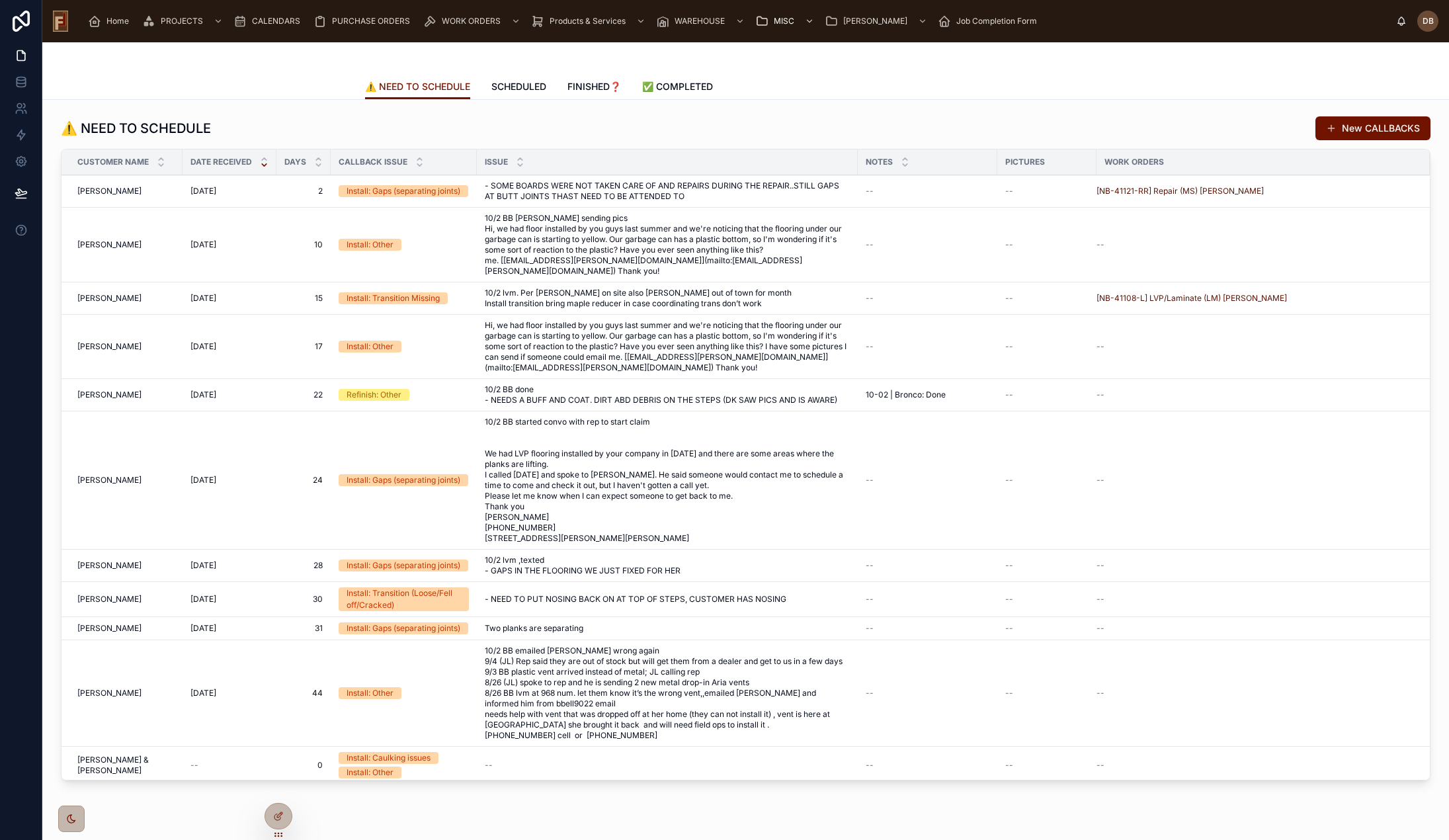
click at [528, 122] on div "⚠️ NEED TO SCHEDULE New CALLBACKS" at bounding box center [746, 128] width 1370 height 25
click at [657, 244] on span "10/2 BB Megan sending pics Hi, we had floor installed by you guys last summer a…" at bounding box center [668, 244] width 365 height 63
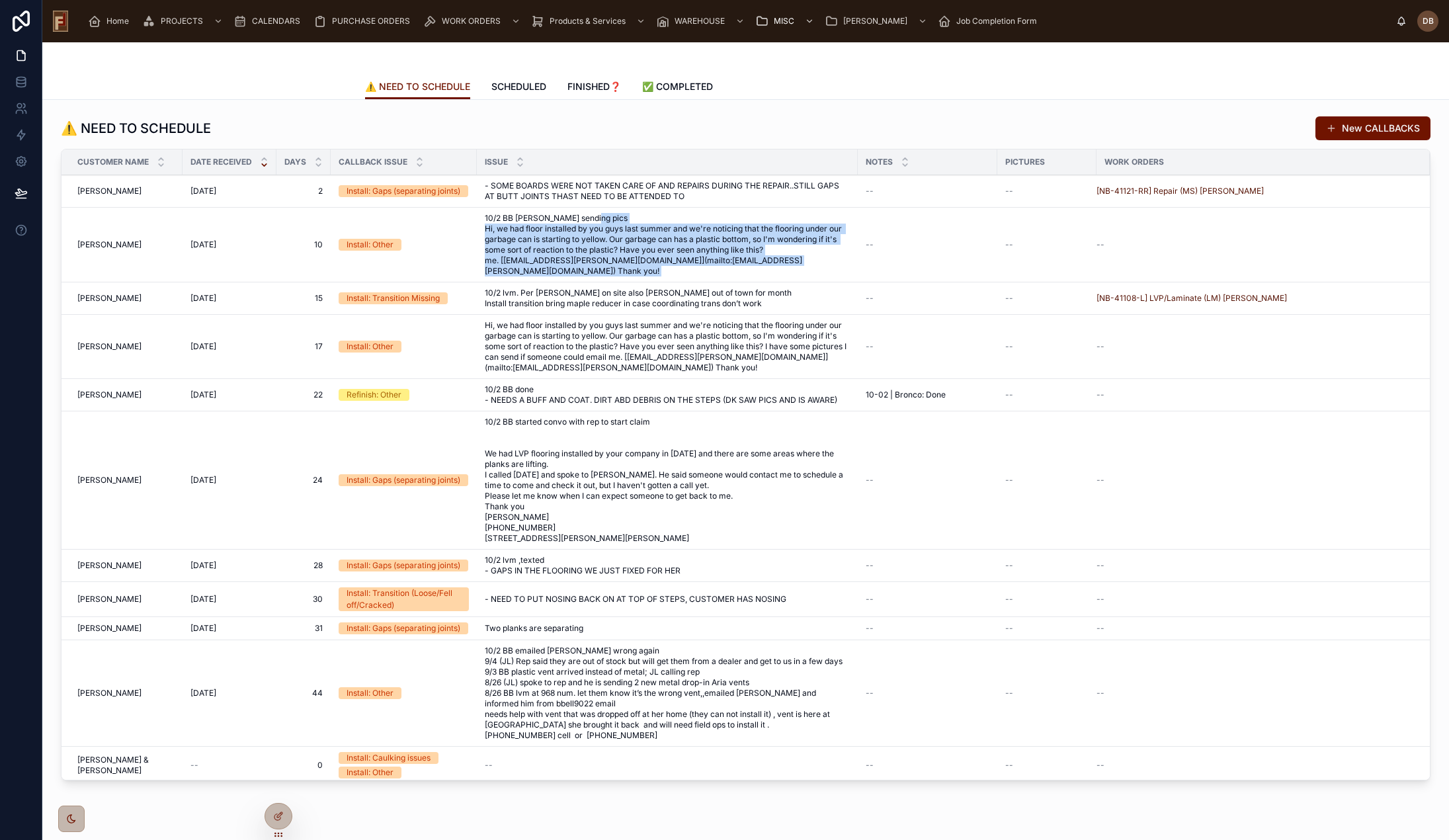
click at [657, 244] on span "10/2 BB Megan sending pics Hi, we had floor installed by you guys last summer a…" at bounding box center [668, 244] width 365 height 63
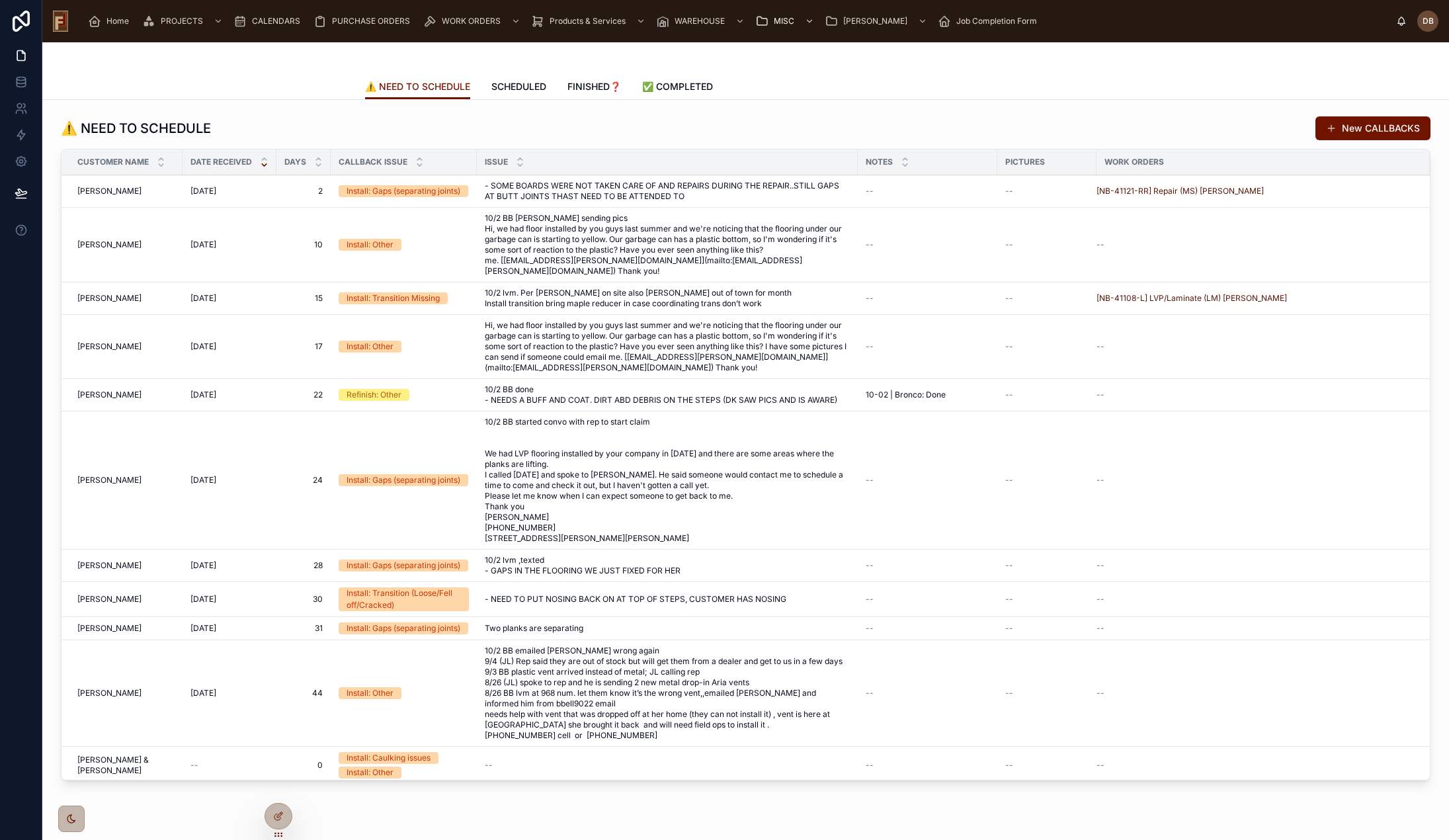
click at [659, 240] on span "10/2 BB Megan sending pics Hi, we had floor installed by you guys last summer a…" at bounding box center [668, 244] width 365 height 63
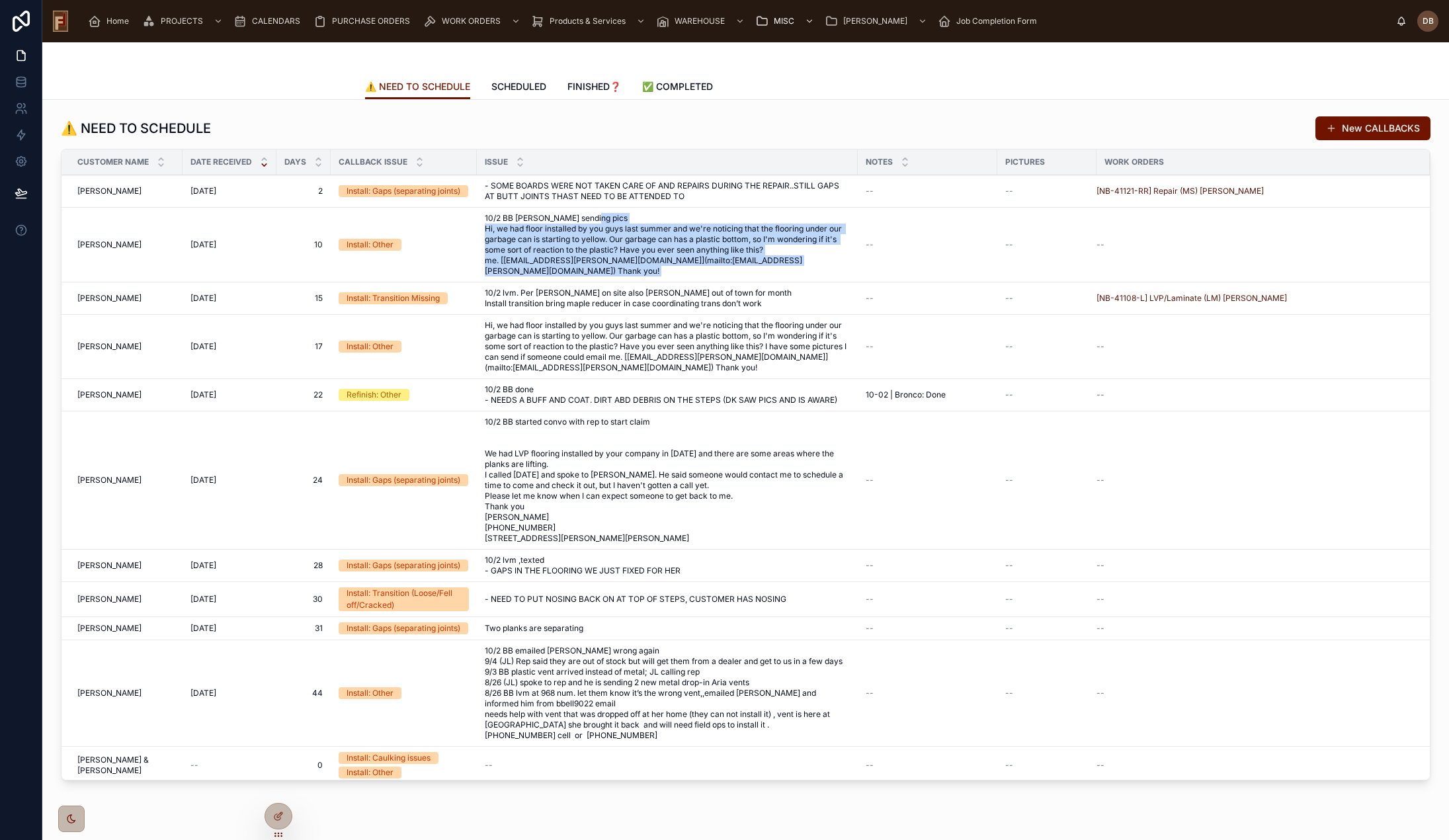
click at [659, 240] on span "10/2 BB Megan sending pics Hi, we had floor installed by you guys last summer a…" at bounding box center [668, 244] width 365 height 63
click at [676, 248] on span "10/2 BB Megan sending pics Hi, we had floor installed by you guys last summer a…" at bounding box center [668, 244] width 365 height 63
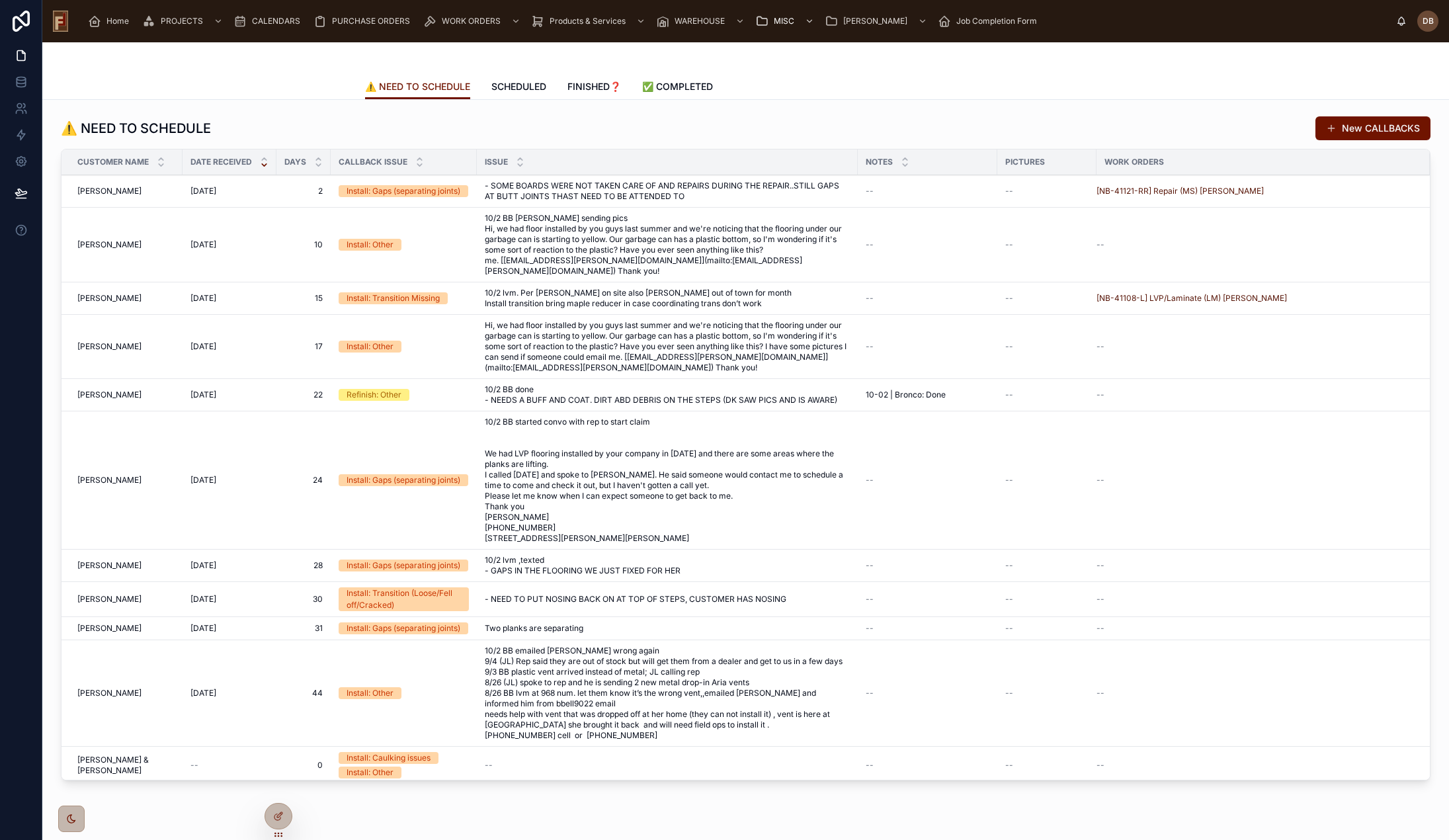
click at [597, 297] on span "10/2 lvm. Per lance on site also tom out of town for month Install transition b…" at bounding box center [668, 298] width 365 height 21
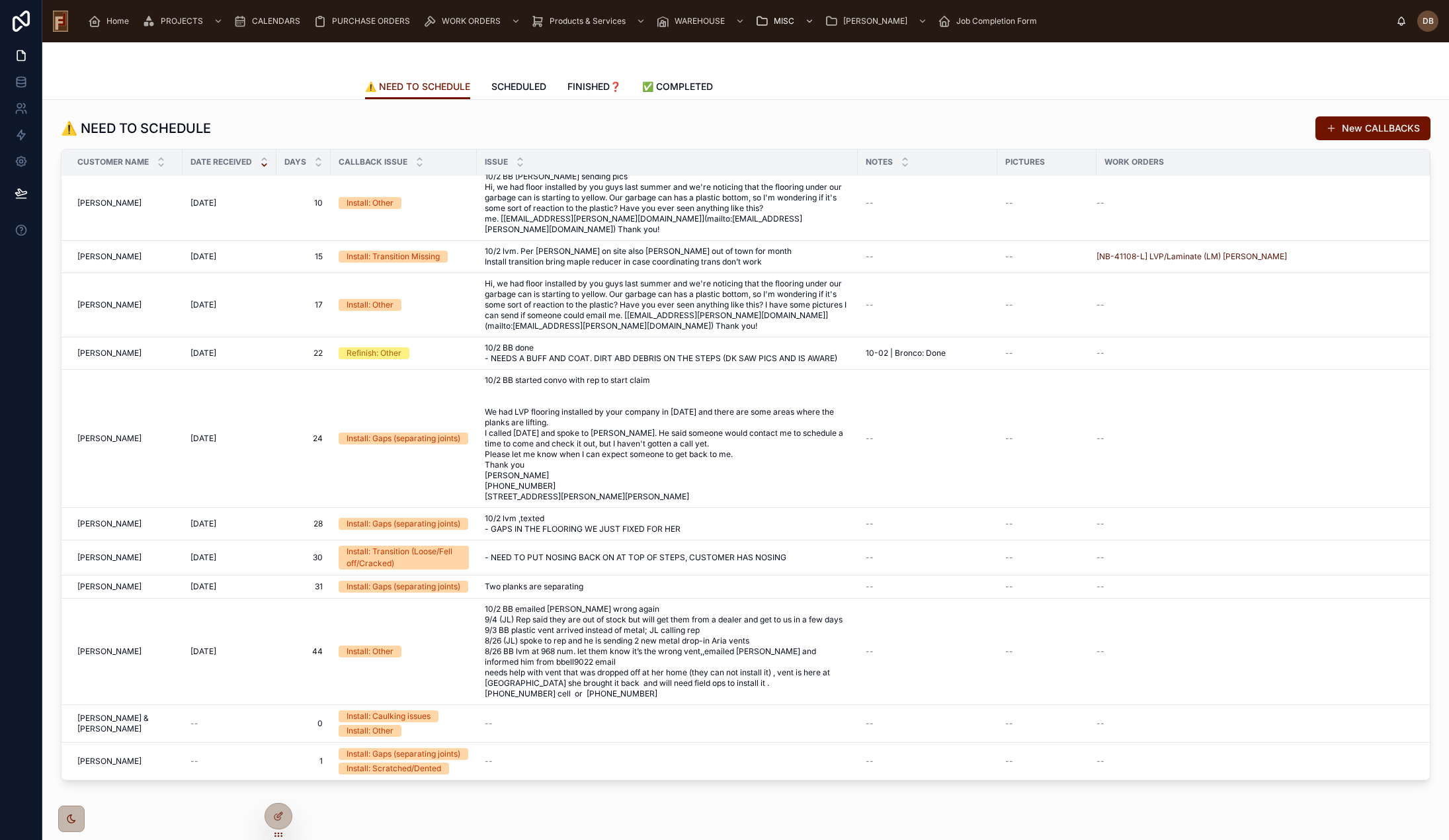
scroll to position [70, 0]
click at [682, 385] on span "10/2 BB started convo with rep to start claim We had LVP flooring installed by …" at bounding box center [668, 438] width 365 height 127
click at [664, 385] on span "10/2 BB started convo with rep to start claim We had LVP flooring installed by …" at bounding box center [668, 438] width 365 height 127
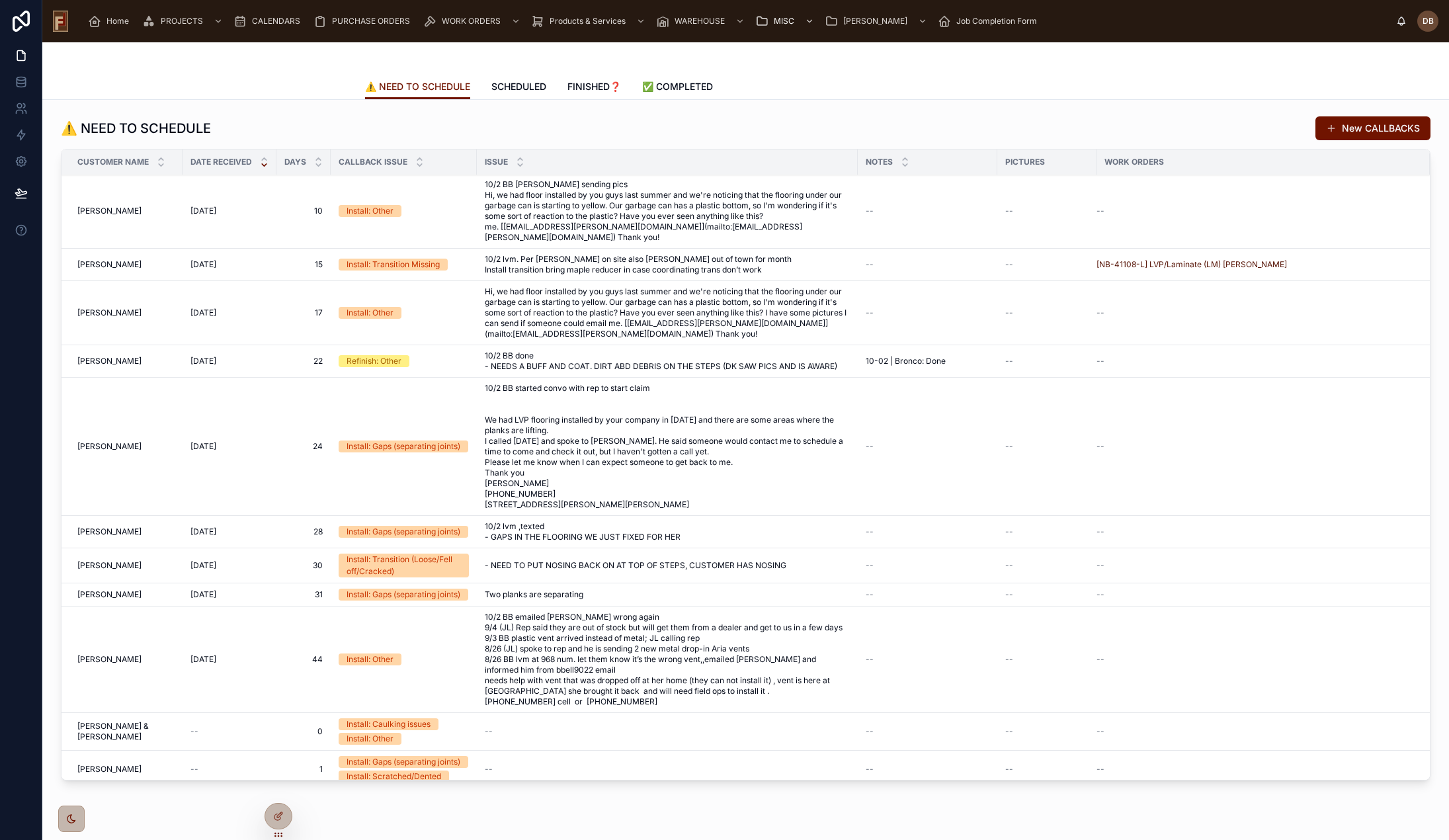
scroll to position [0, 0]
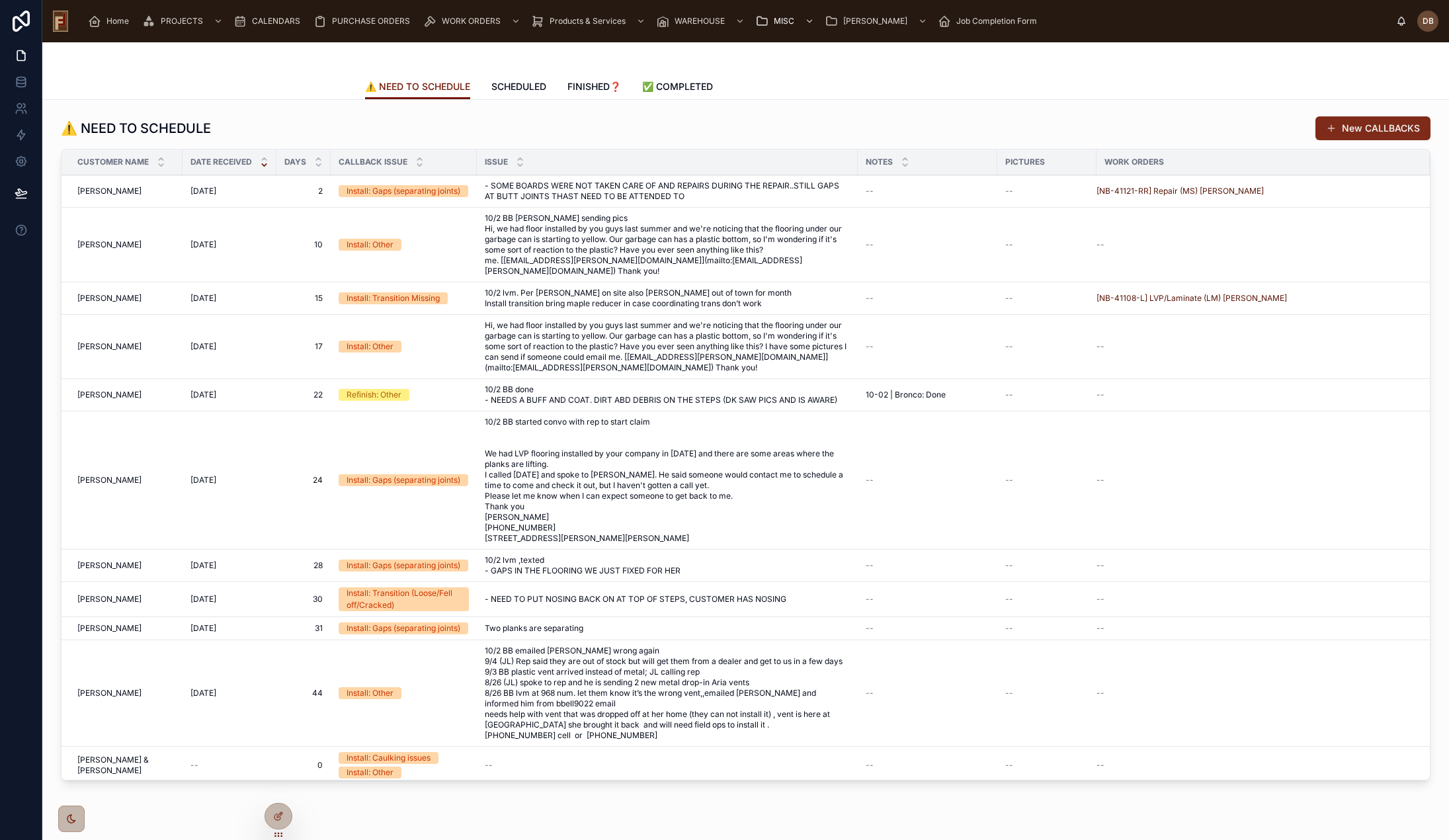
click at [1398, 130] on button "New CALLBACKS" at bounding box center [1373, 128] width 115 height 24
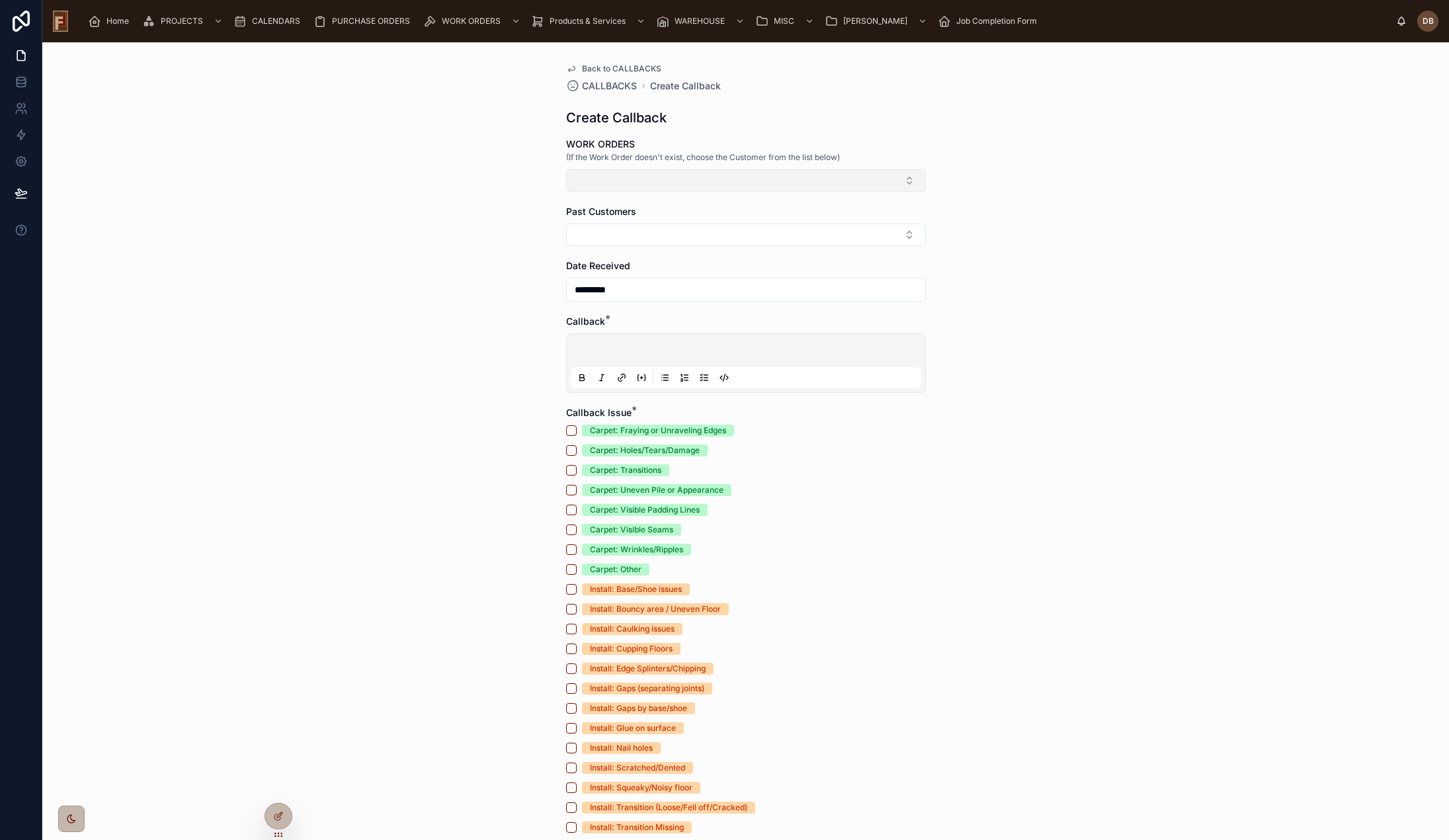
click at [690, 184] on button "Select Button" at bounding box center [746, 180] width 360 height 22
type input "***"
click at [759, 281] on span "[NB-40934-L] LVP/Laminate (LM) Kim Praefke" at bounding box center [732, 273] width 157 height 26
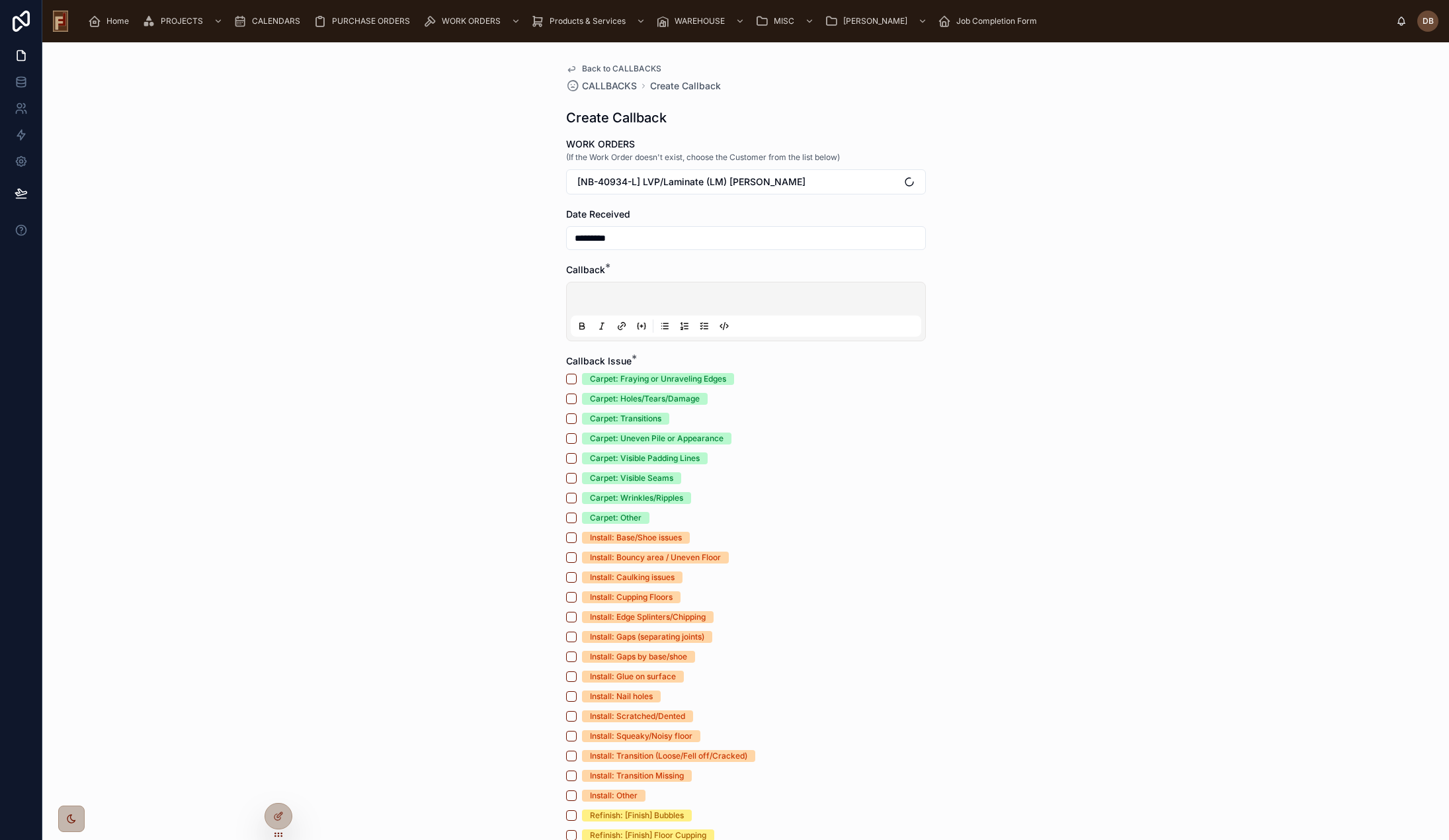
click at [667, 236] on input "*********" at bounding box center [746, 237] width 358 height 18
click at [628, 297] on p at bounding box center [748, 301] width 350 height 13
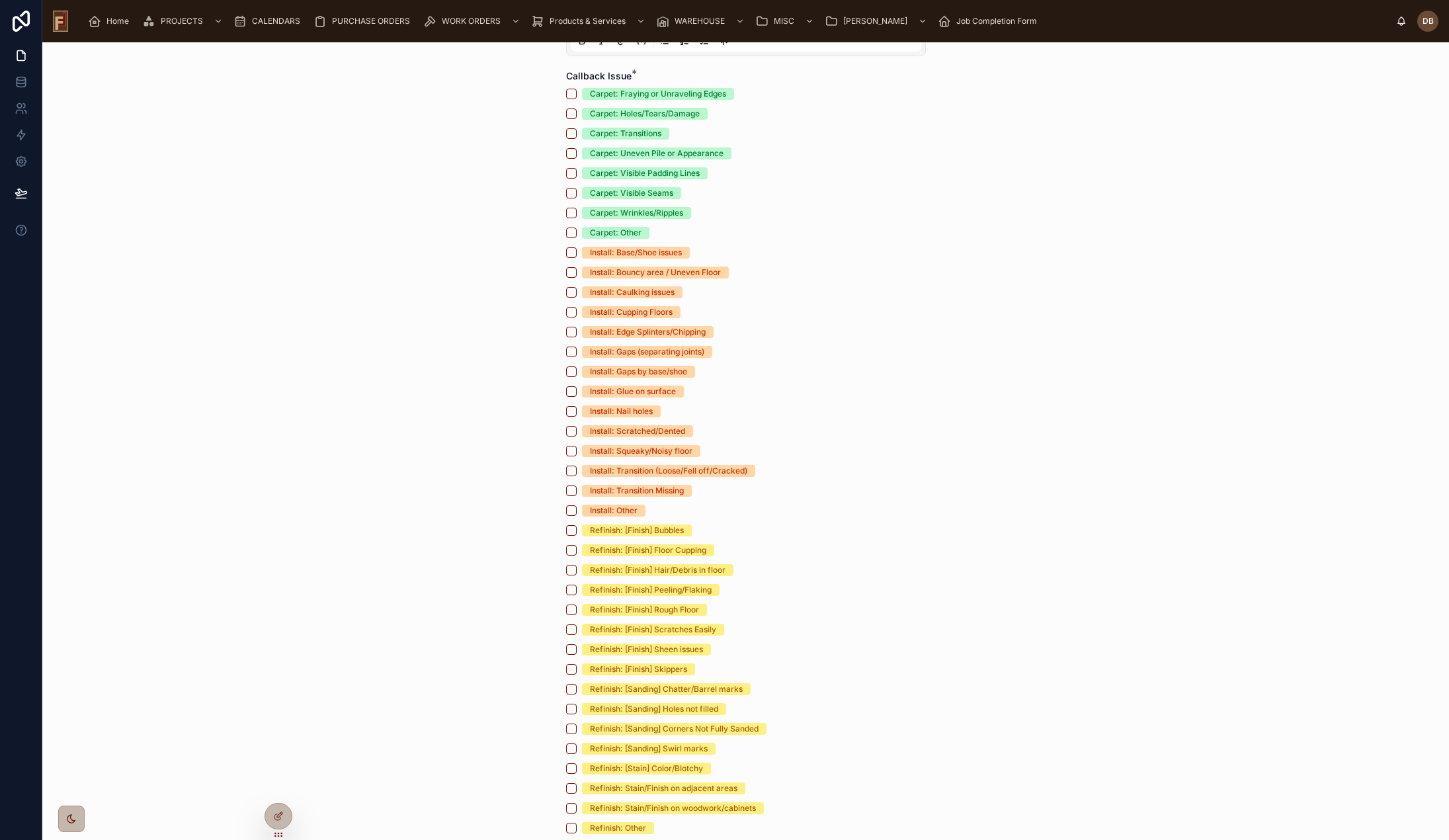
scroll to position [264, 0]
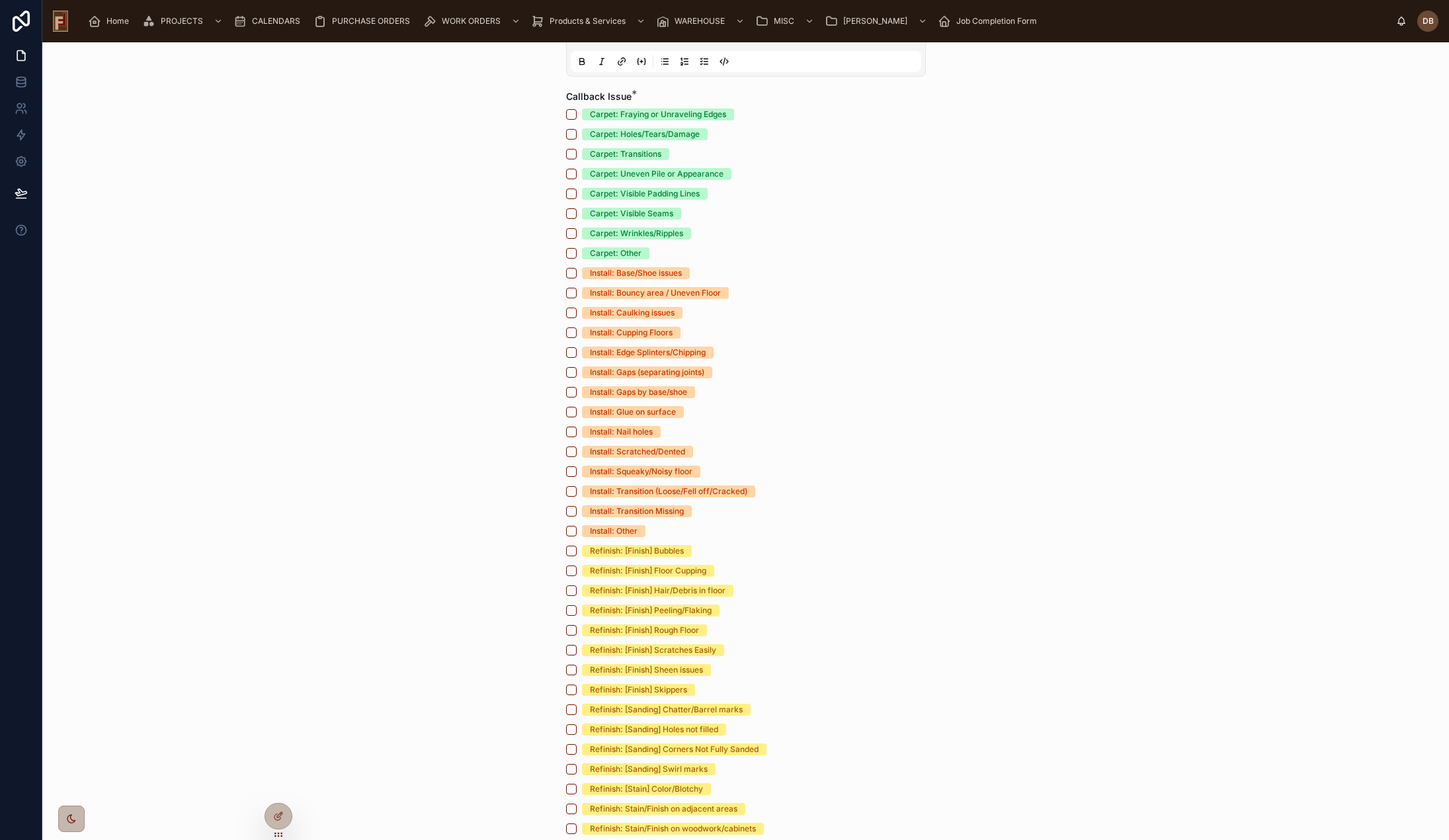
click at [625, 537] on div "Install: Other" at bounding box center [614, 531] width 47 height 12
click at [577, 536] on button "Install: Other" at bounding box center [571, 531] width 10 height 10
click at [625, 537] on div "Install: Other" at bounding box center [614, 531] width 47 height 12
click at [577, 536] on button "Install: Other" at bounding box center [571, 531] width 10 height 10
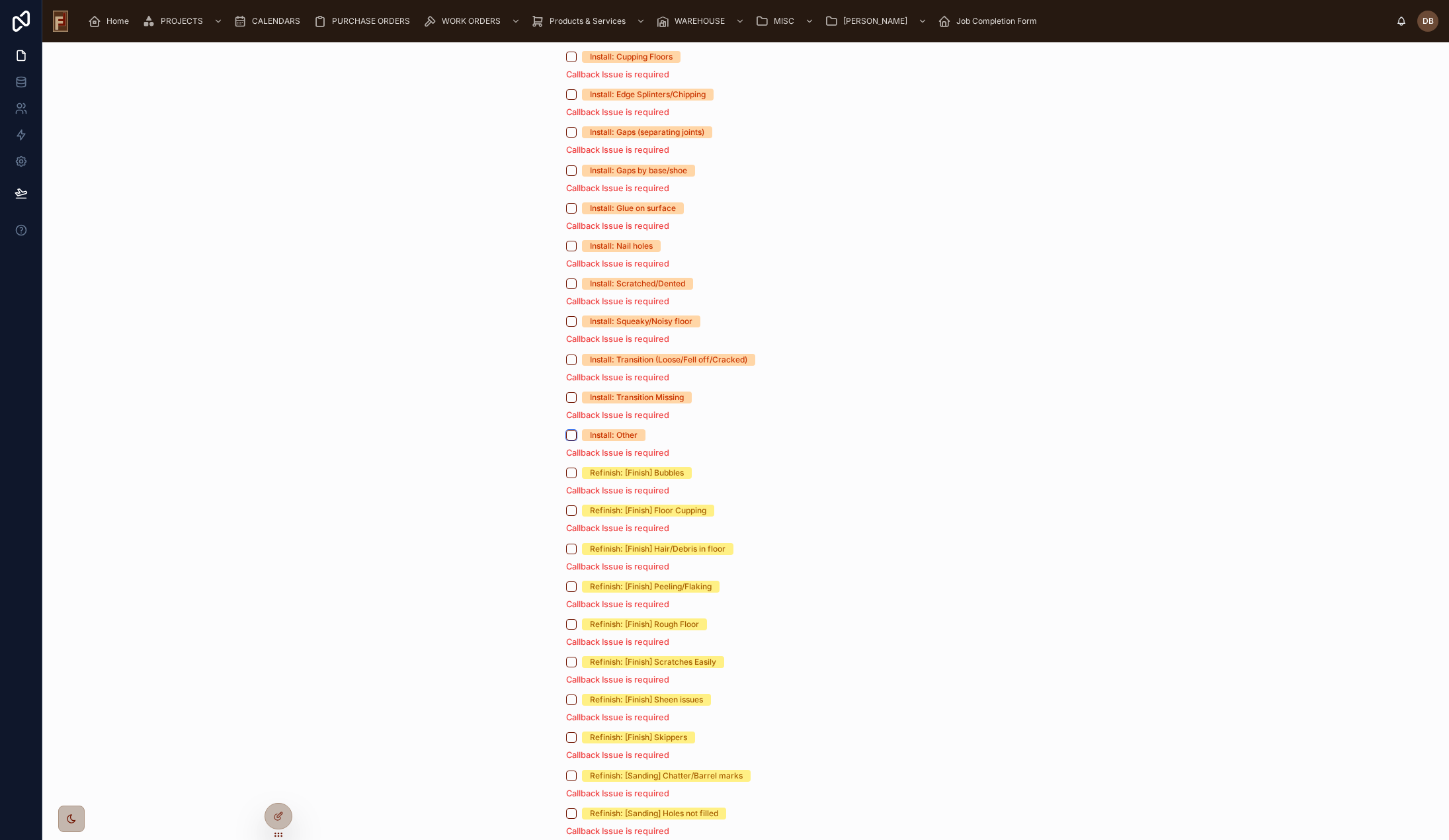
scroll to position [926, 0]
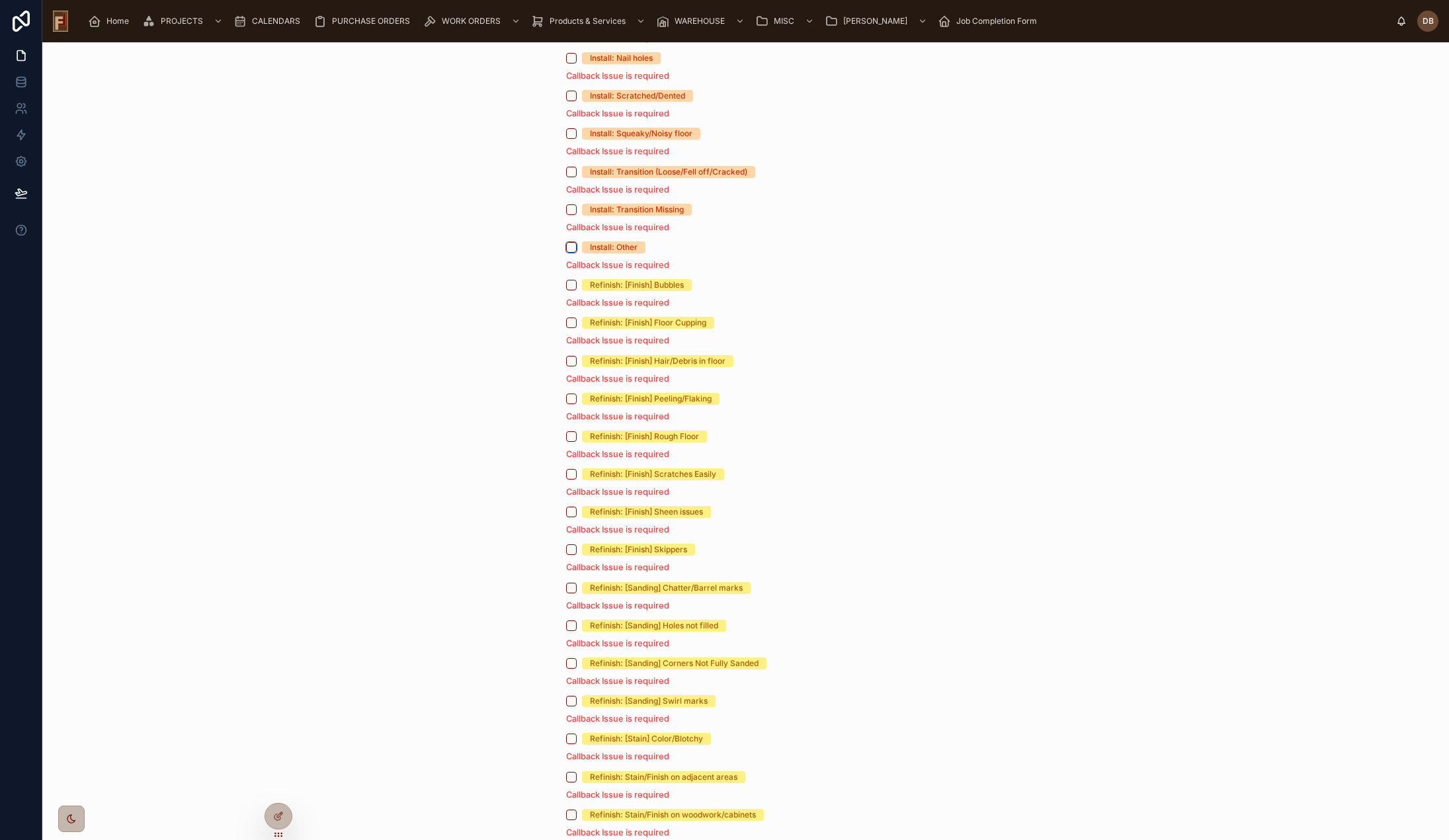
click at [566, 252] on button "Install: Other" at bounding box center [571, 247] width 10 height 10
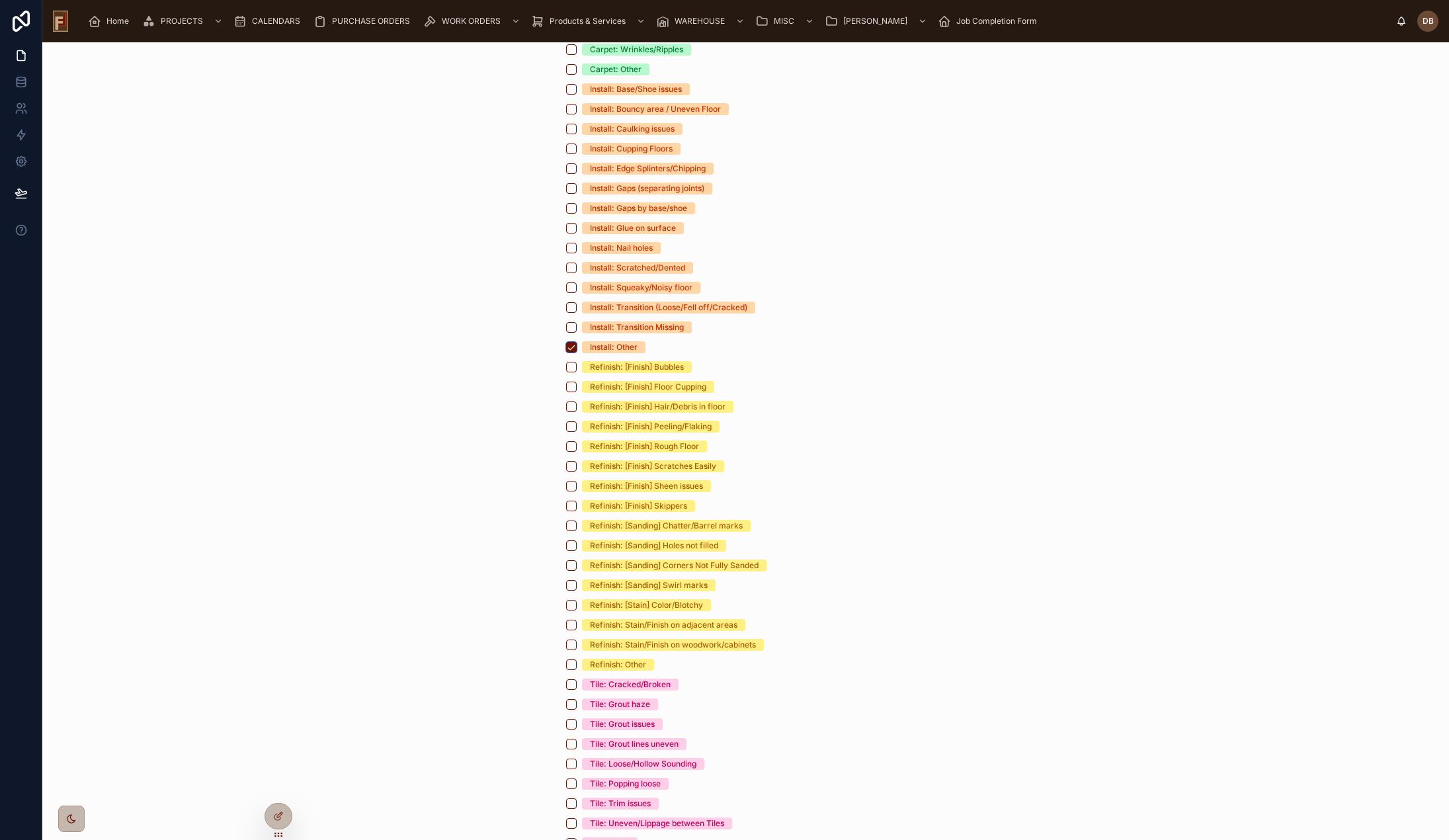
scroll to position [193, 0]
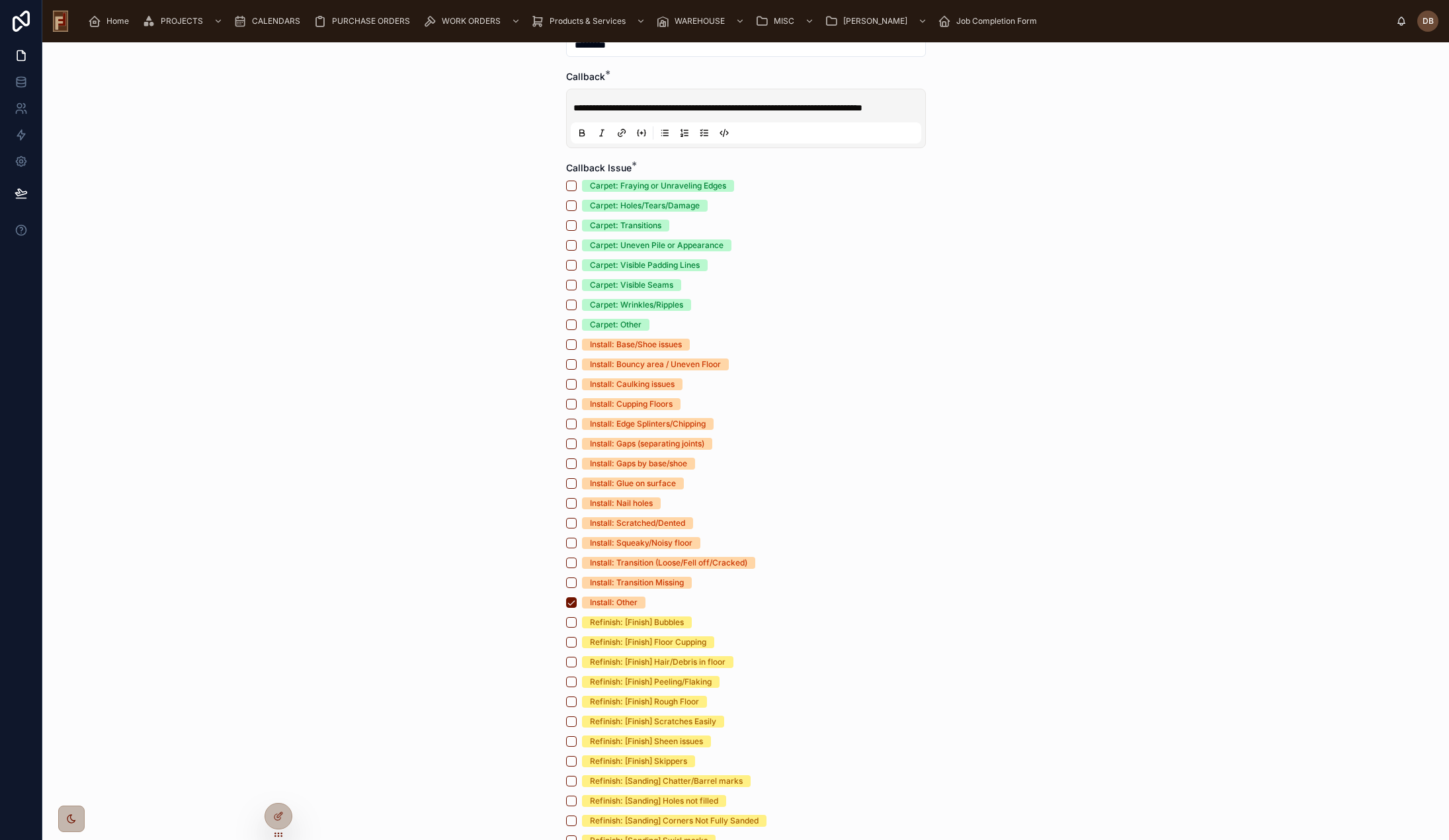
click at [678, 569] on div "Install: Transition (Loose/Fell off/Cracked)" at bounding box center [668, 562] width 157 height 12
click at [577, 568] on button "Install: Transition (Loose/Fell off/Cracked)" at bounding box center [571, 562] width 10 height 10
click at [566, 607] on button "Install: Other" at bounding box center [571, 602] width 10 height 10
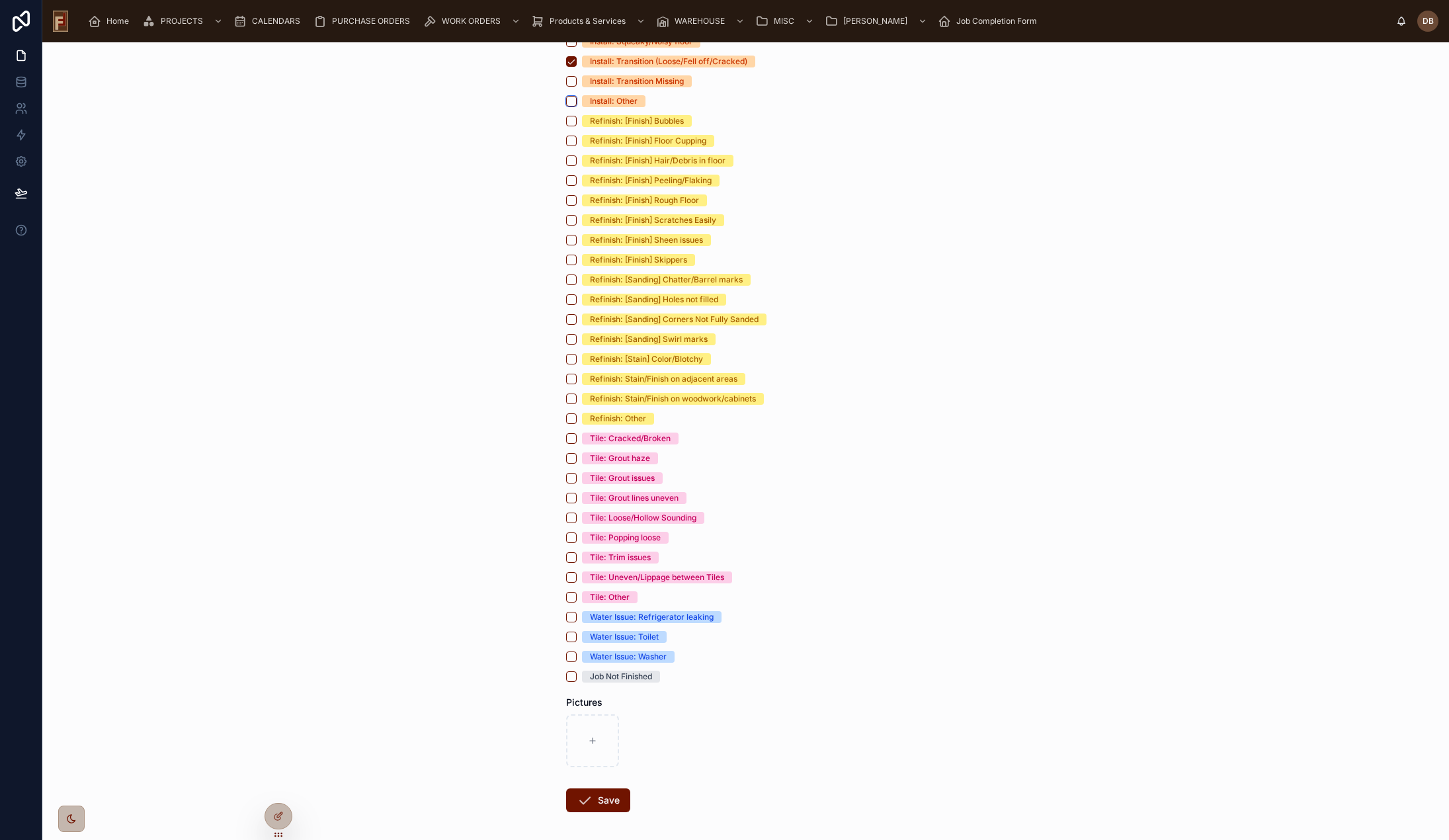
scroll to position [765, 0]
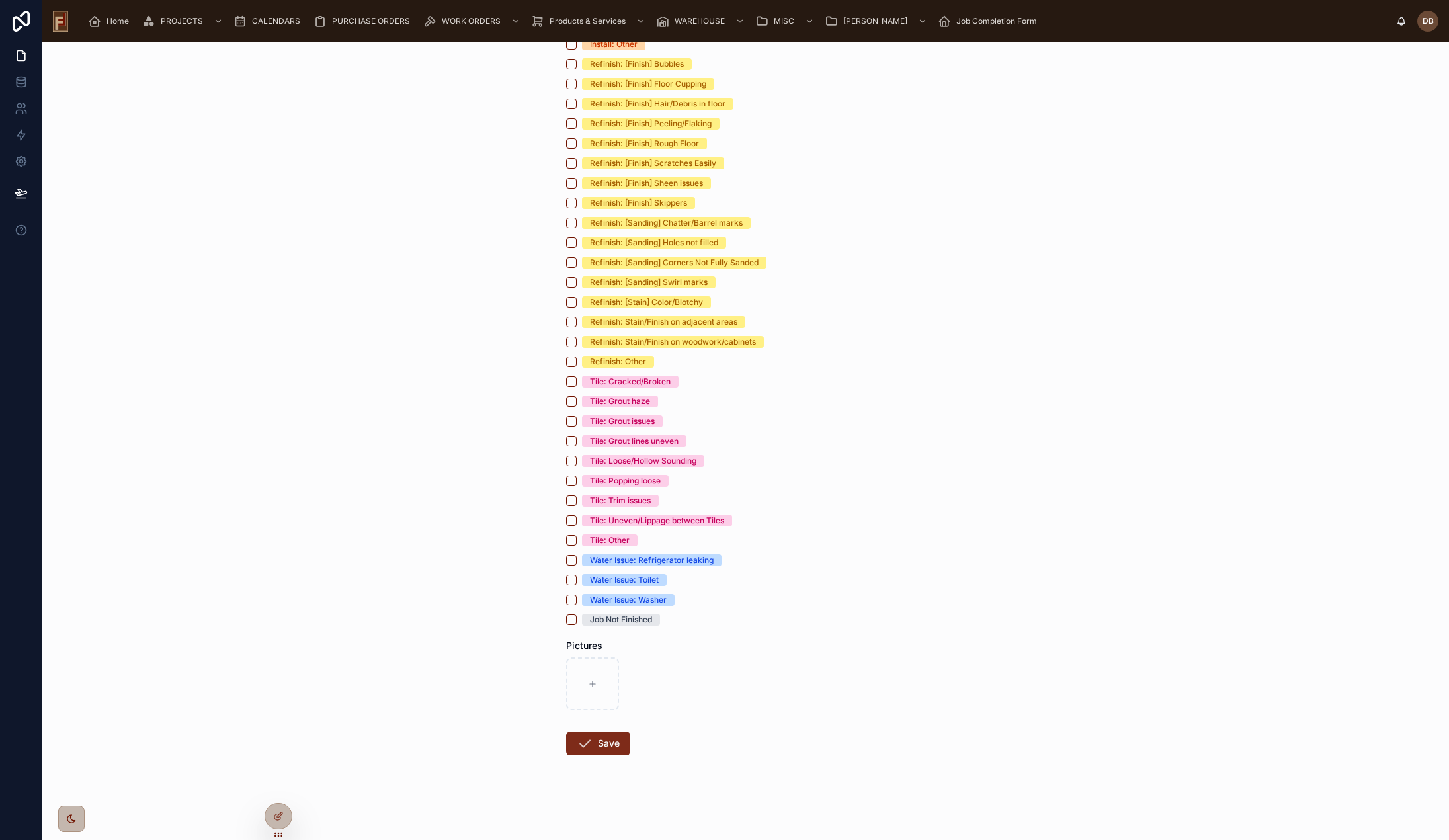
click at [609, 743] on button "Save" at bounding box center [598, 744] width 64 height 24
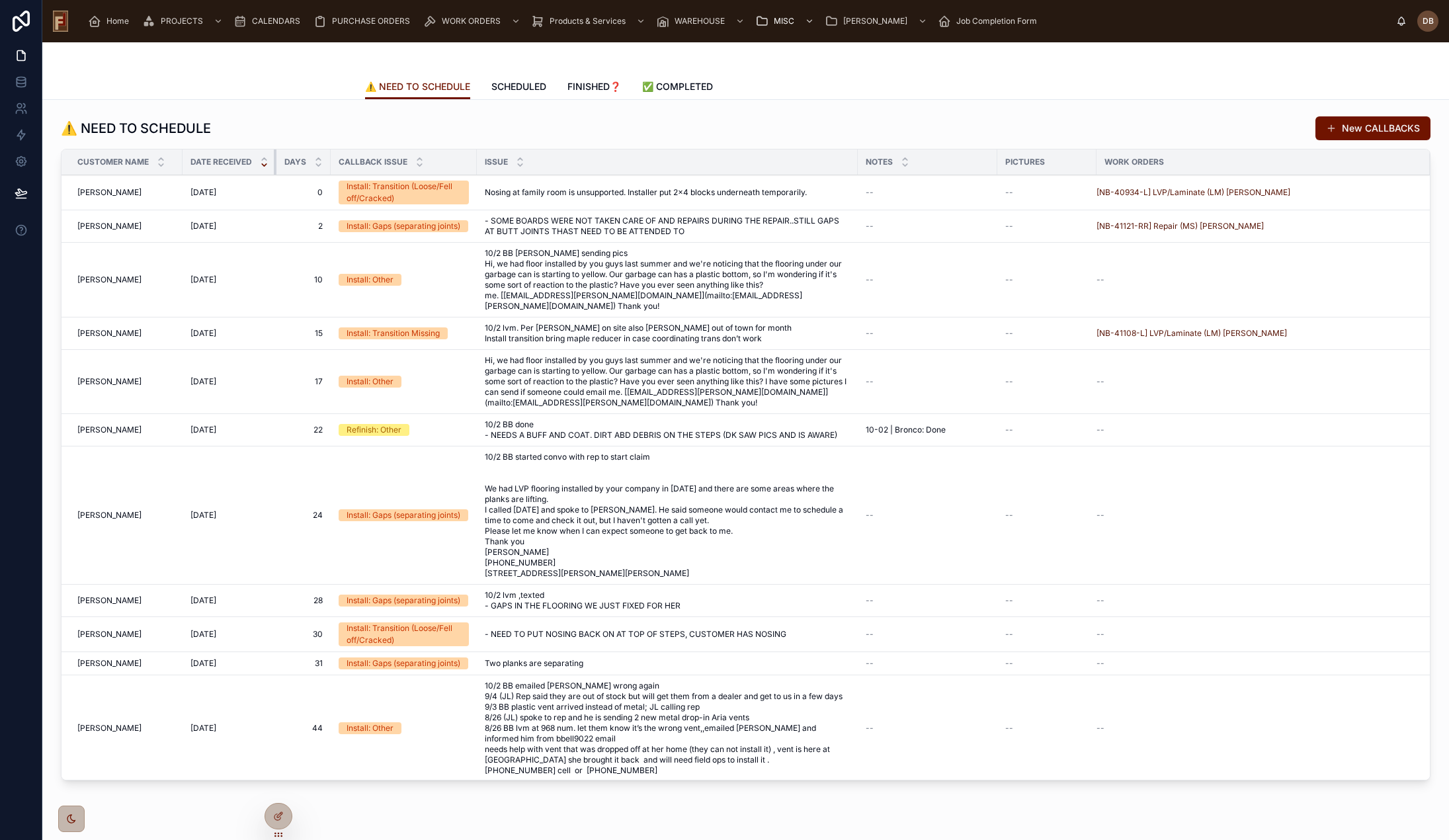
drag, startPoint x: 274, startPoint y: 163, endPoint x: 245, endPoint y: 170, distance: 29.8
click at [257, 168] on th "Date Received" at bounding box center [229, 162] width 94 height 26
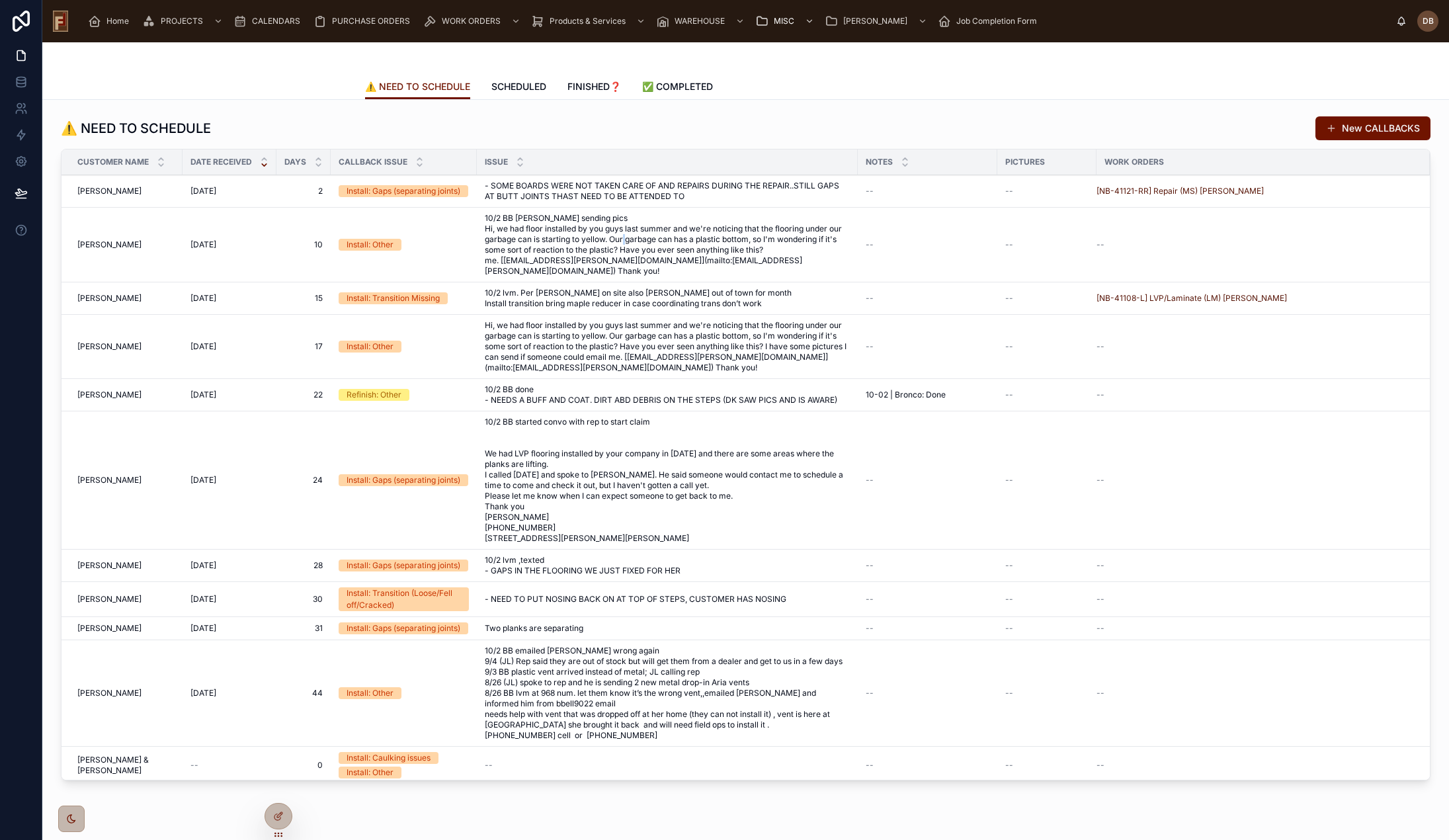
click at [660, 240] on span "10/2 BB Megan sending pics Hi, we had floor installed by you guys last summer a…" at bounding box center [668, 244] width 365 height 63
click at [661, 187] on span "- SOME BOARDS WERE NOT TAKEN CARE OF AND REPAIRS DURING THE REPAIR..STILL GAPS …" at bounding box center [668, 191] width 365 height 21
click at [676, 232] on span "10/2 BB Megan sending pics Hi, we had floor installed by you guys last summer a…" at bounding box center [668, 244] width 365 height 63
drag, startPoint x: 516, startPoint y: 86, endPoint x: 526, endPoint y: 107, distance: 23.3
click at [516, 86] on span "SCHEDULED" at bounding box center [518, 86] width 55 height 13
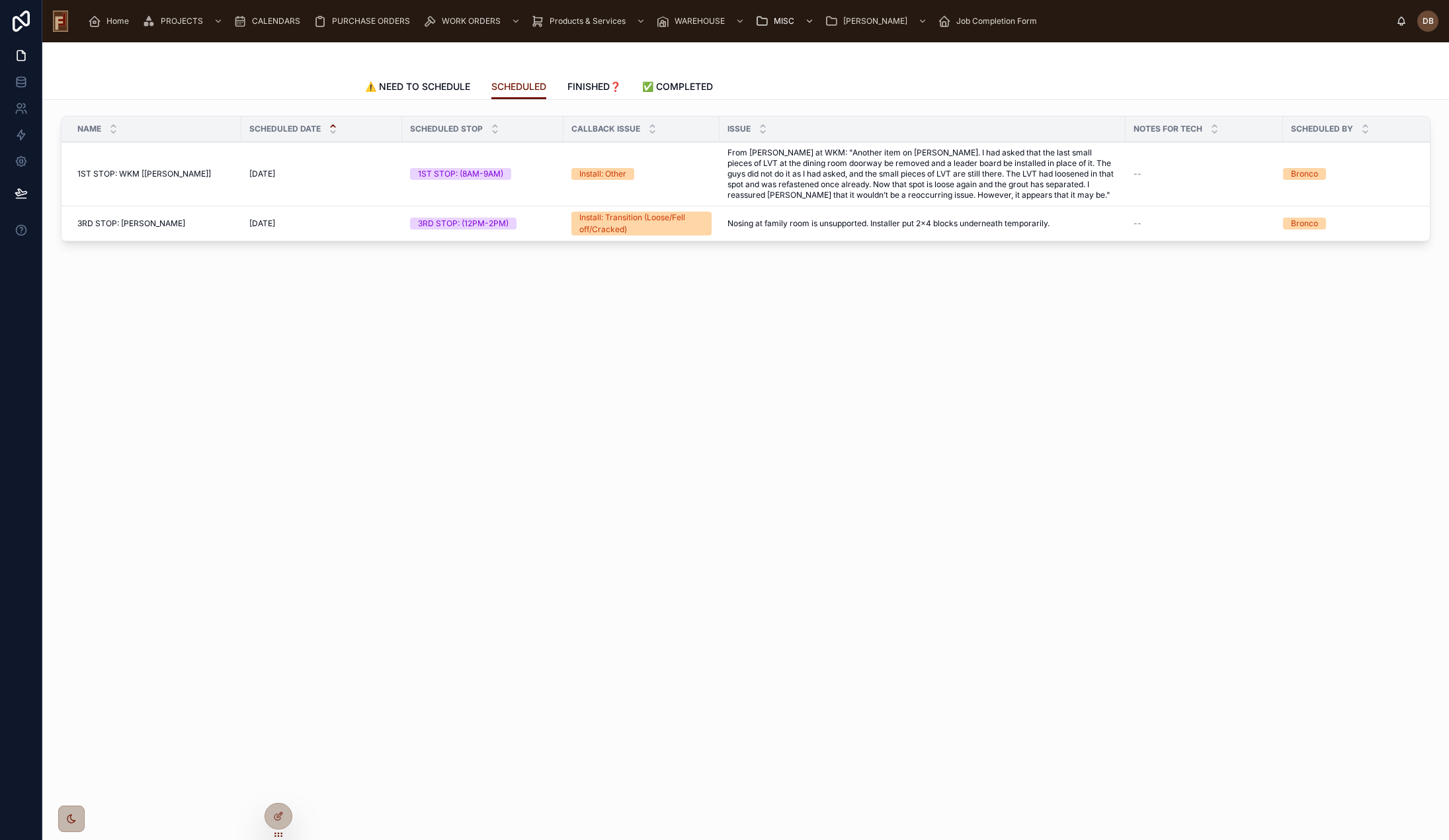
click at [745, 406] on div "SCHEDULED ⚠️ NEED TO SCHEDULE SCHEDULED FINISHED❓ ✅ COMPLETED Name Scheduled Da…" at bounding box center [746, 441] width 1407 height 797
click at [416, 86] on span "⚠️ NEED TO SCHEDULE" at bounding box center [418, 86] width 105 height 13
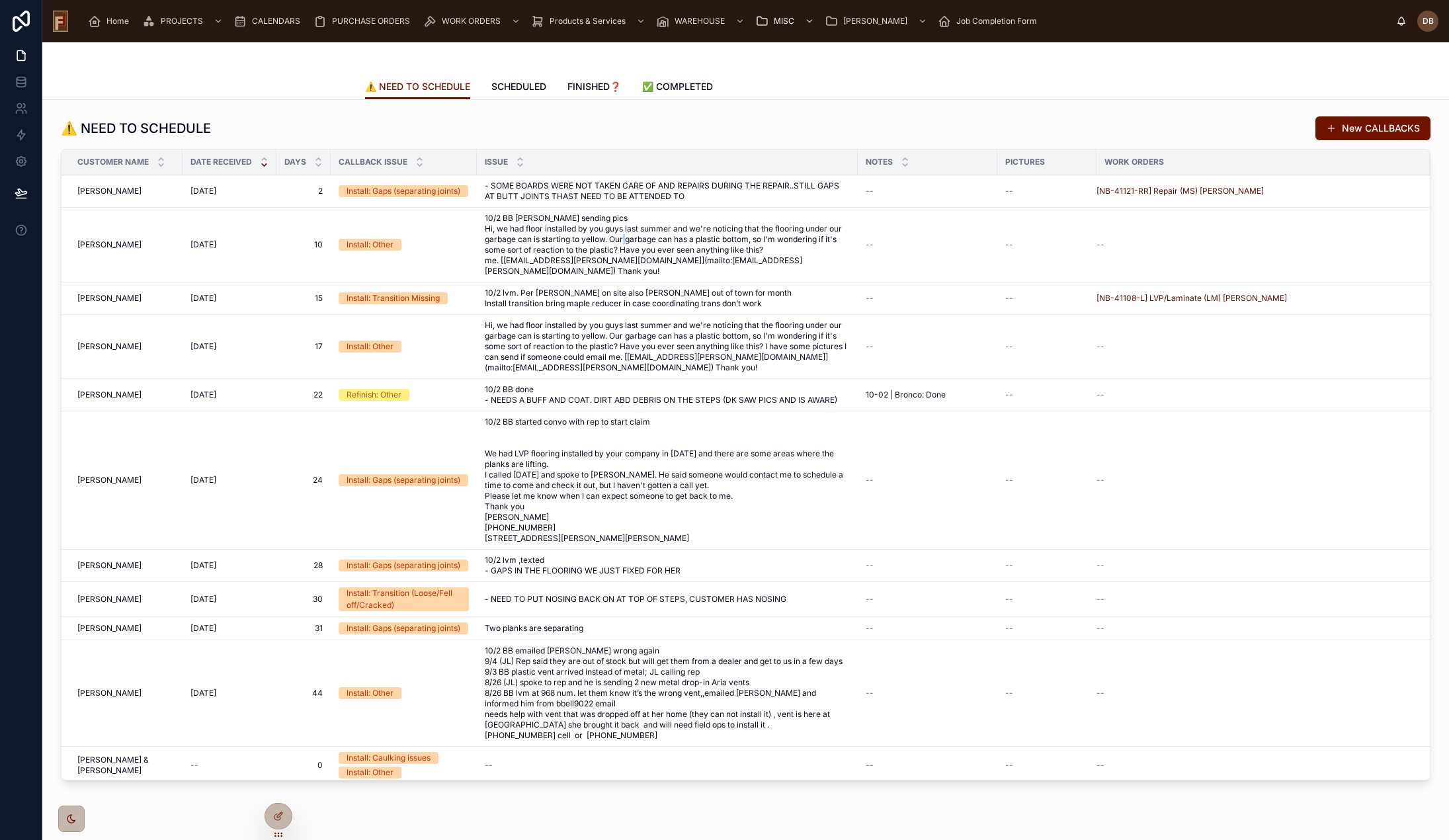
click at [660, 242] on span "10/2 BB Megan sending pics Hi, we had floor installed by you guys last summer a…" at bounding box center [668, 244] width 365 height 63
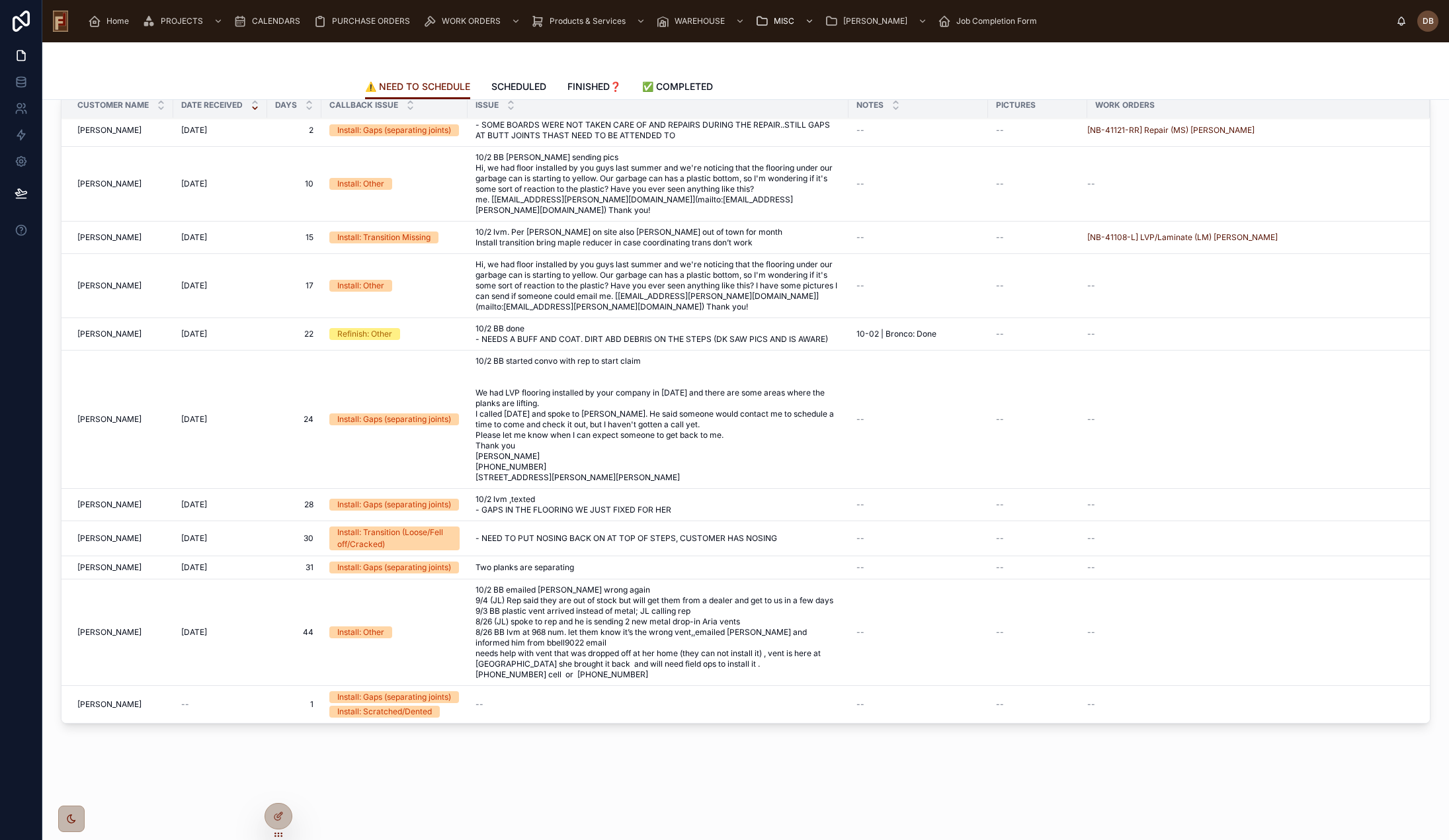
scroll to position [33, 0]
drag, startPoint x: 513, startPoint y: 86, endPoint x: 474, endPoint y: 98, distance: 40.8
click at [513, 85] on span "SCHEDULED" at bounding box center [518, 86] width 55 height 13
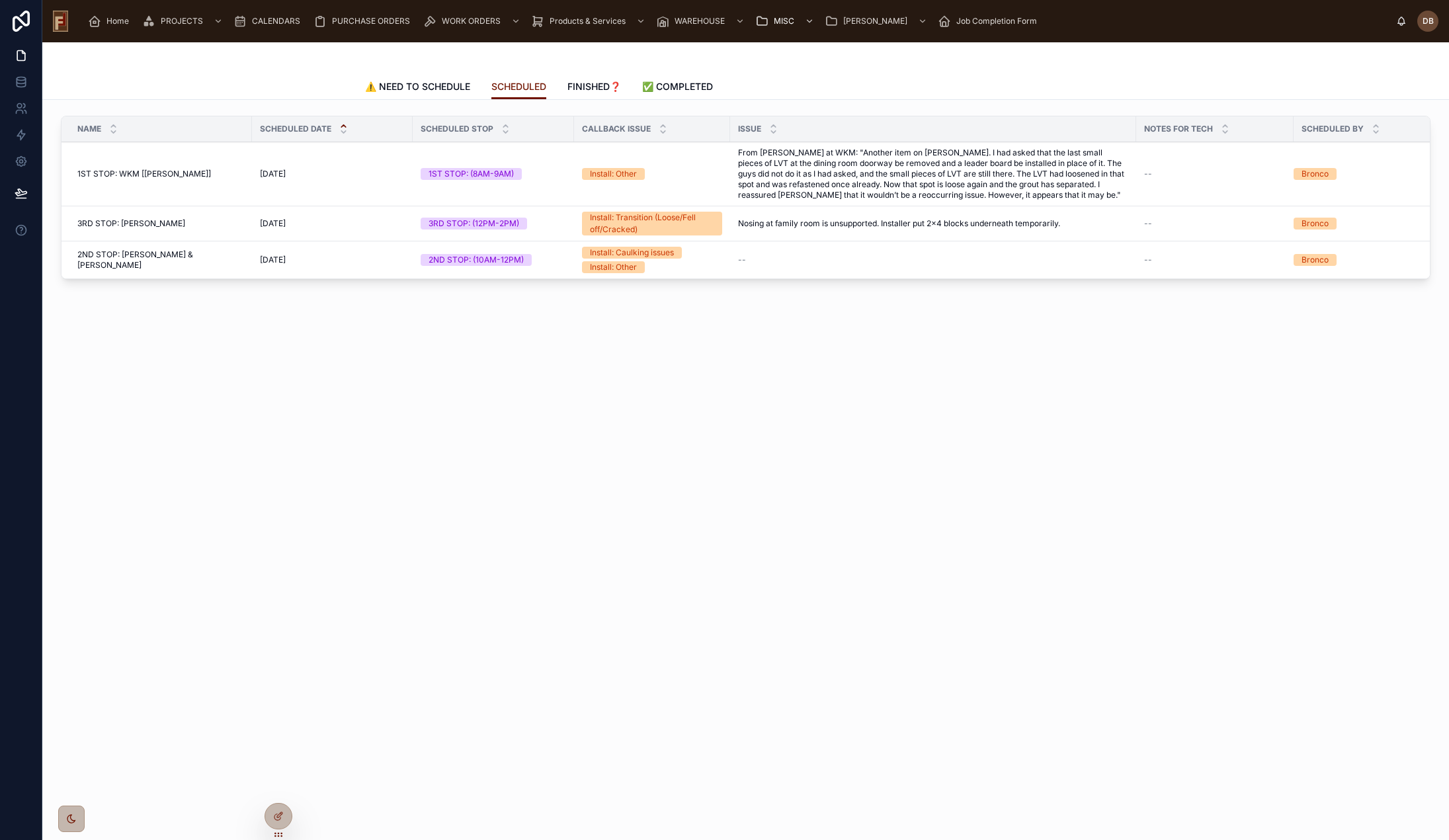
click at [616, 395] on div "SCHEDULED ⚠️ NEED TO SCHEDULE SCHEDULED FINISHED❓ ✅ COMPLETED Name Scheduled Da…" at bounding box center [746, 219] width 1407 height 354
click at [269, 20] on span "CALENDARS" at bounding box center [276, 21] width 48 height 10
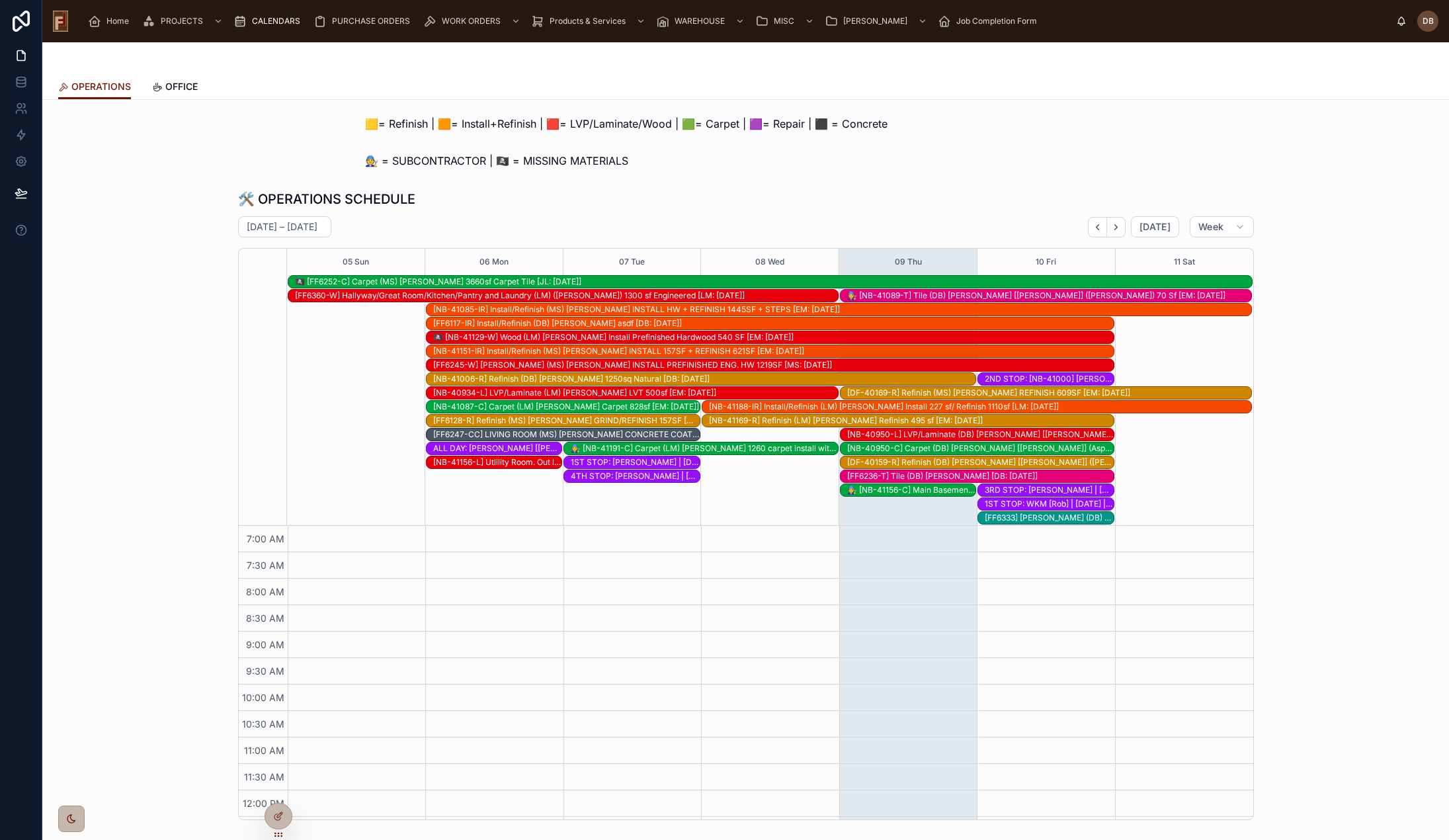
click at [112, 26] on div "Home" at bounding box center [111, 21] width 47 height 21
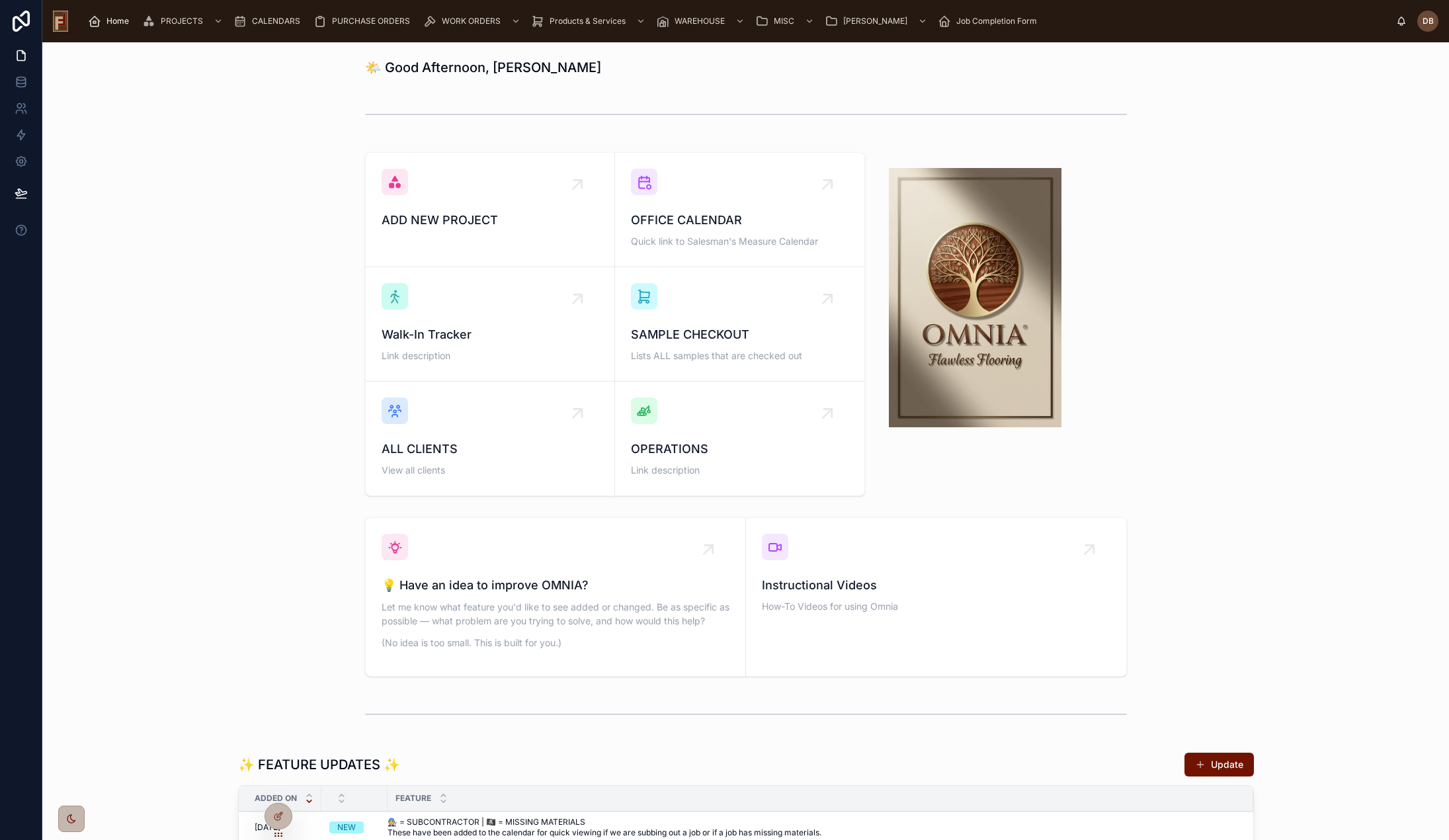
click at [698, 450] on span "OPERATIONS" at bounding box center [740, 448] width 218 height 18
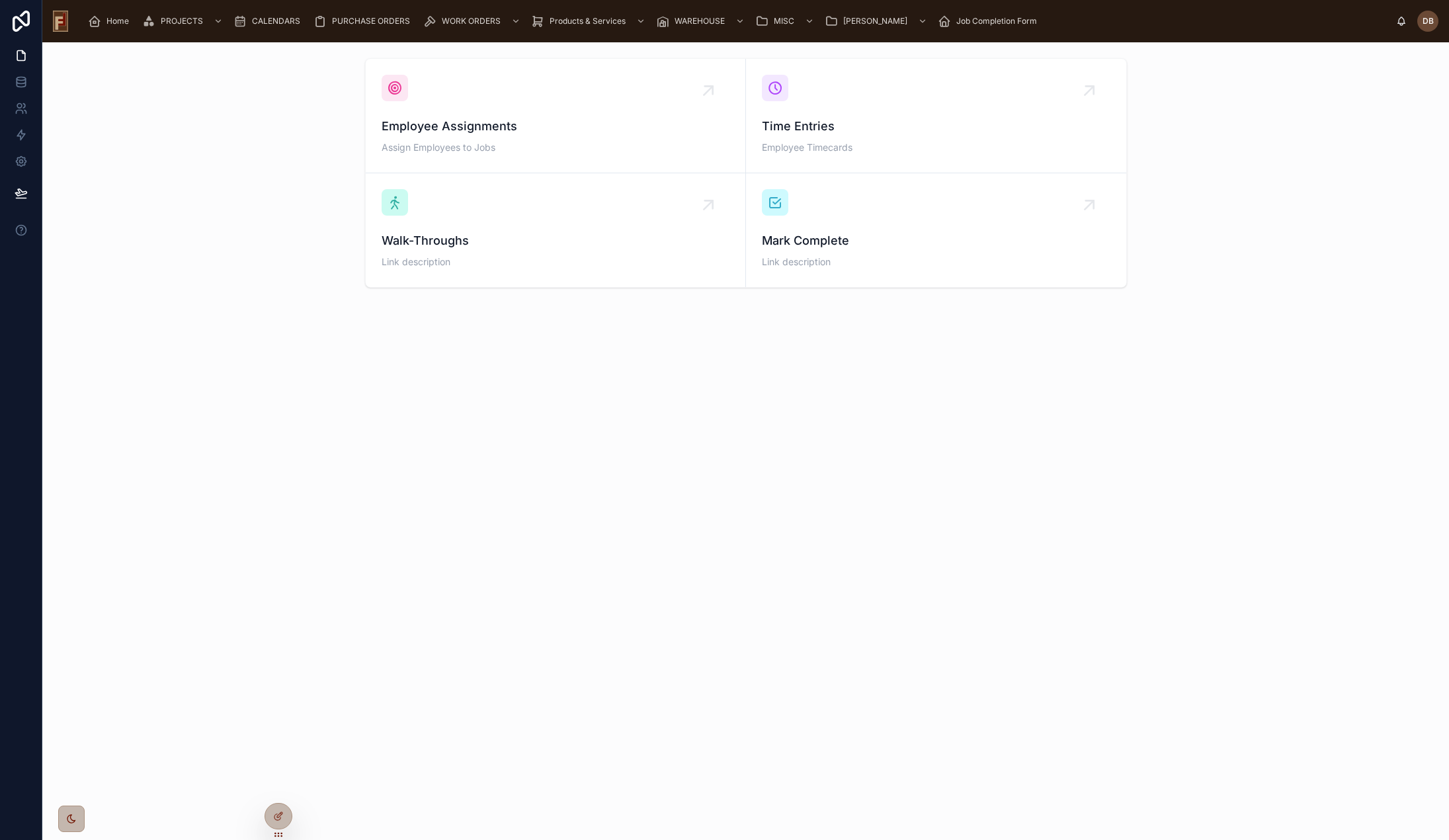
click at [532, 123] on span "Employee Assignments" at bounding box center [556, 126] width 348 height 18
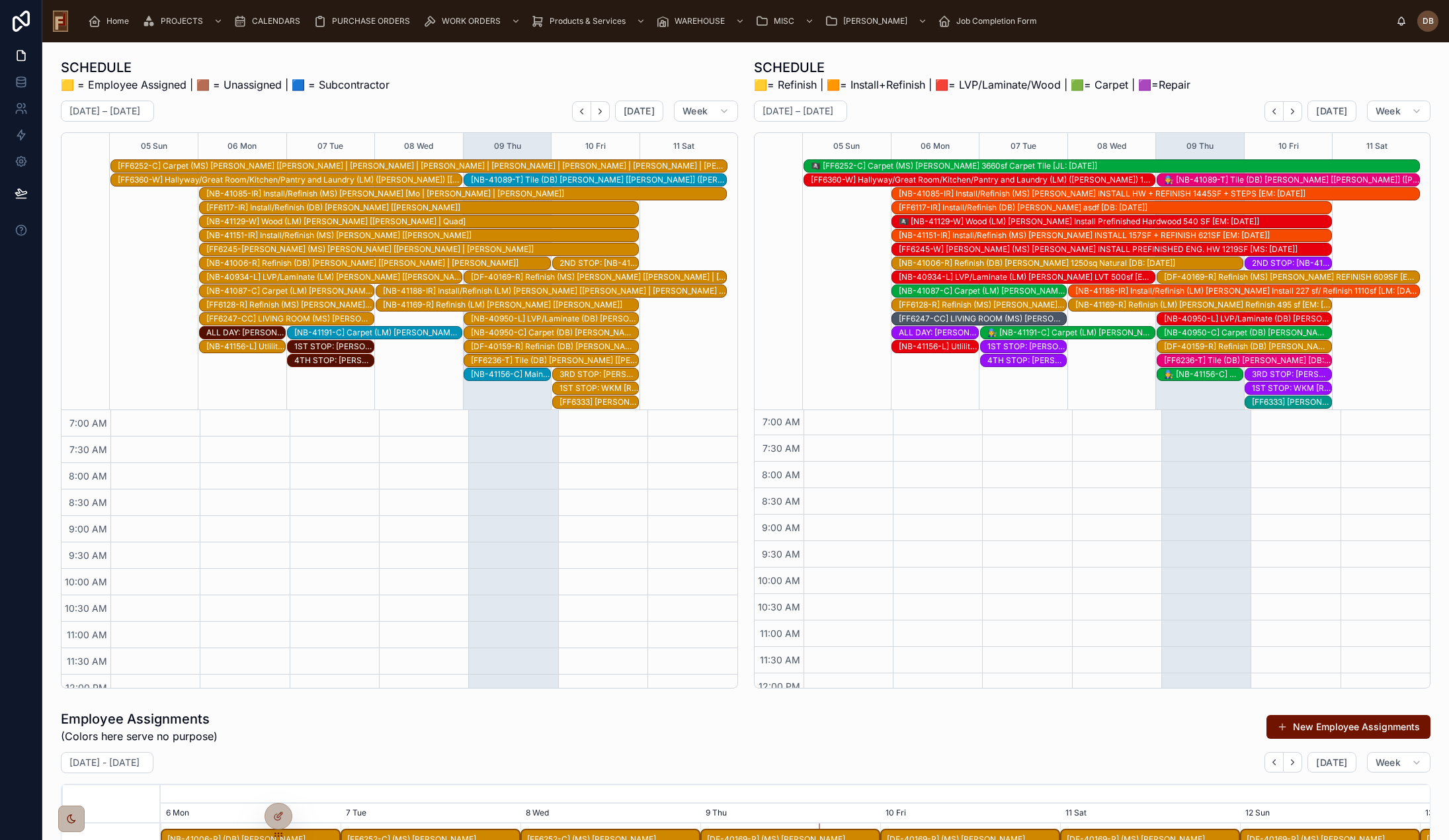
click at [271, 22] on span "CALENDARS" at bounding box center [276, 21] width 48 height 10
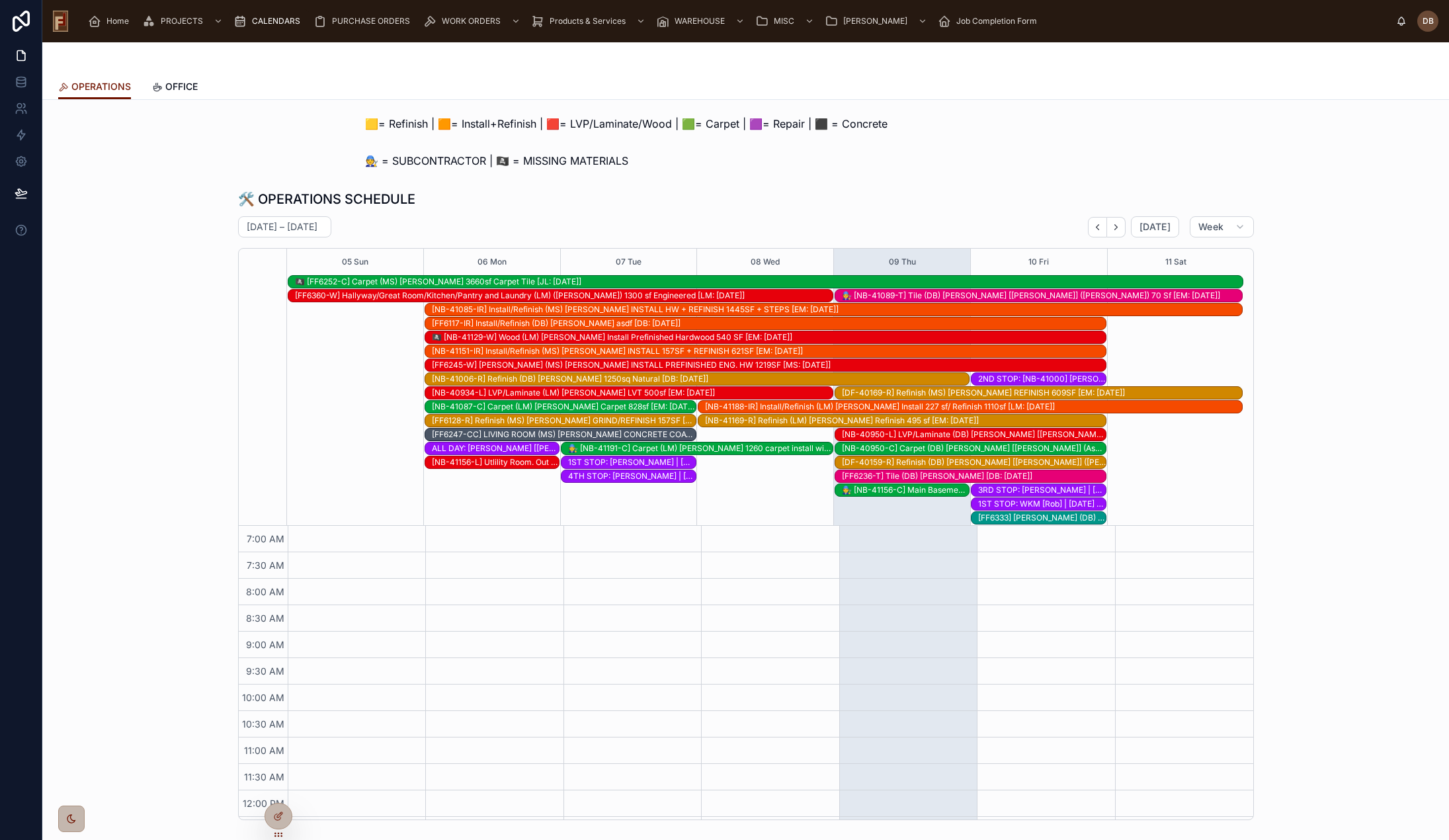
scroll to position [236, 0]
click at [1113, 227] on icon "Next" at bounding box center [1116, 227] width 10 height 10
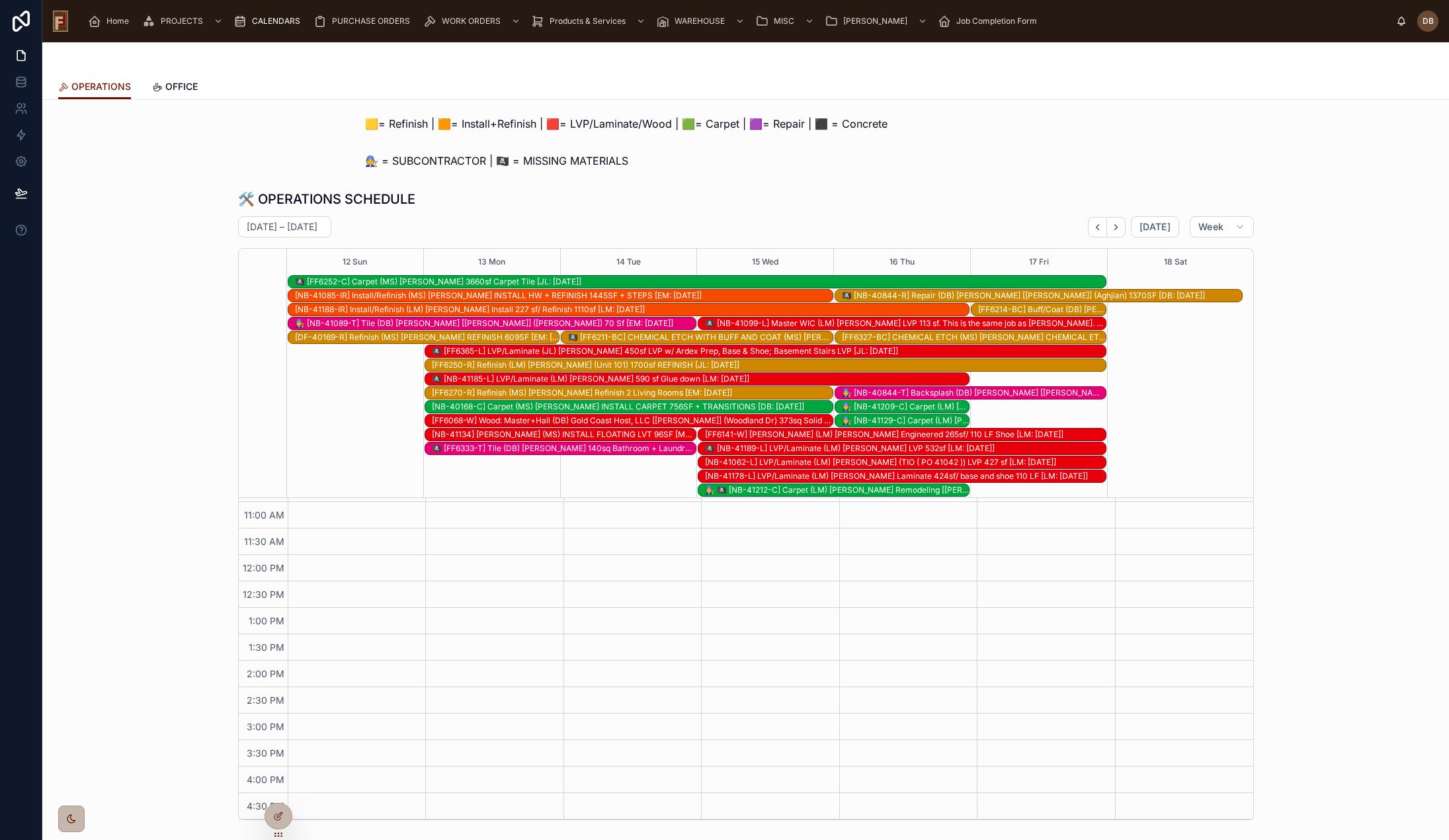
click at [902, 408] on div "🧑‍🔧 [NB-41209-C] Carpet (LM) Raul Vasquez Install carpet 276Sf and min stairs […" at bounding box center [906, 407] width 127 height 10
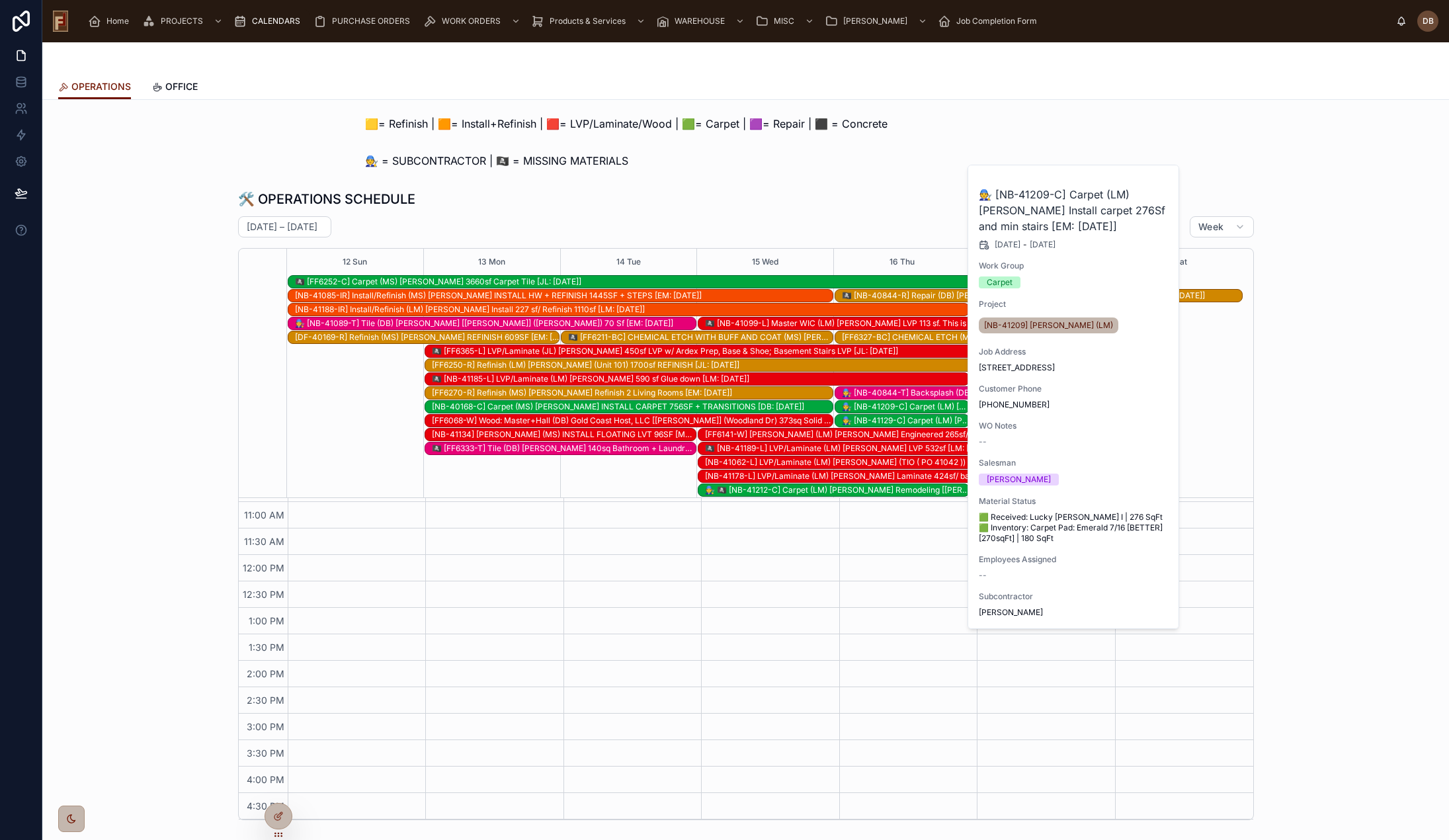
click at [905, 418] on div "🧑‍🔧 [NB-41129-C] Carpet (LM) Eyad Bittar Install Carpet on stairs/Hall/closet […" at bounding box center [906, 420] width 127 height 10
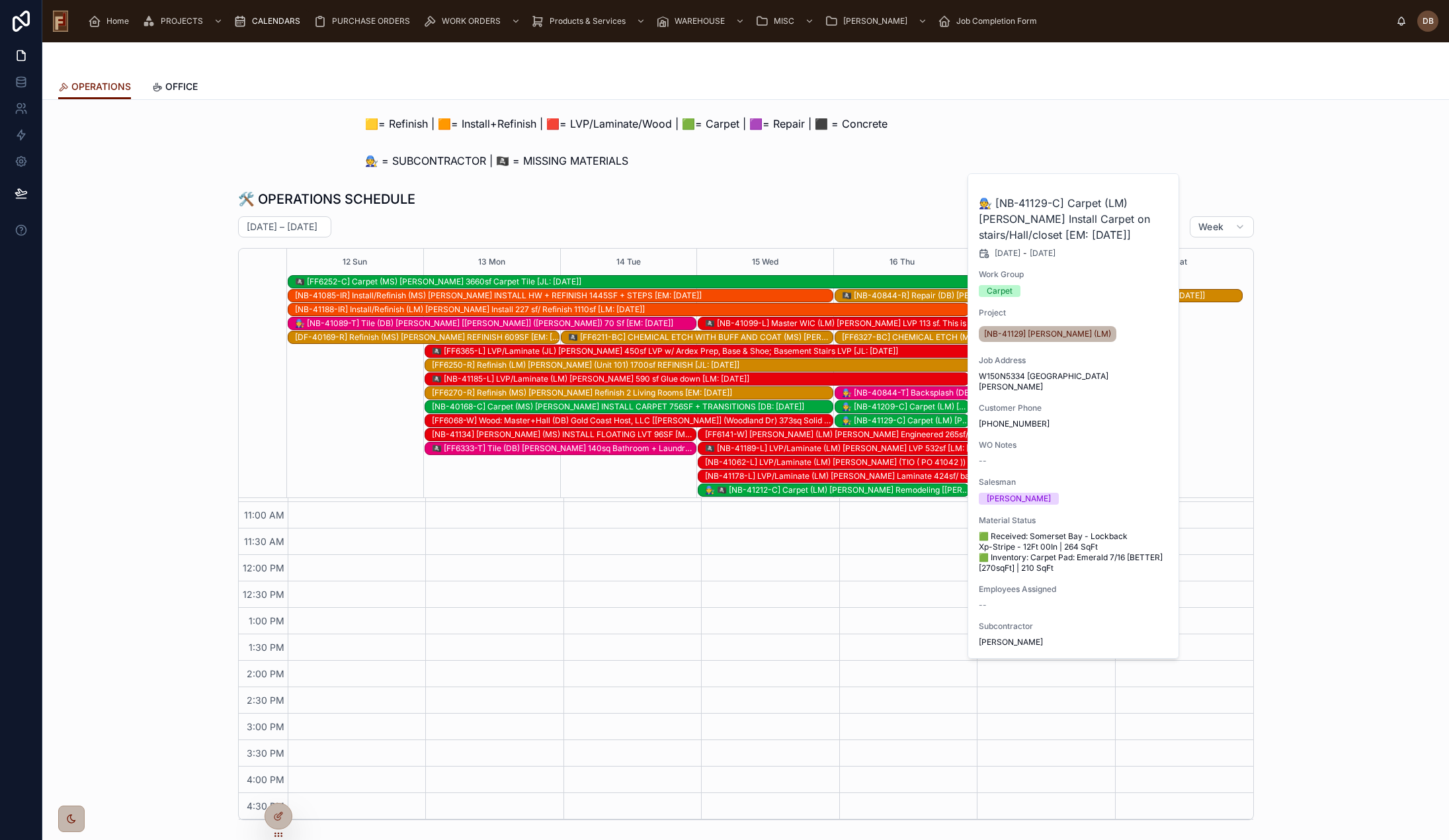
click at [826, 198] on div "🛠️ OPERATIONS SCHEDULE" at bounding box center [746, 199] width 1016 height 18
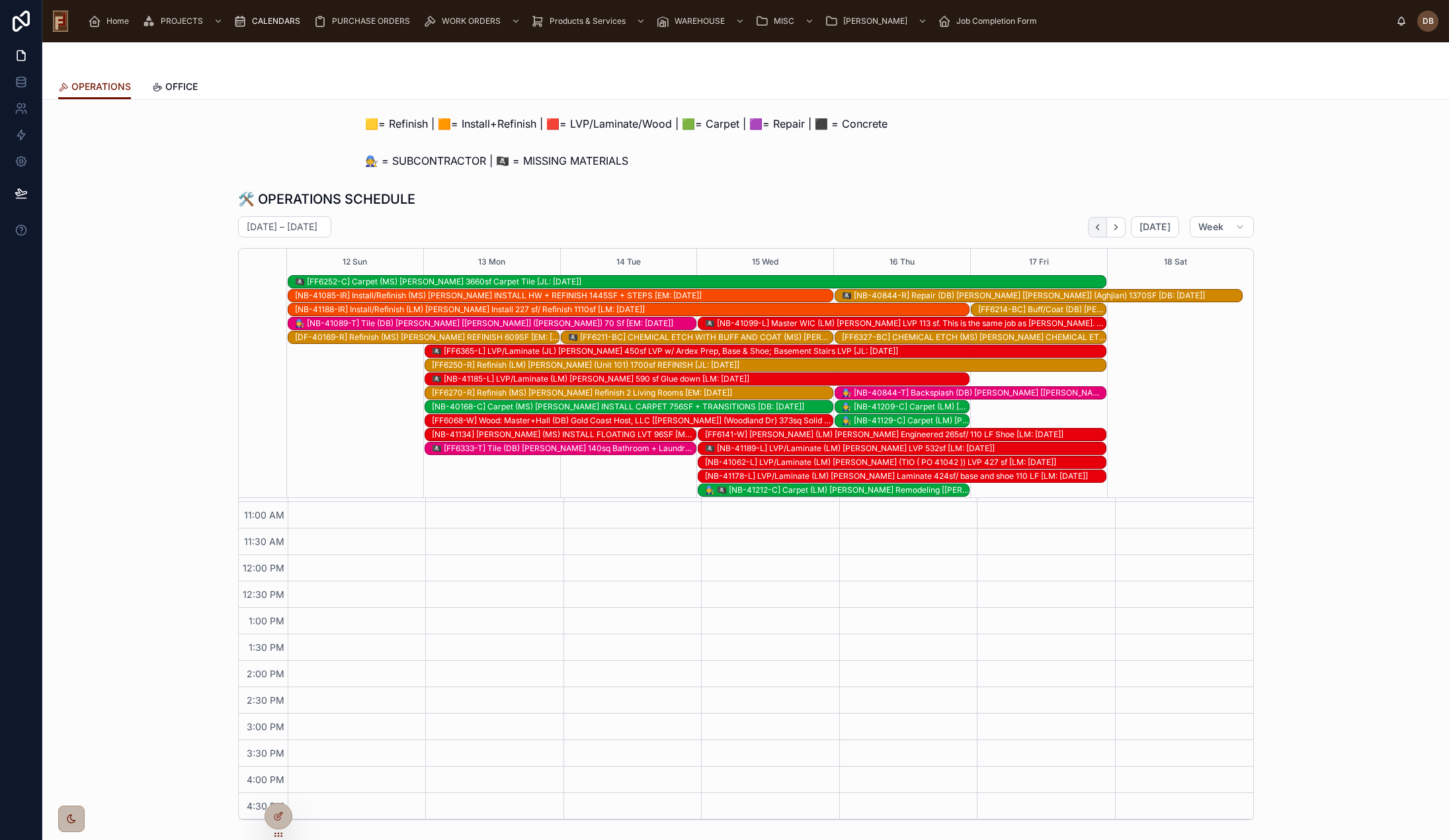
click at [1097, 228] on icon "Back" at bounding box center [1097, 227] width 10 height 10
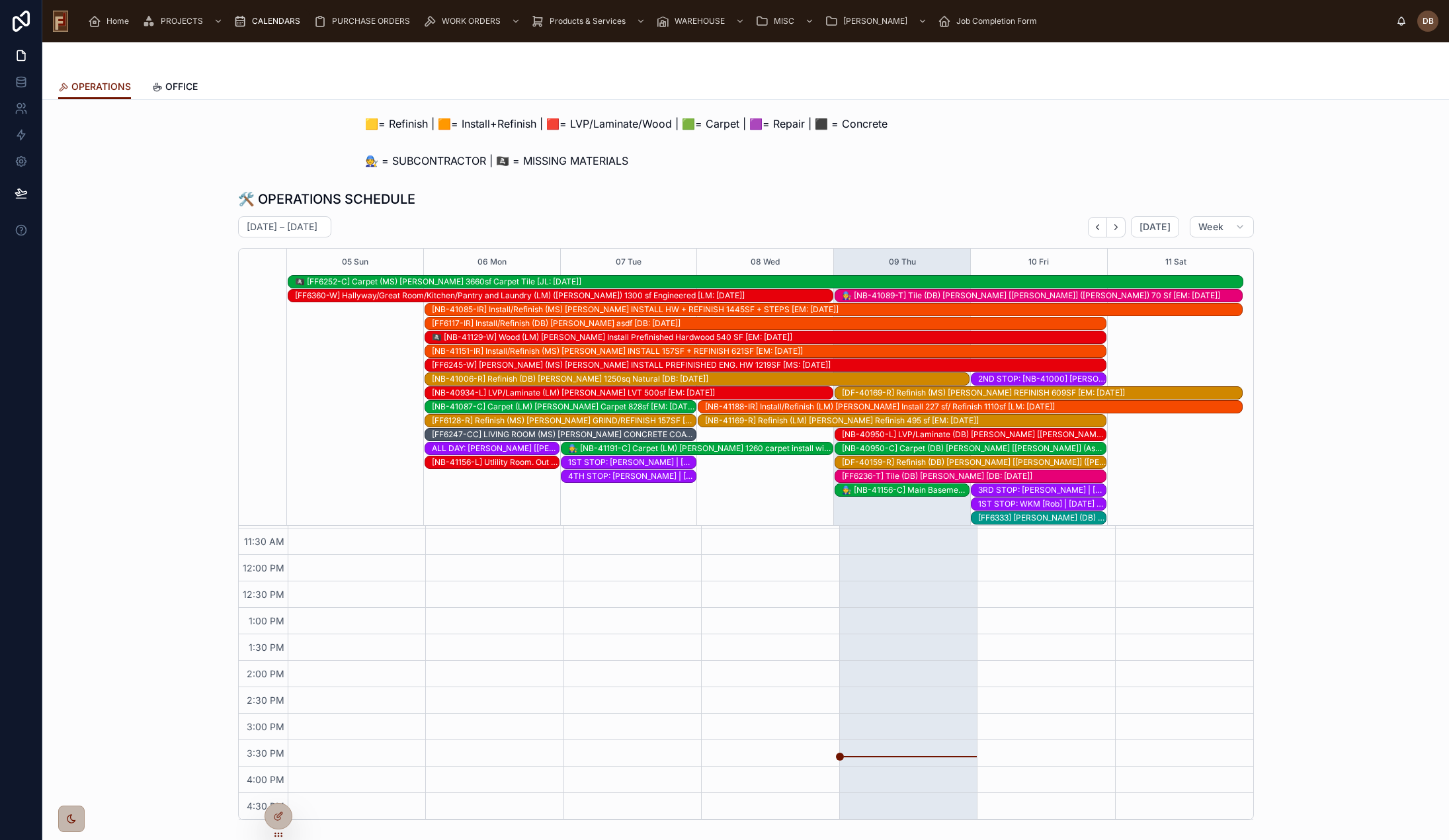
click at [1066, 292] on div "🧑‍🔧 [NB-41089-T] Tile (DB) Callen [Jennifer] (Wylie) 70 Sf [EM: 09-24-25]" at bounding box center [1042, 295] width 401 height 10
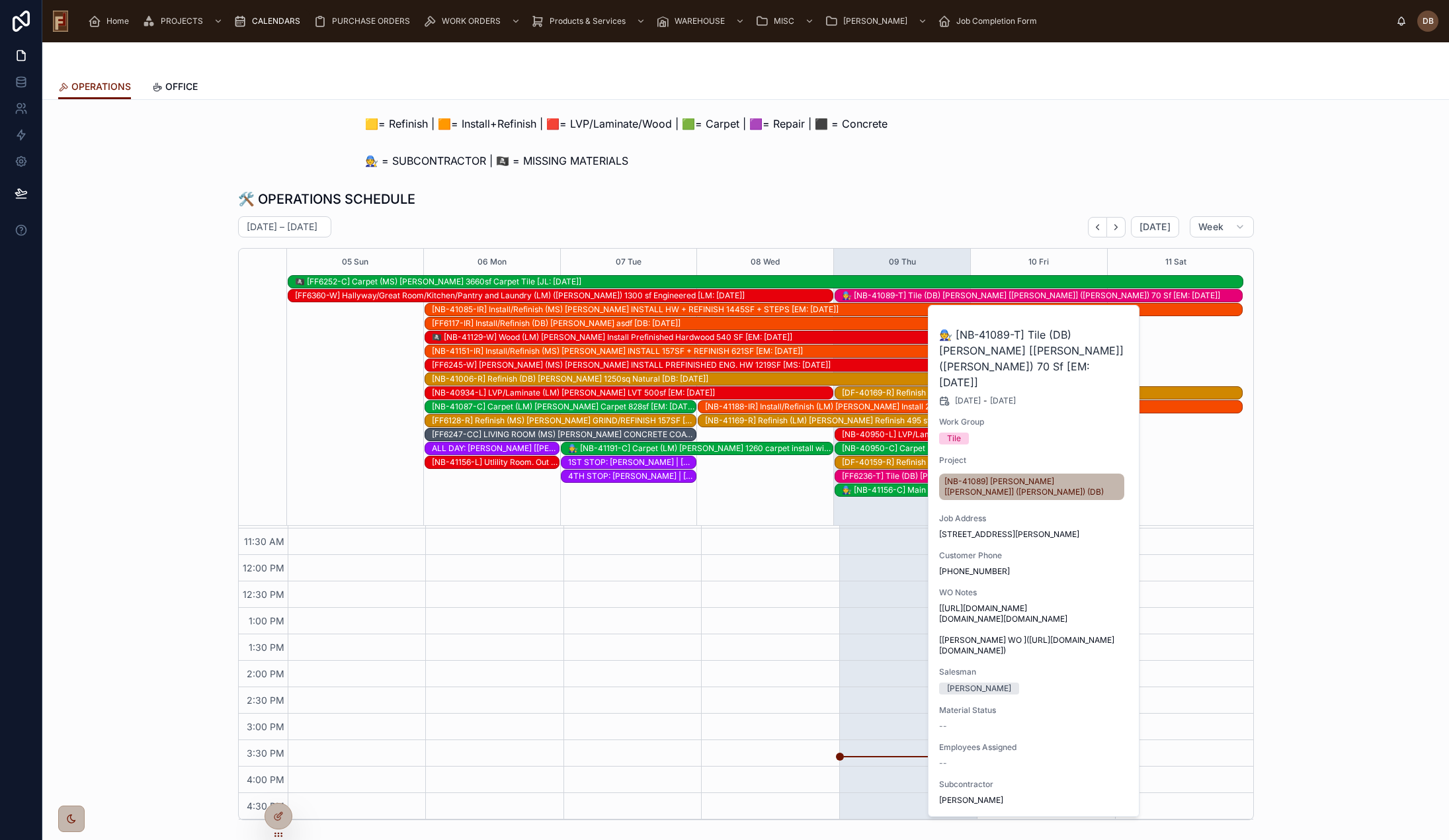
click at [0, 0] on span "Work Order" at bounding box center [0, 0] width 0 height 0
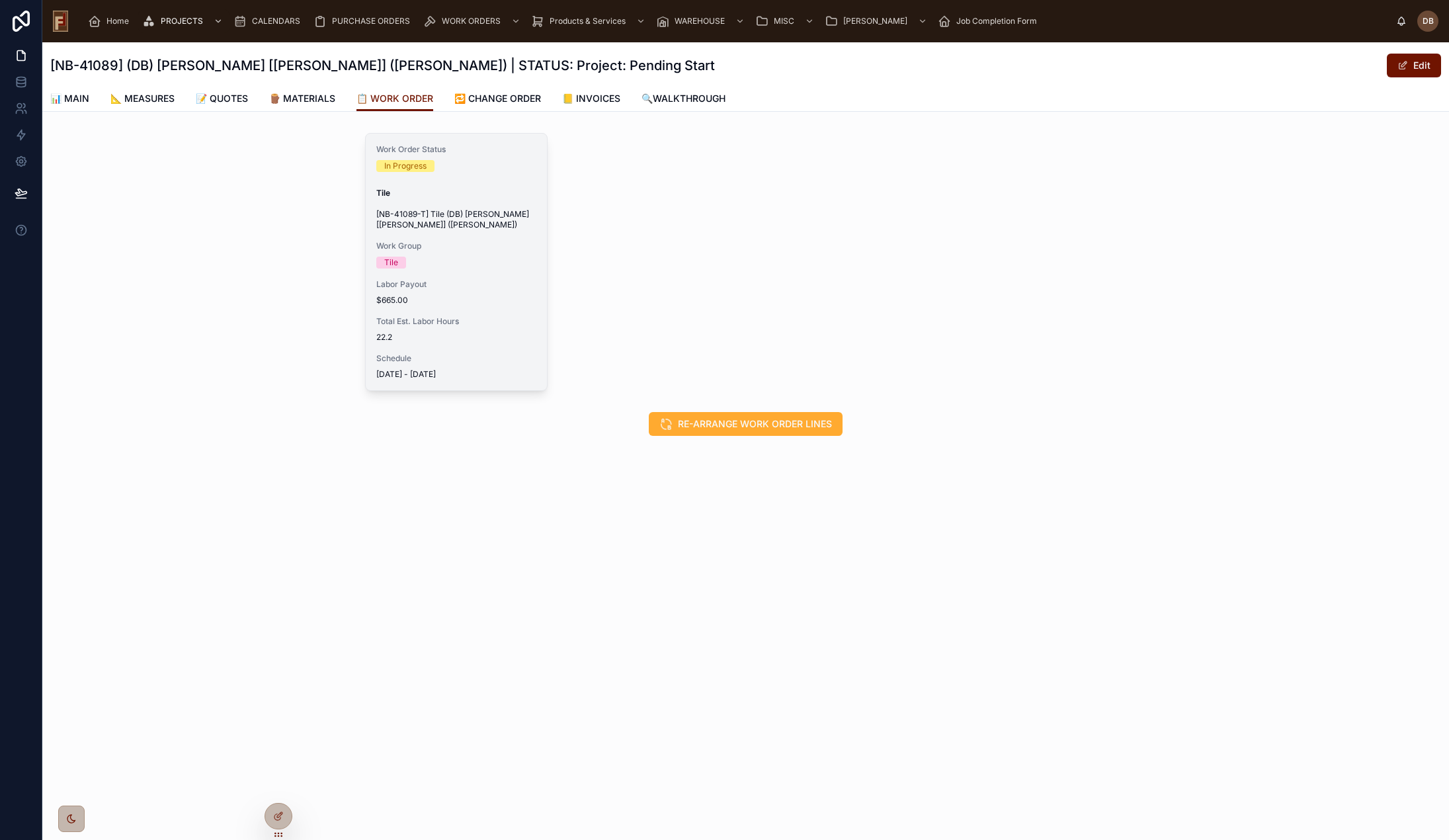
click at [462, 300] on span "$665.00" at bounding box center [456, 300] width 160 height 10
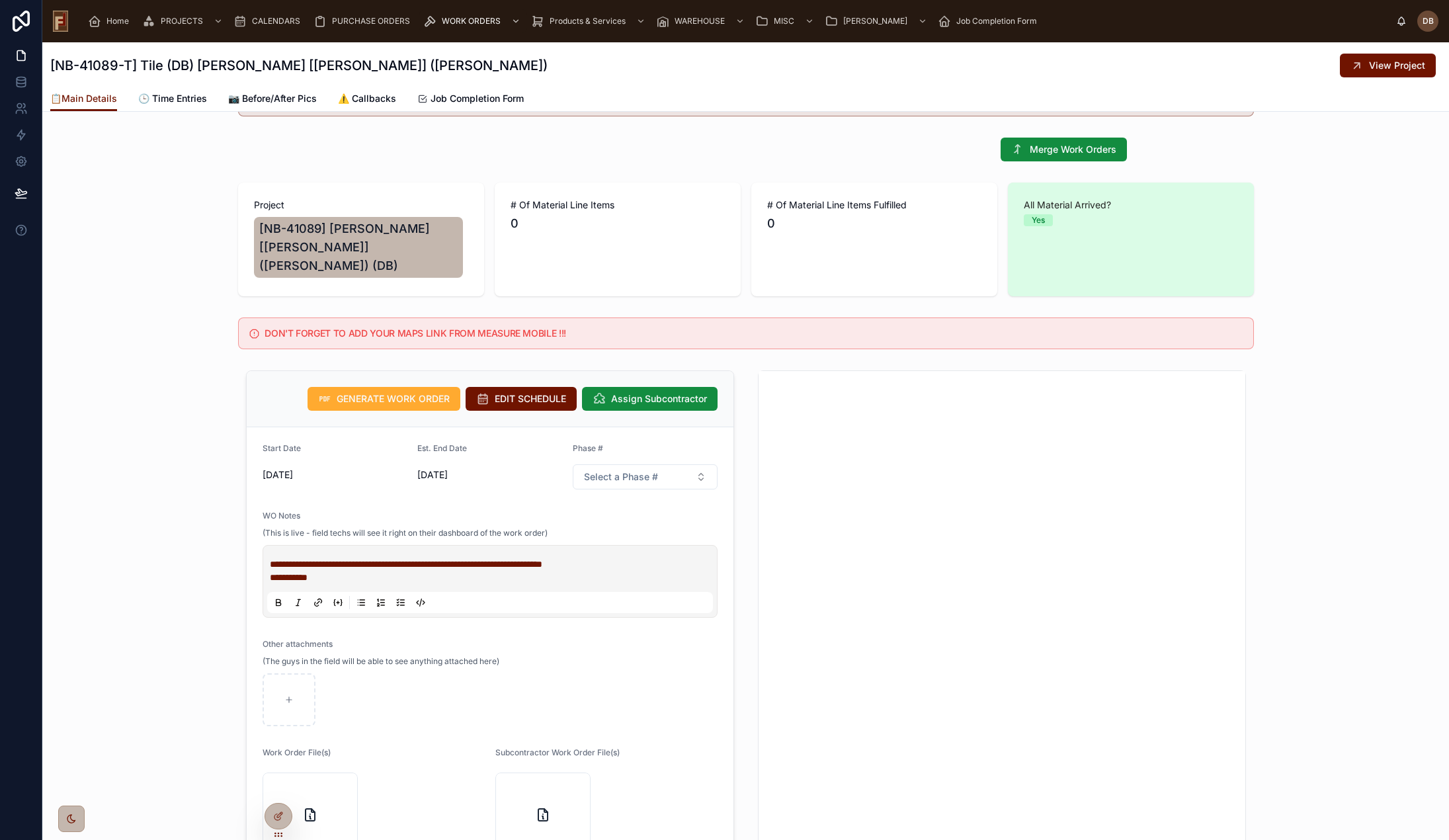
scroll to position [132, 0]
click at [511, 392] on span "EDIT SCHEDULE" at bounding box center [530, 398] width 71 height 13
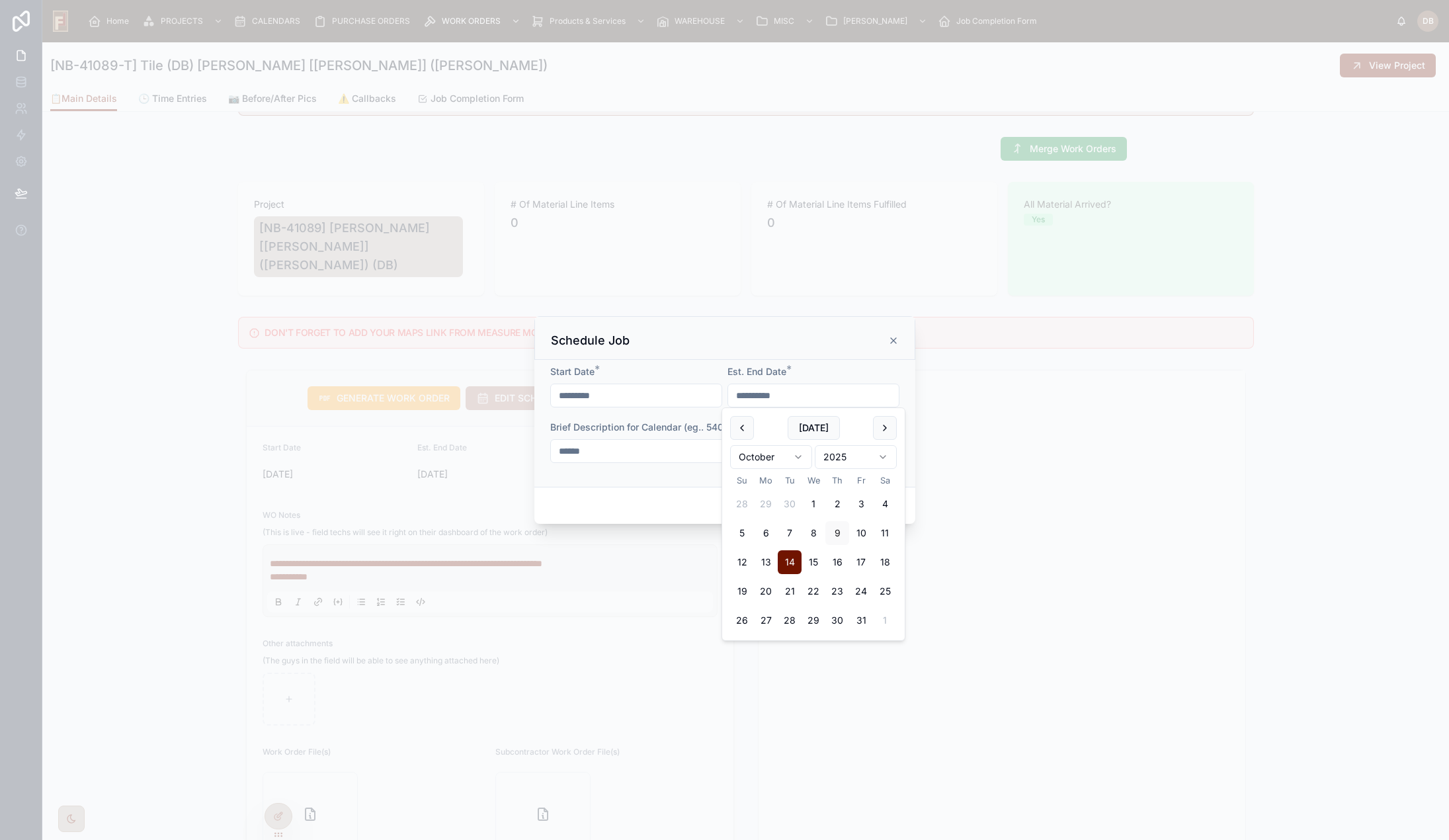
click at [777, 395] on input "**********" at bounding box center [814, 395] width 171 height 18
click at [887, 530] on button "11" at bounding box center [885, 533] width 24 height 24
type input "**********"
click at [693, 505] on div "Cancel Confirm" at bounding box center [725, 505] width 381 height 38
click at [872, 505] on button "Confirm" at bounding box center [872, 505] width 53 height 21
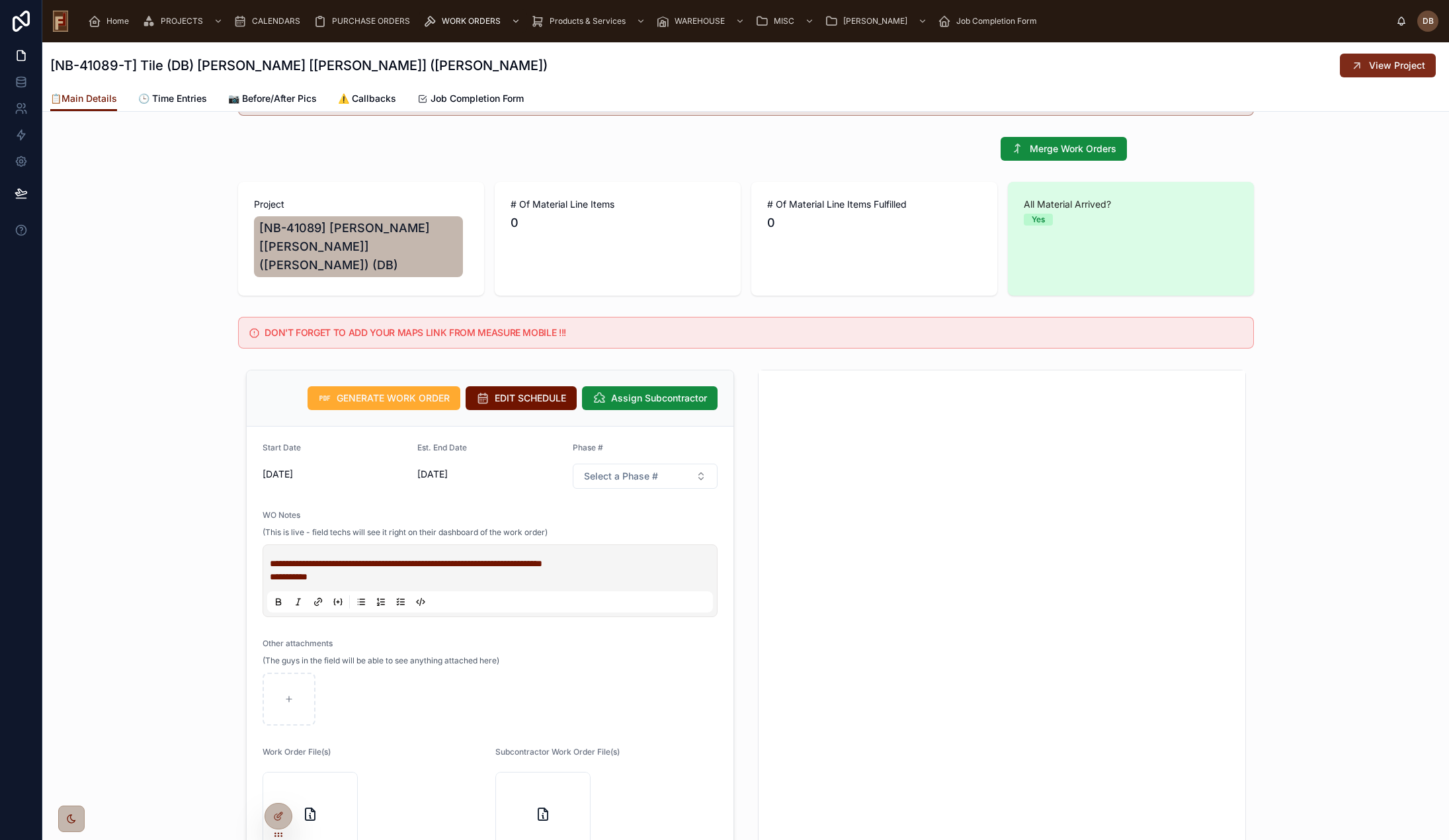
click at [1379, 61] on span "View Project" at bounding box center [1397, 65] width 56 height 13
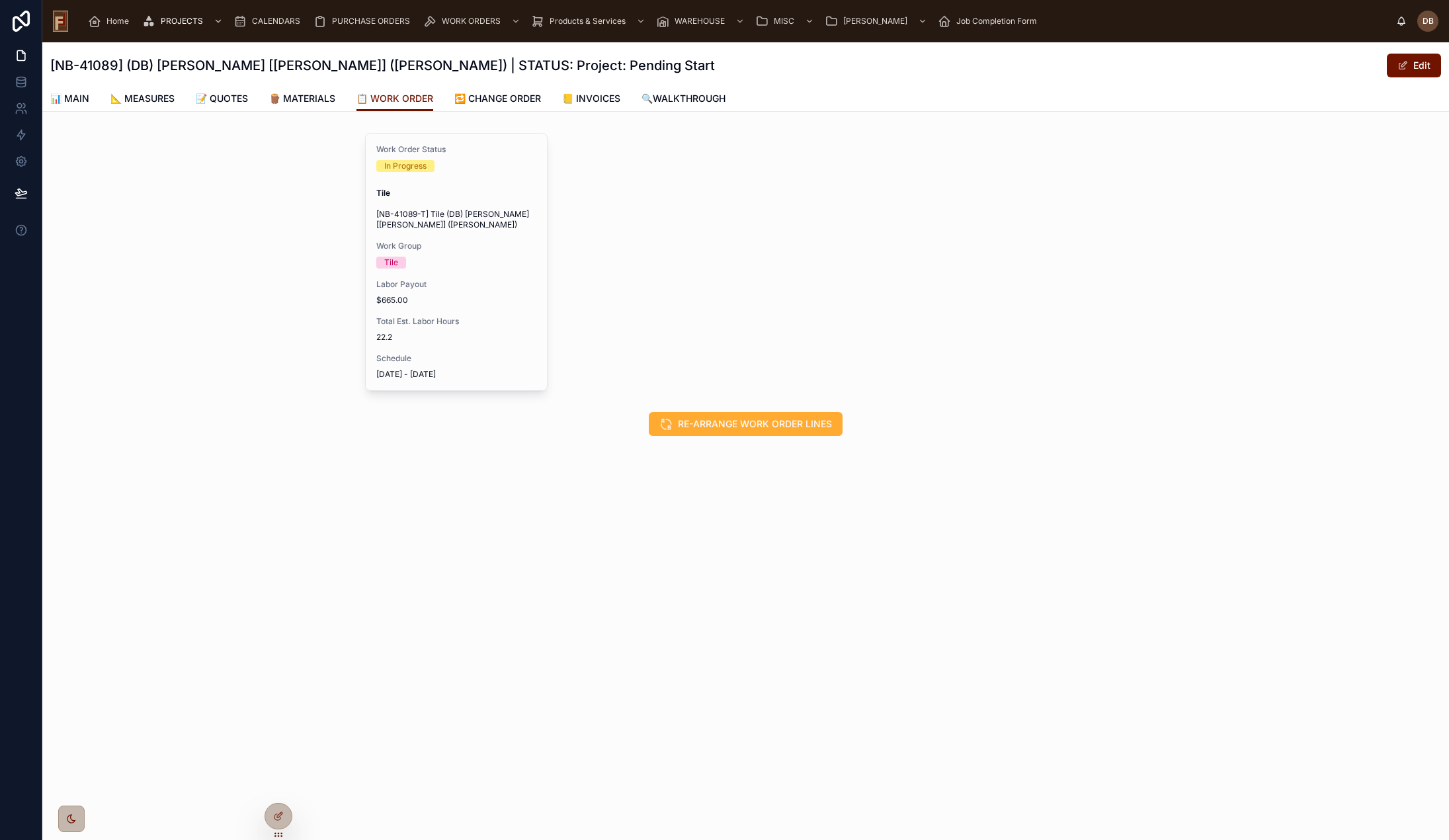
click at [113, 22] on span "Home" at bounding box center [118, 21] width 22 height 10
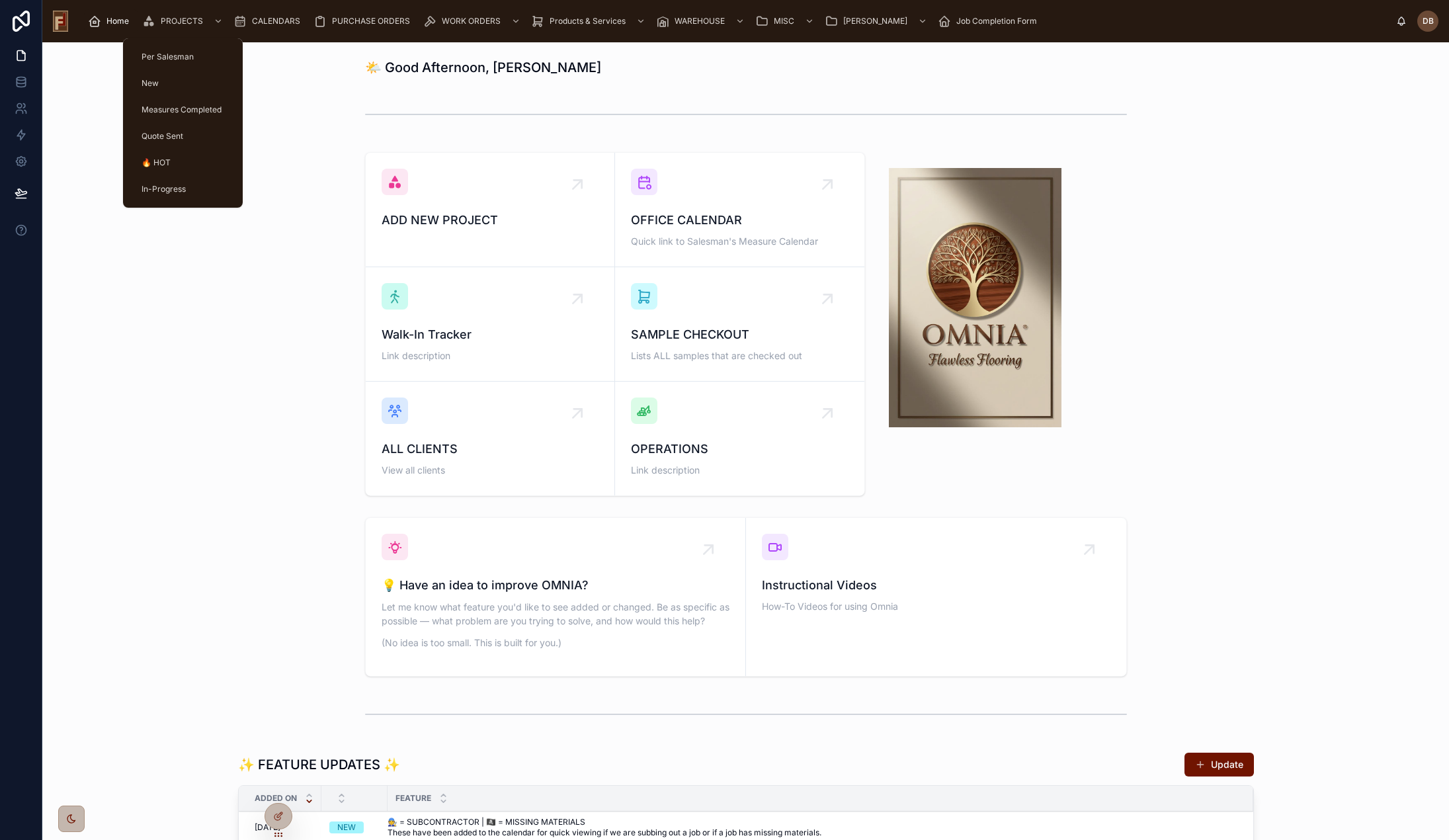
click at [178, 25] on span "PROJECTS" at bounding box center [182, 21] width 43 height 10
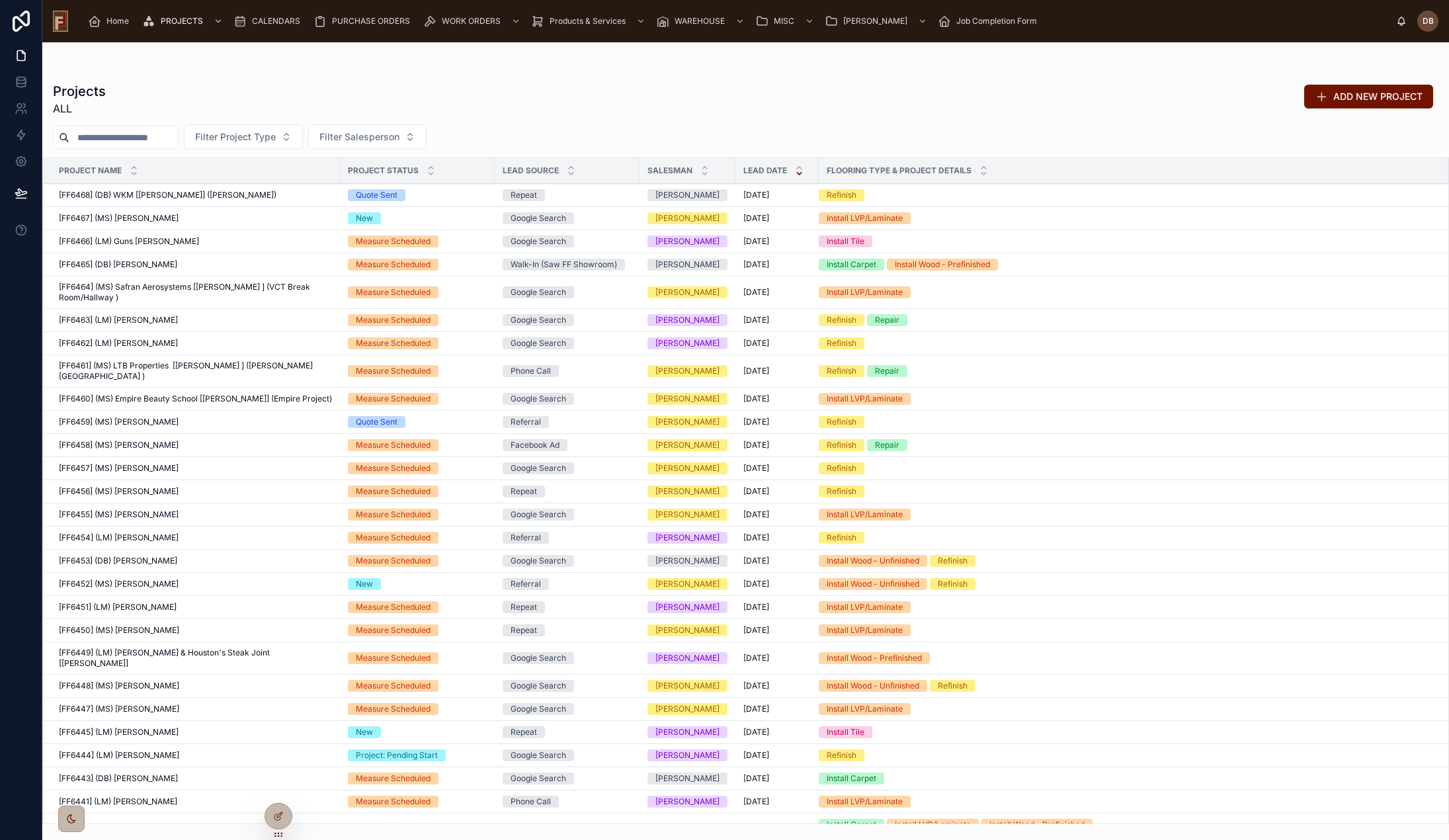
click at [101, 140] on input "text" at bounding box center [123, 137] width 108 height 18
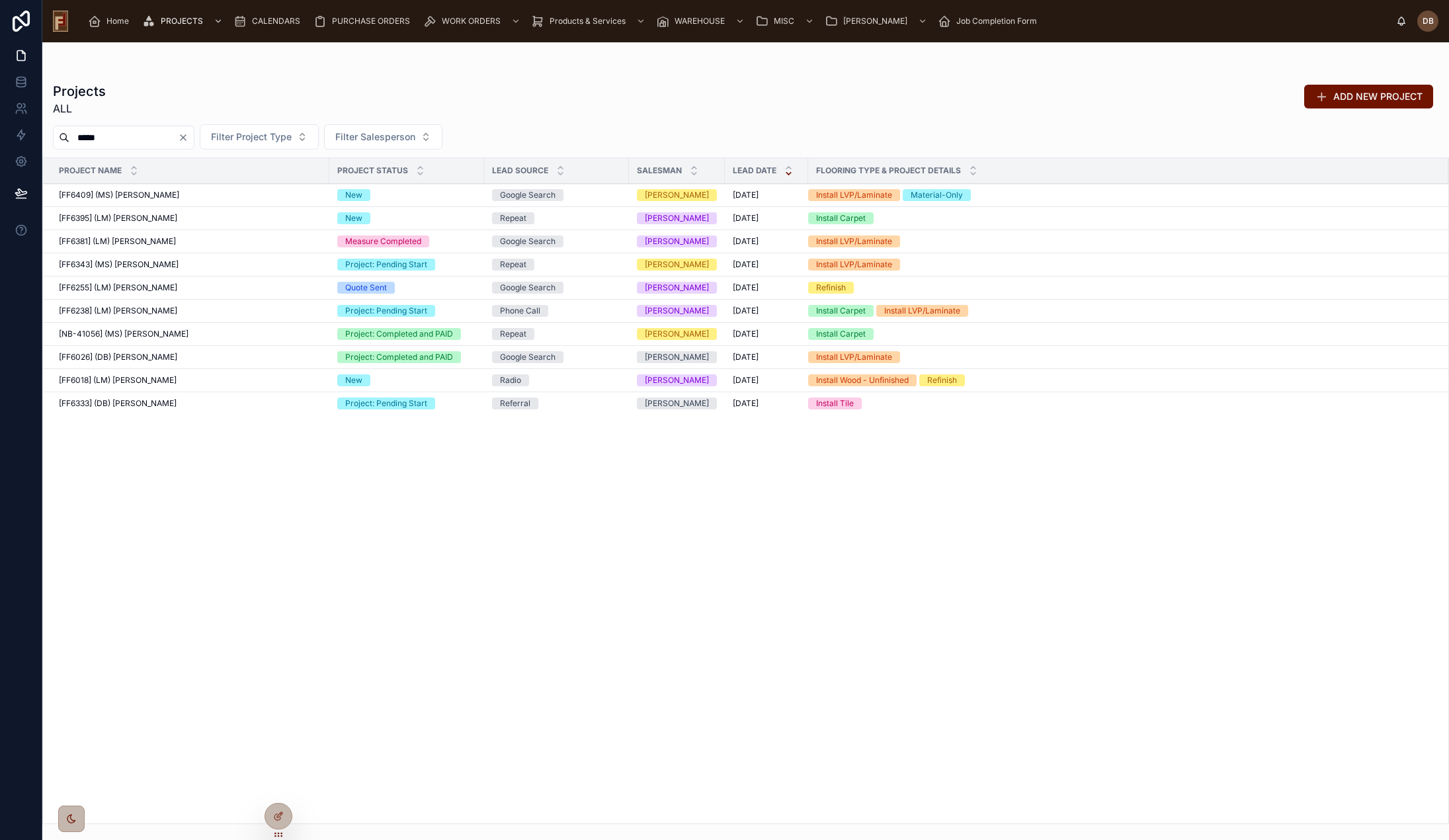
type input "*****"
click at [162, 403] on span "[FF6333] (DB) Stephanie Dietsche" at bounding box center [117, 403] width 118 height 10
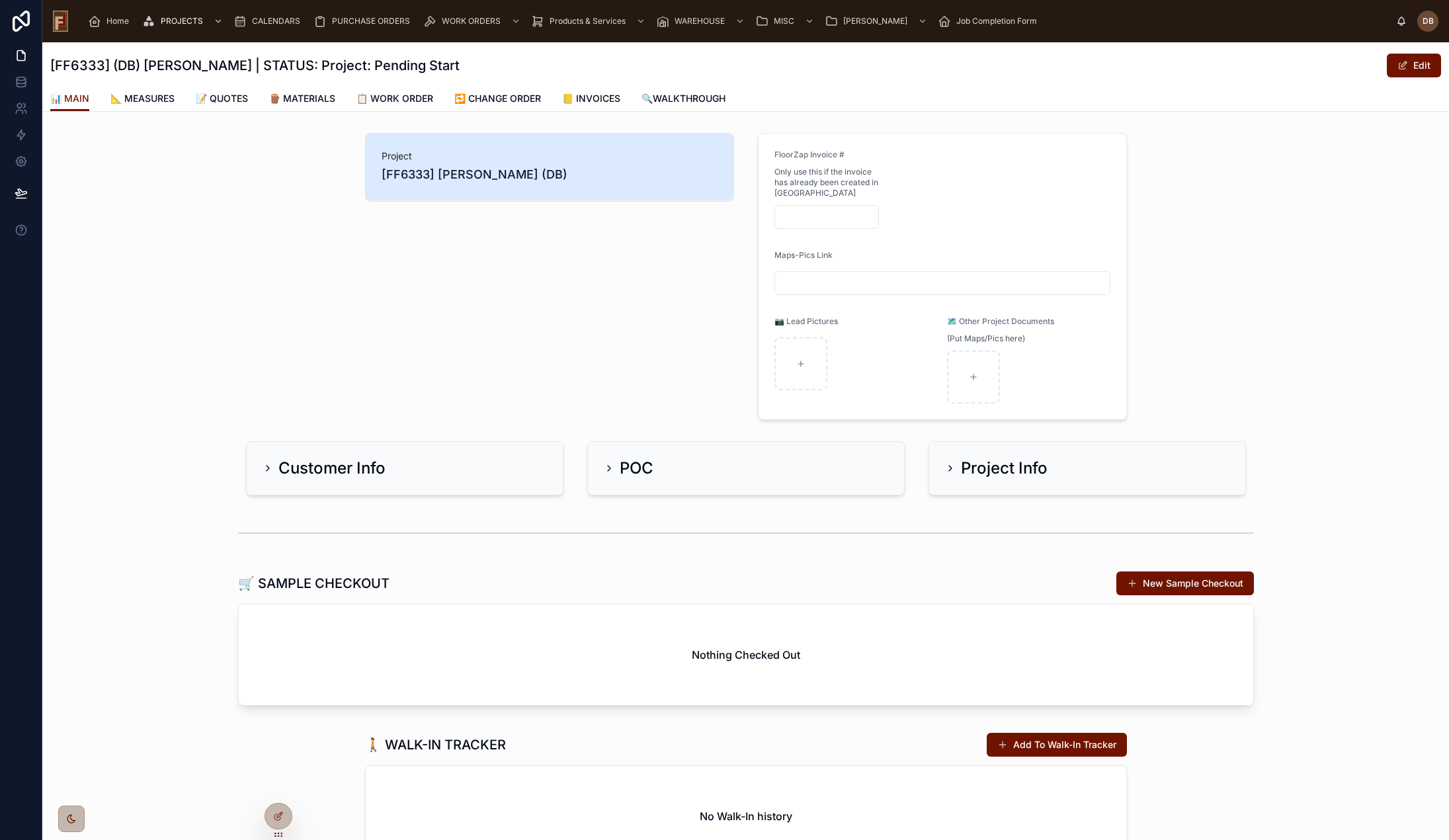
click at [240, 100] on span "📝 QUOTES" at bounding box center [222, 98] width 52 height 13
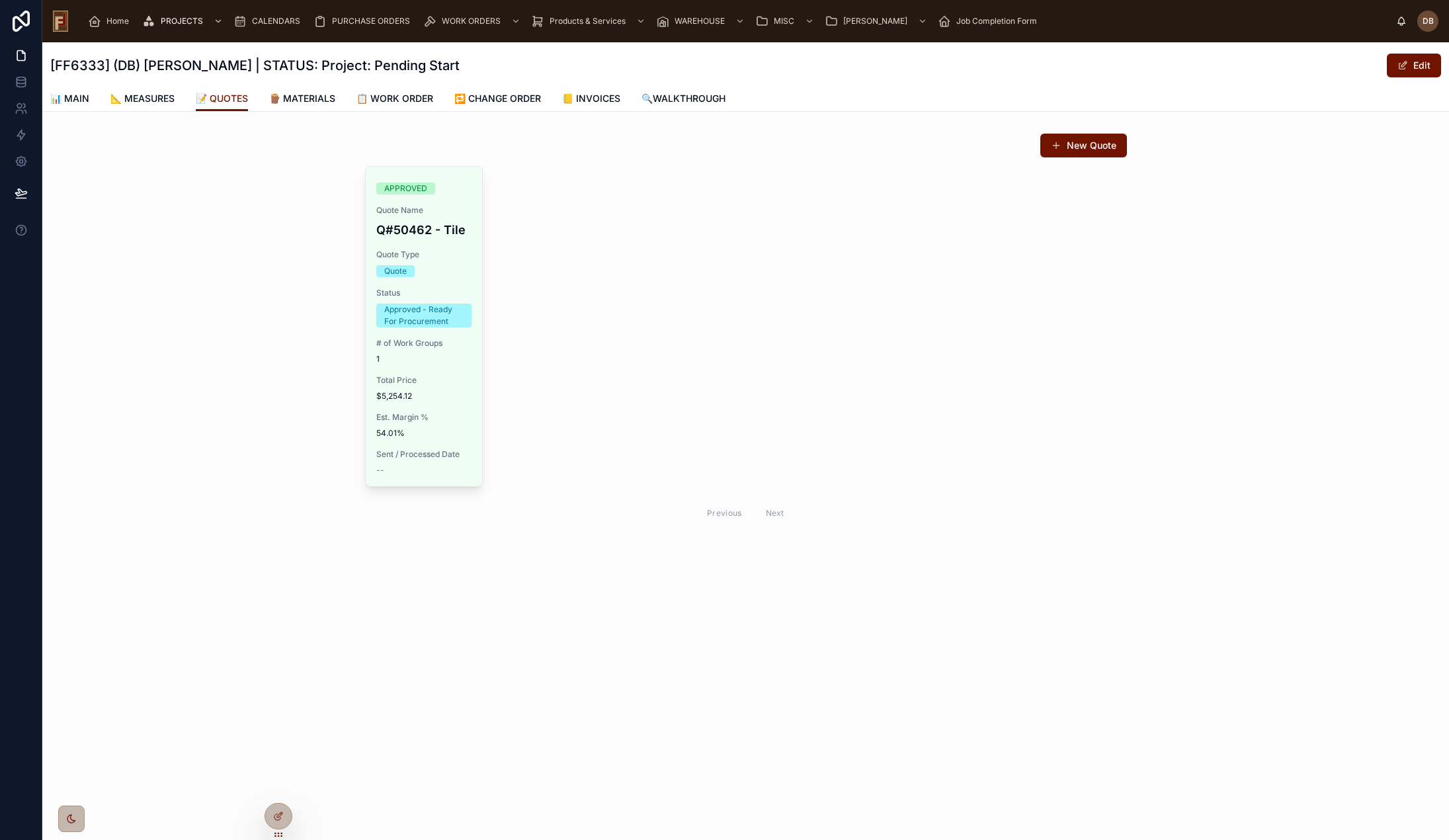
click at [422, 94] on span "📋 WORK ORDER" at bounding box center [395, 98] width 77 height 13
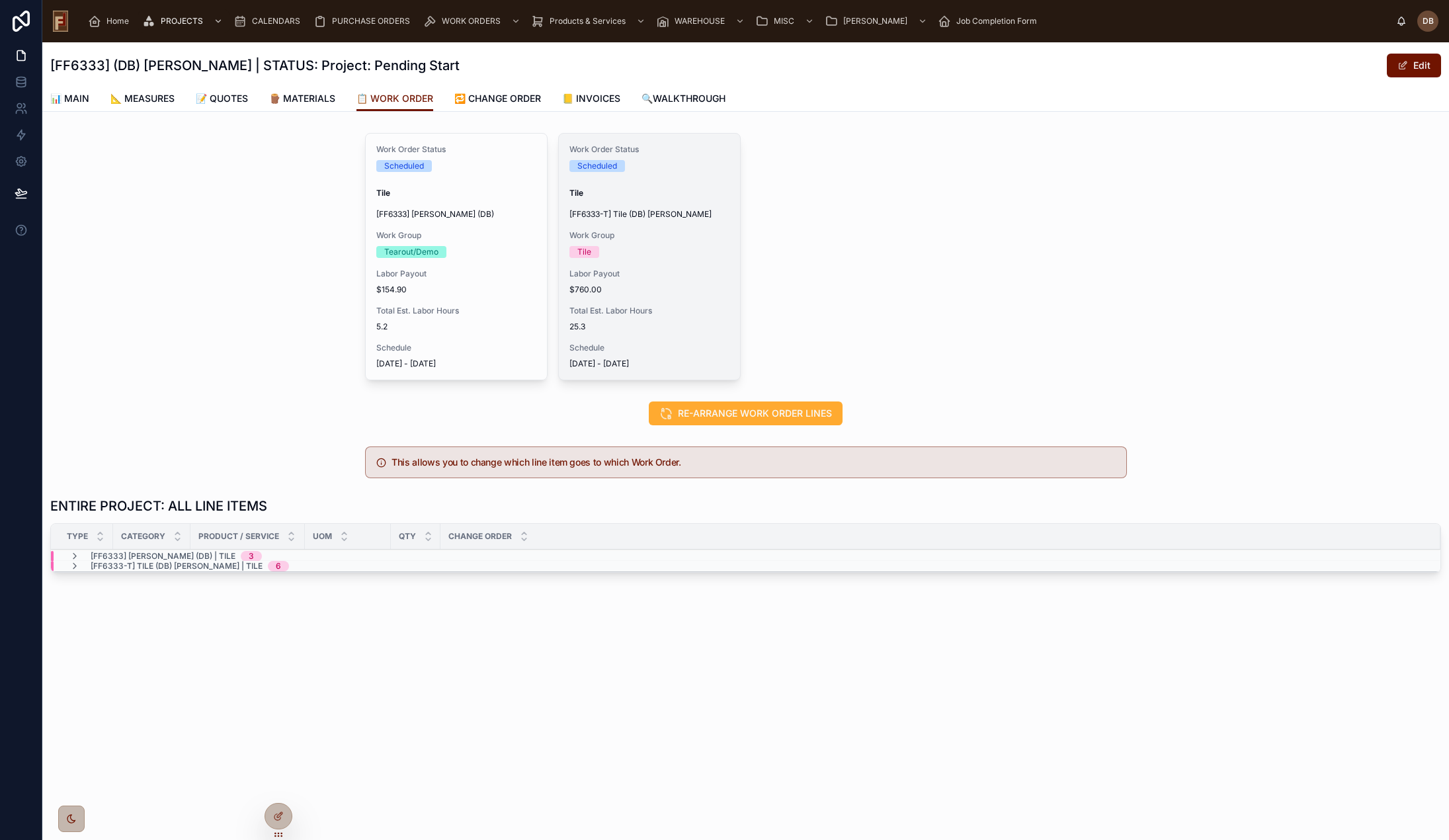
click at [683, 321] on span "25.3" at bounding box center [649, 326] width 160 height 10
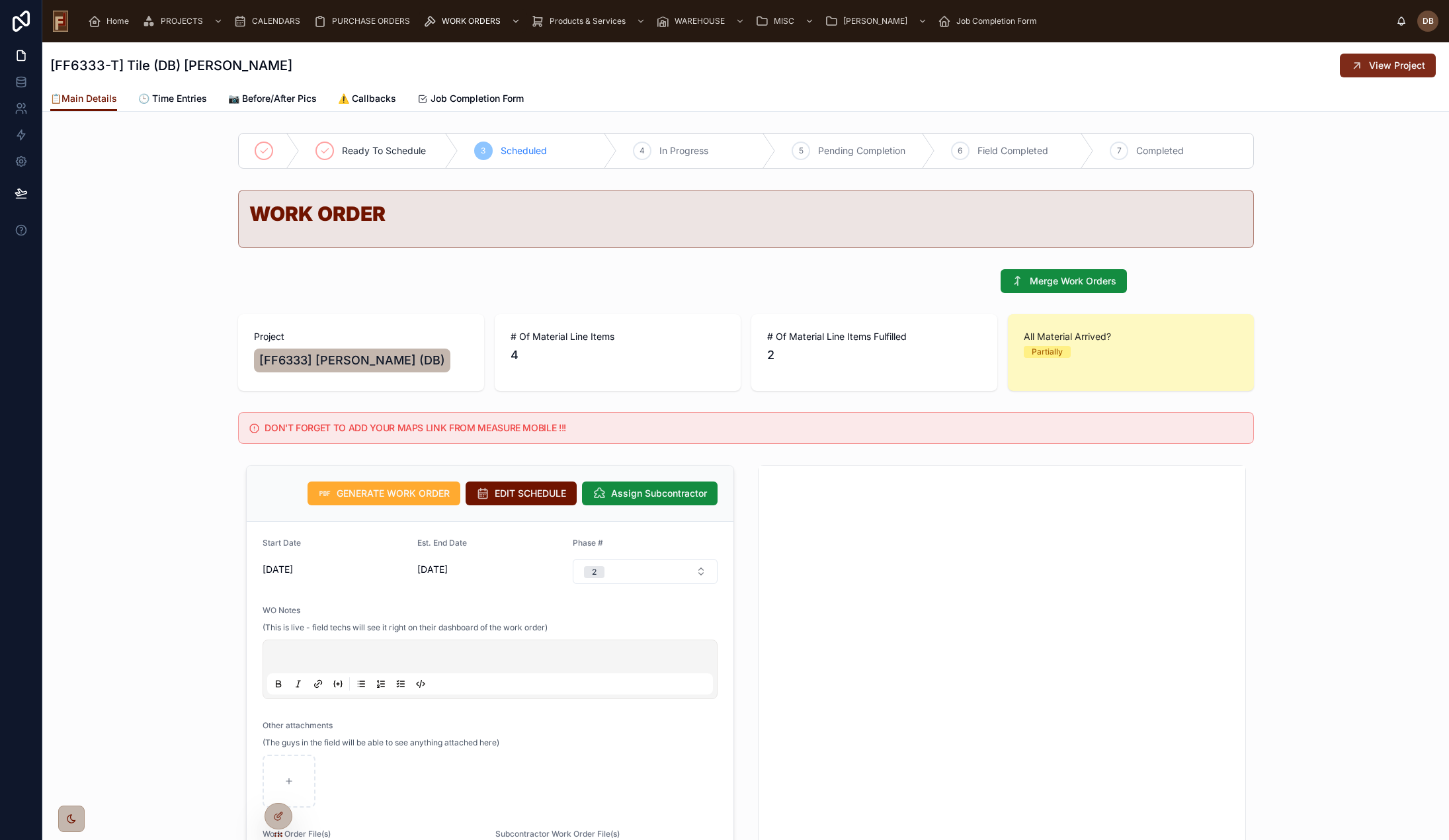
click at [1382, 69] on span "View Project" at bounding box center [1397, 65] width 56 height 13
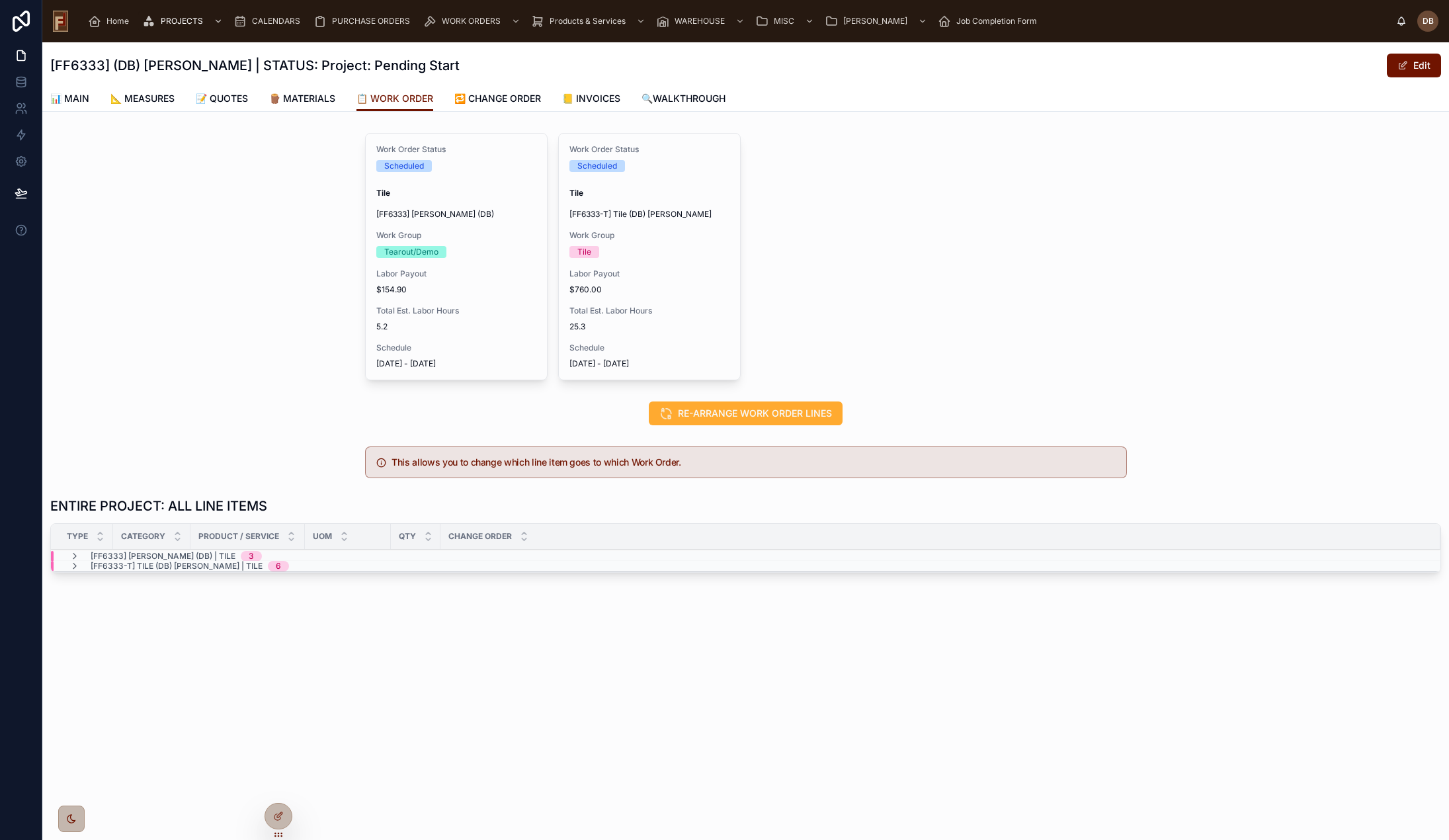
click at [321, 98] on span "🪵 MATERIALS" at bounding box center [302, 98] width 66 height 13
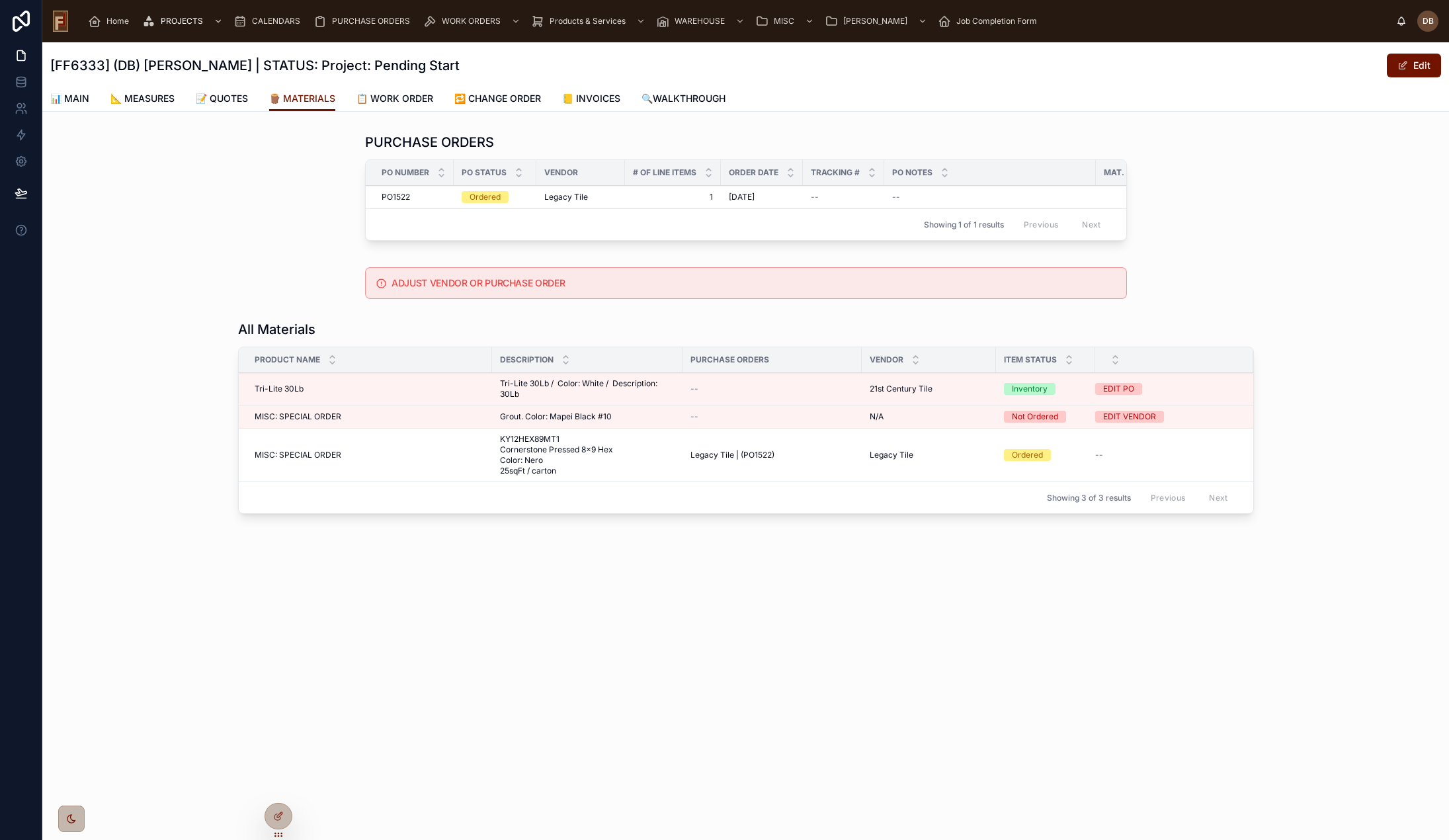
click at [567, 197] on span "Legacy Tile" at bounding box center [566, 197] width 44 height 10
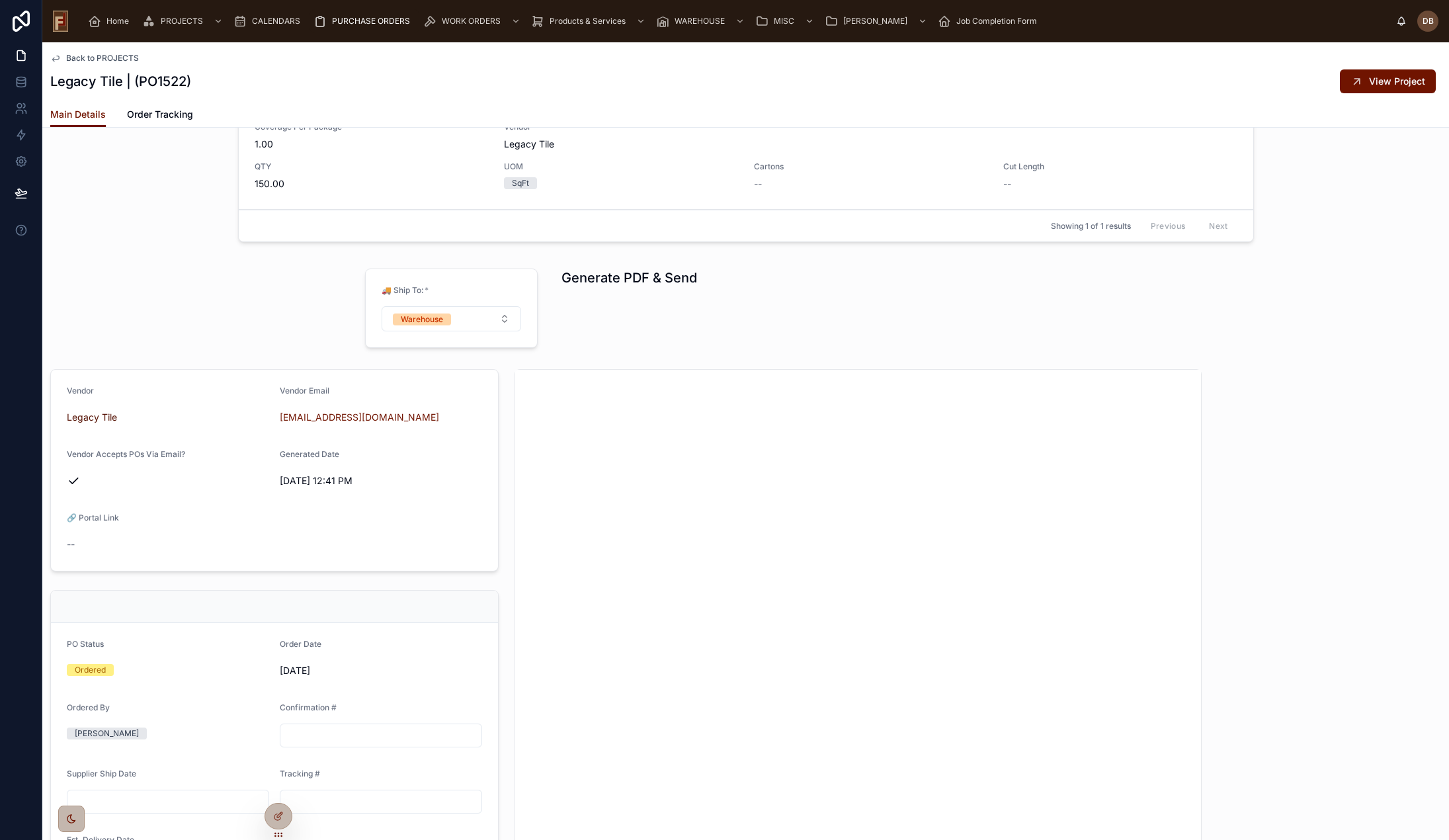
scroll to position [463, 0]
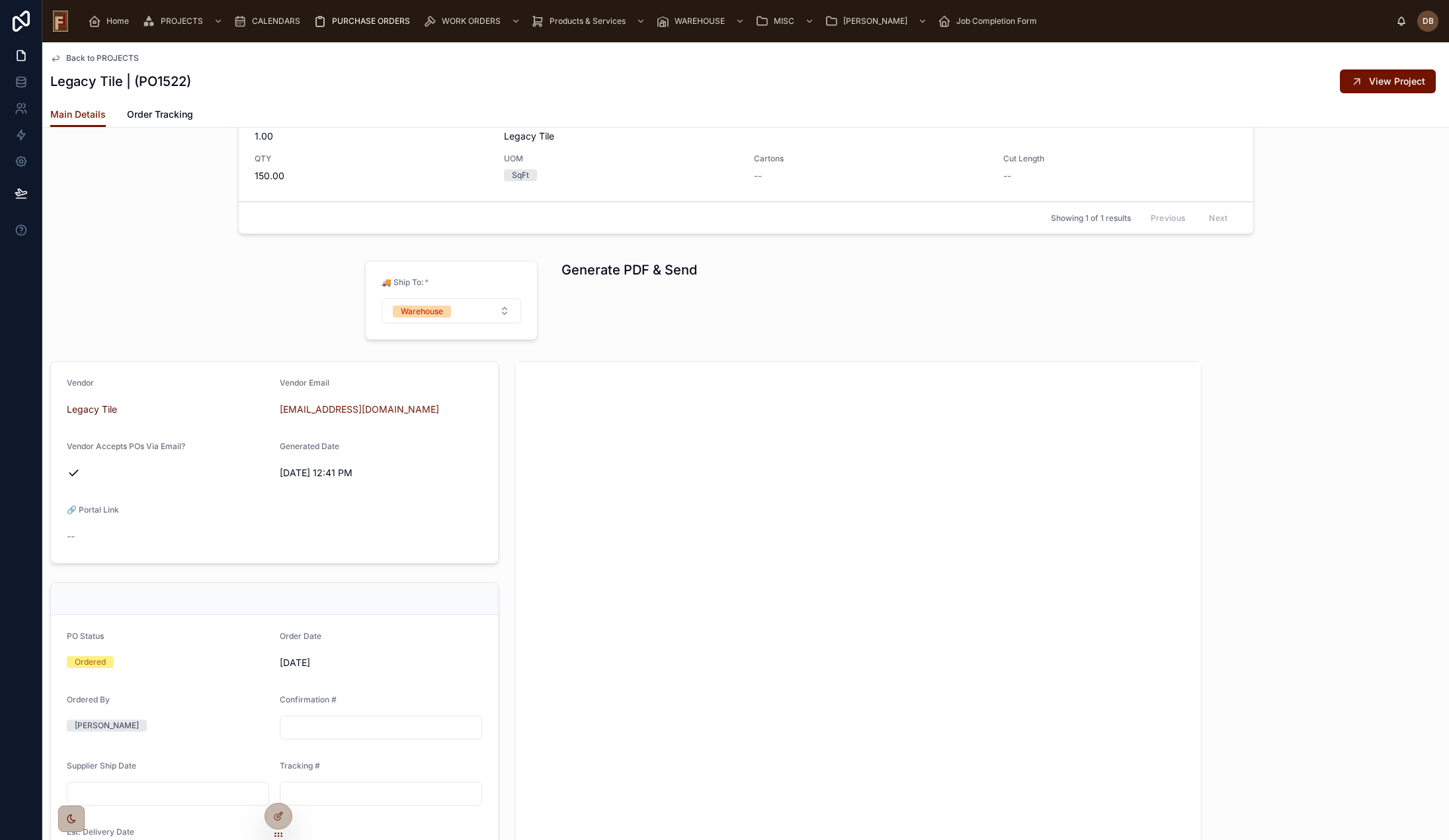
click at [626, 269] on h1 "Generate PDF & Send" at bounding box center [629, 269] width 135 height 18
click at [624, 308] on div "Generate PDF & Send" at bounding box center [844, 301] width 581 height 90
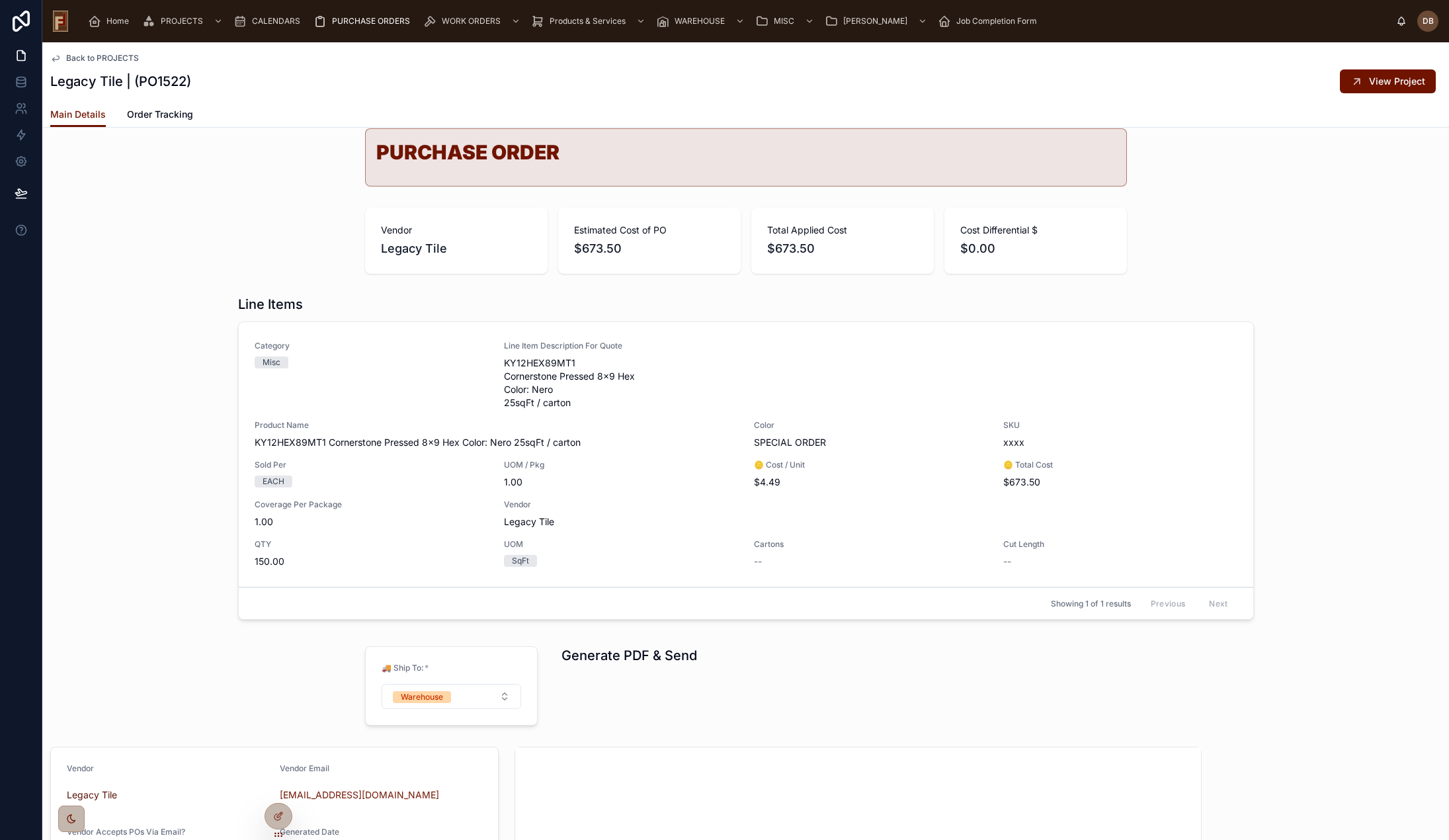
scroll to position [0, 0]
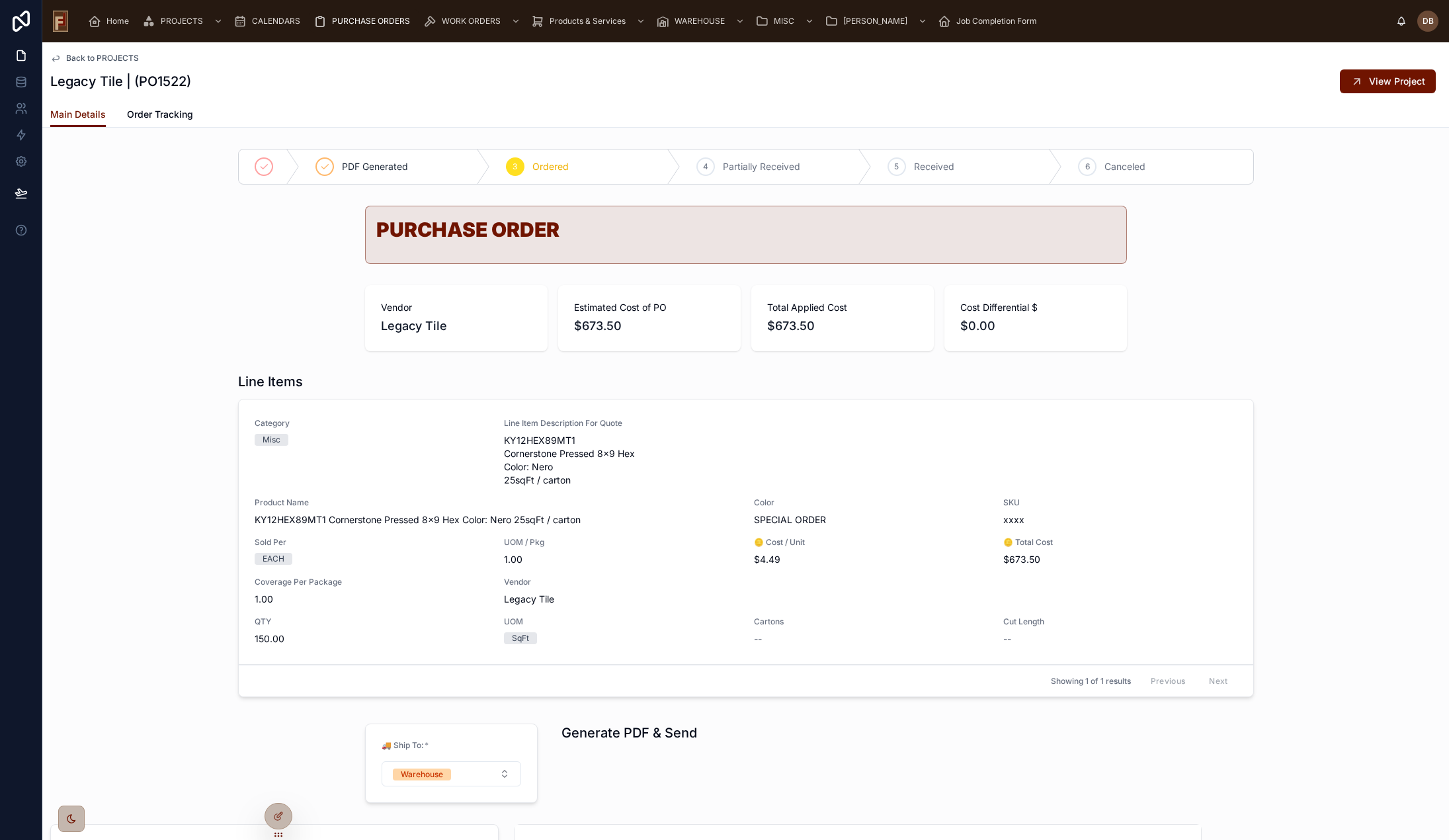
click at [112, 56] on span "Back to PROJECTS" at bounding box center [103, 58] width 73 height 10
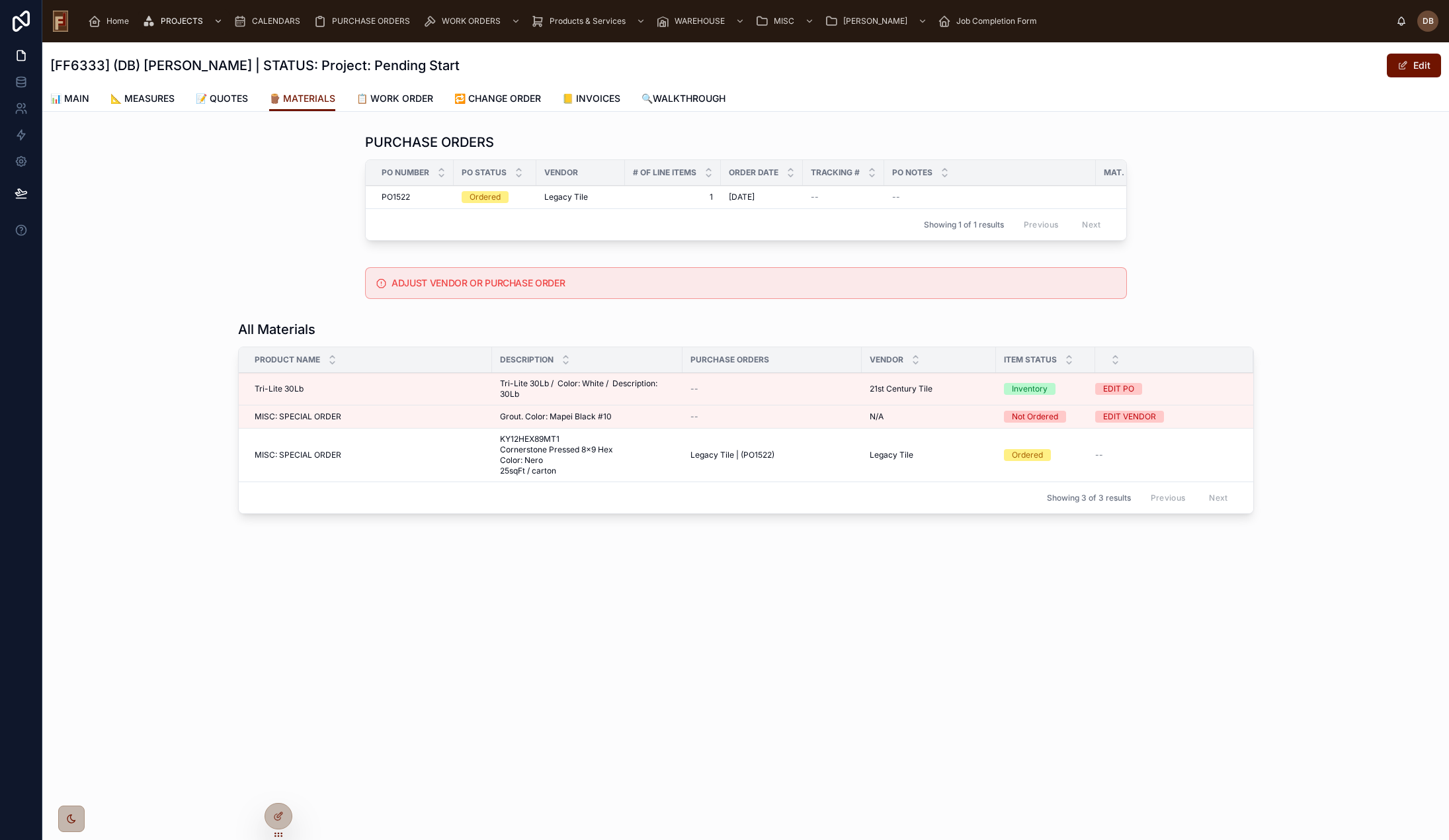
click at [494, 98] on span "🔁 CHANGE ORDER" at bounding box center [498, 98] width 87 height 13
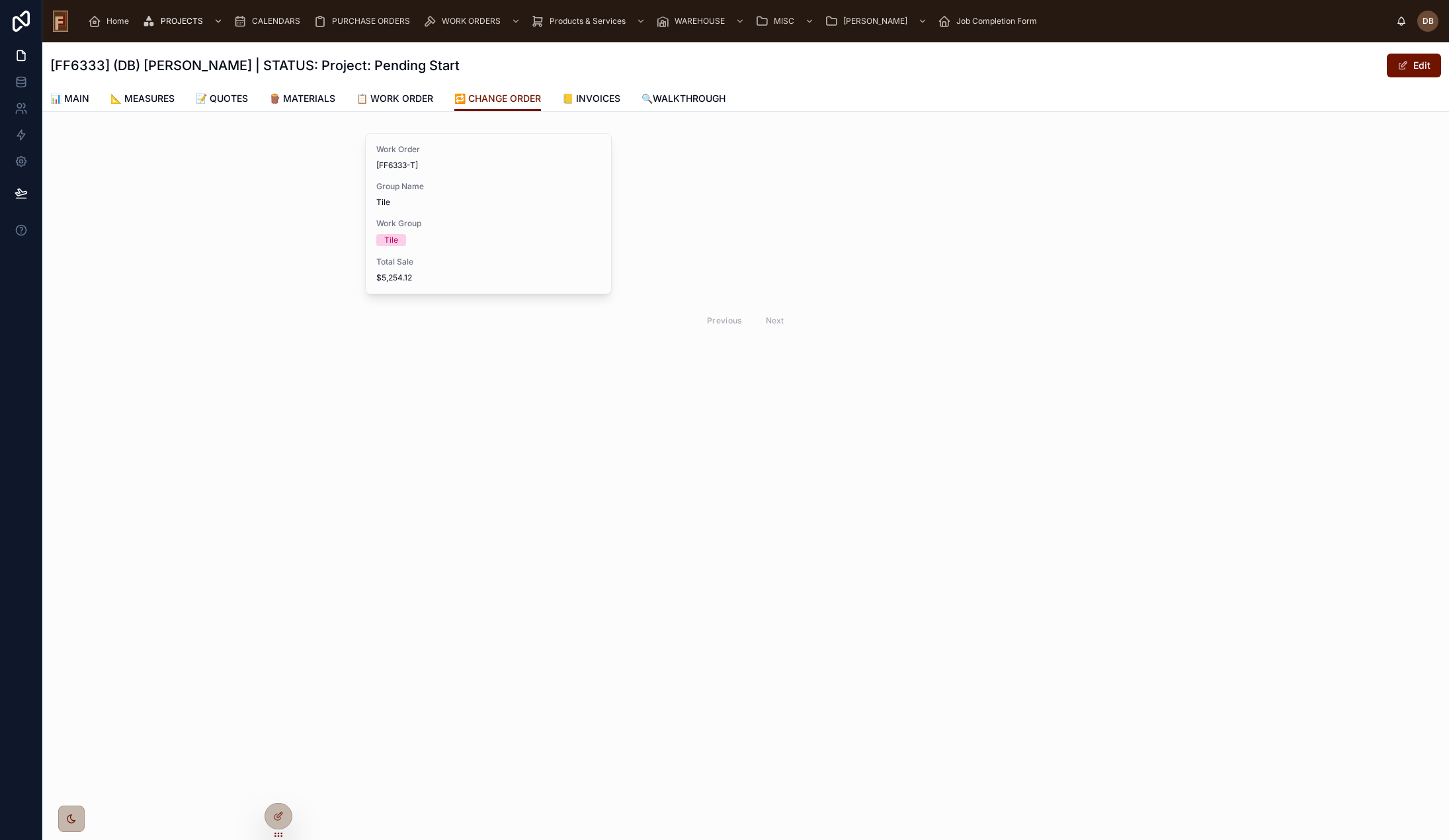
click at [303, 228] on div "Work Order [FF6333-T] Group Name Tile Work Group Tile Total Sale $5,254.12 Prev…" at bounding box center [746, 234] width 1407 height 214
click at [255, 157] on div "Work Order [FF6333-T] Group Name Tile Work Group Tile Total Sale $5,254.12 Prev…" at bounding box center [746, 234] width 1407 height 214
click at [298, 187] on div "Work Order [FF6333-T] Group Name Tile Work Group Tile Total Sale $5,254.12 Prev…" at bounding box center [746, 234] width 1407 height 214
drag, startPoint x: 114, startPoint y: 25, endPoint x: 149, endPoint y: 40, distance: 38.1
click at [114, 25] on span "Home" at bounding box center [118, 21] width 22 height 10
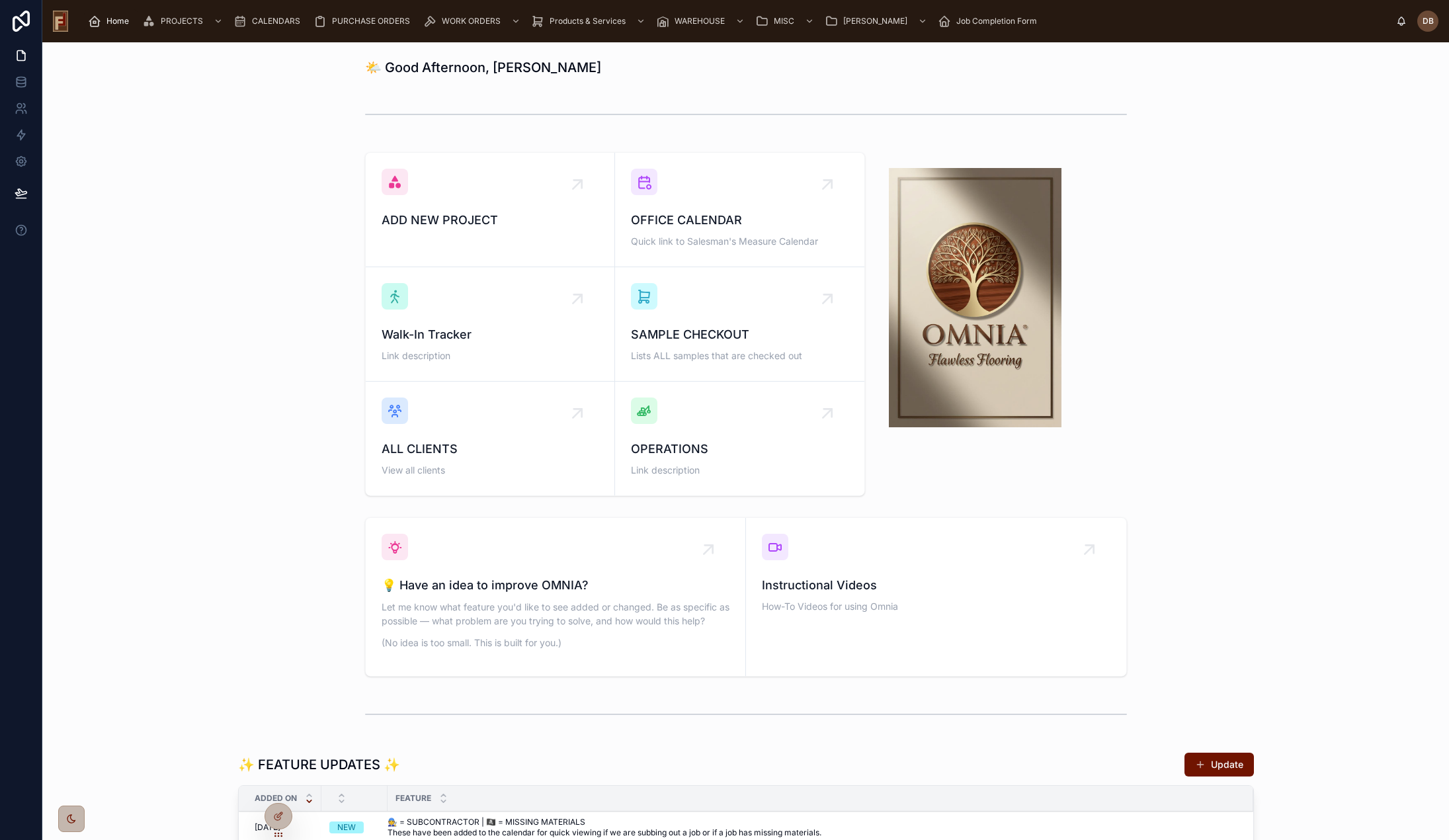
click at [733, 431] on div "OPERATIONS Link description" at bounding box center [740, 439] width 218 height 82
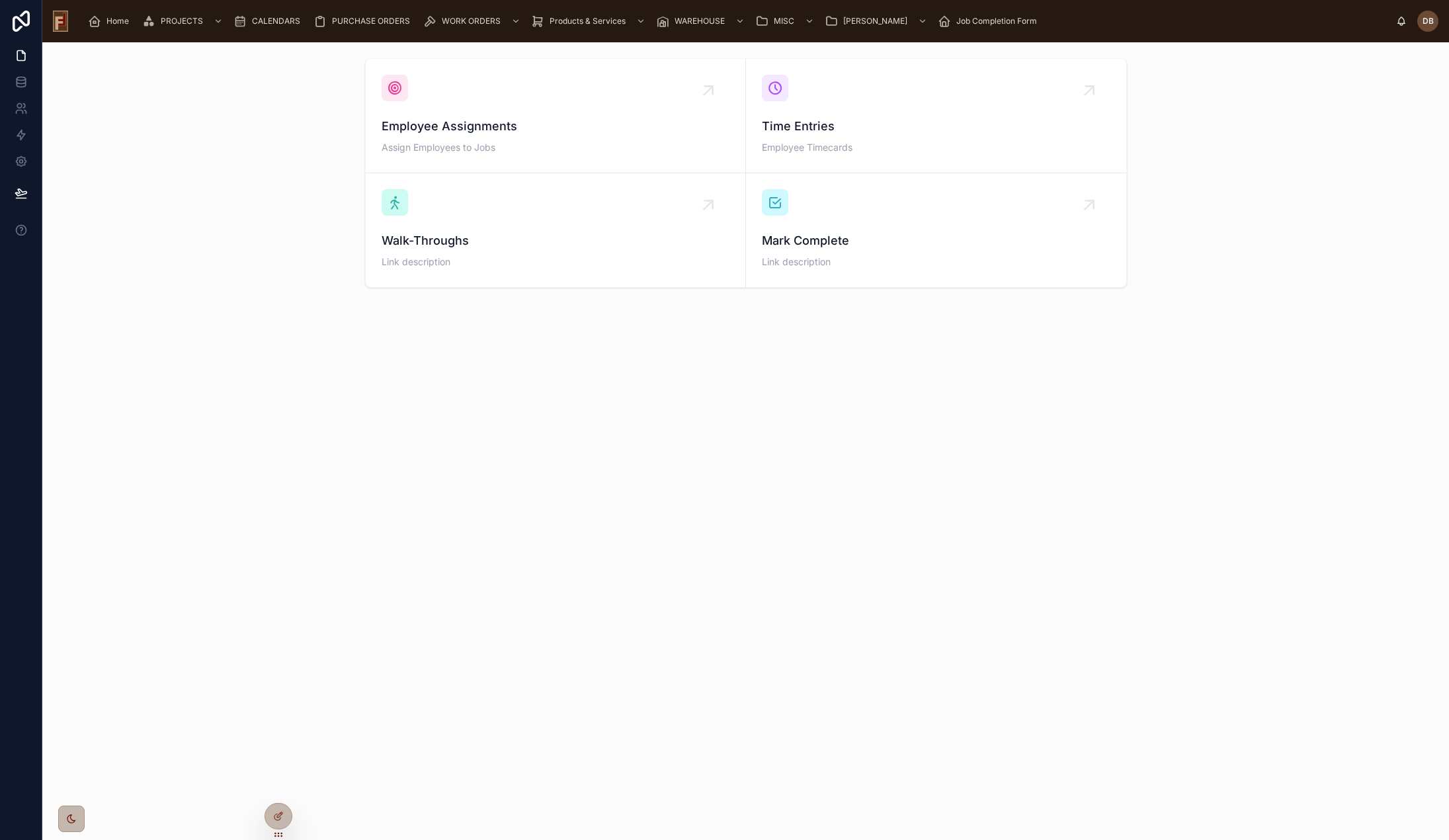
click at [498, 123] on span "Employee Assignments" at bounding box center [556, 126] width 348 height 18
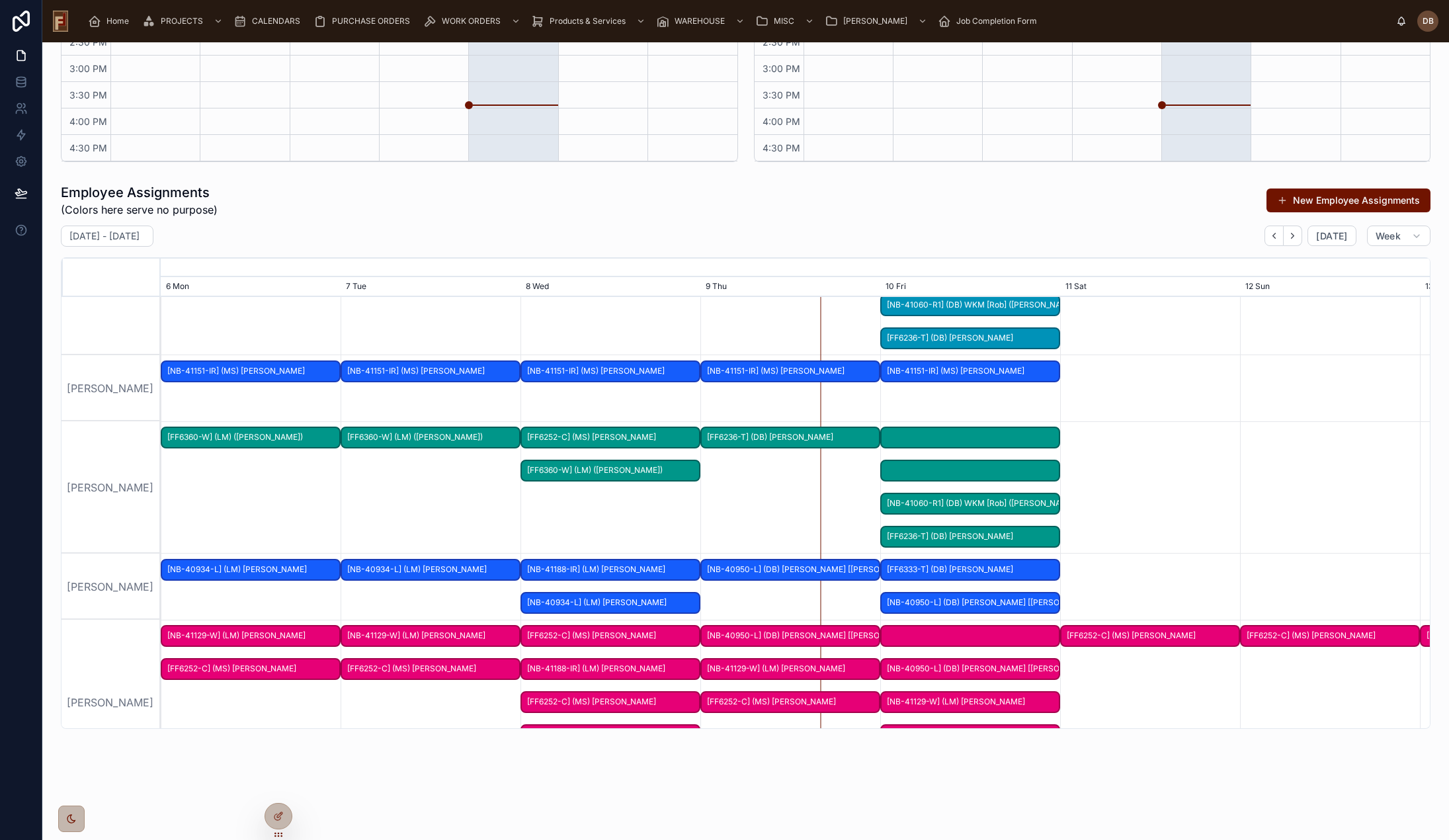
scroll to position [902, 0]
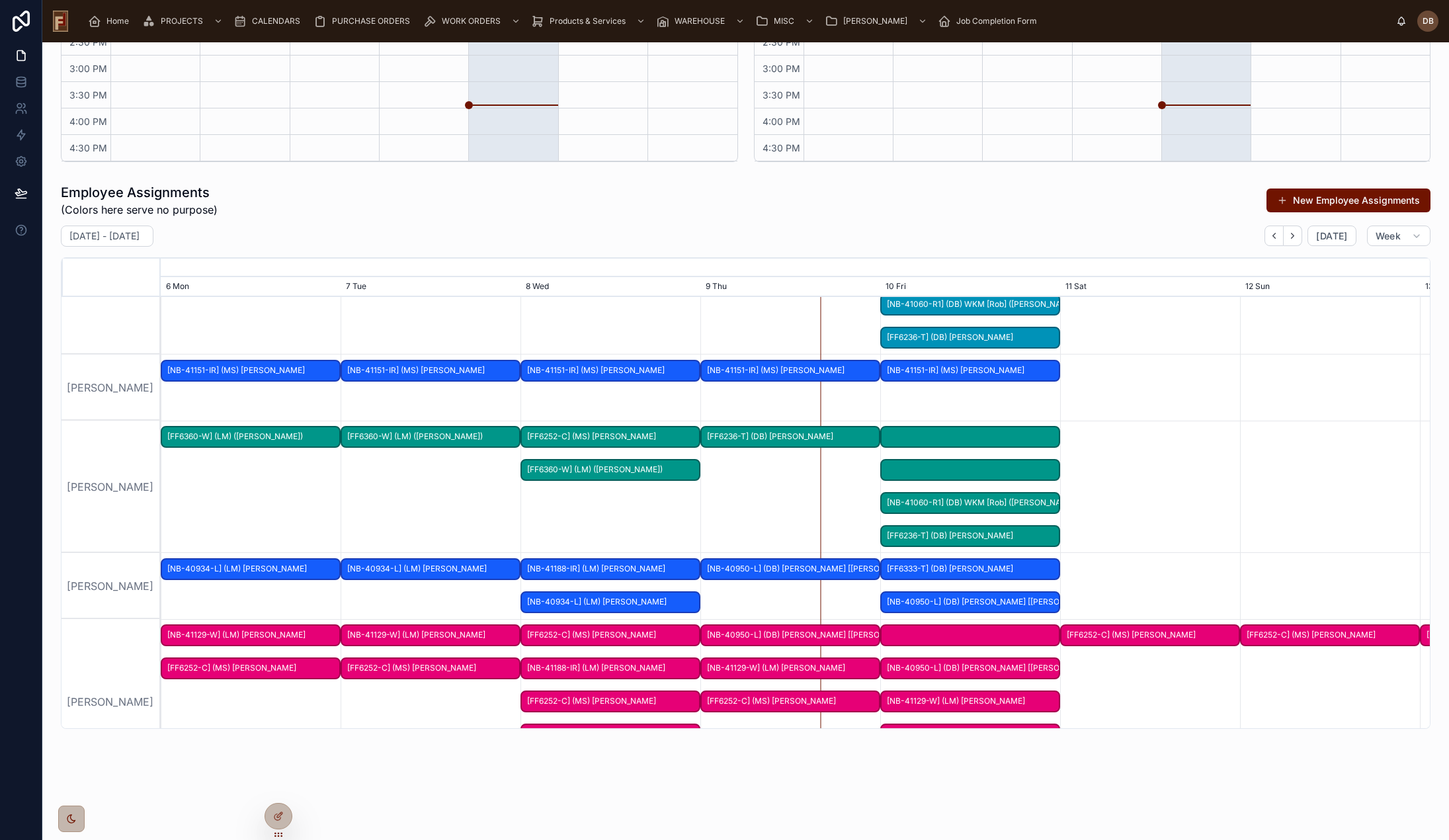
click at [979, 438] on div at bounding box center [970, 437] width 180 height 22
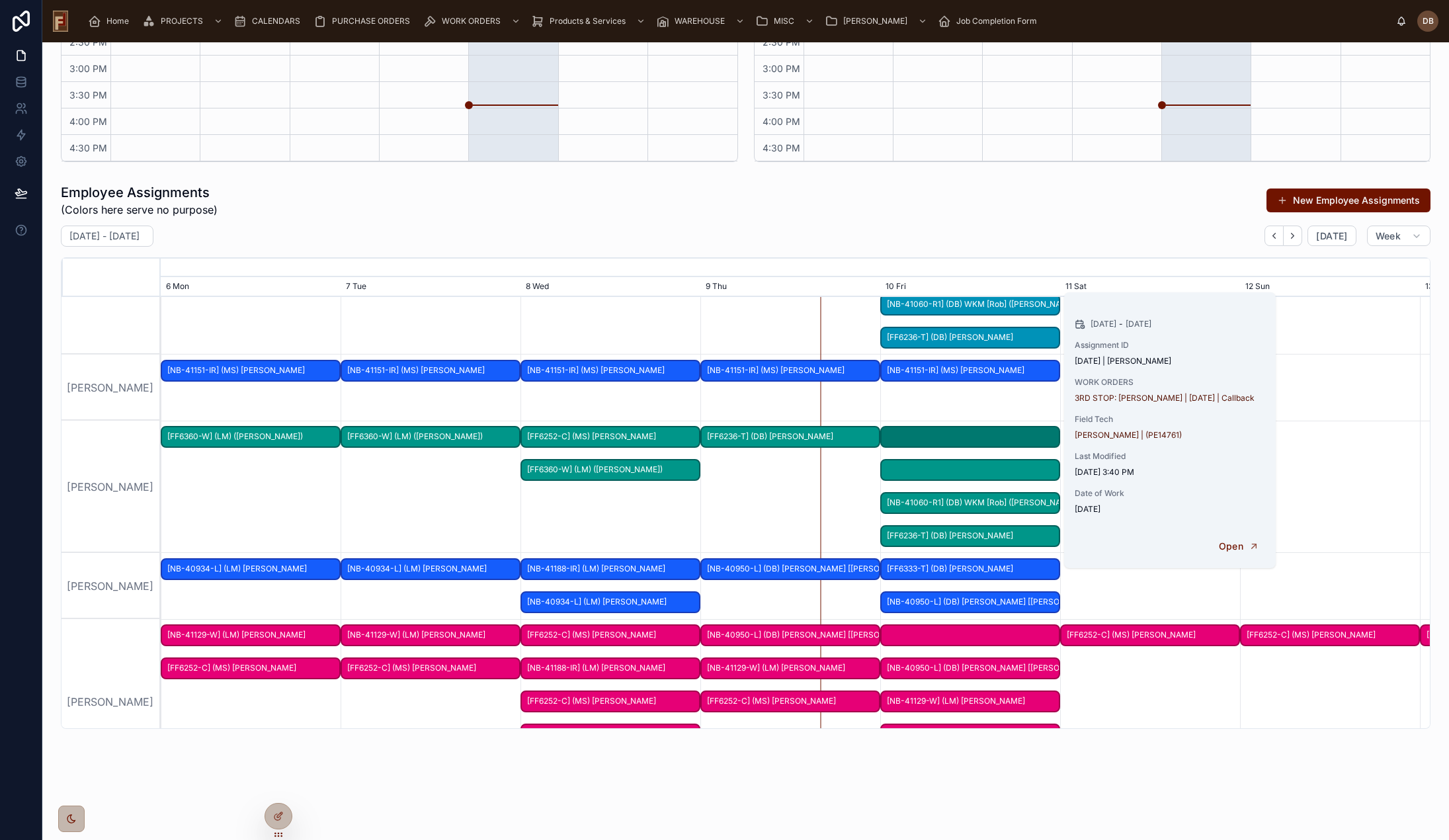
click at [962, 536] on span "[FF6236-T] (DB) Karen Gottschalk" at bounding box center [970, 536] width 177 height 22
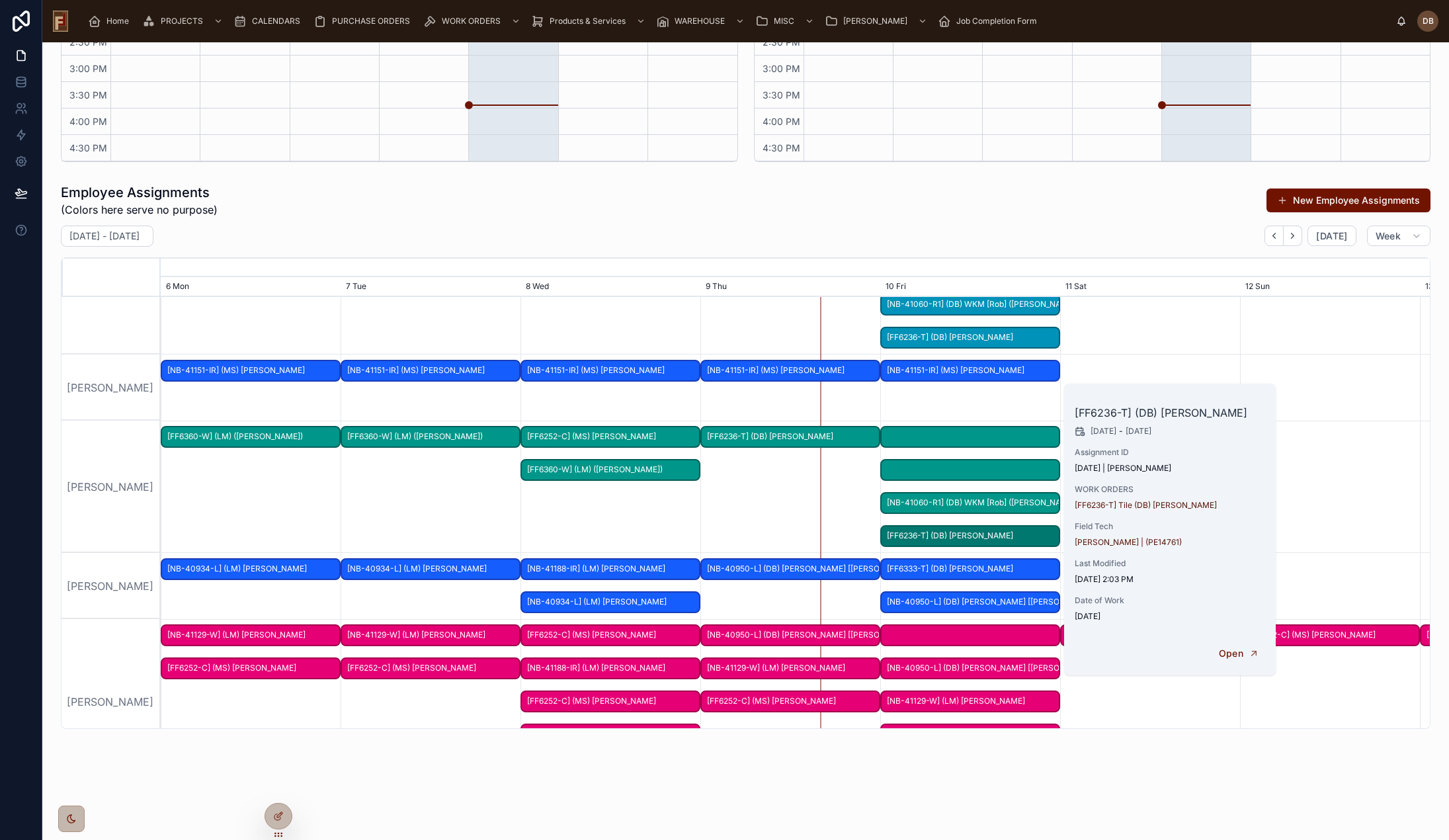
click at [0, 0] on button "DELETE" at bounding box center [0, 0] width 0 height 0
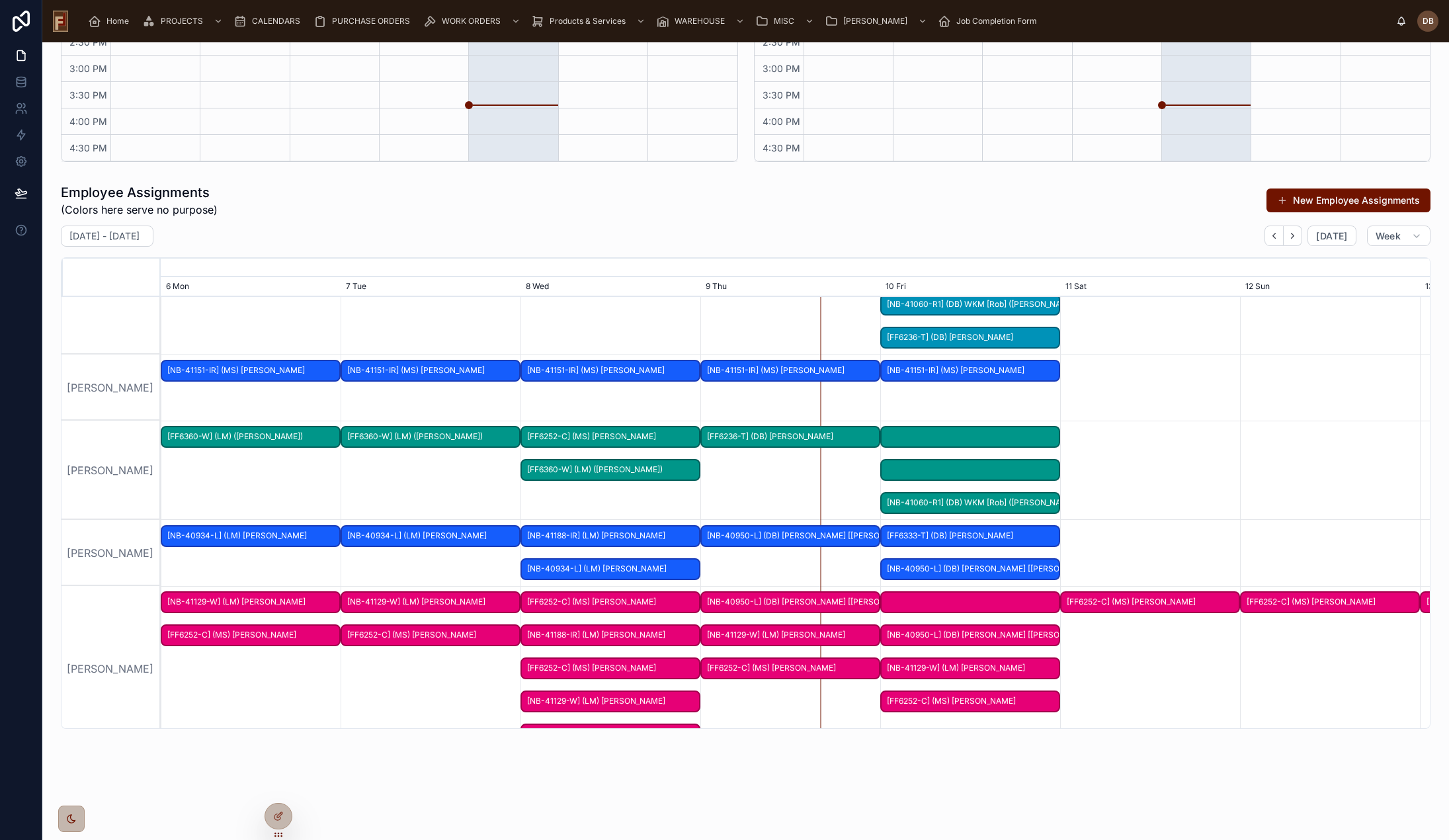
click at [970, 467] on div at bounding box center [970, 470] width 180 height 22
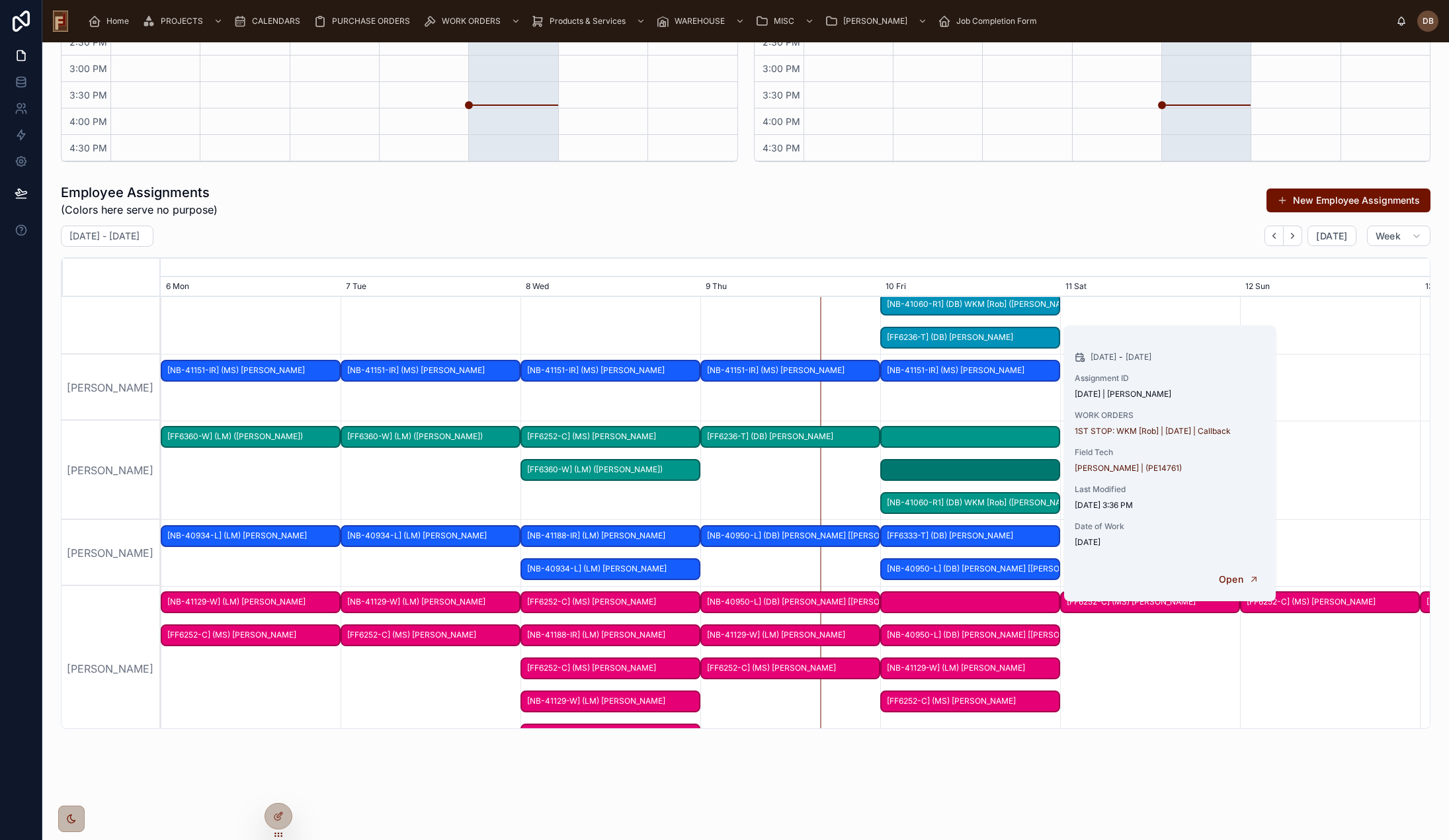
click at [983, 437] on div at bounding box center [970, 437] width 180 height 22
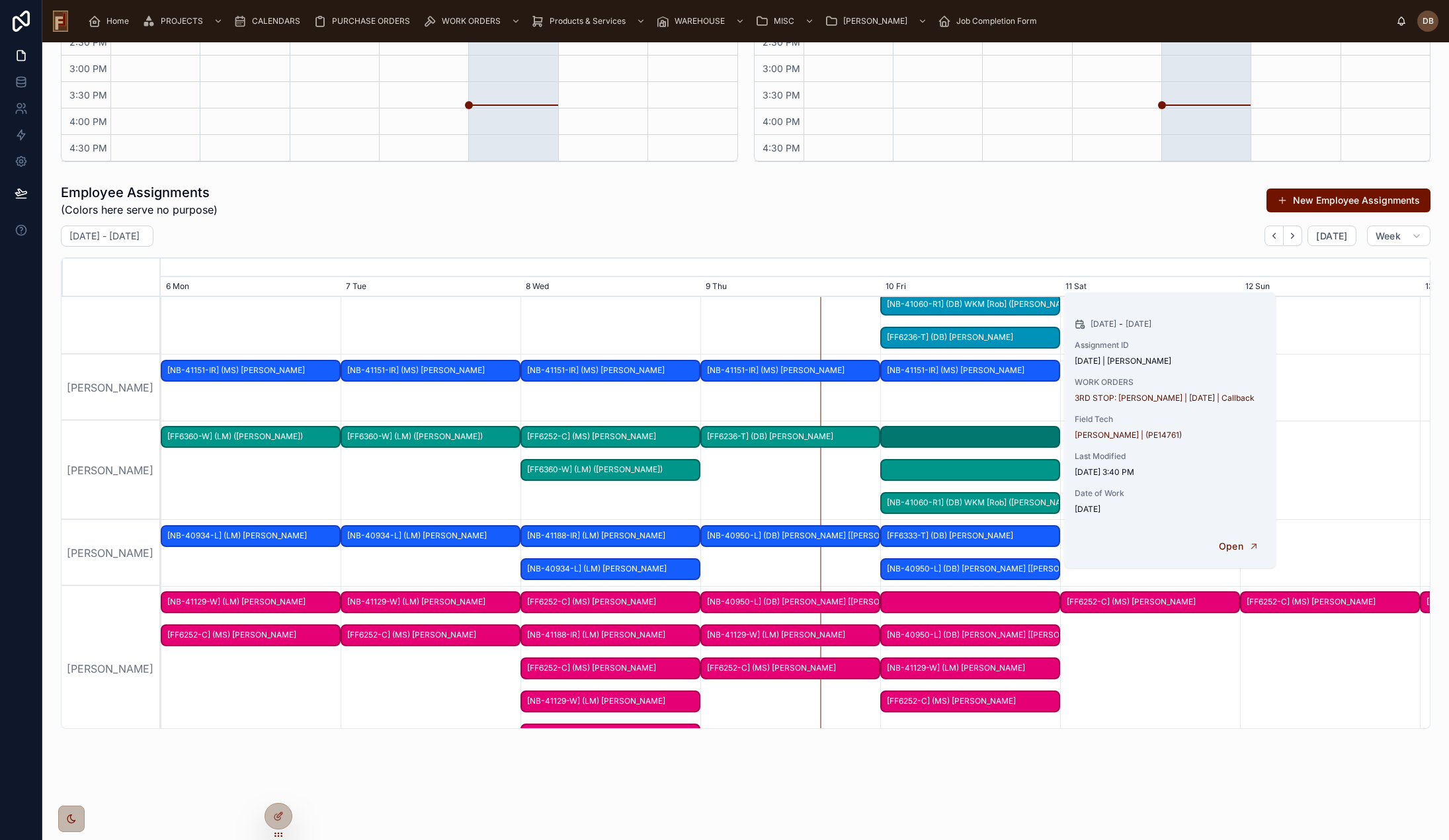
click at [970, 467] on div at bounding box center [970, 470] width 180 height 22
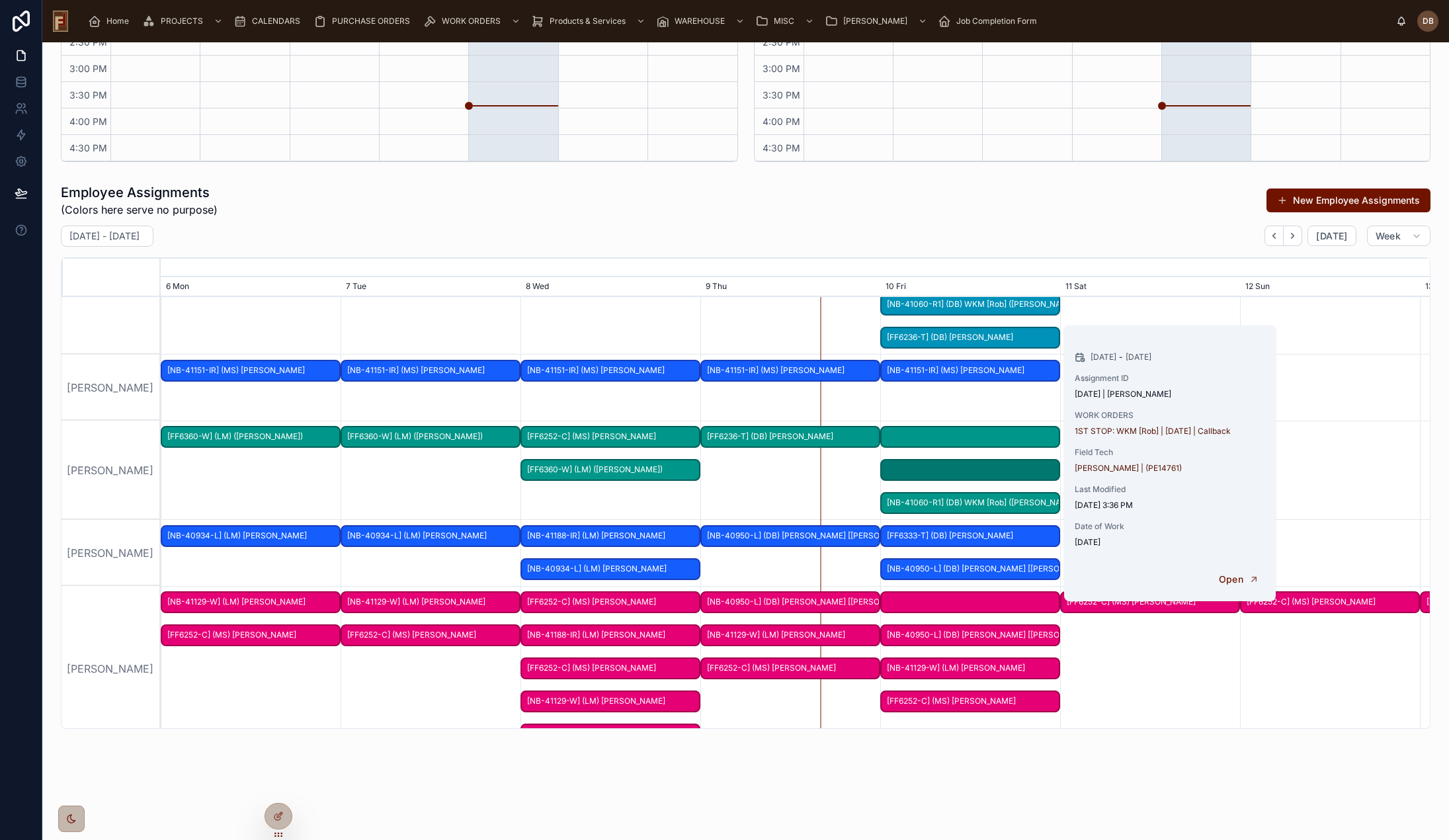
click at [480, 213] on div "Employee Assignments (Colors here serve no purpose) New Employee Assignments" at bounding box center [746, 200] width 1370 height 34
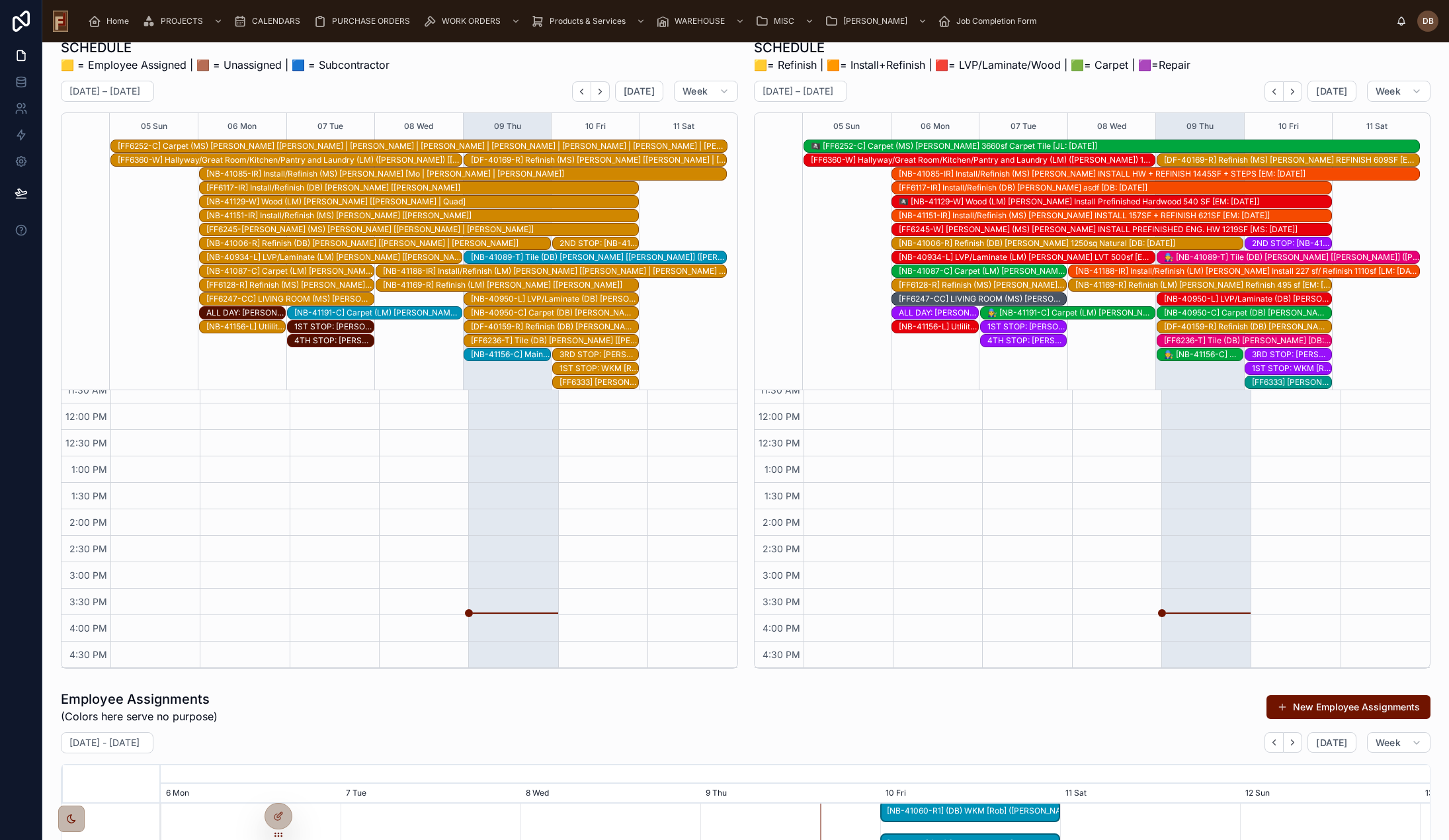
scroll to position [0, 0]
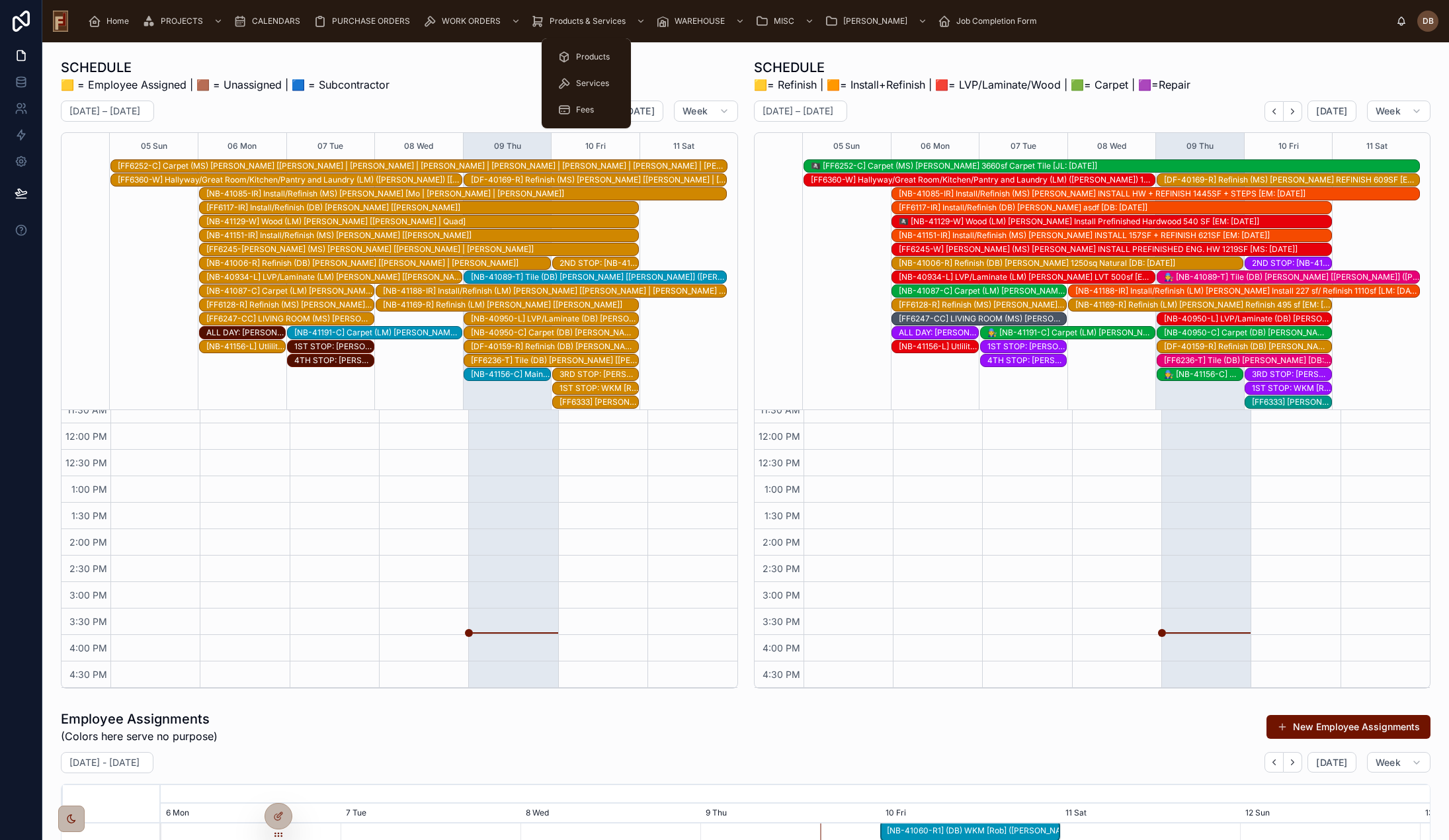
click at [581, 19] on span "Products & Services" at bounding box center [588, 21] width 76 height 10
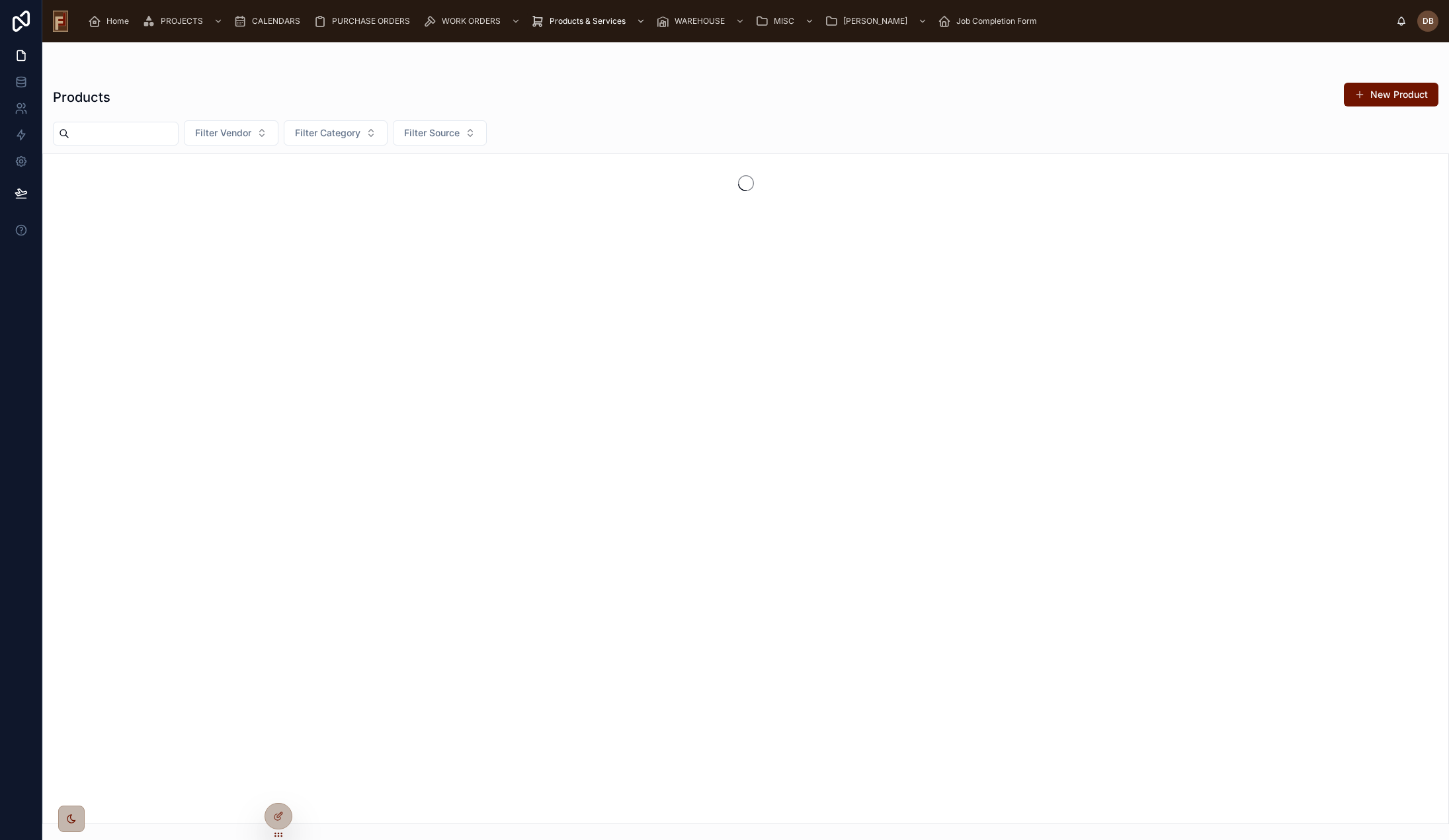
click at [139, 136] on input "text" at bounding box center [123, 133] width 108 height 18
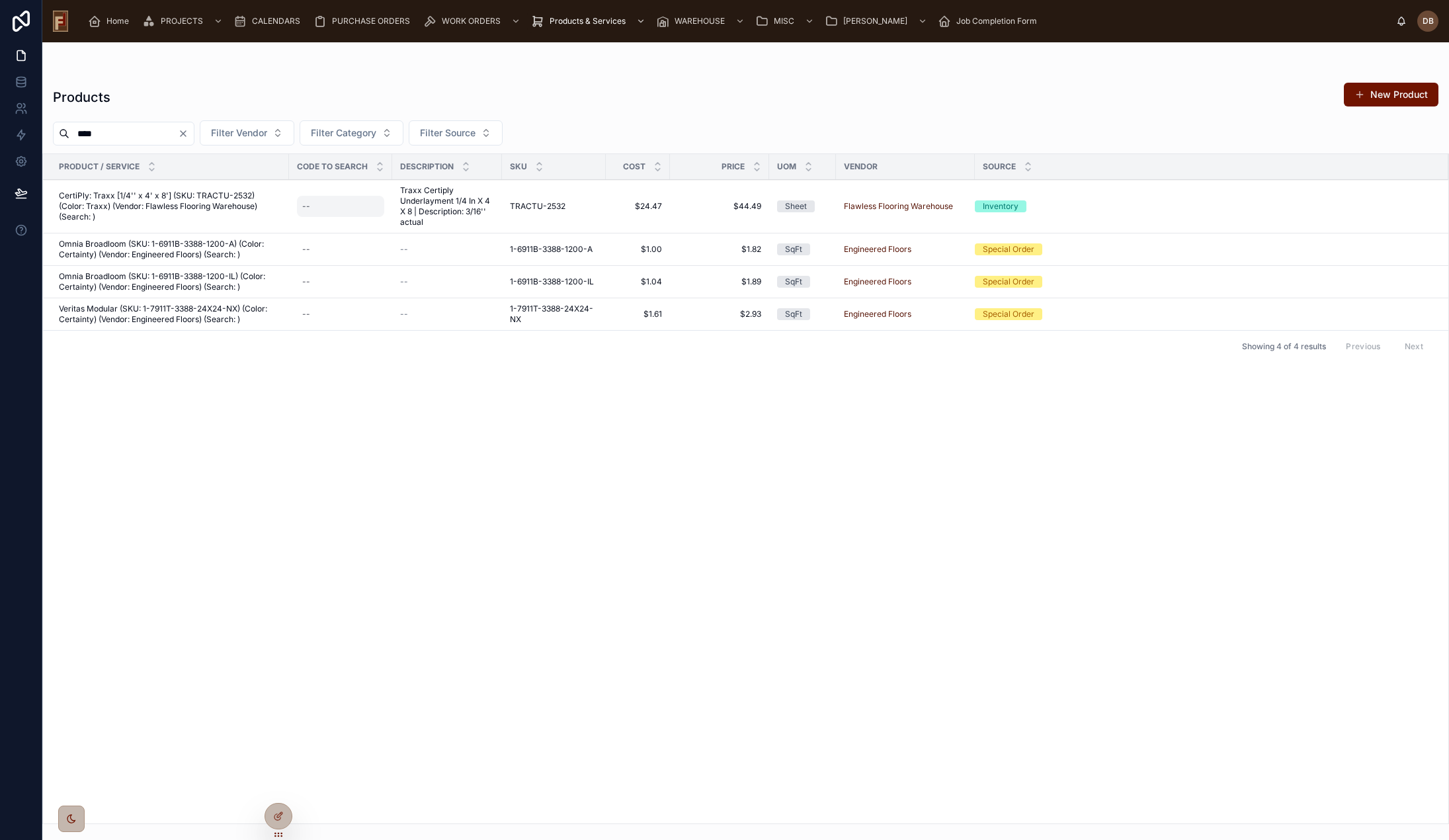
type input "****"
click at [324, 204] on div "--" at bounding box center [340, 206] width 87 height 21
type input "****"
click at [467, 220] on icon "submit" at bounding box center [463, 224] width 10 height 10
click at [497, 474] on div "Product / Service Code to Search Description SKU cost Price UOM Vendor Source C…" at bounding box center [745, 489] width 1405 height 669
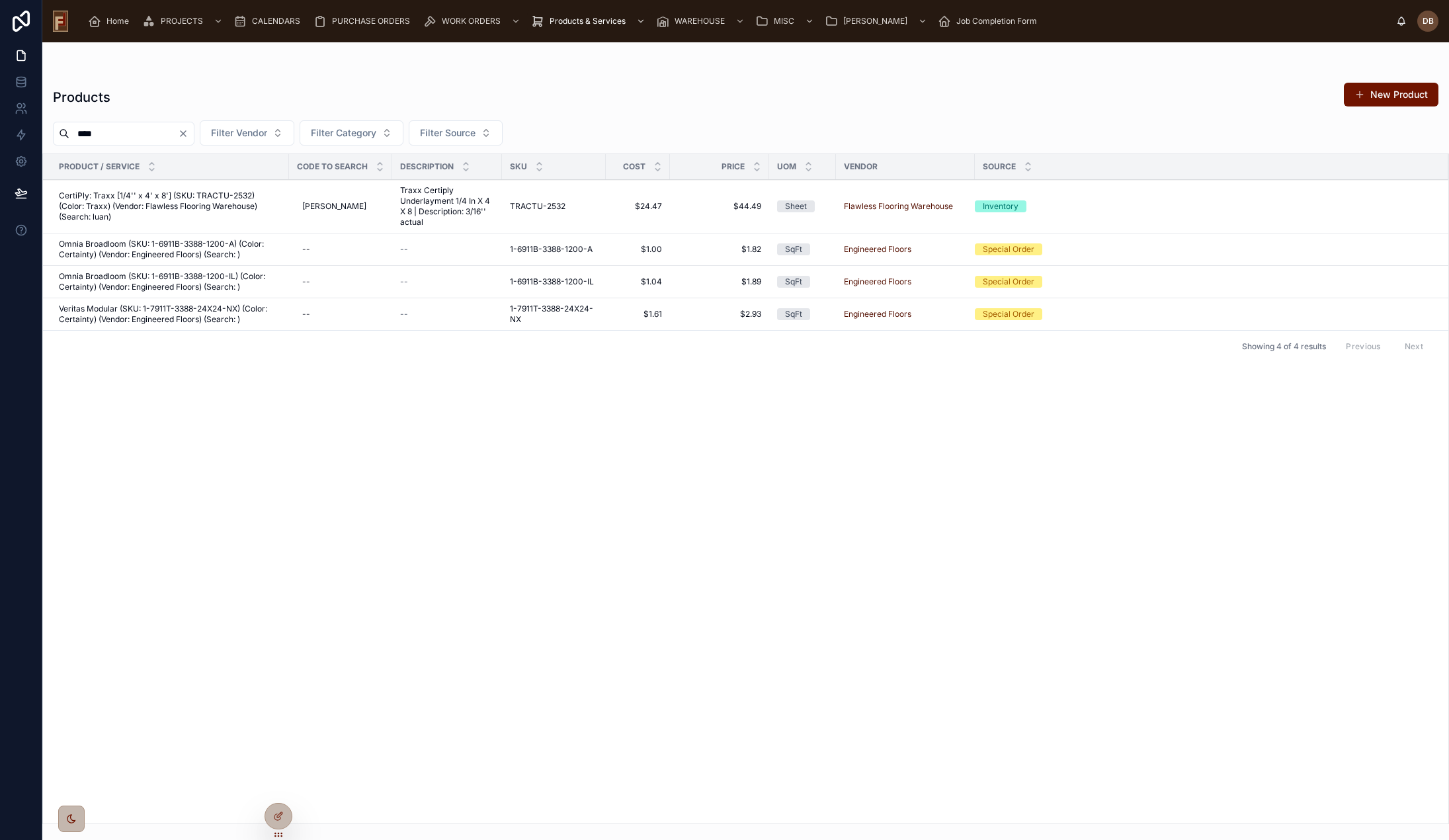
click at [531, 70] on div at bounding box center [746, 68] width 1386 height 10
drag, startPoint x: 390, startPoint y: 166, endPoint x: 362, endPoint y: 175, distance: 29.4
click at [366, 172] on th "Code to Search" at bounding box center [340, 167] width 103 height 26
click at [507, 460] on div "Product / Service Code to Search Description SKU cost Price UOM Vendor Source C…" at bounding box center [745, 489] width 1405 height 669
drag, startPoint x: 822, startPoint y: 111, endPoint x: 828, endPoint y: 104, distance: 9.2
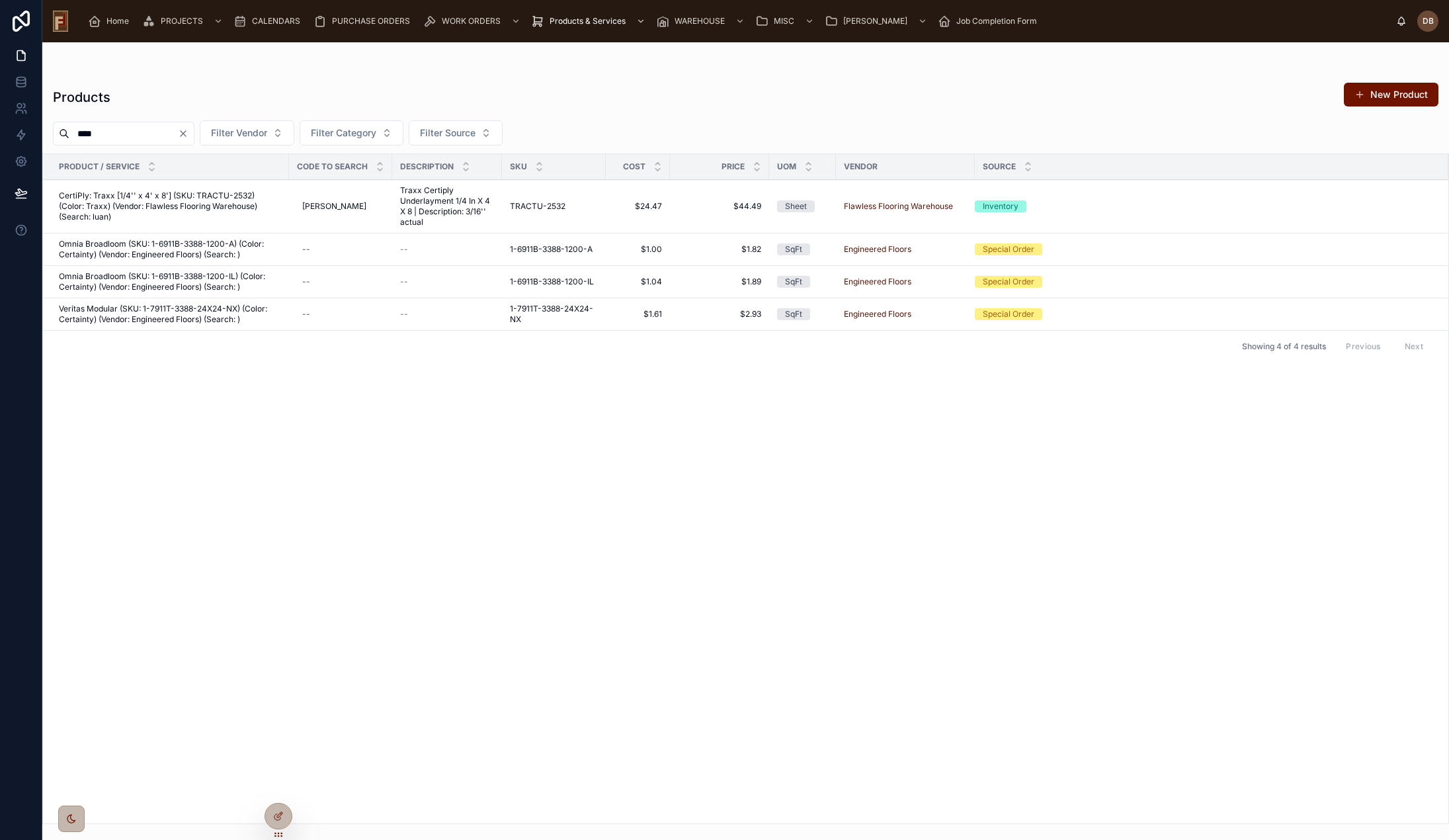
click at [823, 111] on div "Products New Product" at bounding box center [746, 97] width 1386 height 30
click at [720, 85] on div "Products New Product" at bounding box center [746, 97] width 1386 height 30
click at [857, 119] on div "Products New Product **** Filter Vendor Filter Category Filter Source Product /…" at bounding box center [746, 449] width 1407 height 750
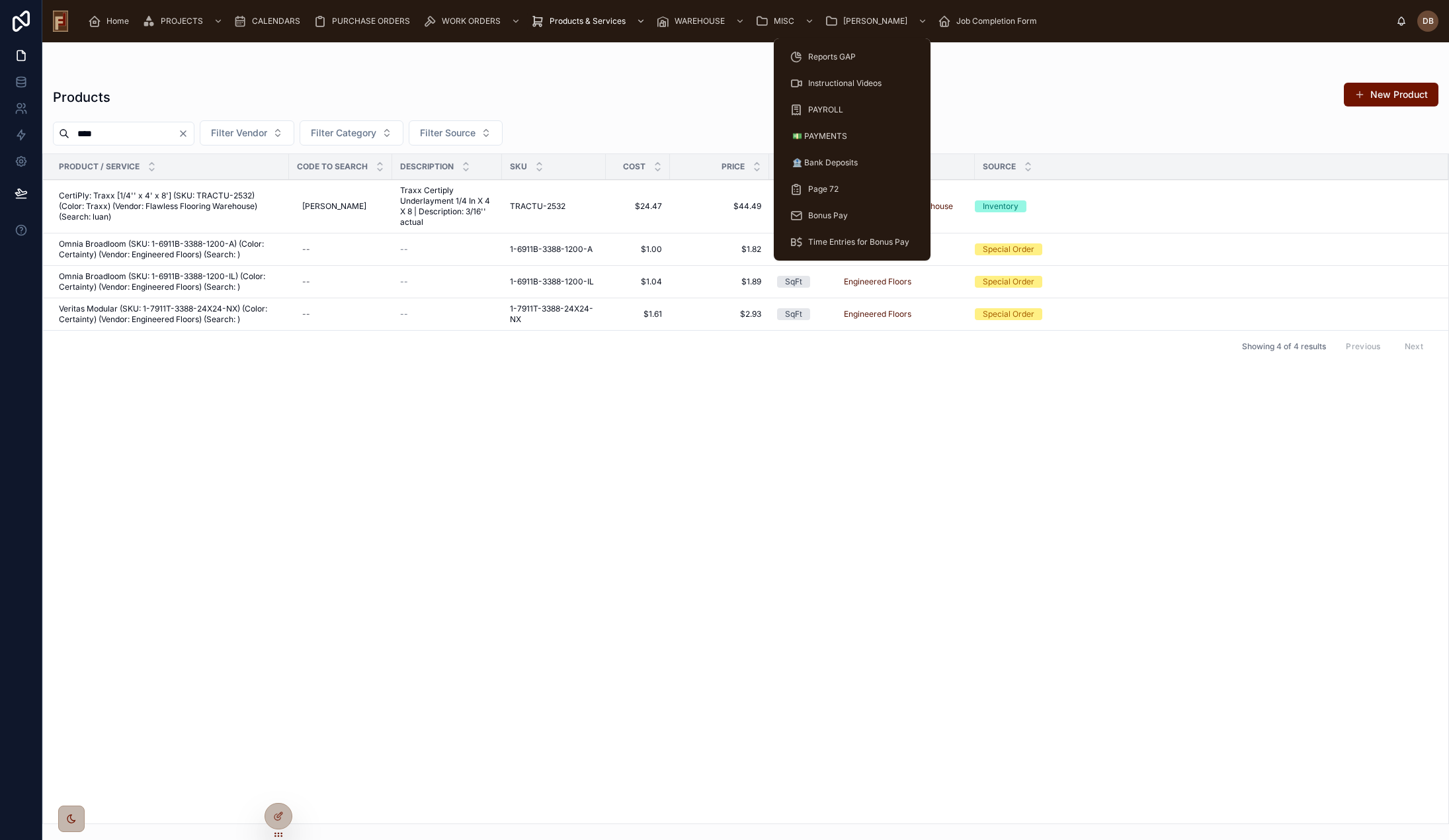
click at [840, 244] on span "Time Entries for Bonus Pay" at bounding box center [859, 241] width 101 height 10
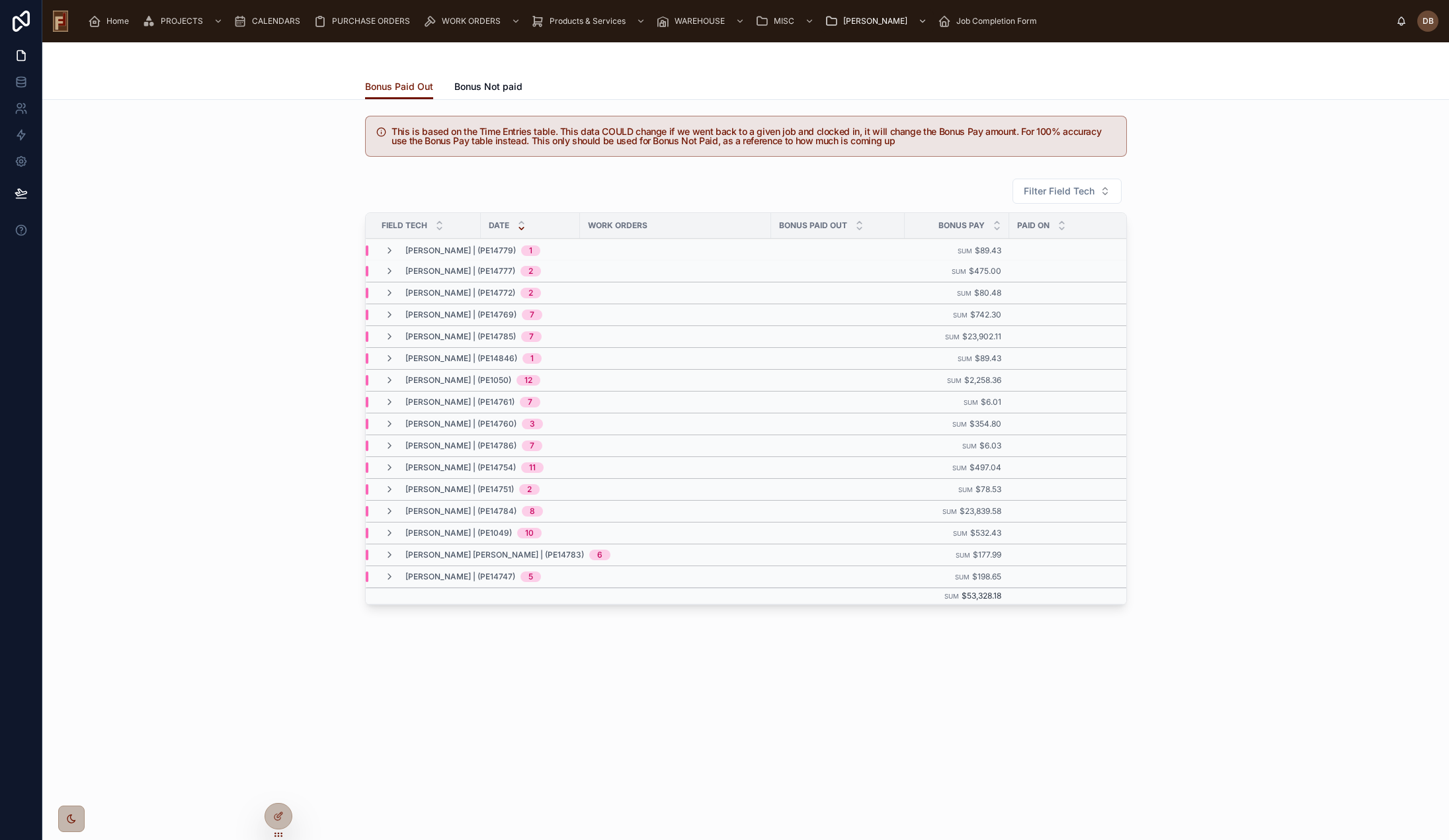
drag, startPoint x: 237, startPoint y: 137, endPoint x: 148, endPoint y: 39, distance: 132.4
click at [236, 135] on div "This is based on the Time Entries table. This data COULD change if we went back…" at bounding box center [746, 136] width 1386 height 51
click at [107, 16] on span "Home" at bounding box center [118, 21] width 22 height 10
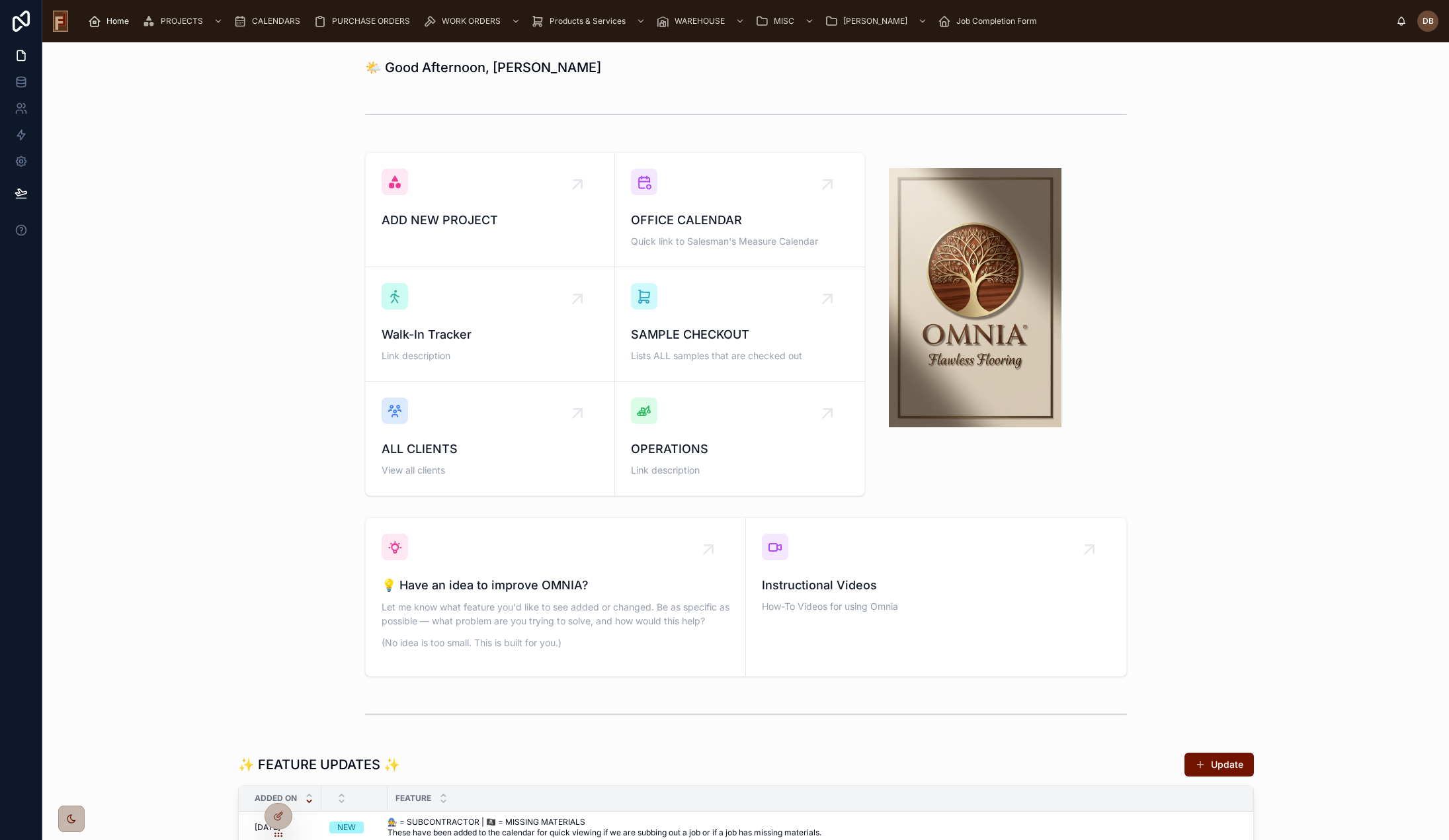
click at [265, 202] on div "ADD NEW PROJECT OFFICE CALENDAR Quick link to Salesman's Measure Calendar Walk-…" at bounding box center [746, 324] width 1386 height 354
click at [199, 255] on div "ADD NEW PROJECT OFFICE CALENDAR Quick link to Salesman's Measure Calendar Walk-…" at bounding box center [746, 324] width 1386 height 354
click at [118, 21] on span "Home" at bounding box center [118, 21] width 22 height 10
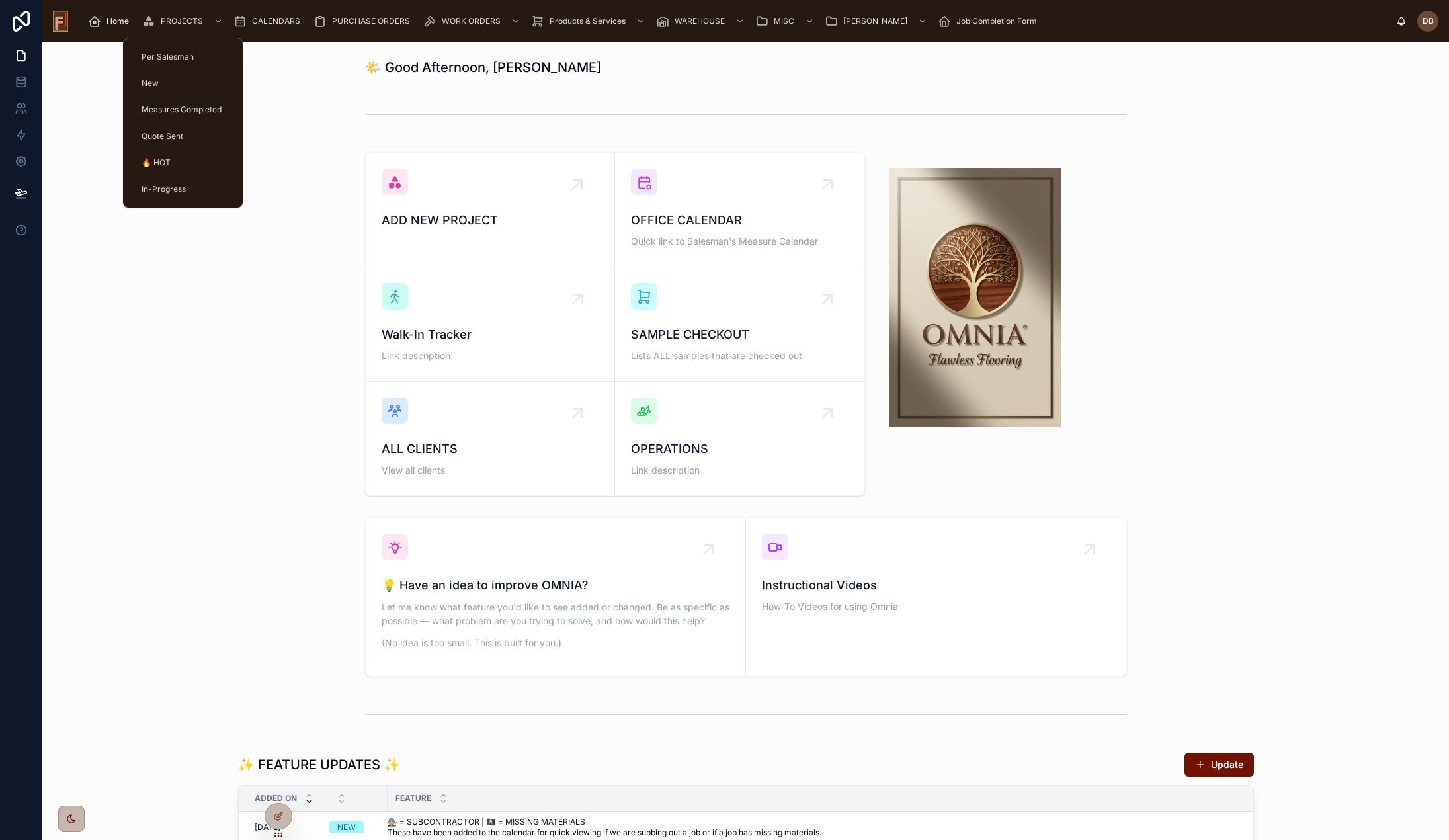
click at [180, 20] on span "PROJECTS" at bounding box center [182, 21] width 43 height 10
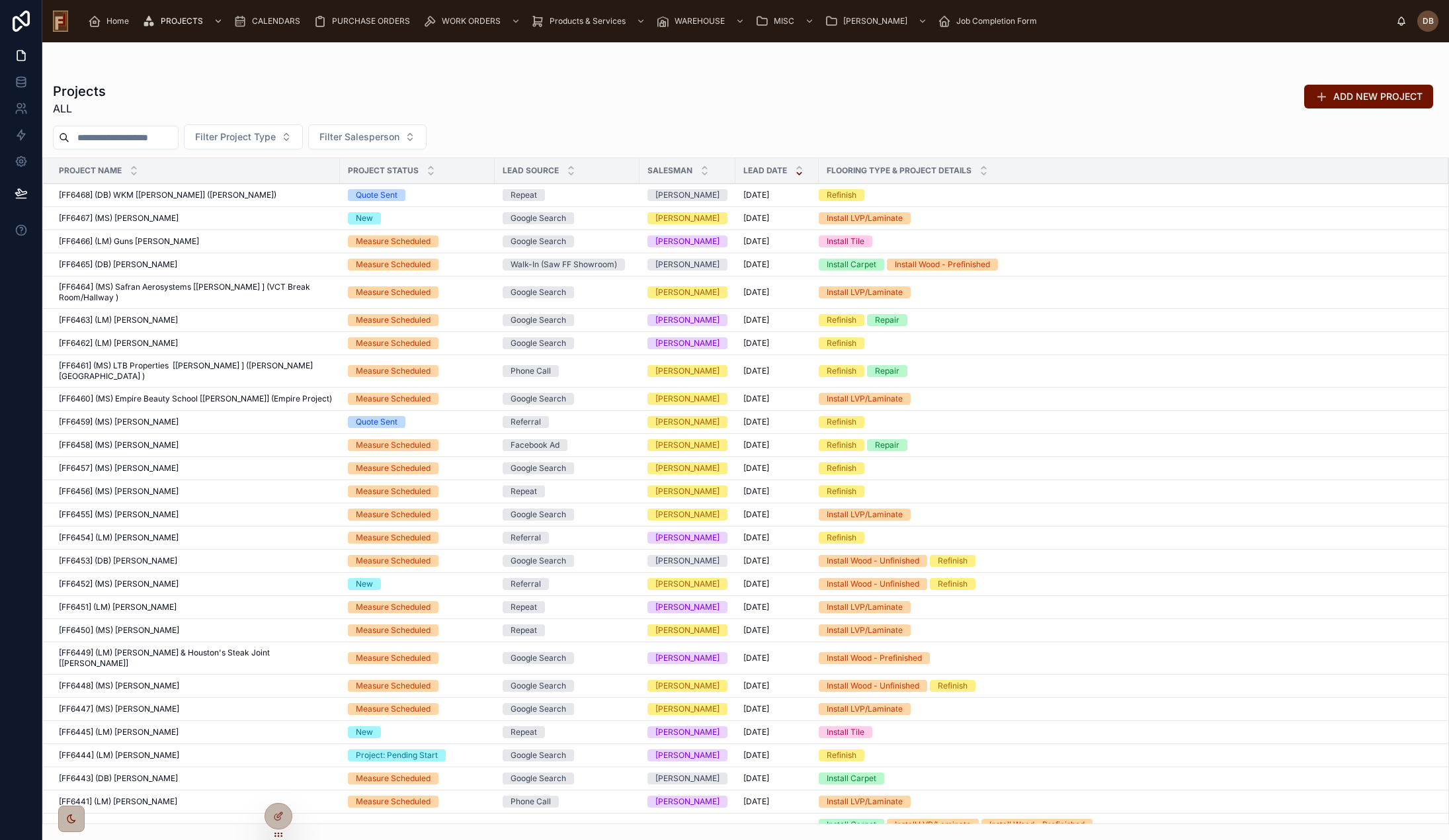
click at [111, 135] on input "text" at bounding box center [123, 137] width 108 height 18
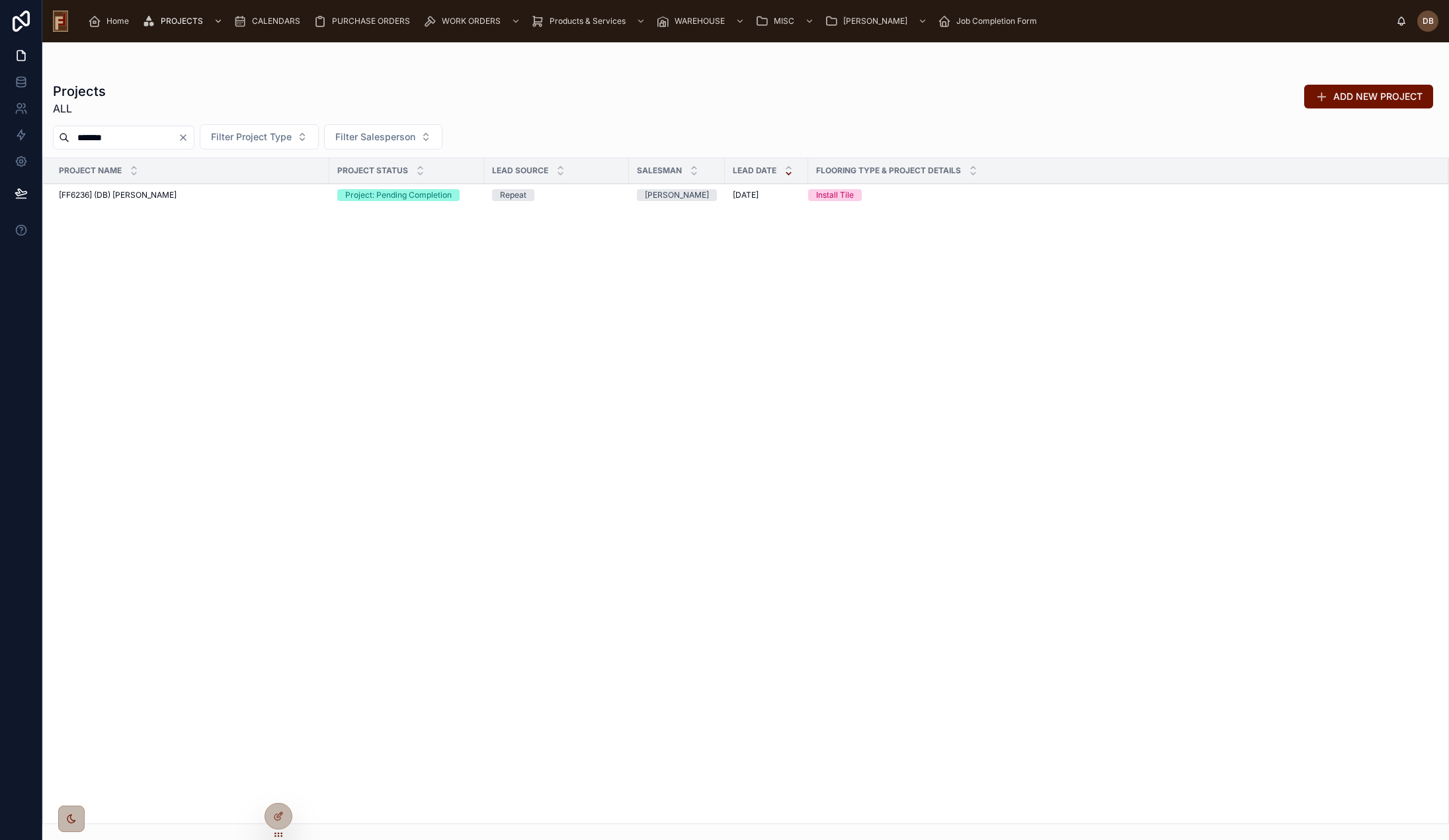
type input "*******"
click at [180, 199] on div "[FF6236] (DB) Karen Gottschalk [FF6236] (DB) Karen Gottschalk" at bounding box center [190, 195] width 263 height 10
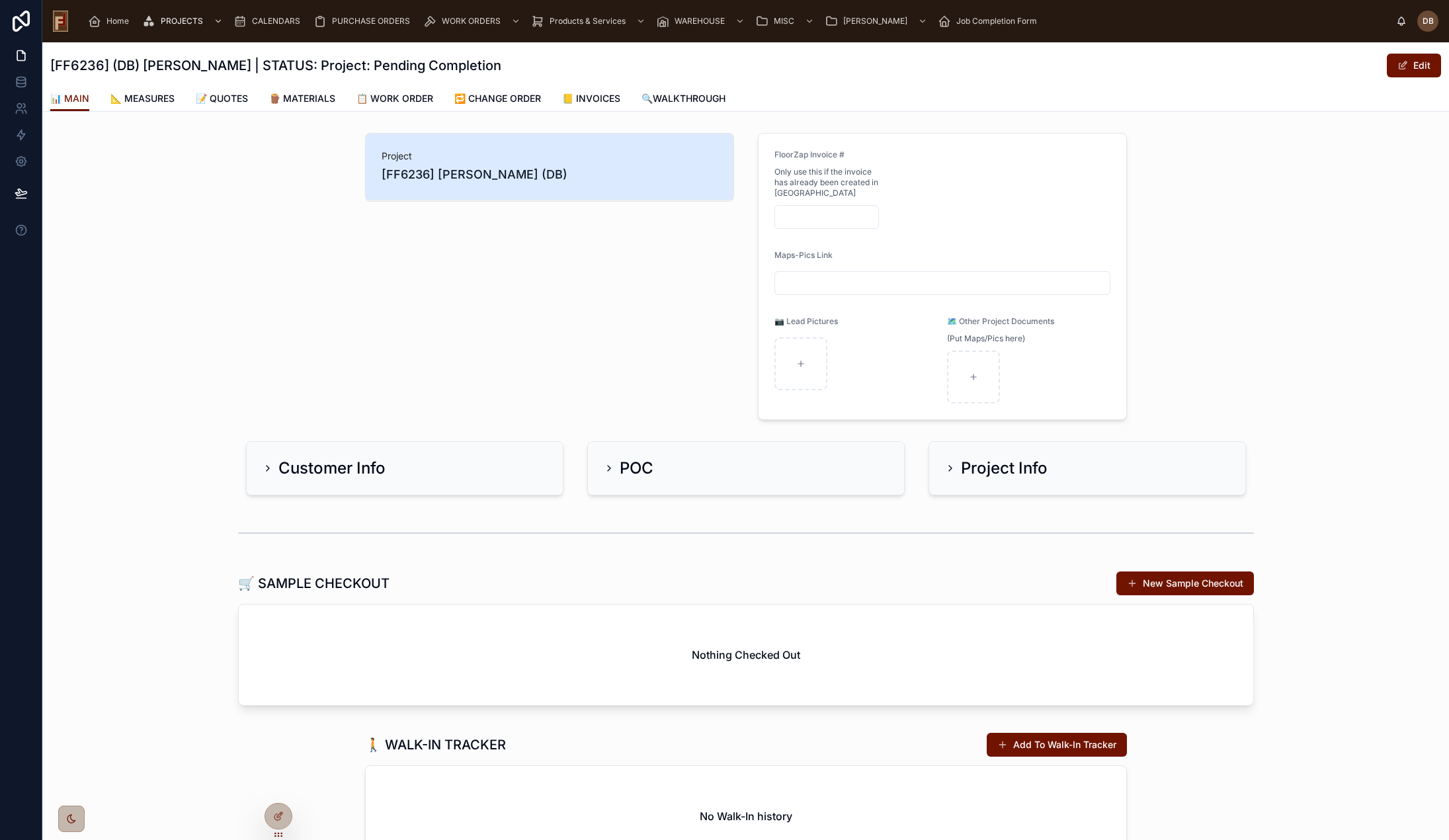
click at [612, 101] on span "📒 INVOICES" at bounding box center [592, 98] width 59 height 13
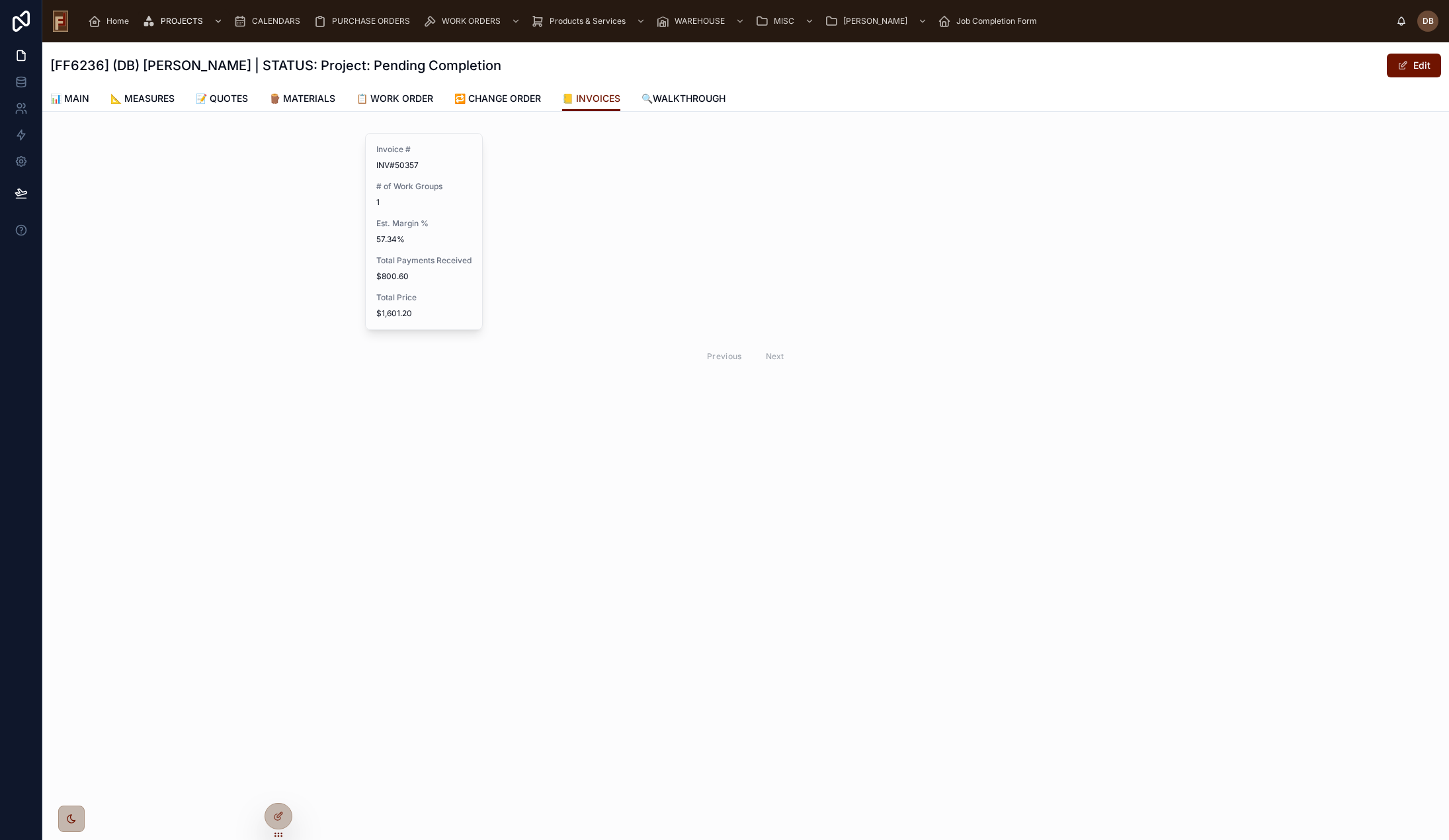
click at [451, 312] on span "$1,601.20" at bounding box center [424, 313] width 96 height 10
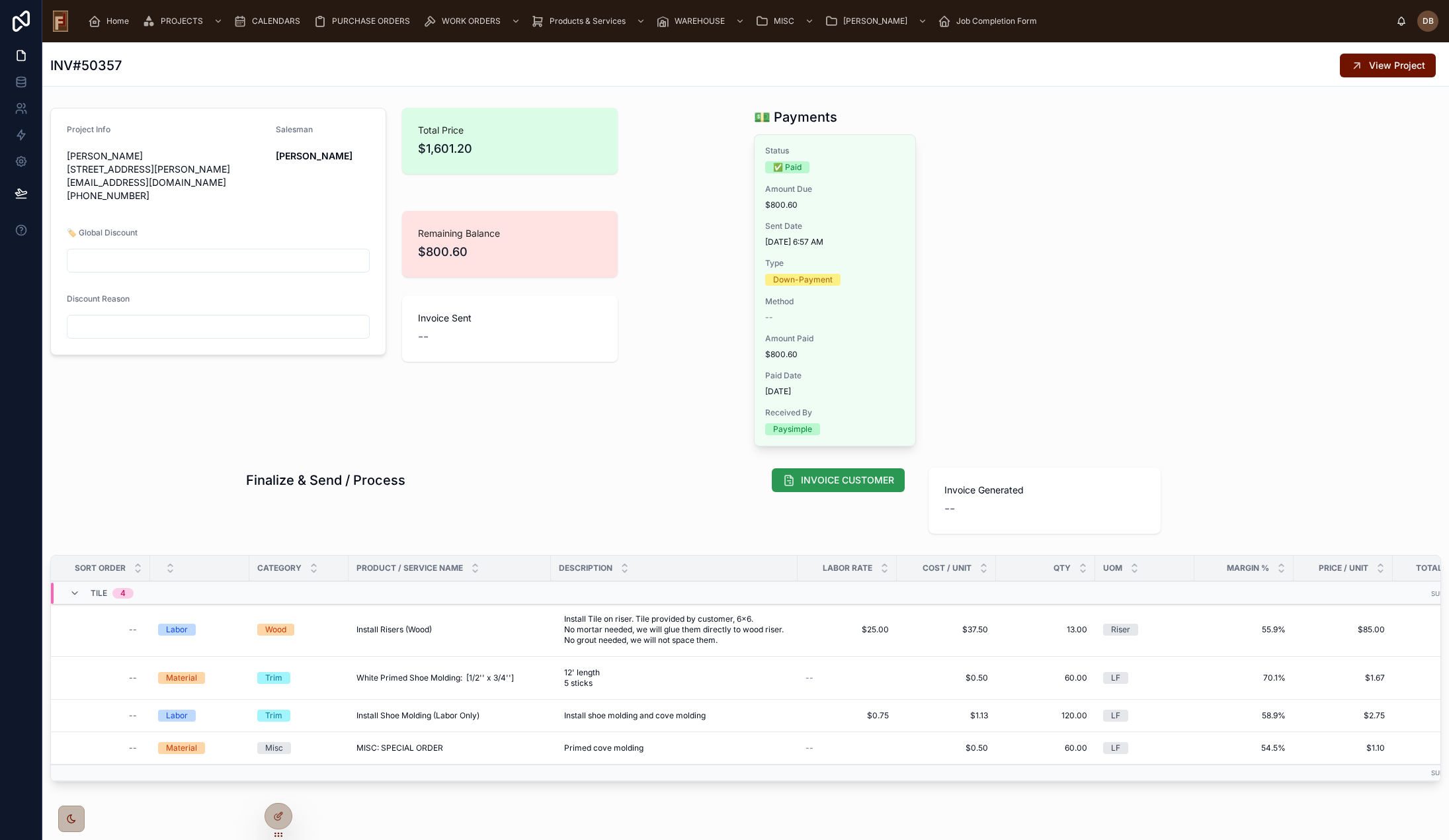
click at [829, 481] on span "INVOICE CUSTOMER" at bounding box center [848, 480] width 93 height 13
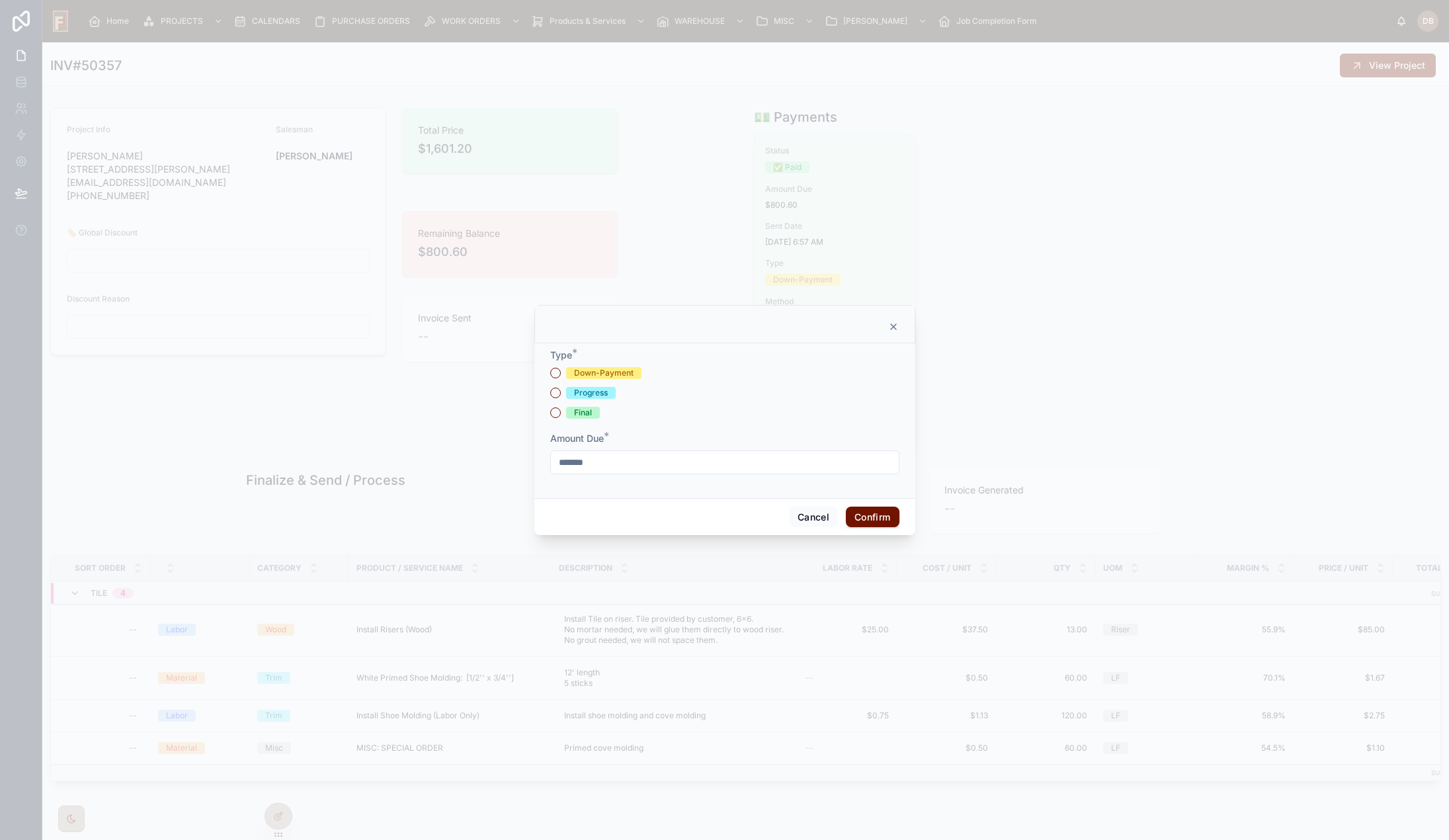
click at [588, 415] on div "Final" at bounding box center [583, 412] width 18 height 12
click at [561, 415] on button "Final" at bounding box center [555, 412] width 10 height 10
click at [862, 519] on button "Confirm" at bounding box center [872, 517] width 53 height 21
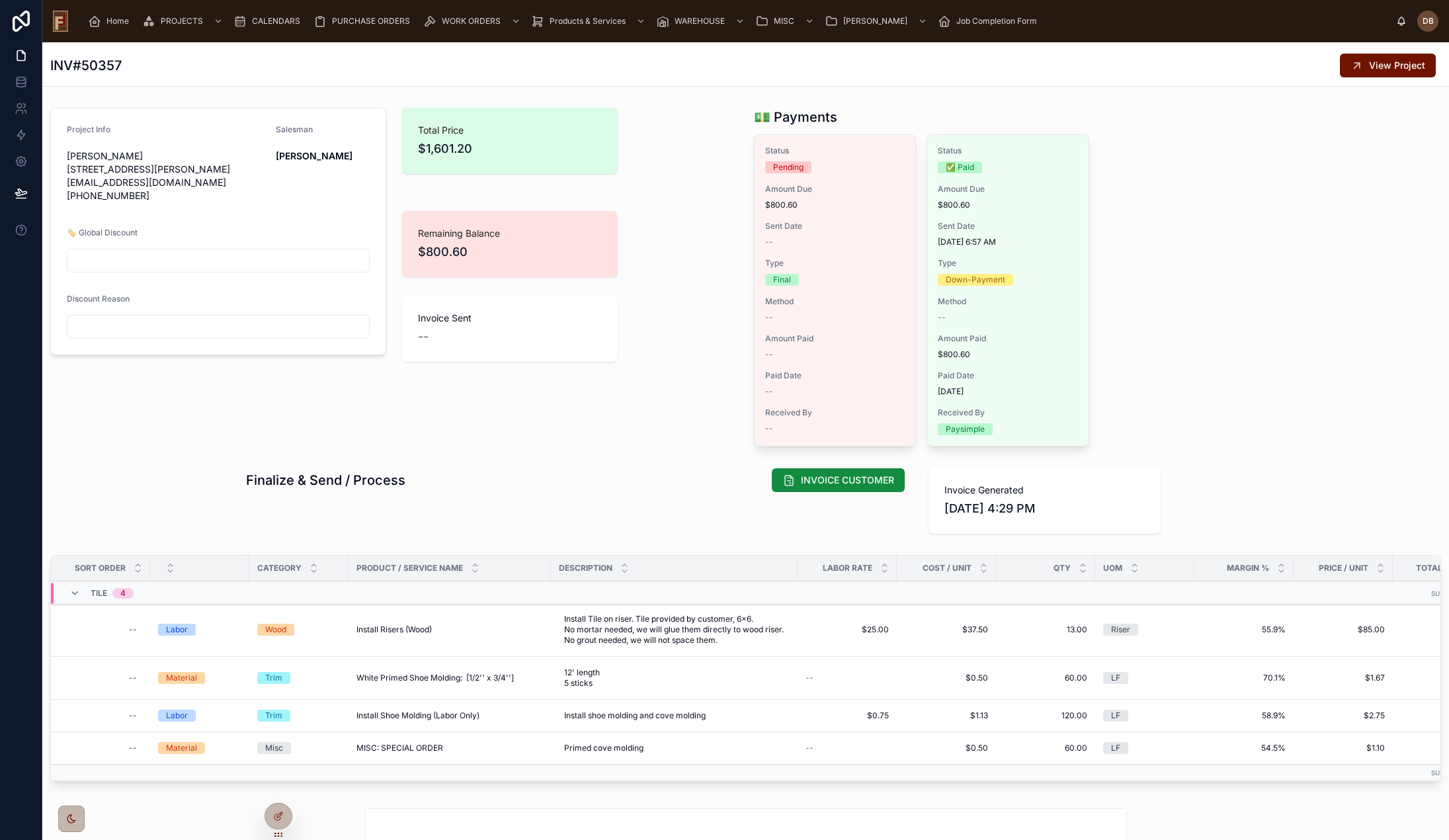
click at [0, 0] on span "SEND EMAIL" at bounding box center [0, 0] width 0 height 0
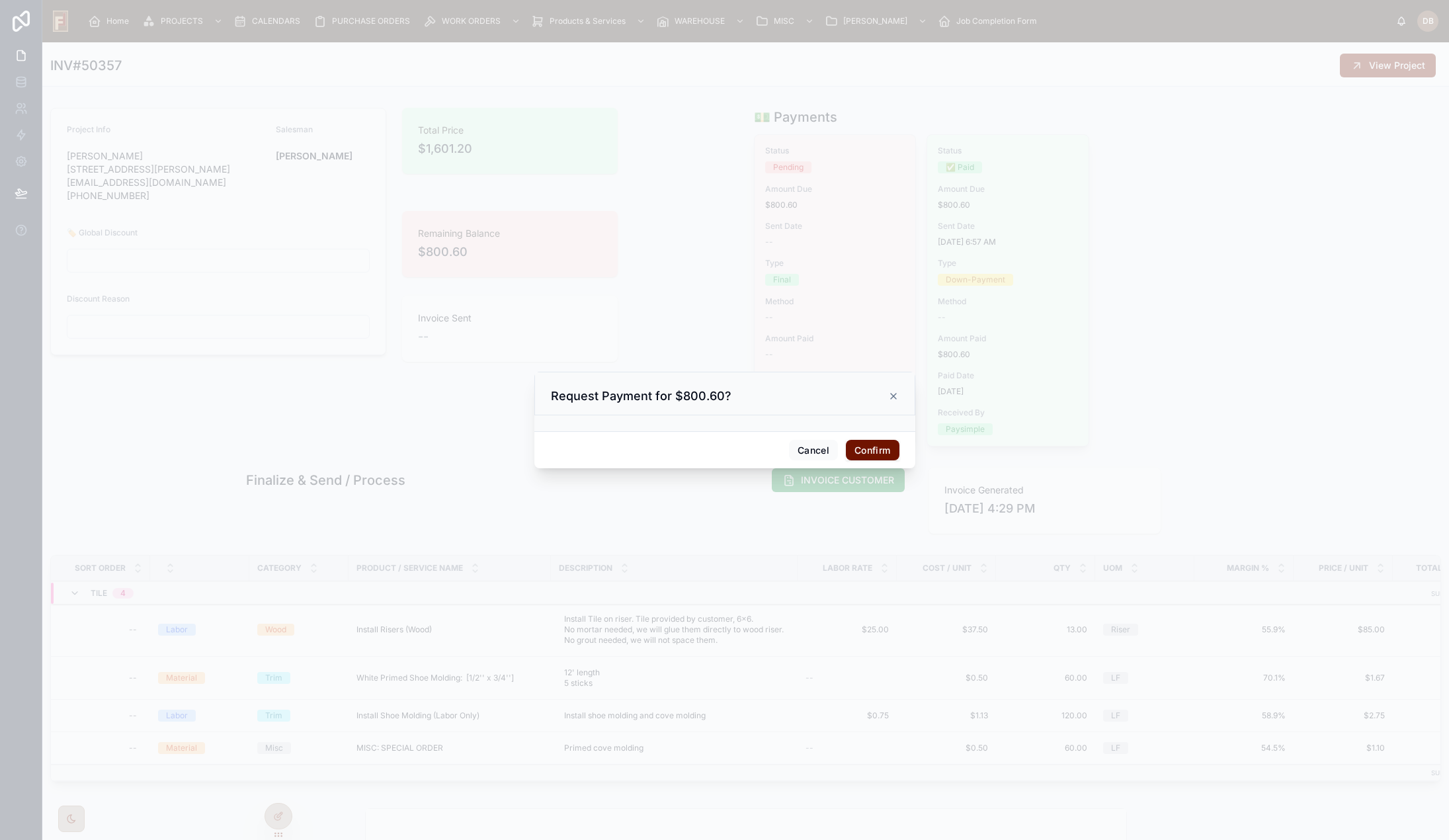
click at [870, 449] on button "Confirm" at bounding box center [872, 450] width 53 height 21
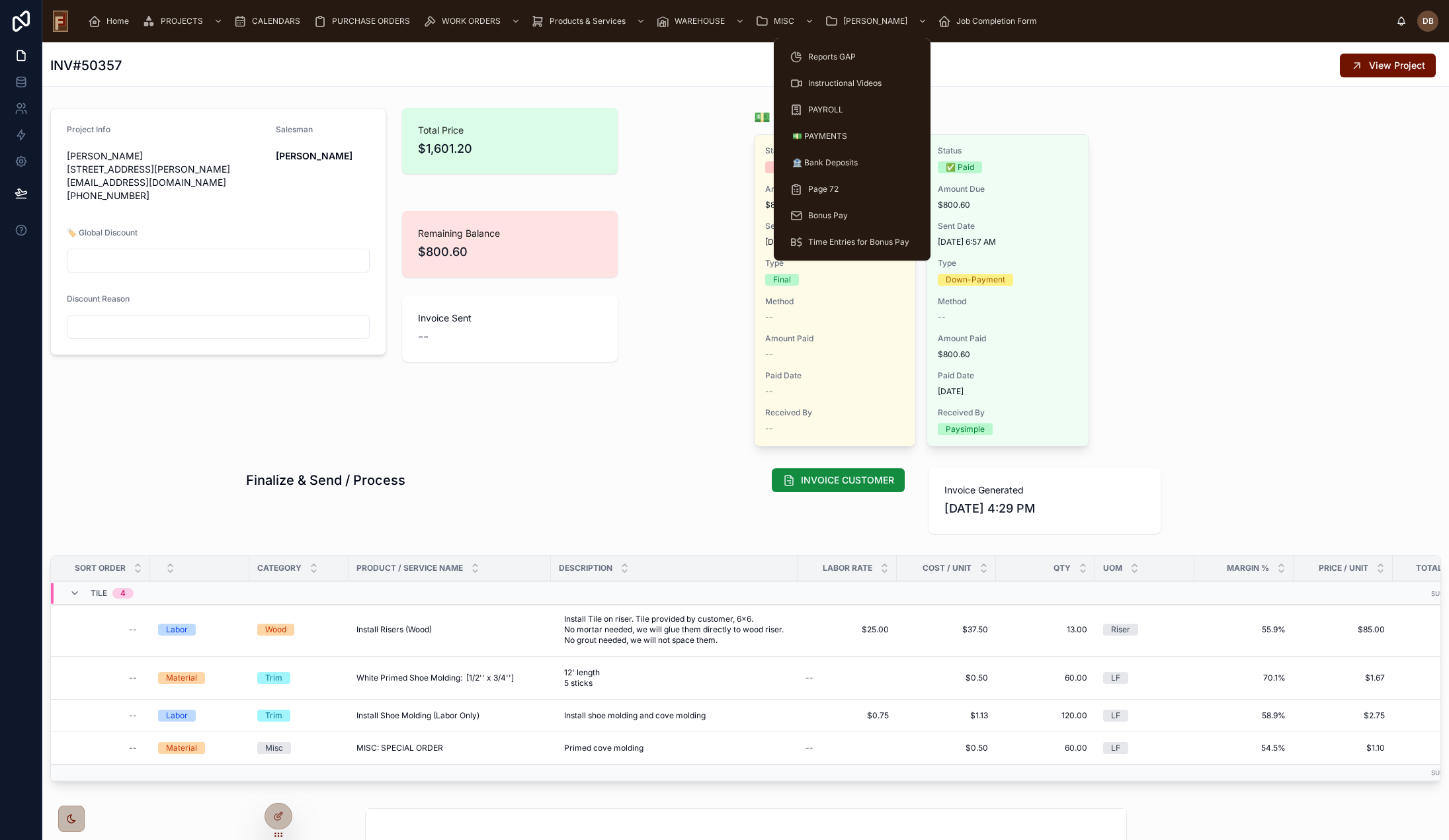
click at [840, 162] on span "🏦 Bank Deposits" at bounding box center [825, 162] width 66 height 10
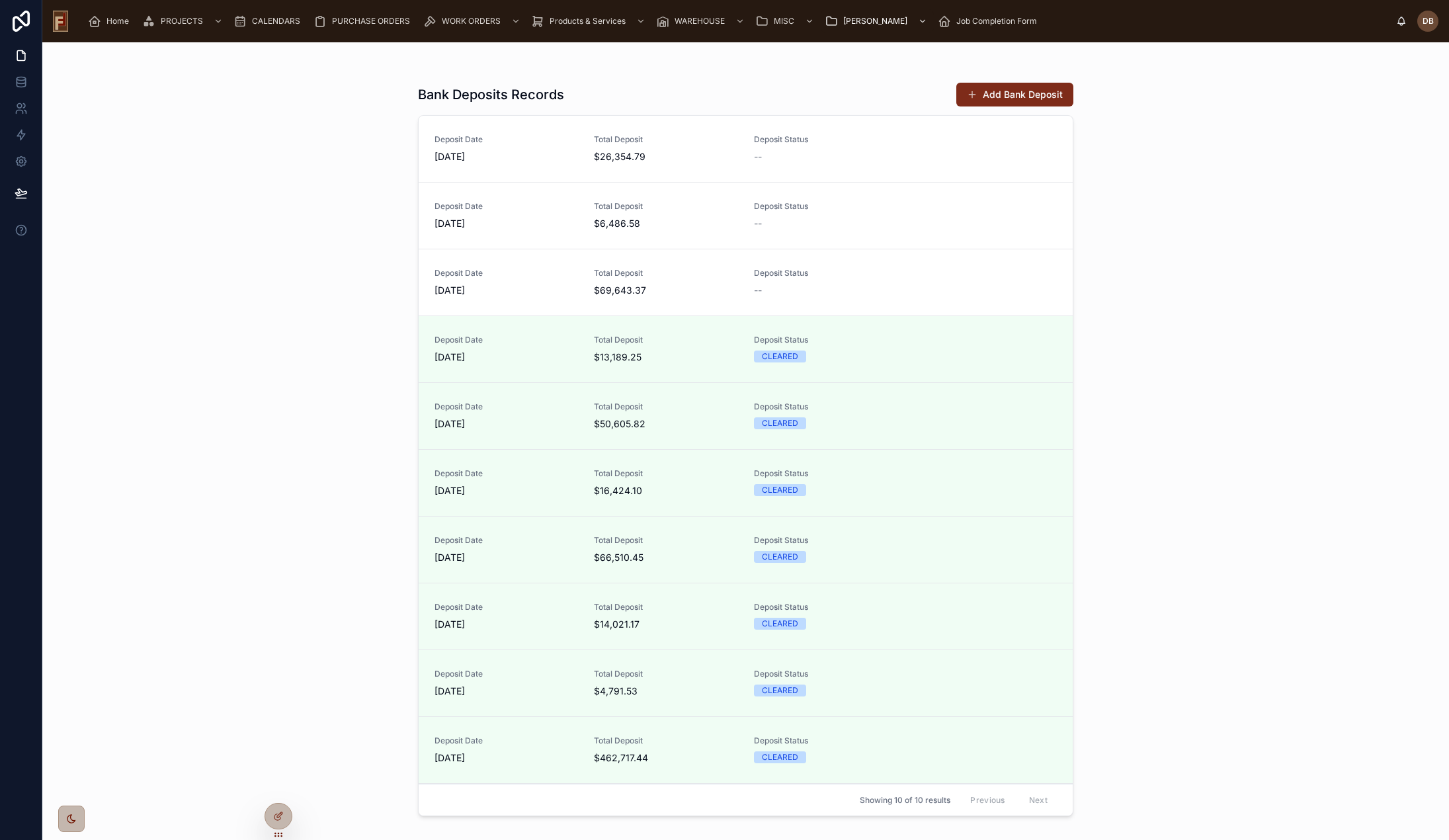
click at [1023, 95] on button "Add Bank Deposit" at bounding box center [1015, 95] width 117 height 24
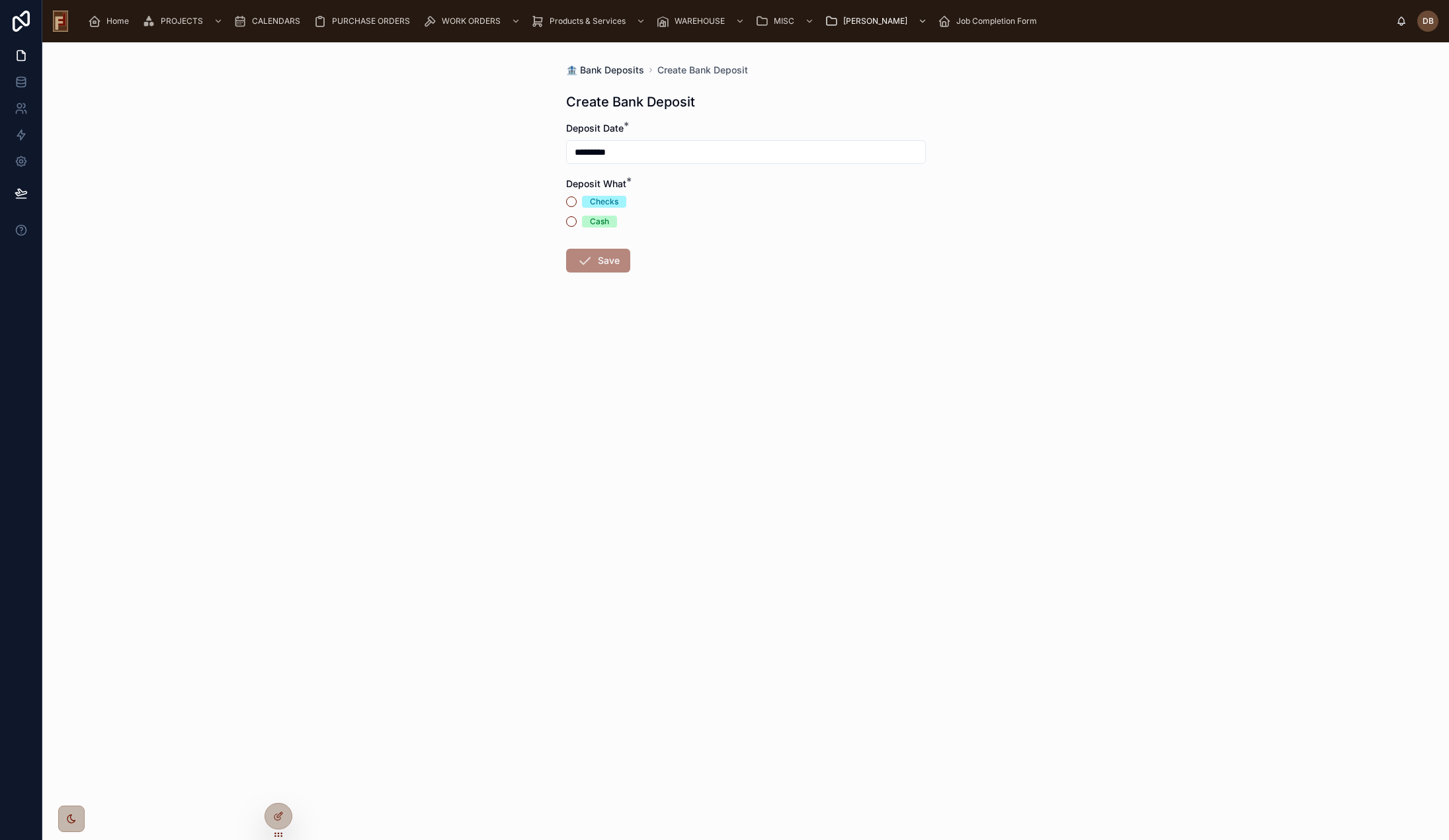
click at [600, 70] on span "🏦 Bank Deposits" at bounding box center [605, 70] width 78 height 13
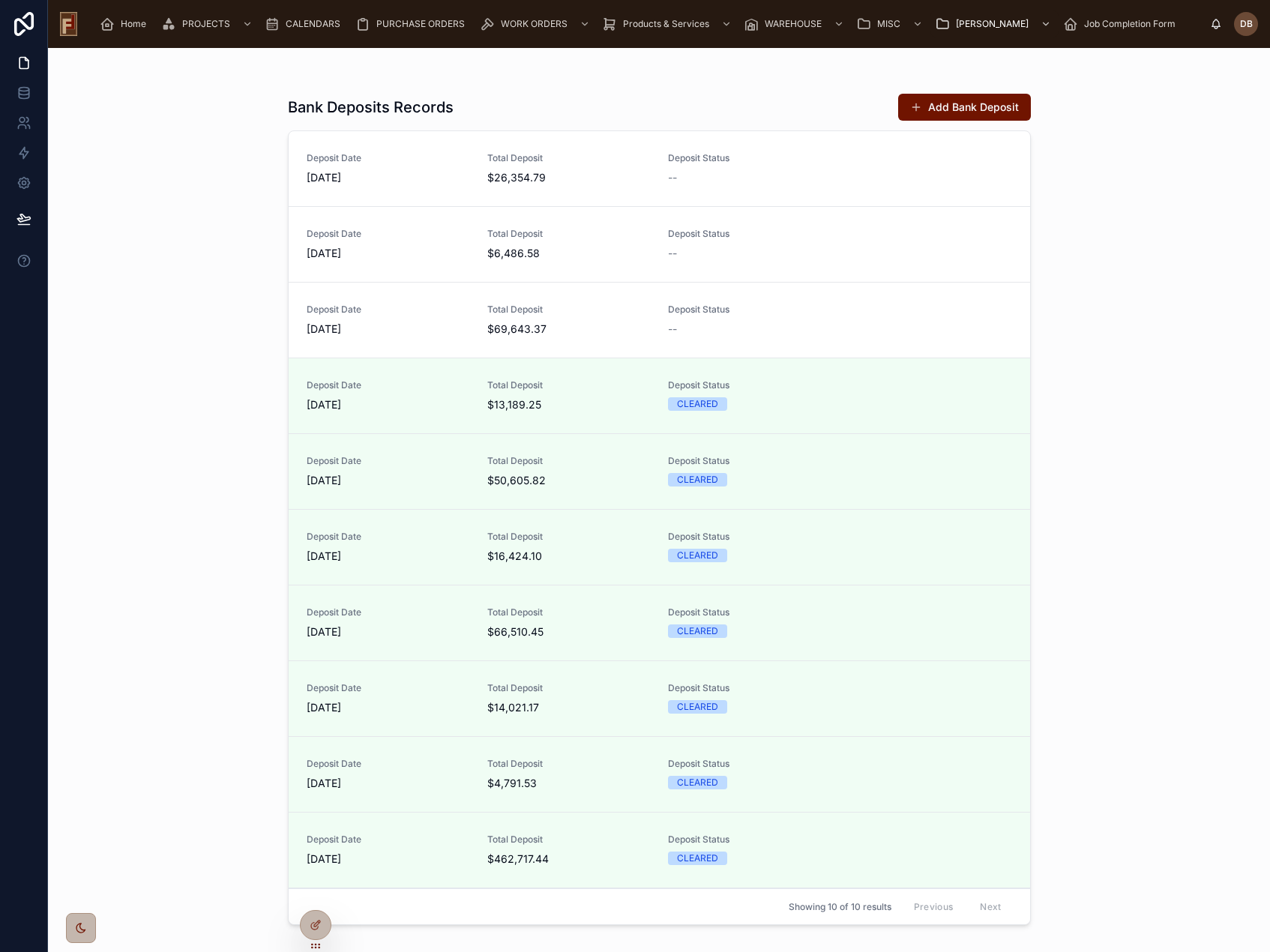
click at [0, 0] on span "MARK CLEARED" at bounding box center [0, 0] width 0 height 0
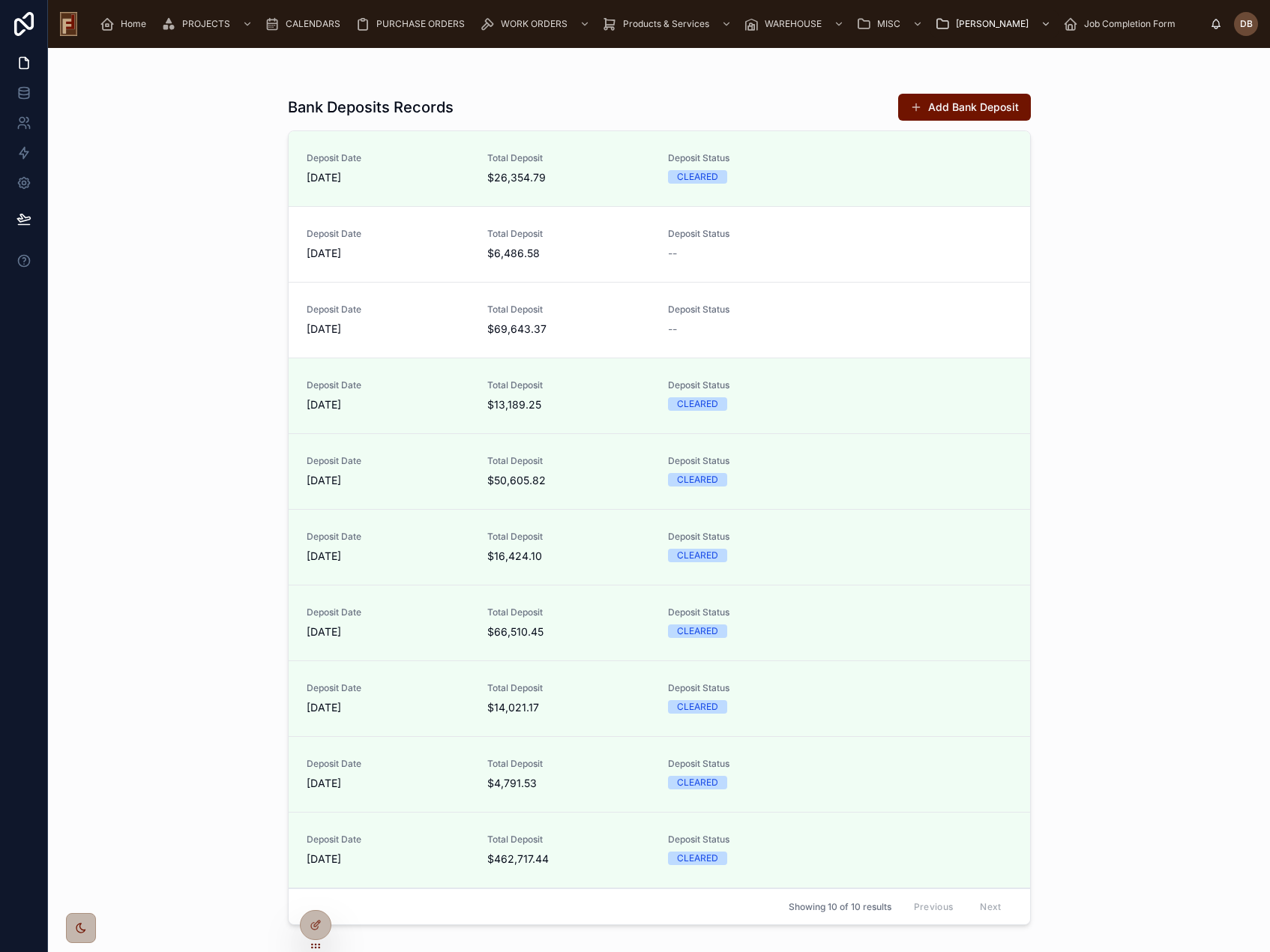
click at [0, 0] on span "MARK CLEARED" at bounding box center [0, 0] width 0 height 0
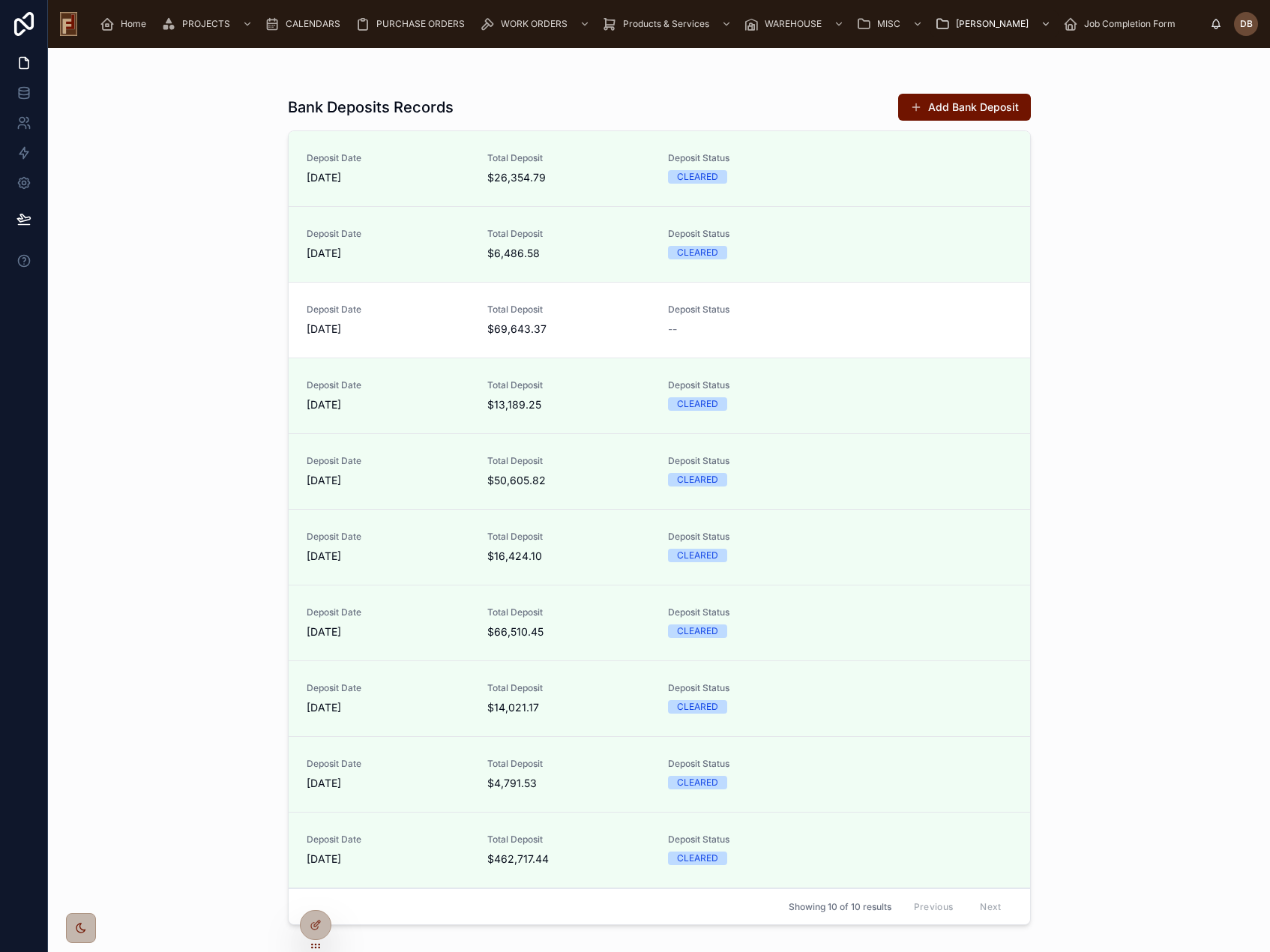
click at [0, 0] on button "MARK CLEARED" at bounding box center [0, 0] width 0 height 0
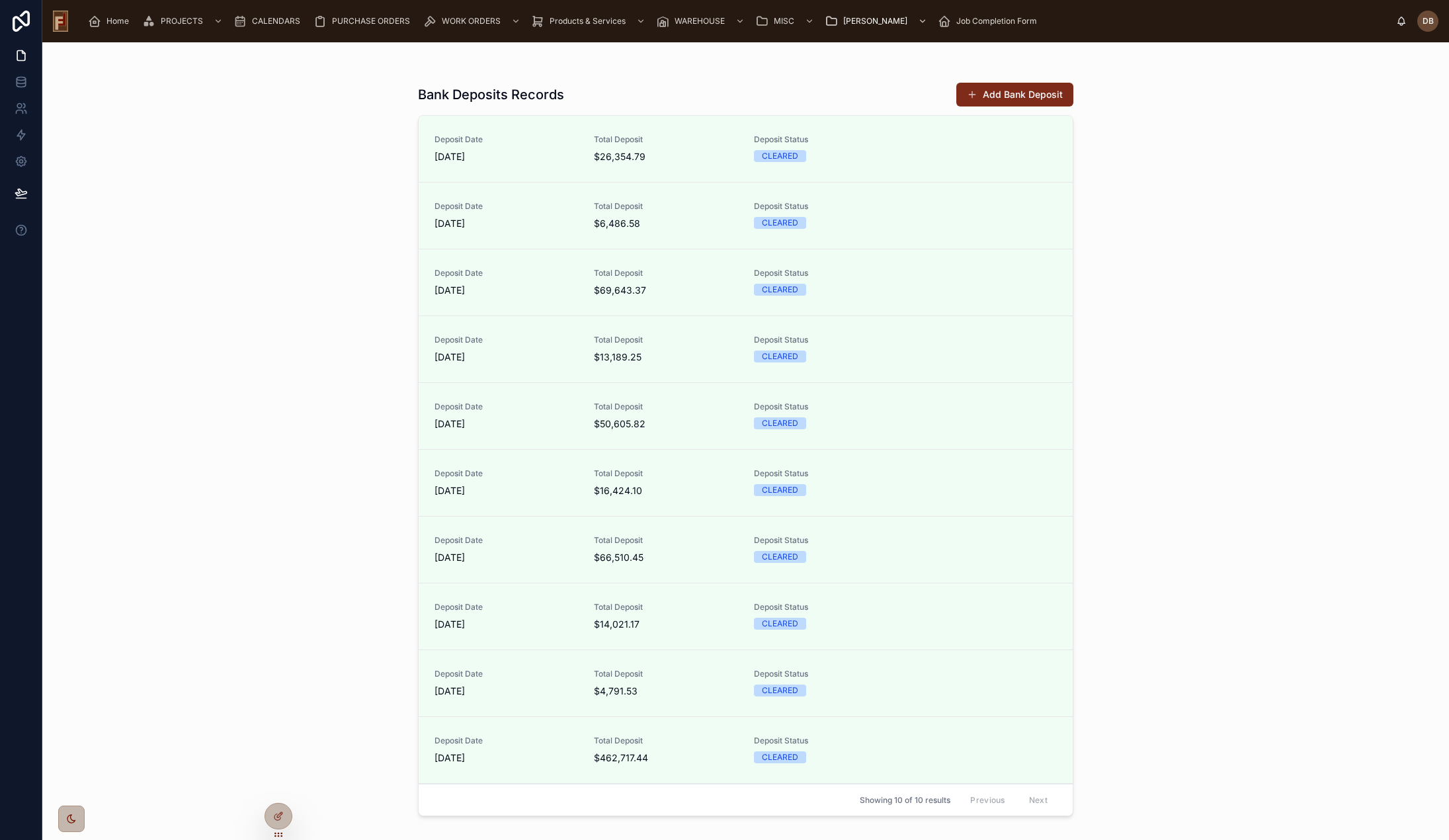
click at [1004, 91] on button "Add Bank Deposit" at bounding box center [1015, 95] width 117 height 24
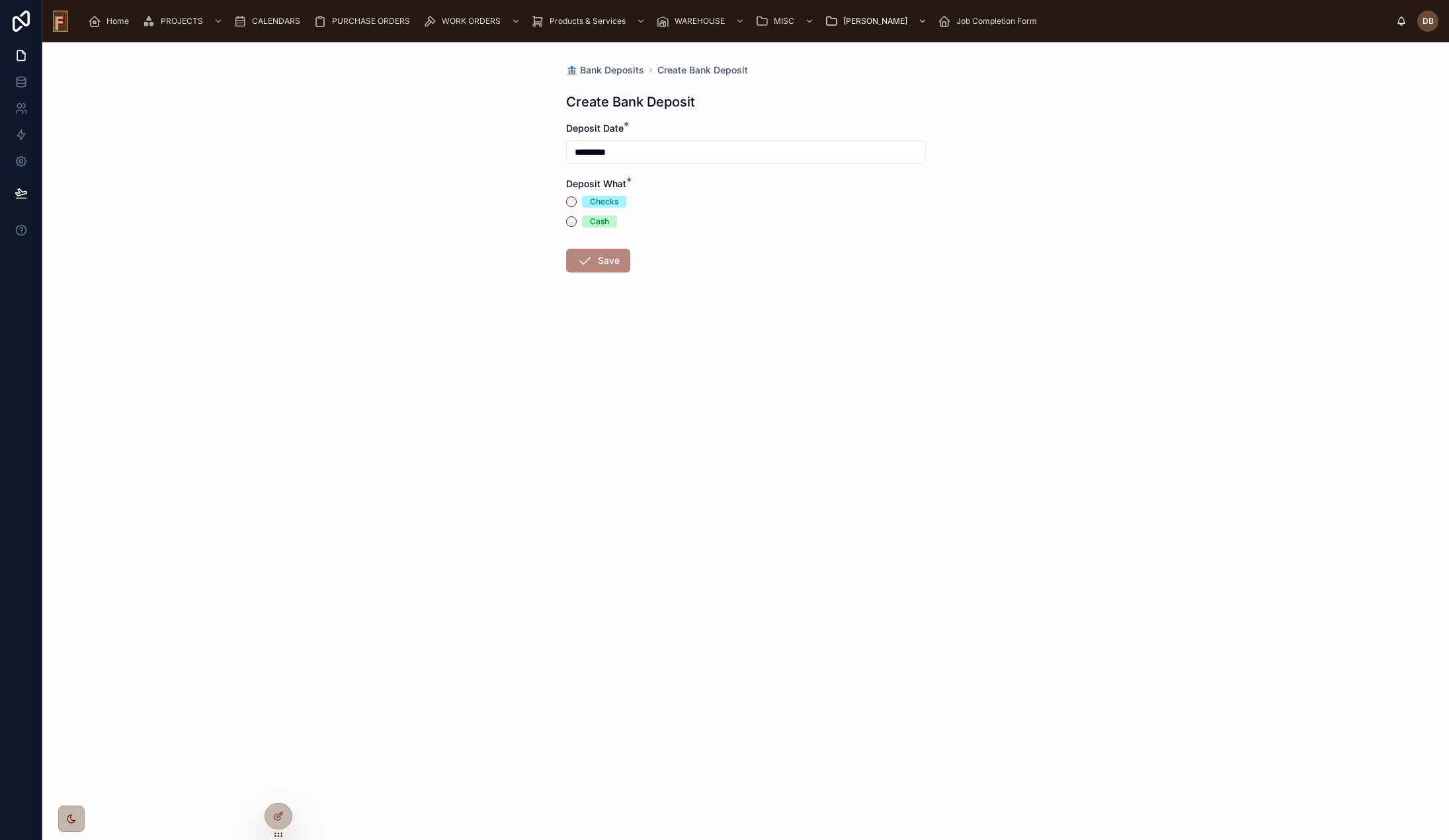
click at [602, 200] on div "Checks" at bounding box center [604, 202] width 28 height 12
click at [577, 200] on button "Checks" at bounding box center [571, 201] width 10 height 10
click at [605, 264] on button "Save" at bounding box center [598, 260] width 64 height 24
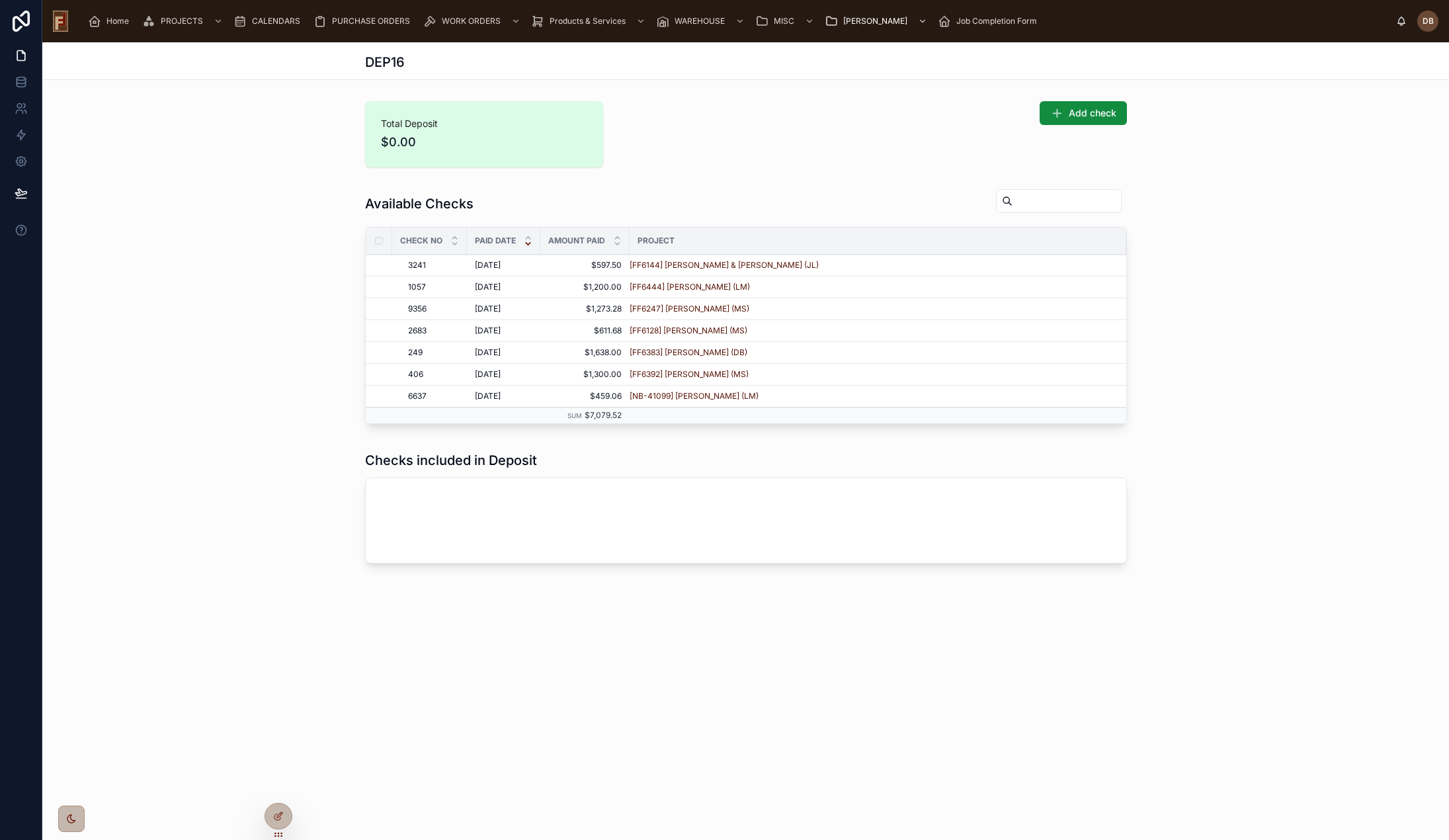
click at [0, 0] on span "ADD TO DEPOSIT" at bounding box center [0, 0] width 0 height 0
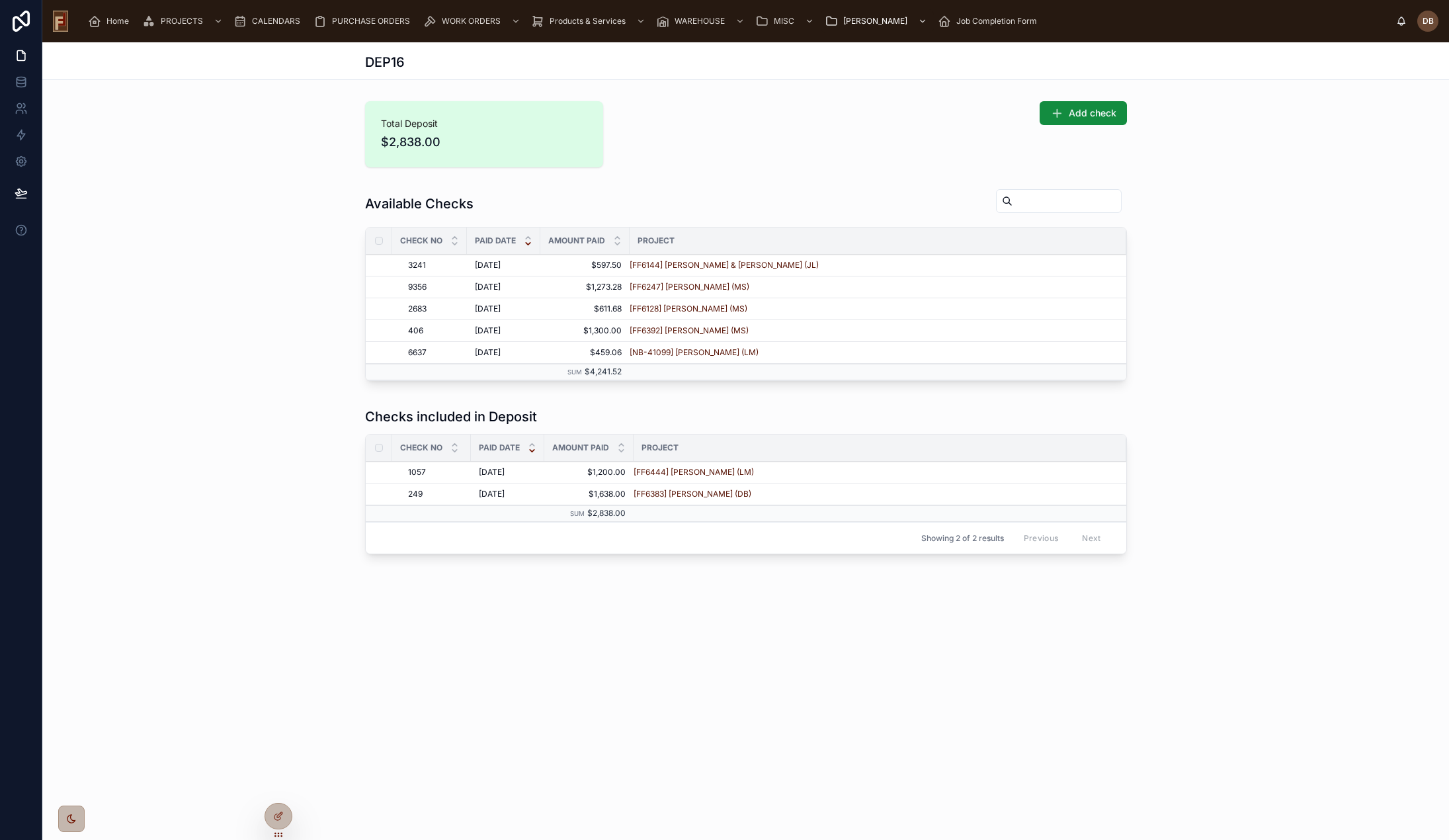
click at [0, 0] on span "ADD TO DEPOSIT" at bounding box center [0, 0] width 0 height 0
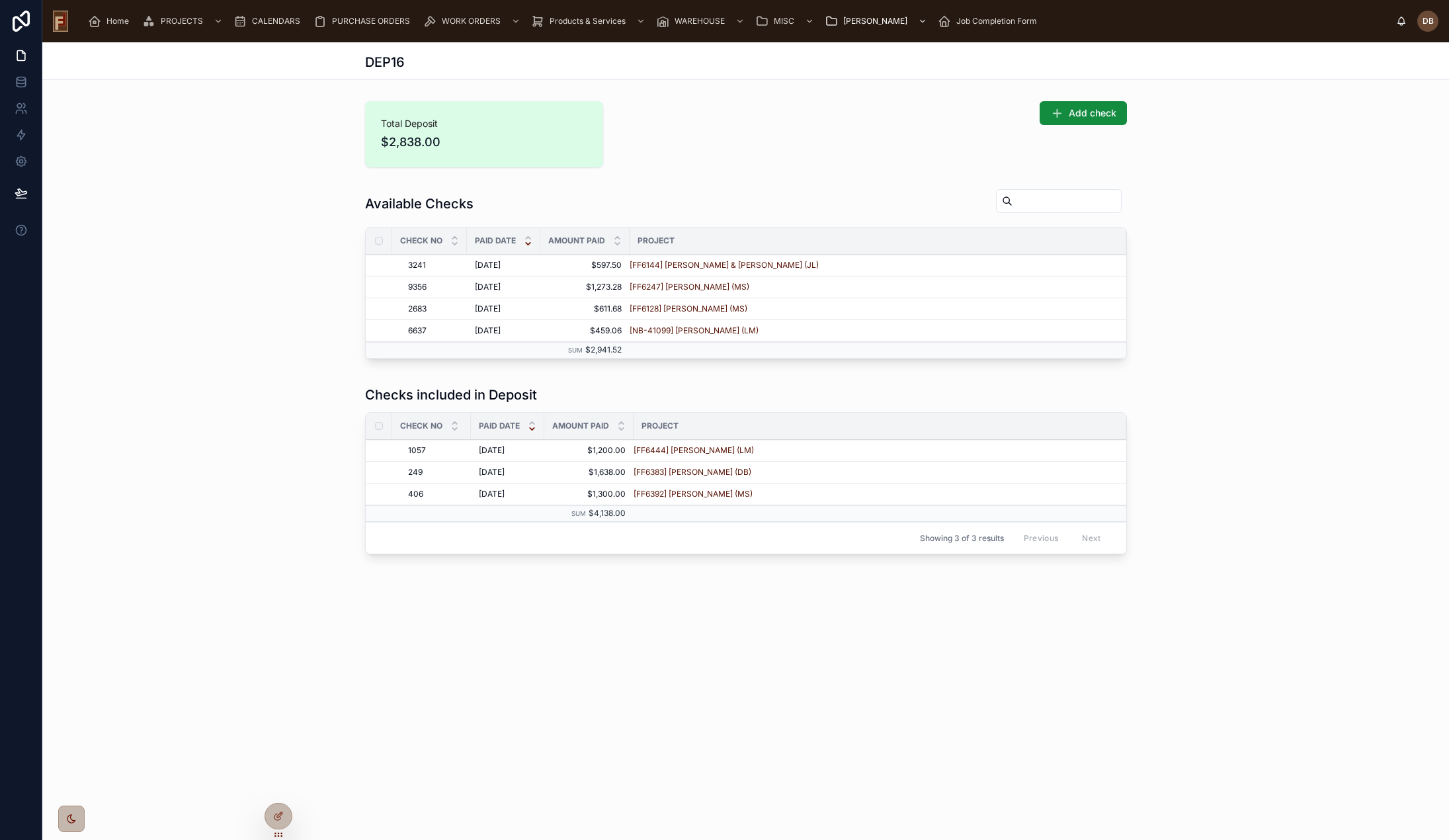
click at [0, 0] on span "ADD TO DEPOSIT" at bounding box center [0, 0] width 0 height 0
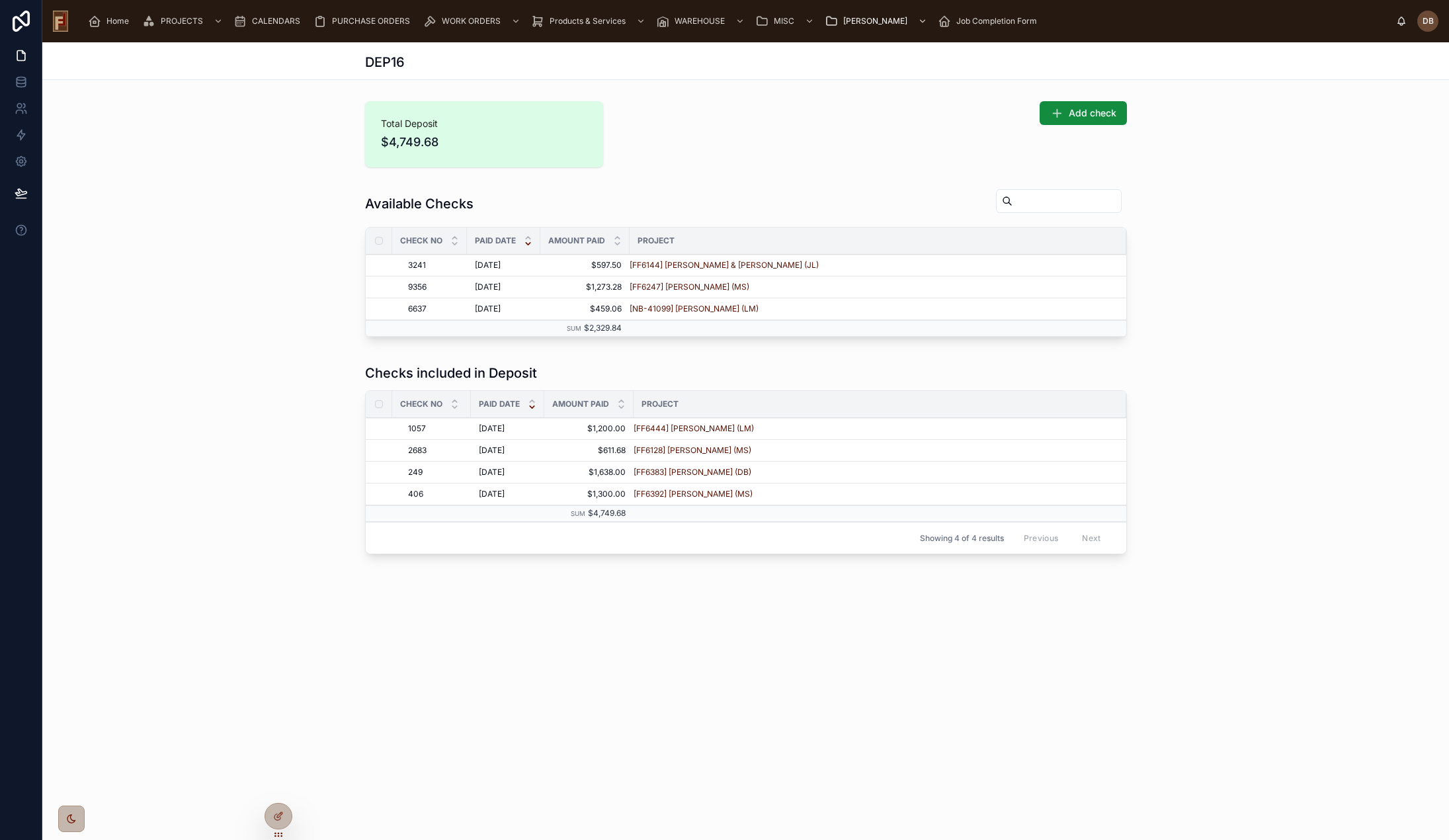
click at [0, 0] on span "ADD TO DEPOSIT" at bounding box center [0, 0] width 0 height 0
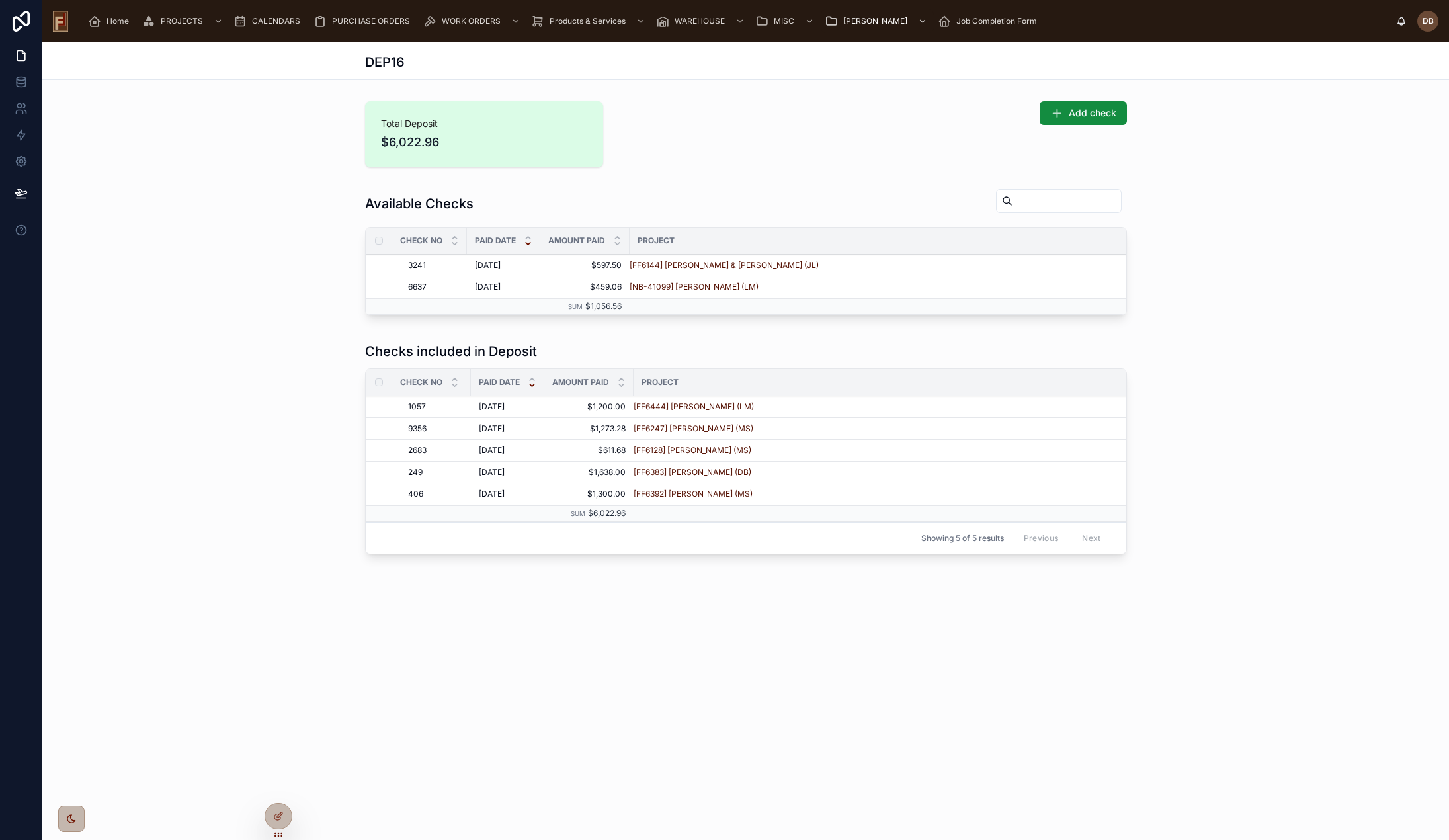
click at [0, 0] on span "ADD TO DEPOSIT" at bounding box center [0, 0] width 0 height 0
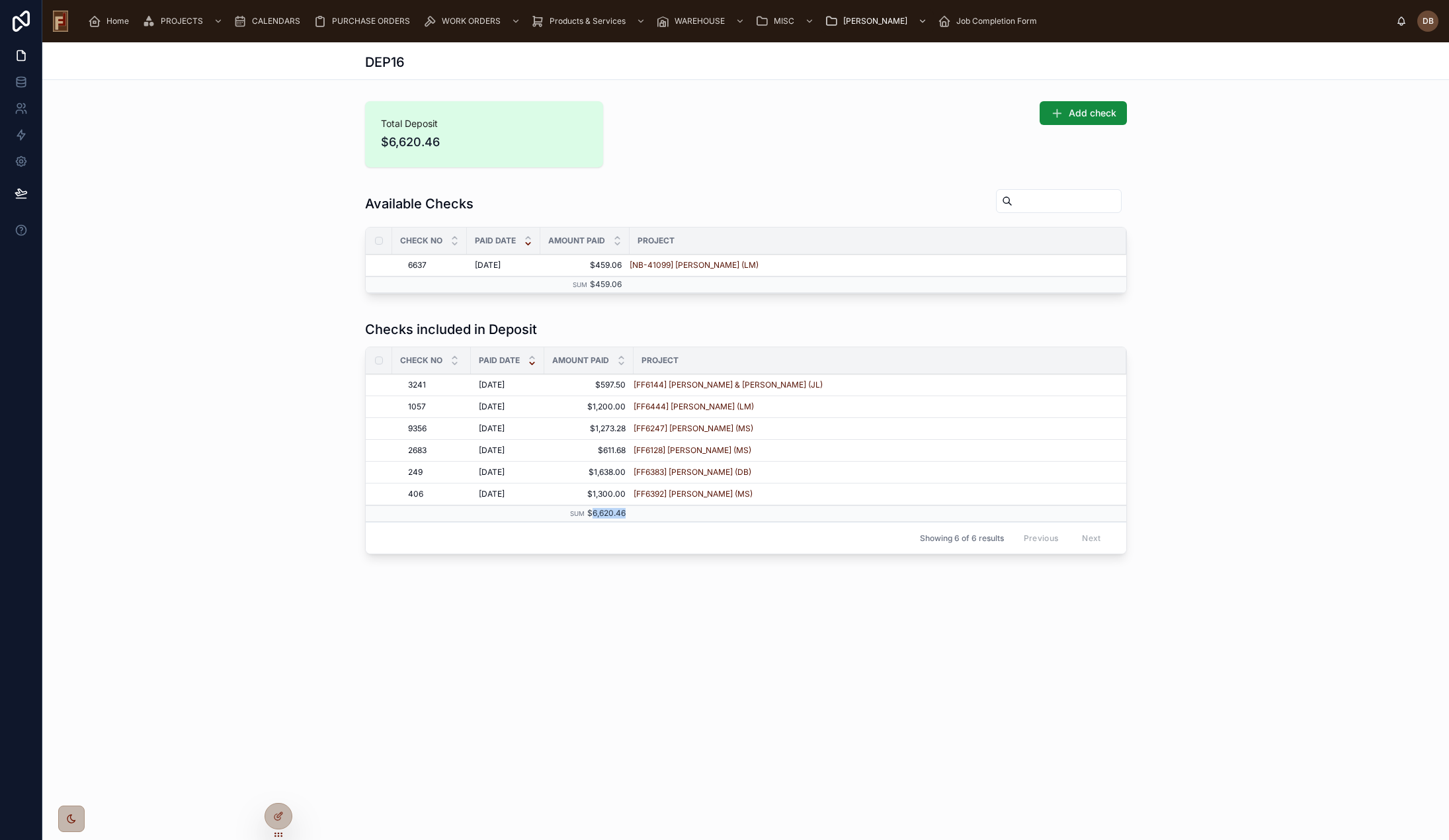
drag, startPoint x: 637, startPoint y: 516, endPoint x: 594, endPoint y: 516, distance: 43.0
click at [593, 516] on tr "Sum $6,620.46" at bounding box center [746, 513] width 761 height 17
copy span "6,620.46"
click at [115, 25] on span "Home" at bounding box center [118, 21] width 22 height 10
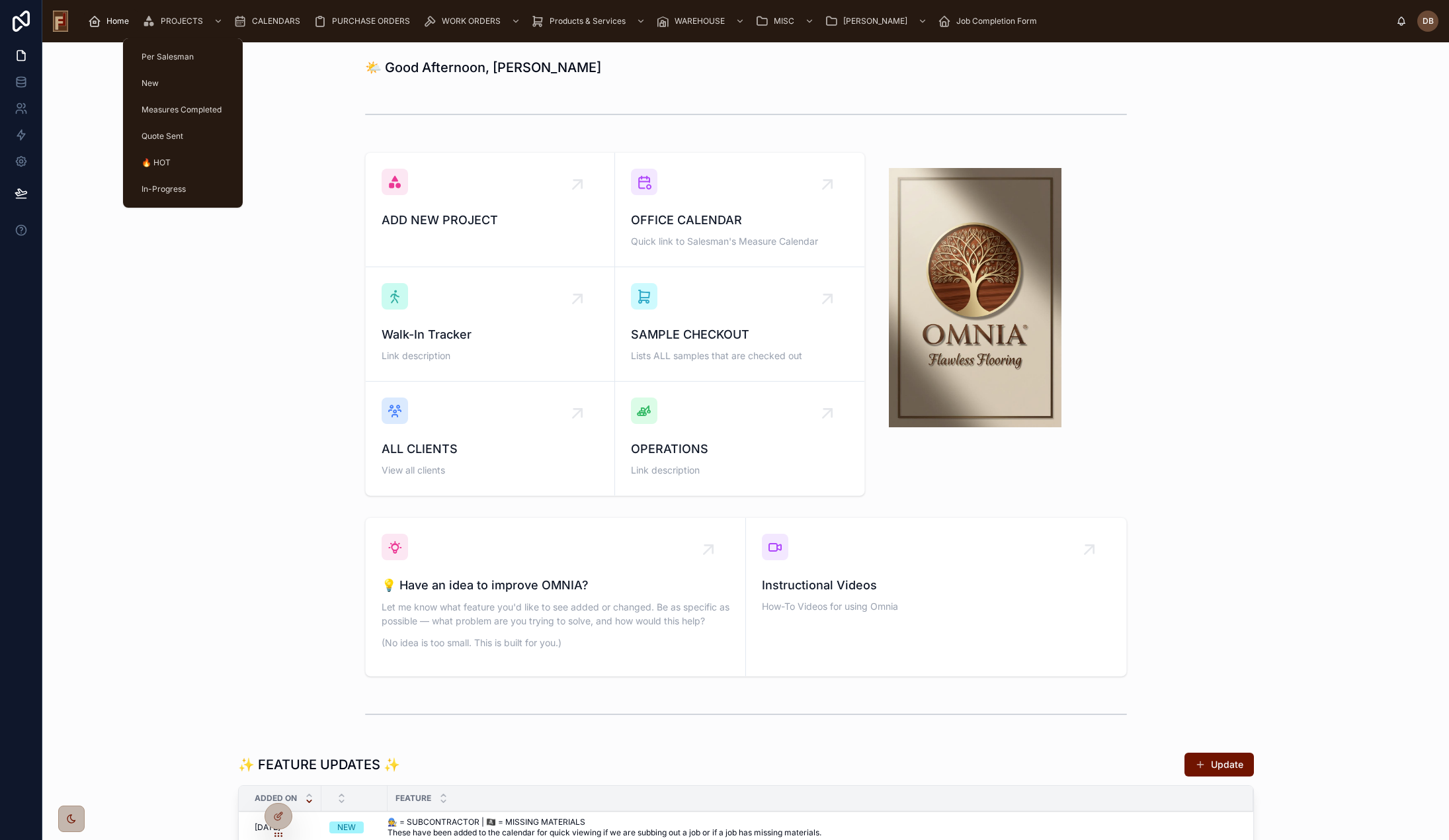
click at [180, 24] on span "PROJECTS" at bounding box center [182, 21] width 43 height 10
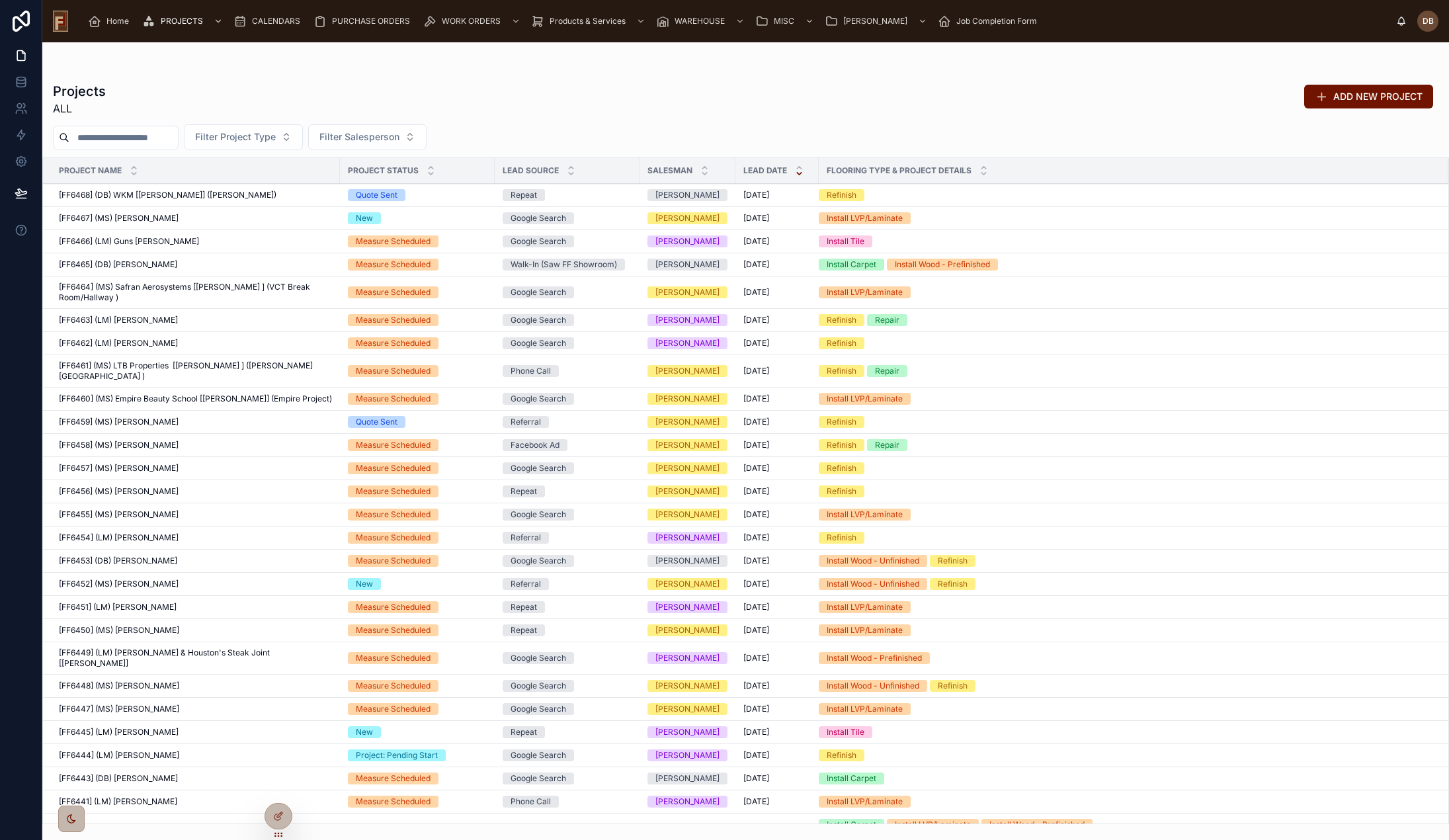
click at [143, 136] on input "text" at bounding box center [123, 137] width 108 height 18
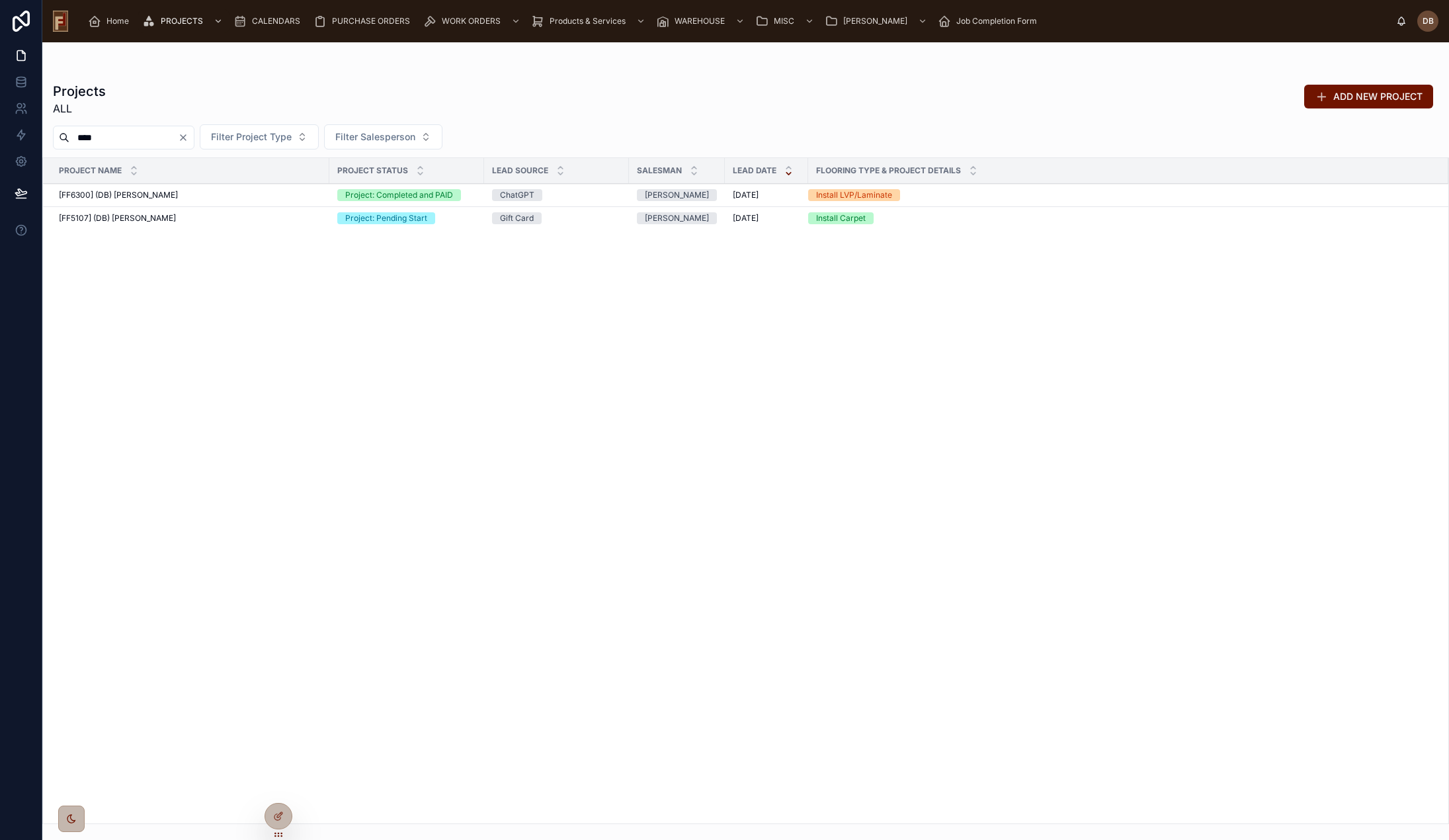
type input "****"
click at [150, 216] on span "[FF5107] (DB) Darth Vader" at bounding box center [117, 218] width 117 height 10
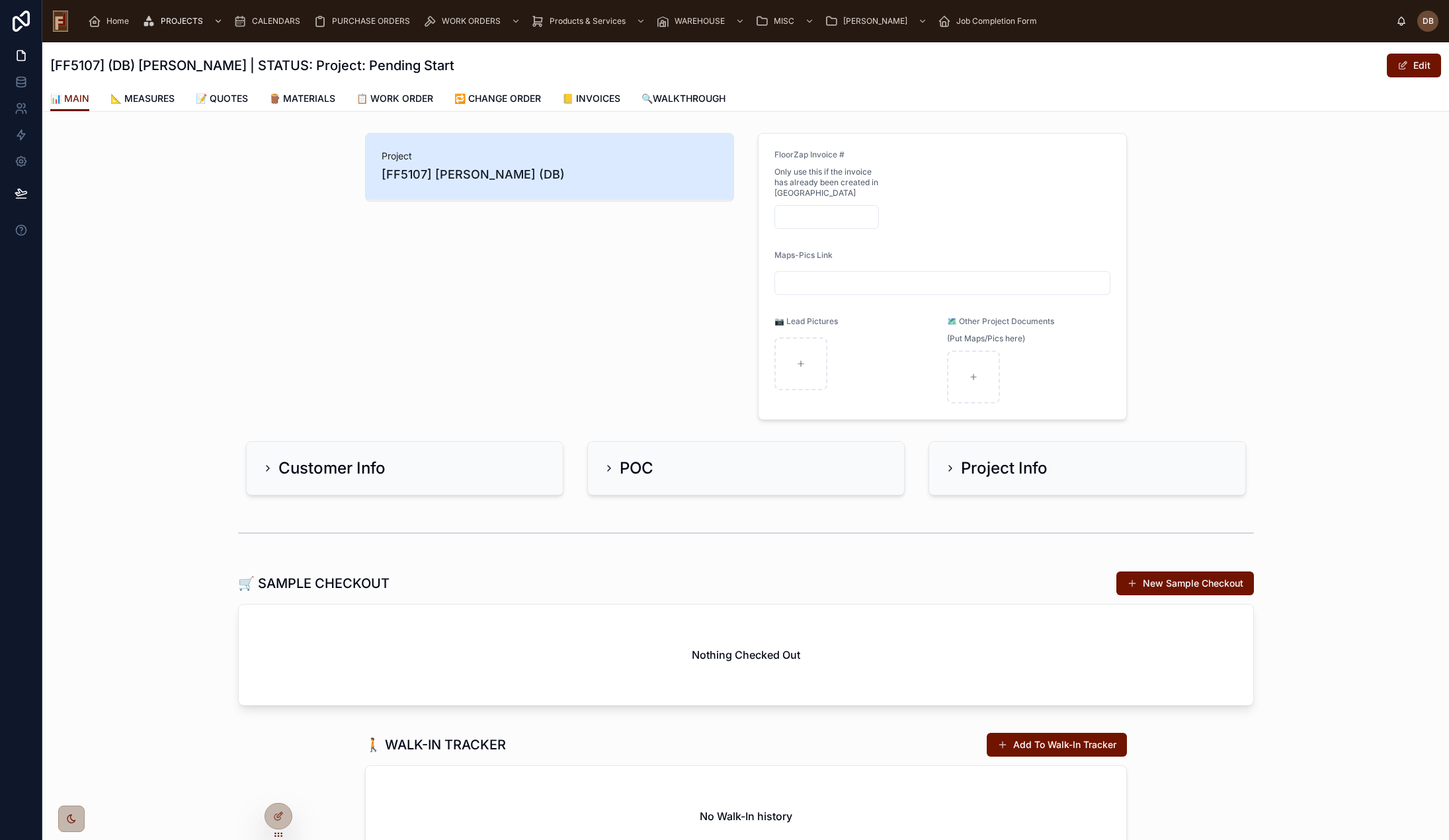
click at [989, 464] on h2 "Project Info" at bounding box center [1004, 468] width 87 height 21
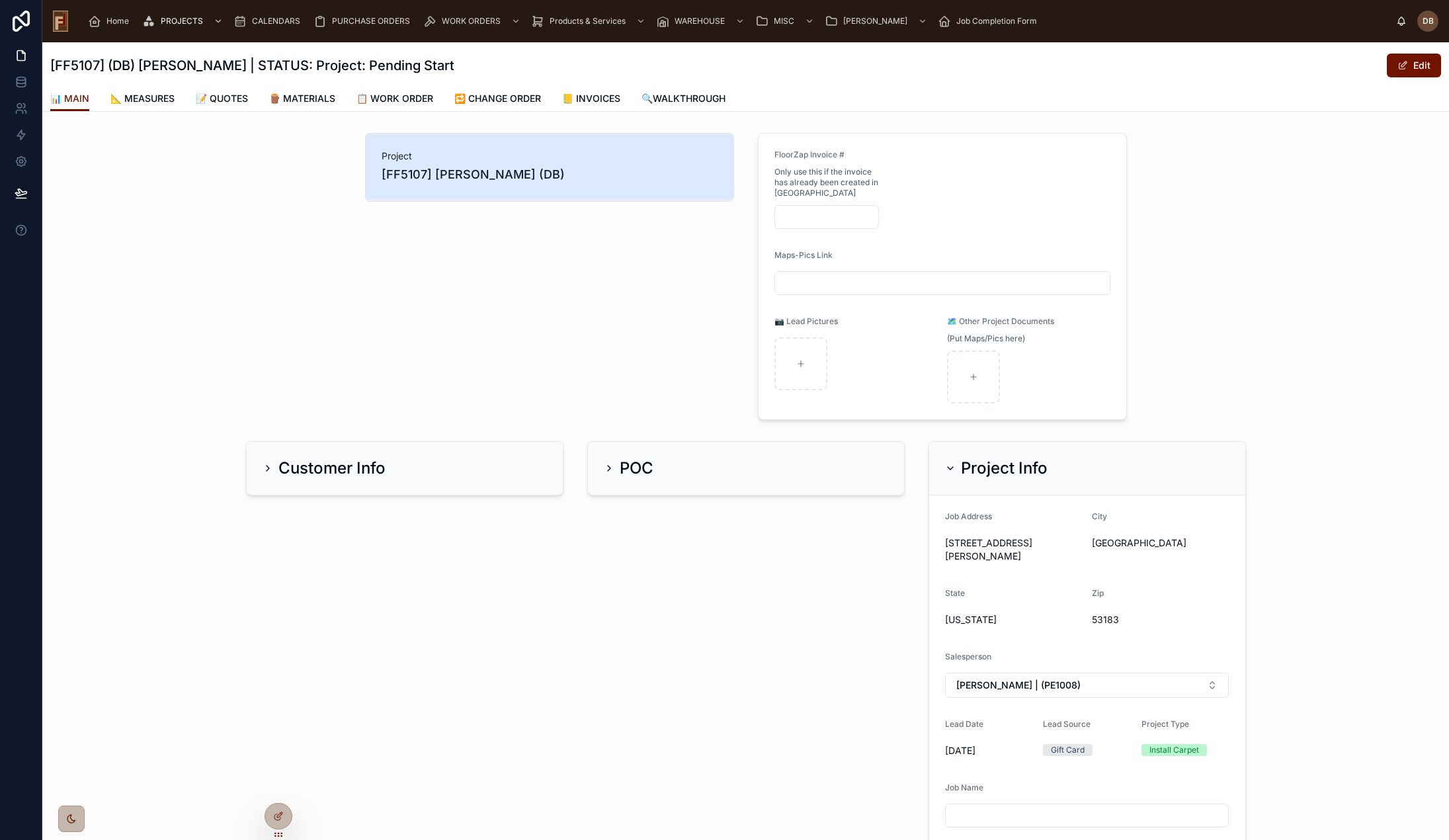
click at [989, 464] on h2 "Project Info" at bounding box center [1004, 468] width 87 height 21
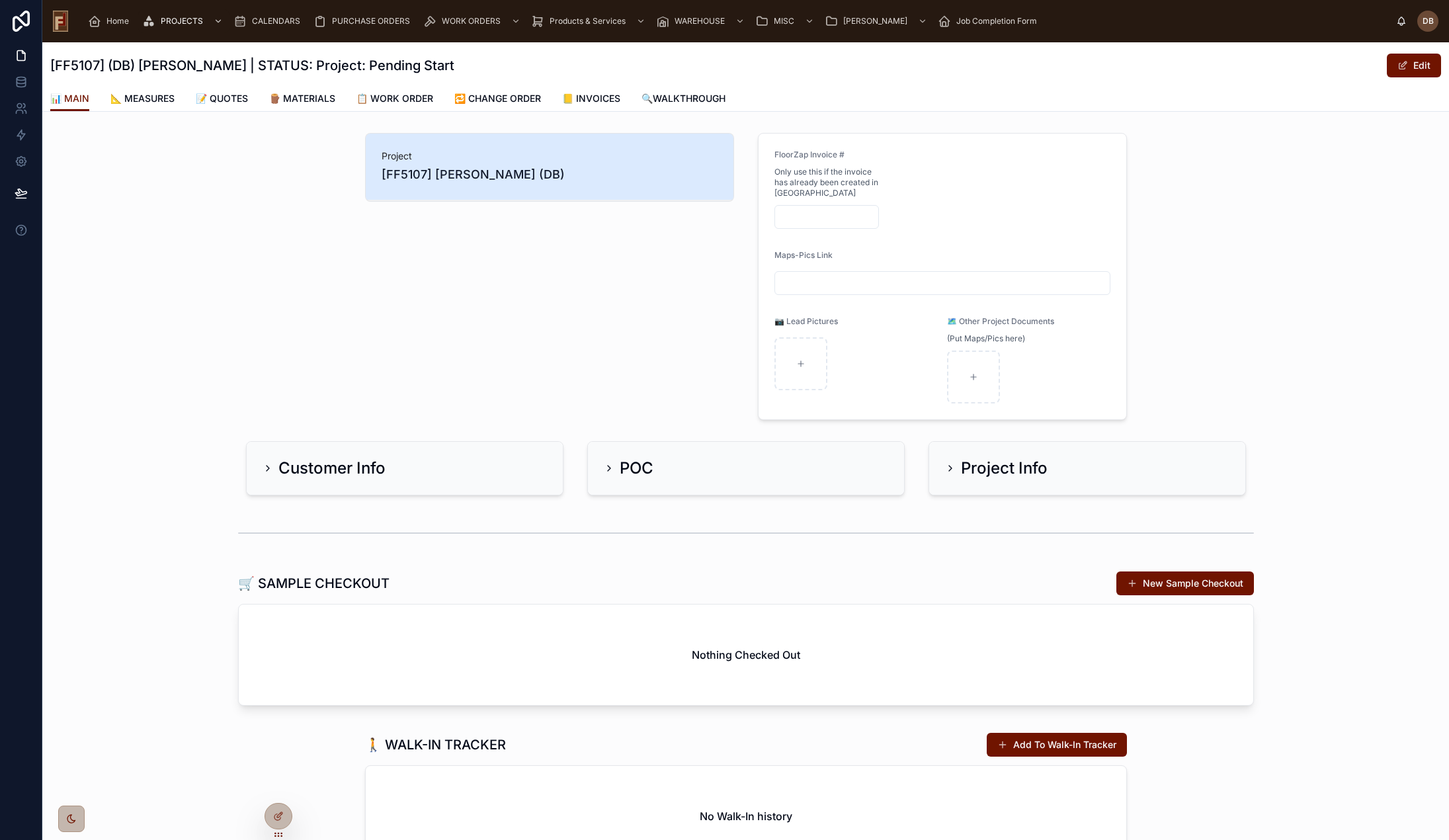
click at [392, 476] on div "Customer Info" at bounding box center [405, 468] width 285 height 21
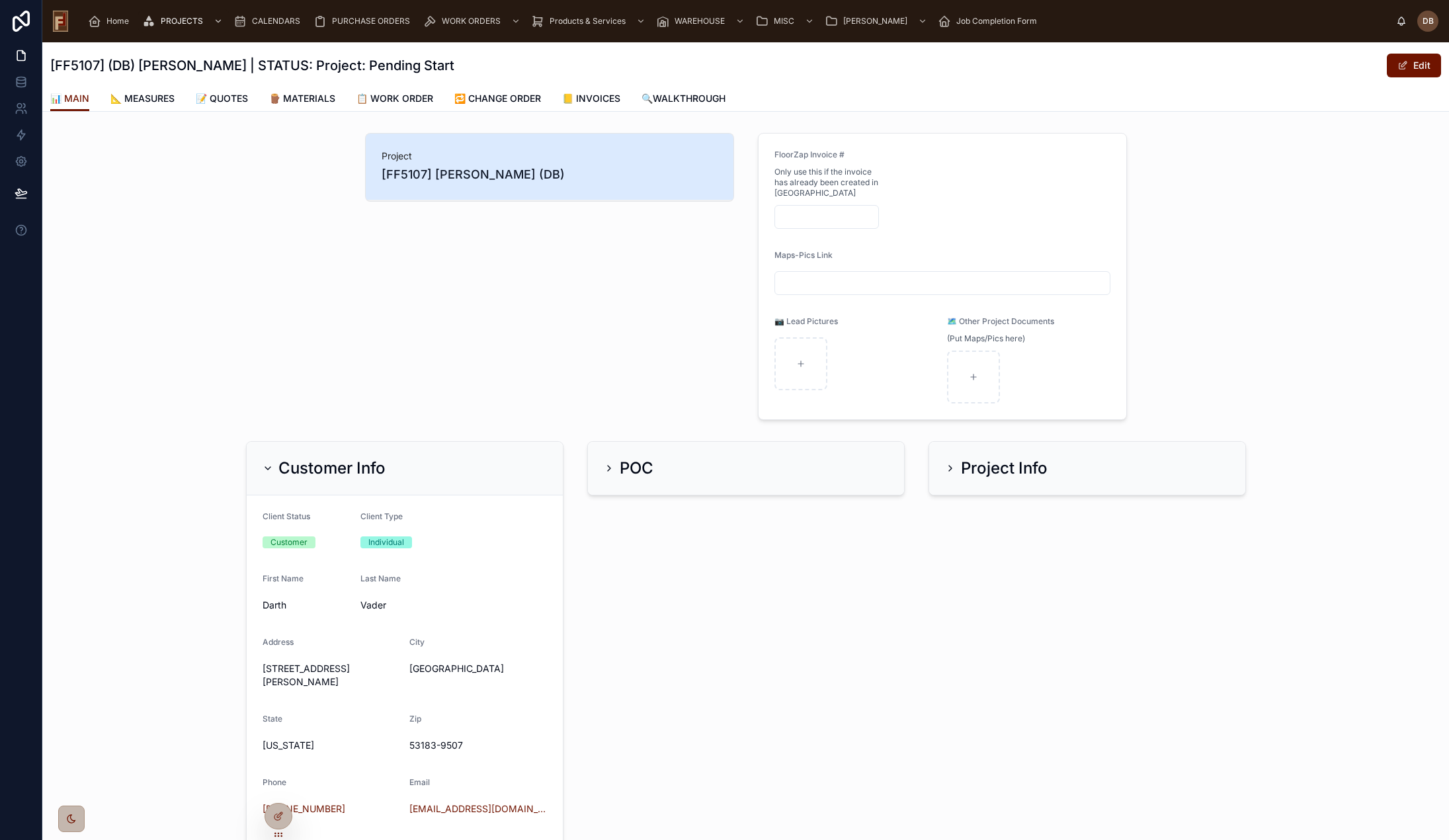
click at [401, 467] on div "Customer Info" at bounding box center [405, 468] width 285 height 21
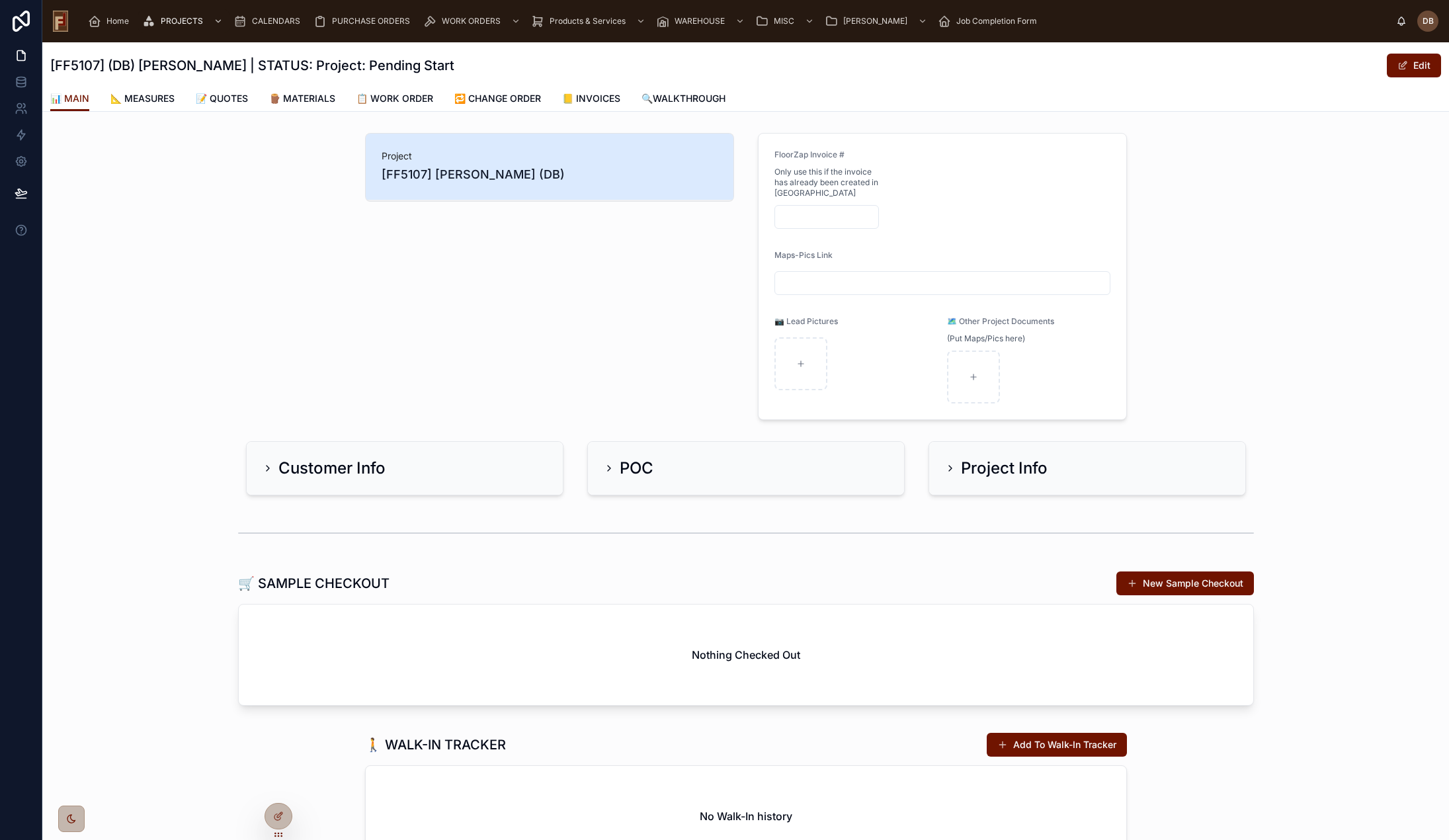
click at [228, 103] on span "📝 QUOTES" at bounding box center [222, 98] width 52 height 13
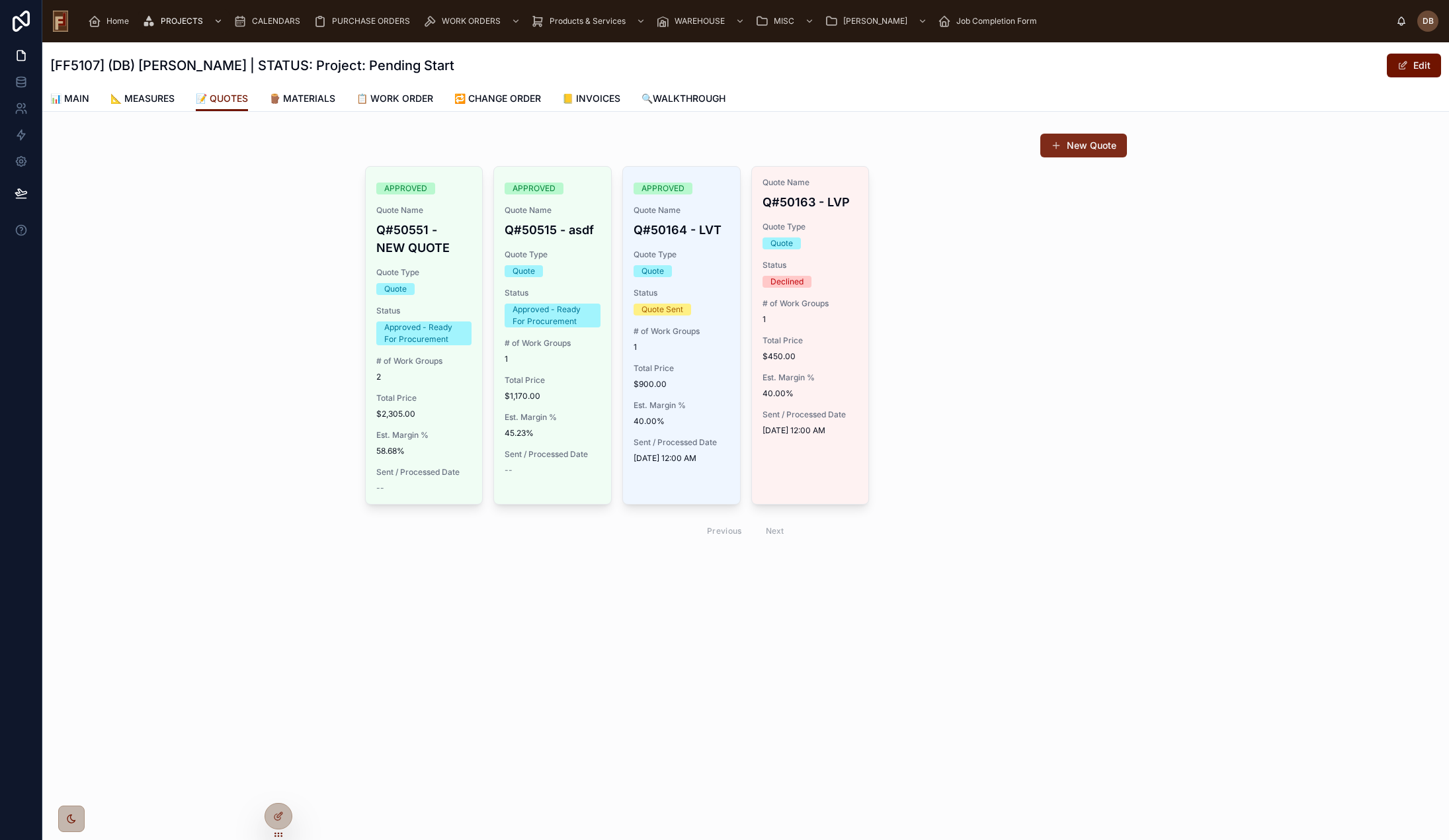
click at [1073, 149] on button "New Quote" at bounding box center [1084, 146] width 87 height 24
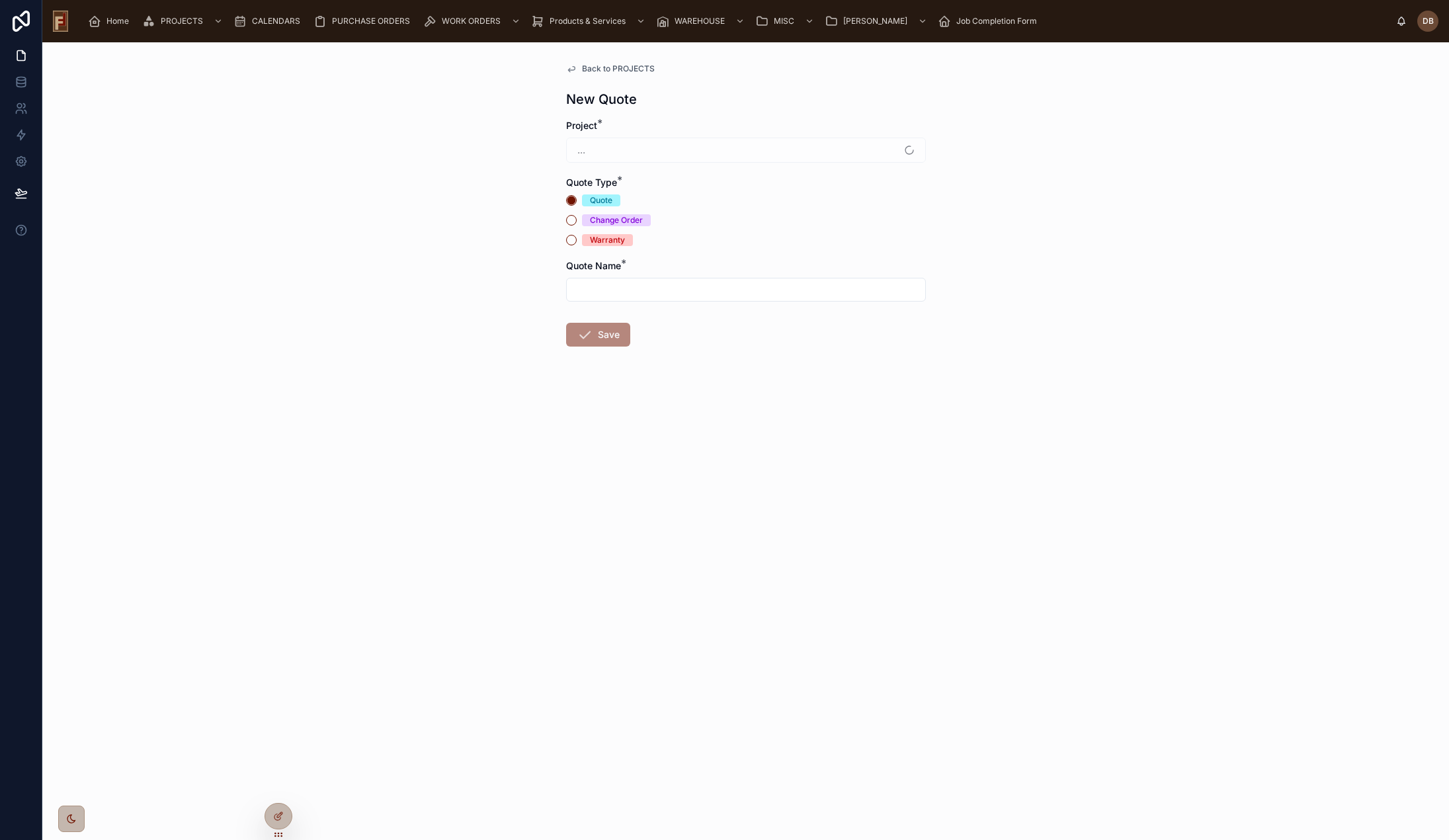
click at [615, 295] on input "text" at bounding box center [746, 289] width 358 height 18
type input "**********"
drag, startPoint x: 599, startPoint y: 337, endPoint x: 493, endPoint y: 365, distance: 109.6
click at [599, 337] on button "Save" at bounding box center [598, 335] width 64 height 24
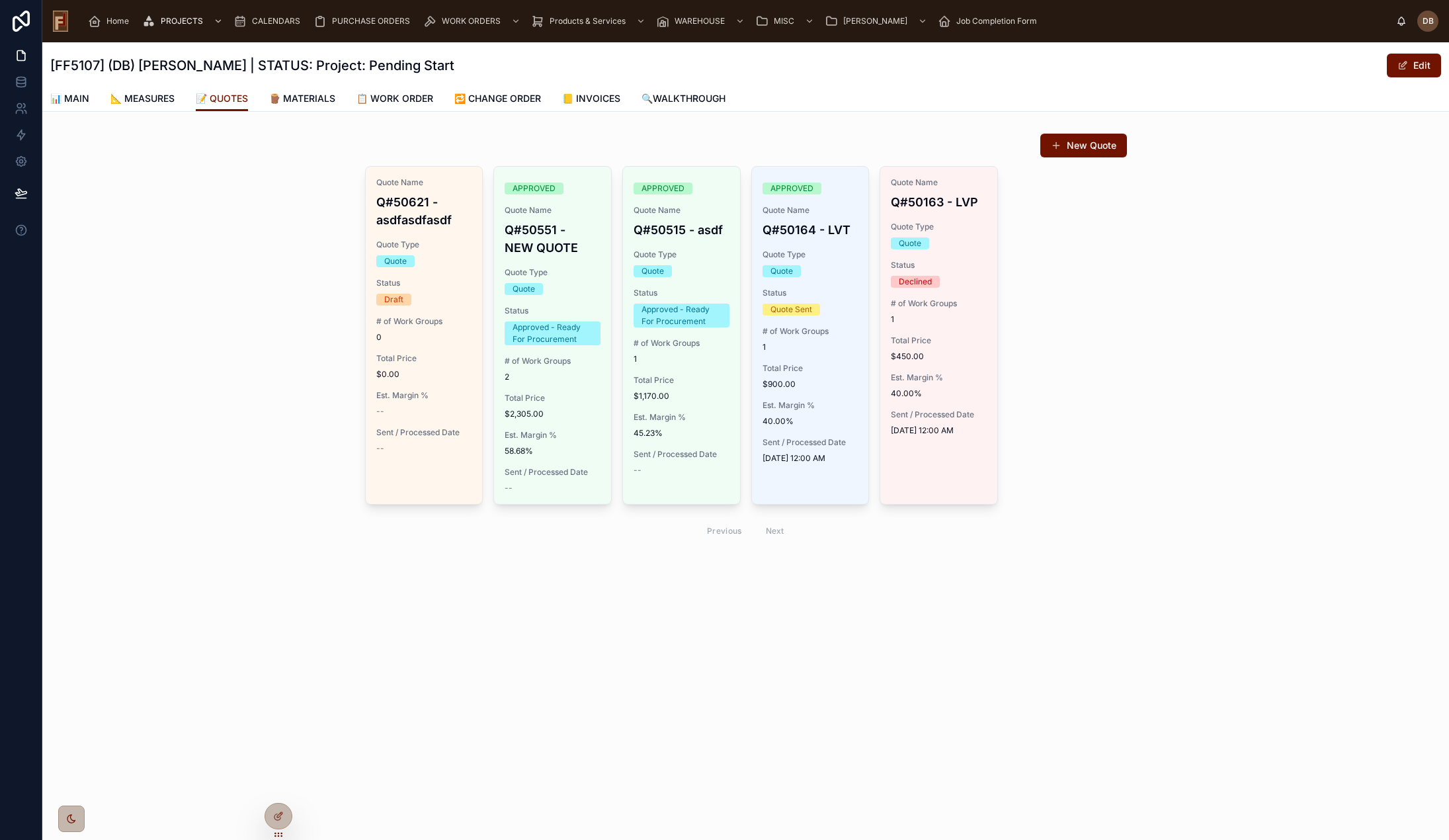
drag, startPoint x: 220, startPoint y: 223, endPoint x: 95, endPoint y: 70, distance: 197.6
click at [221, 221] on div "New Quote Quote Name Q#50621 - asdfasdfasdf Quote Type Quote Status Draft # of …" at bounding box center [746, 339] width 1407 height 424
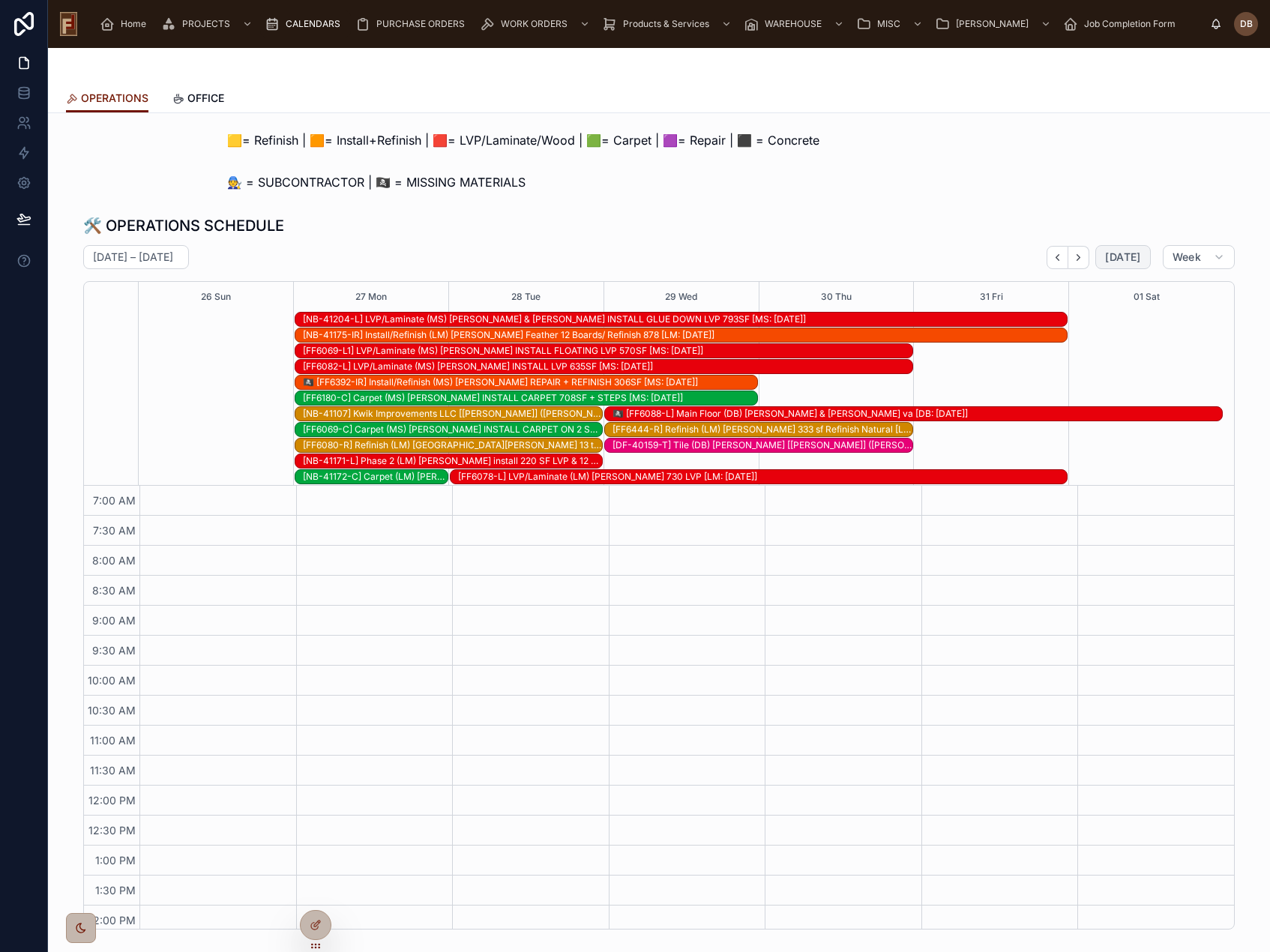
click at [1129, 254] on span "[DATE]" at bounding box center [1122, 256] width 35 height 13
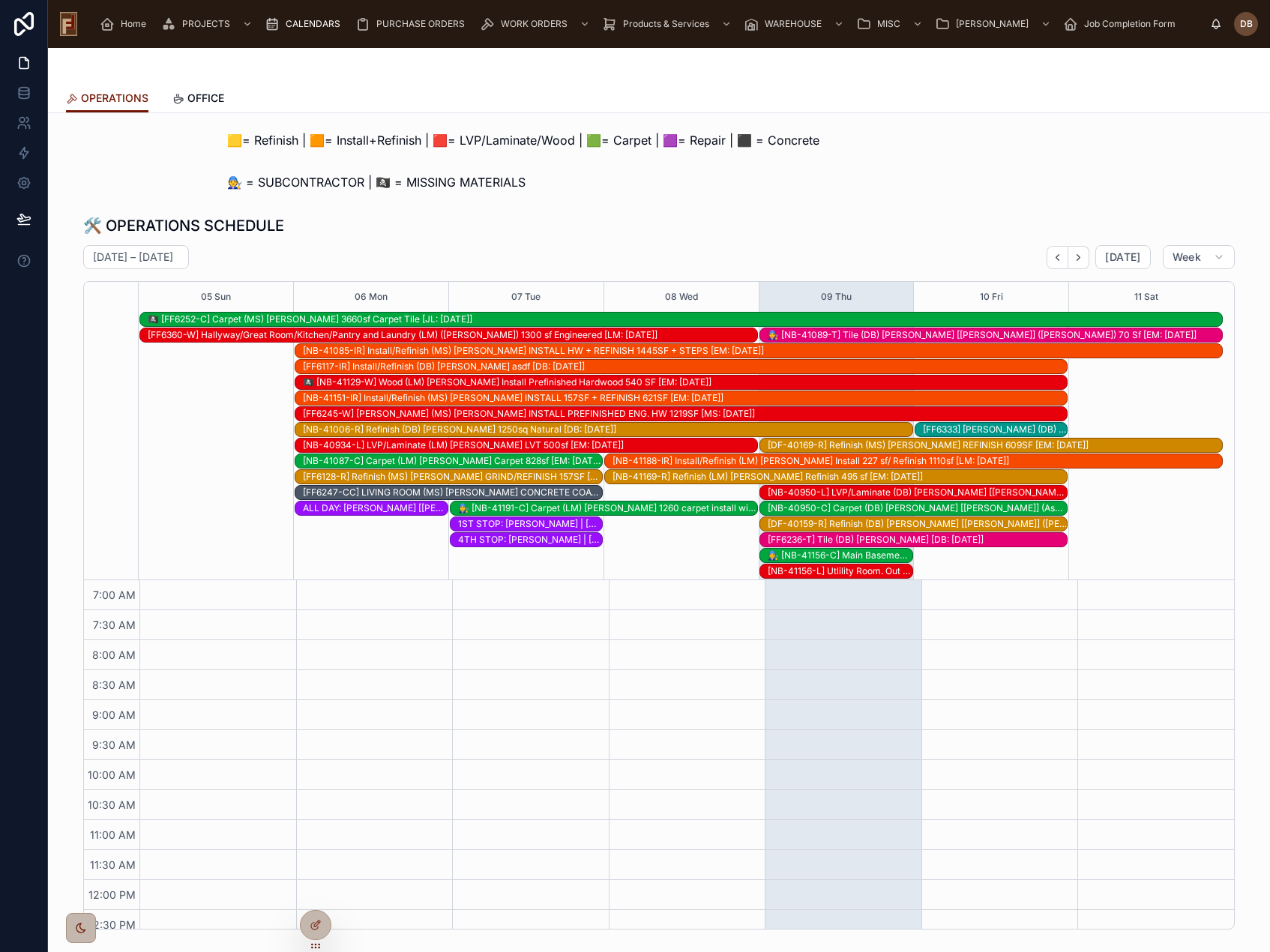
click at [972, 428] on div "[FF6333] [PERSON_NAME] (DB) Tearout only [DB: [DATE]]" at bounding box center [994, 428] width 144 height 12
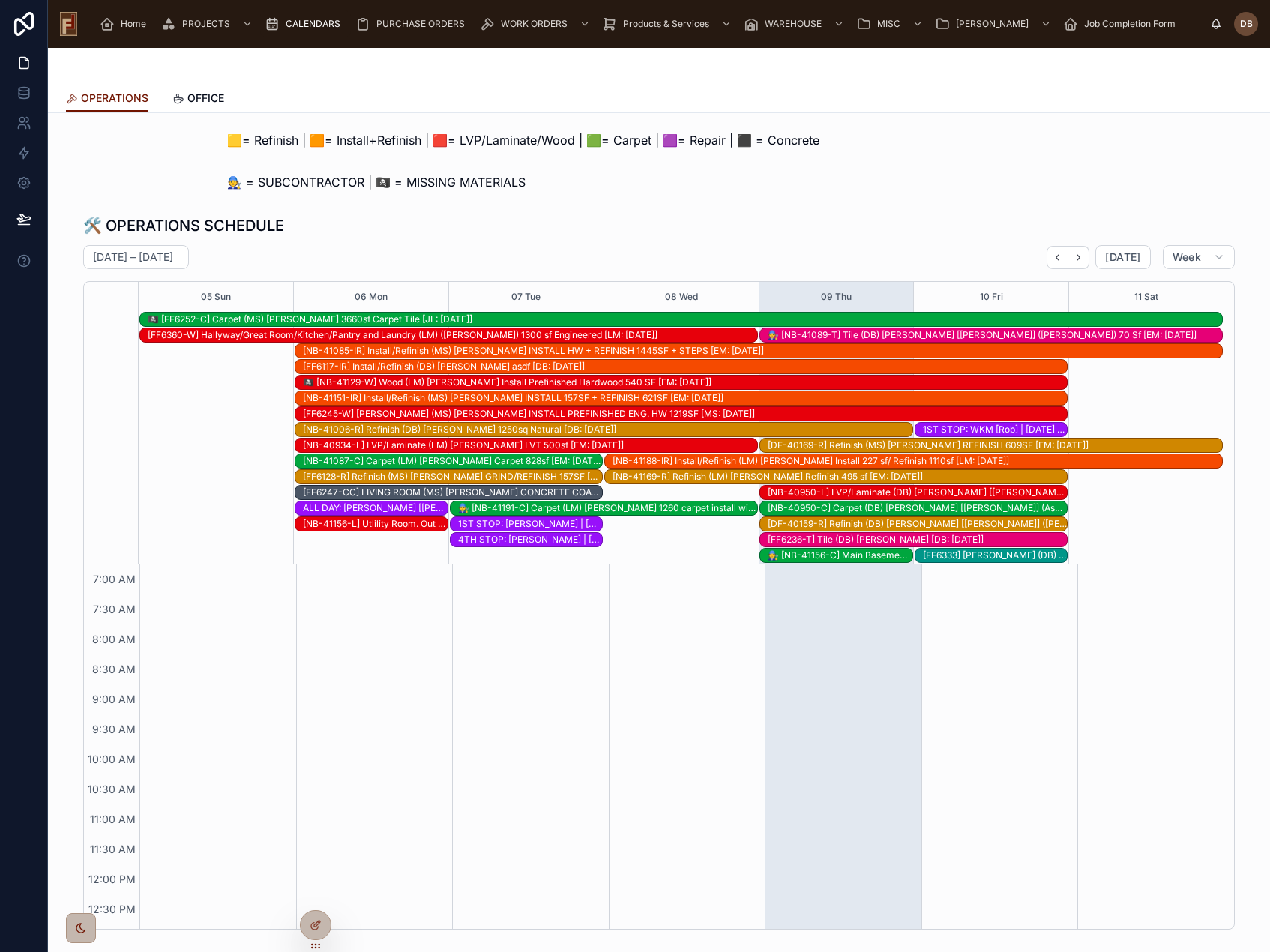
click at [977, 429] on div "1ST STOP: WKM [Rob] | [DATE] | Callback [: [DATE]]" at bounding box center [994, 428] width 144 height 12
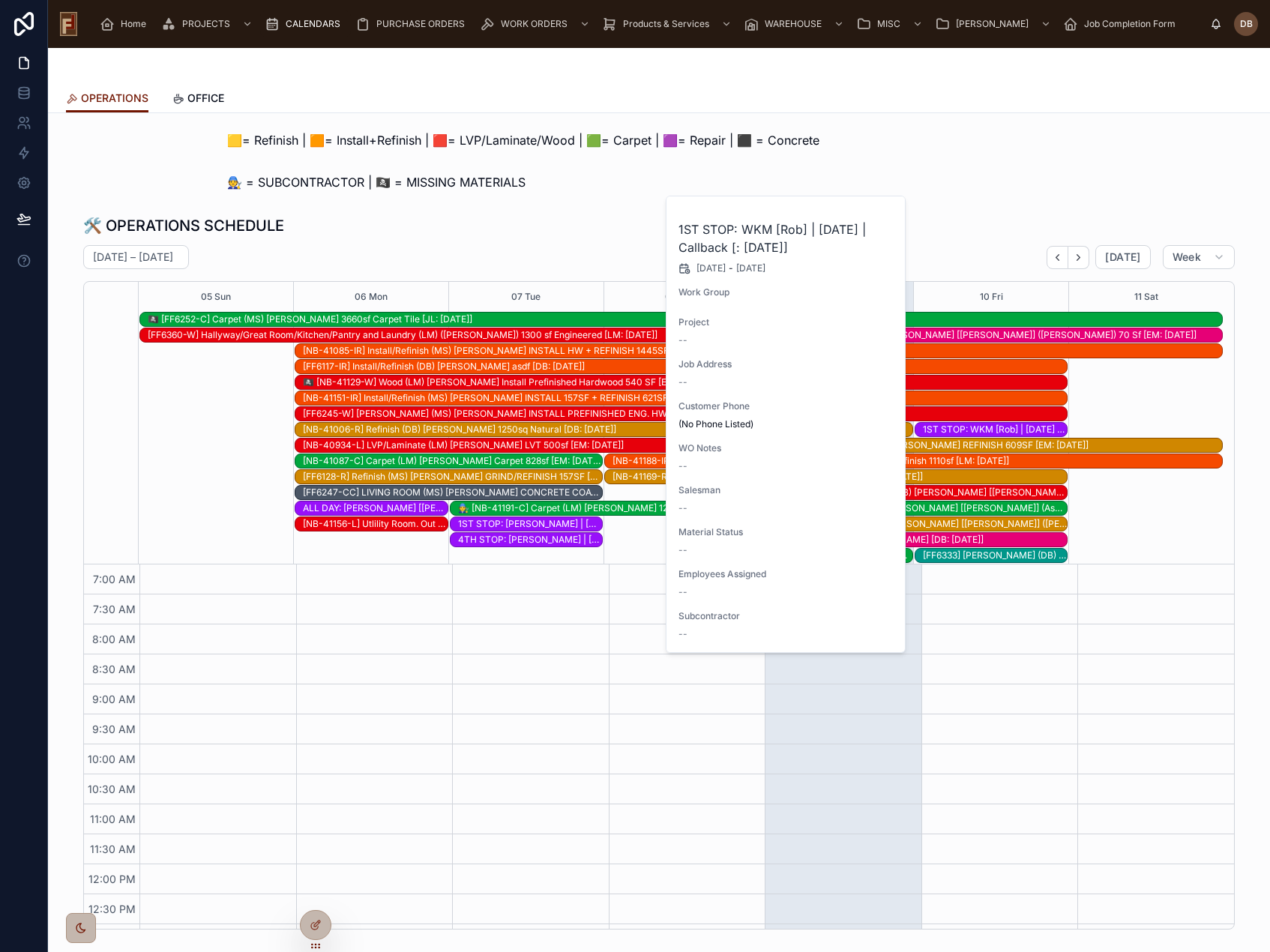
click at [959, 185] on div "🧑‍🔧 = SUBCONTRACTOR | 🏴‍☠️ = MISSING MATERIALS" at bounding box center [658, 182] width 863 height 18
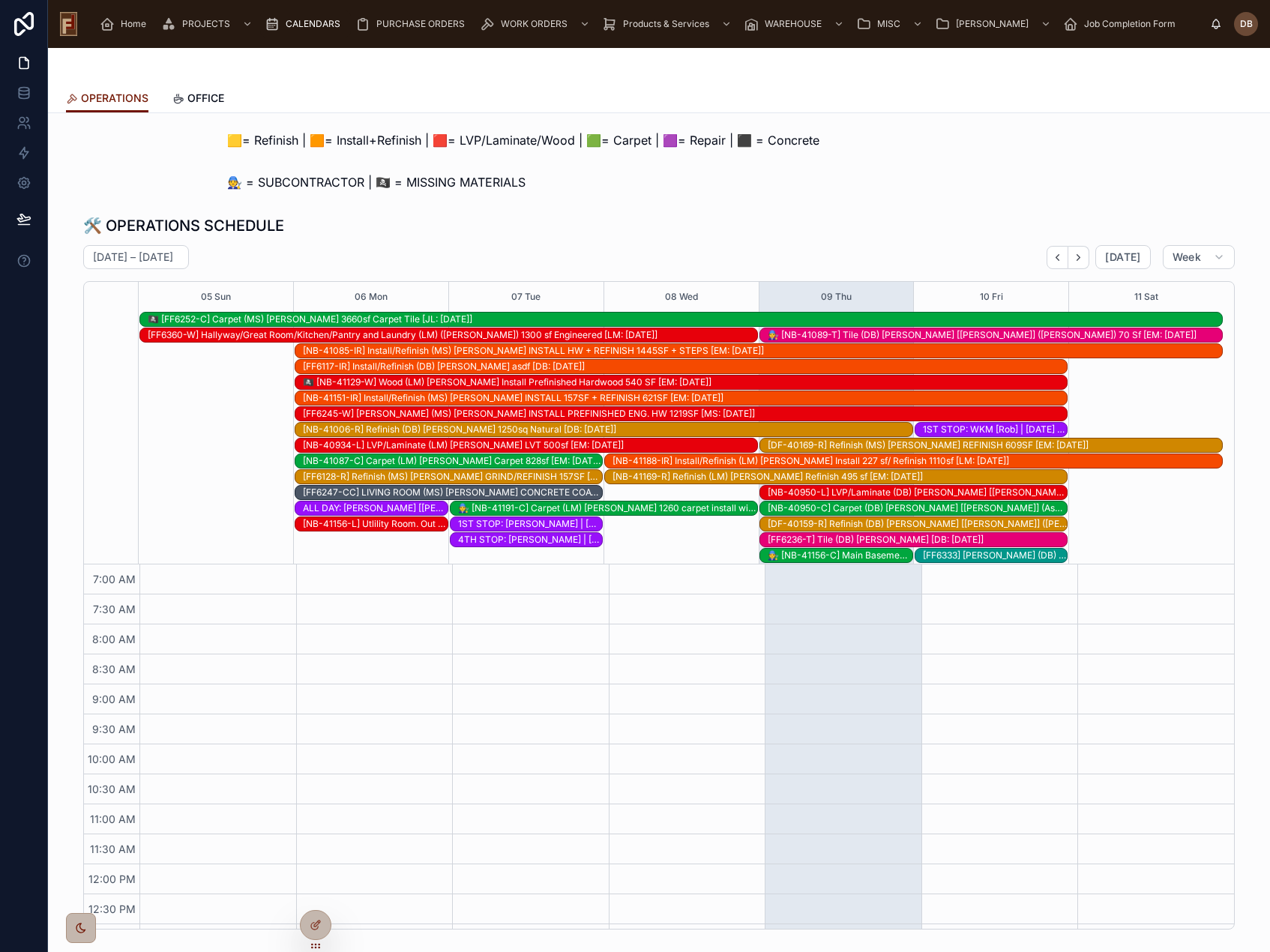
click at [990, 430] on div "1ST STOP: WKM [Rob] | [DATE] | Callback [: [DATE]]" at bounding box center [994, 428] width 144 height 12
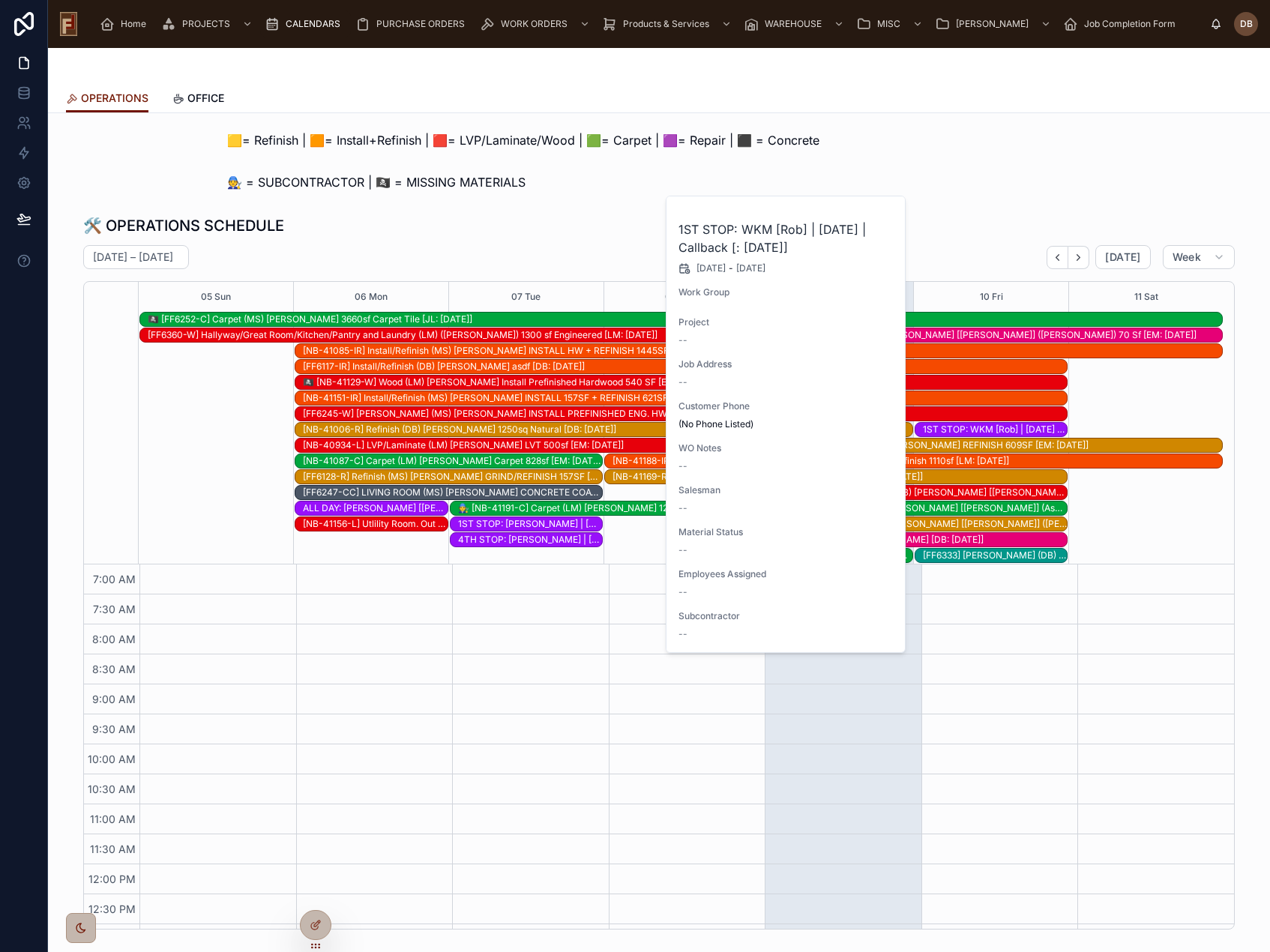
click at [722, 176] on div "🧑‍🔧 = SUBCONTRACTOR | 🏴‍☠️ = MISSING MATERIALS" at bounding box center [658, 182] width 863 height 18
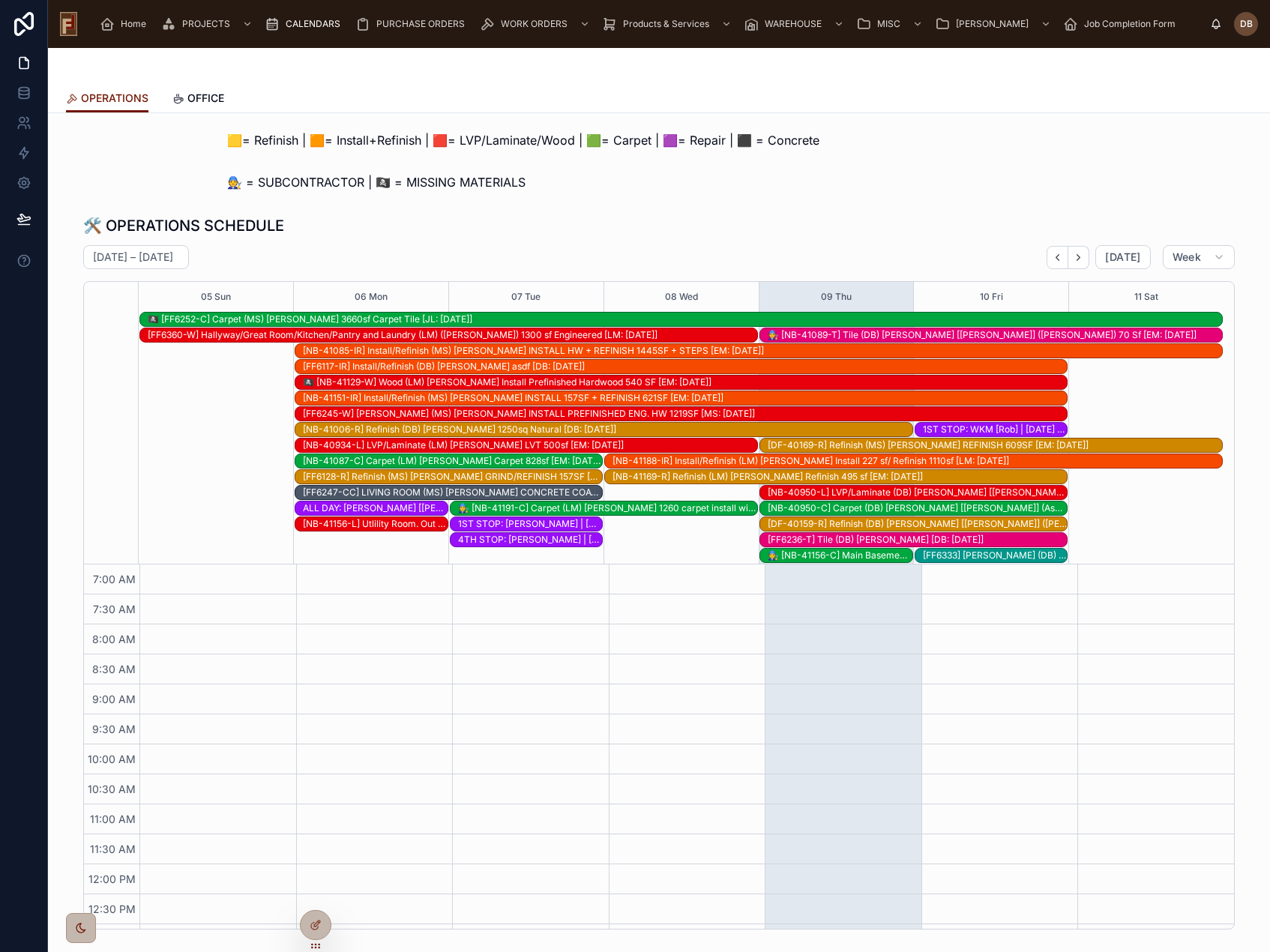
click at [981, 428] on div "1ST STOP: WKM [Rob] | [DATE] | Callback [: [DATE]]" at bounding box center [994, 428] width 144 height 12
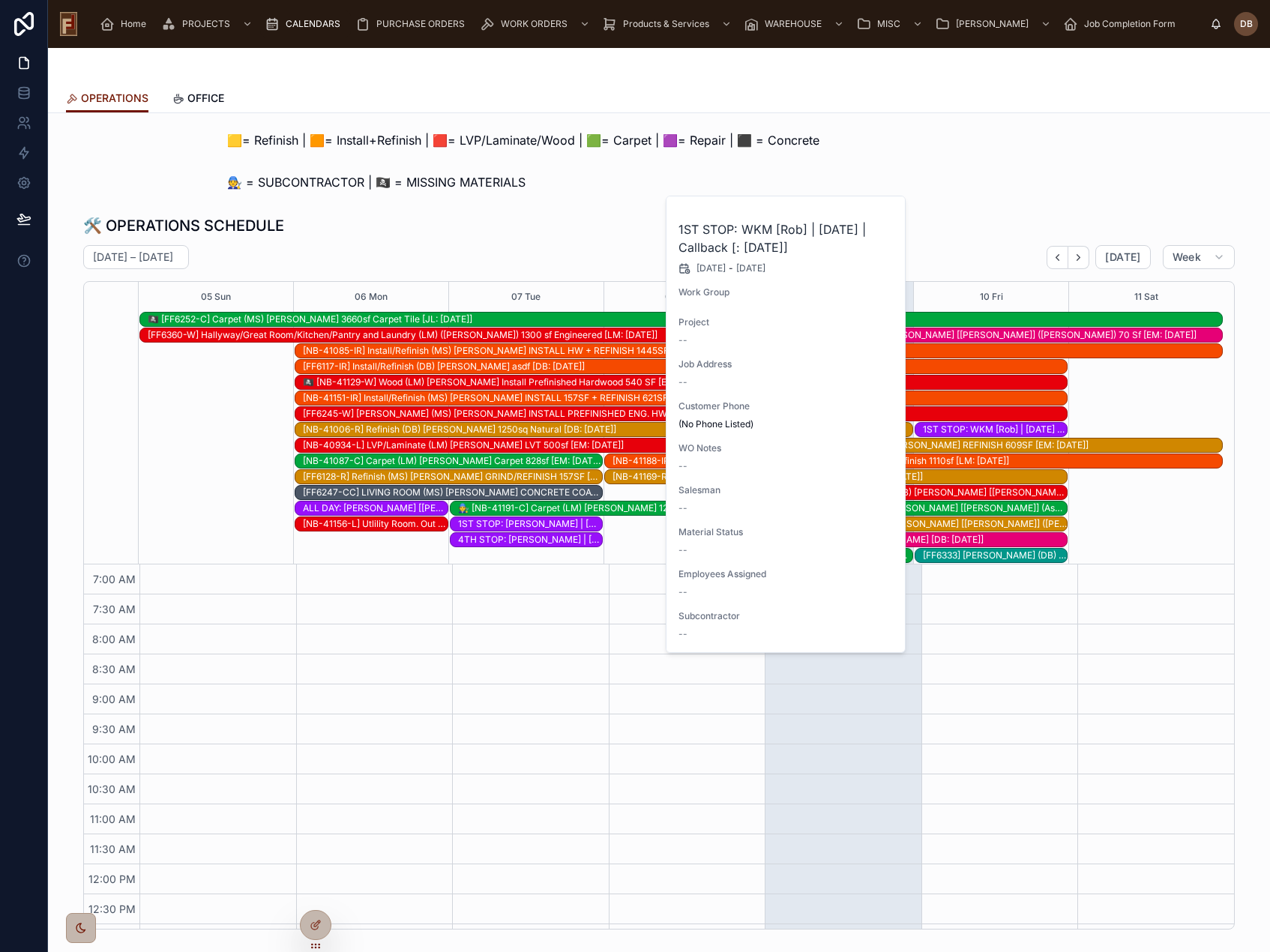
click at [1000, 177] on div "🧑‍🔧 = SUBCONTRACTOR | 🏴‍☠️ = MISSING MATERIALS" at bounding box center [658, 182] width 863 height 18
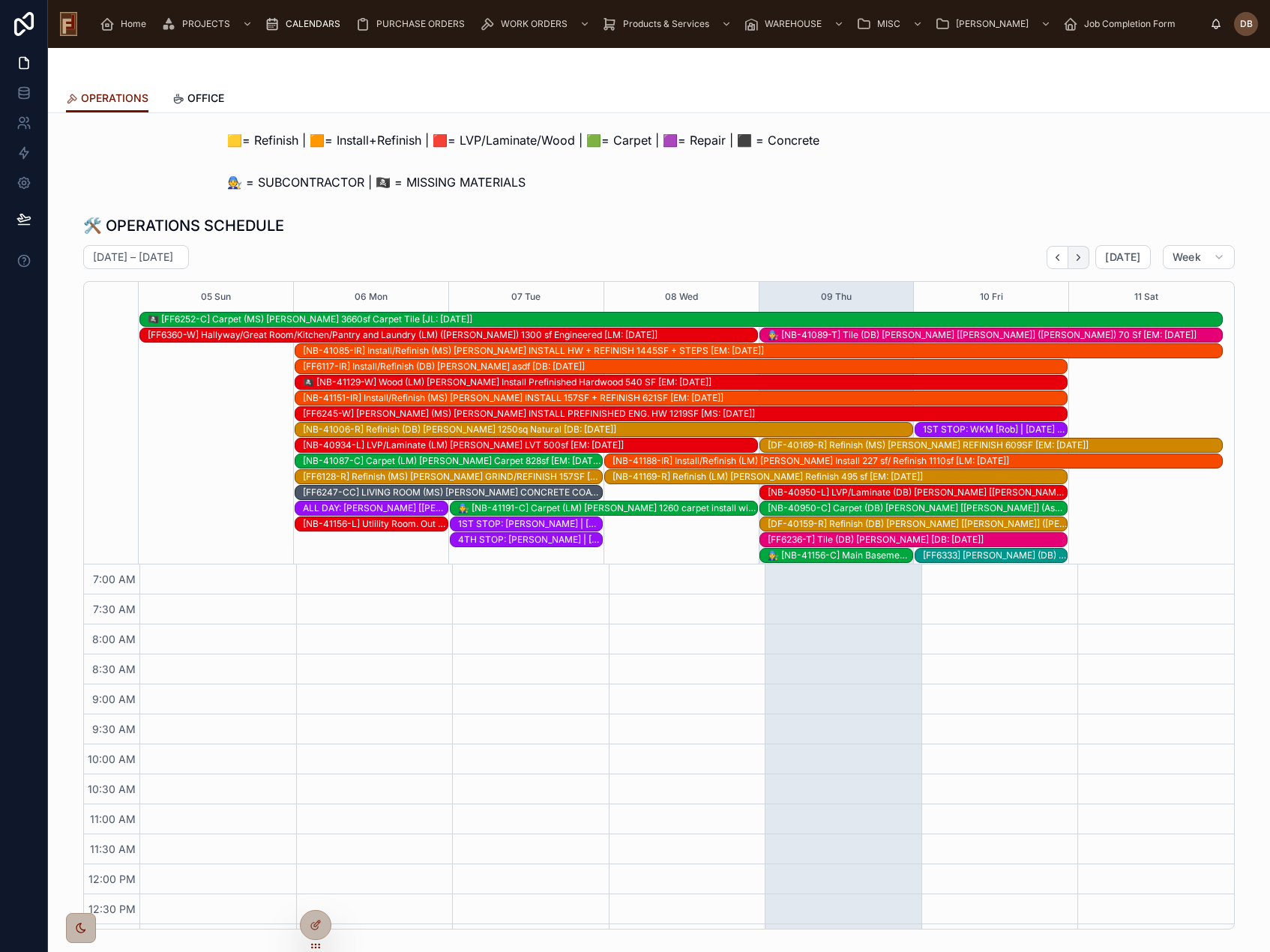
click at [1078, 253] on icon "Next" at bounding box center [1078, 257] width 12 height 12
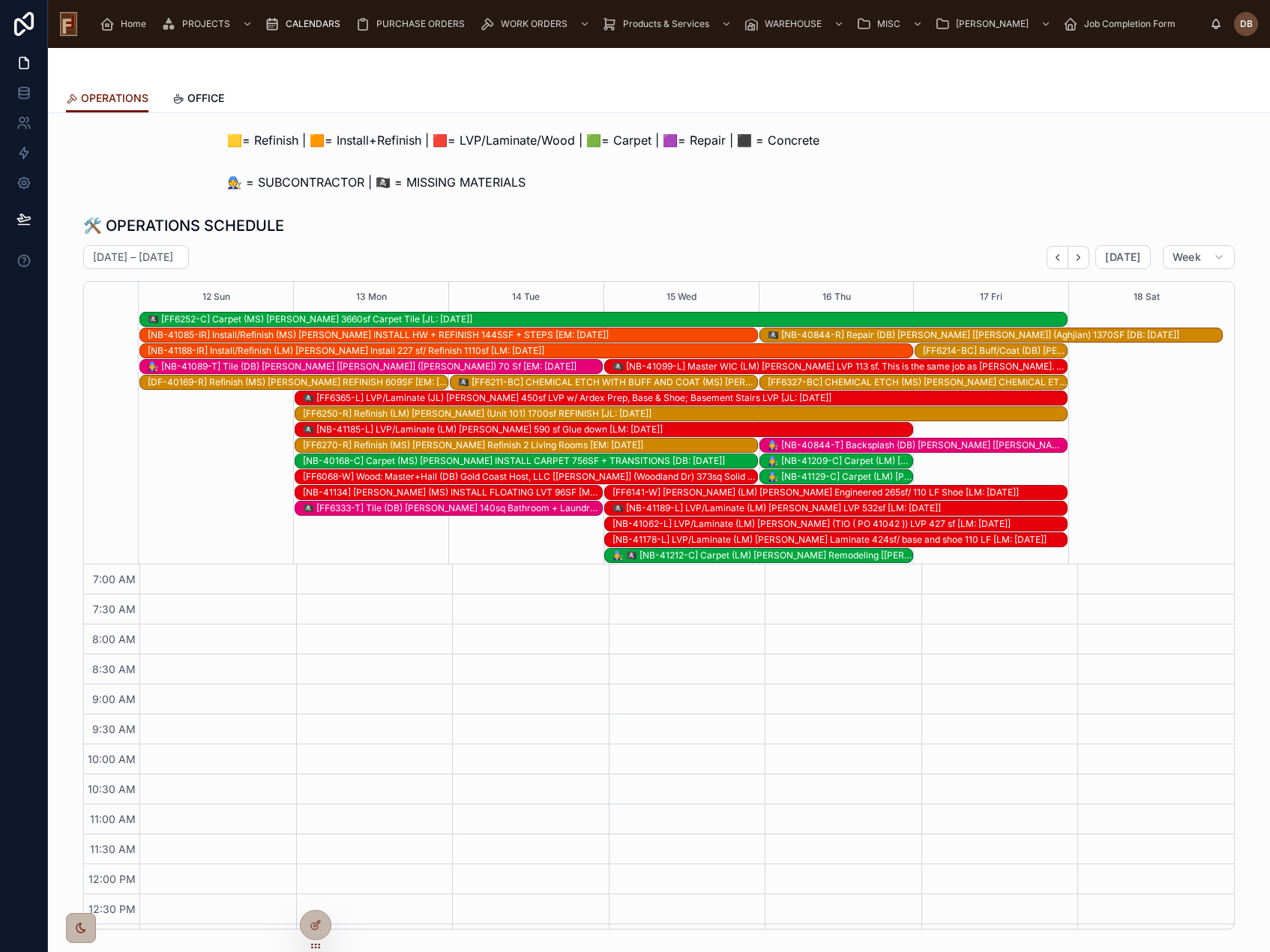
click at [1078, 253] on icon "Next" at bounding box center [1078, 257] width 12 height 12
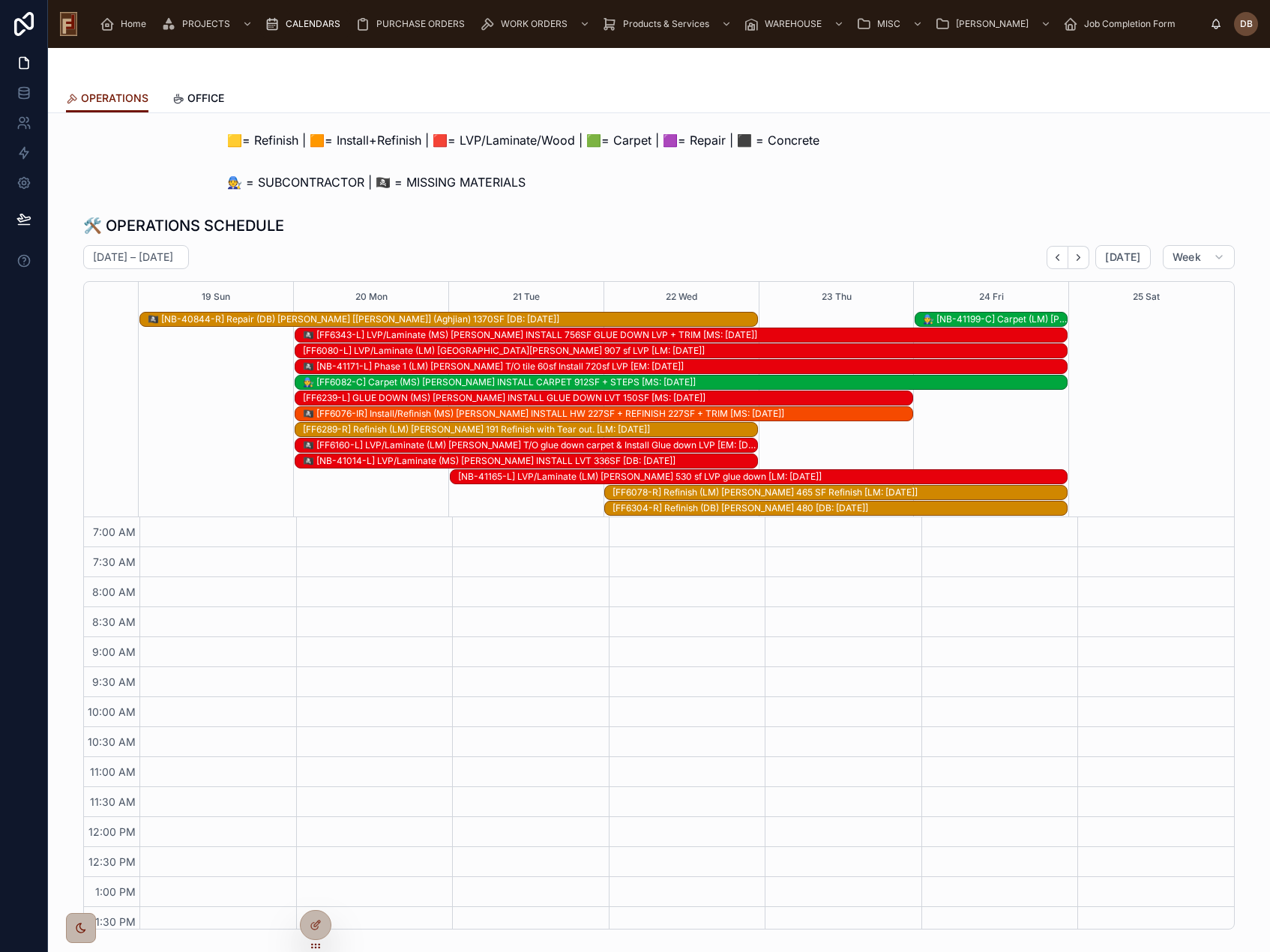
drag, startPoint x: 205, startPoint y: 94, endPoint x: 241, endPoint y: 117, distance: 42.7
click at [205, 94] on span "OFFICE" at bounding box center [205, 98] width 37 height 15
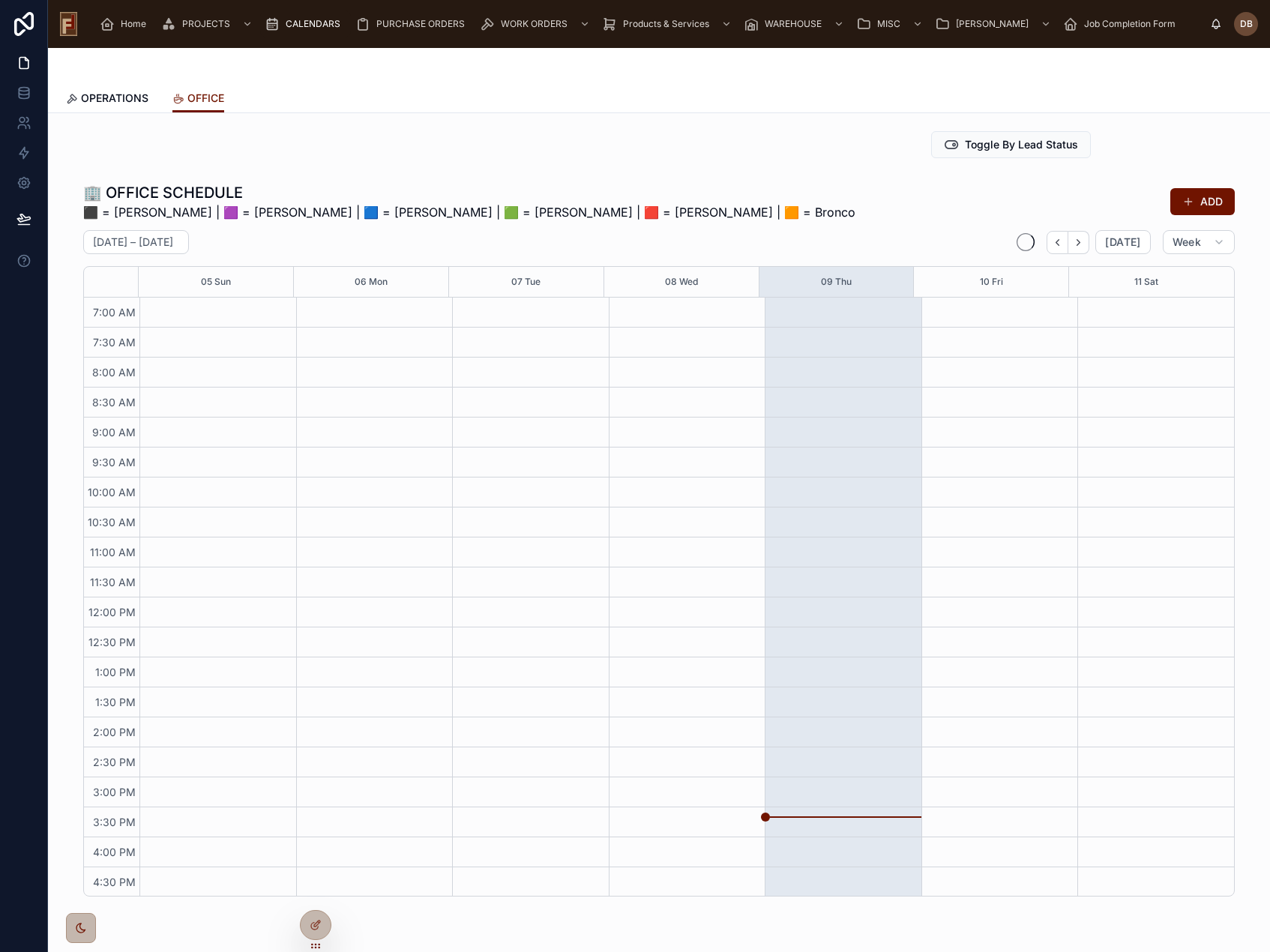
scroll to position [121, 0]
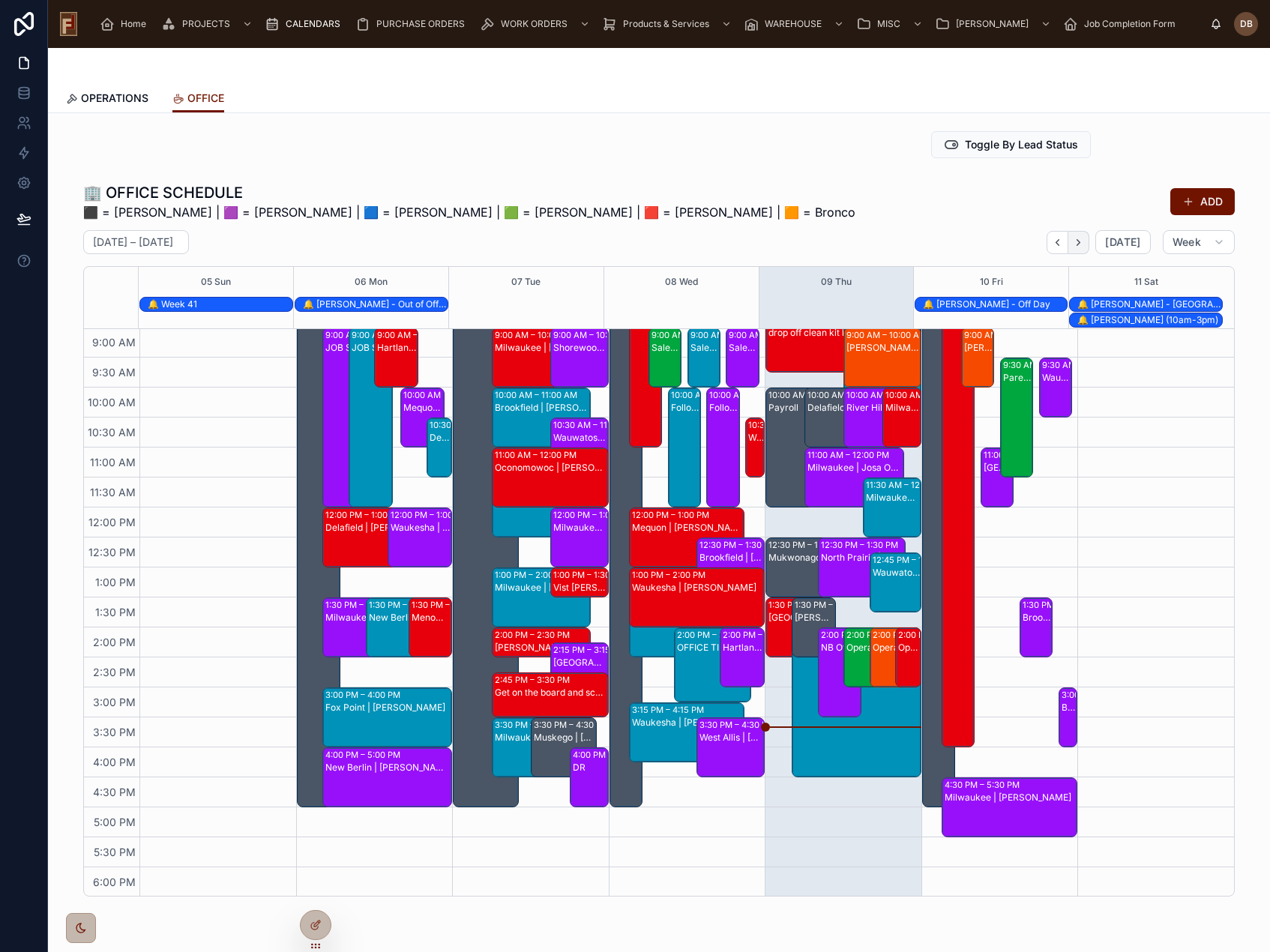
click at [1078, 241] on icon "Next" at bounding box center [1078, 242] width 12 height 12
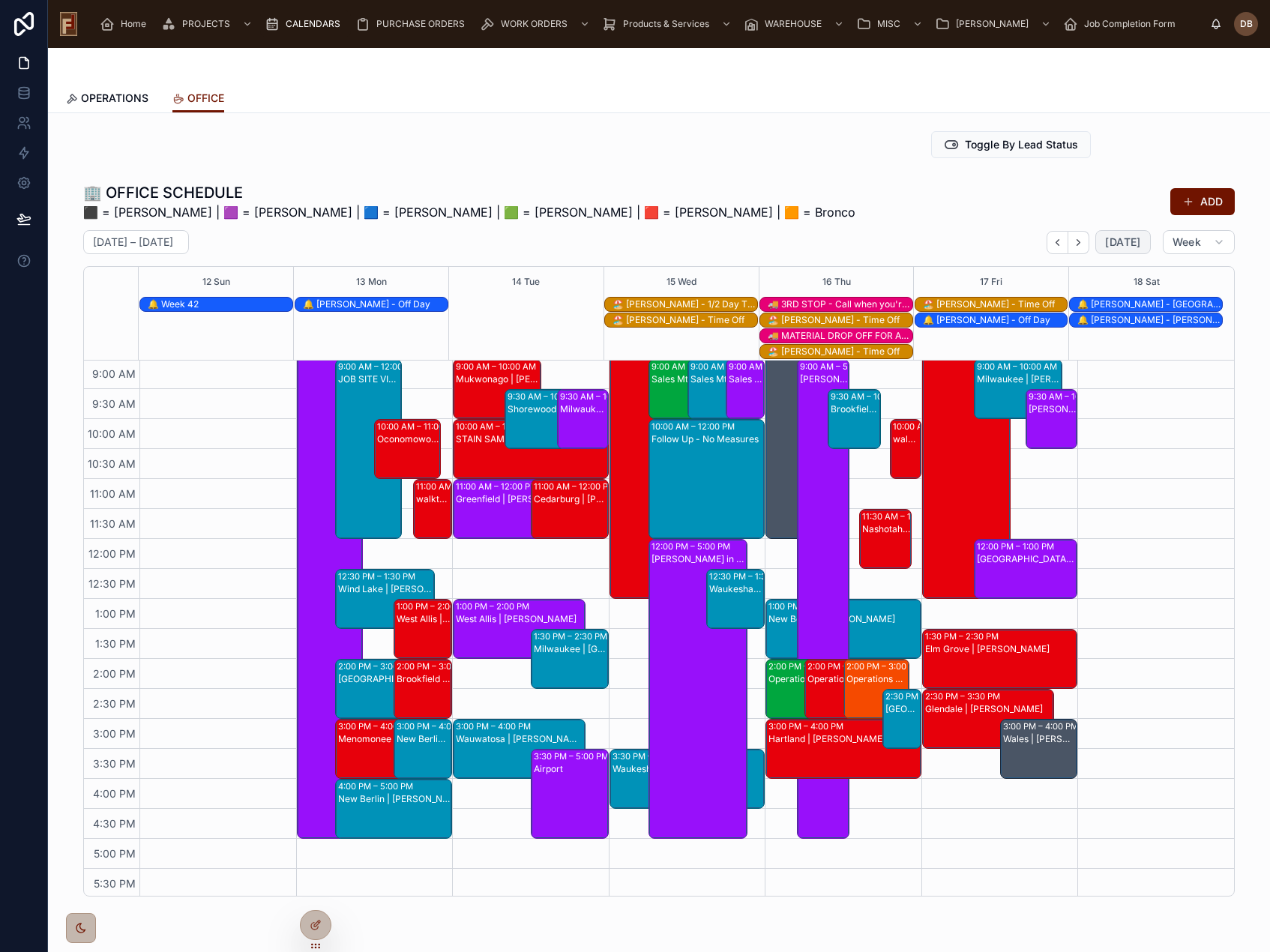
click at [1125, 238] on span "[DATE]" at bounding box center [1122, 242] width 35 height 13
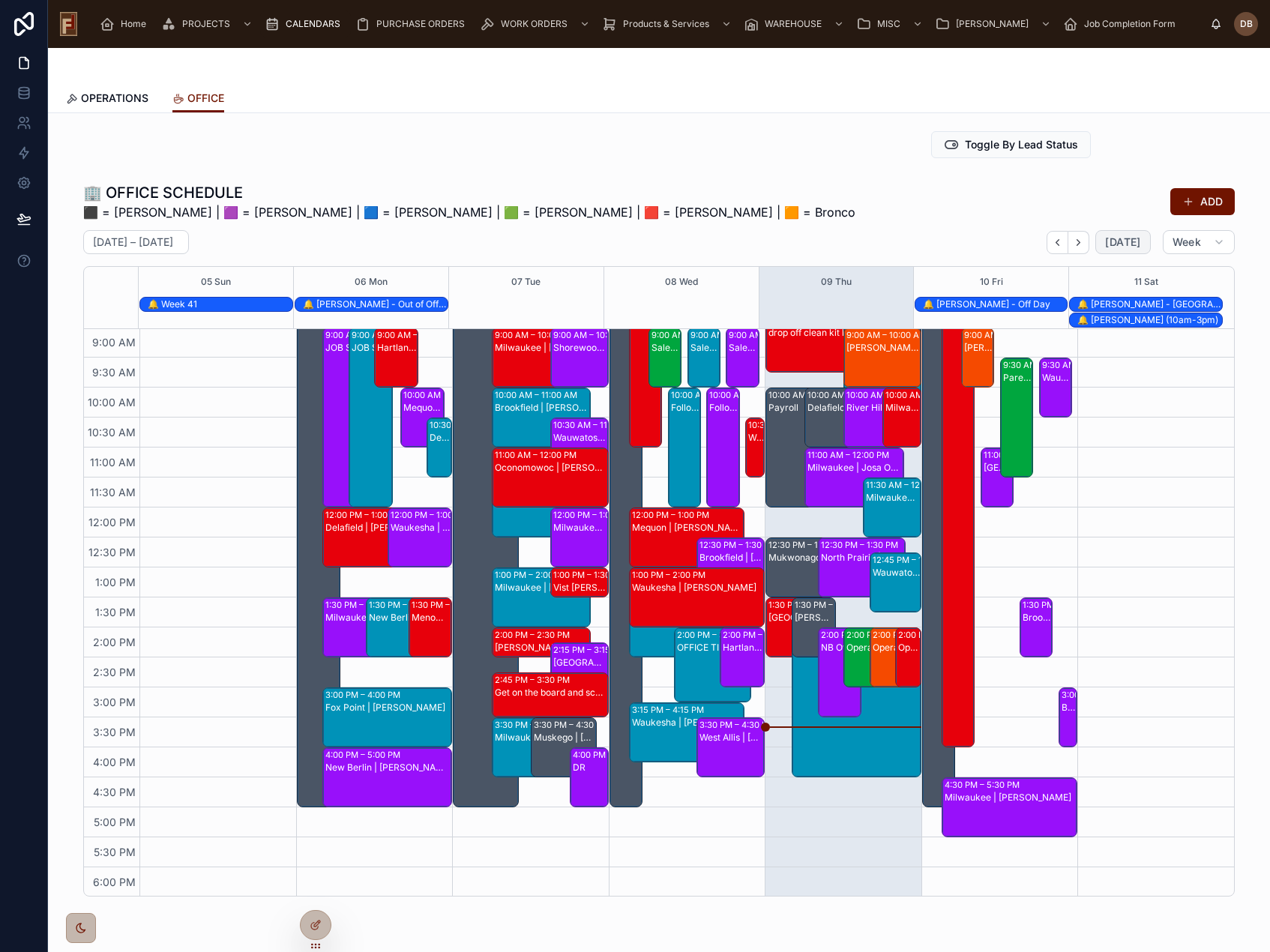
click at [1116, 239] on span "[DATE]" at bounding box center [1122, 242] width 35 height 13
click at [117, 95] on span "OPERATIONS" at bounding box center [114, 98] width 67 height 15
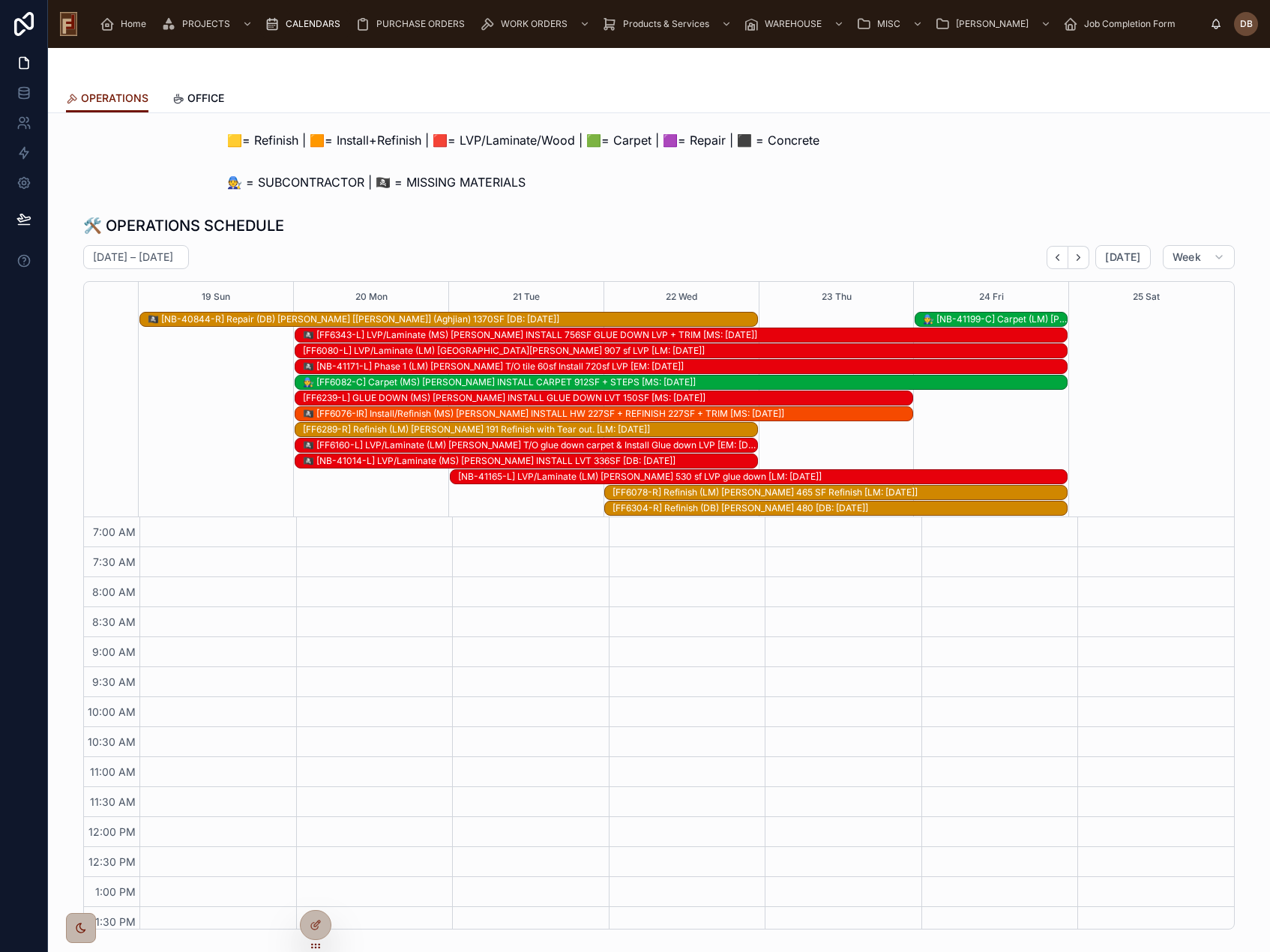
scroll to position [188, 0]
click at [1114, 258] on span "[DATE]" at bounding box center [1122, 256] width 35 height 13
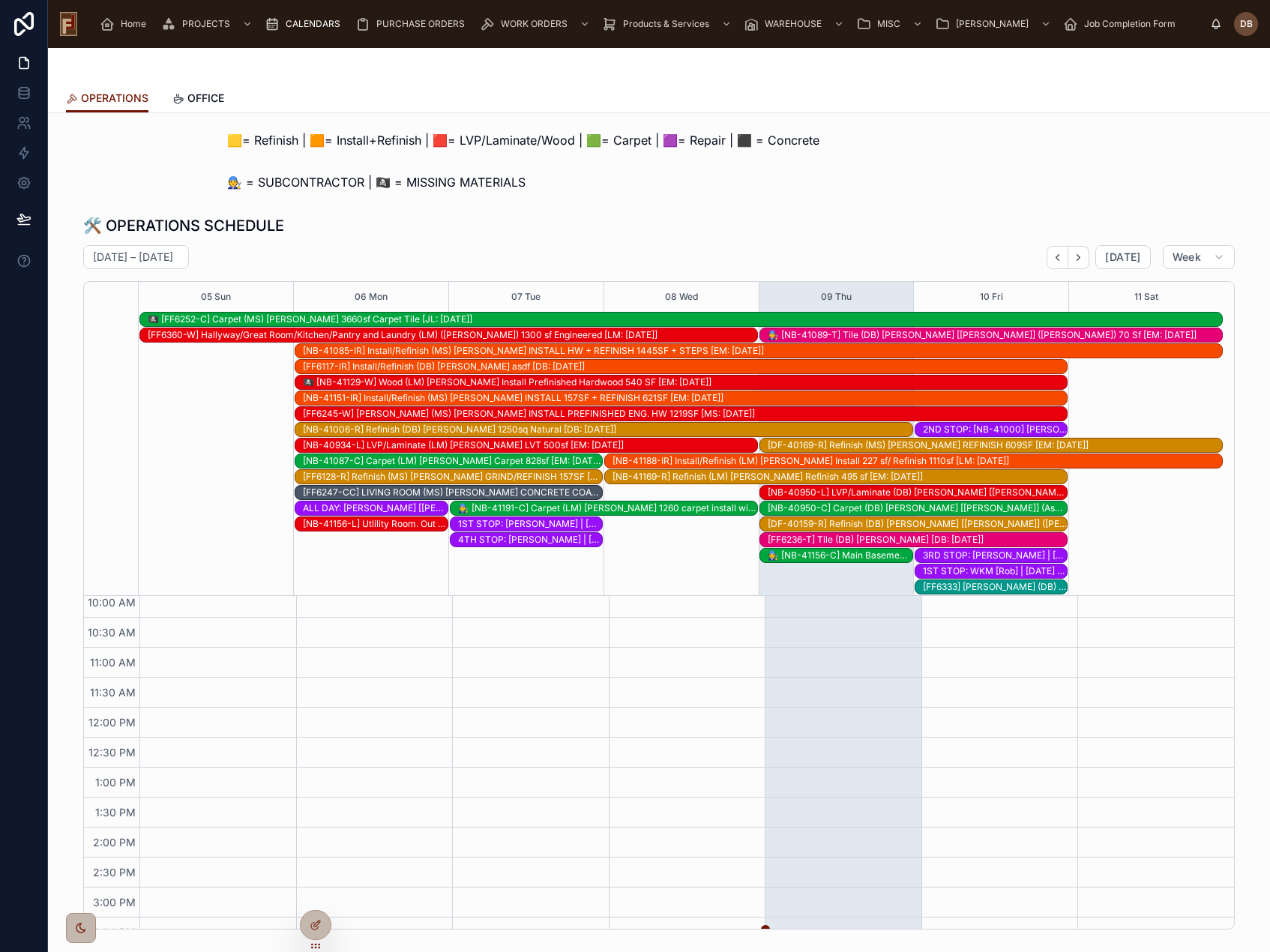
click at [998, 426] on div "2ND STOP: [NB-41000] [PERSON_NAME] & [PERSON_NAME] (LM) [: [DATE]]" at bounding box center [994, 428] width 144 height 12
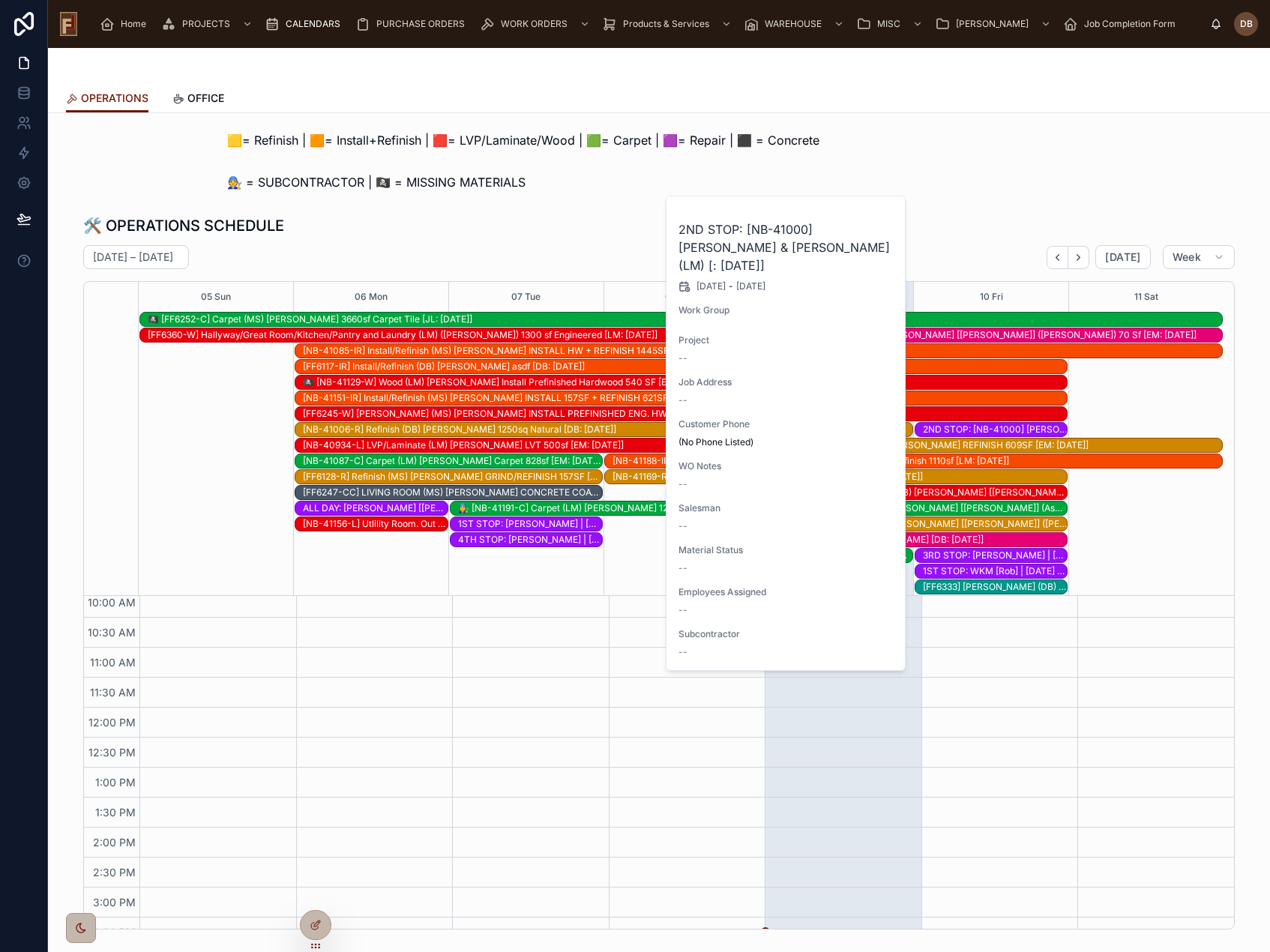
click at [662, 188] on div "🧑‍🔧 = SUBCONTRACTOR | 🏴‍☠️ = MISSING MATERIALS" at bounding box center [658, 182] width 863 height 18
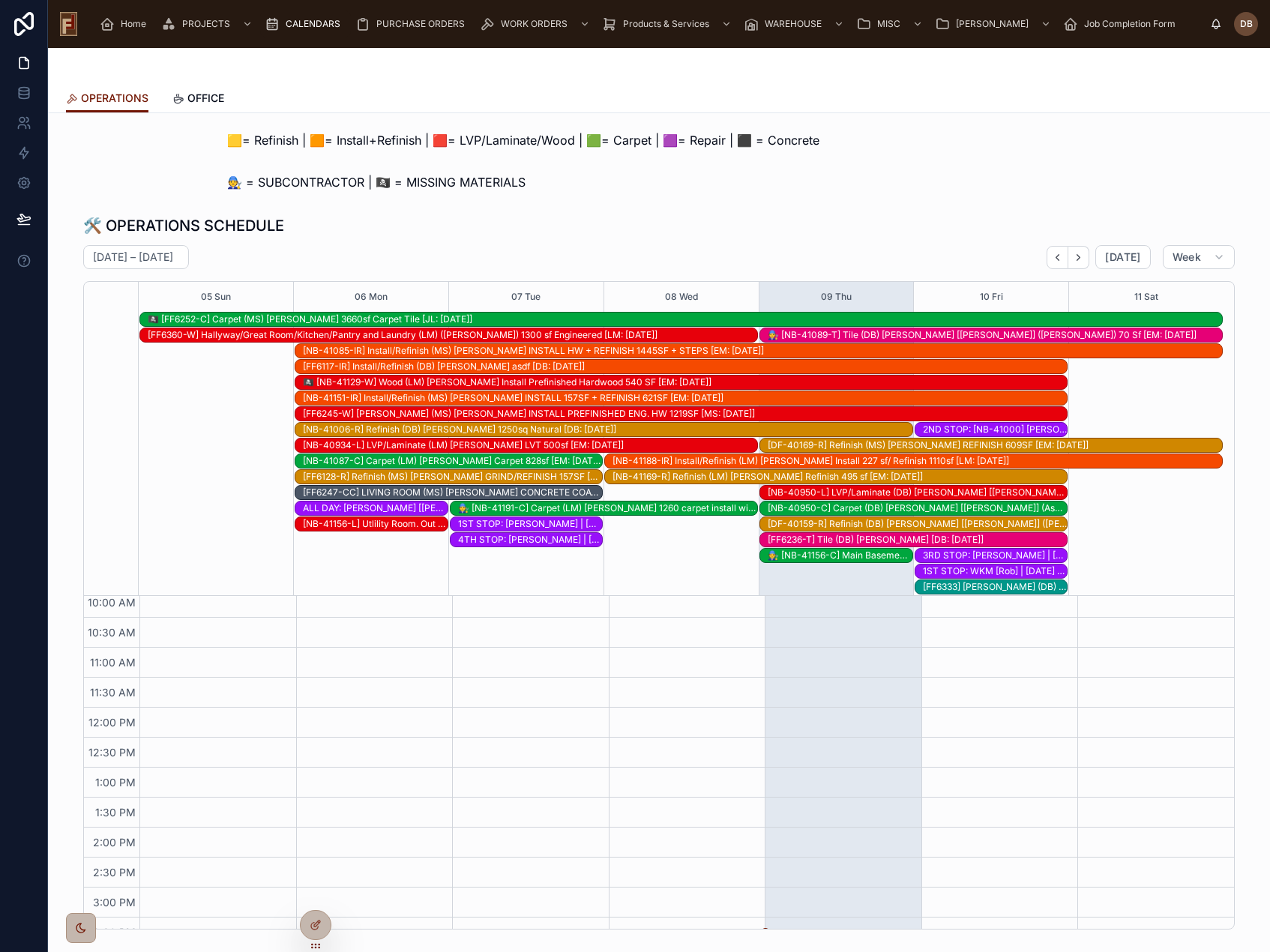
click at [990, 588] on div "[FF6333] [PERSON_NAME] (DB) Tearout only [DB: [DATE]]" at bounding box center [994, 586] width 144 height 12
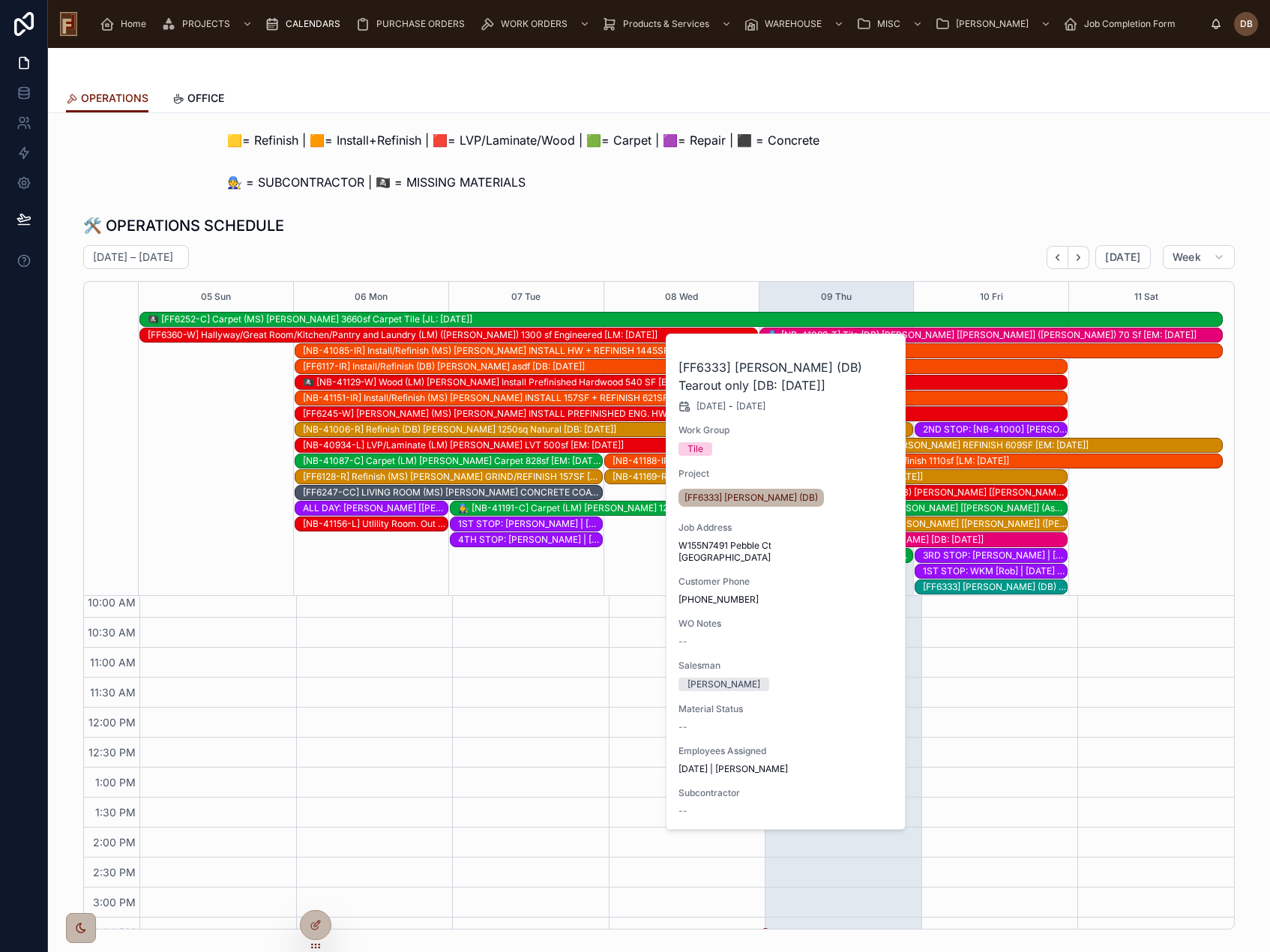
click at [868, 219] on div "🛠️ OPERATIONS SCHEDULE" at bounding box center [659, 225] width 1151 height 21
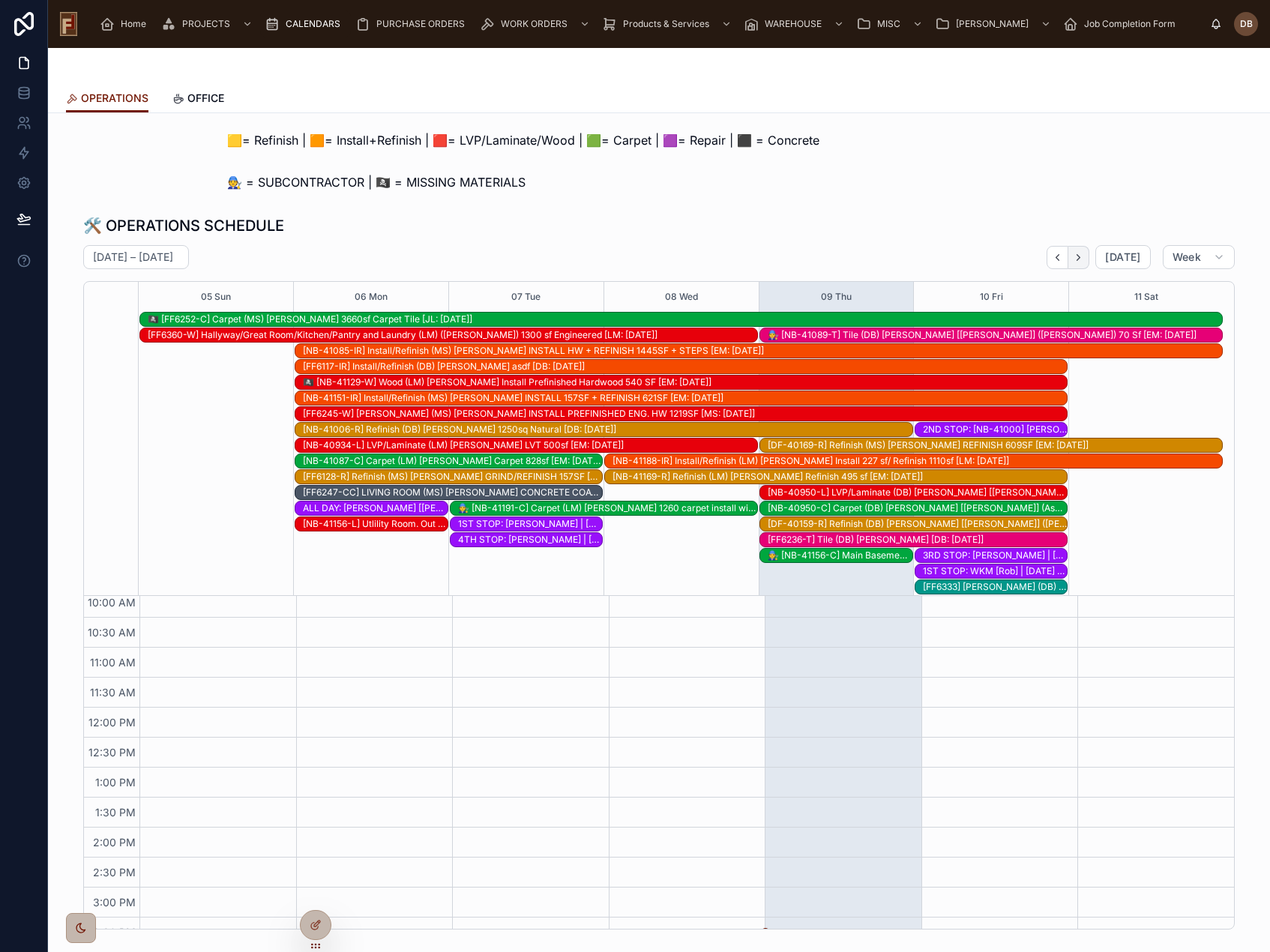
click at [1079, 258] on icon "Next" at bounding box center [1078, 257] width 12 height 12
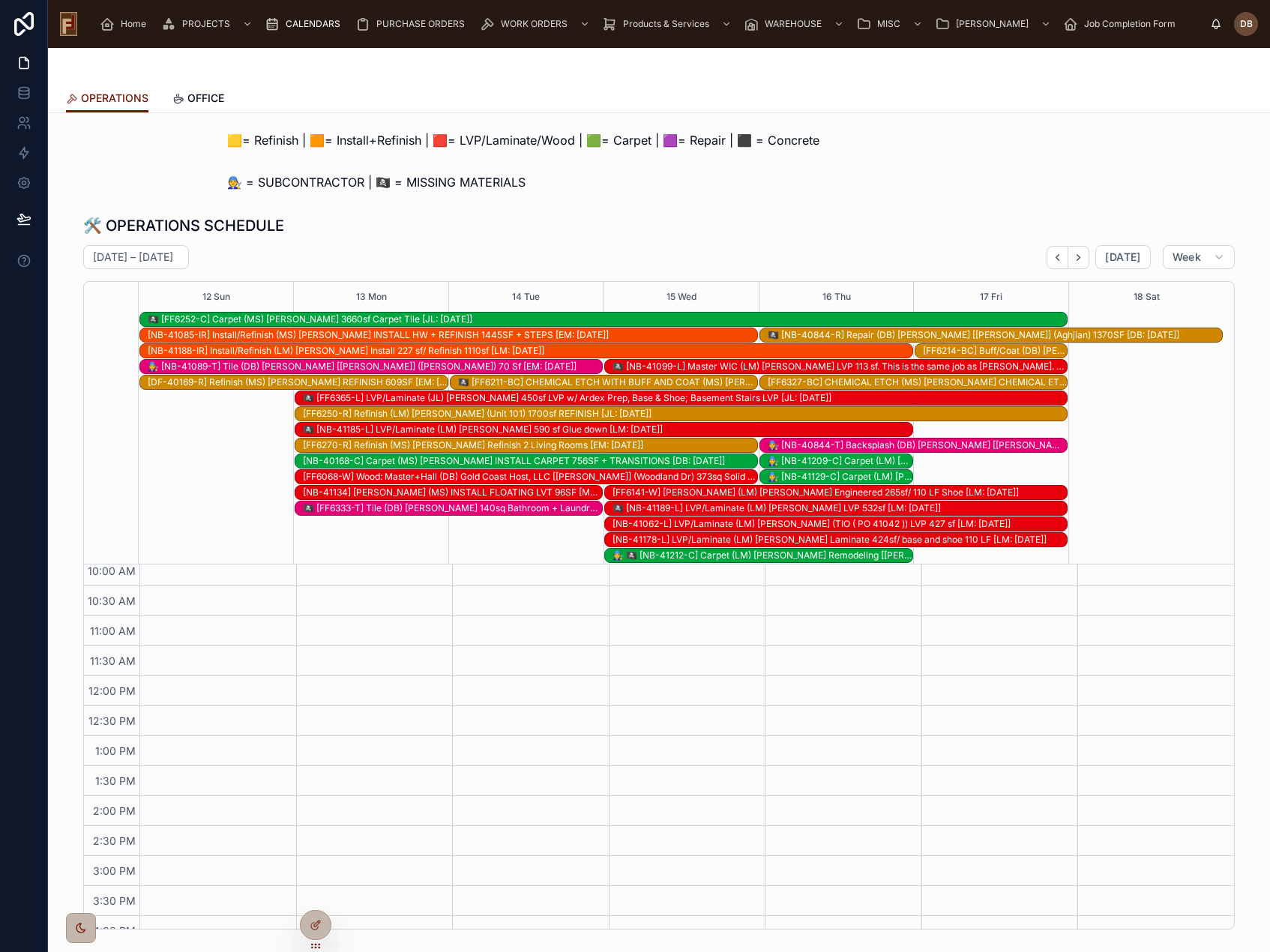
click at [425, 510] on div "🏴‍☠️ [FF6333-T] Tile (DB) [PERSON_NAME] 140sq Bathroom + Laundry [DB: [DATE]]" at bounding box center [453, 507] width 299 height 12
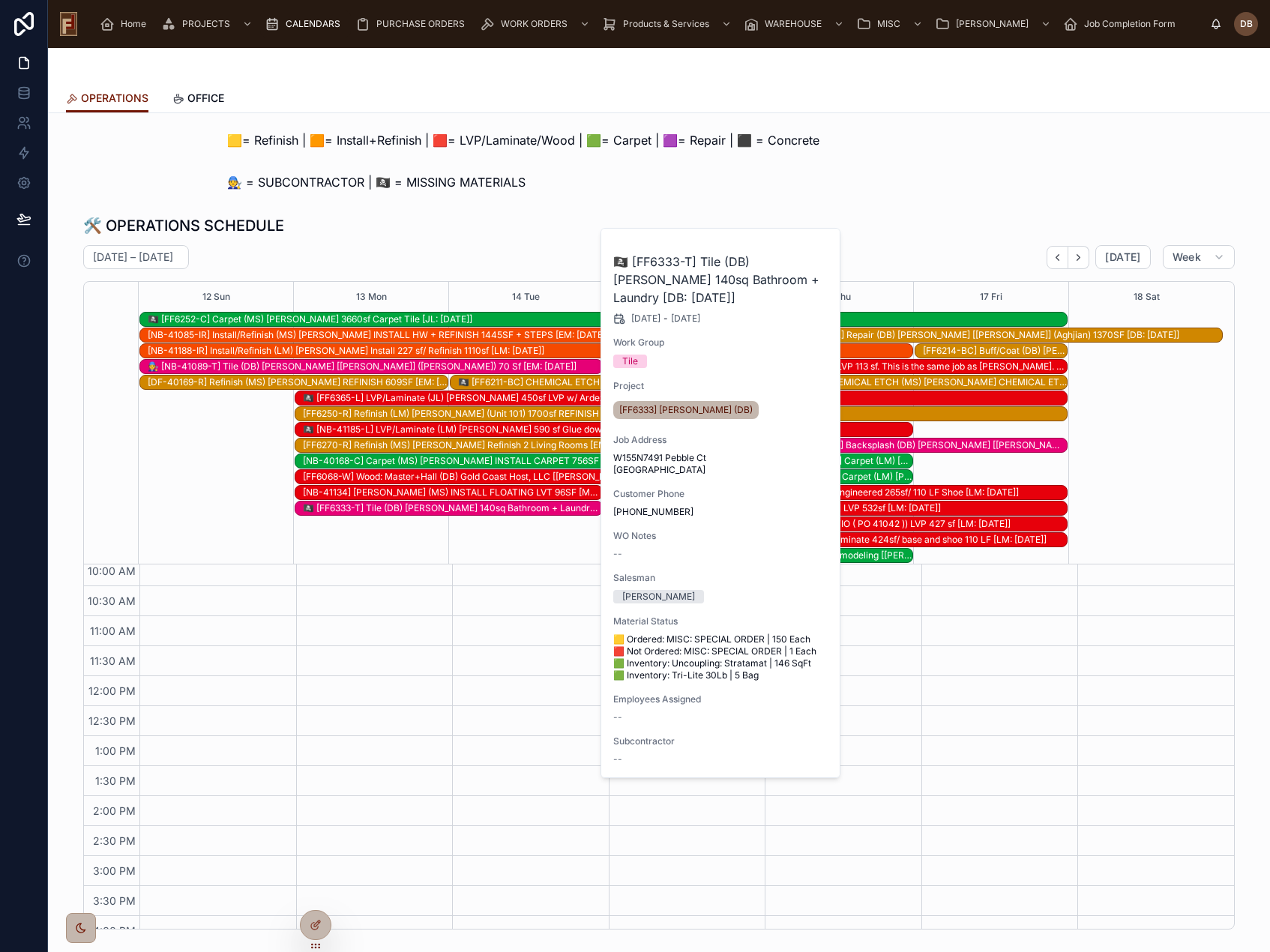
click at [536, 241] on div "🛠️ OPERATIONS SCHEDULE October 12 – 18 Today Week 12 Sun 13 Mon 14 Tue 15 Wed 1…" at bounding box center [659, 572] width 1151 height 714
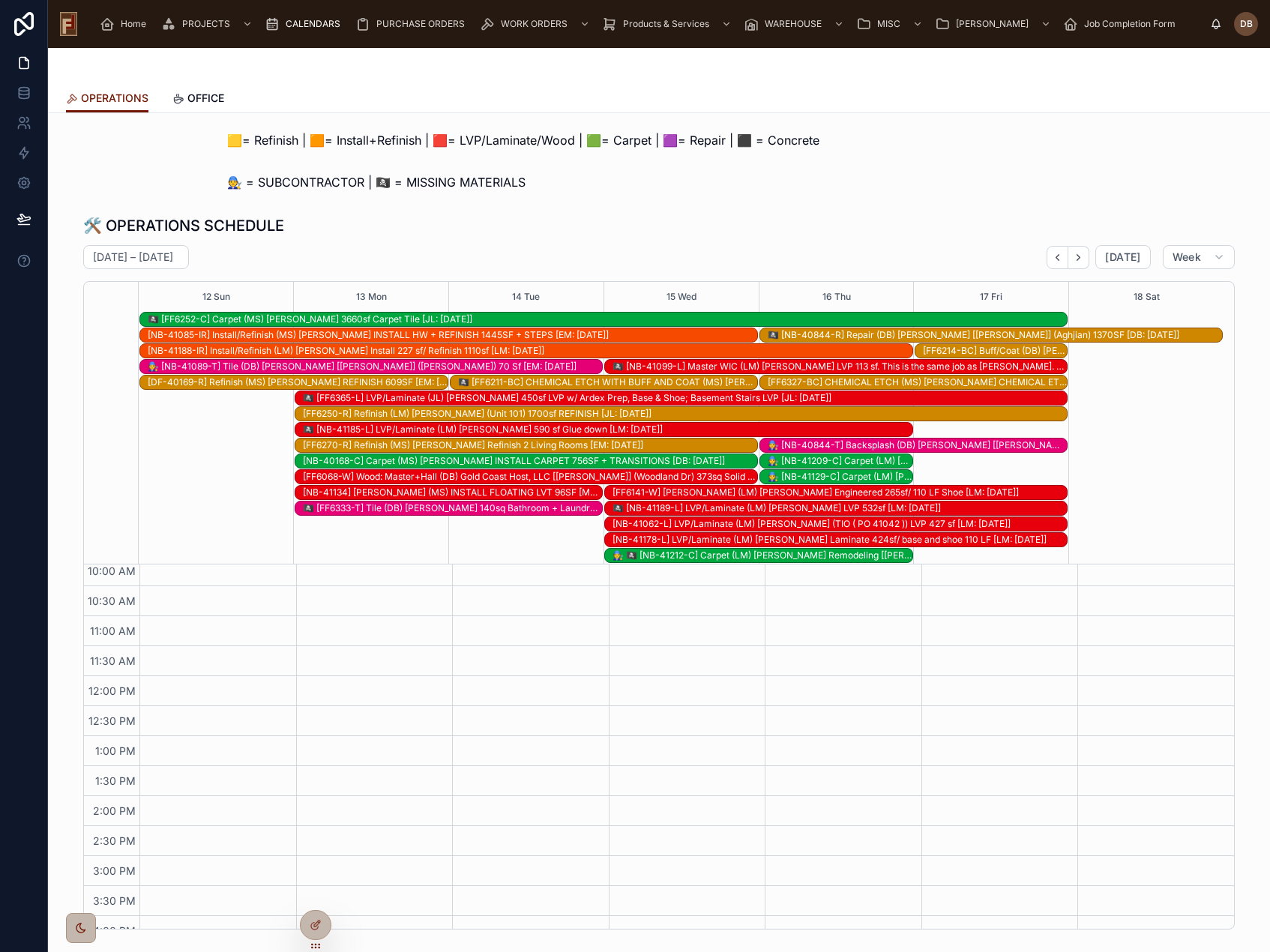
click at [501, 510] on div "🏴‍☠️ [FF6333-T] Tile (DB) [PERSON_NAME] 140sq Bathroom + Laundry [DB: [DATE]]" at bounding box center [453, 507] width 299 height 12
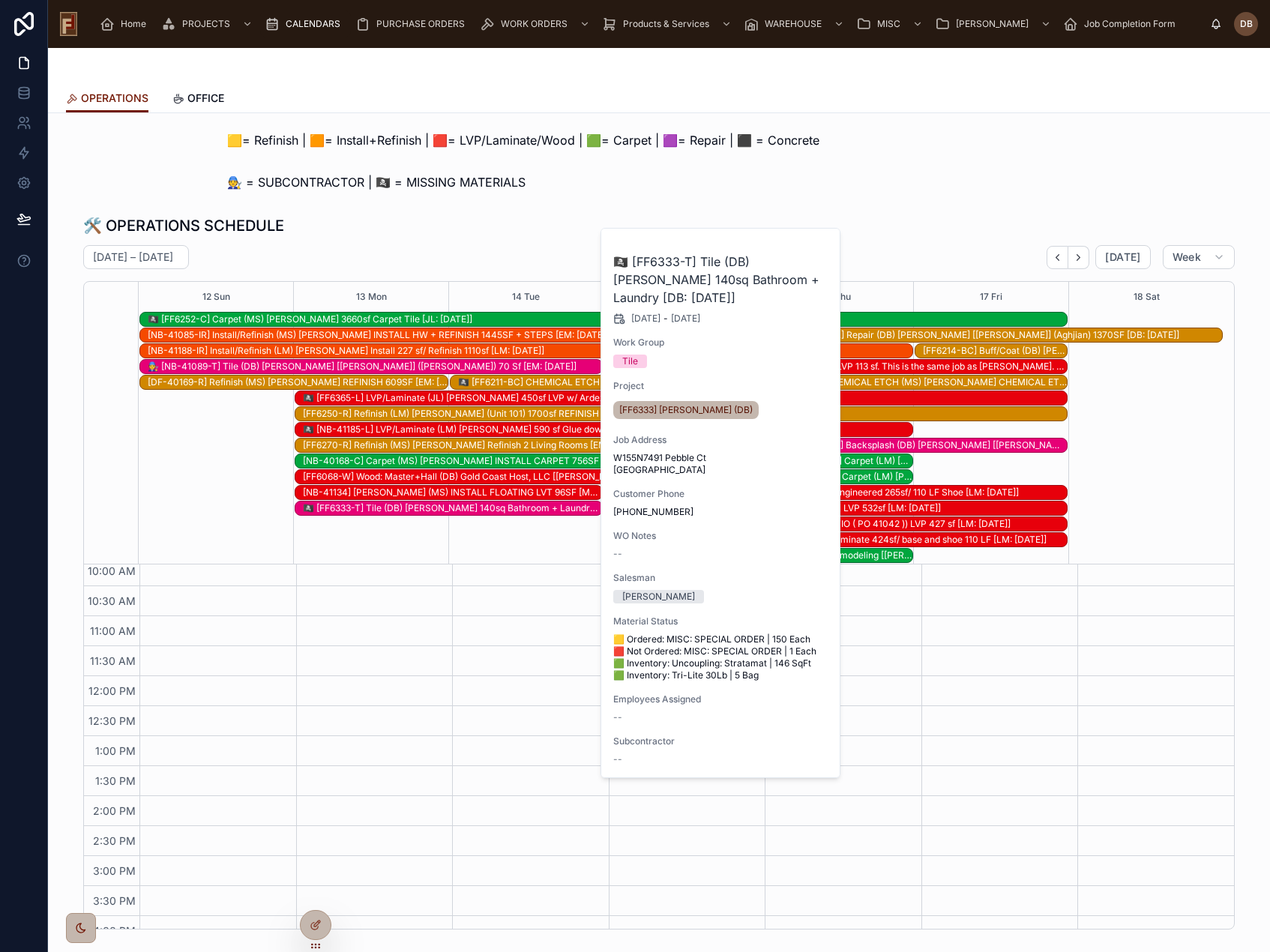
click at [415, 506] on div "🏴‍☠️ [FF6333-T] Tile (DB) [PERSON_NAME] 140sq Bathroom + Laundry [DB: [DATE]]" at bounding box center [453, 507] width 299 height 12
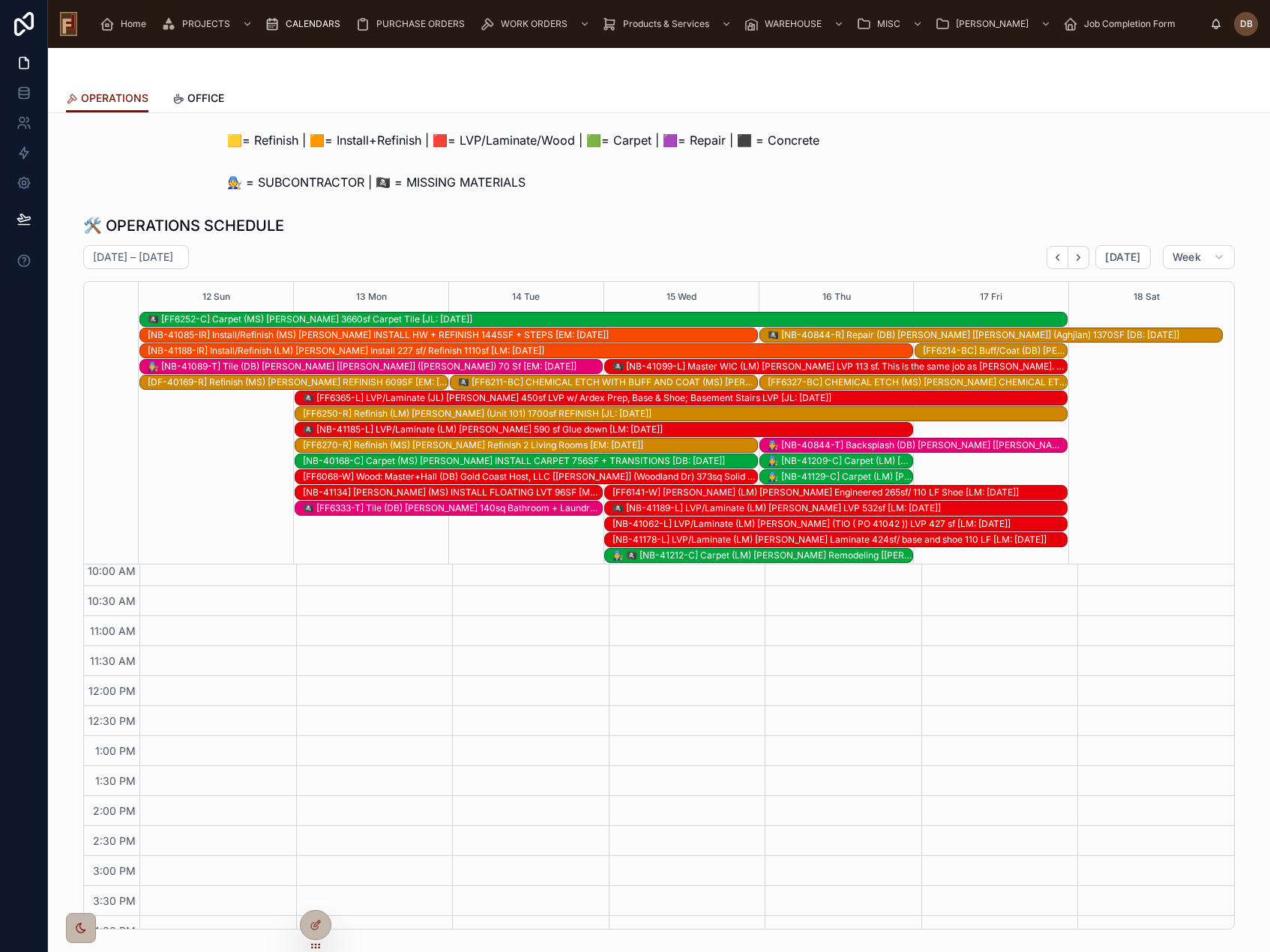
click at [415, 506] on div "🏴‍☠️ [FF6333-T] Tile (DB) [PERSON_NAME] 140sq Bathroom + Laundry [DB: [DATE]]" at bounding box center [453, 507] width 299 height 12
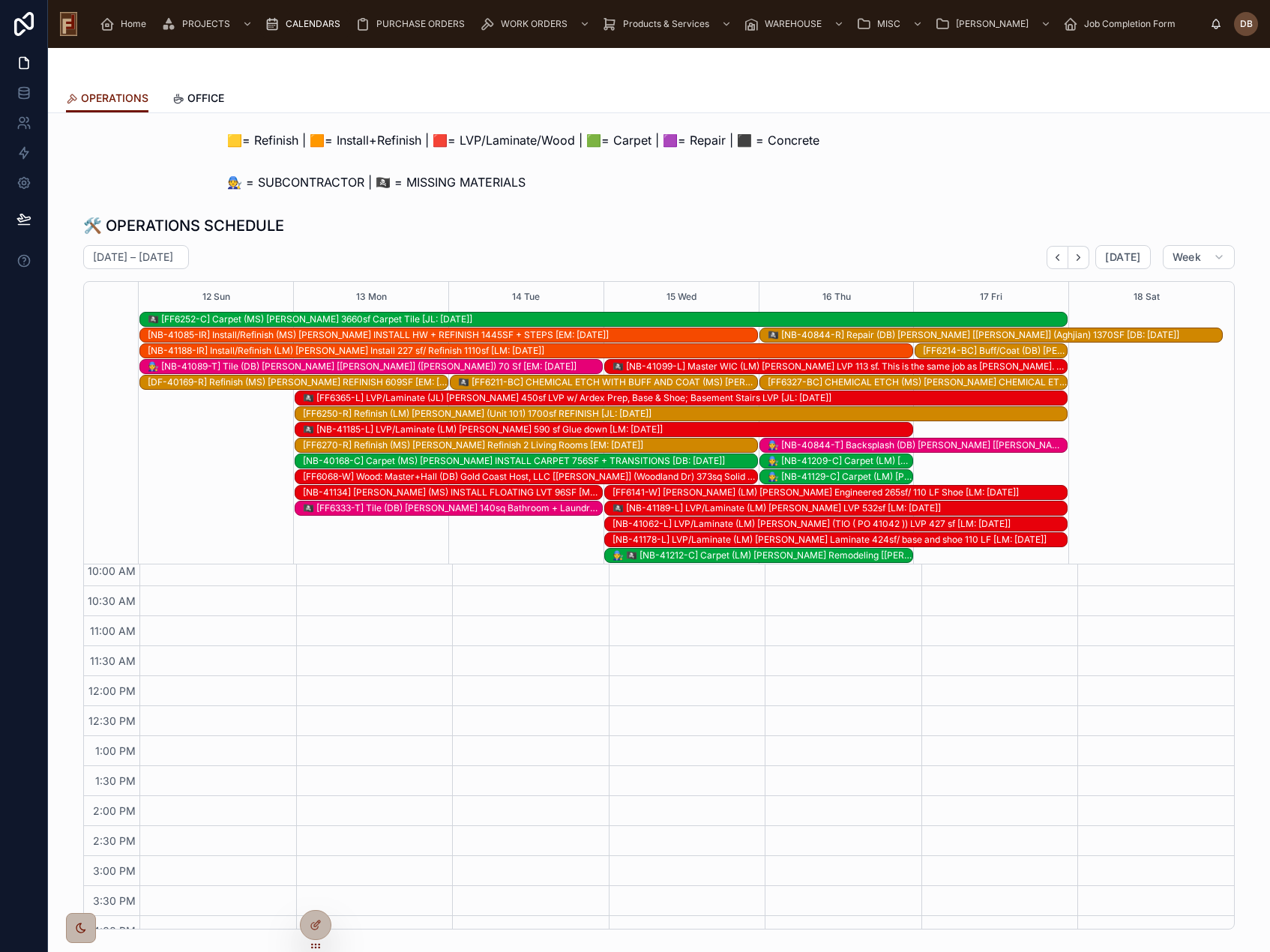
click at [460, 508] on div "🏴‍☠️ [FF6333-T] Tile (DB) [PERSON_NAME] 140sq Bathroom + Laundry [DB: [DATE]]" at bounding box center [453, 507] width 299 height 12
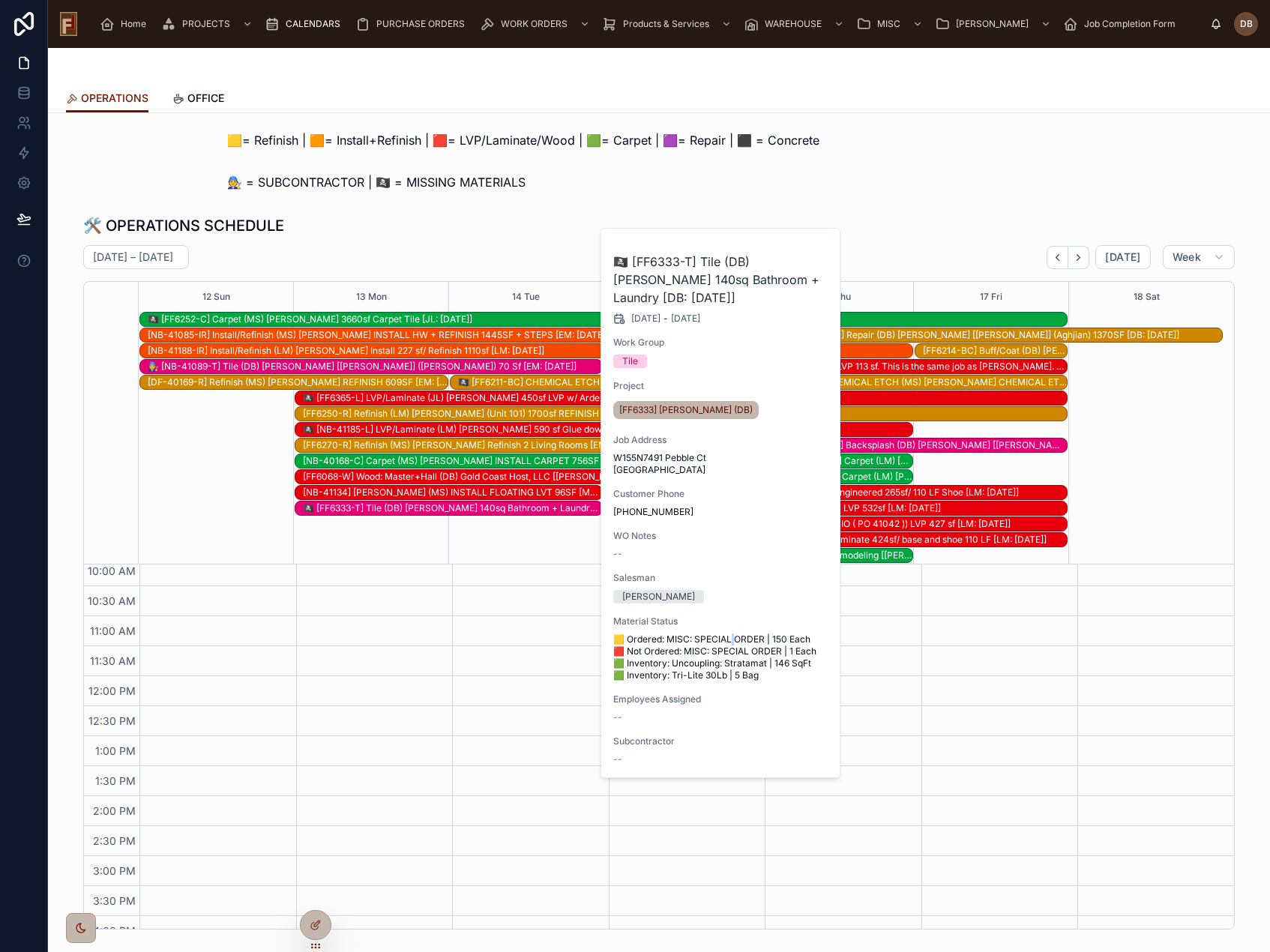
click at [737, 637] on span "🟨 Ordered: MISC: SPECIAL ORDER | 150 Each 🟥 Not Ordered: MISC: SPECIAL ORDER | …" at bounding box center [721, 658] width 216 height 48
click at [670, 195] on div "🧑‍🔧 = SUBCONTRACTOR | 🏴‍☠️ = MISSING MATERIALS" at bounding box center [659, 181] width 1197 height 30
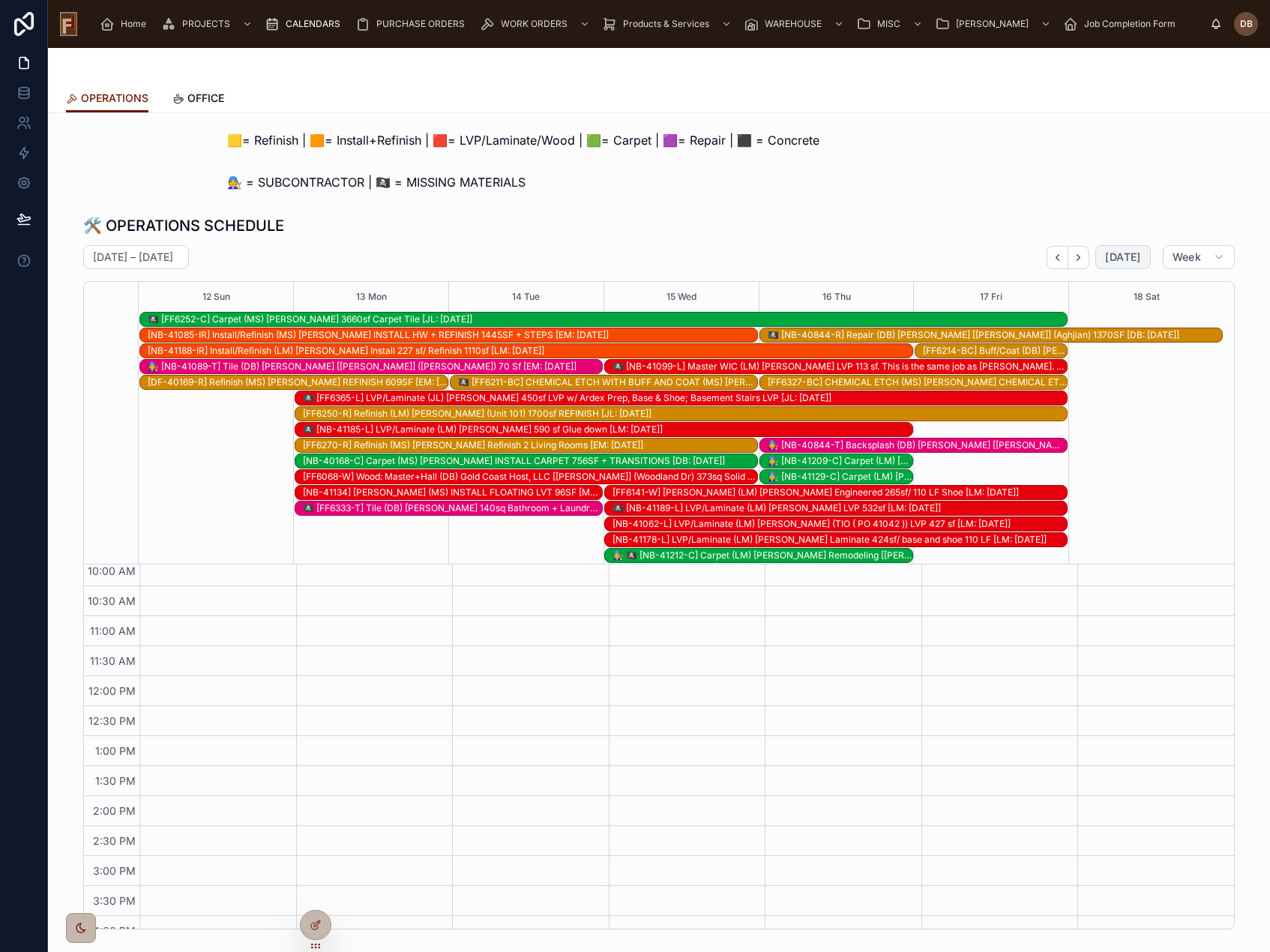
click at [1119, 257] on span "[DATE]" at bounding box center [1122, 256] width 35 height 13
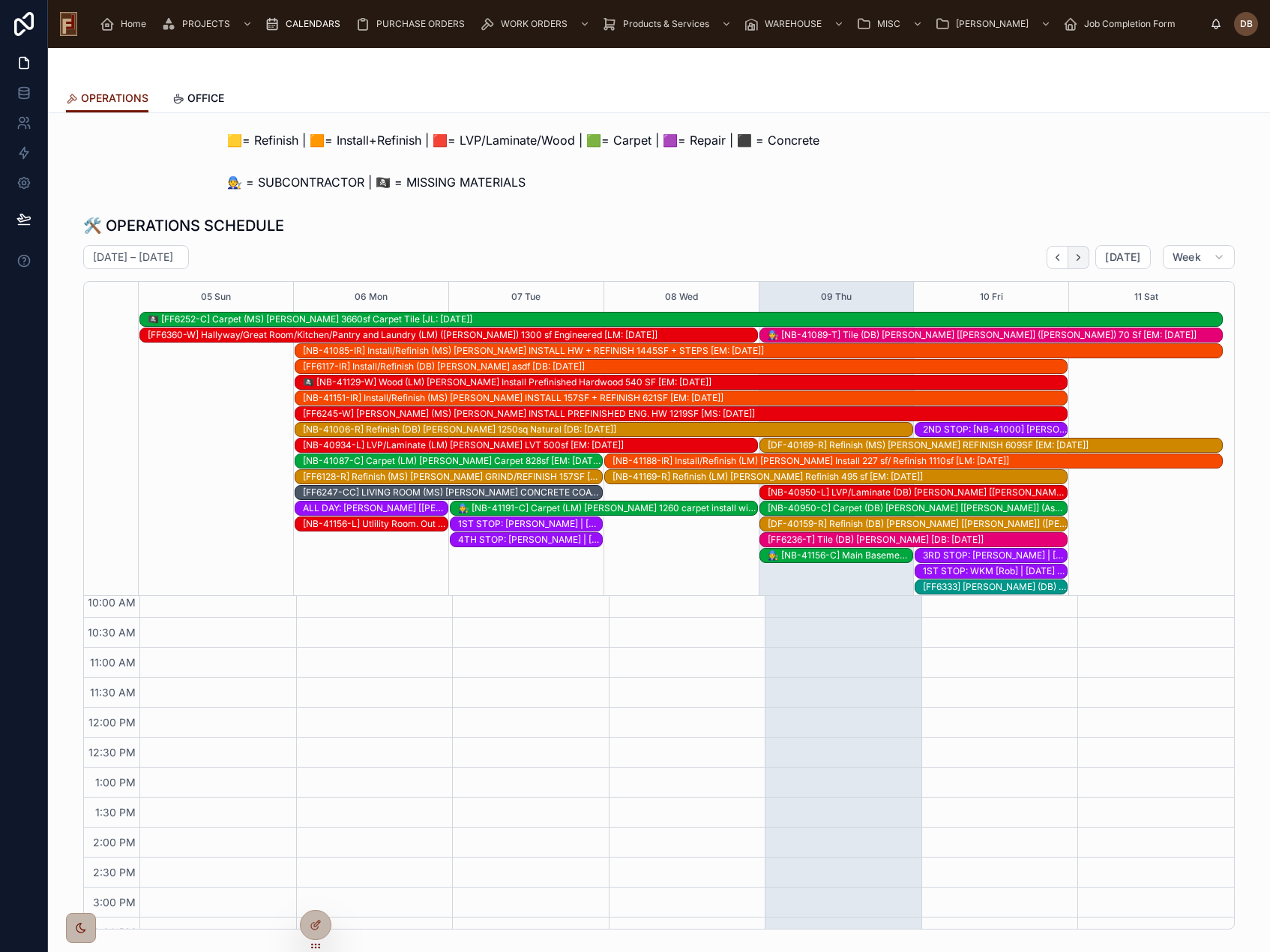
click at [1076, 256] on icon "Next" at bounding box center [1078, 257] width 12 height 12
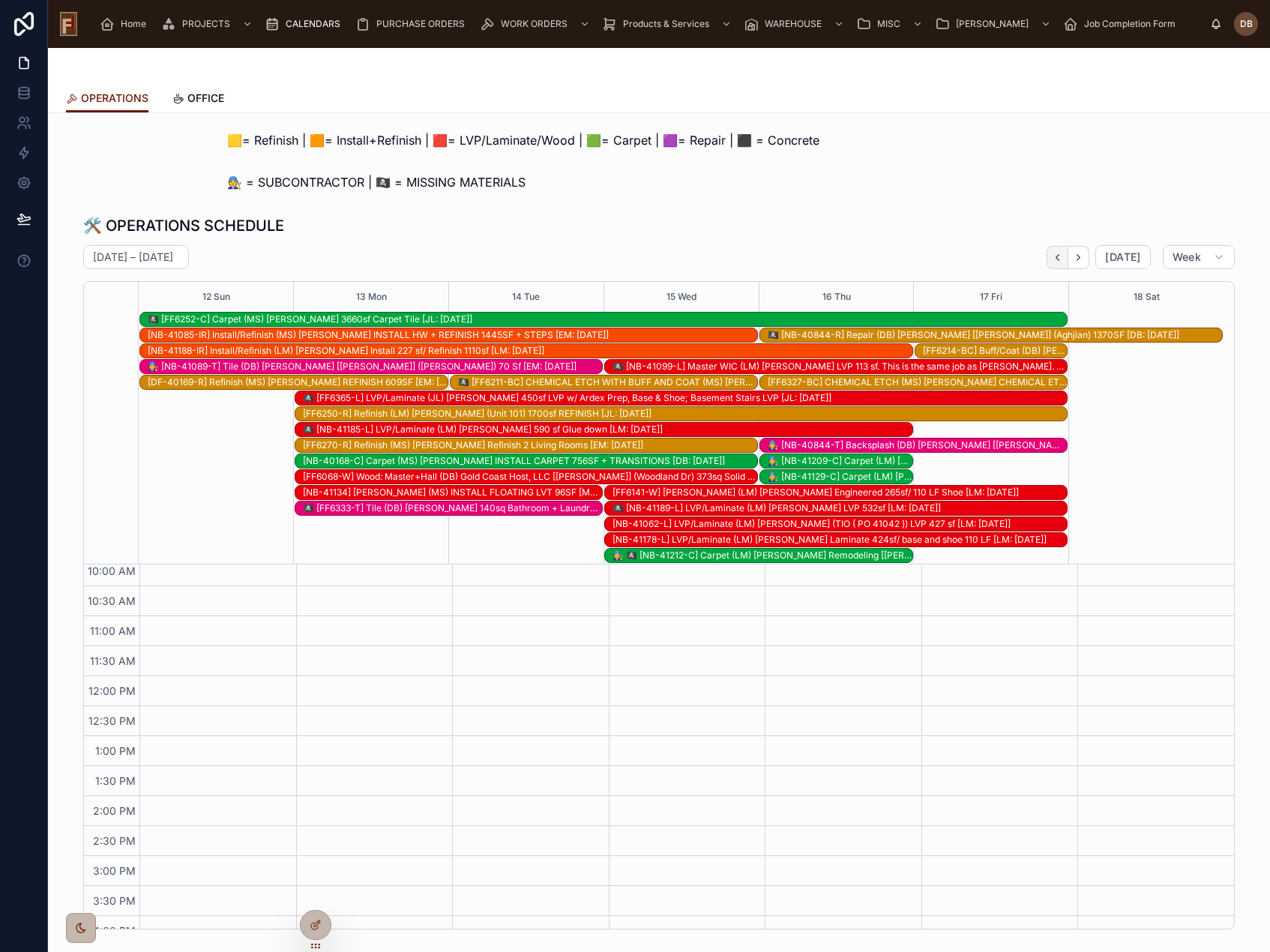
click at [1056, 257] on icon "Back" at bounding box center [1057, 256] width 3 height 6
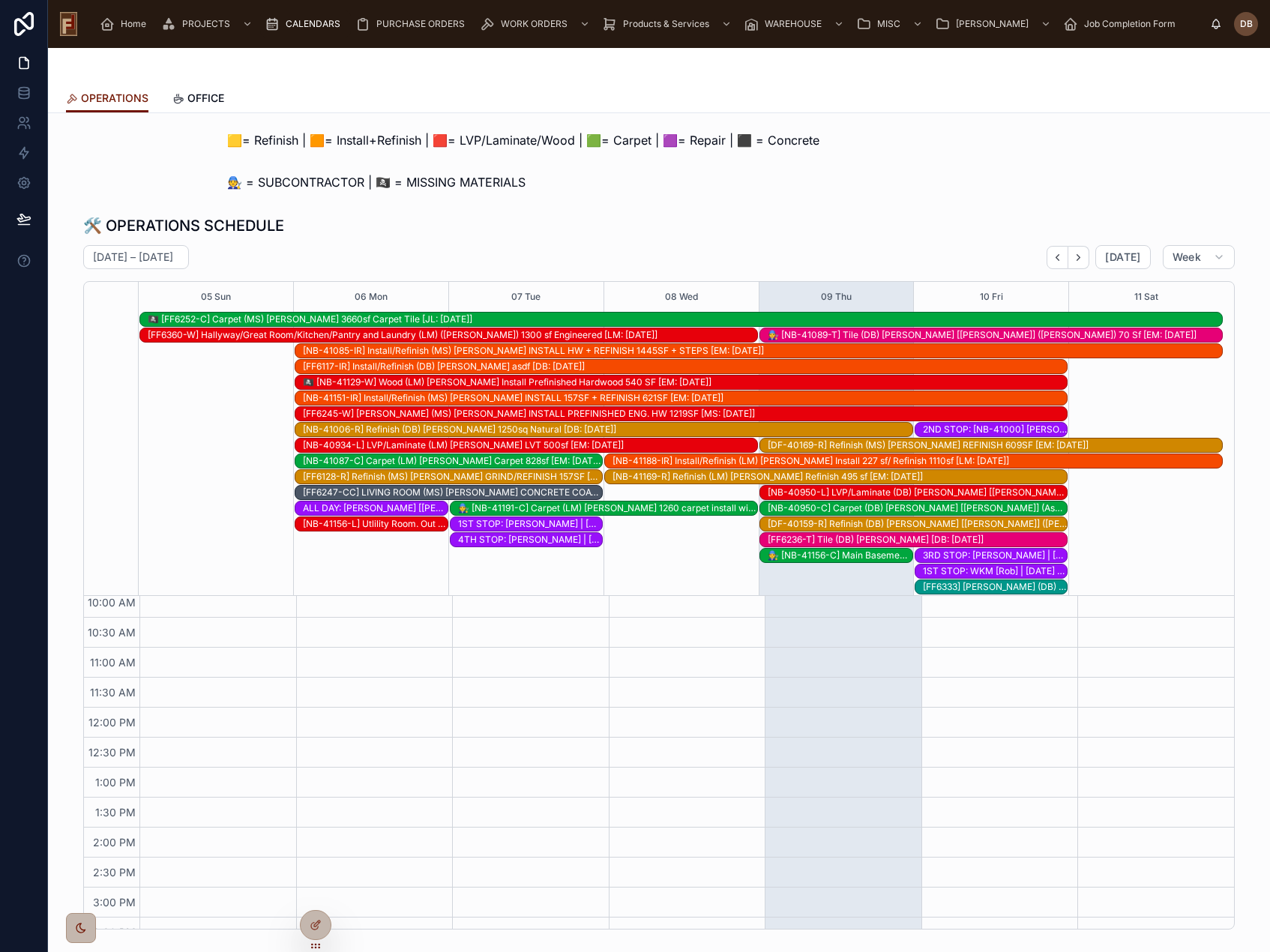
click at [929, 509] on div "[NB-40950-C] Carpet (DB) [PERSON_NAME] [[PERSON_NAME]] (Aspenwood) 2 bedrooms […" at bounding box center [917, 507] width 299 height 12
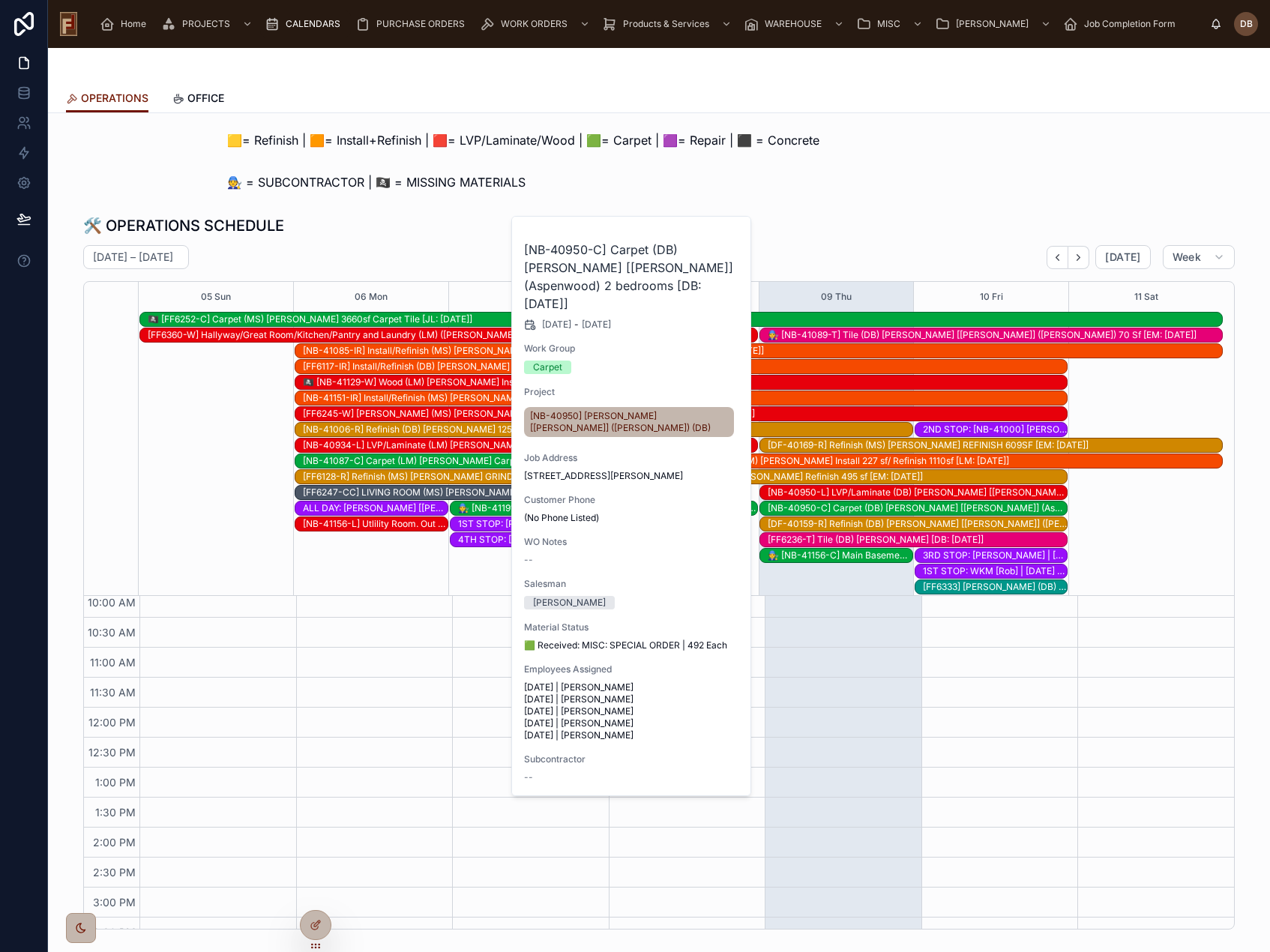
click at [0, 0] on span "Work Order" at bounding box center [0, 0] width 0 height 0
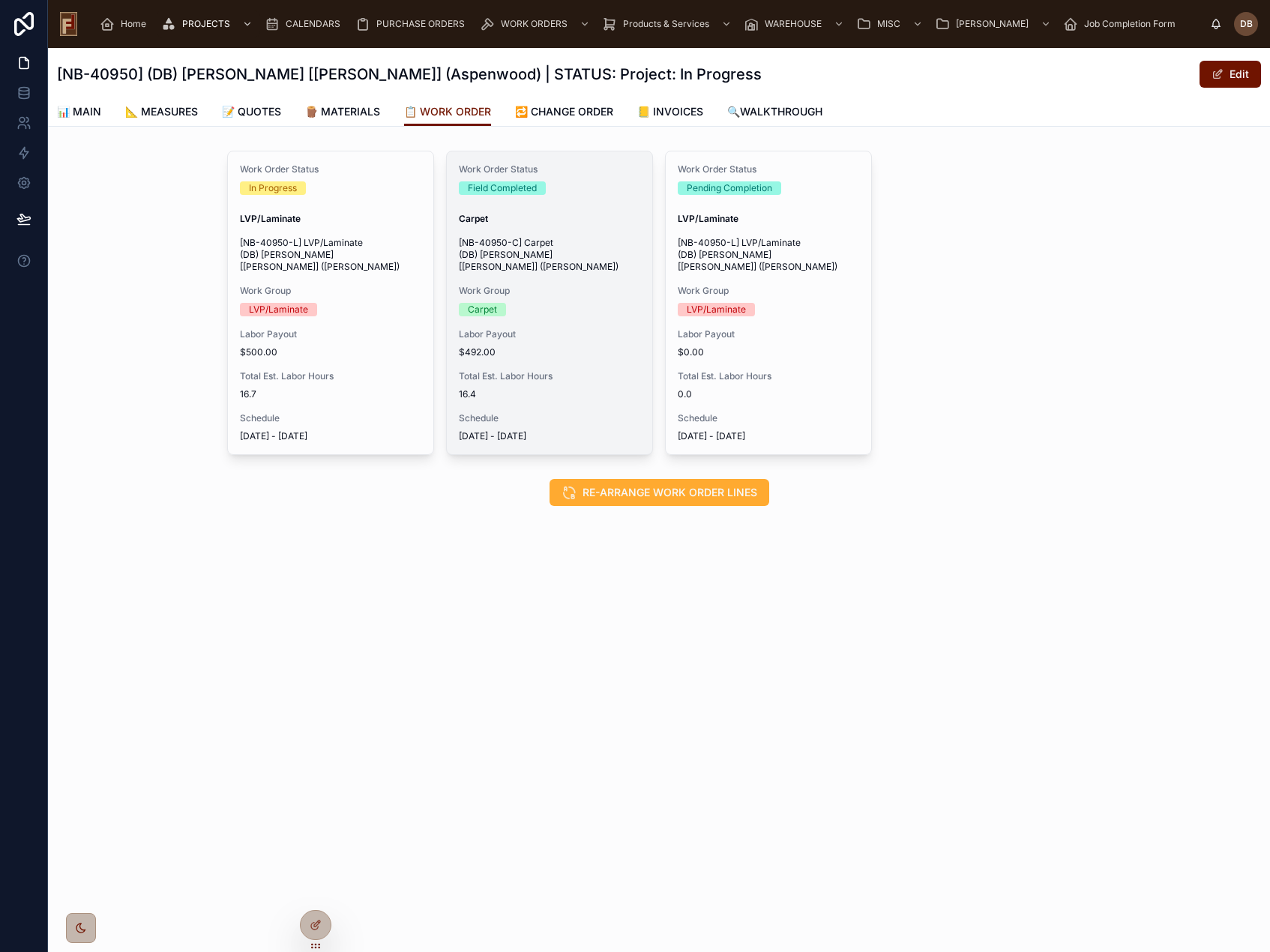
click at [591, 332] on div "Labor Payout $492.00" at bounding box center [549, 342] width 181 height 30
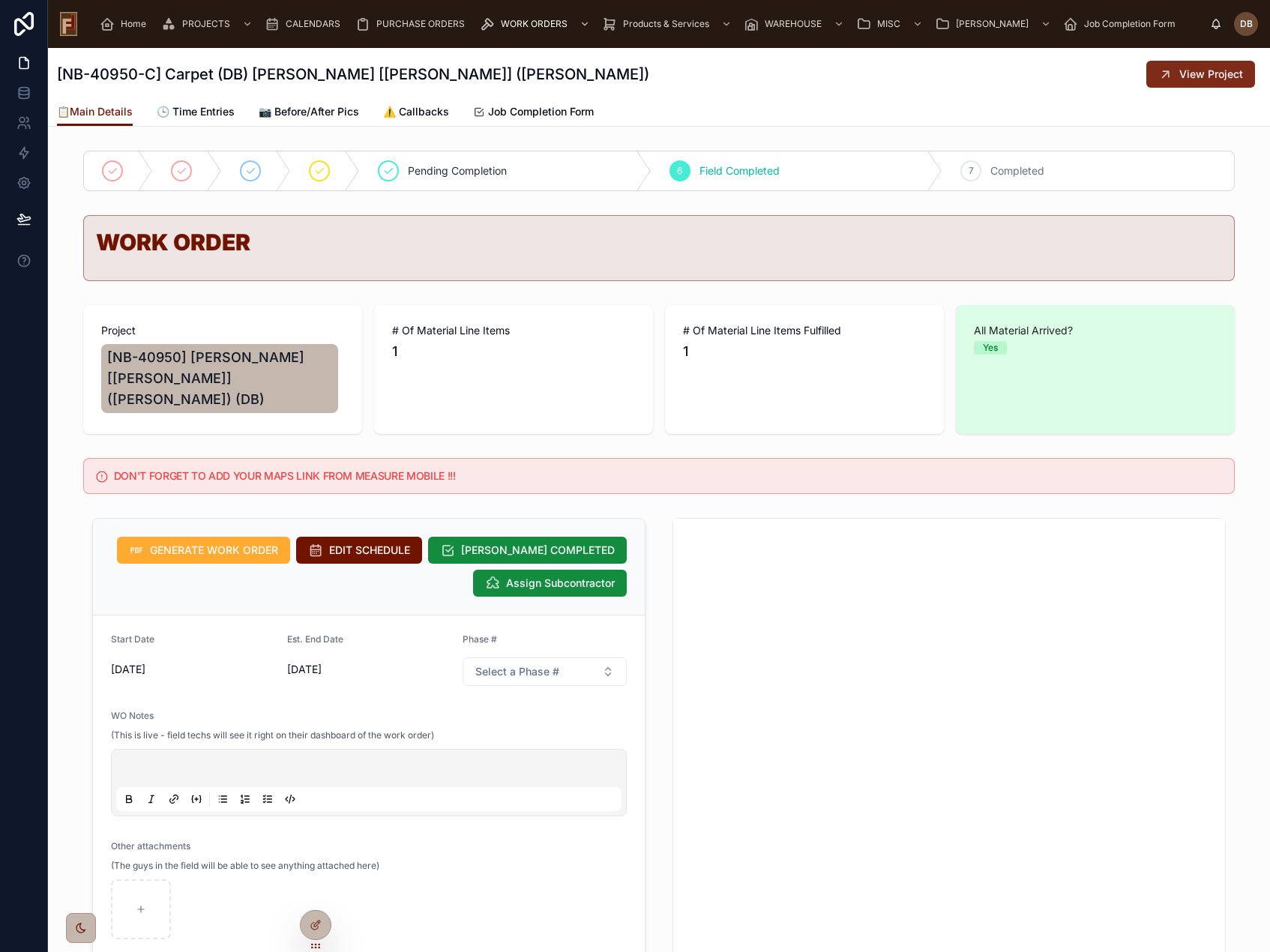
click at [1183, 74] on span "View Project" at bounding box center [1210, 74] width 64 height 15
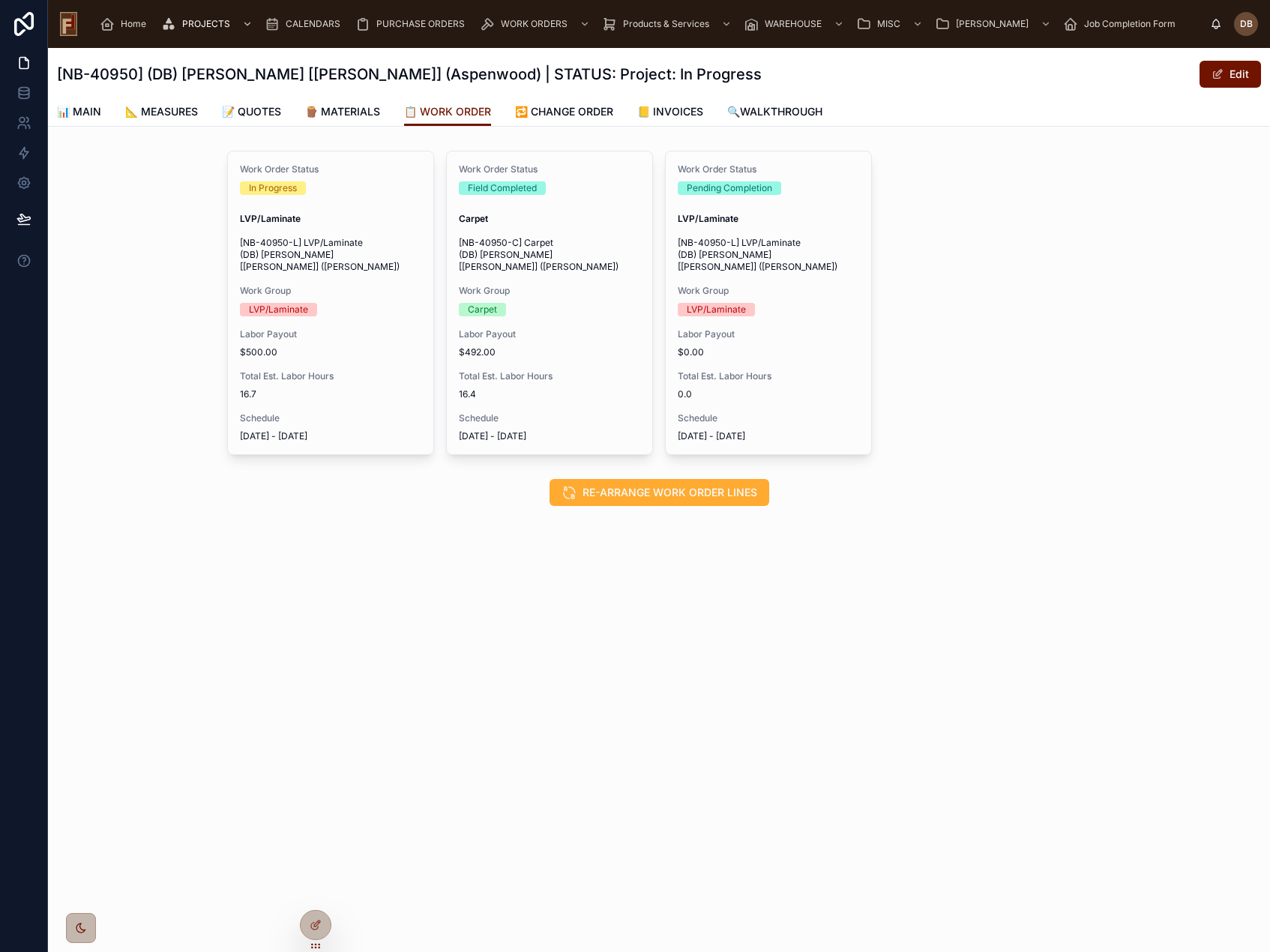
click at [310, 22] on span "CALENDARS" at bounding box center [313, 23] width 55 height 12
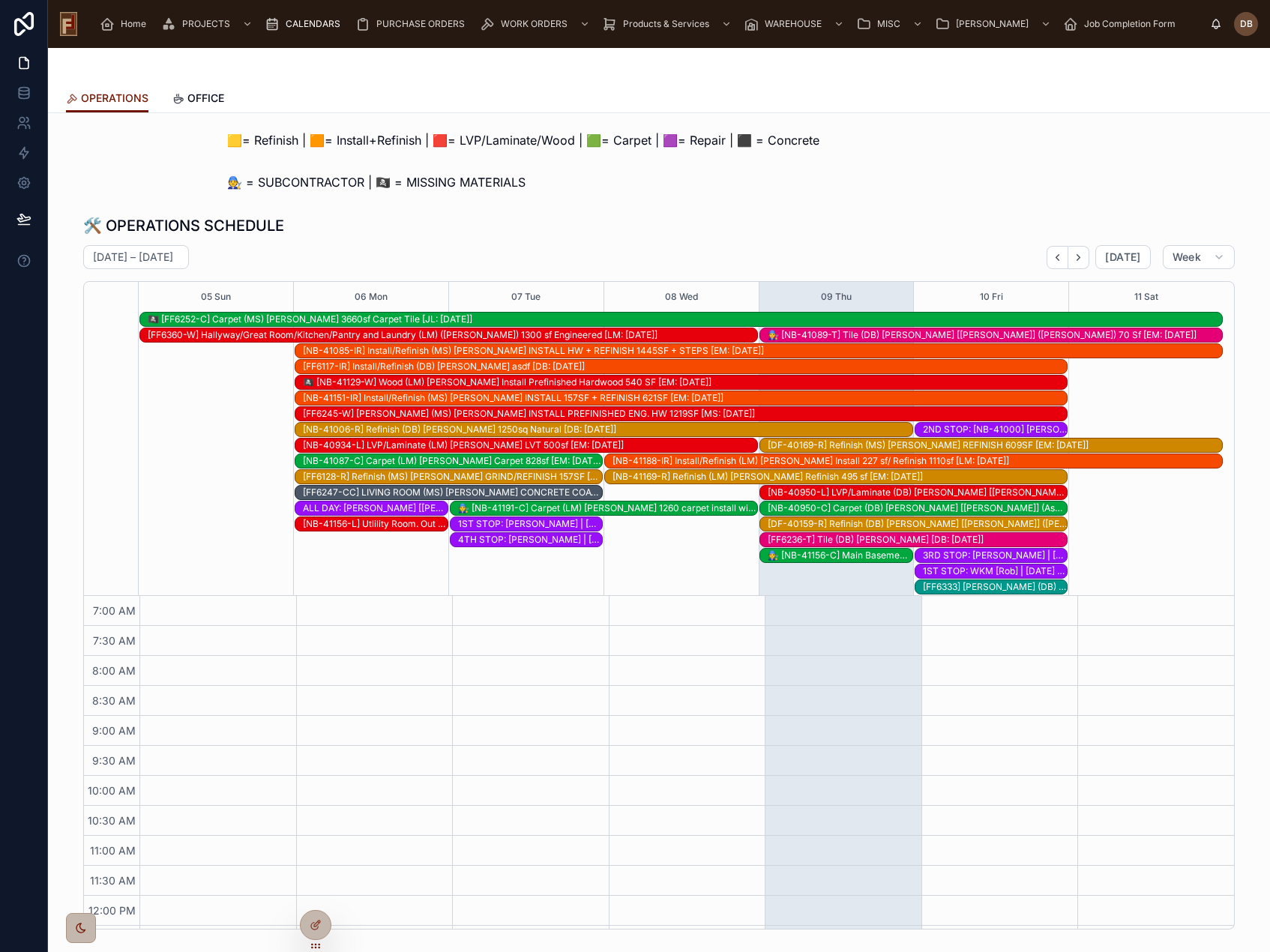
scroll to position [267, 0]
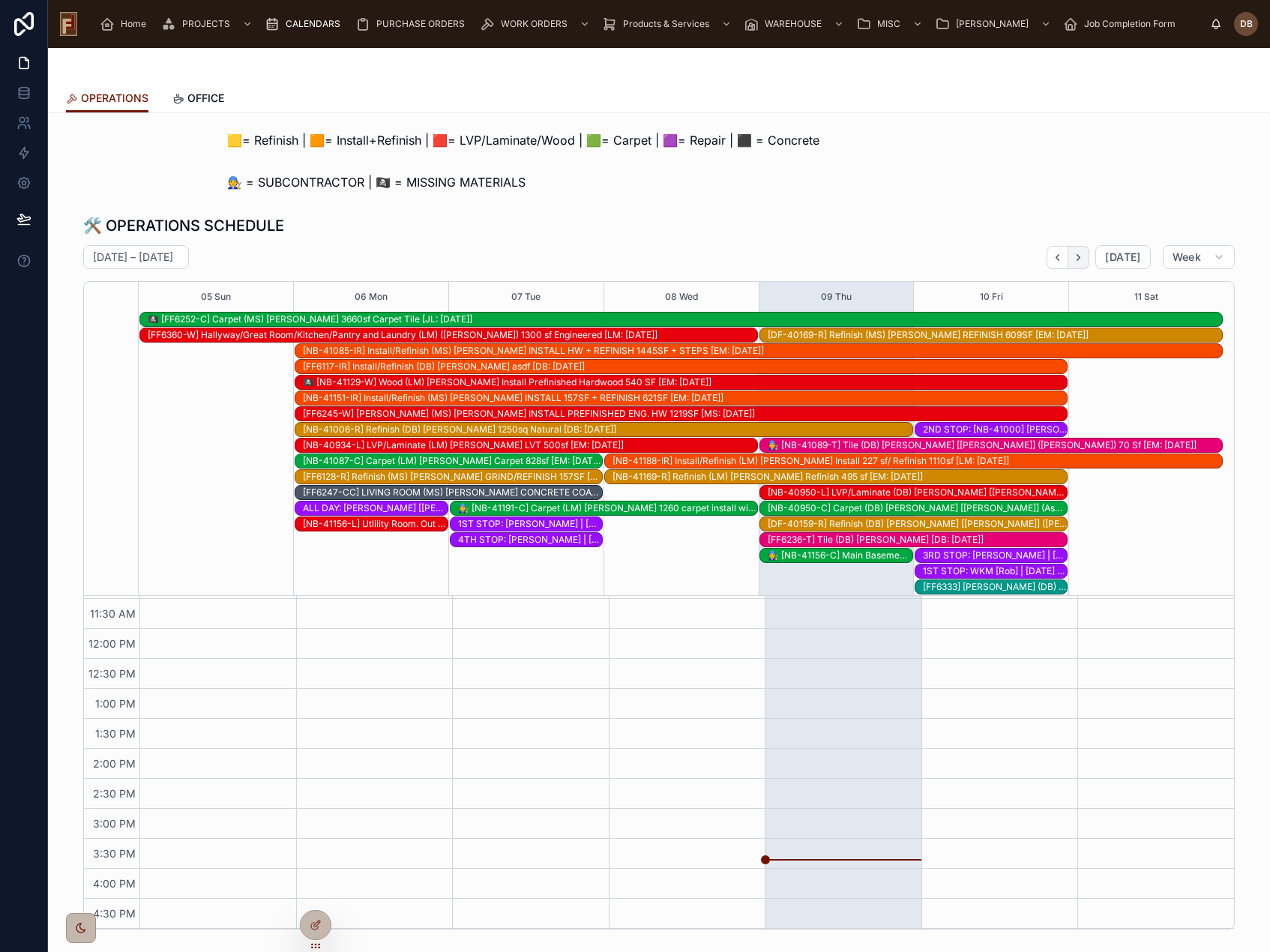
click at [1077, 258] on icon "Next" at bounding box center [1078, 257] width 12 height 12
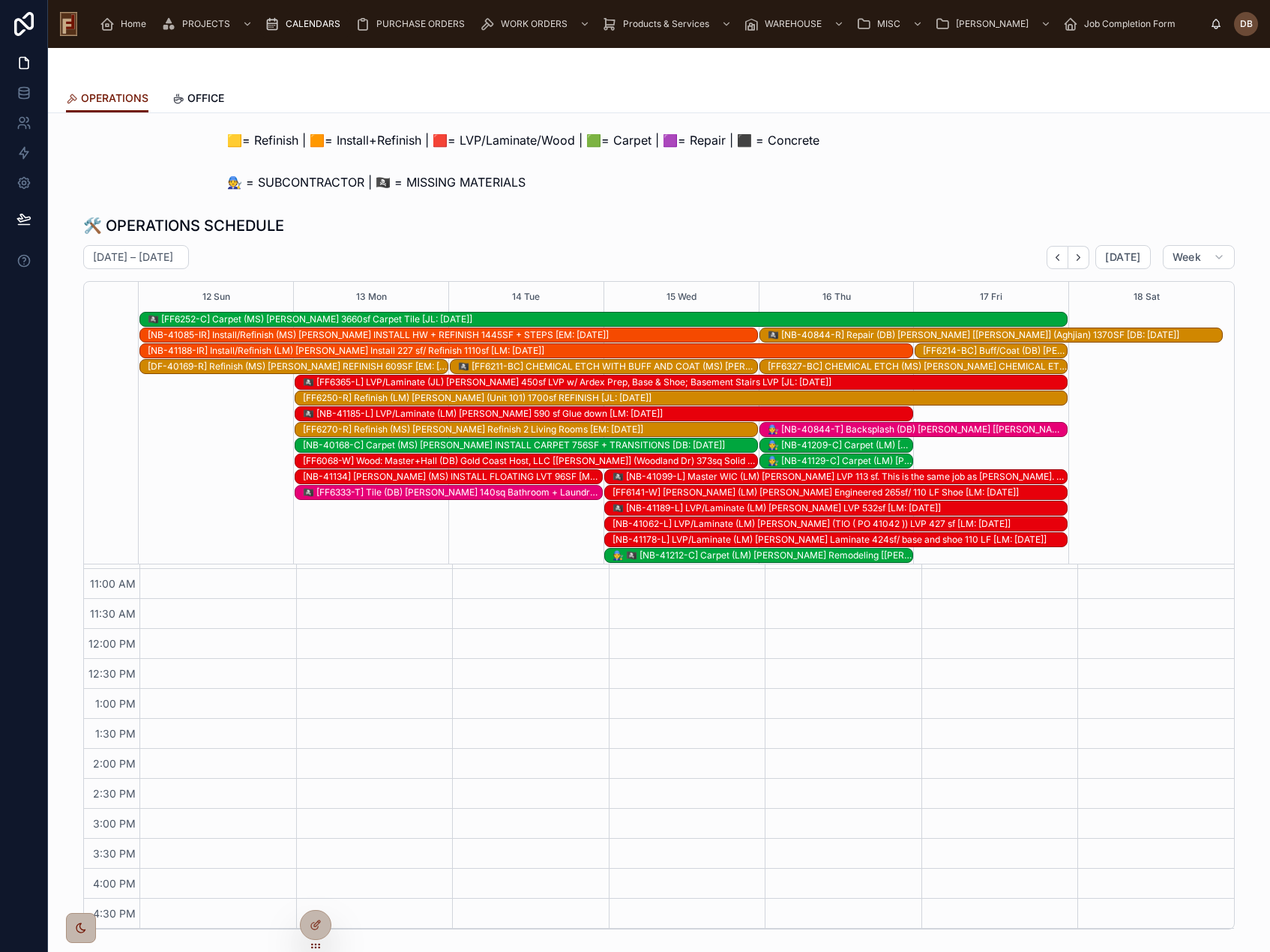
scroll to position [236, 0]
click at [1110, 258] on span "[DATE]" at bounding box center [1122, 256] width 35 height 13
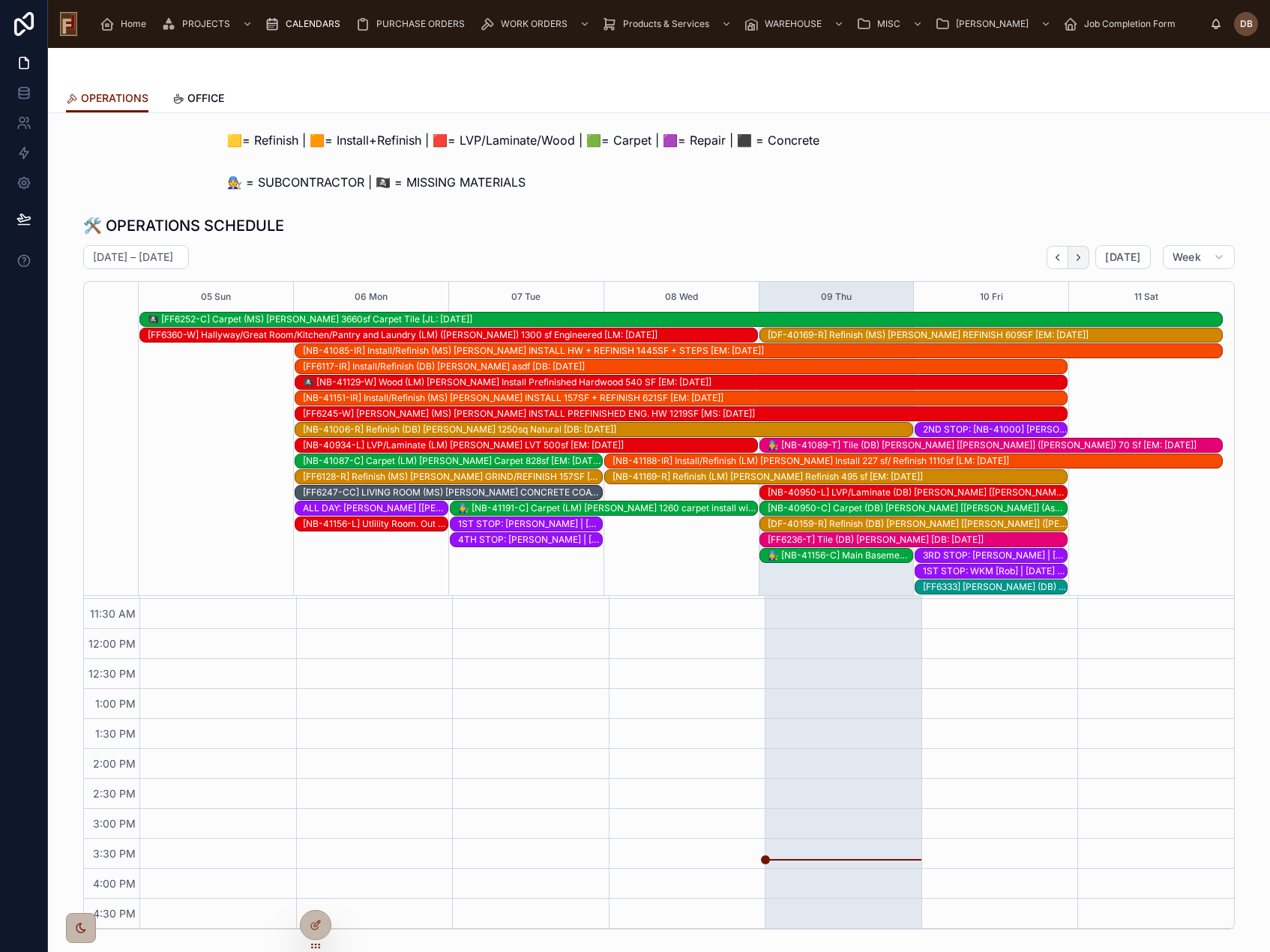
click at [1078, 258] on icon "Next" at bounding box center [1078, 257] width 12 height 12
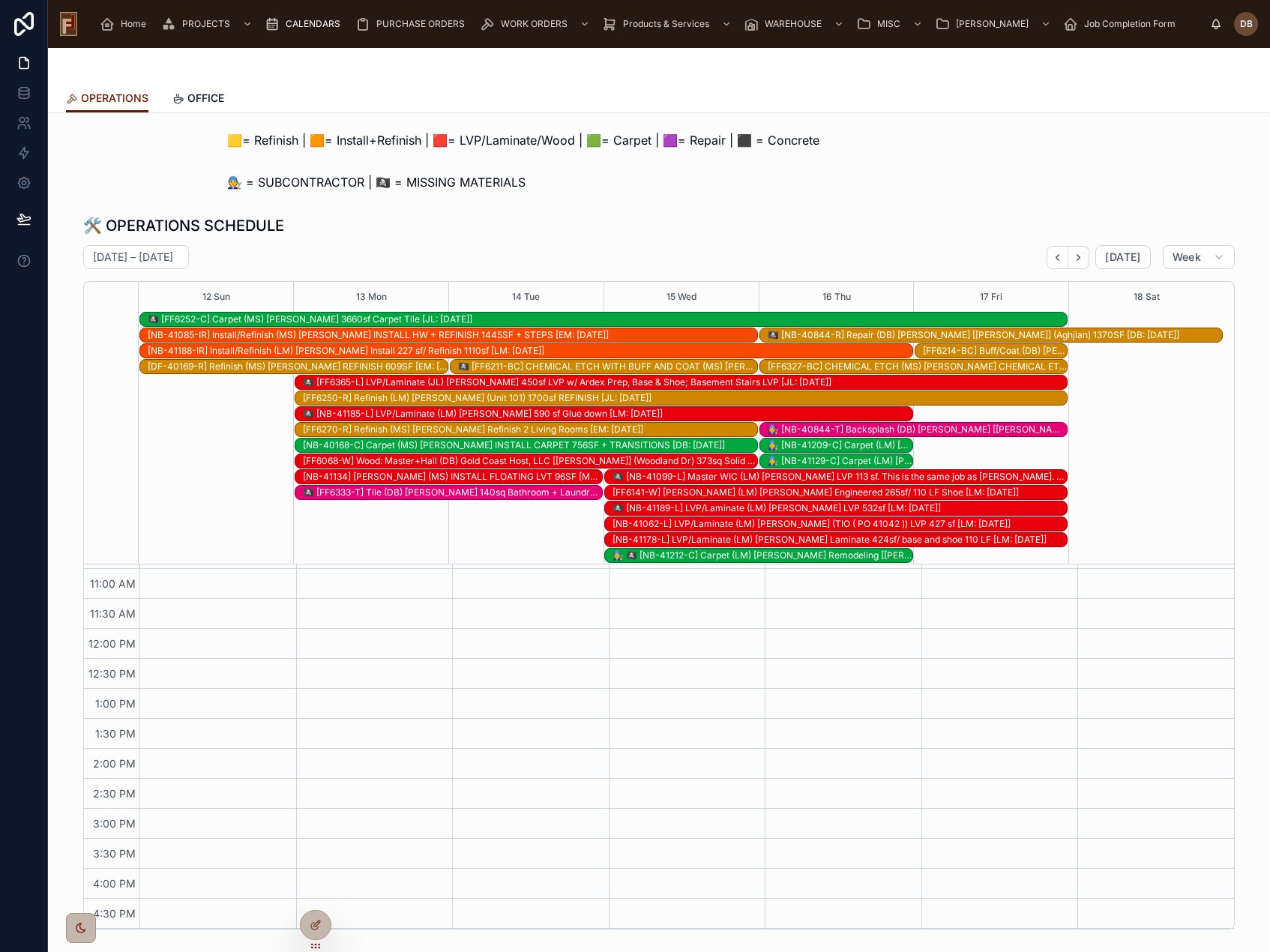
scroll to position [236, 0]
click at [1108, 258] on span "[DATE]" at bounding box center [1122, 256] width 35 height 13
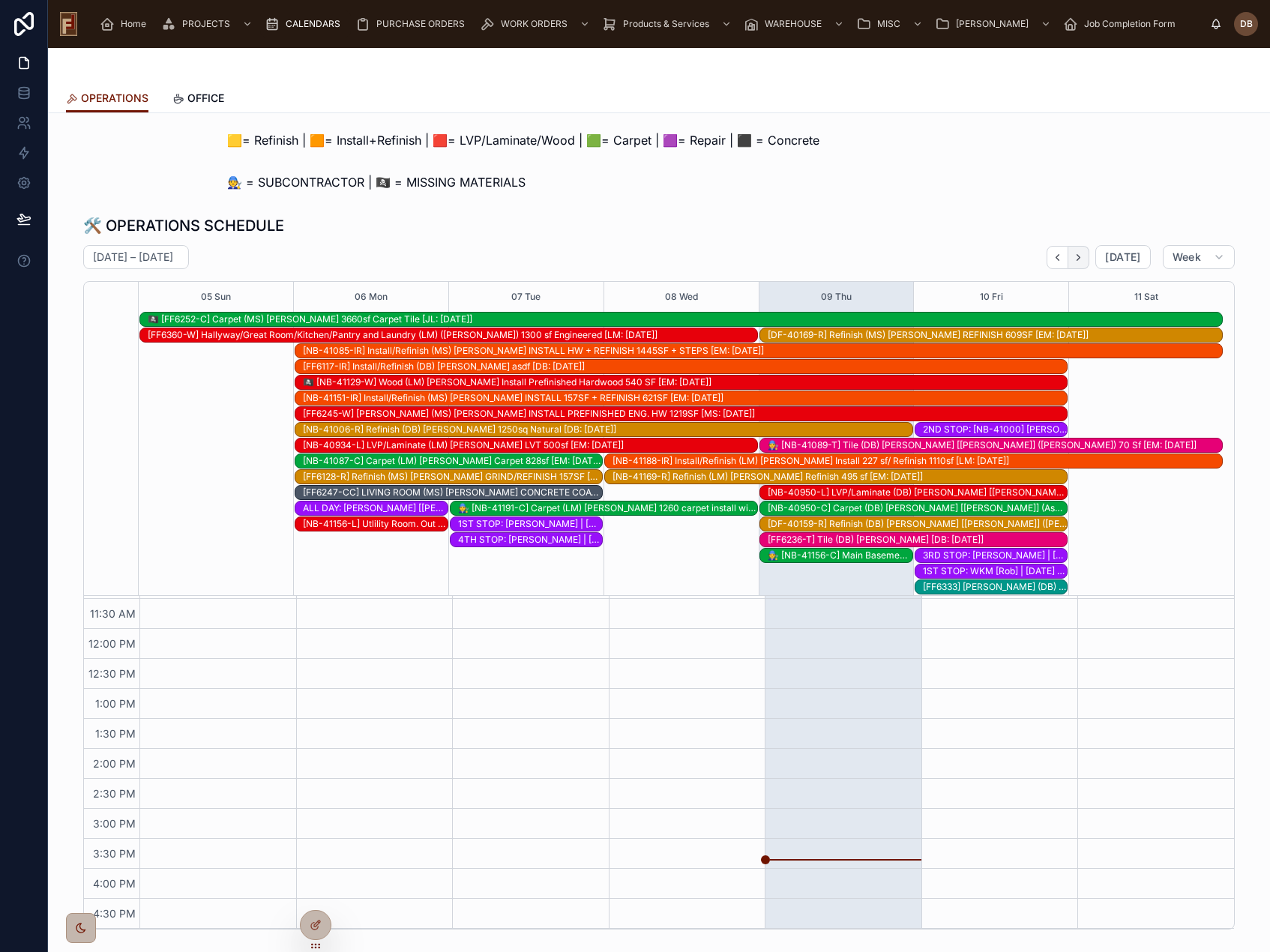
click at [1078, 255] on icon "Next" at bounding box center [1078, 257] width 12 height 12
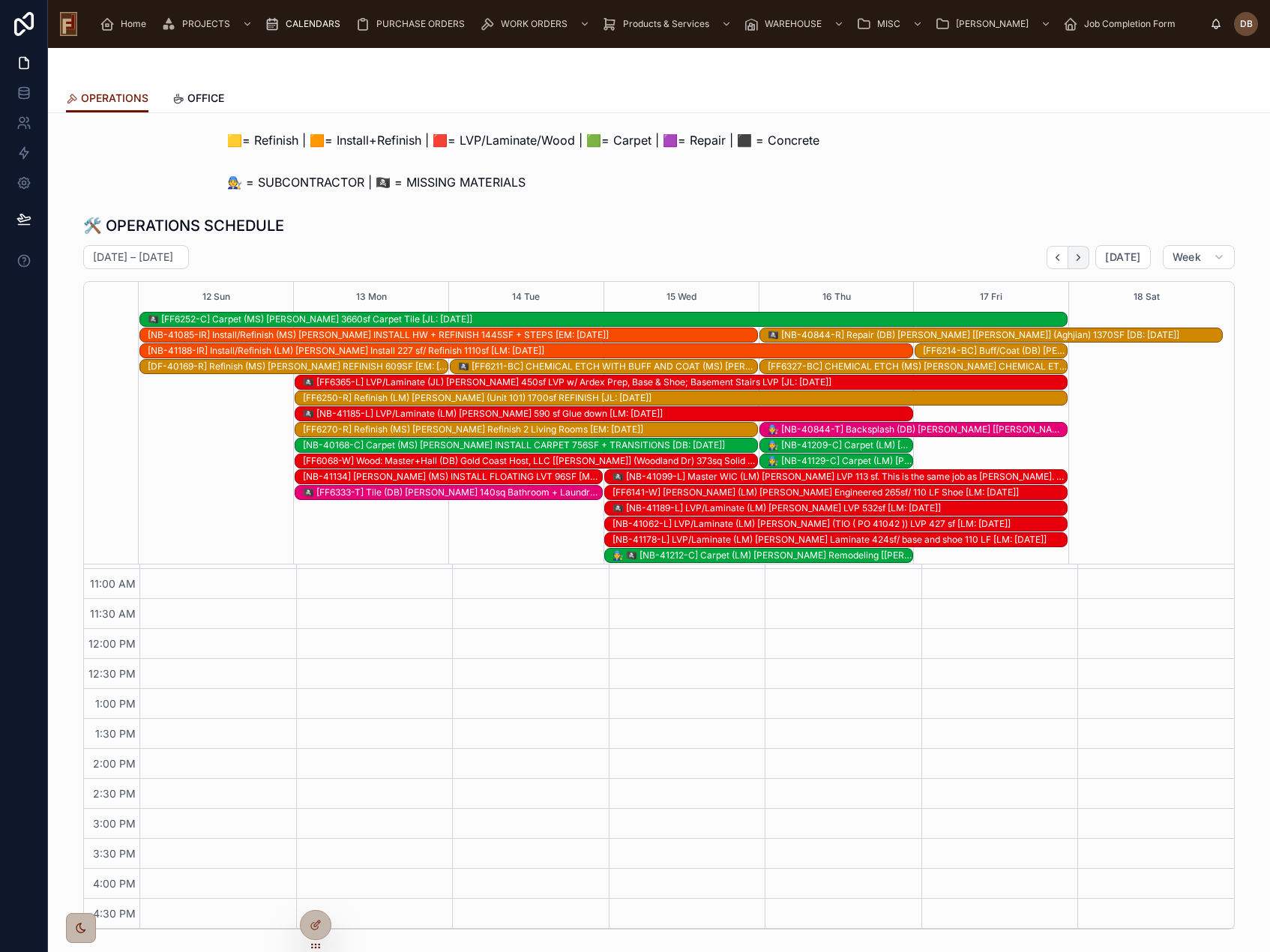
click at [1077, 256] on icon "Next" at bounding box center [1078, 256] width 3 height 6
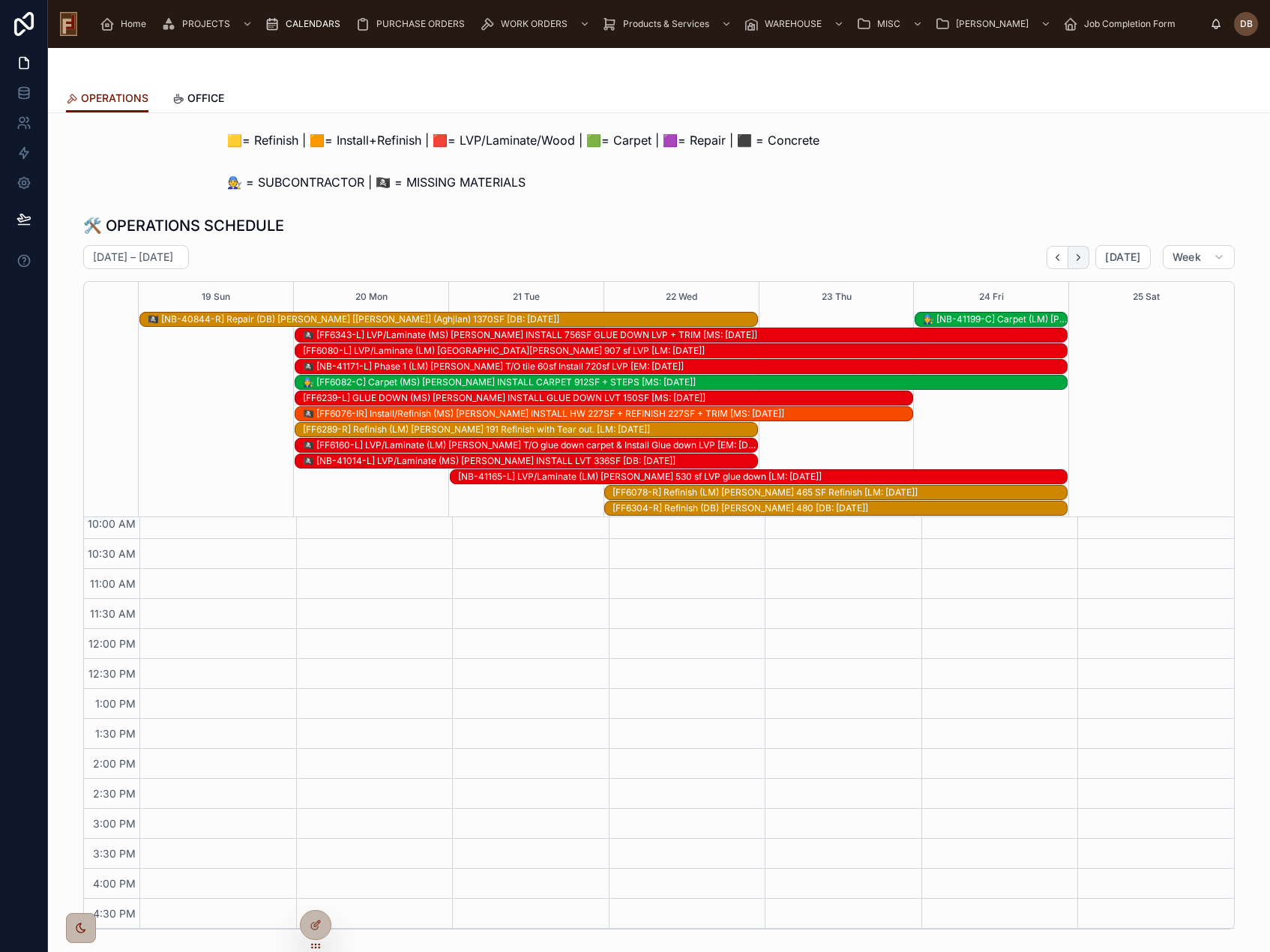
click at [1077, 256] on icon "Next" at bounding box center [1078, 256] width 3 height 6
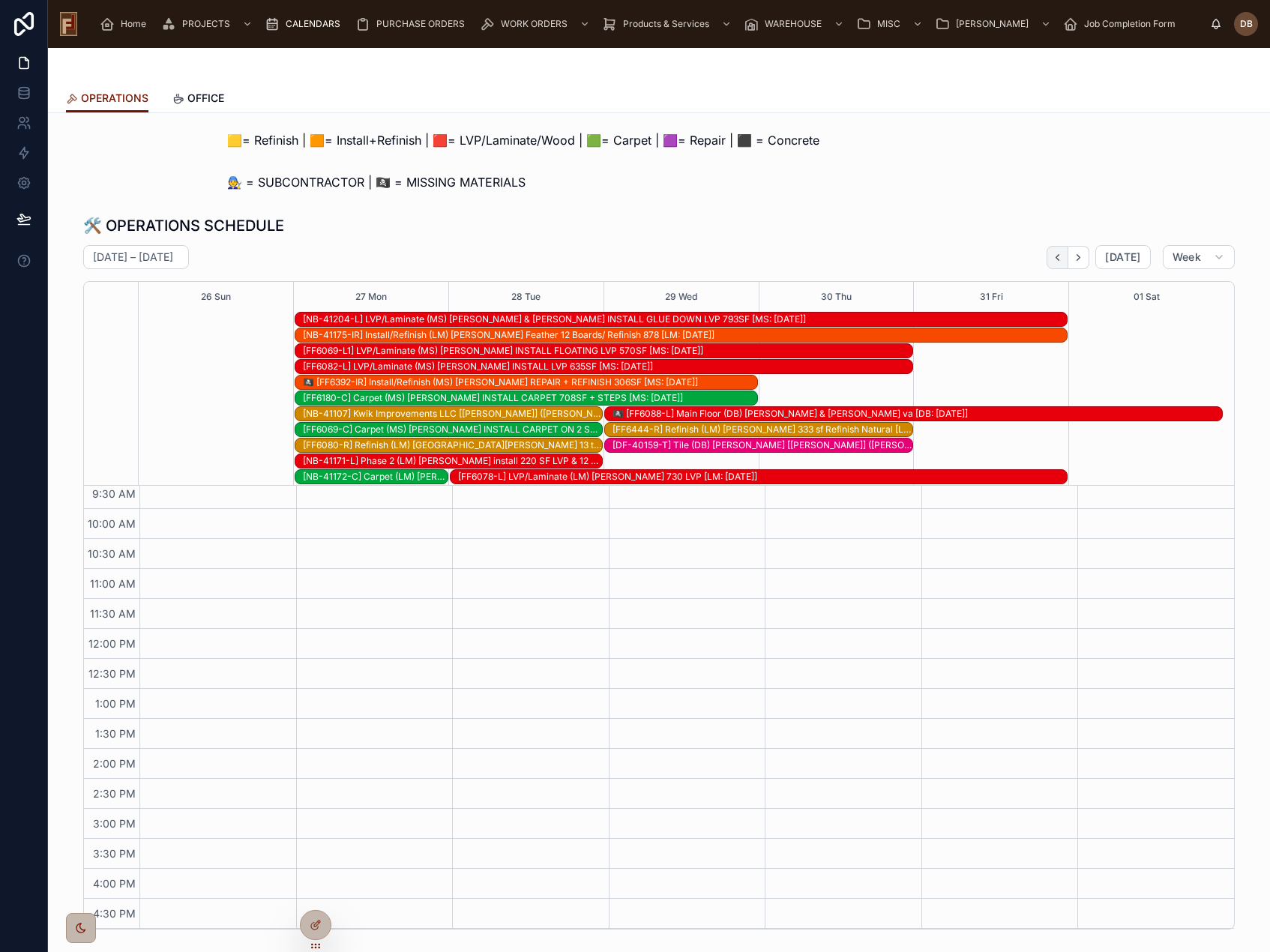
scroll to position [157, 0]
click at [1057, 257] on icon "Back" at bounding box center [1057, 257] width 12 height 12
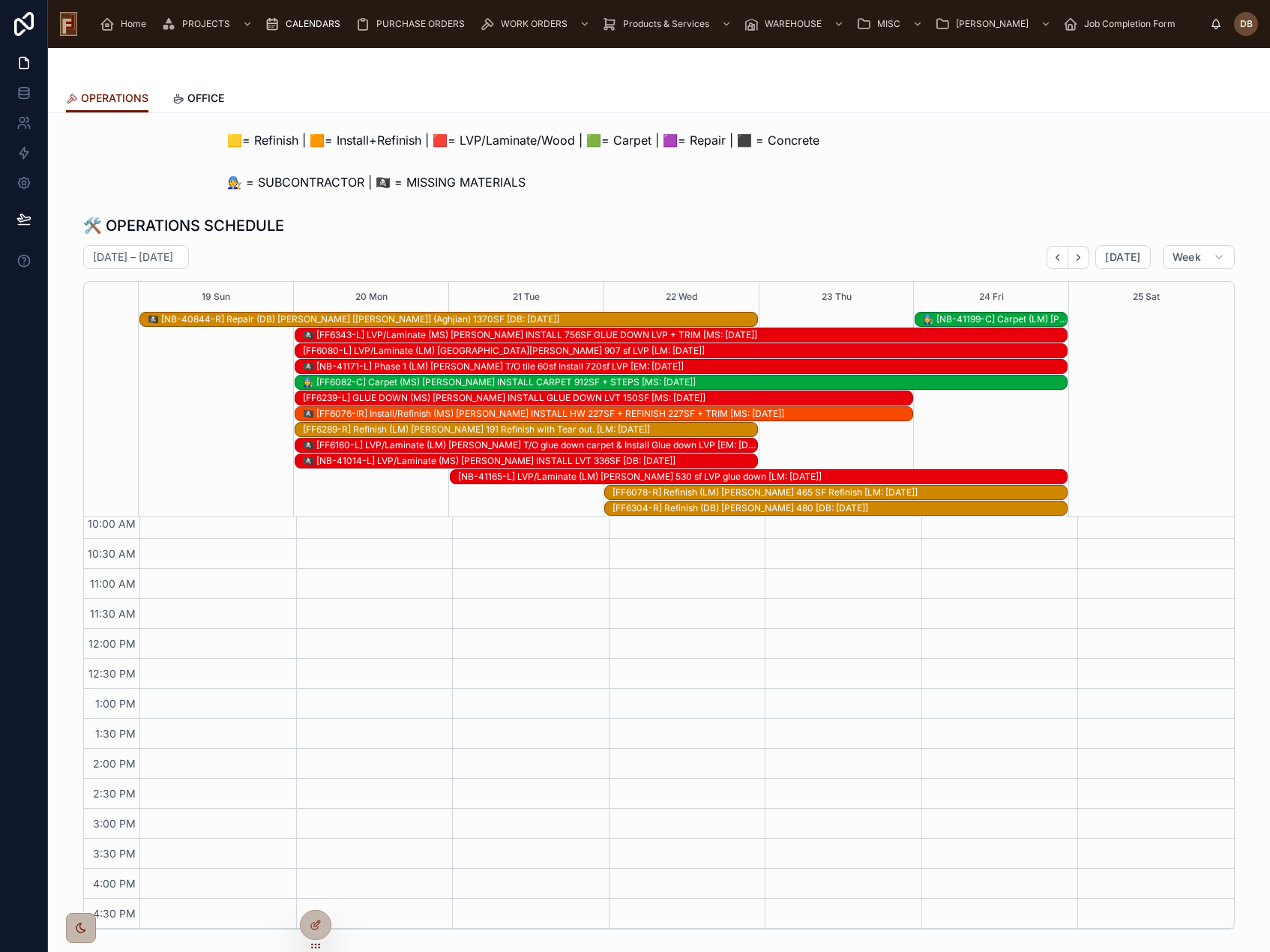
click at [1057, 257] on icon "Back" at bounding box center [1057, 257] width 12 height 12
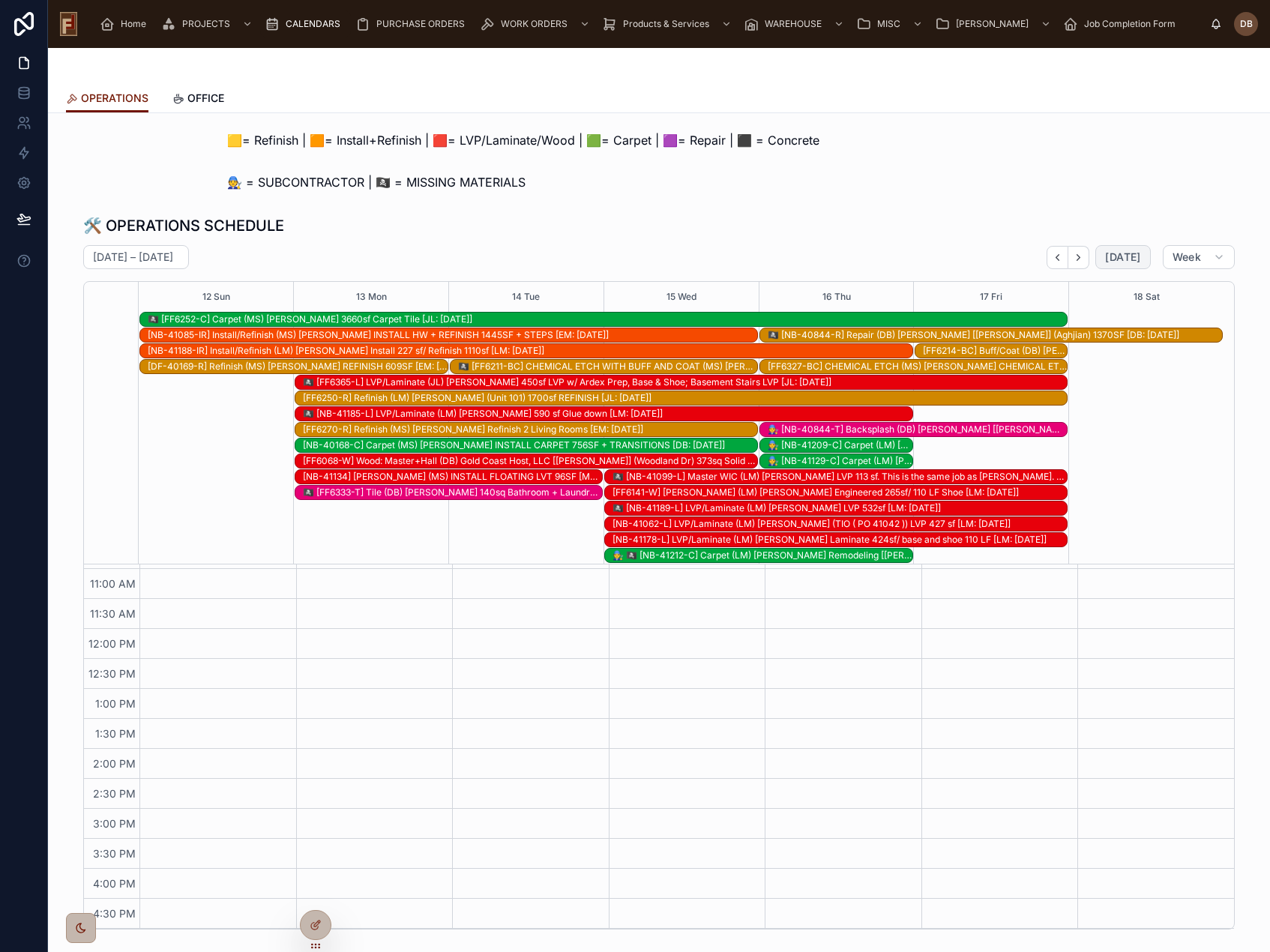
click at [1110, 264] on span "[DATE]" at bounding box center [1122, 256] width 35 height 13
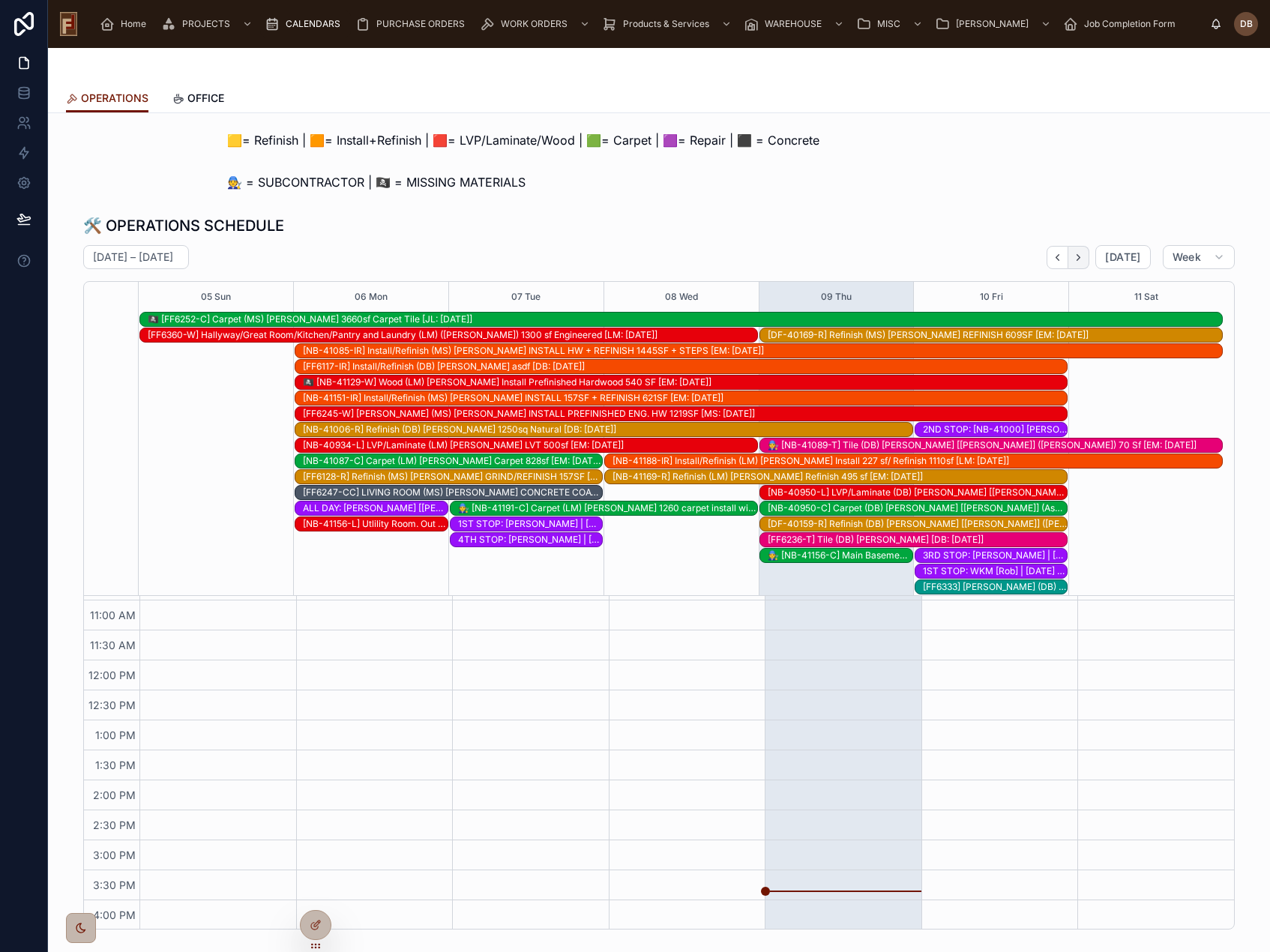
scroll to position [267, 0]
click at [1076, 258] on icon "Next" at bounding box center [1078, 257] width 12 height 12
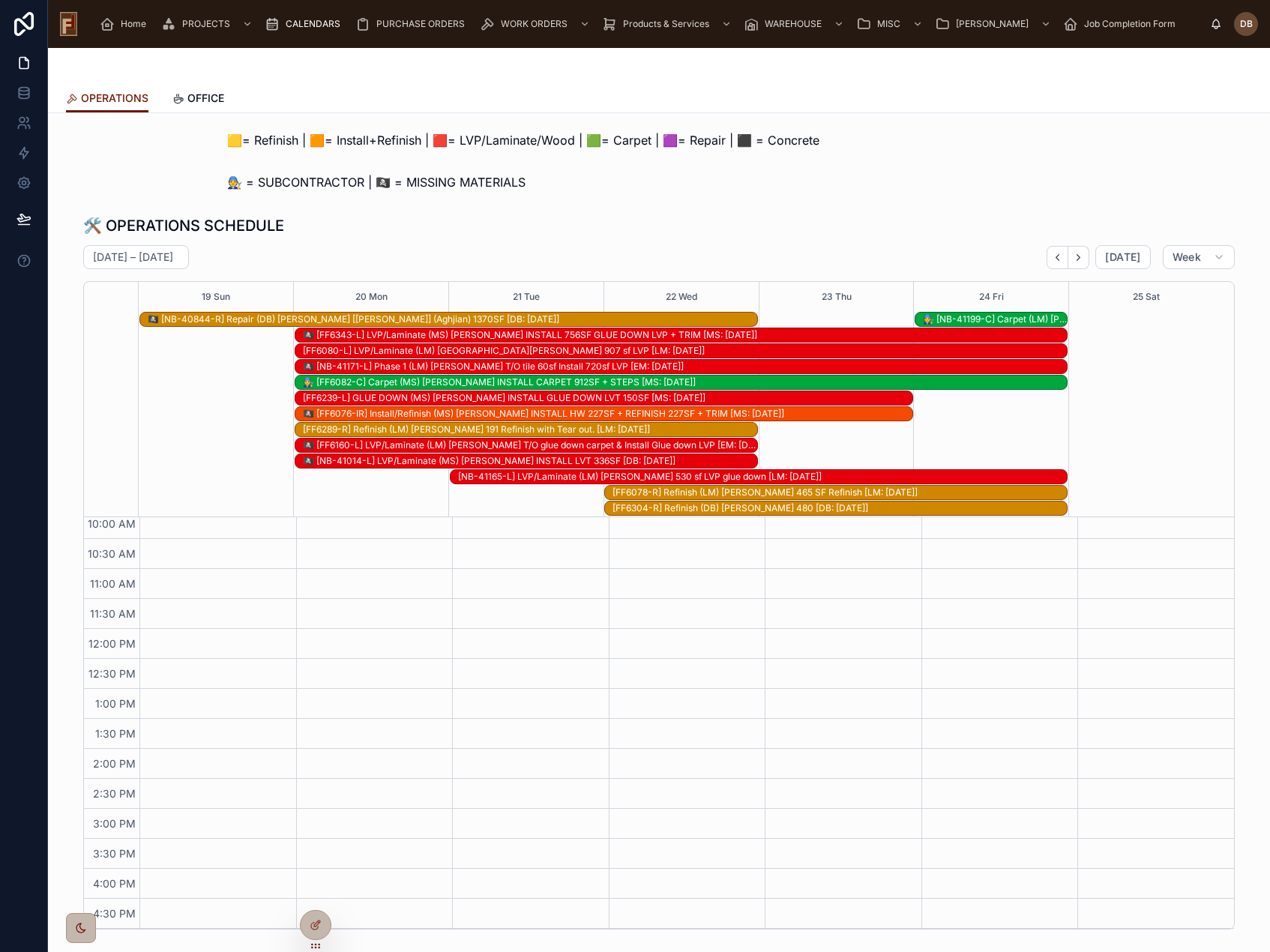
scroll to position [188, 0]
click at [1109, 258] on span "[DATE]" at bounding box center [1122, 256] width 35 height 13
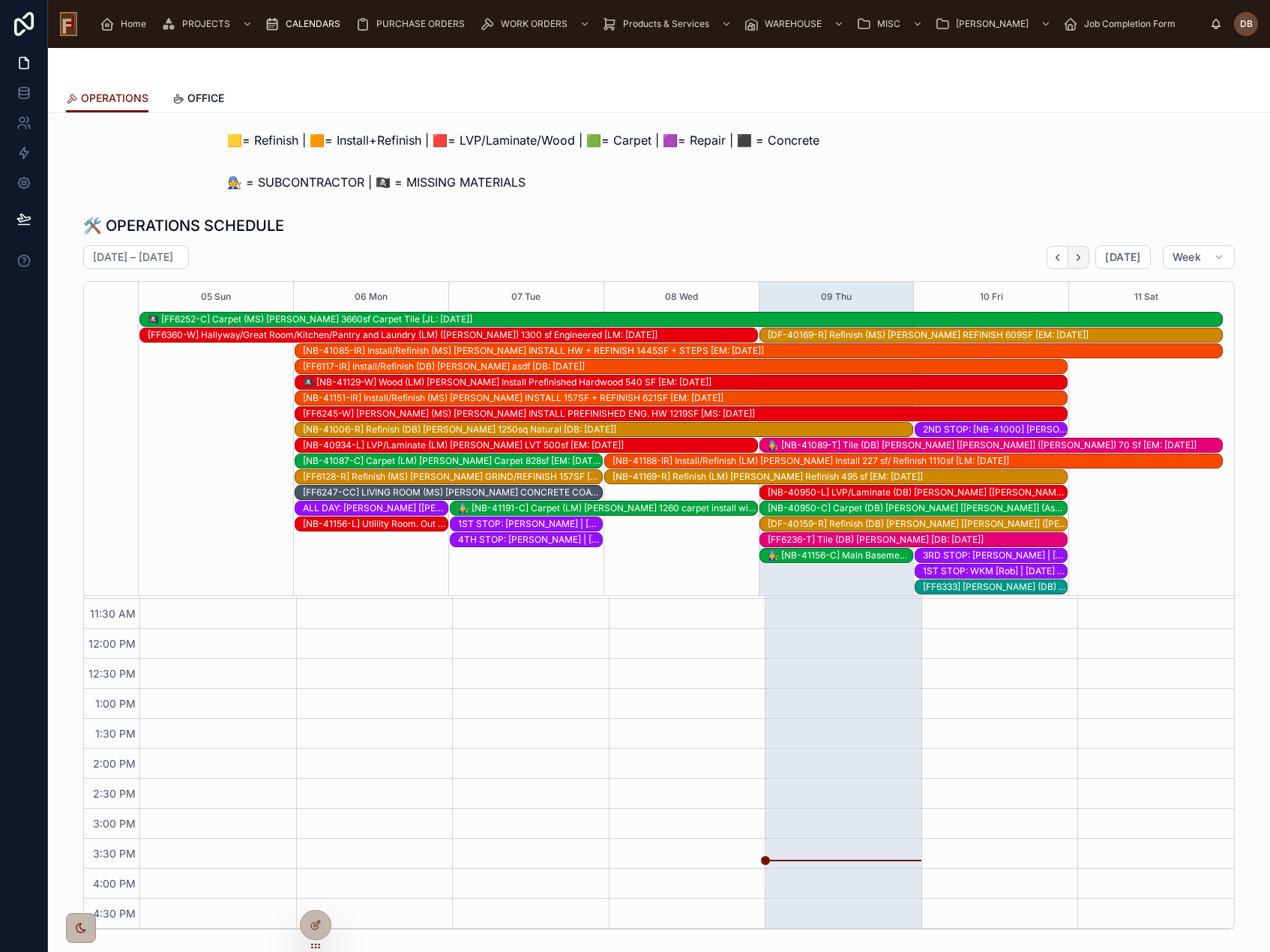
click at [1078, 258] on icon "Next" at bounding box center [1078, 257] width 12 height 12
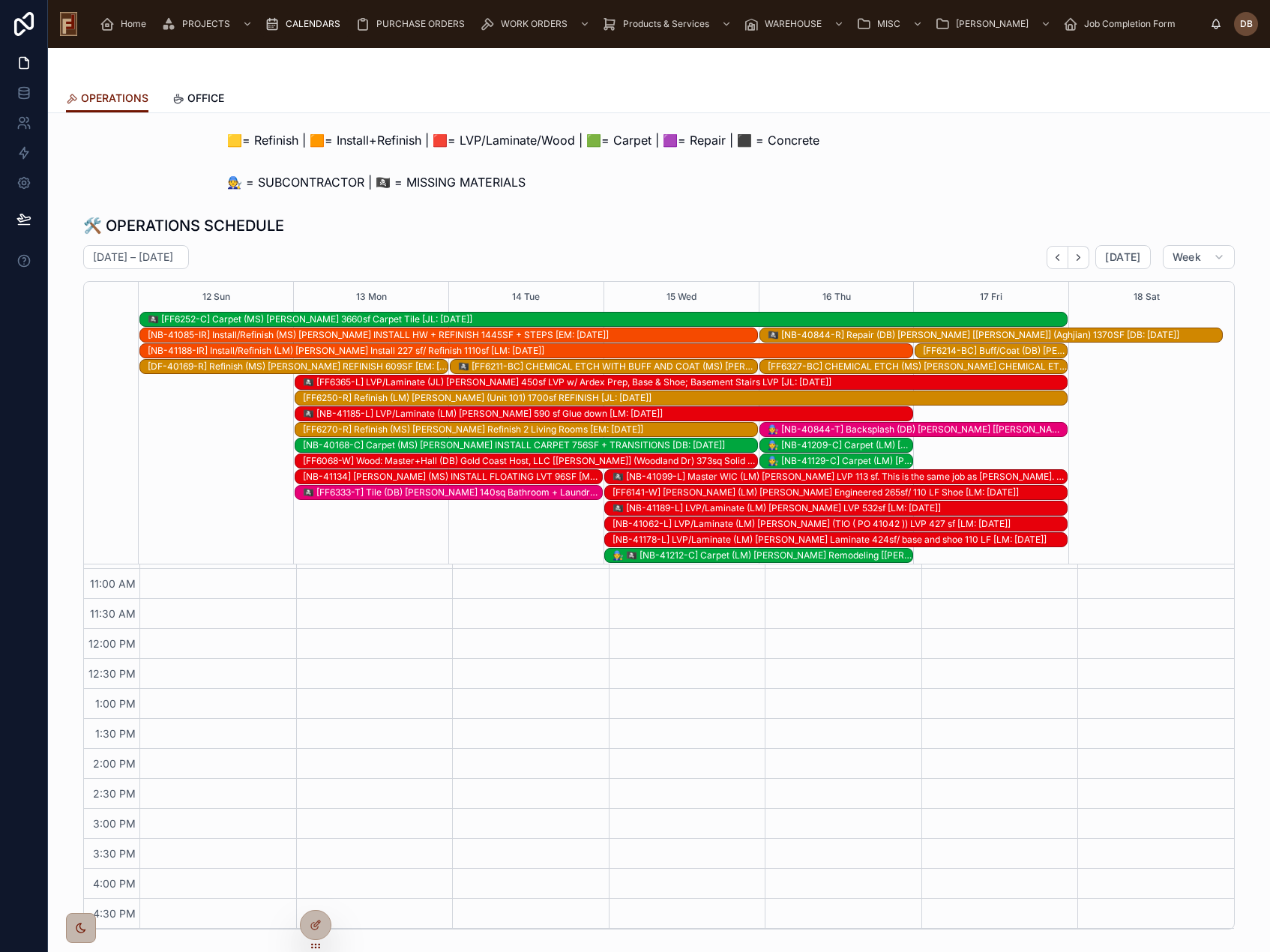
scroll to position [236, 0]
click at [920, 428] on div "🧑‍🔧 [NB-40844-T] Backsplash (DB) [PERSON_NAME] [[PERSON_NAME]] (Aghjian) Backsp…" at bounding box center [917, 428] width 299 height 12
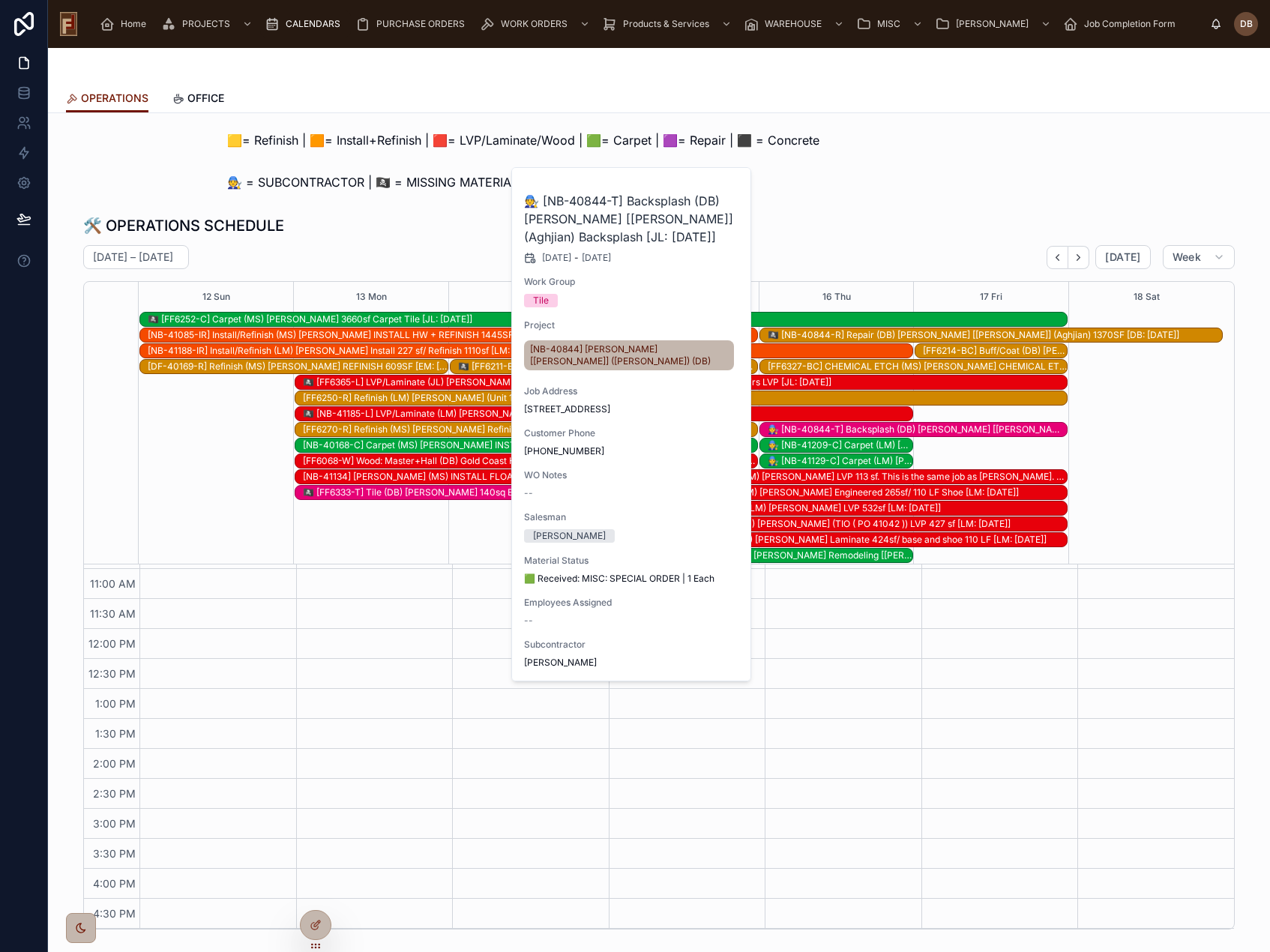
click at [831, 217] on div "🛠️ OPERATIONS SCHEDULE" at bounding box center [659, 225] width 1151 height 21
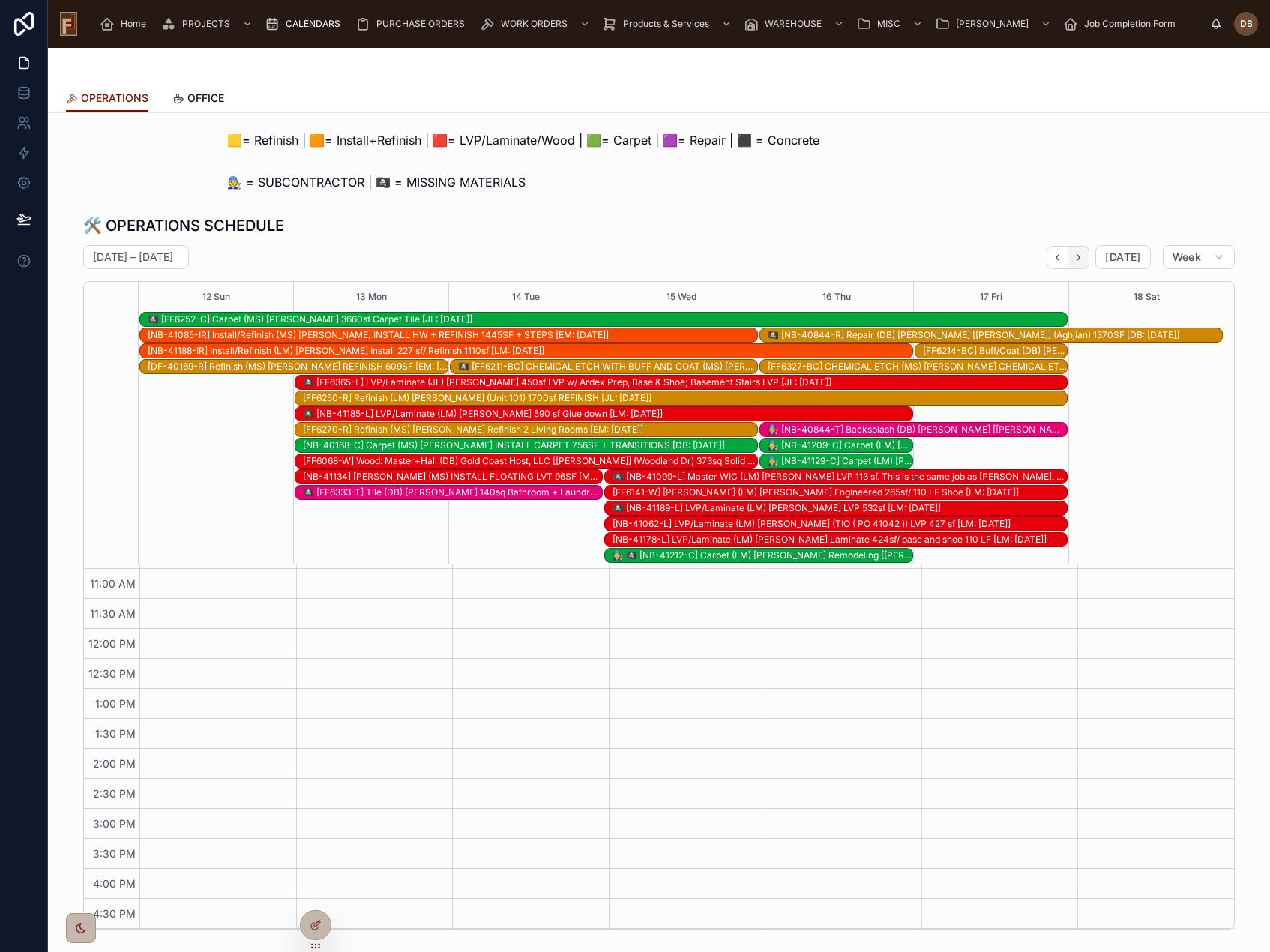
click at [1077, 258] on icon "Next" at bounding box center [1078, 257] width 12 height 12
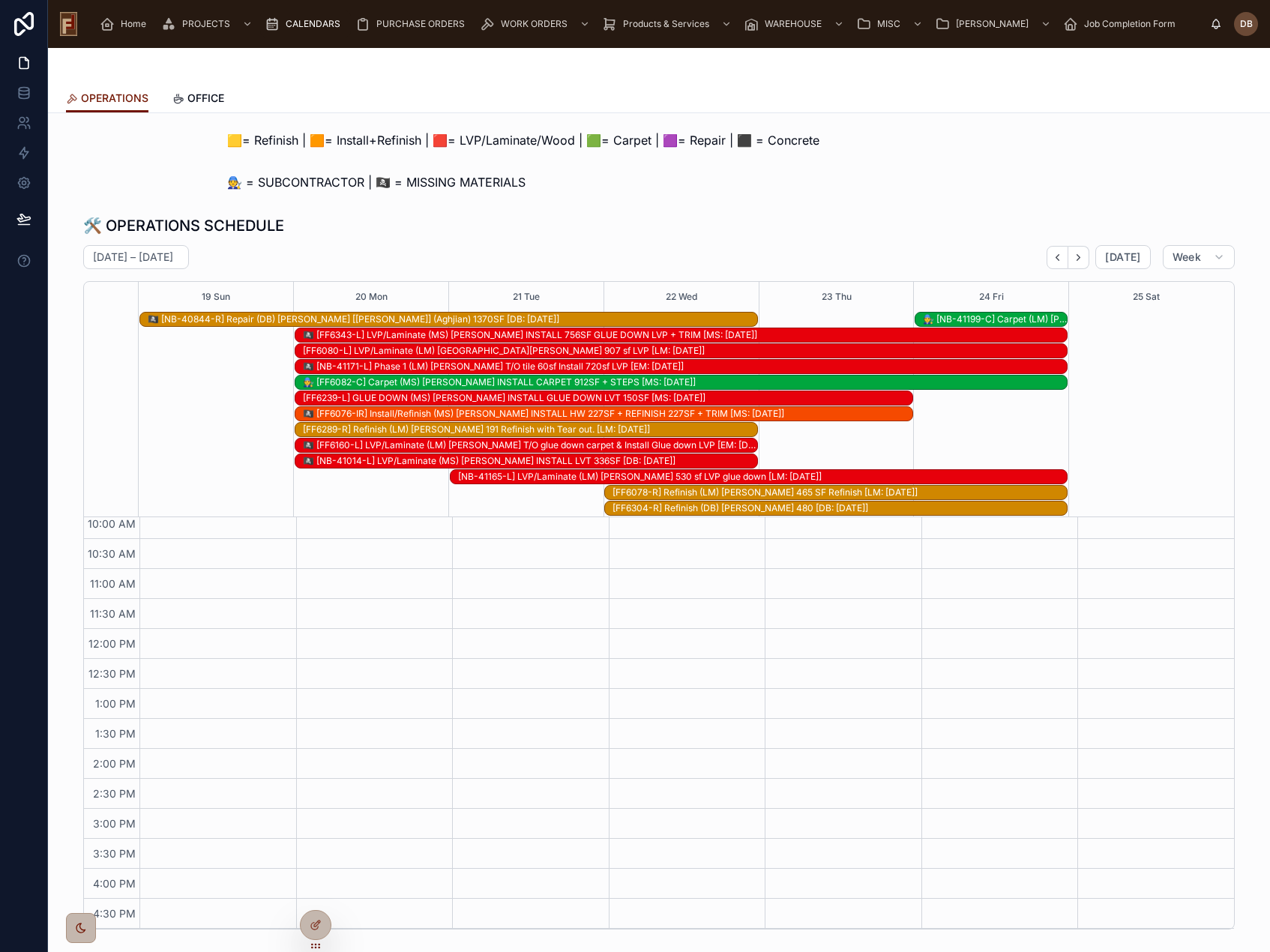
click at [1077, 258] on icon "Next" at bounding box center [1078, 257] width 12 height 12
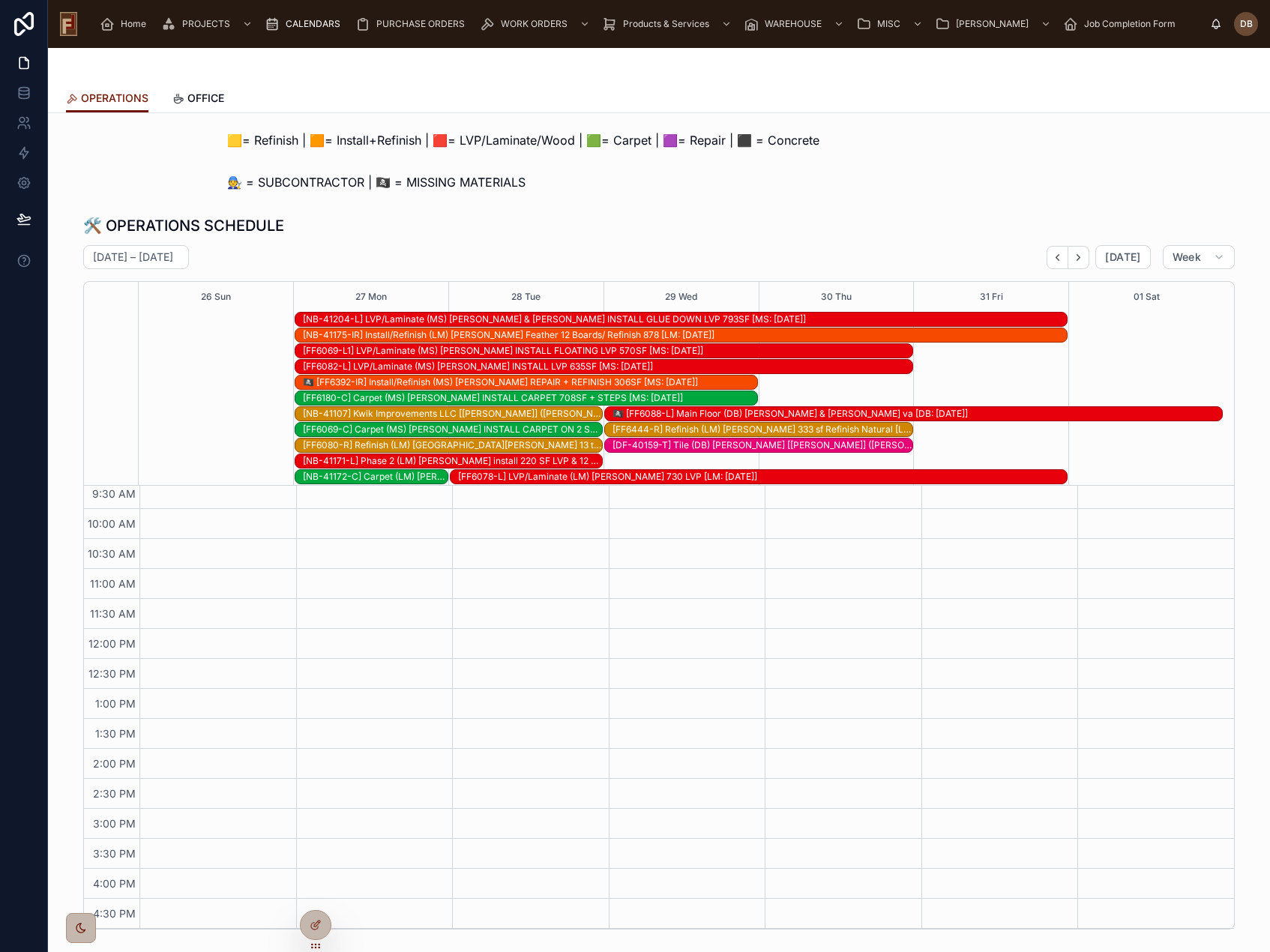
click at [1077, 258] on icon "Next" at bounding box center [1078, 257] width 12 height 12
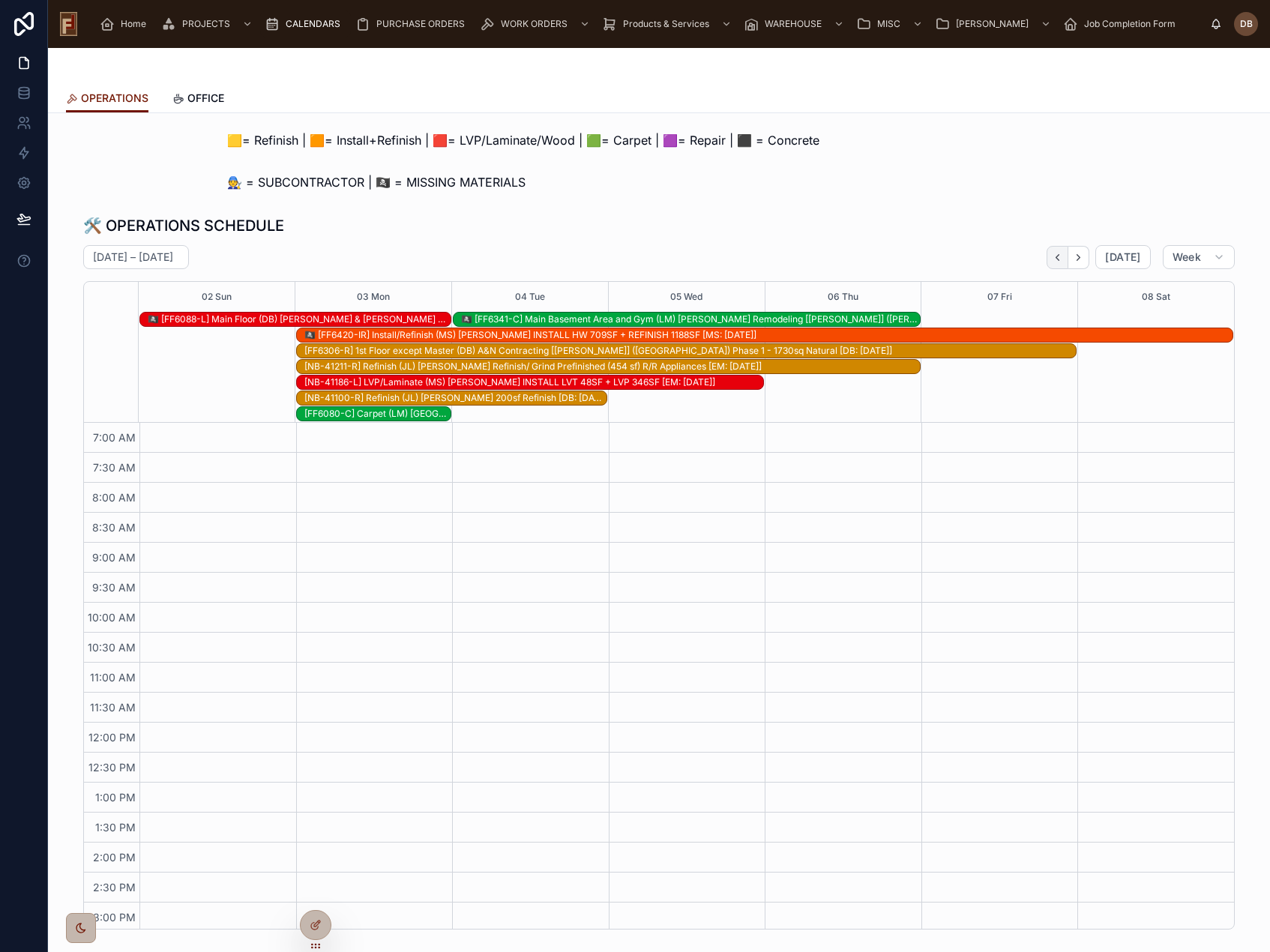
click at [1053, 258] on icon "Back" at bounding box center [1057, 257] width 12 height 12
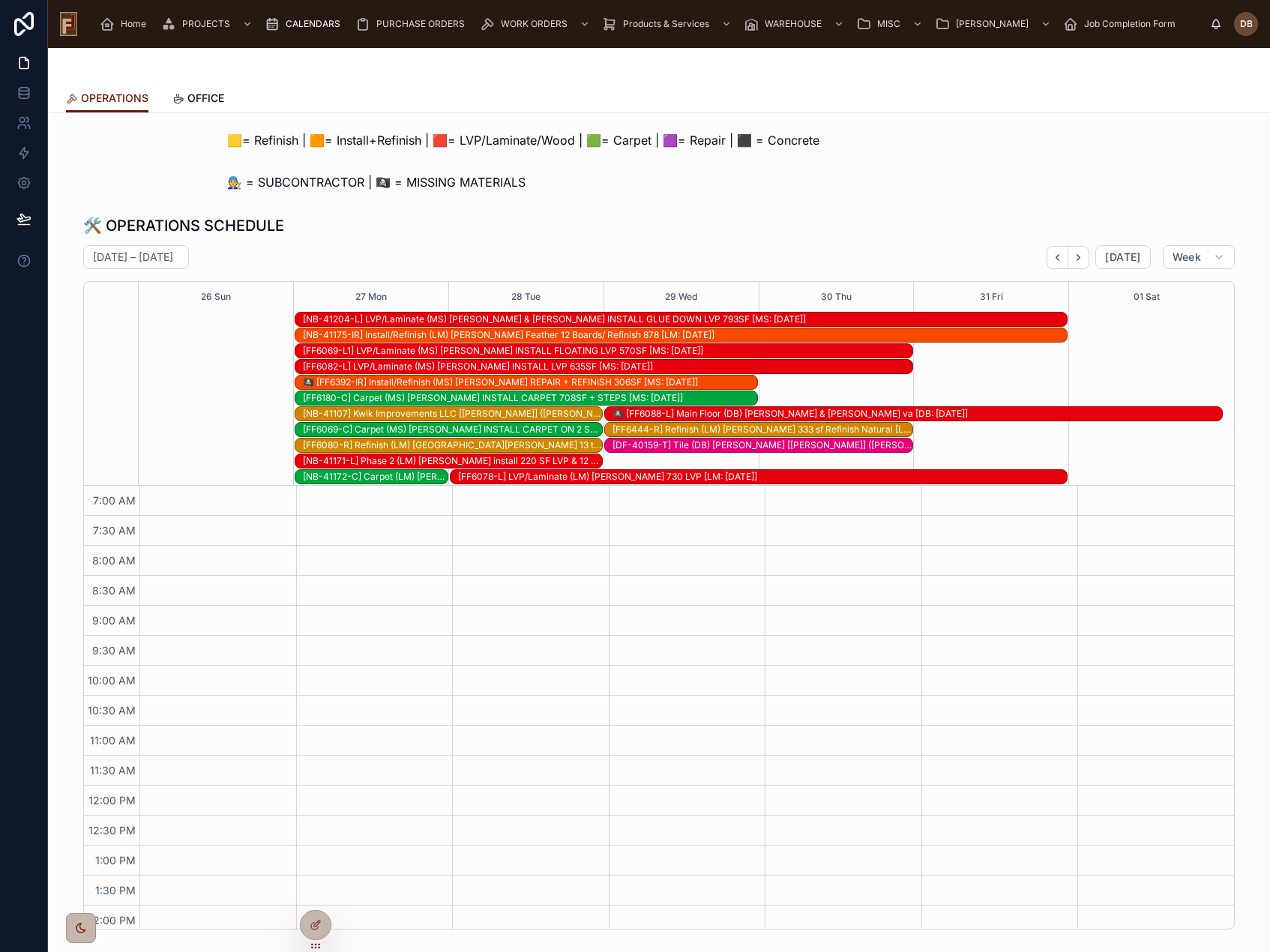
click at [1053, 258] on icon "Back" at bounding box center [1057, 257] width 12 height 12
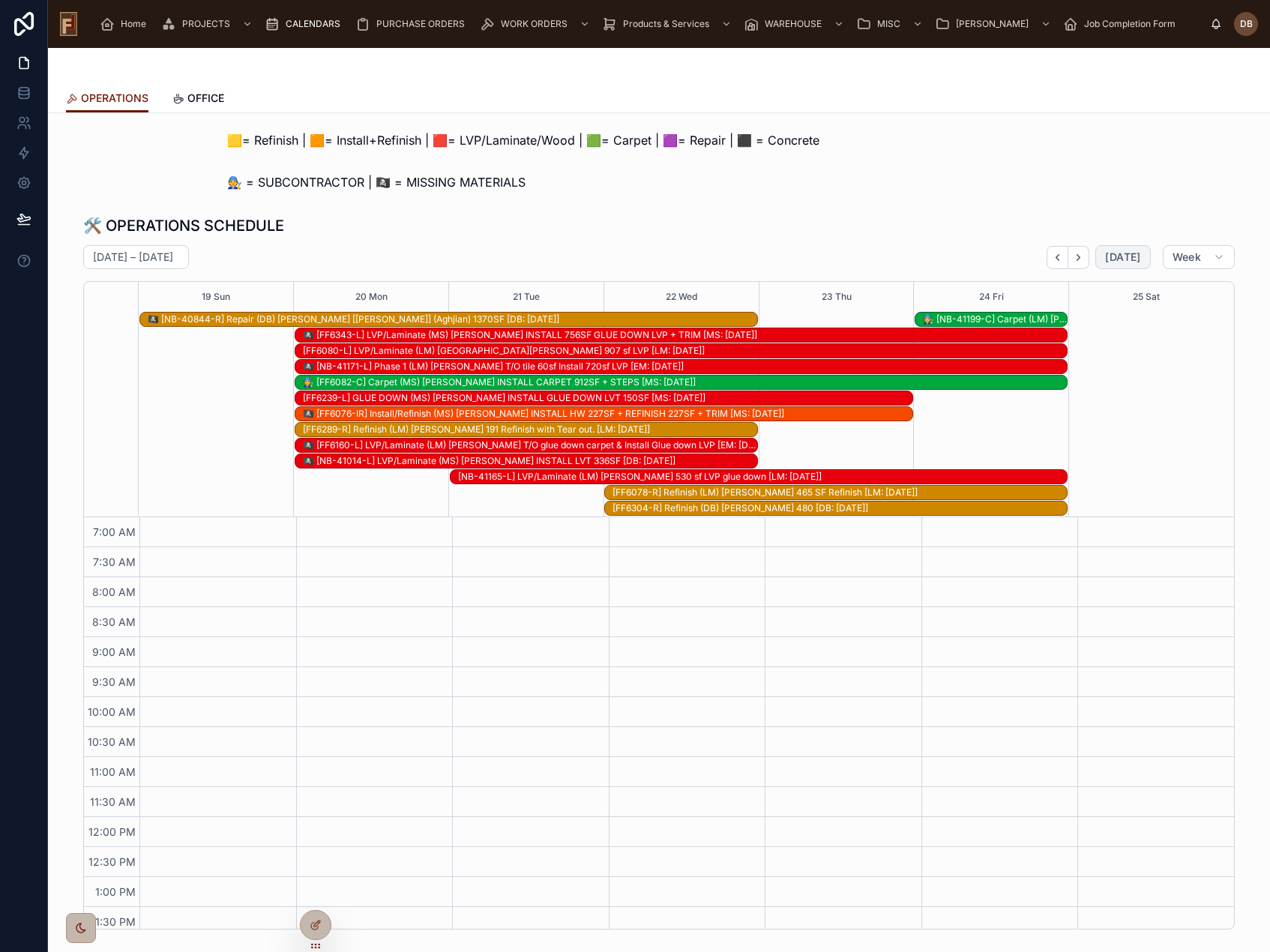
click at [1113, 266] on button "[DATE]" at bounding box center [1122, 256] width 55 height 24
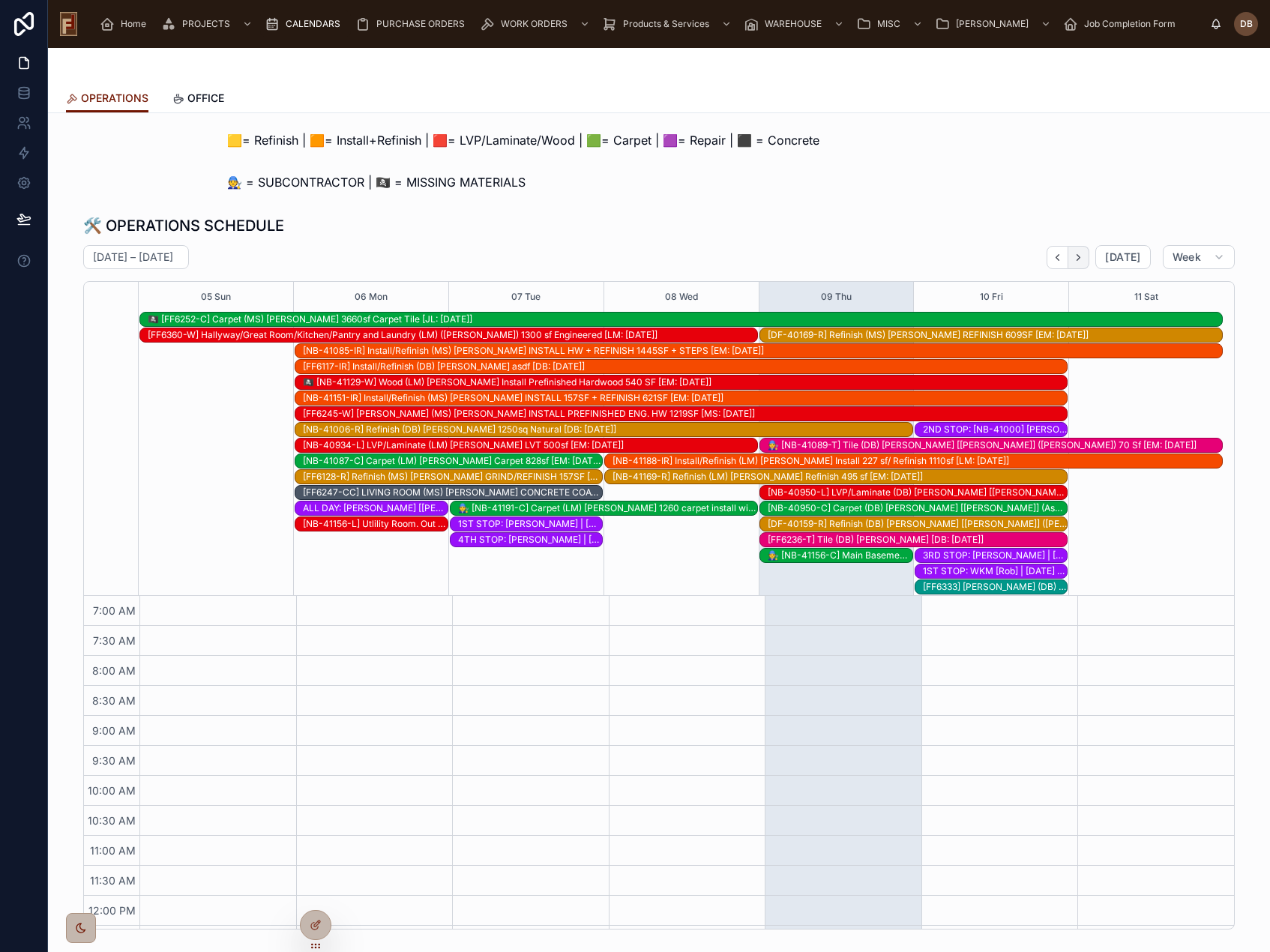
click at [1081, 257] on icon "Next" at bounding box center [1078, 257] width 12 height 12
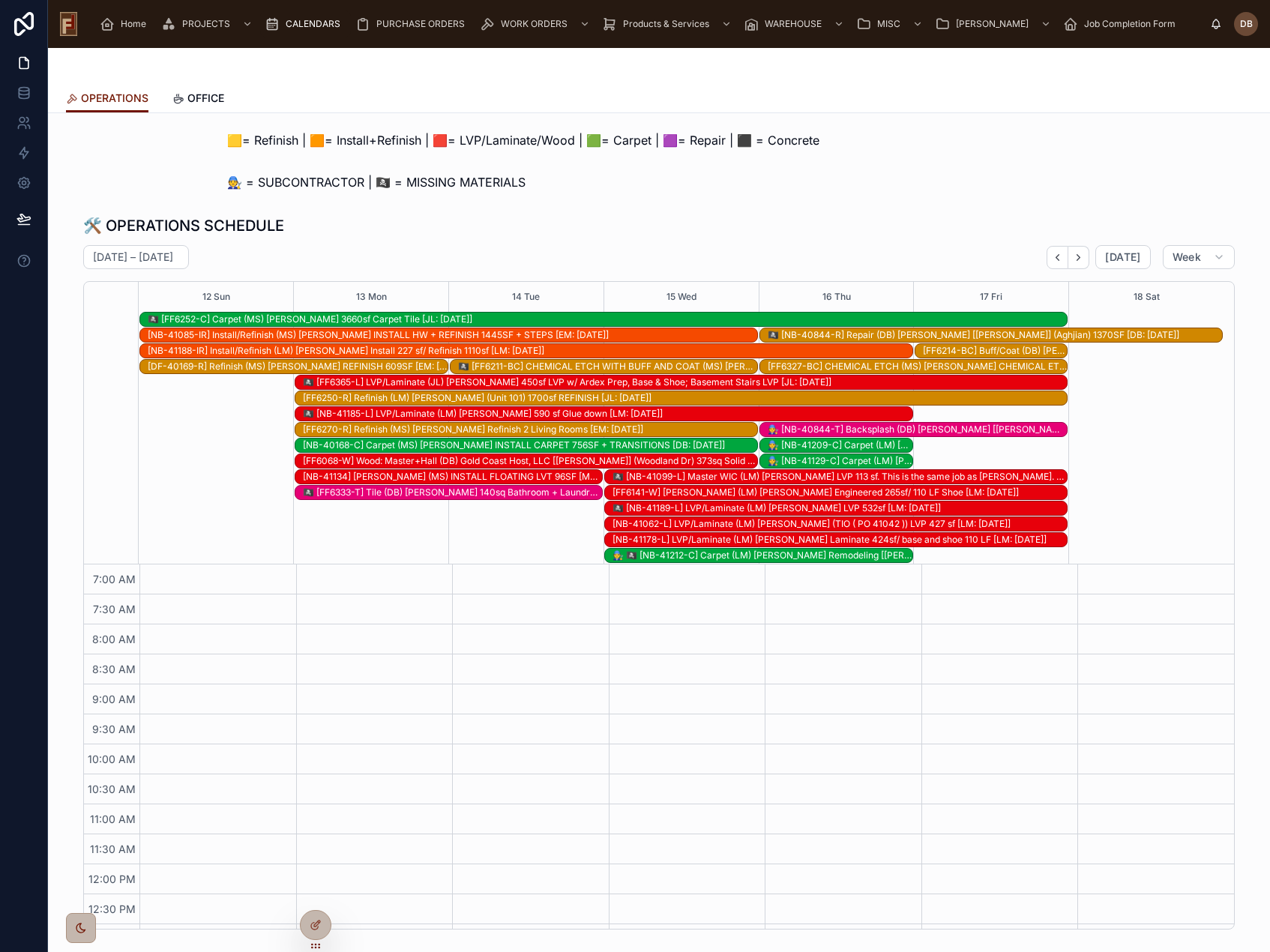
click at [1081, 257] on icon "Next" at bounding box center [1078, 257] width 12 height 12
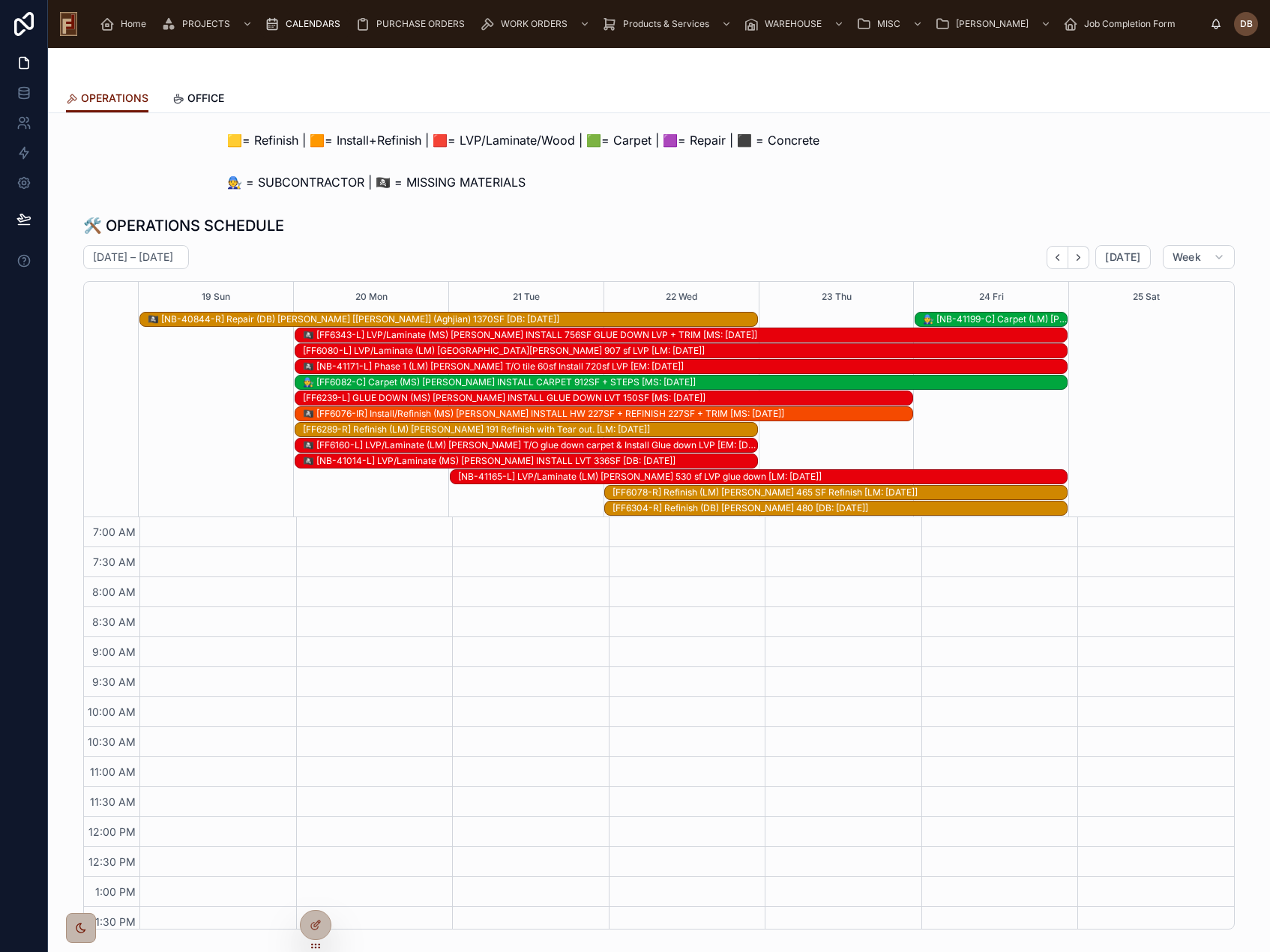
click at [1081, 257] on icon "Next" at bounding box center [1078, 257] width 12 height 12
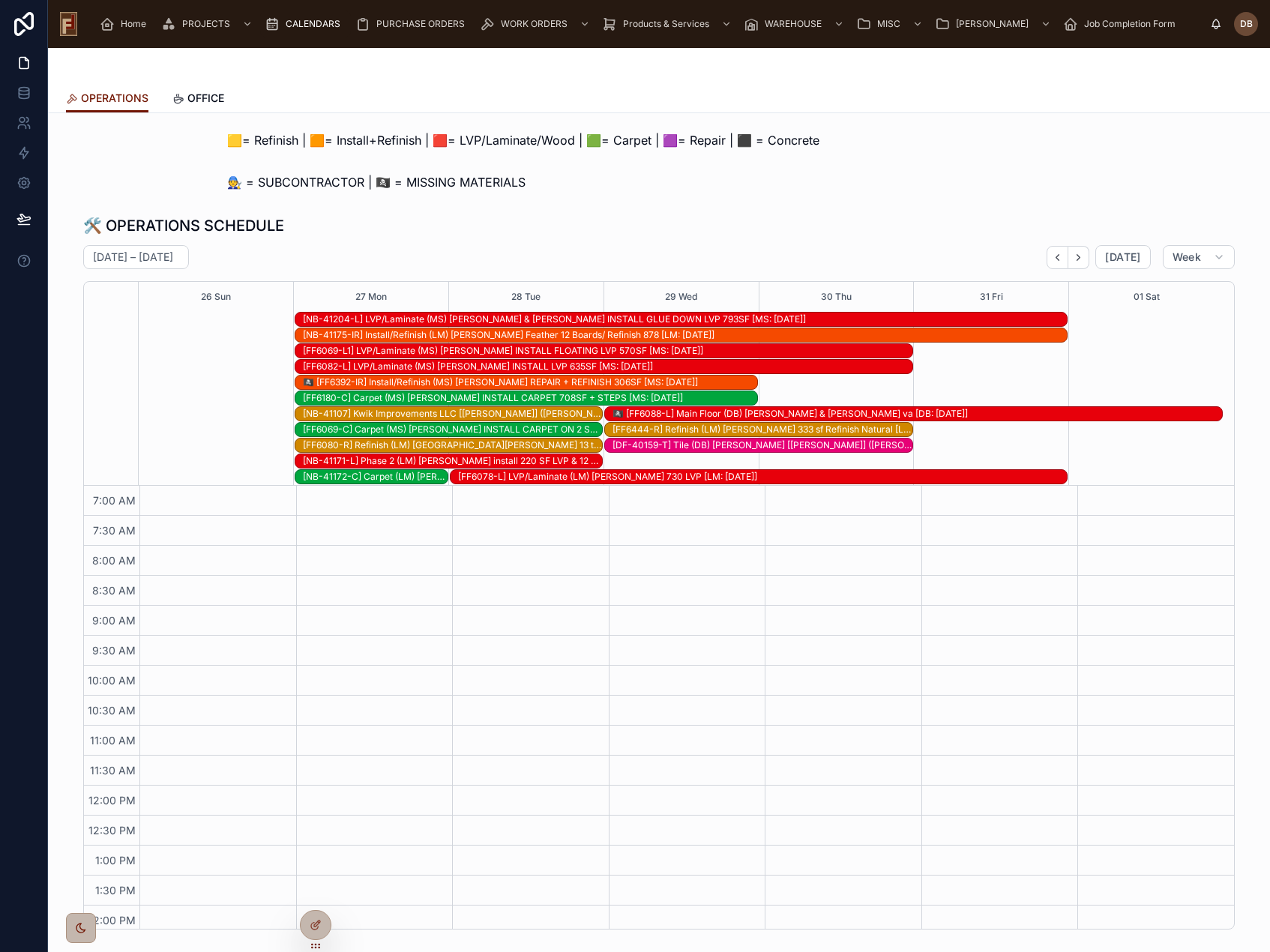
click at [753, 446] on div "[DF-40159-T] Tile (DB) Callen [Marie] (Stretz) BACKSPLASH [EM: 09-24-25]" at bounding box center [762, 445] width 299 height 12
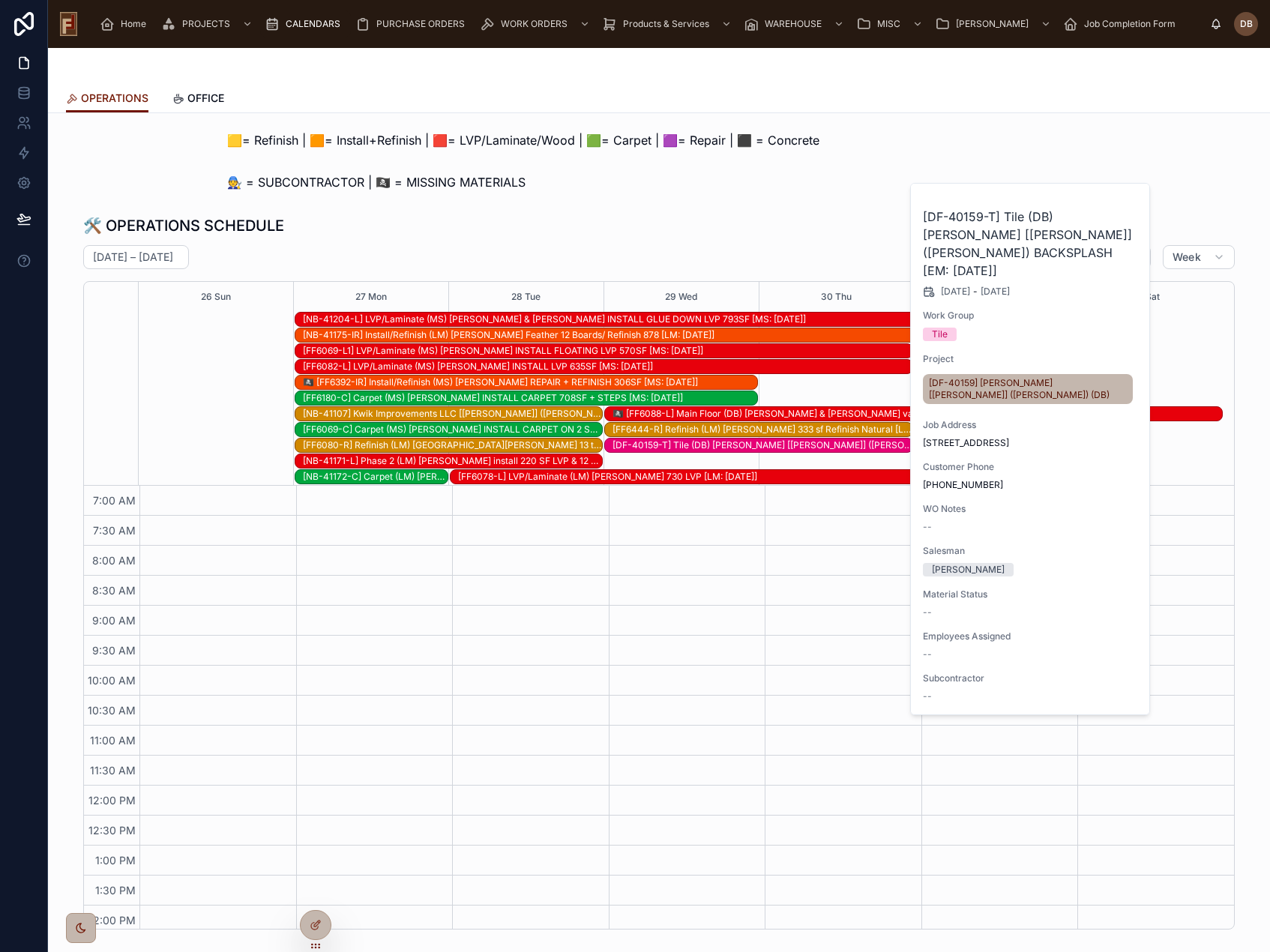
click at [0, 0] on span "Work Order" at bounding box center [0, 0] width 0 height 0
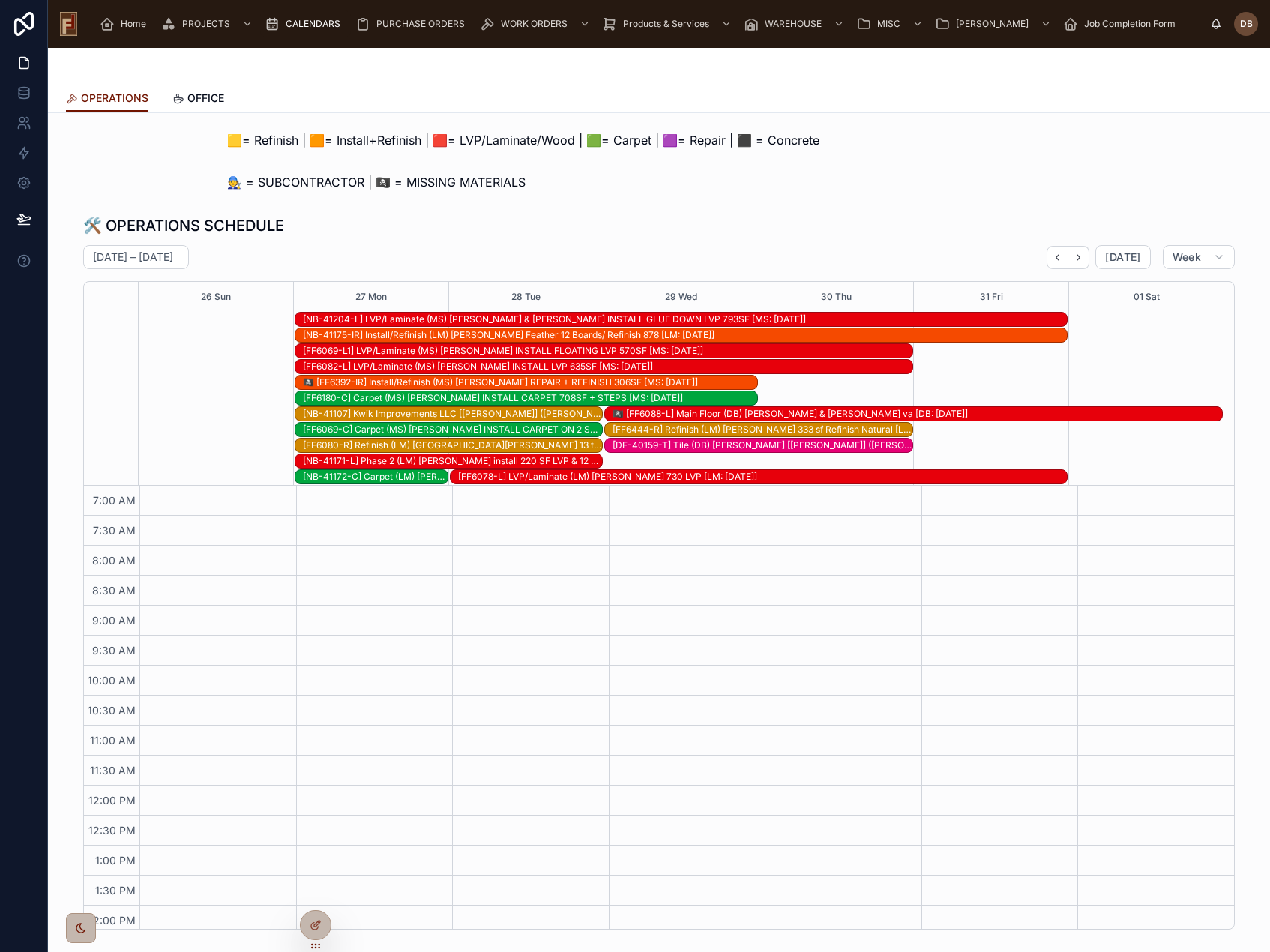
scroll to position [157, 0]
click at [1113, 255] on span "[DATE]" at bounding box center [1122, 256] width 35 height 13
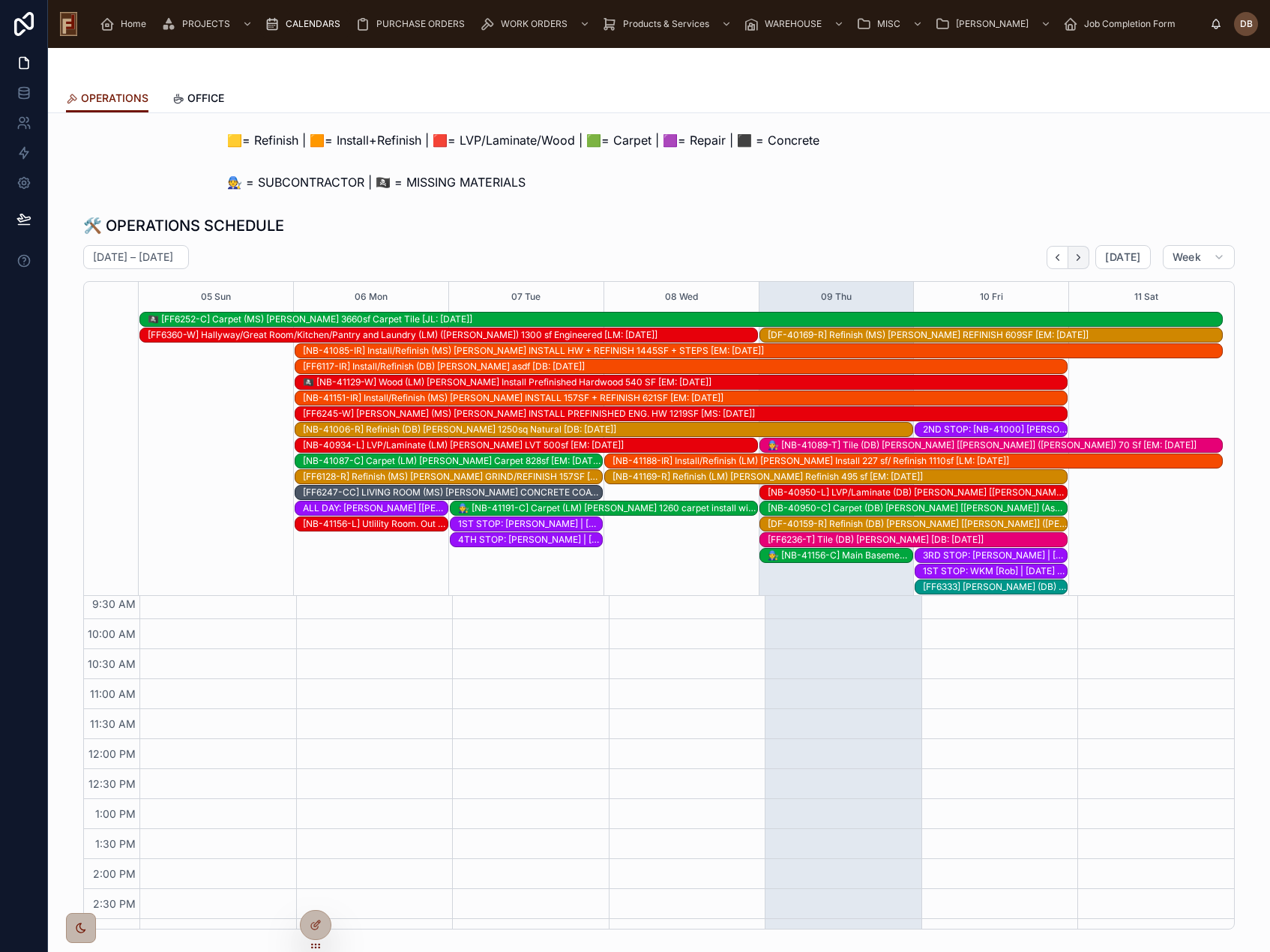
click at [1077, 256] on icon "Next" at bounding box center [1078, 257] width 12 height 12
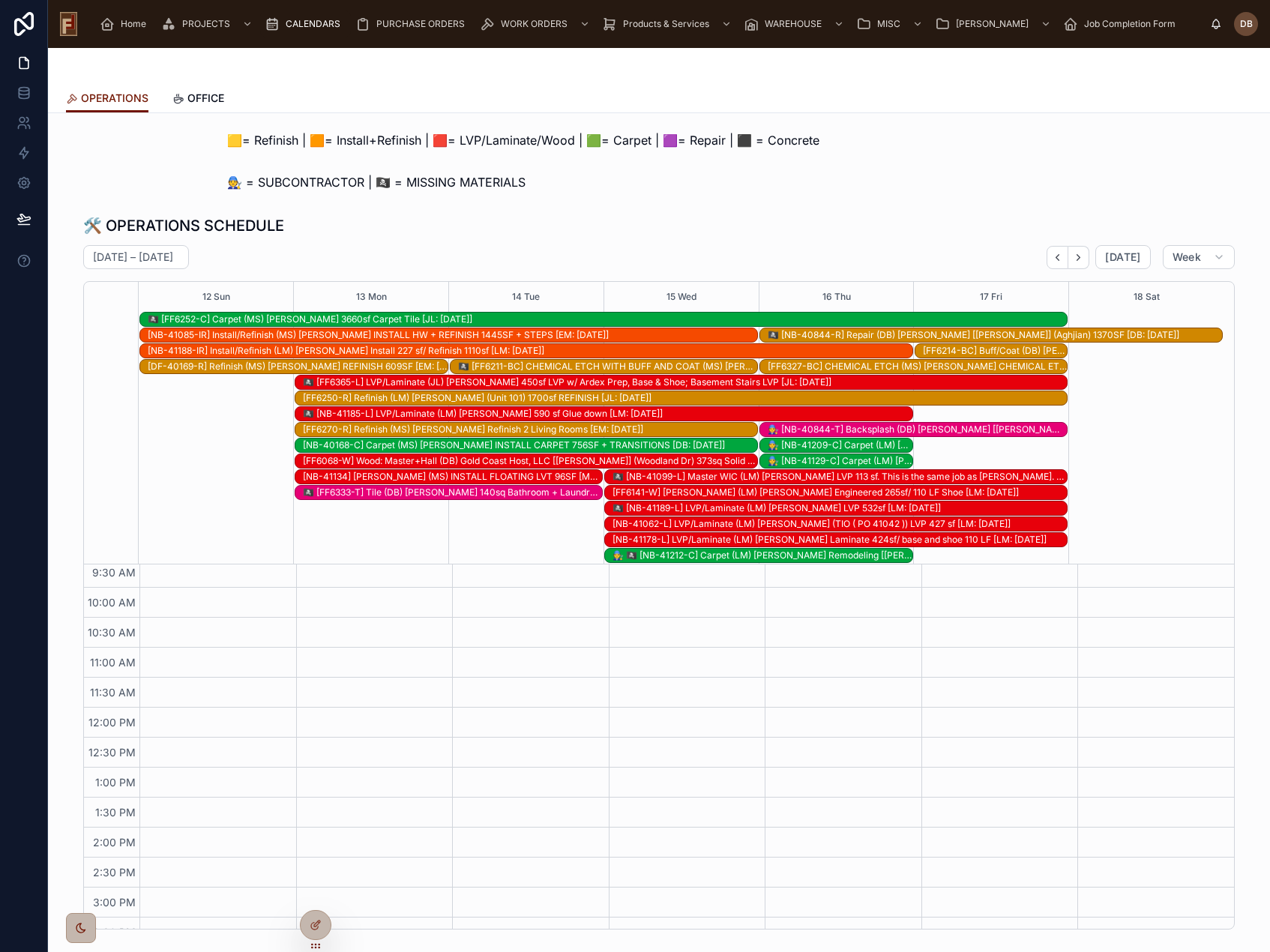
click at [1077, 256] on icon "Next" at bounding box center [1078, 257] width 12 height 12
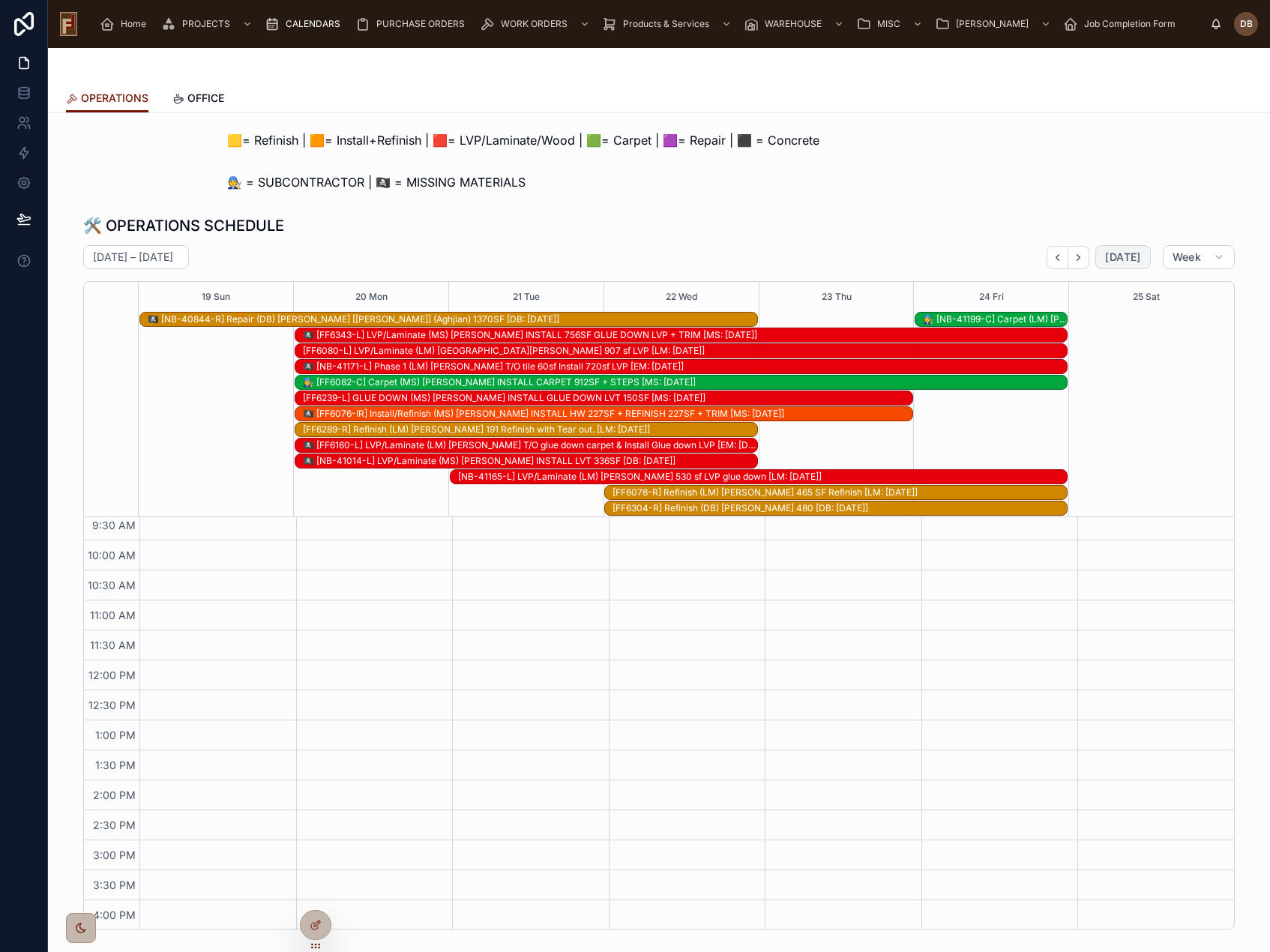
click at [1114, 262] on span "[DATE]" at bounding box center [1122, 256] width 35 height 13
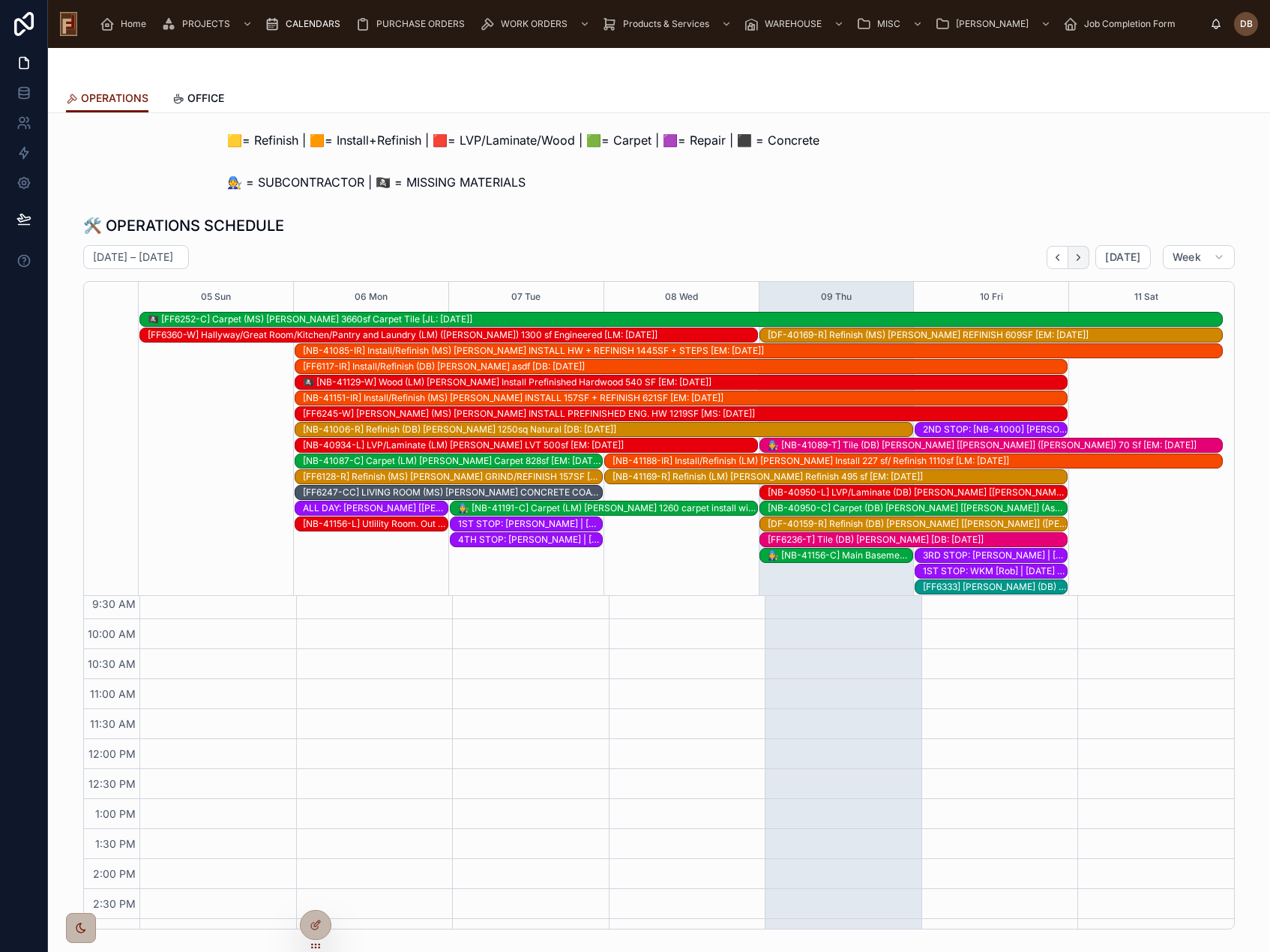
click at [1083, 260] on button "Next" at bounding box center [1078, 257] width 21 height 23
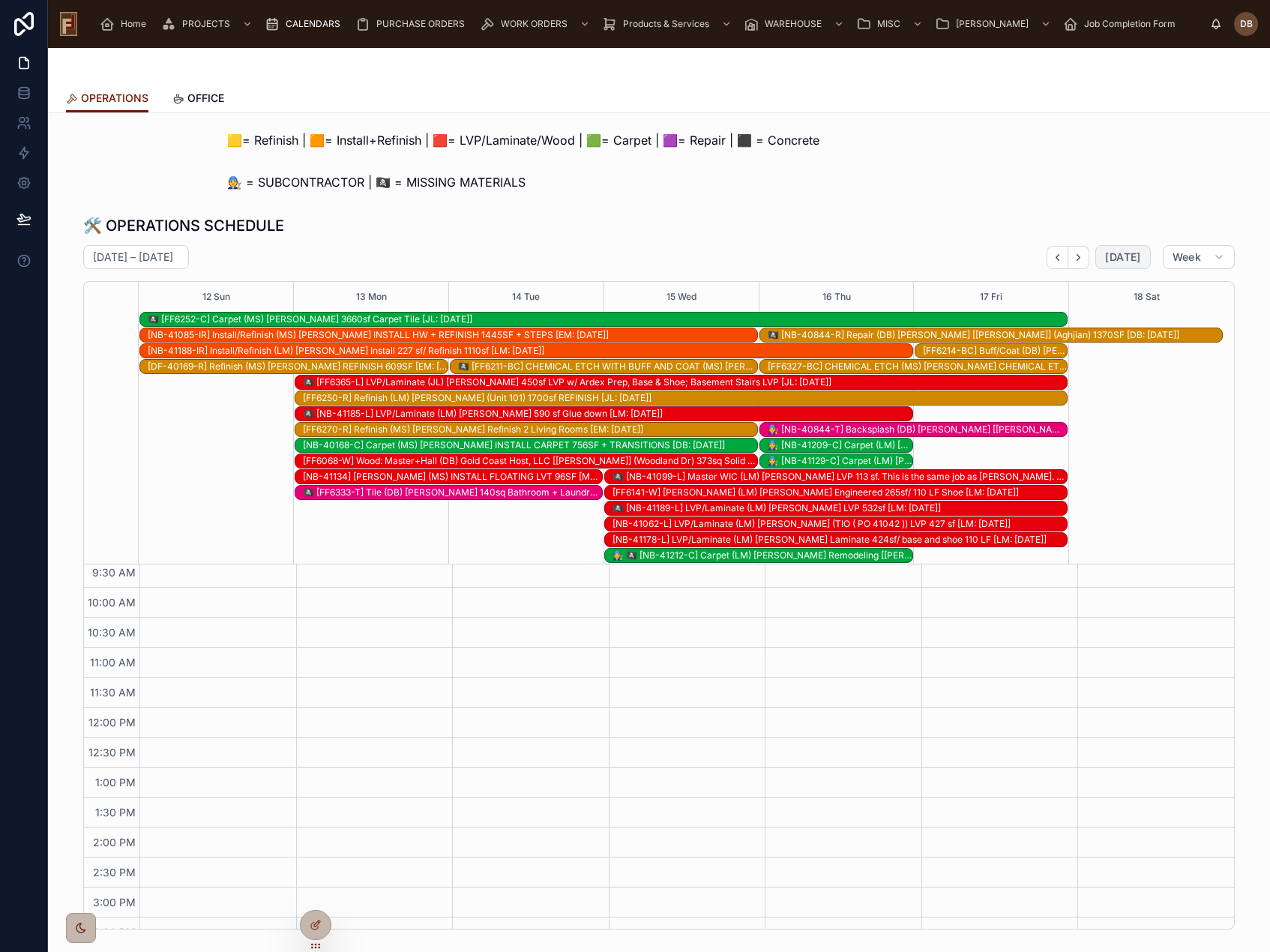
click at [1131, 259] on span "[DATE]" at bounding box center [1122, 256] width 35 height 13
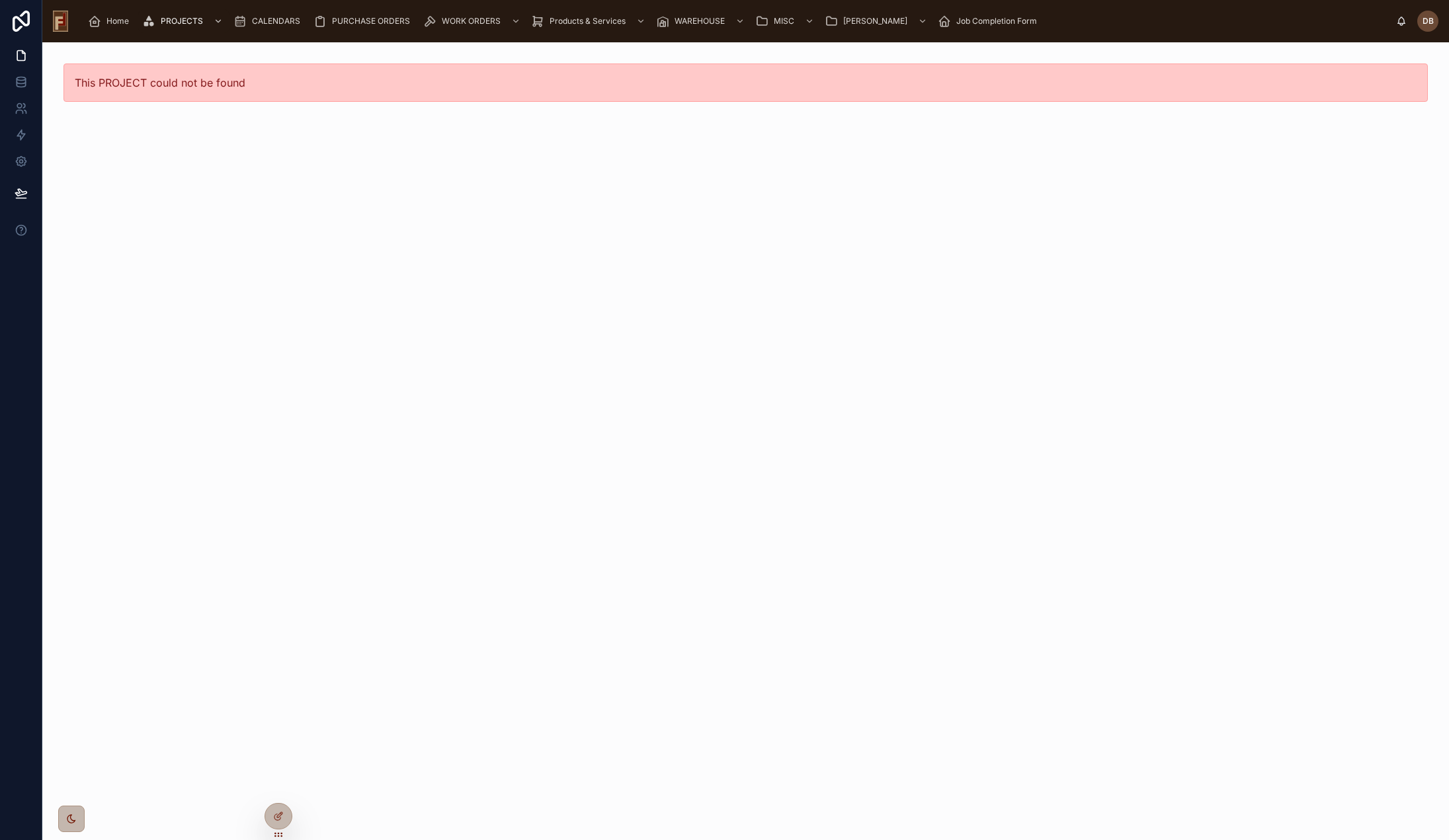
click at [115, 19] on span "Home" at bounding box center [118, 21] width 22 height 10
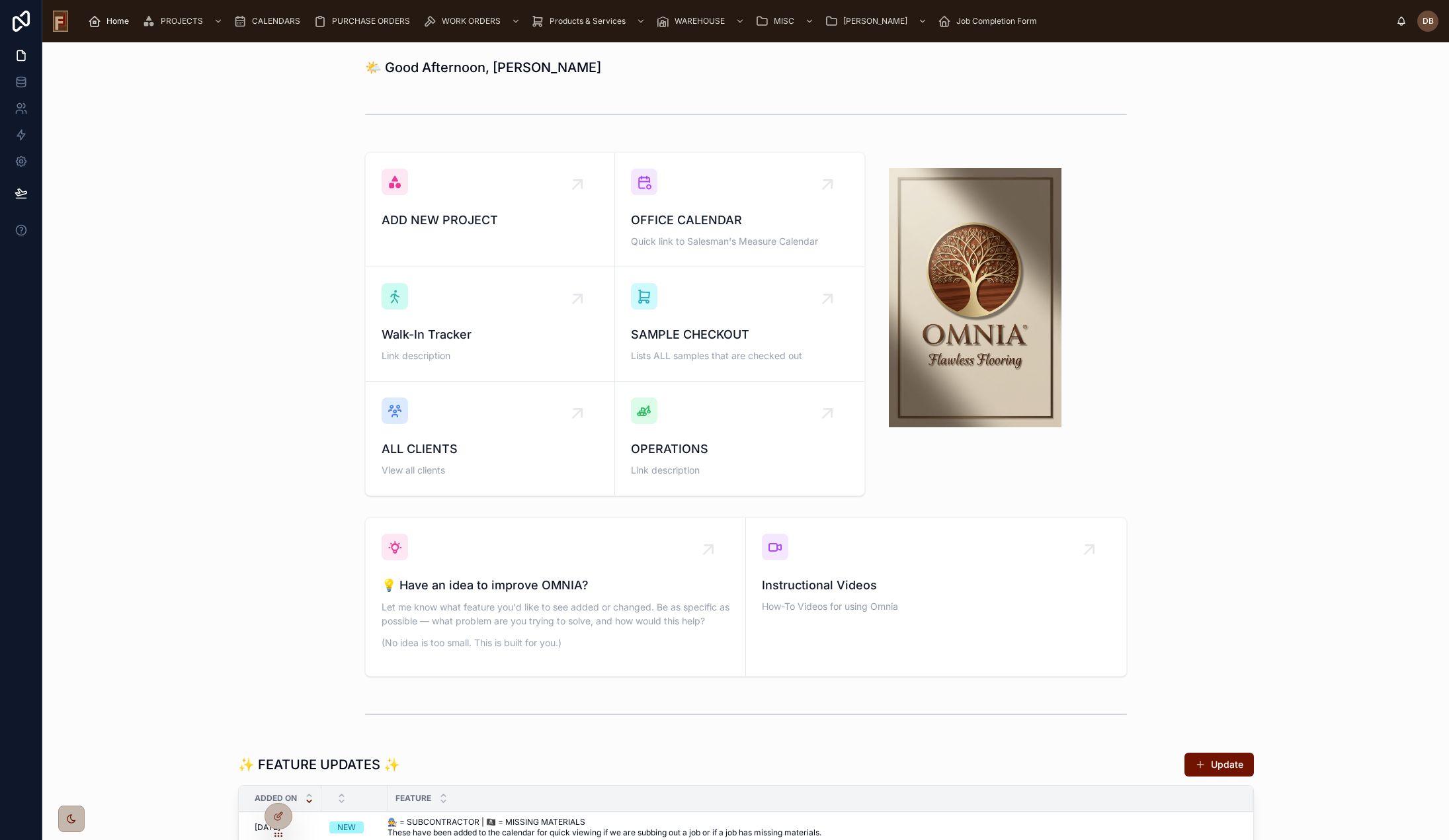
click at [119, 21] on span "Home" at bounding box center [118, 21] width 22 height 10
drag, startPoint x: 289, startPoint y: 192, endPoint x: 333, endPoint y: 123, distance: 81.8
click at [288, 192] on div "ADD NEW PROJECT OFFICE CALENDAR Quick link to Salesman's Measure Calendar Walk-…" at bounding box center [746, 324] width 1386 height 354
click at [299, 263] on div "ADD NEW PROJECT OFFICE CALENDAR Quick link to Salesman's Measure Calendar Walk-…" at bounding box center [746, 324] width 1386 height 354
click at [449, 68] on h1 "🌤️ Good Afternoon, [PERSON_NAME]" at bounding box center [483, 67] width 236 height 18
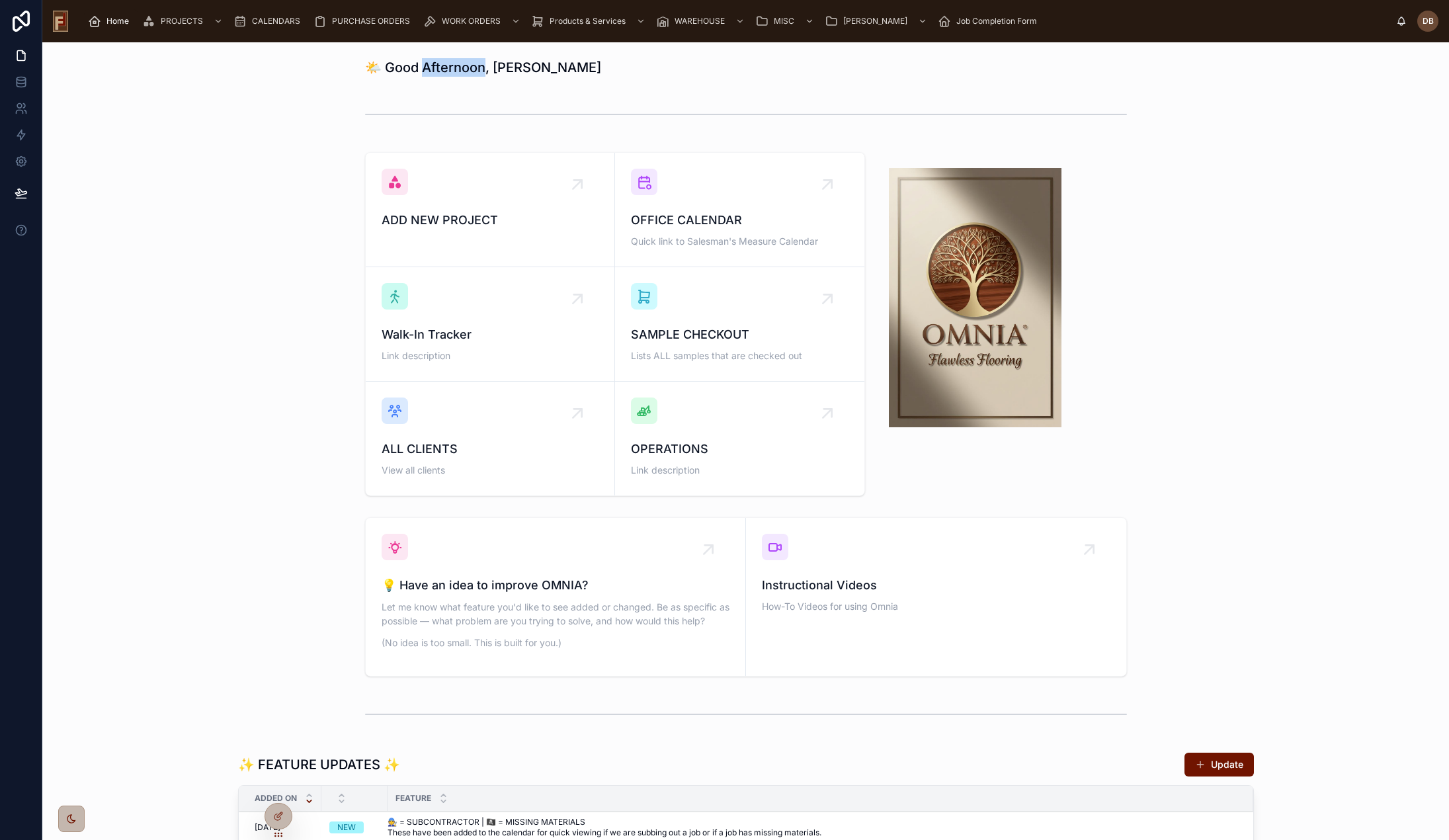
click at [449, 68] on h1 "🌤️ Good Afternoon, [PERSON_NAME]" at bounding box center [483, 67] width 236 height 18
click at [395, 68] on h1 "🌤️ Good Afternoon, [PERSON_NAME]" at bounding box center [483, 67] width 236 height 18
drag, startPoint x: 395, startPoint y: 68, endPoint x: 426, endPoint y: 70, distance: 31.1
click at [426, 70] on h1 "🌤️ Good Afternoon, [PERSON_NAME]" at bounding box center [483, 67] width 236 height 18
click at [611, 73] on div "🌤️ Good Afternoon, [PERSON_NAME]" at bounding box center [746, 67] width 762 height 18
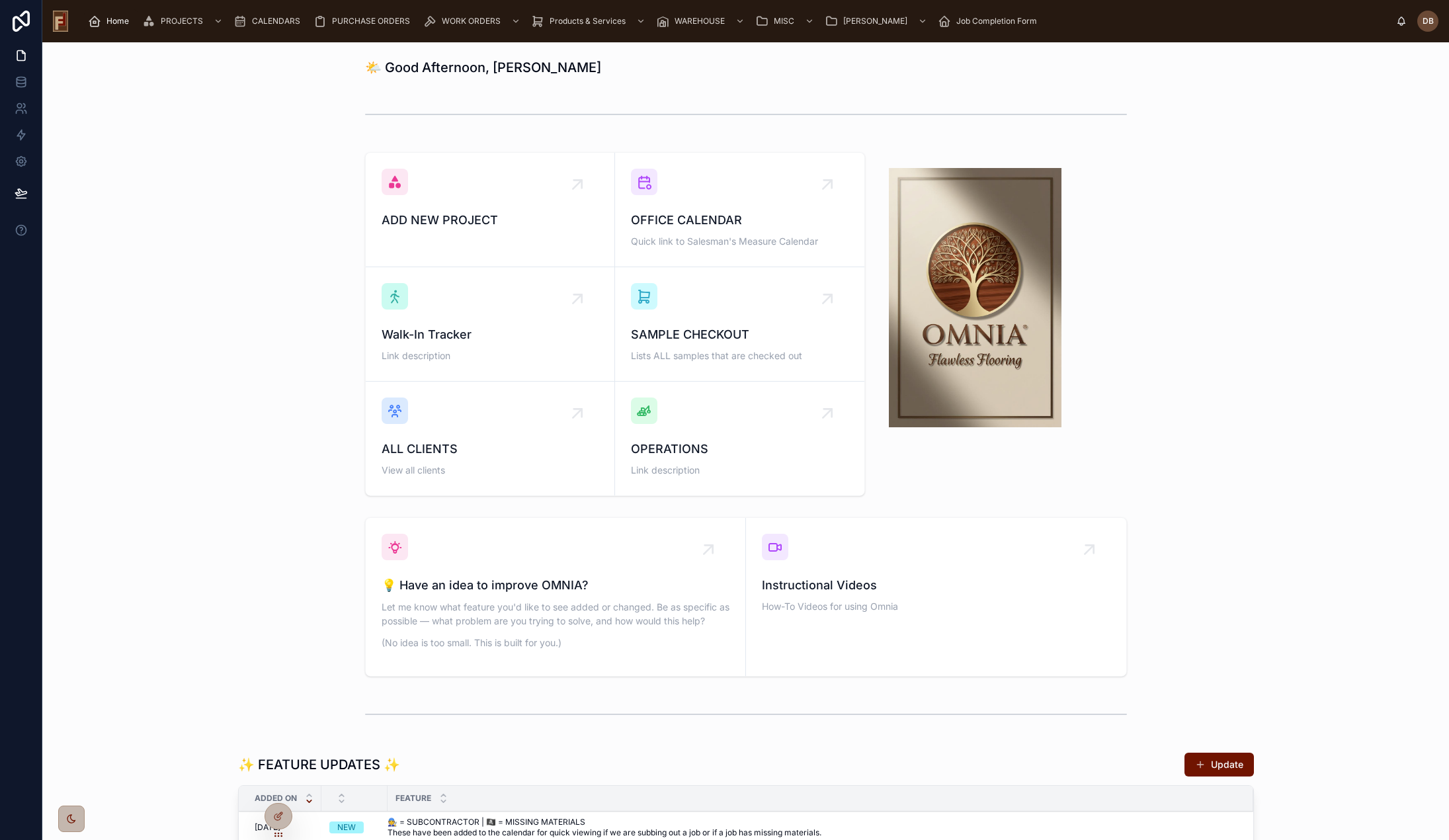
click at [284, 307] on div "ADD NEW PROJECT OFFICE CALENDAR Quick link to Salesman's Measure Calendar Walk-…" at bounding box center [746, 324] width 1386 height 354
click at [448, 68] on h1 "🌤️ Good Afternoon, [PERSON_NAME]" at bounding box center [483, 67] width 236 height 18
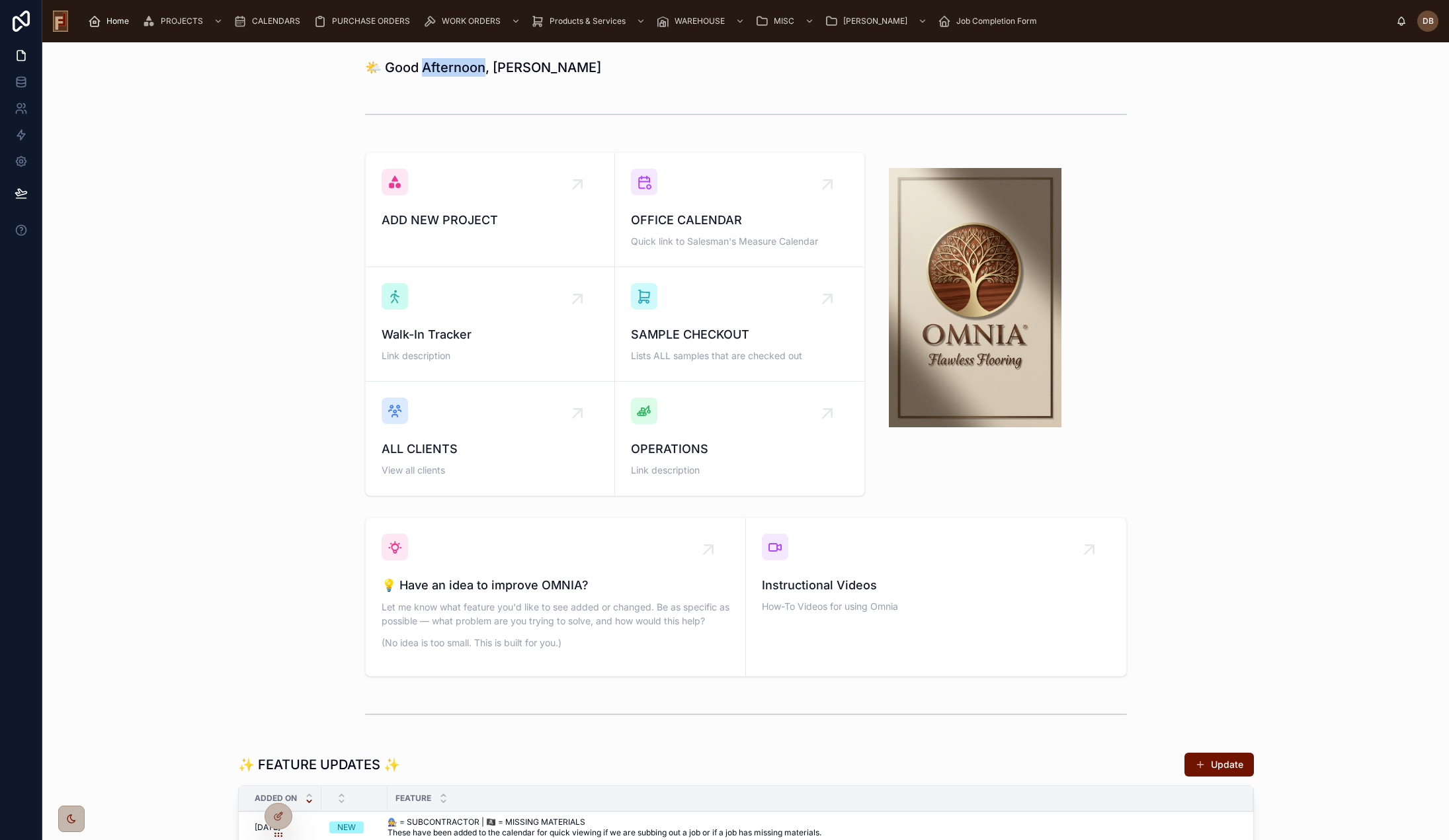
click at [448, 68] on h1 "🌤️ Good Afternoon, [PERSON_NAME]" at bounding box center [483, 67] width 236 height 18
click at [281, 153] on div "ADD NEW PROJECT OFFICE CALENDAR Quick link to Salesman's Measure Calendar Walk-…" at bounding box center [746, 324] width 1386 height 354
drag, startPoint x: 538, startPoint y: 66, endPoint x: 293, endPoint y: 73, distance: 245.1
click at [293, 73] on div "🌤️ Good Afternoon, [PERSON_NAME]" at bounding box center [746, 67] width 1386 height 29
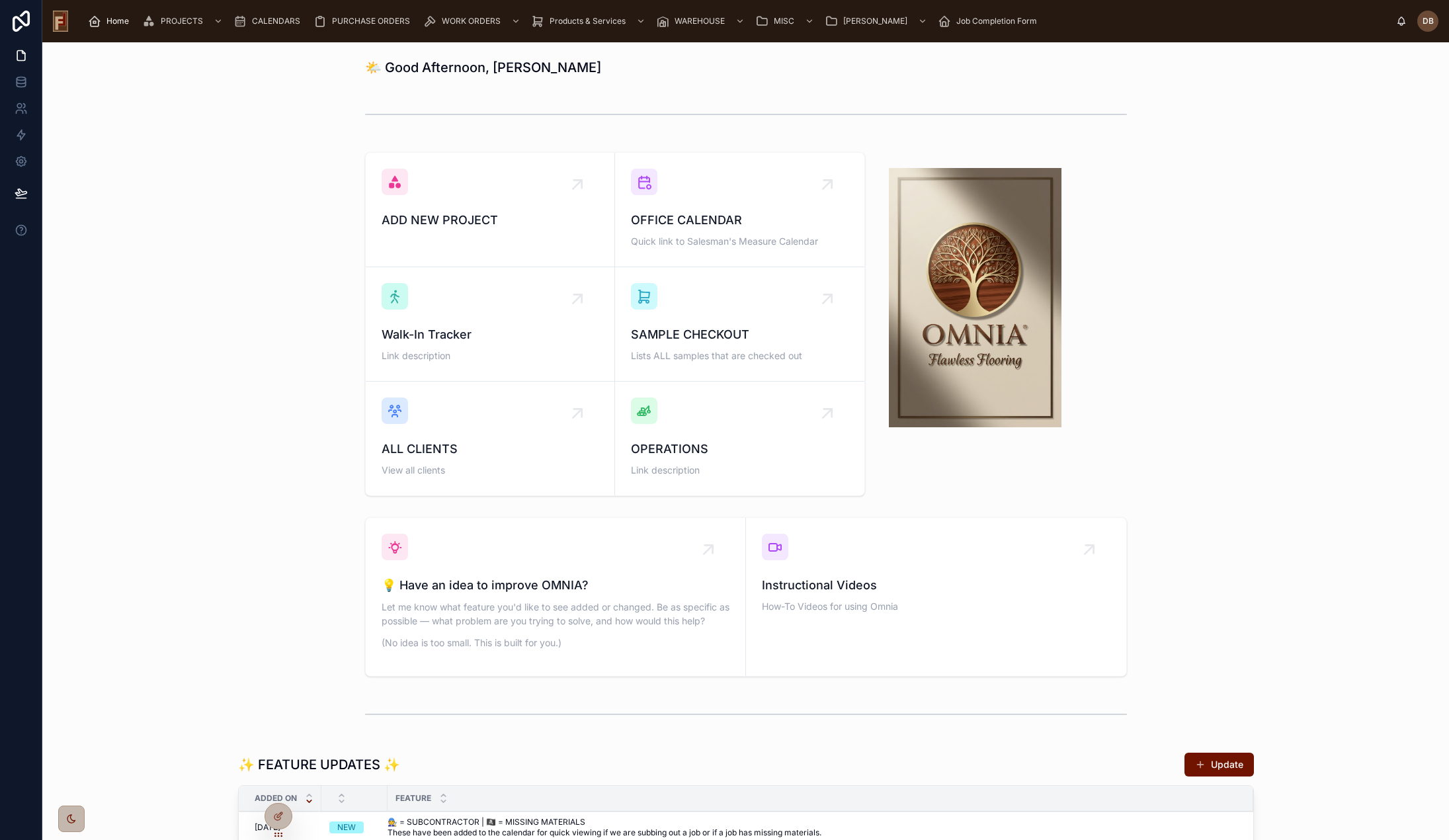
click at [233, 139] on div "🌤️ Good Afternoon, [PERSON_NAME] NEW PROJECT OFFICE CALENDAR Quick link to Sale…" at bounding box center [746, 748] width 1407 height 1412
drag, startPoint x: 383, startPoint y: 69, endPoint x: 641, endPoint y: 57, distance: 258.3
click at [641, 57] on div "🌤️ Good Afternoon, [PERSON_NAME]" at bounding box center [746, 67] width 1386 height 29
click at [321, 264] on div "ADD NEW PROJECT OFFICE CALENDAR Quick link to Salesman's Measure Calendar Walk-…" at bounding box center [746, 324] width 1386 height 354
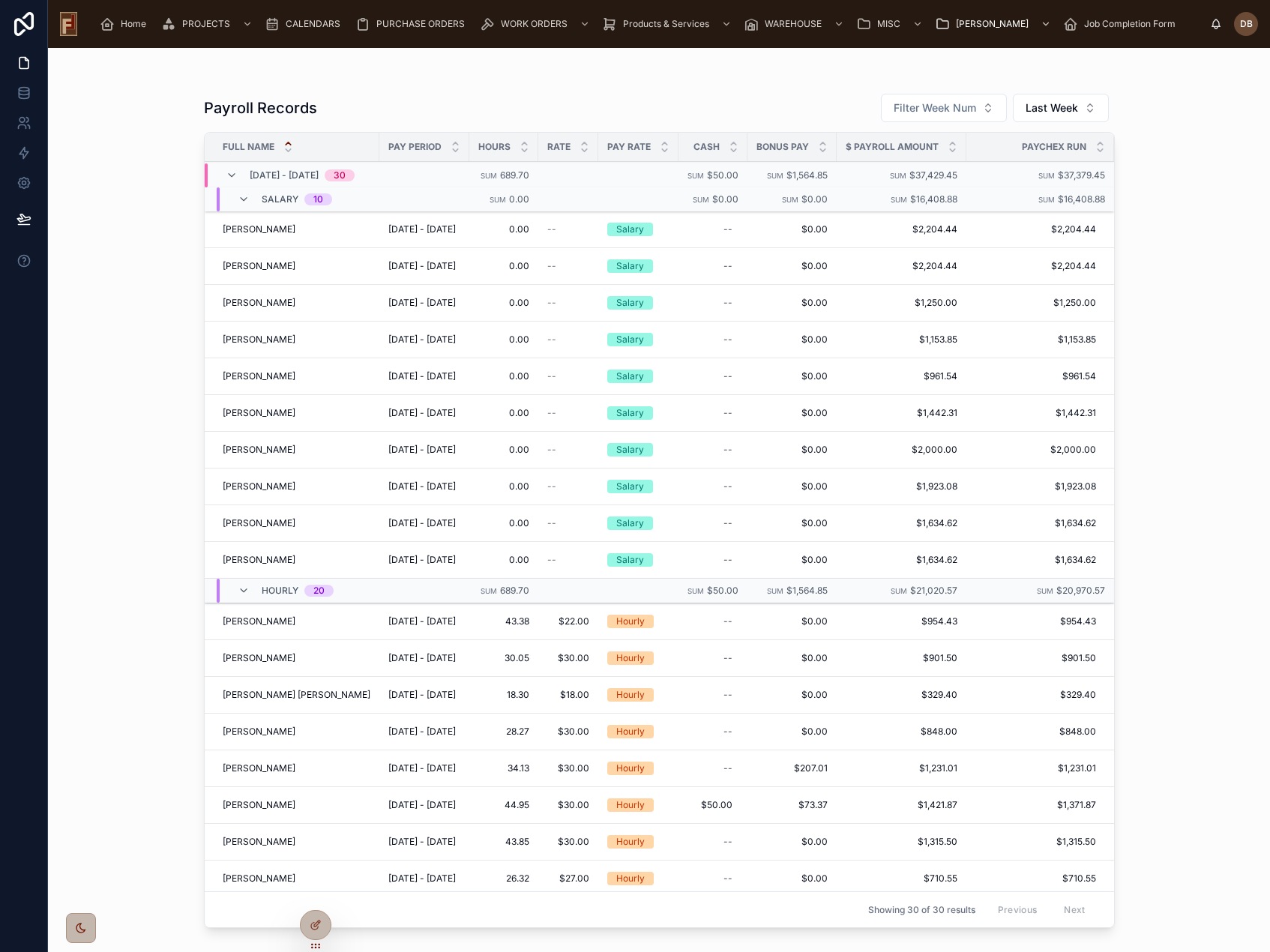
click at [112, 28] on icon "scrollable content" at bounding box center [107, 23] width 15 height 15
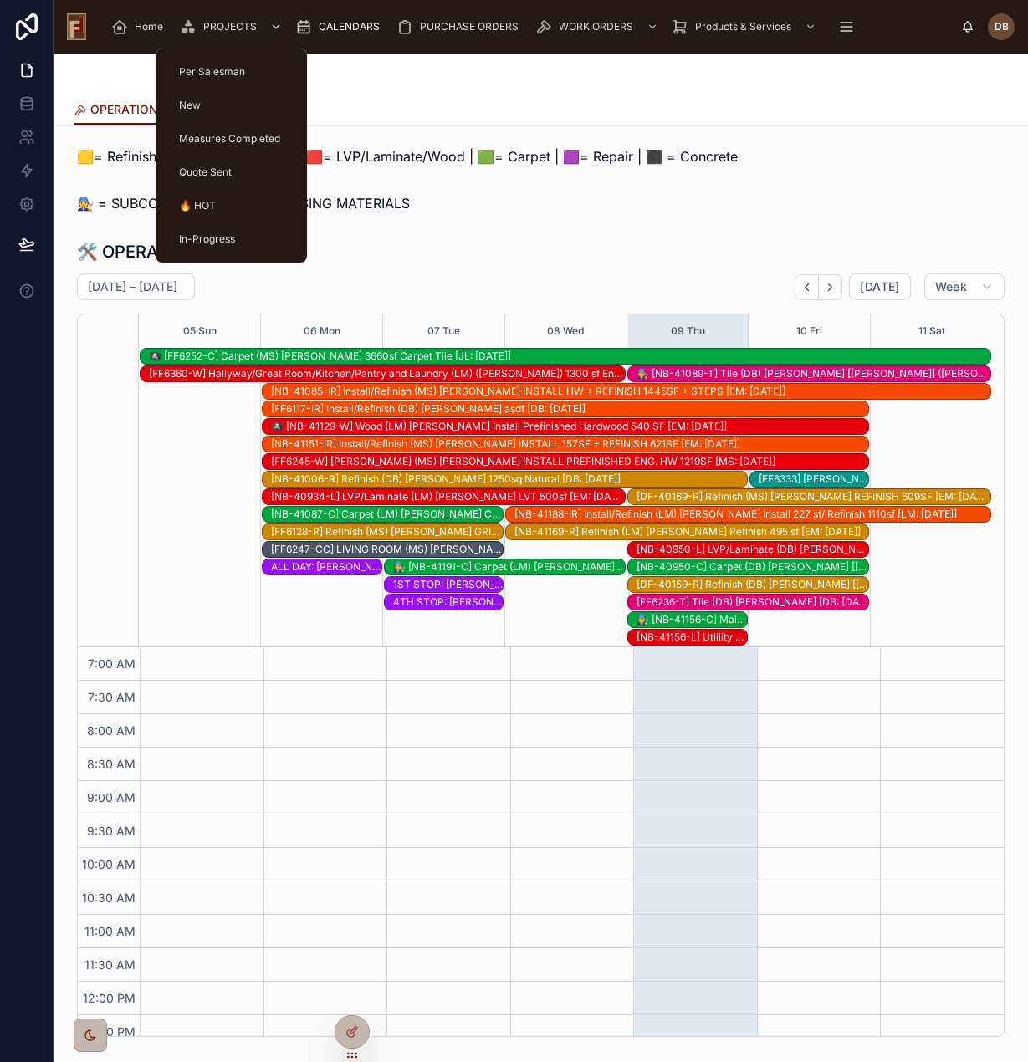
scroll to position [167, 0]
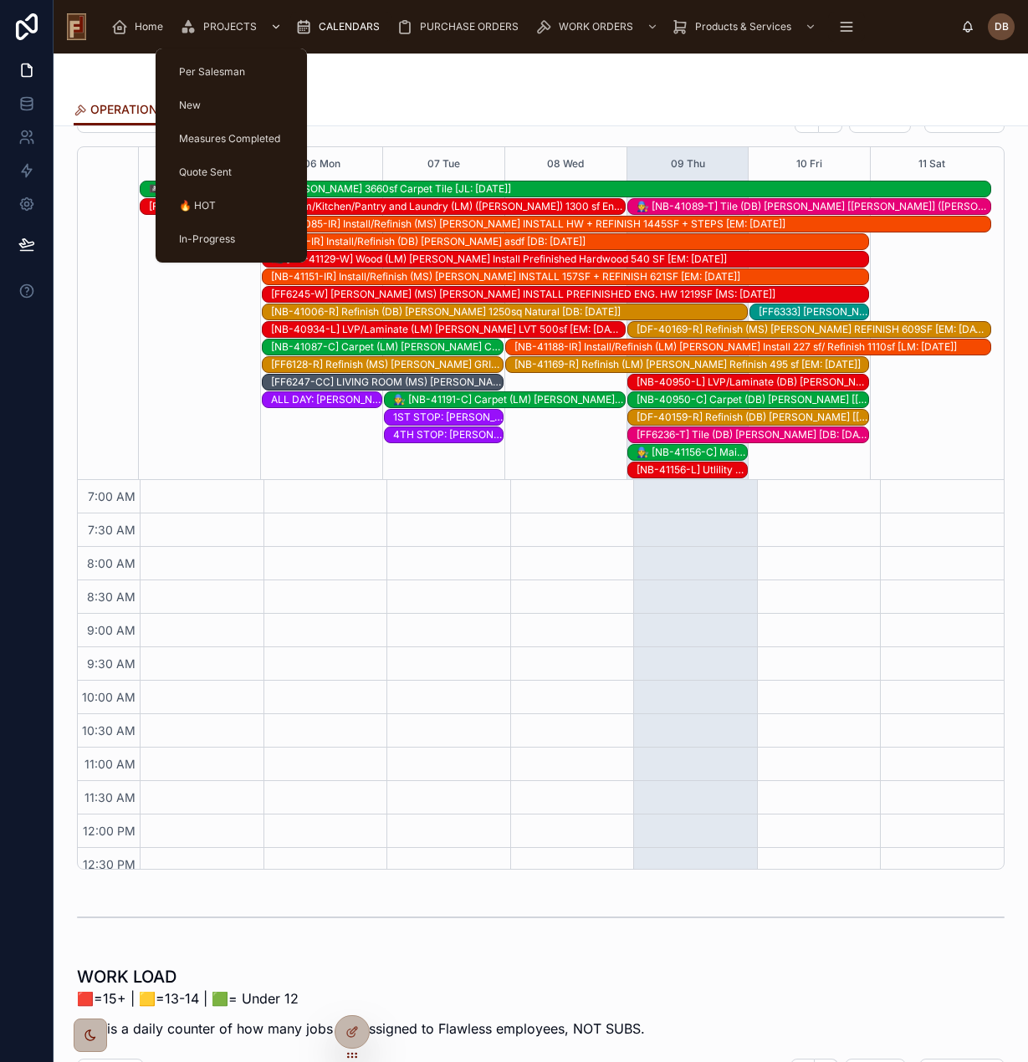
click at [219, 24] on span "PROJECTS" at bounding box center [230, 26] width 54 height 13
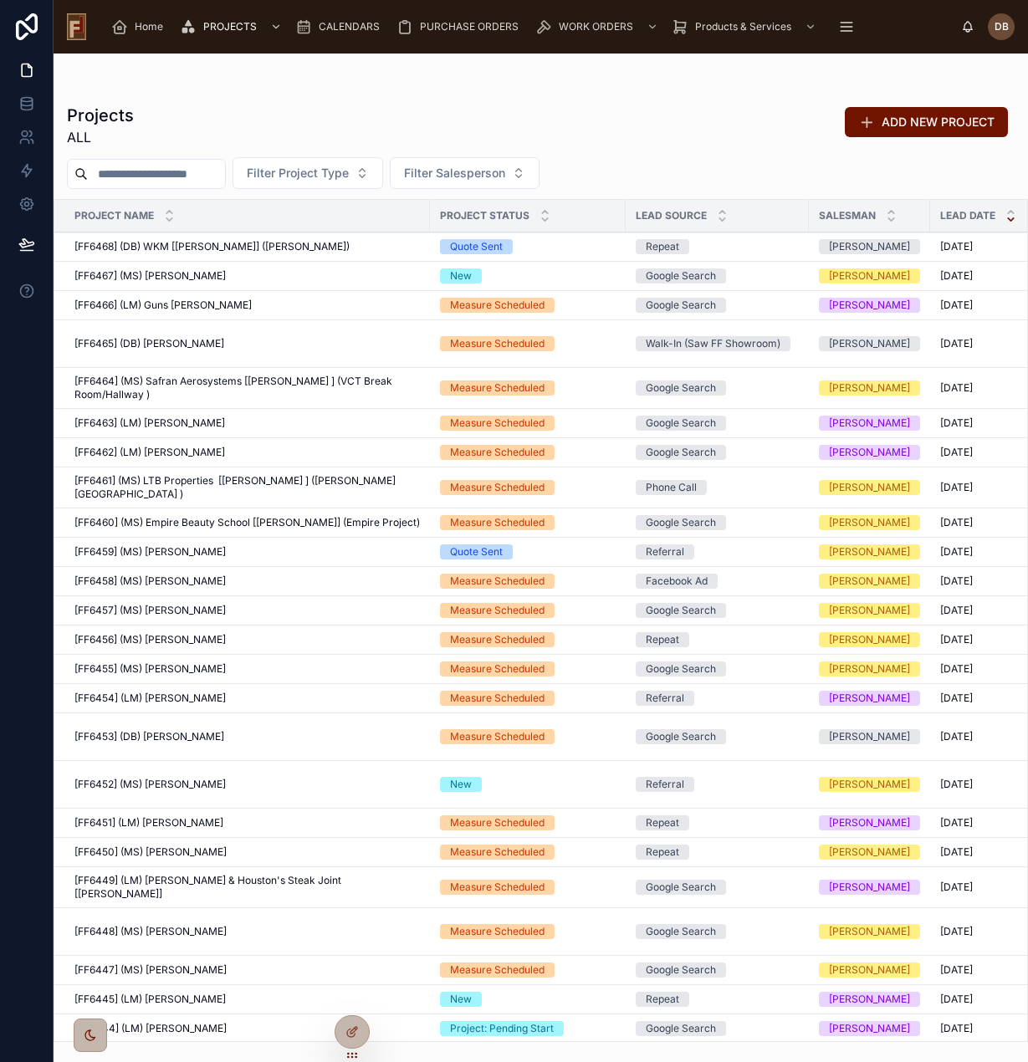
click at [132, 177] on input "text" at bounding box center [156, 173] width 137 height 23
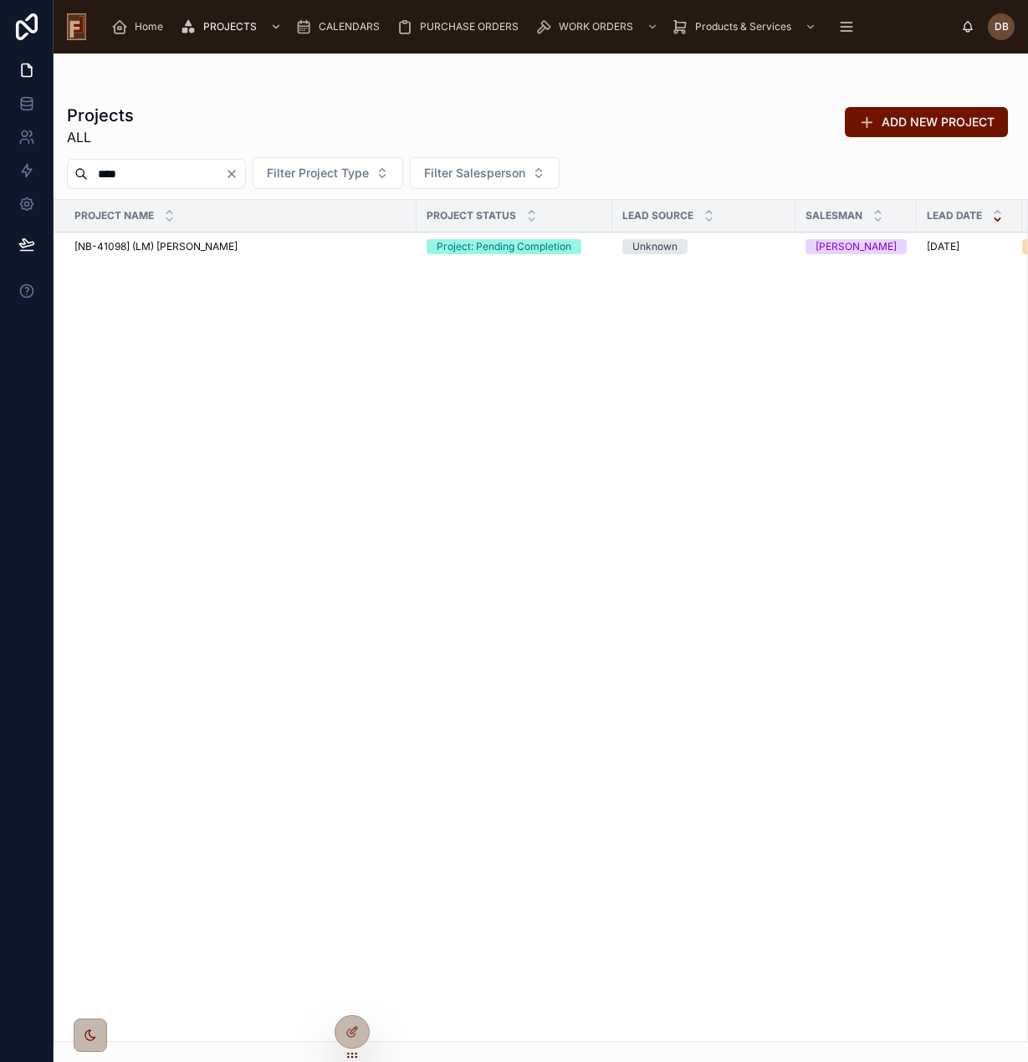
type input "****"
click at [224, 245] on span "[NB-41098] (LM) Pamela Pickleman" at bounding box center [155, 246] width 163 height 13
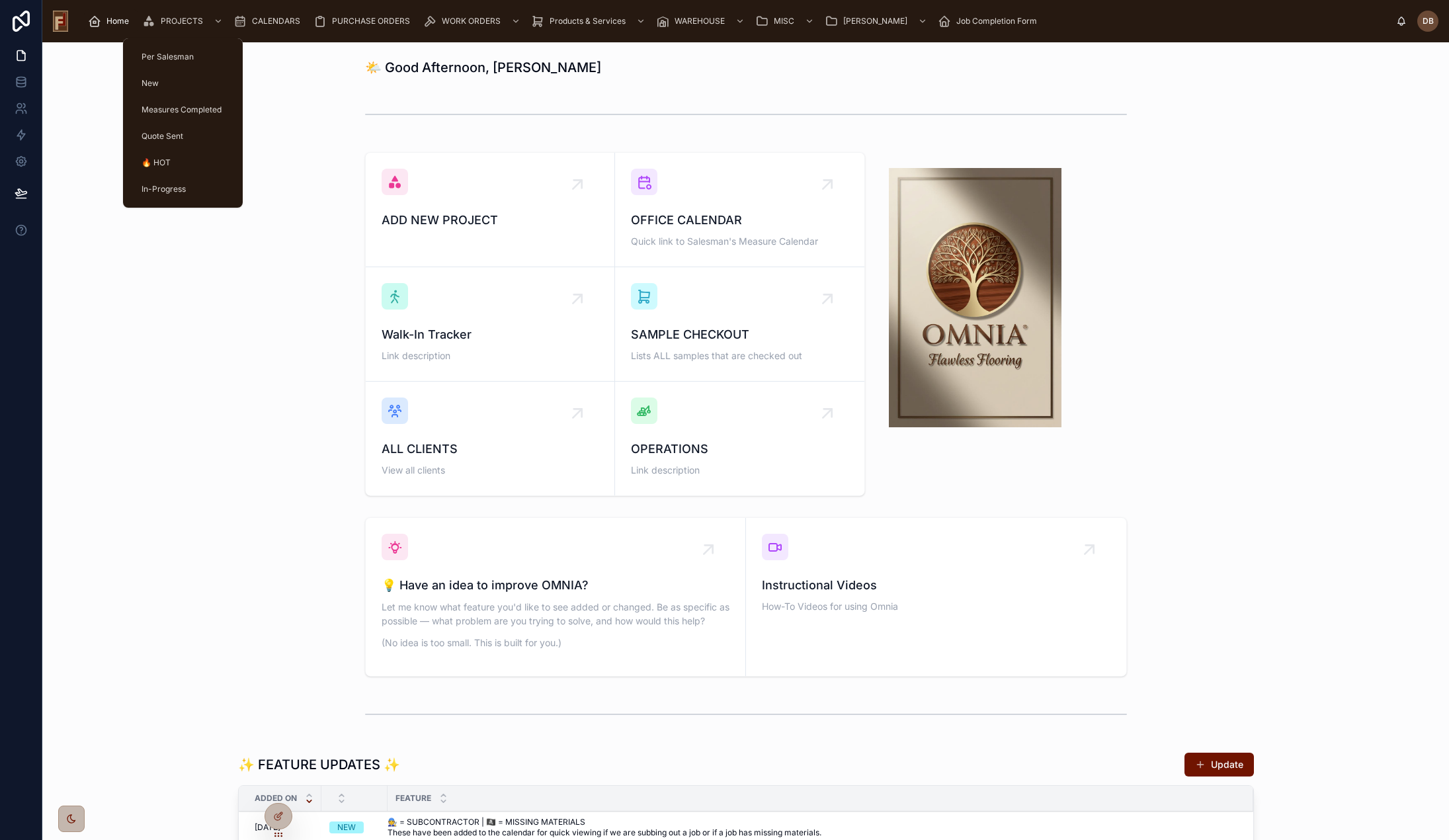
click at [188, 23] on span "PROJECTS" at bounding box center [182, 21] width 43 height 10
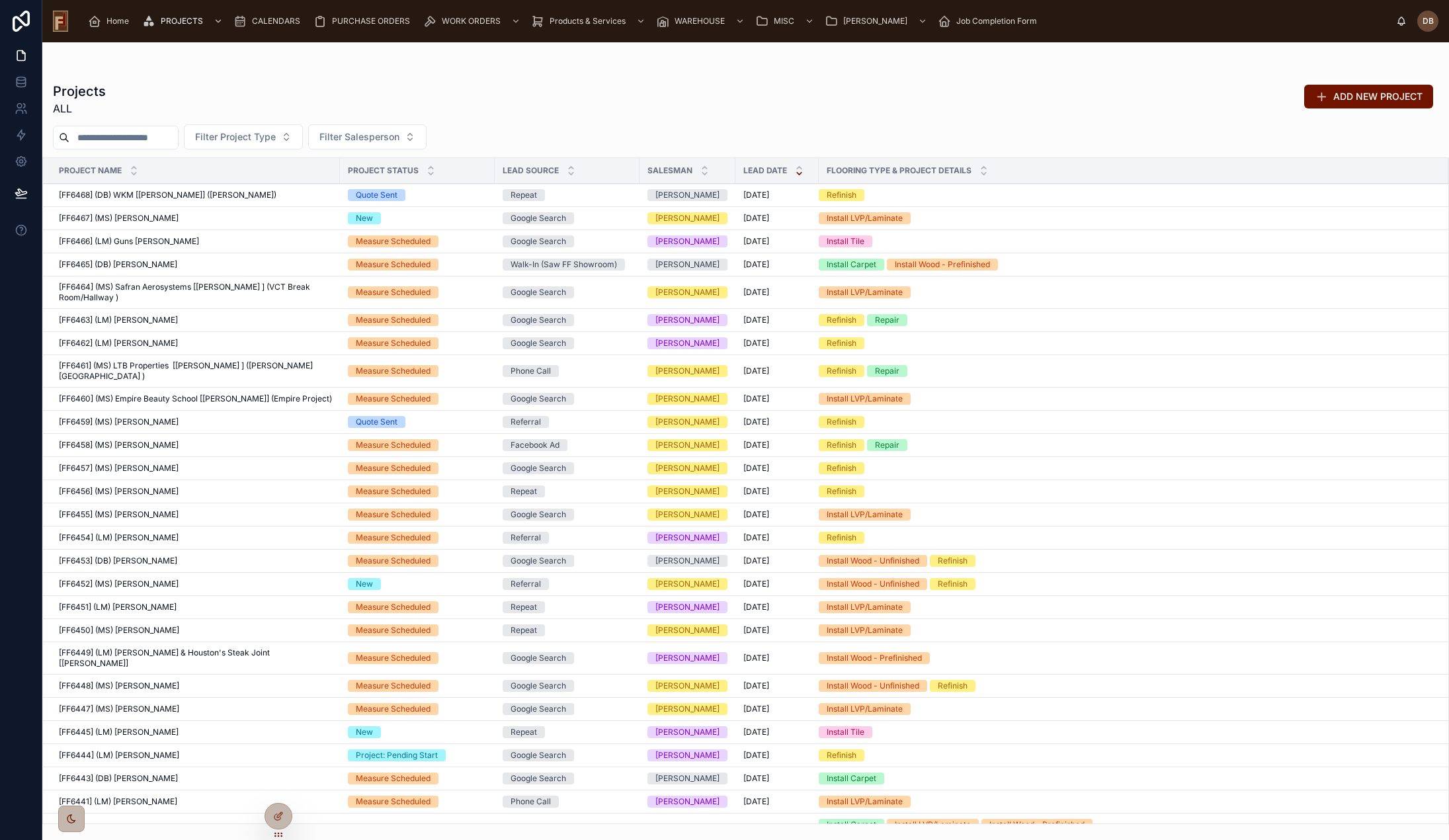
click at [99, 134] on input "text" at bounding box center [123, 137] width 108 height 18
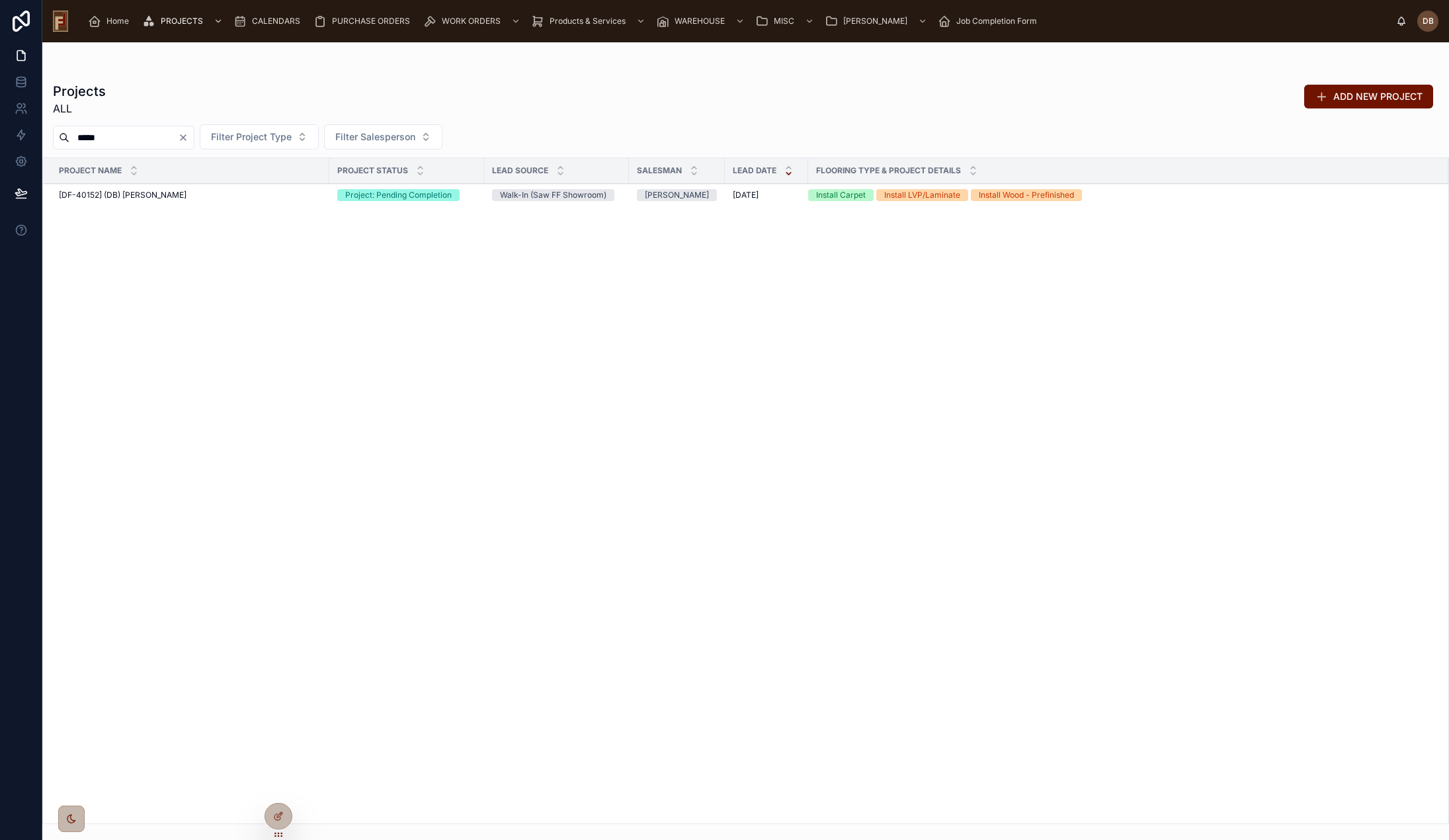
type input "*****"
click at [166, 196] on span "[DF-40152] (DB) [PERSON_NAME]" at bounding box center [122, 195] width 127 height 10
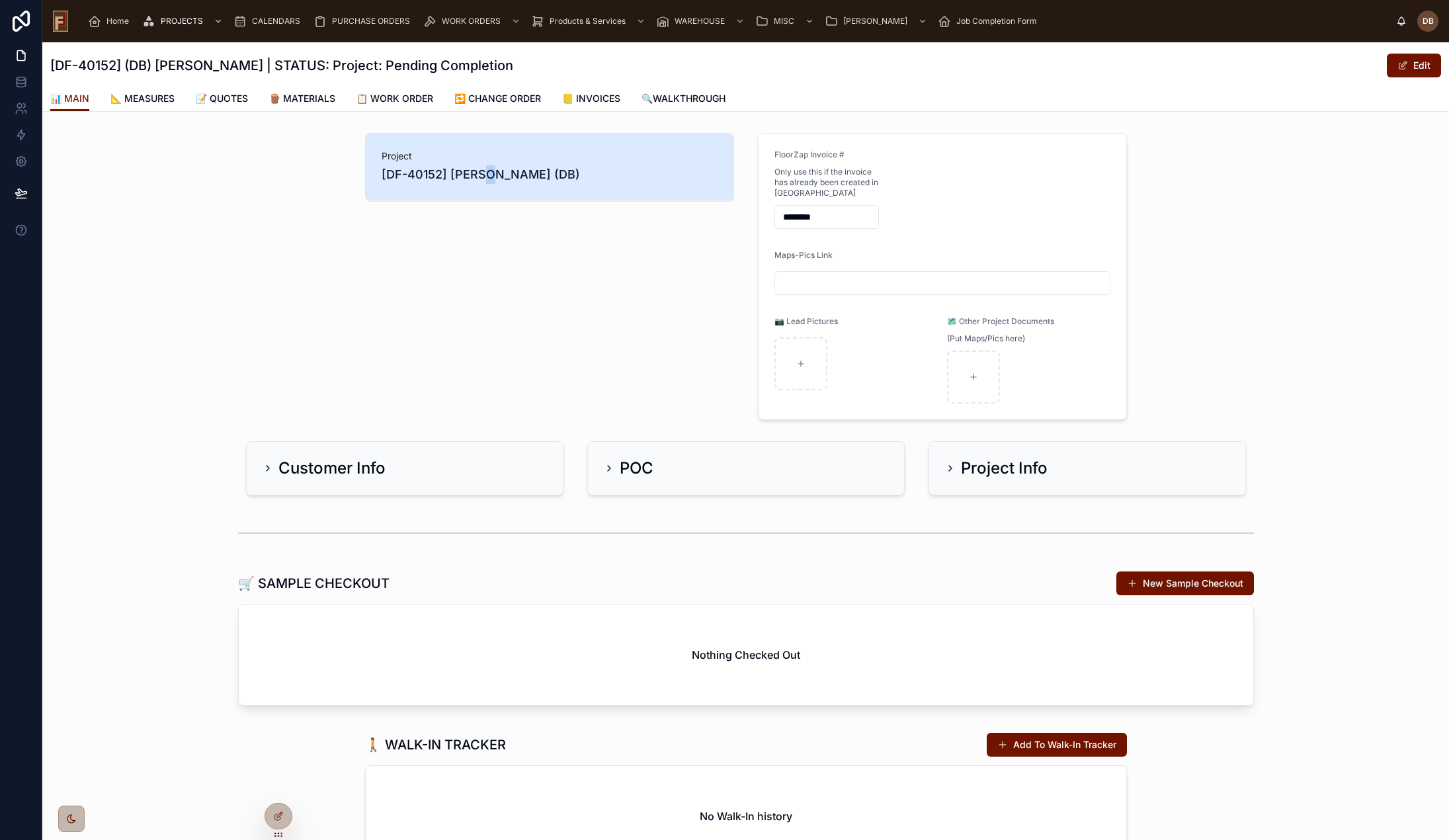
click at [482, 176] on span "[DF-40152] [PERSON_NAME] (DB)" at bounding box center [550, 174] width 336 height 18
click at [443, 173] on span "[DF-40152] [PERSON_NAME] (DB)" at bounding box center [550, 174] width 336 height 18
drag, startPoint x: 572, startPoint y: 176, endPoint x: 344, endPoint y: 158, distance: 228.7
click at [344, 158] on div "Project [DF-40152] [PERSON_NAME] (DB) FloorZap Invoice # Only use this if the i…" at bounding box center [746, 276] width 1407 height 297
click at [544, 284] on div "Project [DF-40152] [PERSON_NAME] (DB)" at bounding box center [550, 276] width 385 height 297
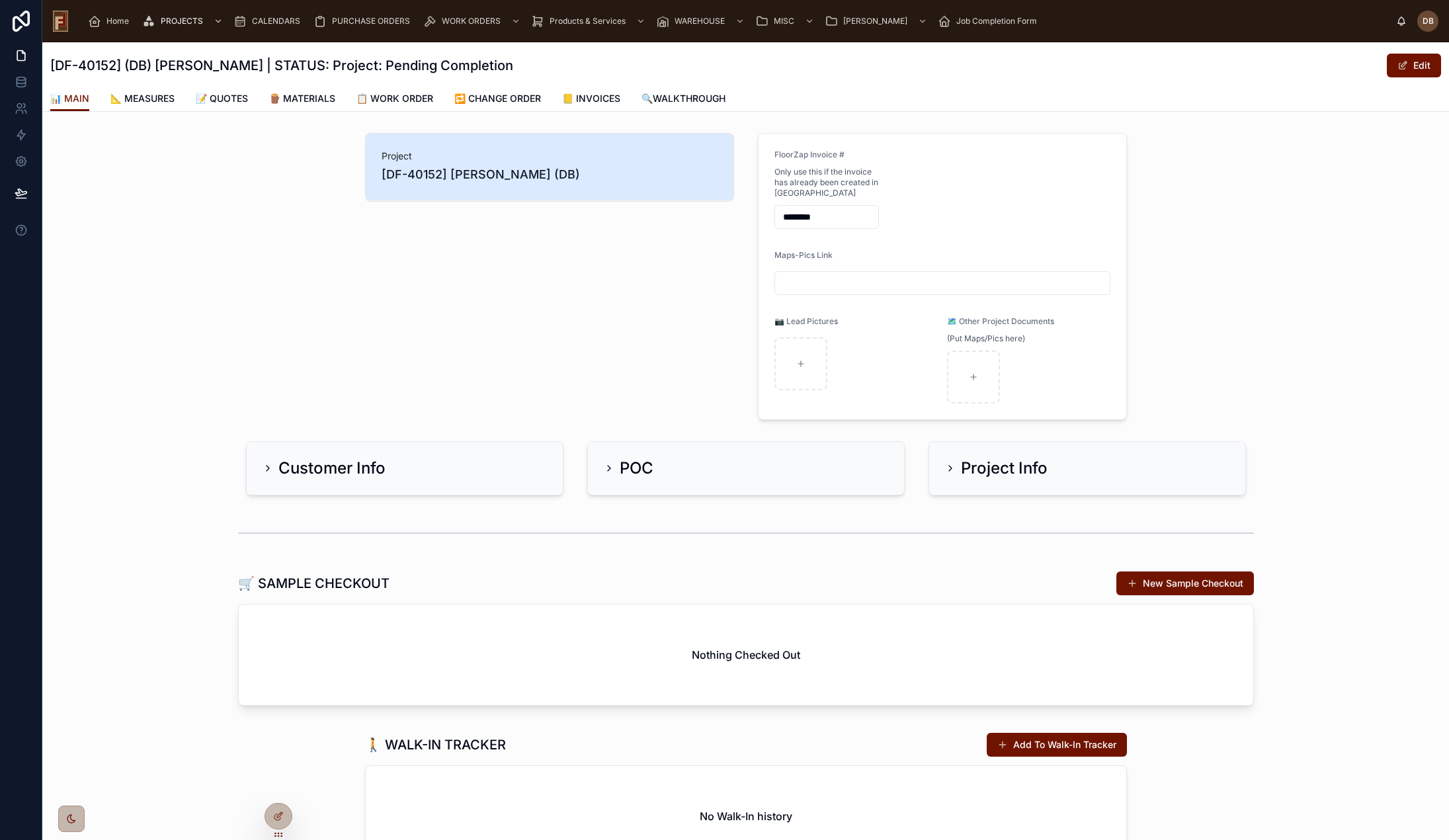
click at [229, 64] on h1 "[DF-40152] (DB) [PERSON_NAME] | STATUS: Project: Pending Completion" at bounding box center [282, 65] width 463 height 18
drag, startPoint x: 159, startPoint y: 63, endPoint x: 263, endPoint y: 73, distance: 104.5
click at [263, 73] on h1 "[DF-40152] (DB) [PERSON_NAME] | STATUS: Project: Pending Completion" at bounding box center [282, 65] width 463 height 18
click at [90, 66] on h1 "[DF-40152] (DB) [PERSON_NAME] | STATUS: Project: Pending Completion" at bounding box center [282, 65] width 463 height 18
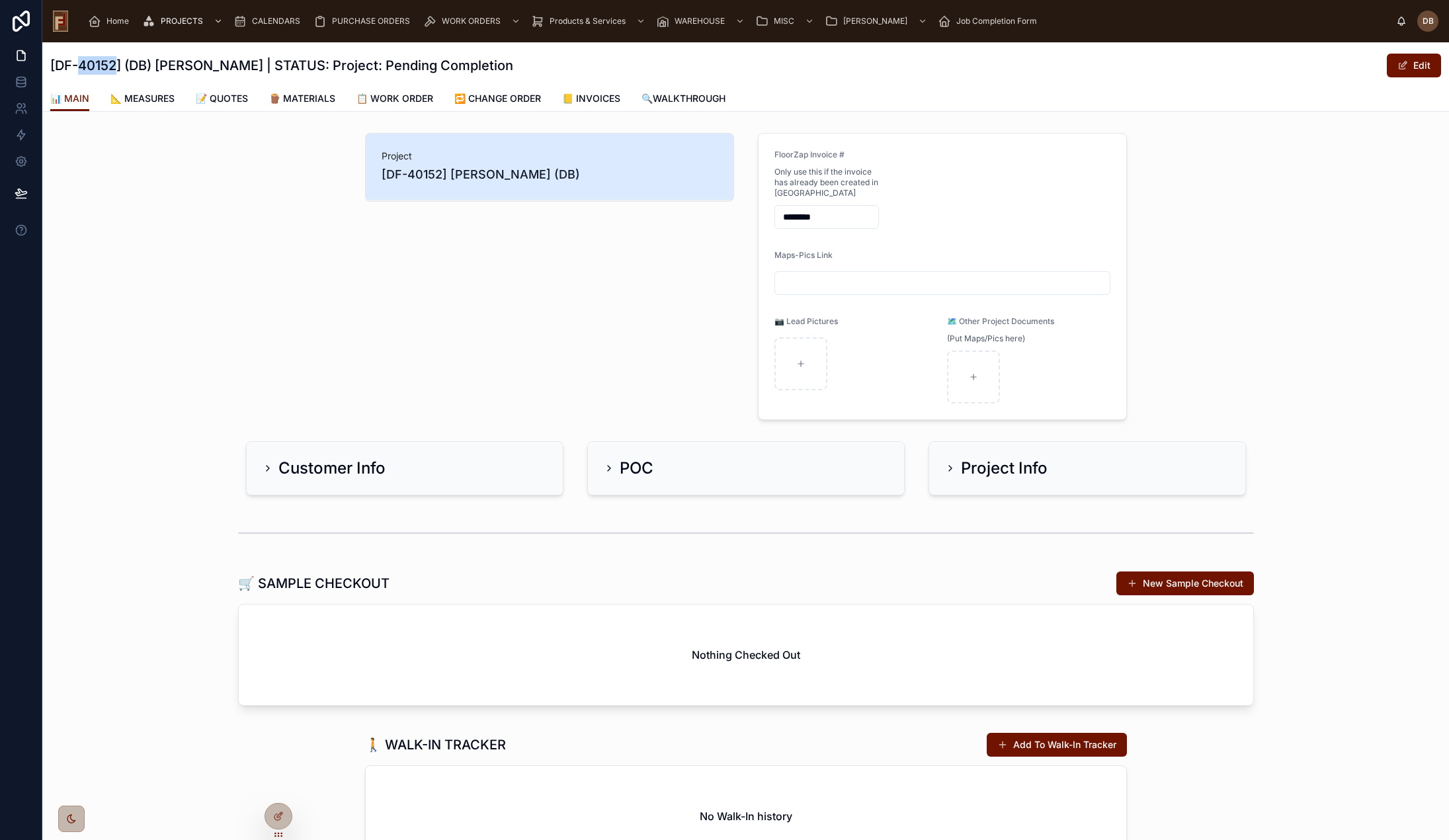
click at [90, 66] on h1 "[DF-40152] (DB) [PERSON_NAME] | STATUS: Project: Pending Completion" at bounding box center [282, 65] width 463 height 18
click at [486, 224] on div "Project [DF-40152] [PERSON_NAME] (DB)" at bounding box center [550, 276] width 385 height 297
click at [463, 173] on span "[DF-40152] [PERSON_NAME] (DB)" at bounding box center [550, 174] width 336 height 18
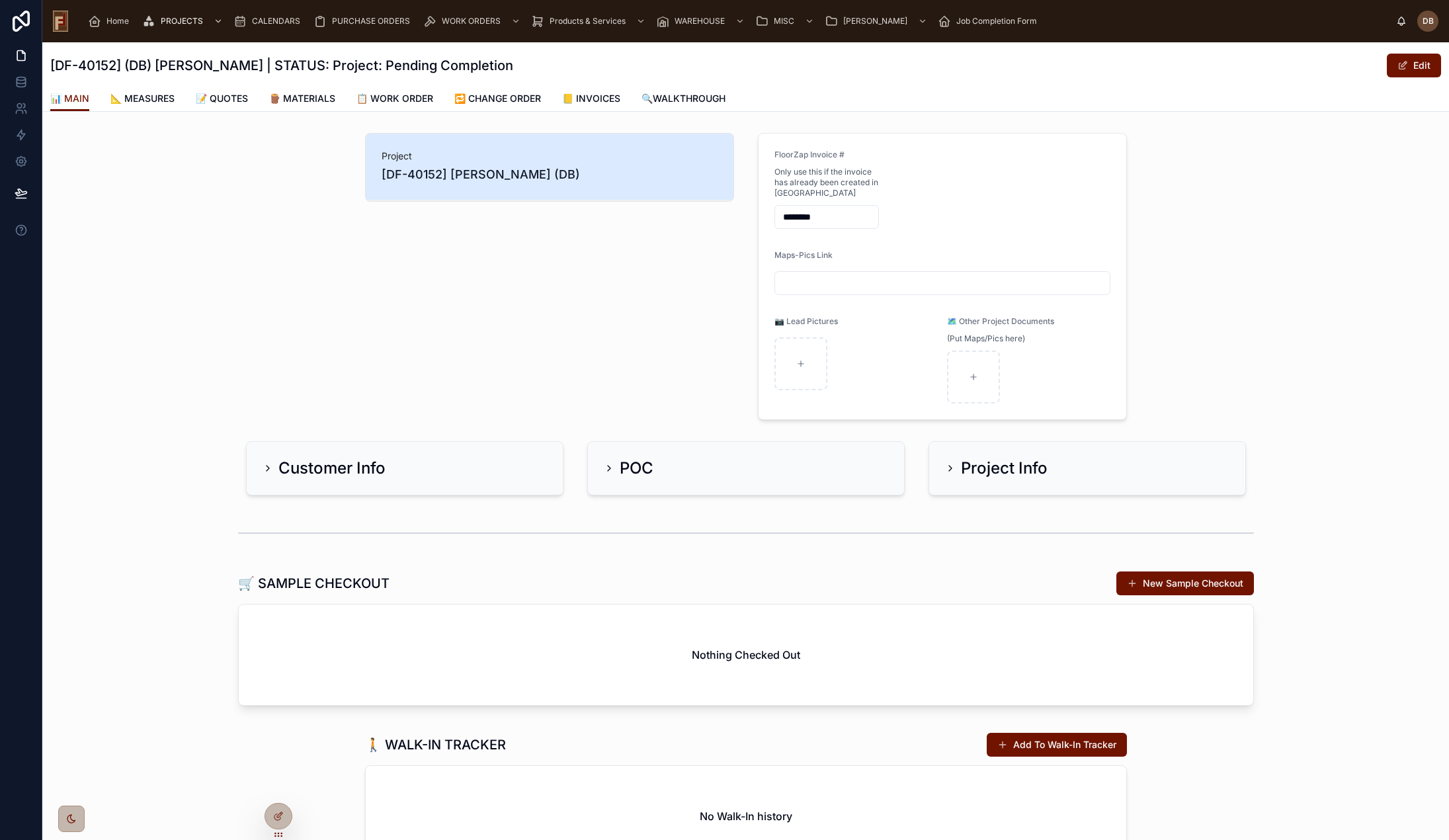
drag, startPoint x: 515, startPoint y: 256, endPoint x: 1046, endPoint y: 70, distance: 562.6
click at [517, 257] on div "Project [DF-40152] [PERSON_NAME] (DB)" at bounding box center [550, 276] width 385 height 297
